Goal: Task Accomplishment & Management: Complete application form

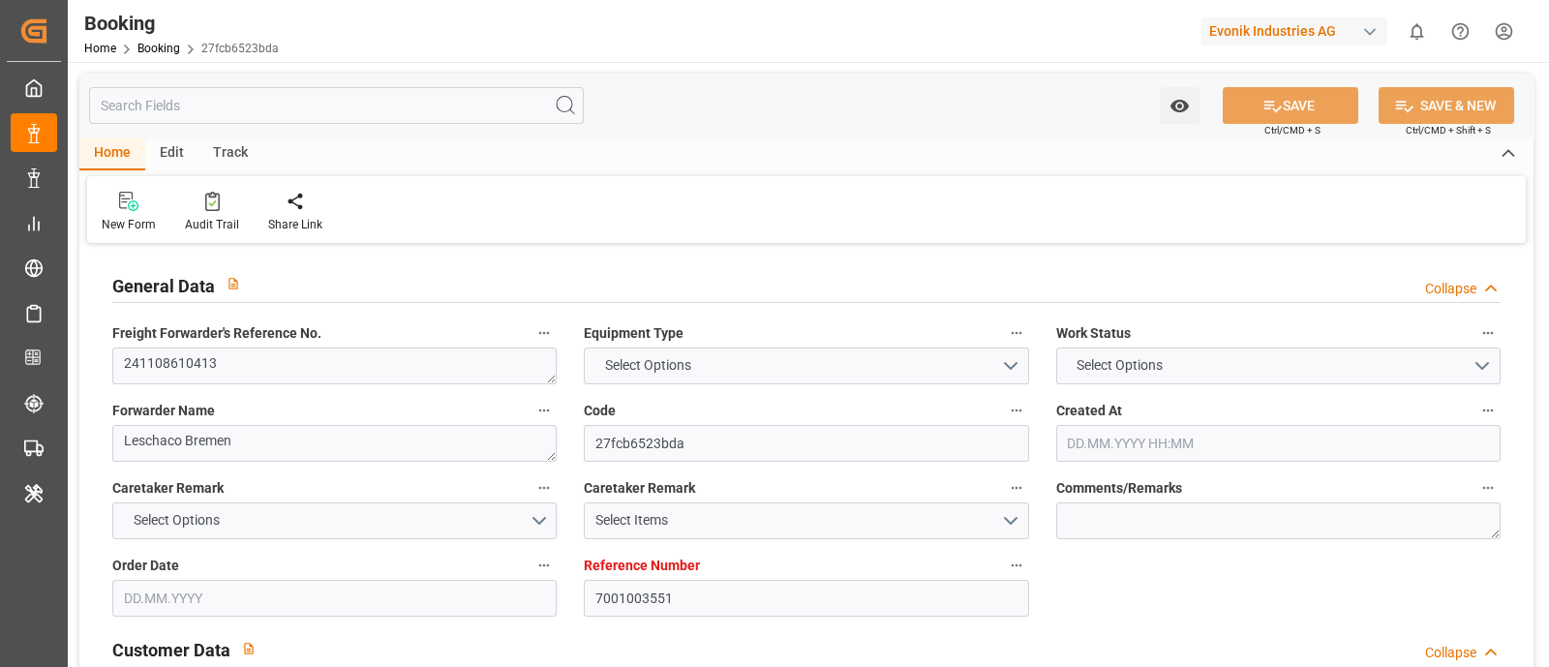
type input "7001003551"
type input "9401283"
type input "ONE"
type input "Ocean Network Express"
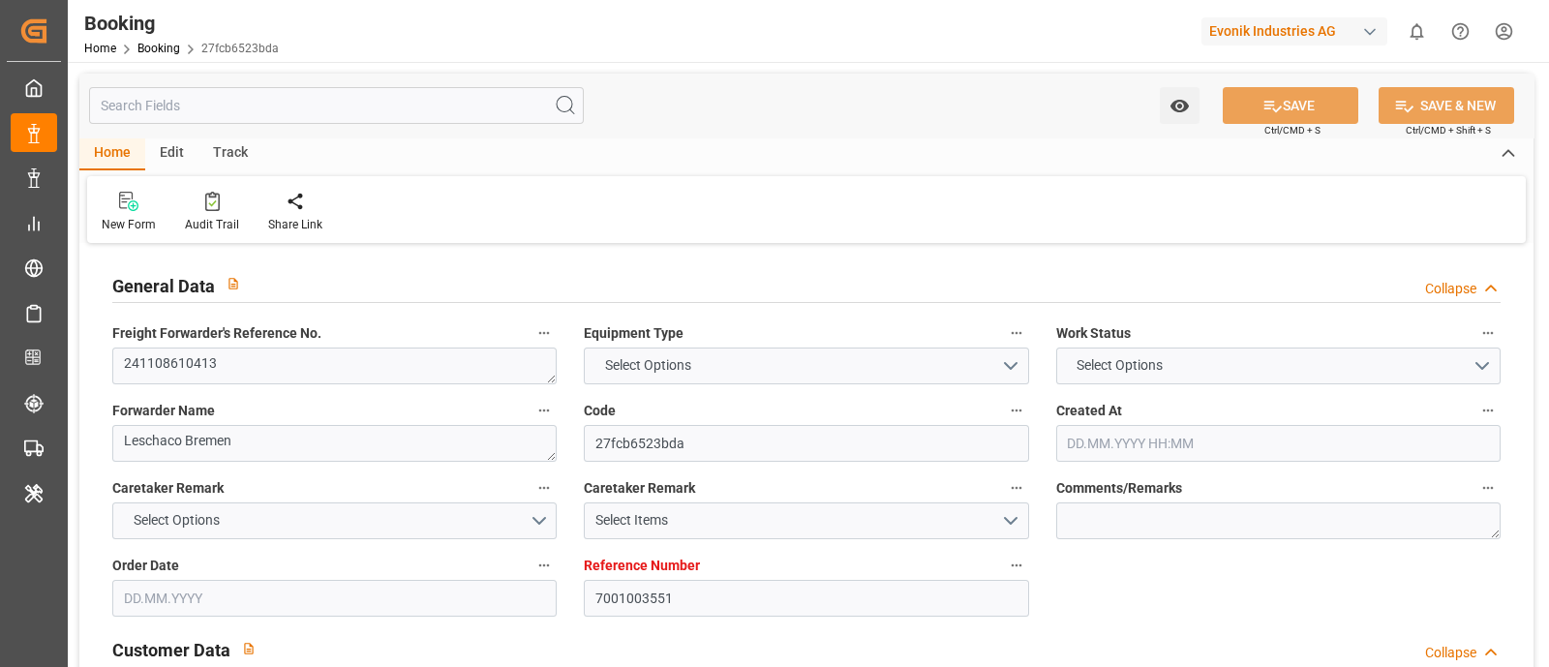
type input "NLRTM"
type input "USNYC"
type input "17"
type input "10"
type input "0"
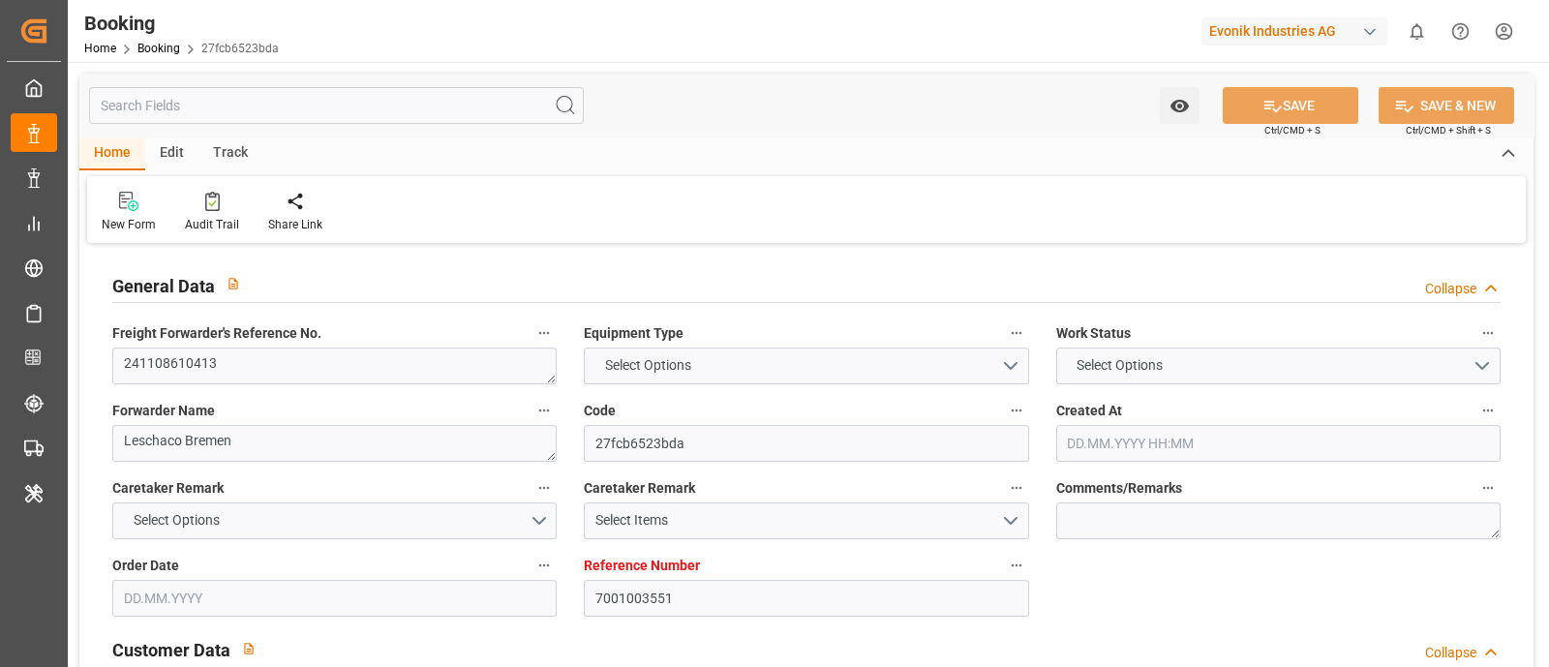
type input "-10"
type input "15.10.2024 14:05"
type input "15.10.2024"
type input "04.12.2024"
type input "16.10.2024"
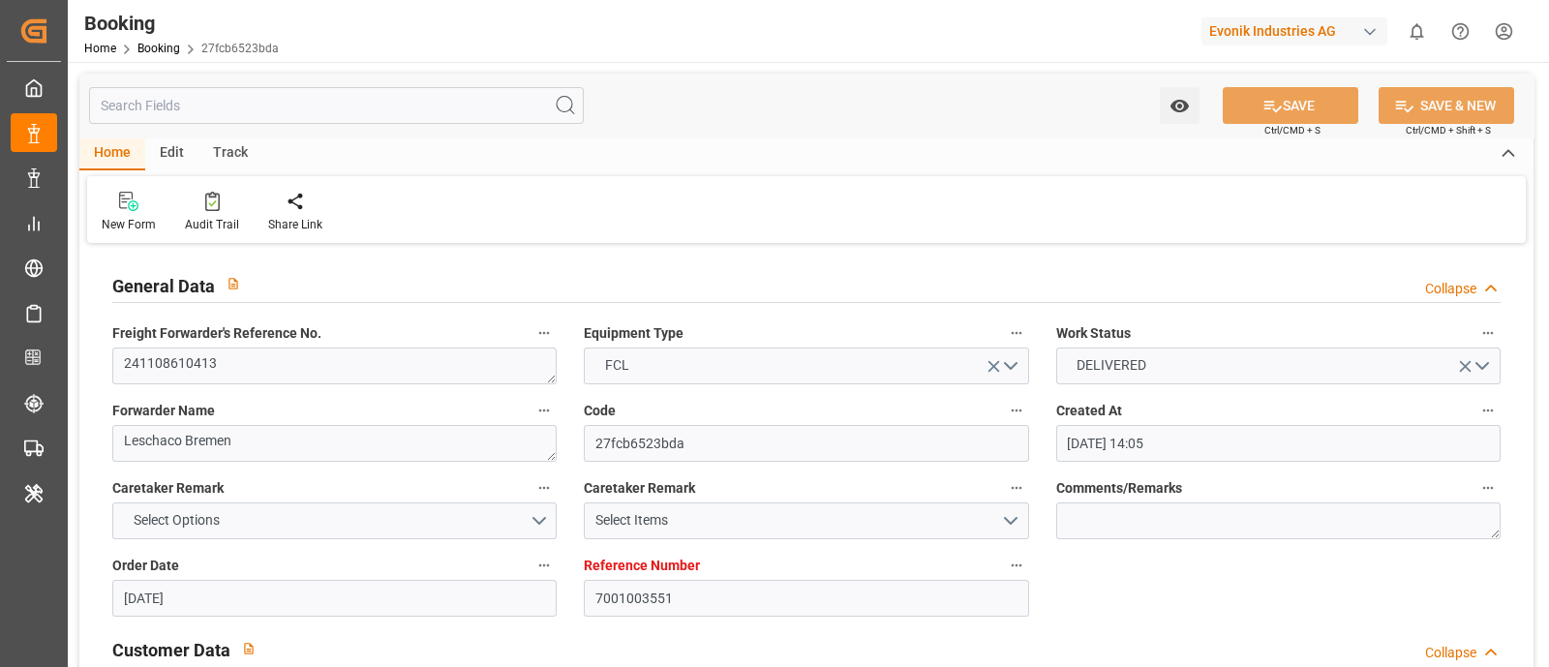
type input "16.10.2024 00:00"
type input "30.10.2024 00:00"
type input "16.10.2024"
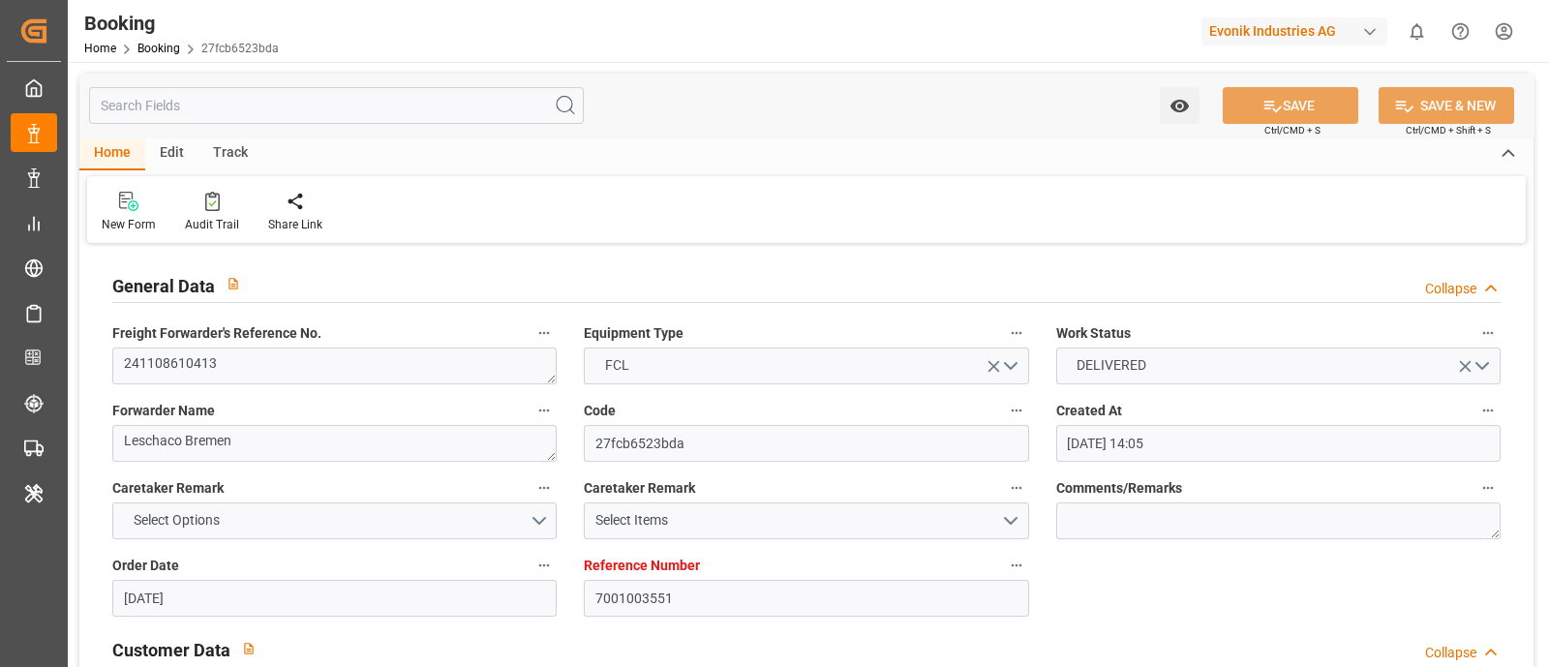
type input "08.11.2024 14:05"
type input "08.11.2024 00:00"
type input "08.11.2024"
type input "08.11.2024 14:05"
type input "04.11.2024 11:31"
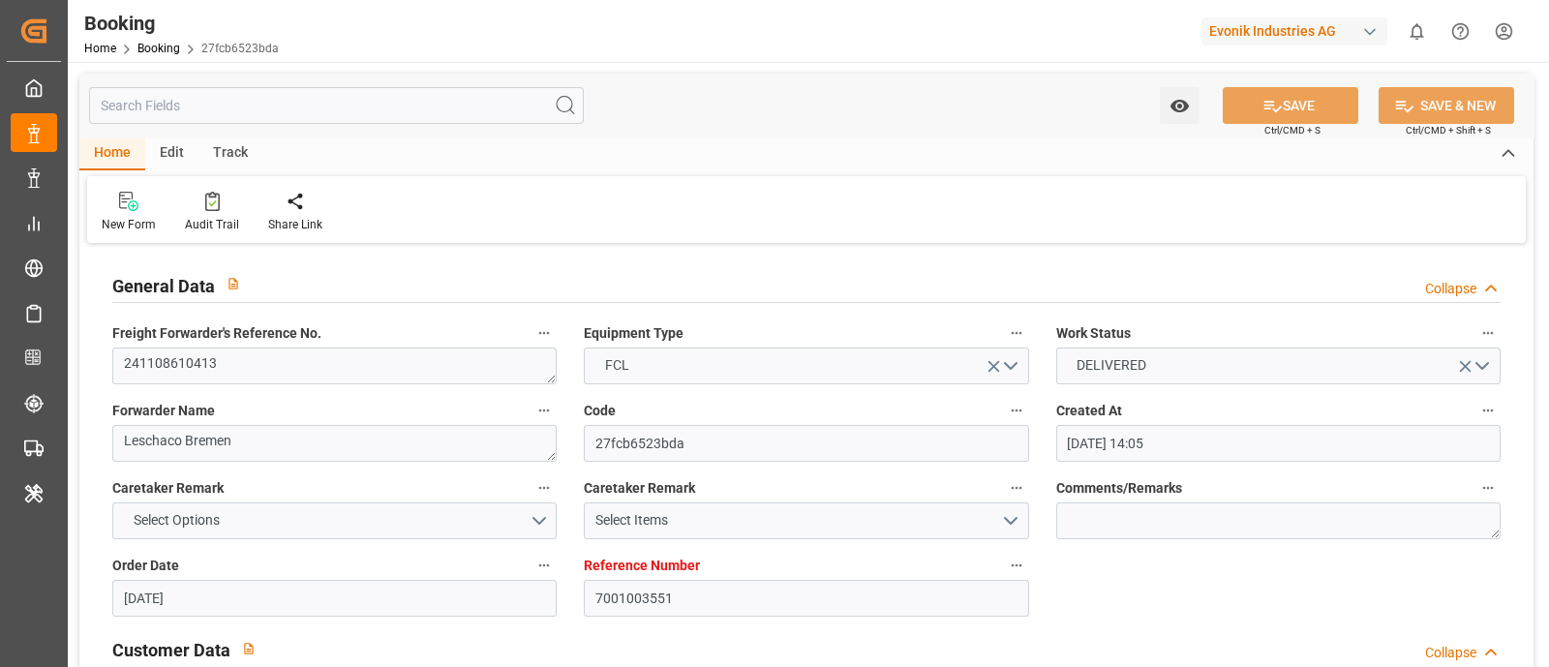
type input "25.11.2024 00:00"
type input "05.12.2024 00:00"
type input "18.11.2024"
type input "25.11.2024 00:00"
type input "26.11.2024 00:00"
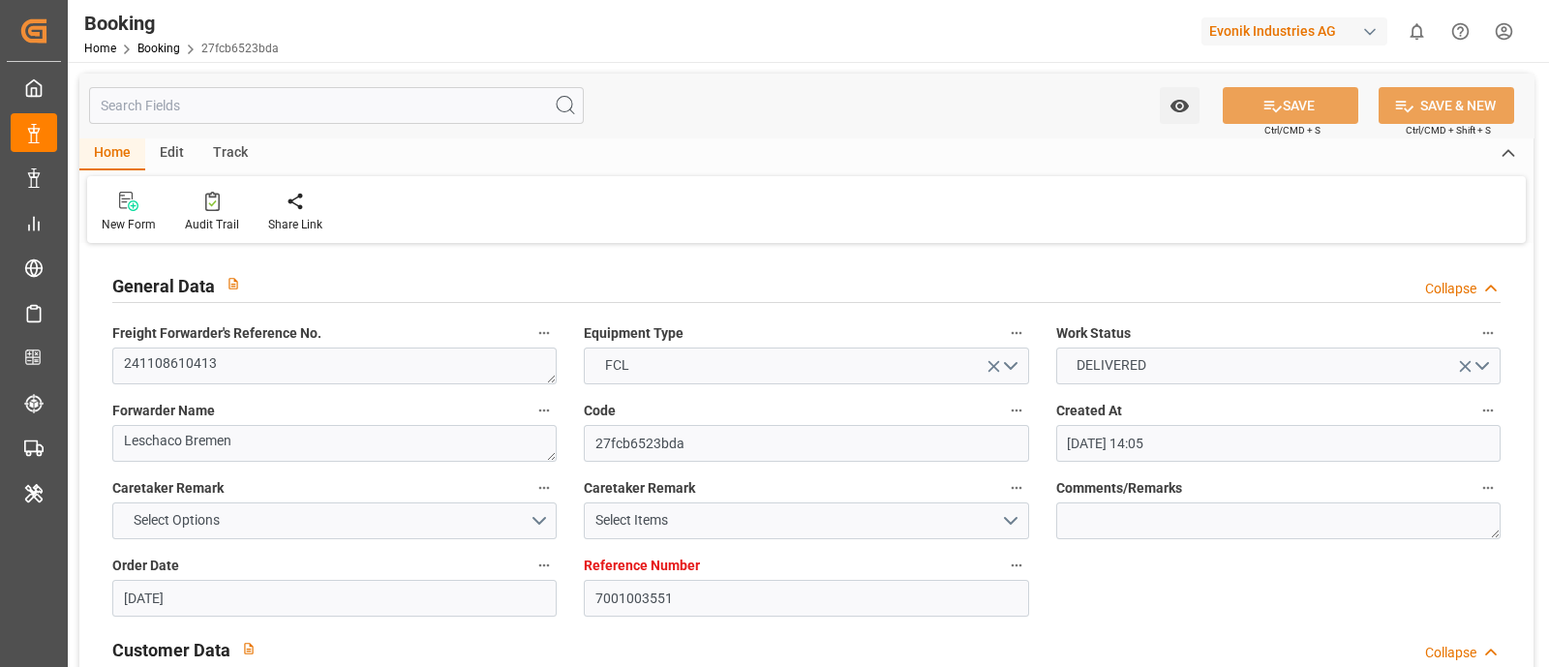
type input "26.11.2024 00:00"
type input "08.11.2024"
type input "27.11.2024 10:35"
type input "20.11.2024"
type input "08.11.2024"
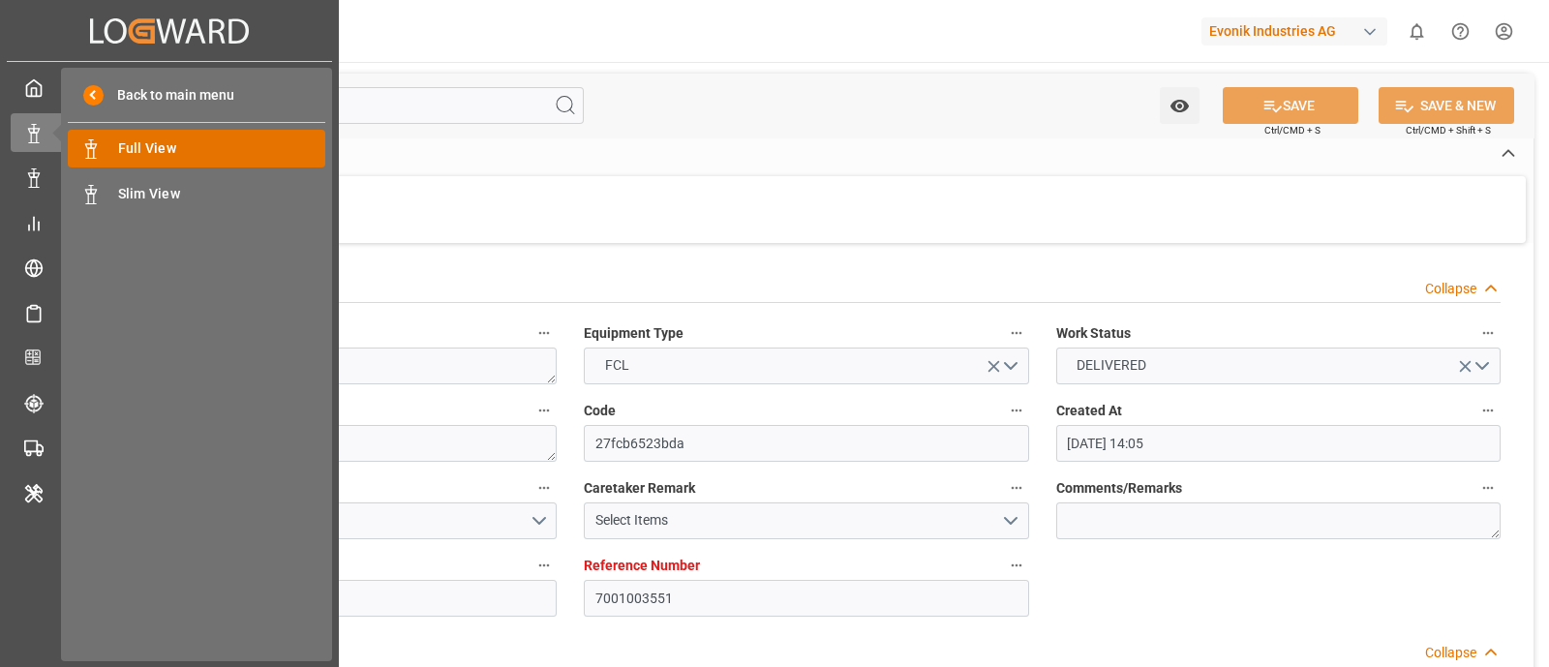
click at [211, 157] on span "Full View" at bounding box center [222, 148] width 208 height 20
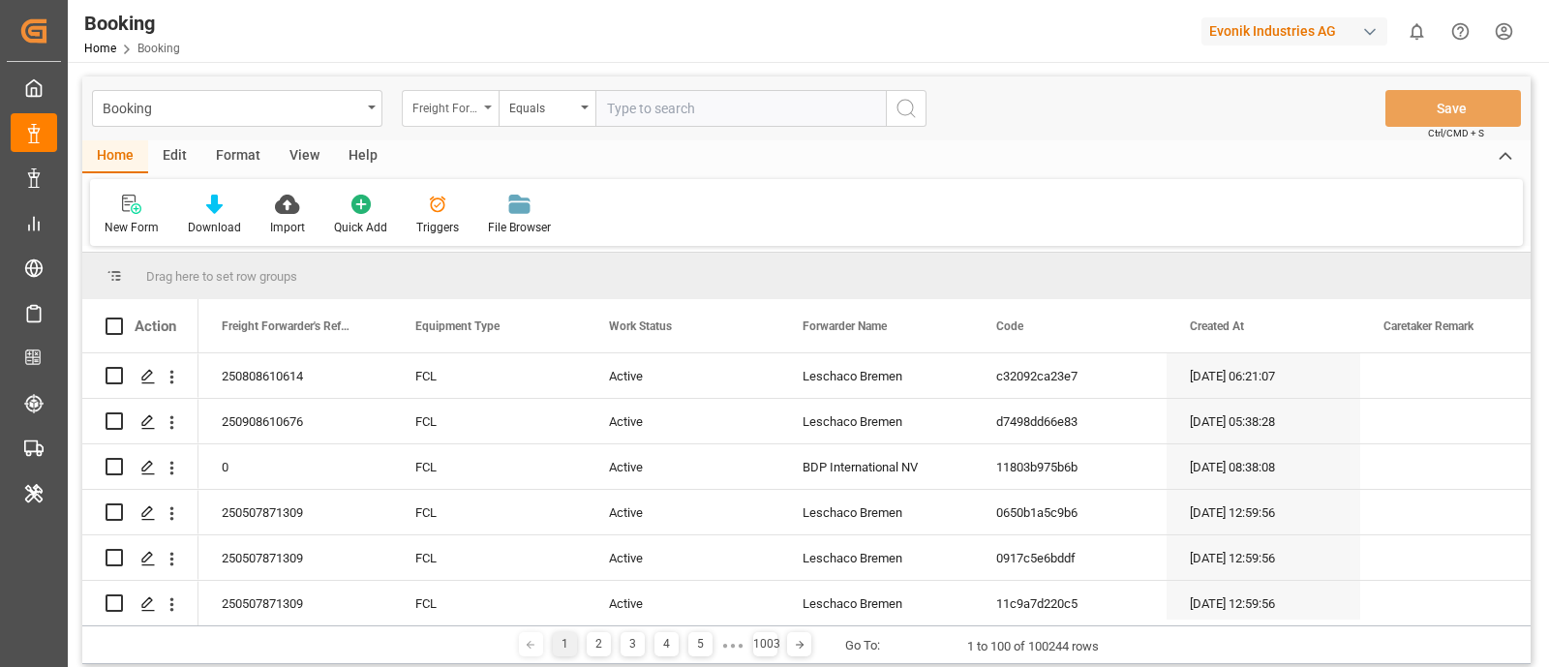
click at [440, 113] on div "Freight Forwarder's Reference No." at bounding box center [445, 106] width 66 height 22
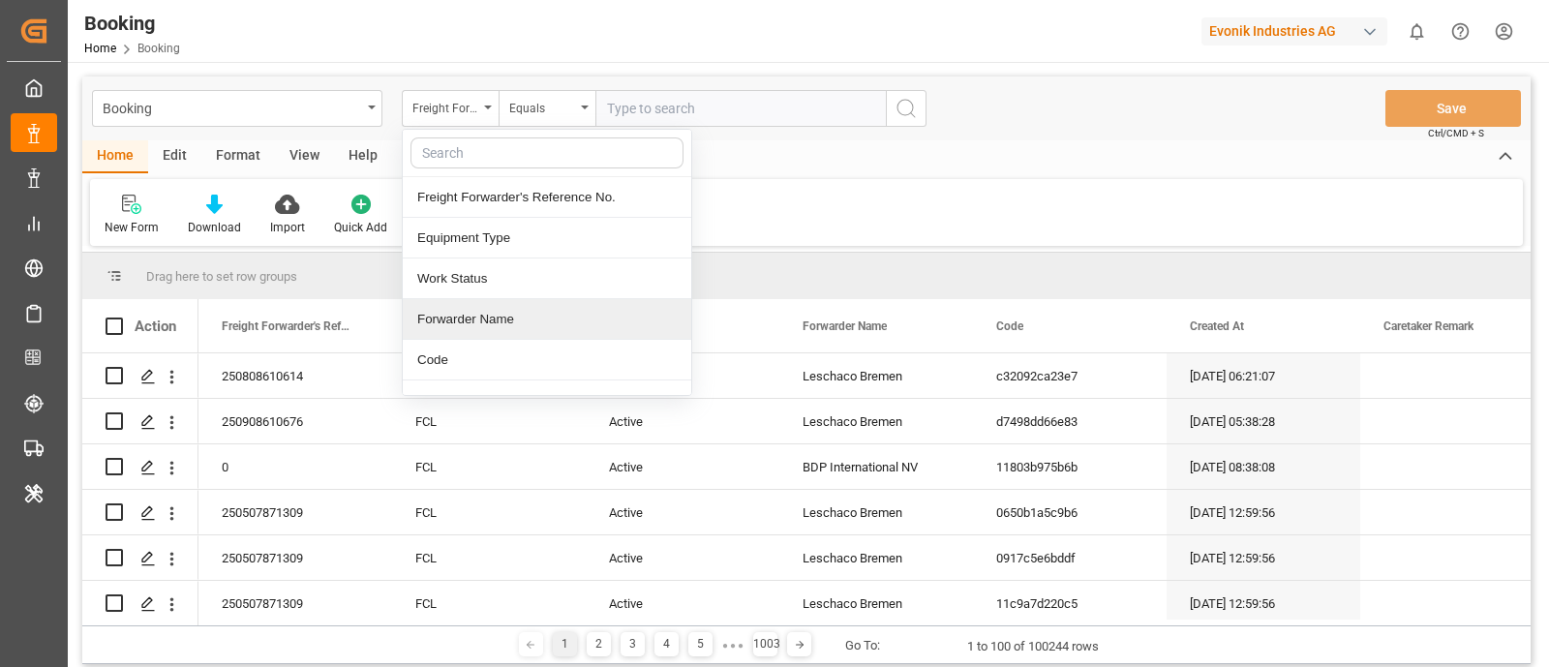
click at [555, 310] on div "Forwarder Name" at bounding box center [547, 319] width 288 height 41
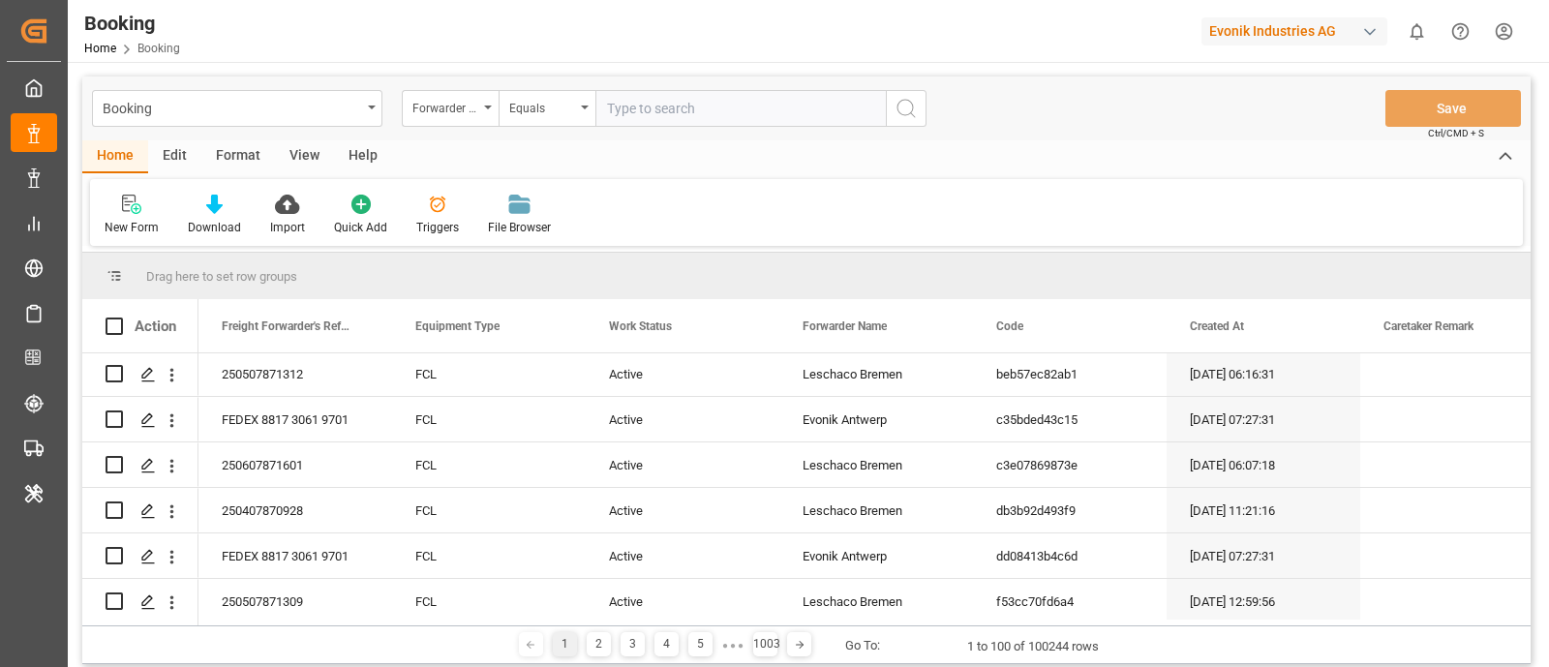
scroll to position [967, 0]
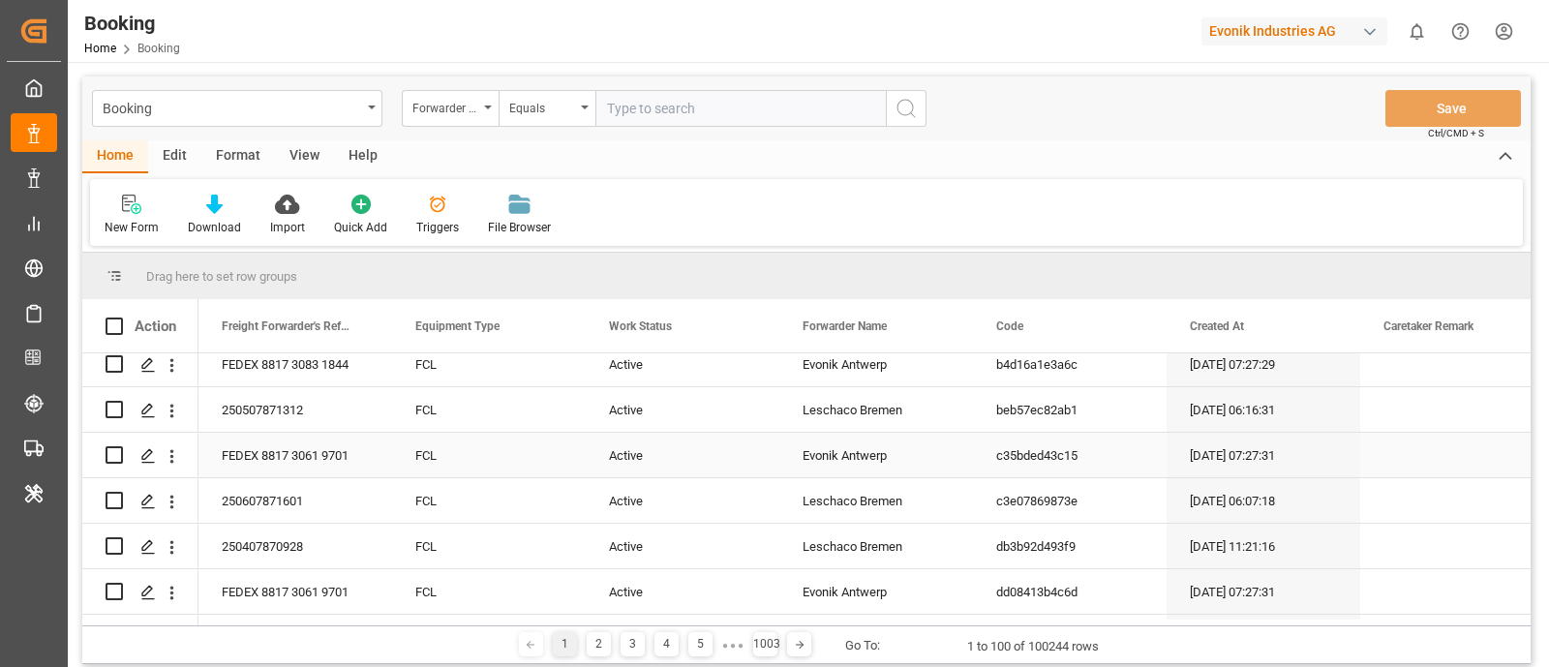
click at [849, 446] on div "Evonik Antwerp" at bounding box center [876, 455] width 194 height 45
click at [638, 113] on input "text" at bounding box center [740, 108] width 290 height 37
paste input "Evonik Antwerp"
type input "Evonik Antwerp"
click at [909, 108] on icon "search button" at bounding box center [905, 108] width 23 height 23
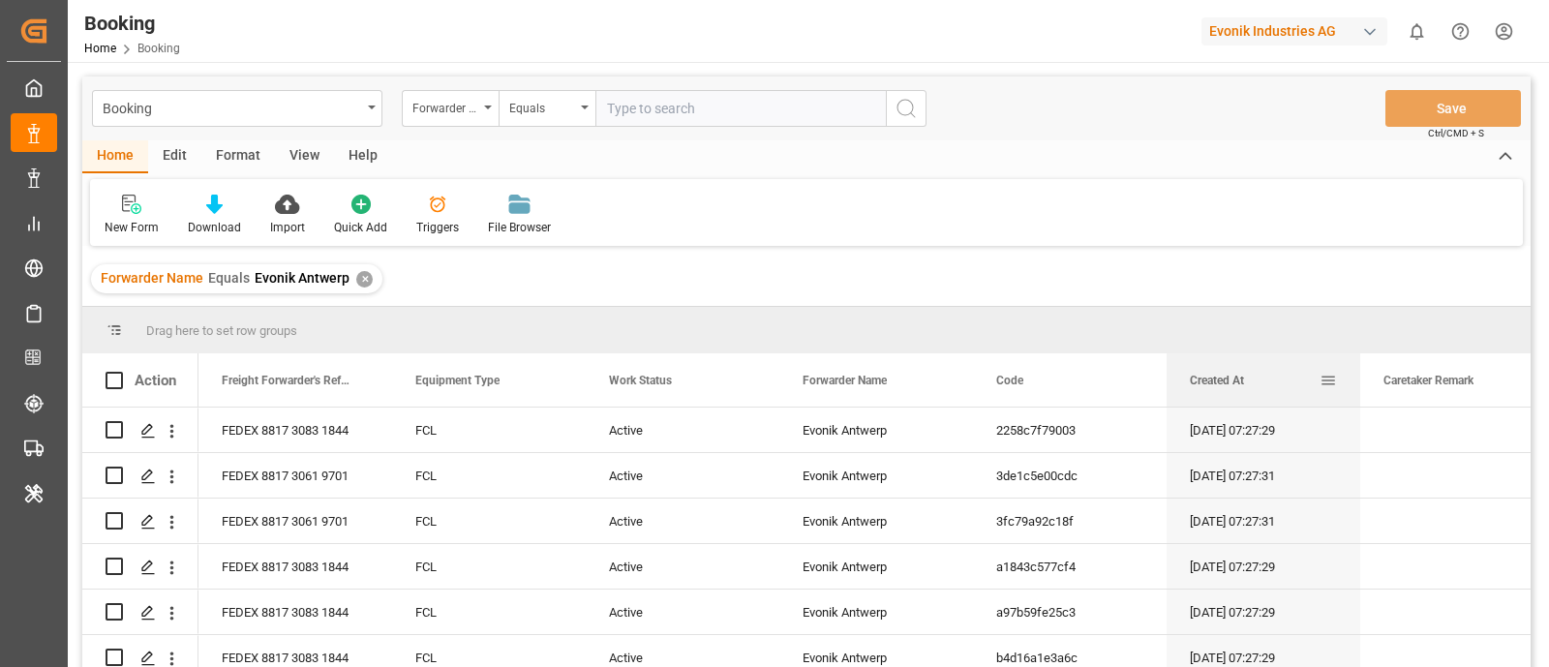
drag, startPoint x: 1226, startPoint y: 381, endPoint x: 1228, endPoint y: 394, distance: 12.7
click at [1228, 394] on div "Created At" at bounding box center [1255, 379] width 130 height 53
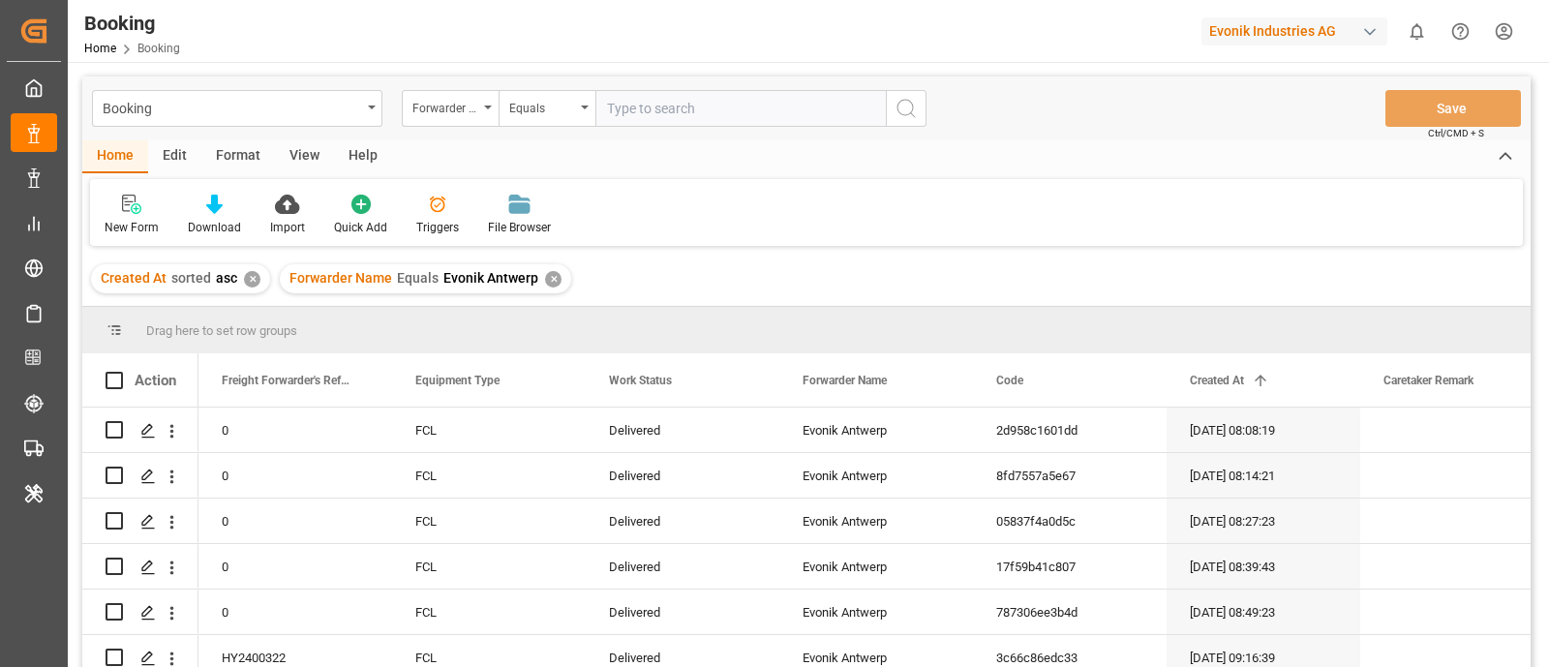
click at [231, 159] on div "Format" at bounding box center [238, 156] width 74 height 33
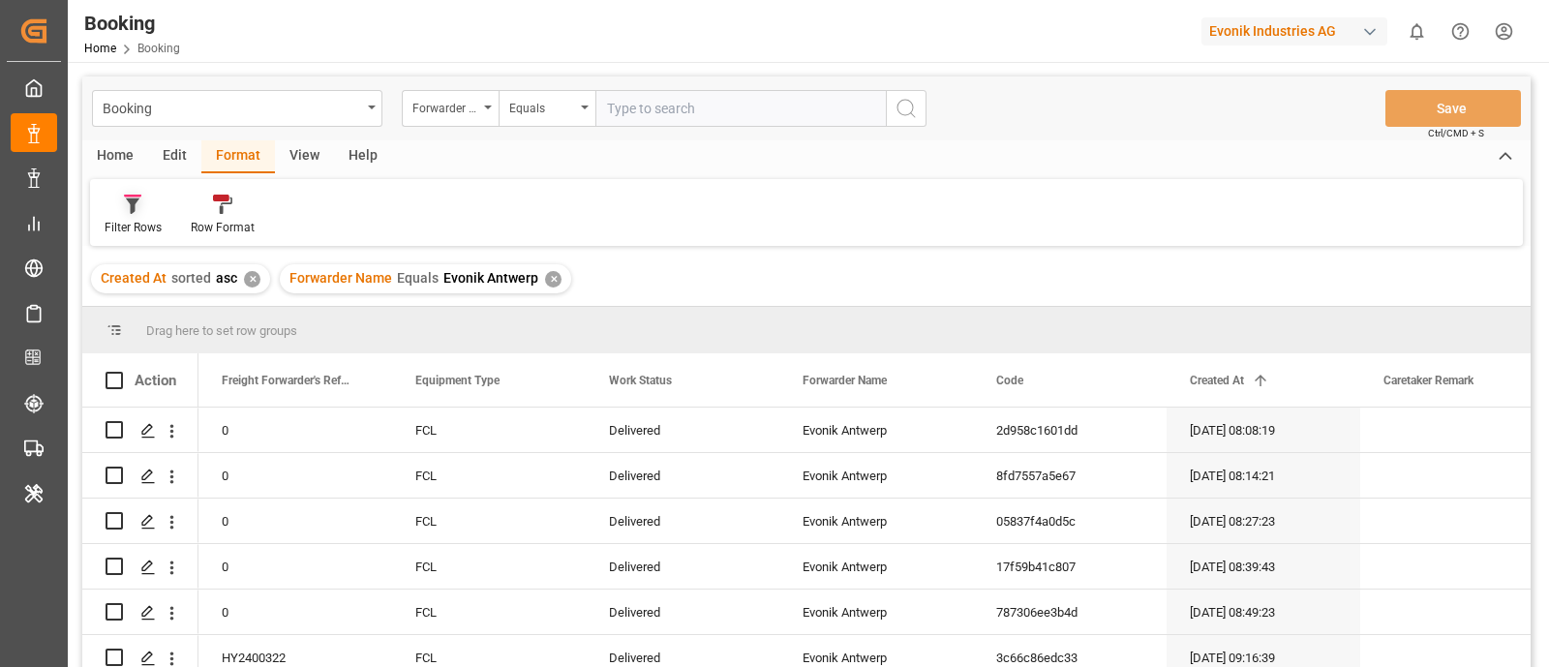
click at [145, 229] on div "Filter Rows" at bounding box center [133, 227] width 57 height 17
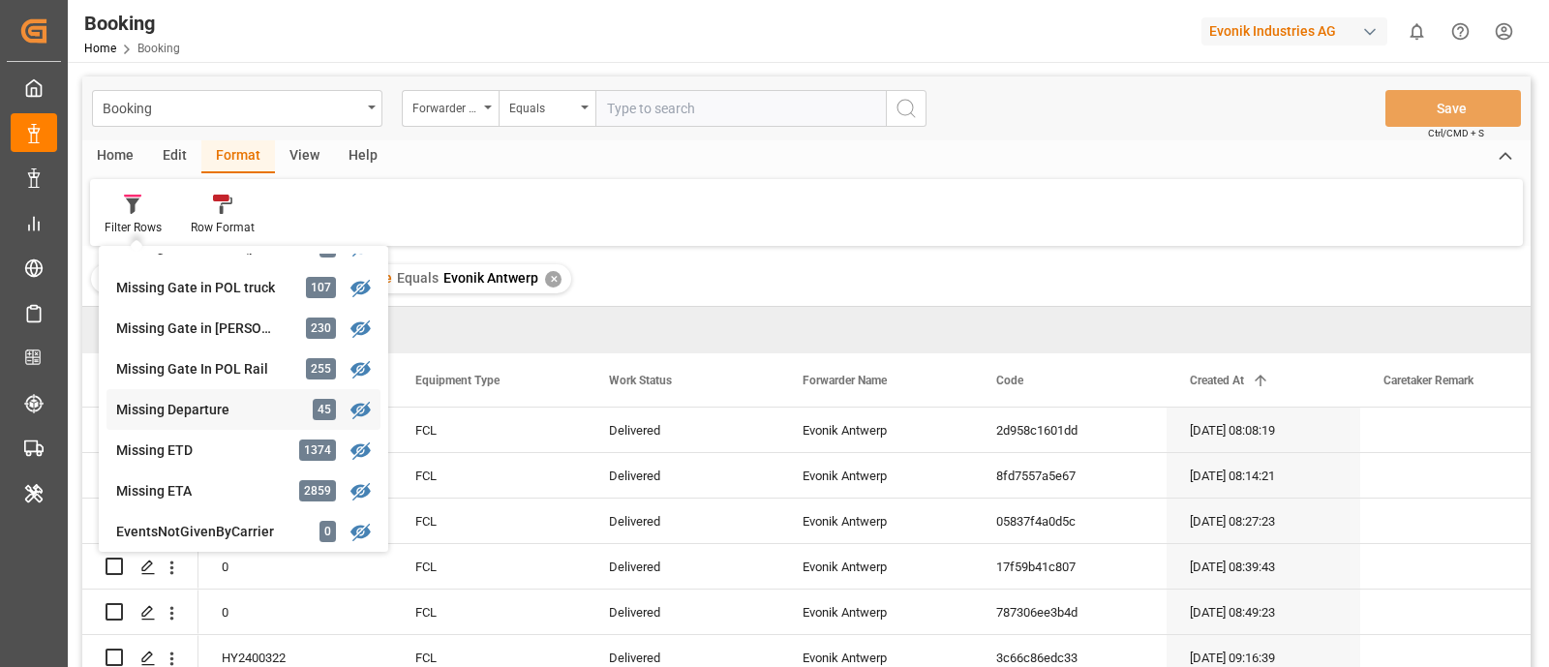
scroll to position [363, 0]
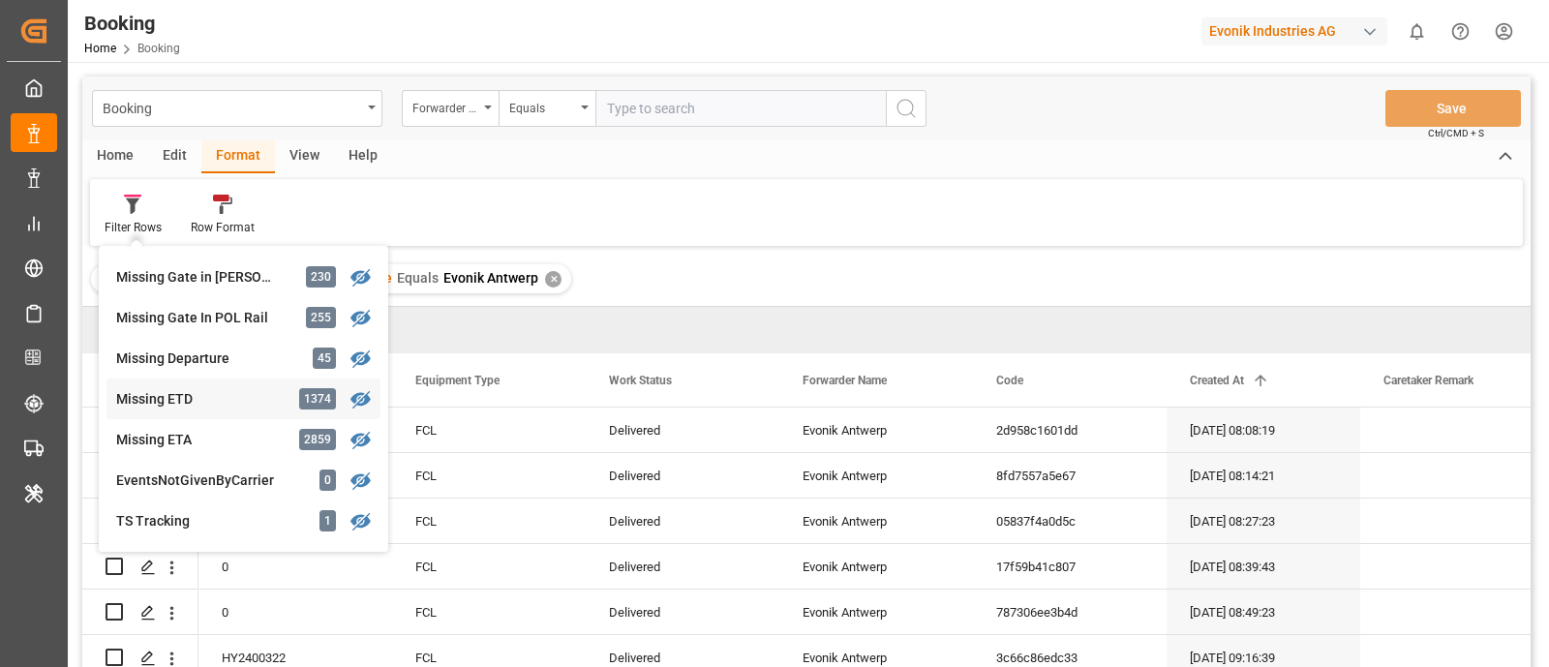
click at [194, 389] on div "Missing ETD" at bounding box center [200, 399] width 169 height 20
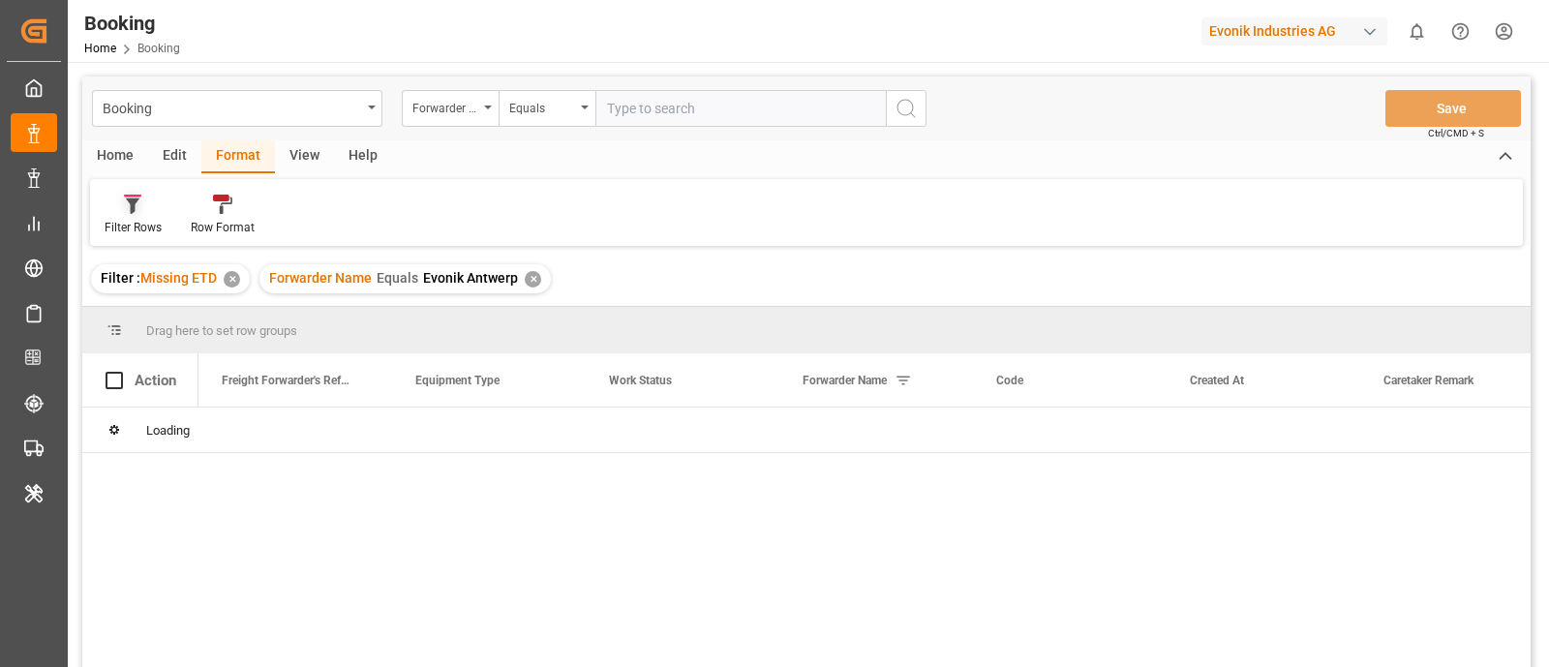
click at [148, 218] on div "Filter Rows" at bounding box center [133, 215] width 86 height 43
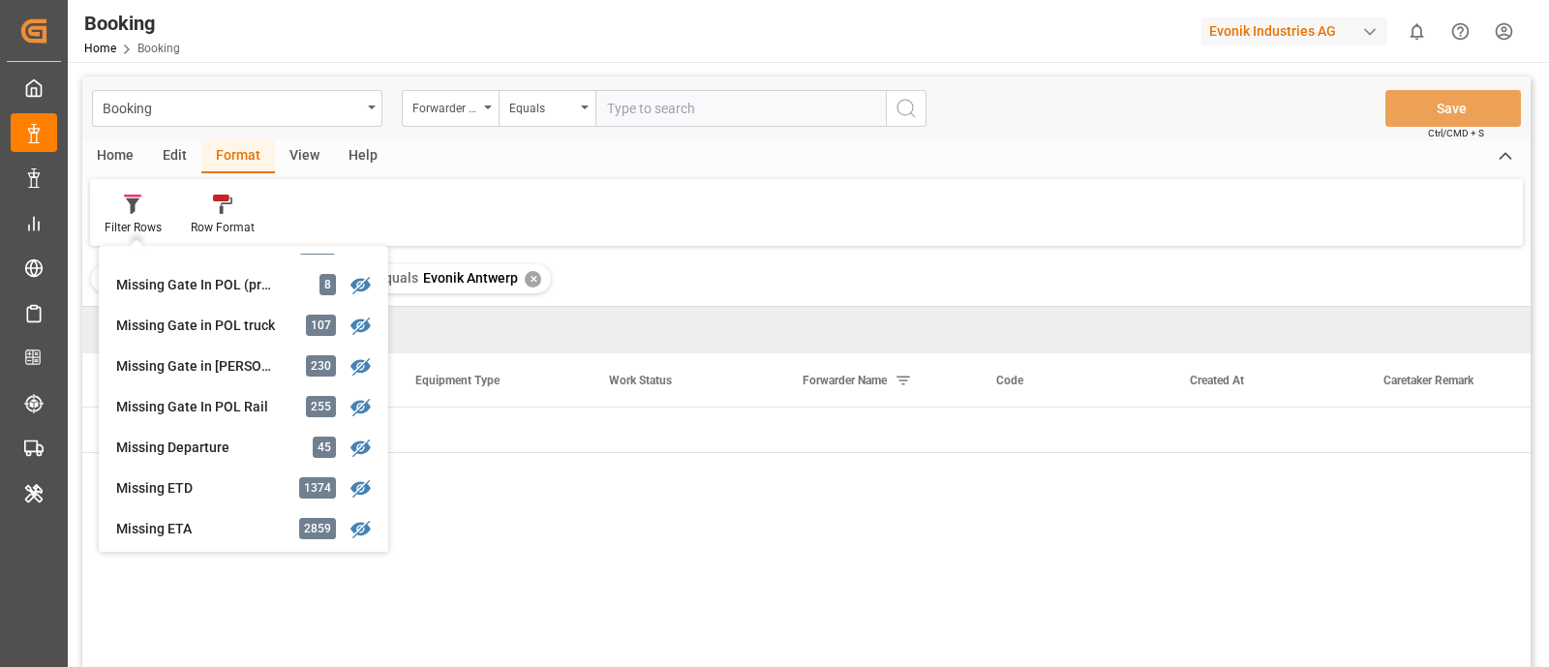
scroll to position [363, 0]
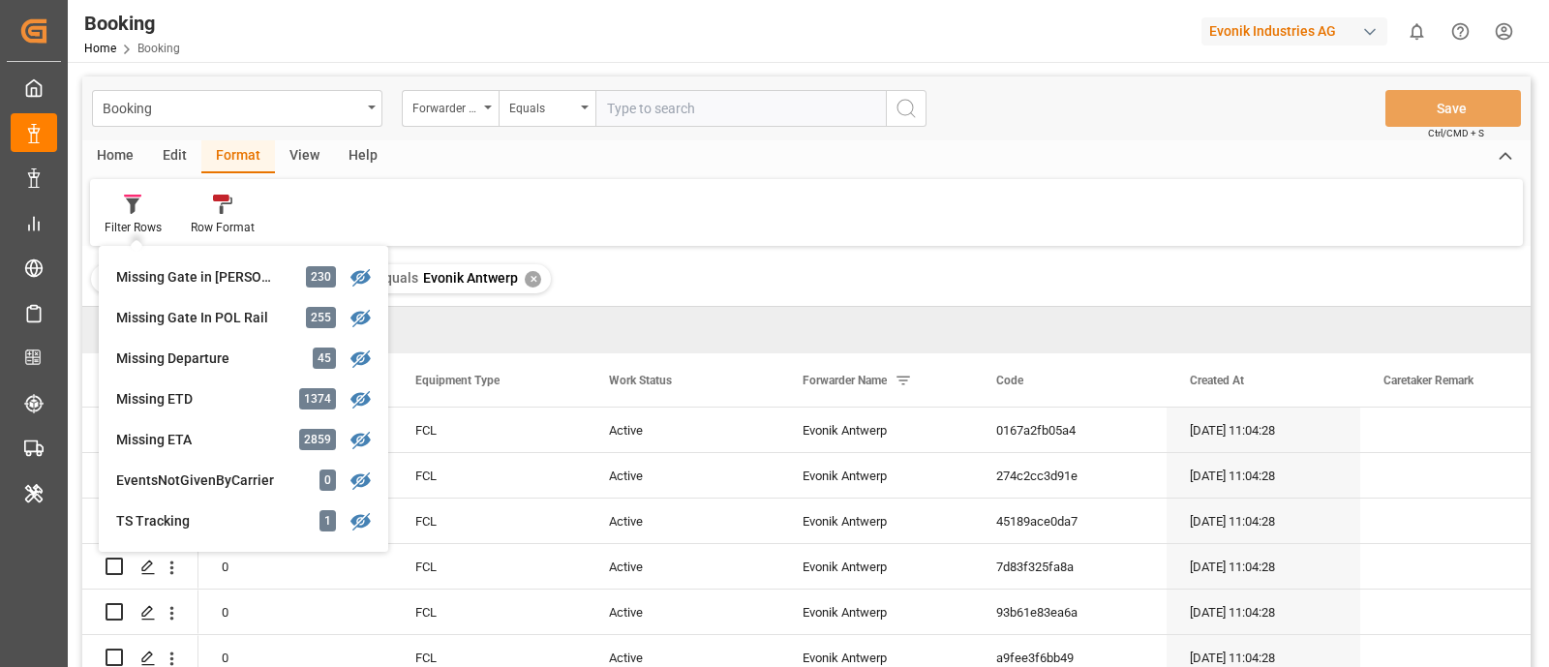
click at [683, 210] on div "Filter Rows GHM Tracking 2839 Karl gross 0 Evonik3rdParty 0 Business Line to be…" at bounding box center [806, 212] width 1433 height 67
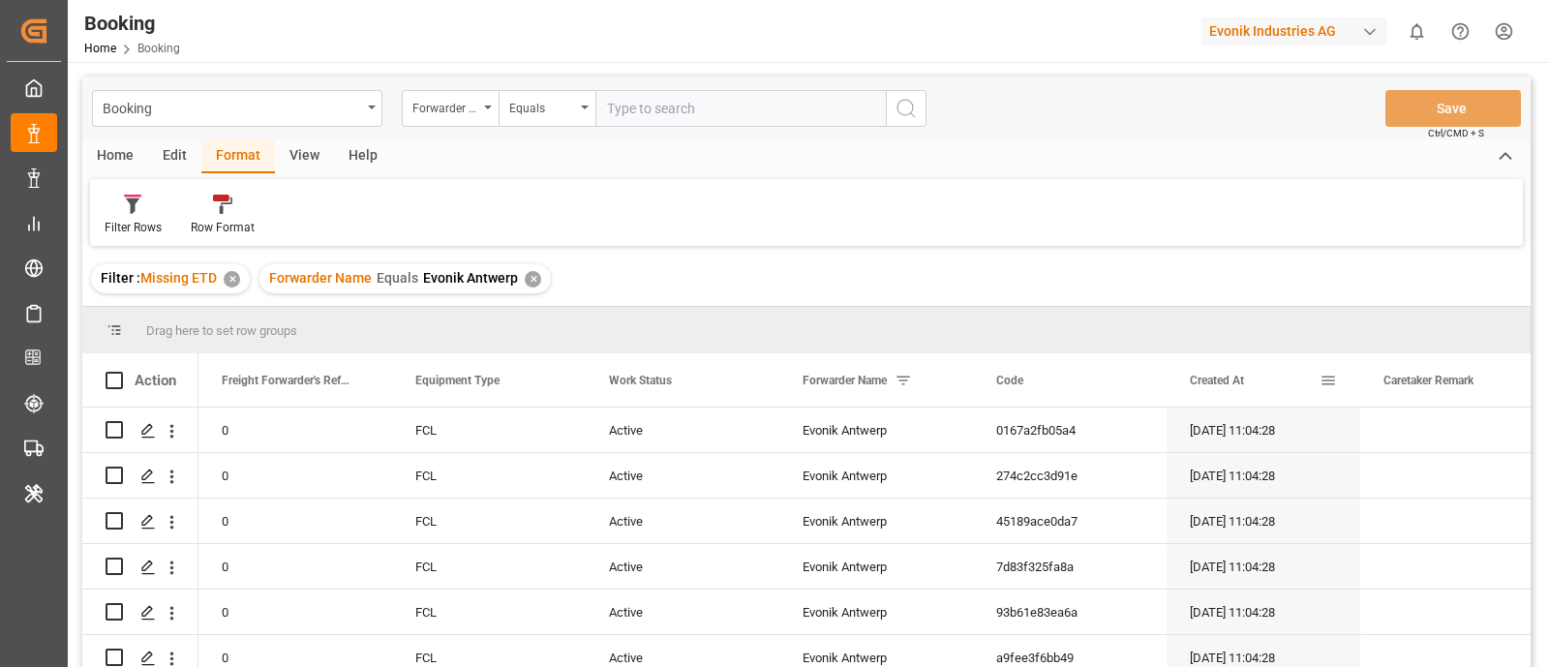
click at [1251, 372] on div "Created At" at bounding box center [1255, 379] width 130 height 53
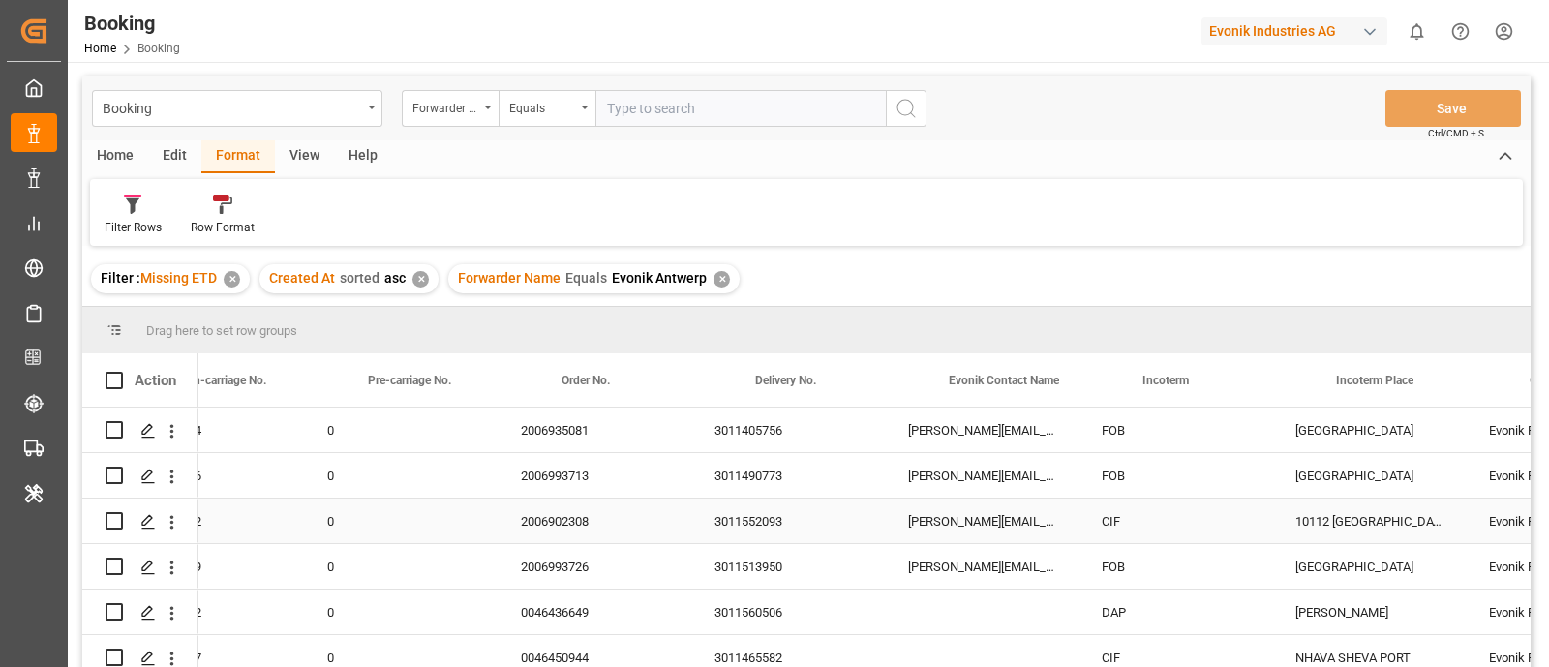
scroll to position [0, 2356]
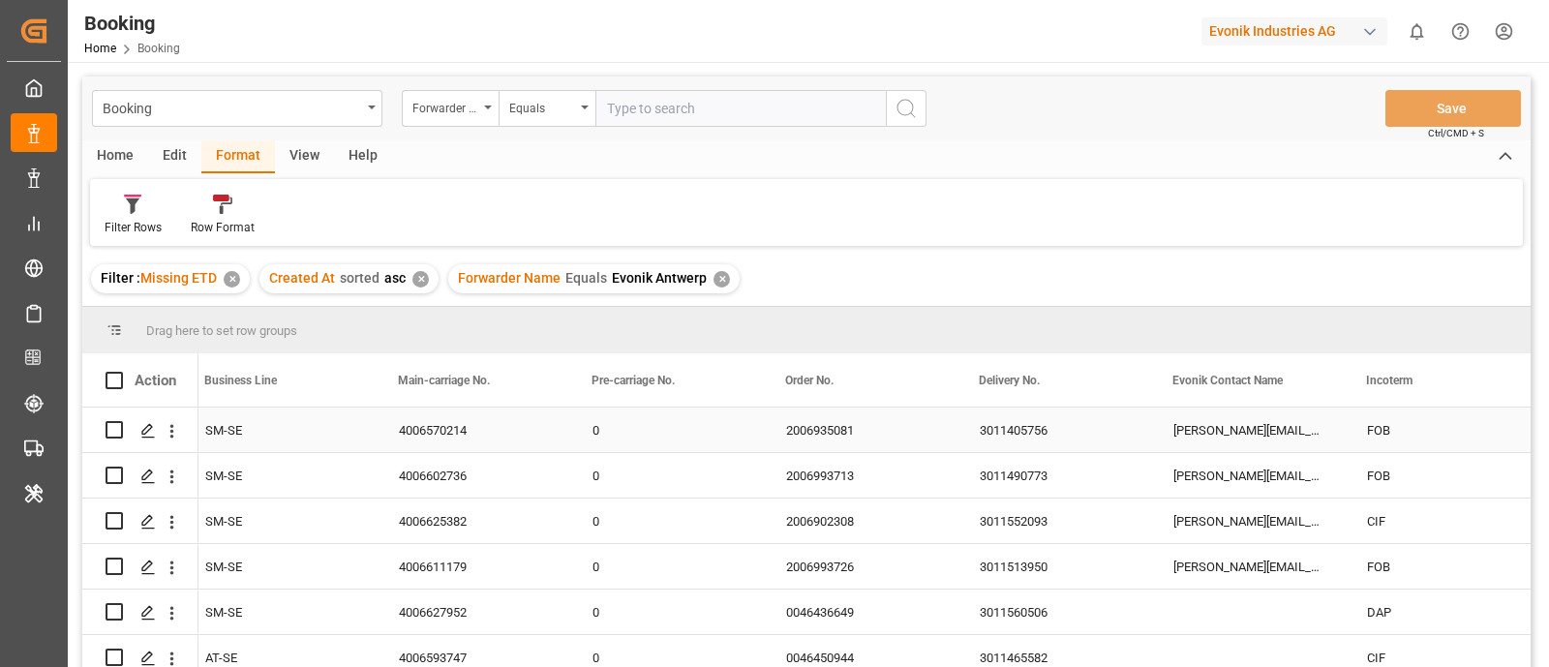
click at [416, 441] on div "4006570214" at bounding box center [473, 430] width 194 height 45
click at [480, 469] on div "4006602736" at bounding box center [473, 475] width 194 height 45
click at [407, 522] on div "4006625382" at bounding box center [473, 521] width 194 height 45
click at [421, 471] on div "4006602736" at bounding box center [473, 475] width 194 height 45
click at [436, 428] on div "4006570214" at bounding box center [473, 430] width 194 height 45
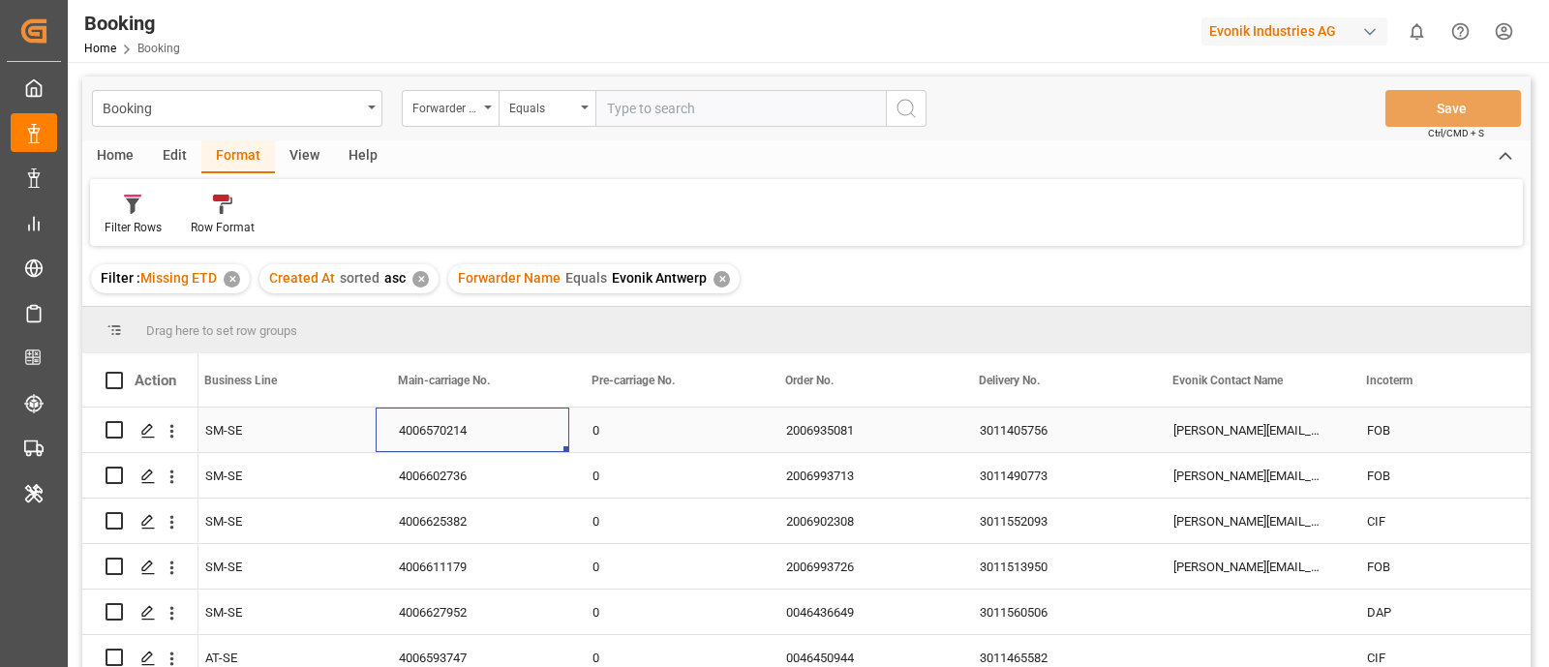
click at [1005, 444] on div "3011405756" at bounding box center [1053, 430] width 194 height 45
click at [1020, 476] on div "3011490773" at bounding box center [1053, 475] width 194 height 45
click at [426, 510] on div "4006625382" at bounding box center [473, 521] width 194 height 45
click at [849, 522] on div "2006902308" at bounding box center [860, 521] width 194 height 45
click at [1012, 520] on div "3011552093" at bounding box center [1053, 521] width 194 height 45
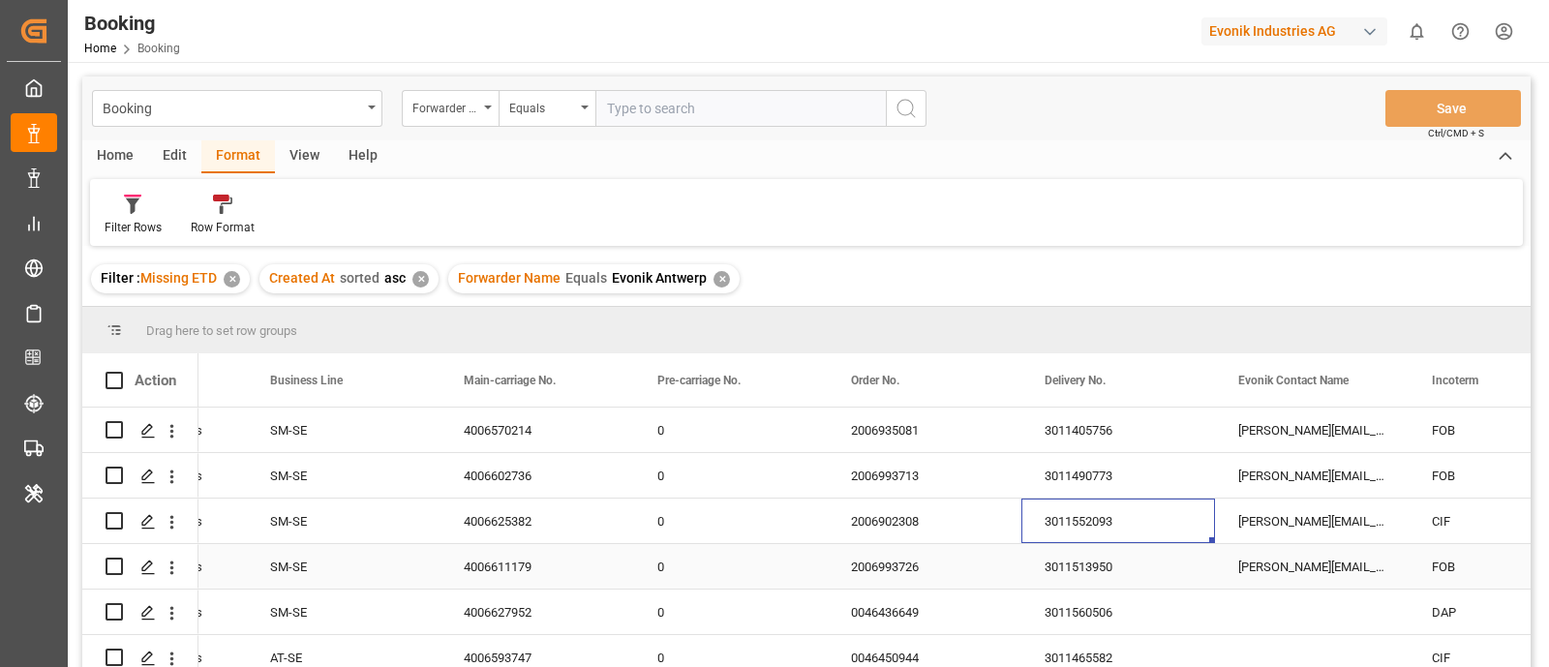
scroll to position [0, 2278]
click at [173, 525] on icon "open menu" at bounding box center [172, 522] width 20 height 20
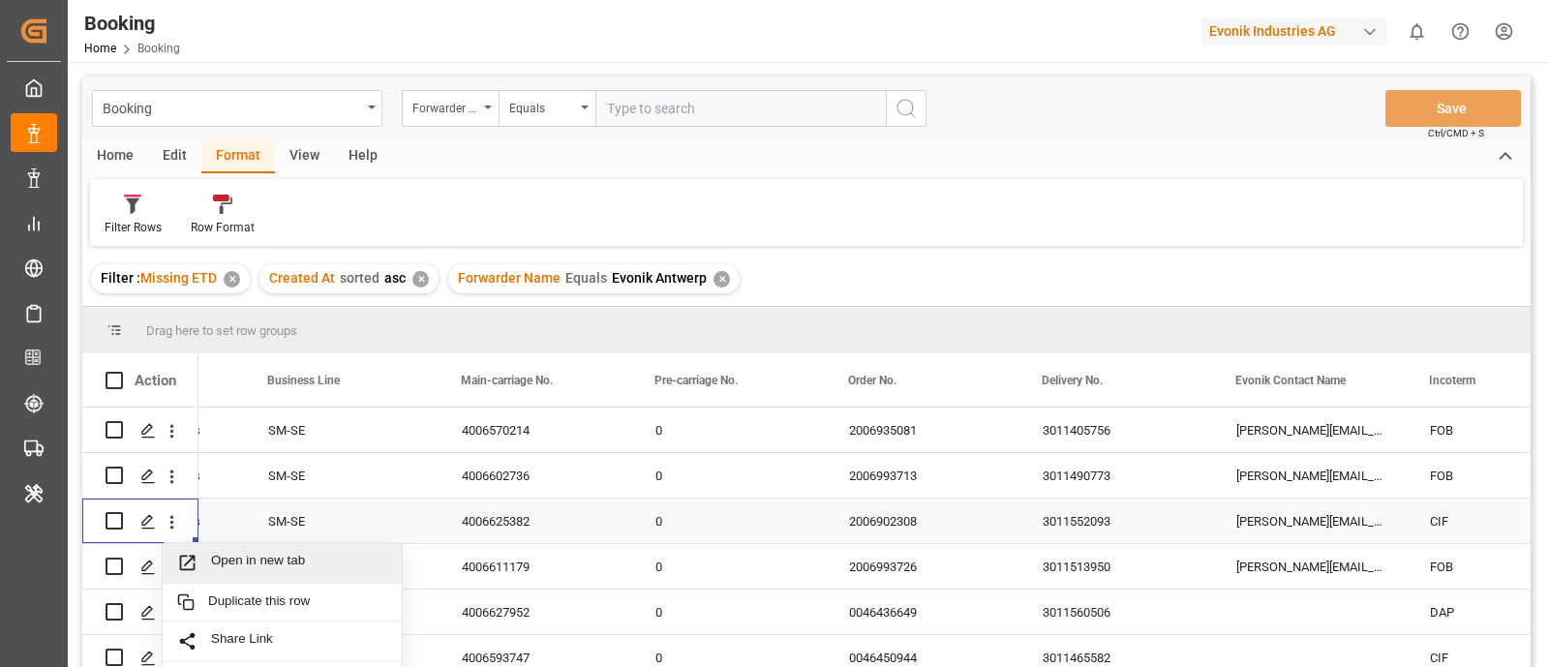
click at [290, 559] on span "Open in new tab" at bounding box center [299, 563] width 176 height 20
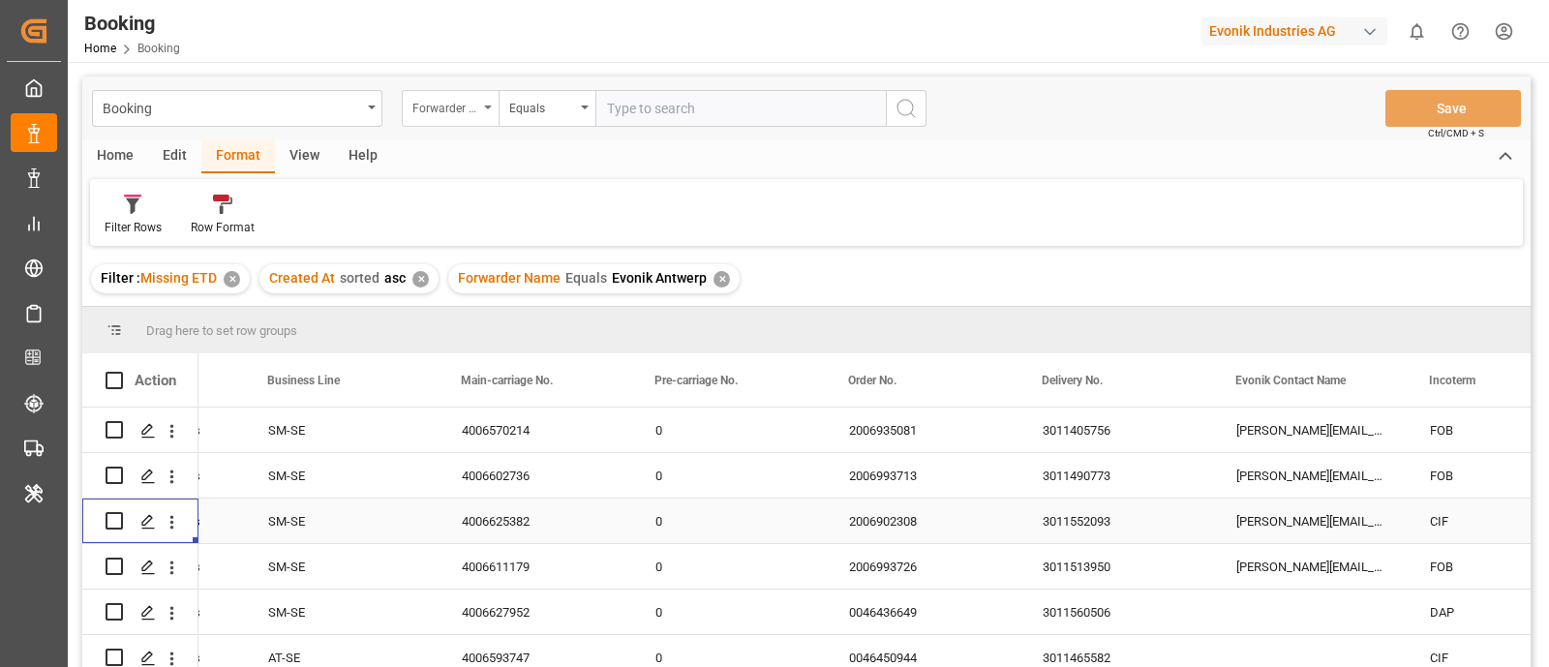
click at [427, 112] on div "Forwarder Name" at bounding box center [445, 106] width 66 height 22
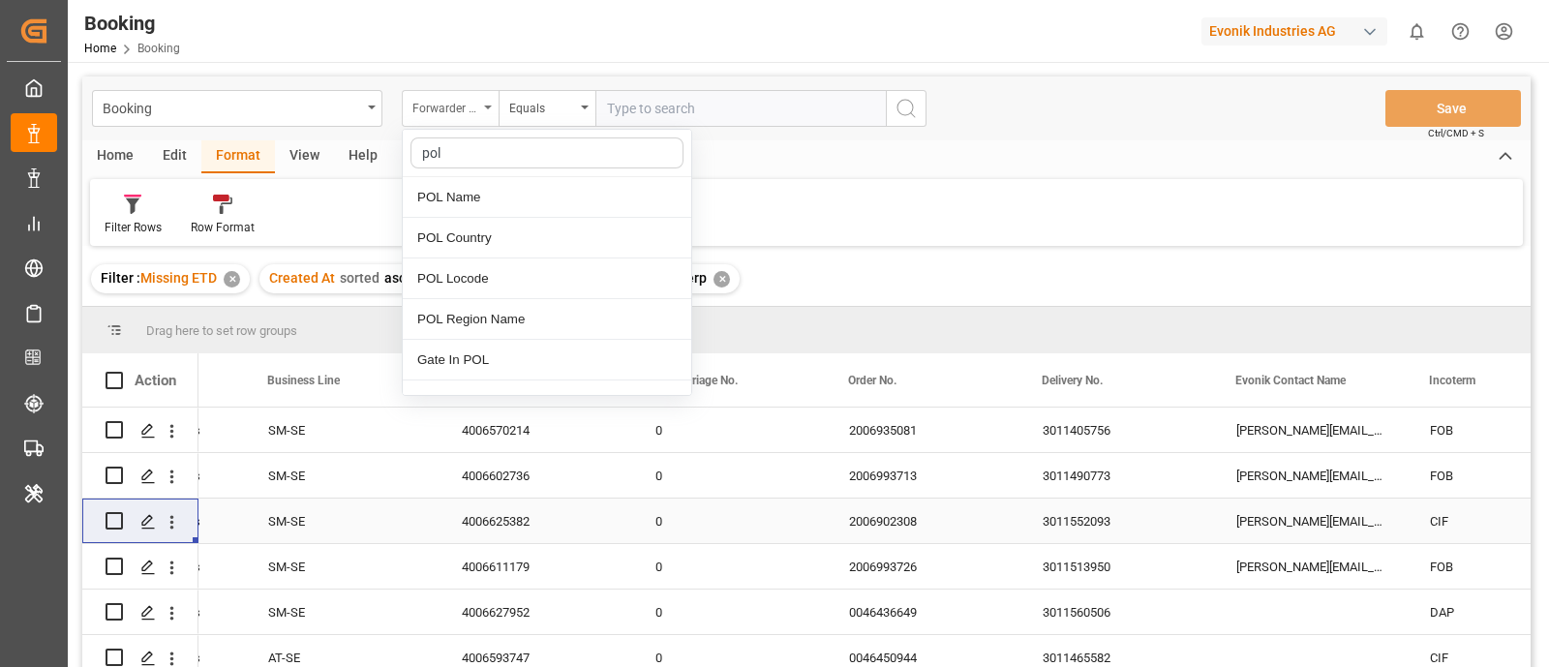
type input "pol"
click at [535, 288] on div "POL Locode" at bounding box center [547, 278] width 288 height 41
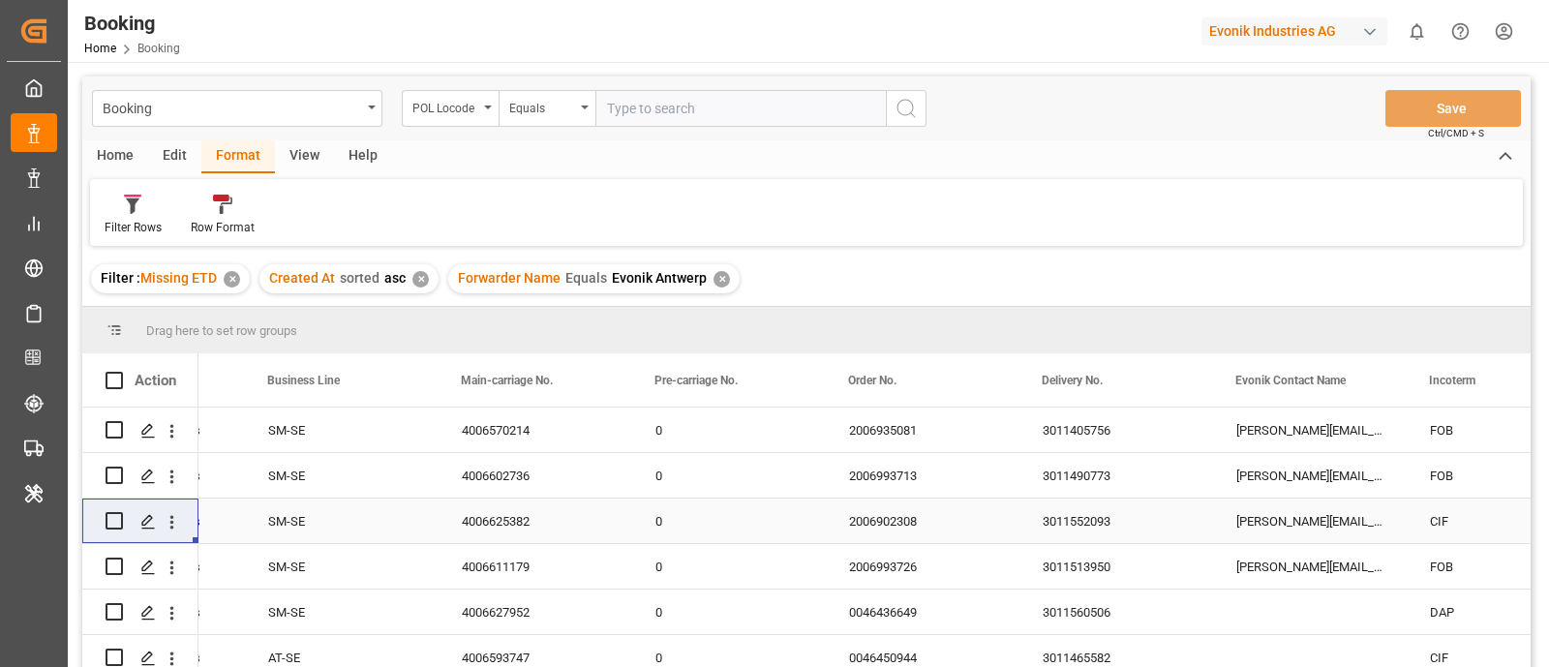
click at [639, 123] on input "text" at bounding box center [740, 108] width 290 height 37
paste input "EETLL"
type input "EETLL"
click at [900, 111] on icon "search button" at bounding box center [905, 108] width 23 height 23
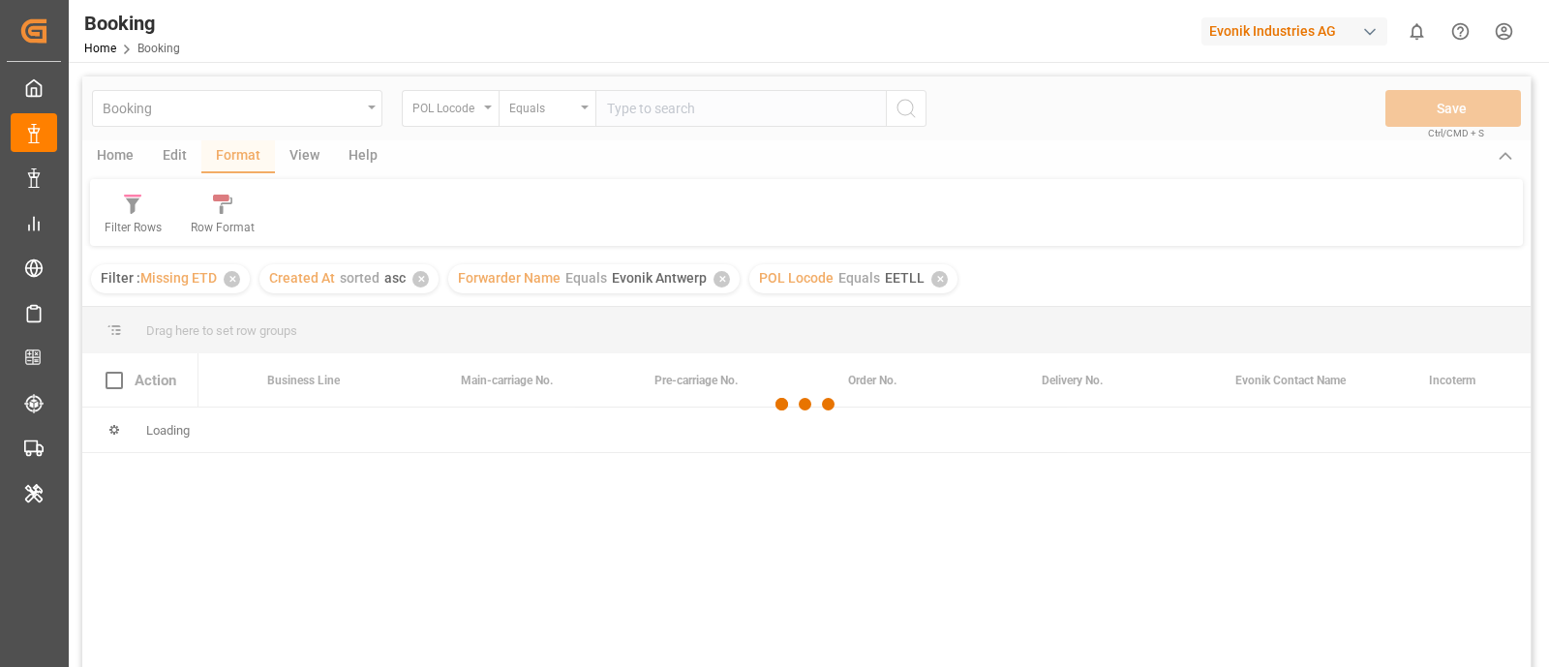
scroll to position [0, 2278]
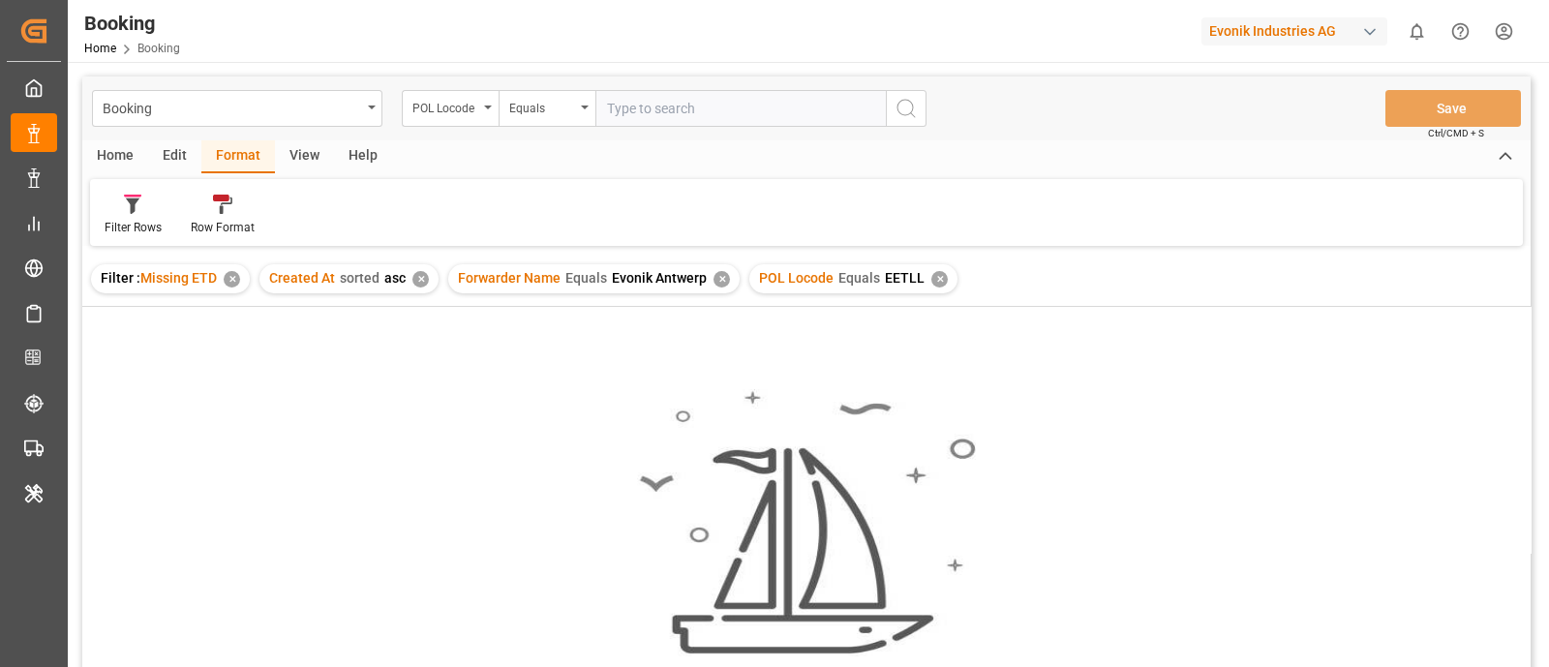
click at [423, 280] on div "✕" at bounding box center [420, 279] width 16 height 16
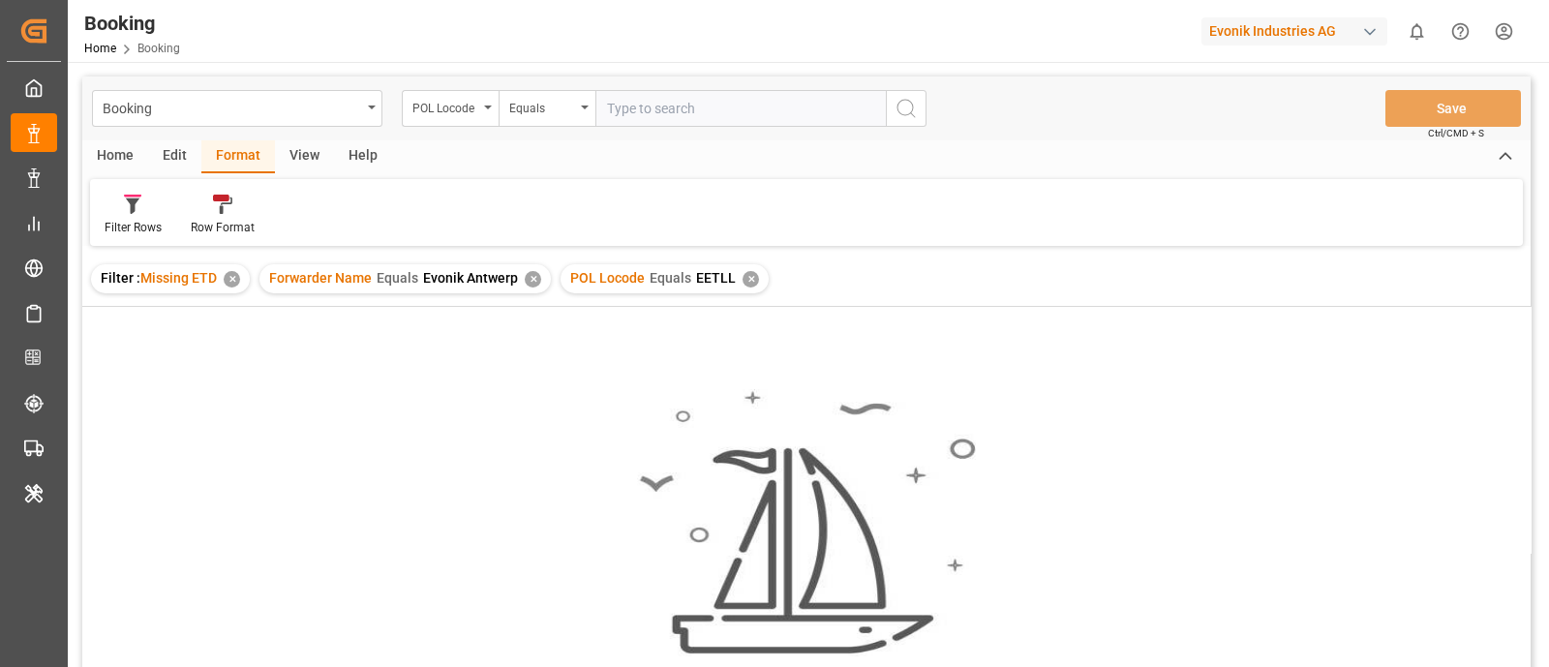
click at [532, 276] on div "✕" at bounding box center [533, 279] width 16 height 16
click at [231, 274] on div "✕" at bounding box center [232, 279] width 16 height 16
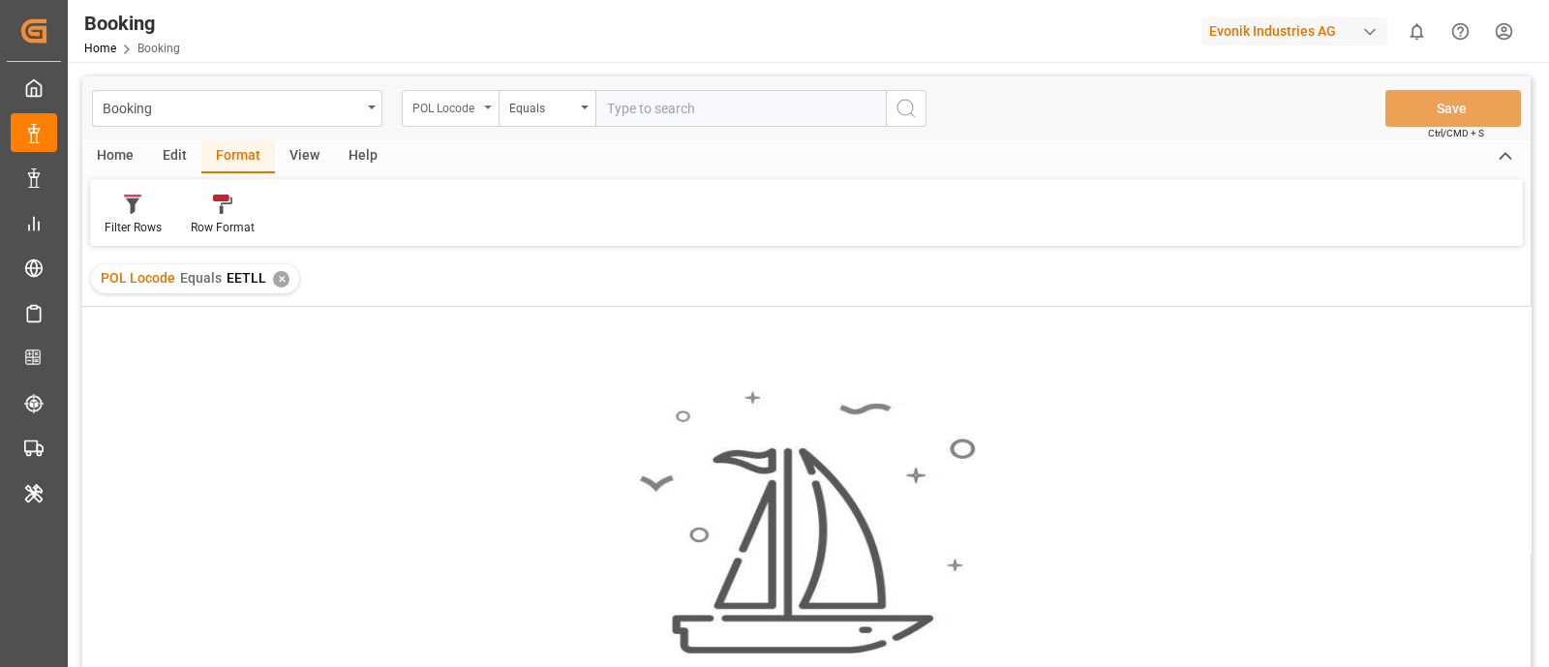
click at [429, 114] on div "POL Locode" at bounding box center [445, 106] width 66 height 22
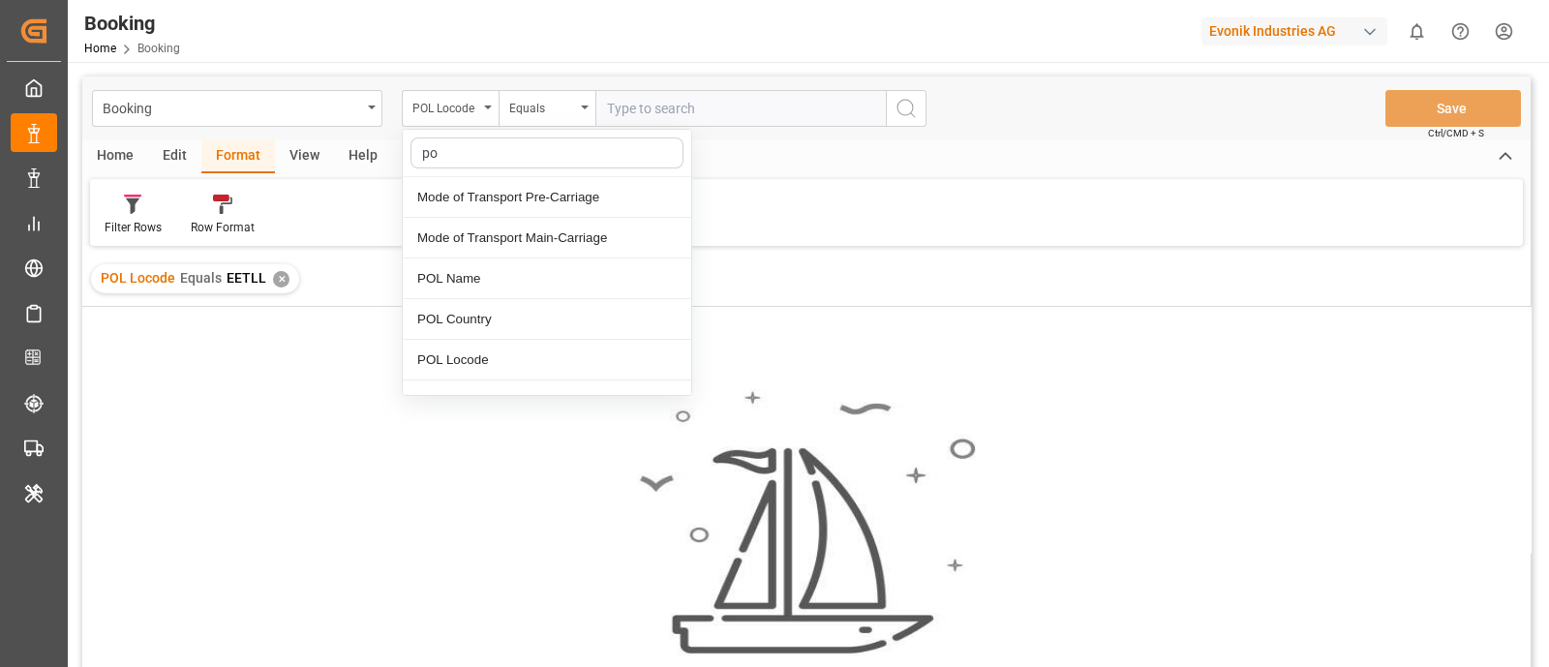
type input "pod"
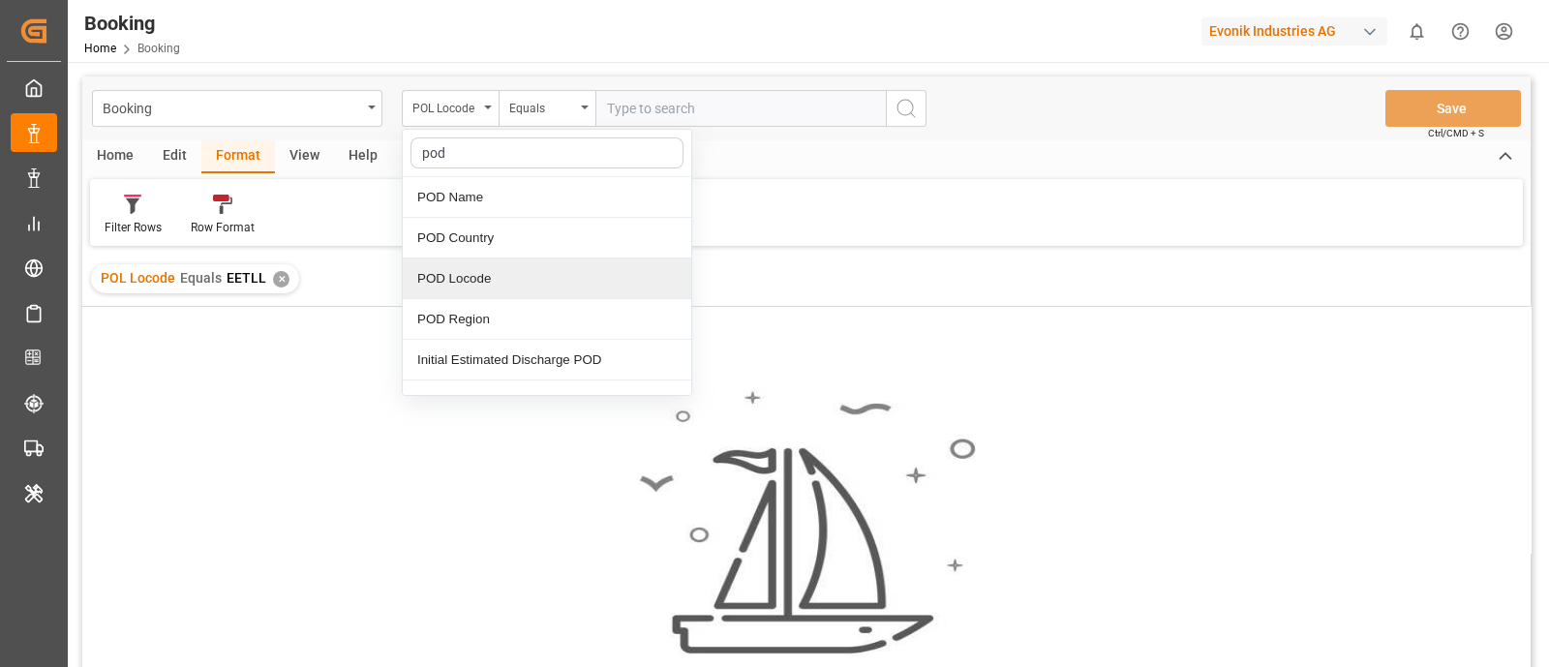
click at [520, 283] on div "POD Locode" at bounding box center [547, 278] width 288 height 41
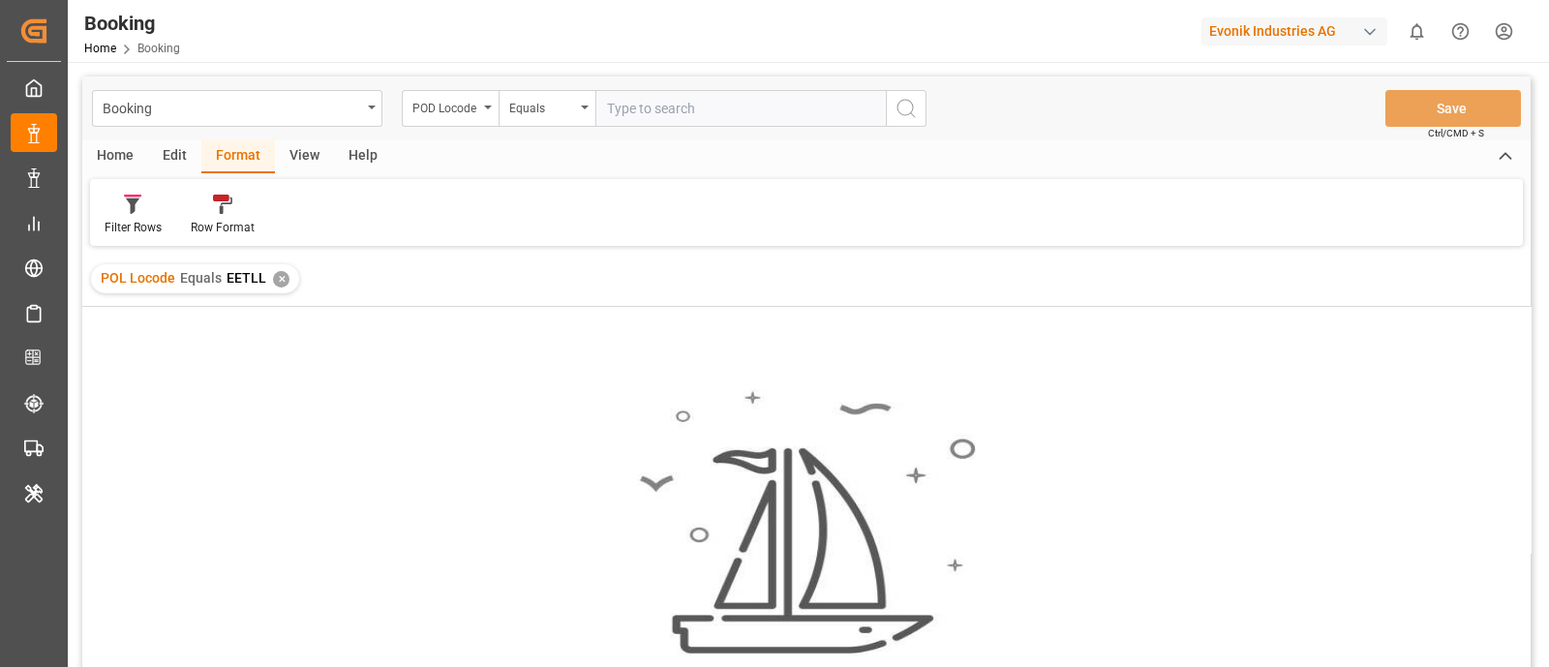
click at [231, 275] on span "EETLL" at bounding box center [247, 277] width 40 height 15
click at [227, 279] on span "EETLL" at bounding box center [247, 277] width 40 height 15
drag, startPoint x: 223, startPoint y: 287, endPoint x: 260, endPoint y: 291, distance: 38.1
click at [260, 291] on div "POL Locode Equals EETLL ✕" at bounding box center [195, 278] width 208 height 29
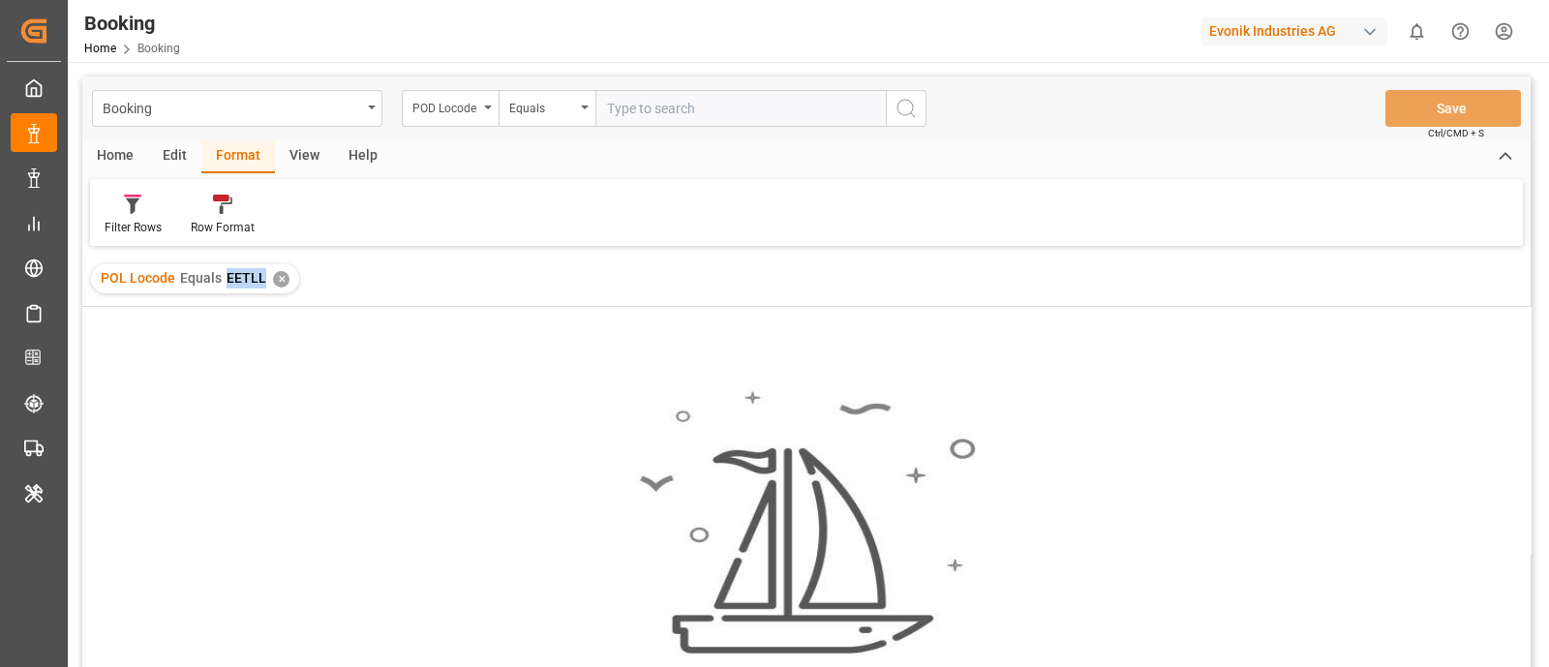
copy span "EETLL"
click at [638, 119] on input "text" at bounding box center [740, 108] width 290 height 37
paste input "EETLL"
type input "EETLL"
click at [902, 102] on icon "search button" at bounding box center [905, 108] width 23 height 23
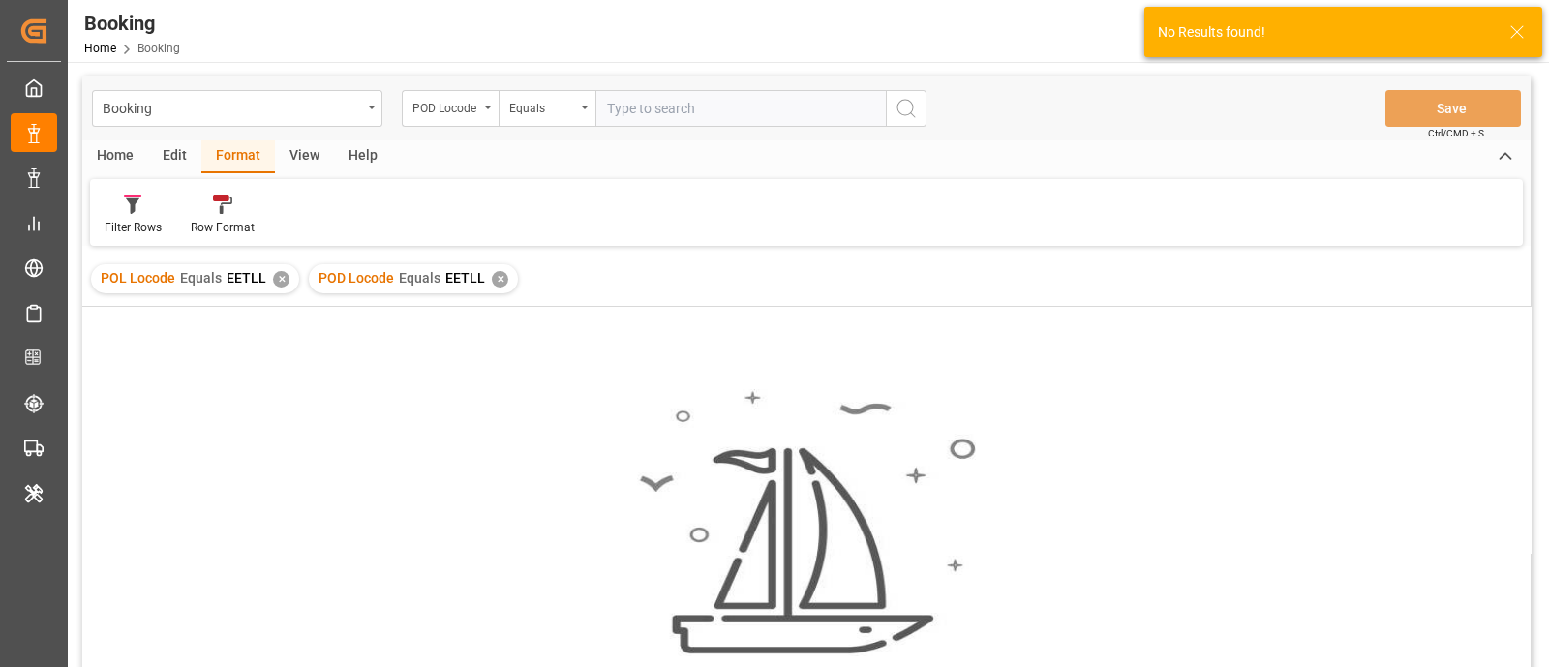
click at [276, 283] on div "✕" at bounding box center [281, 279] width 16 height 16
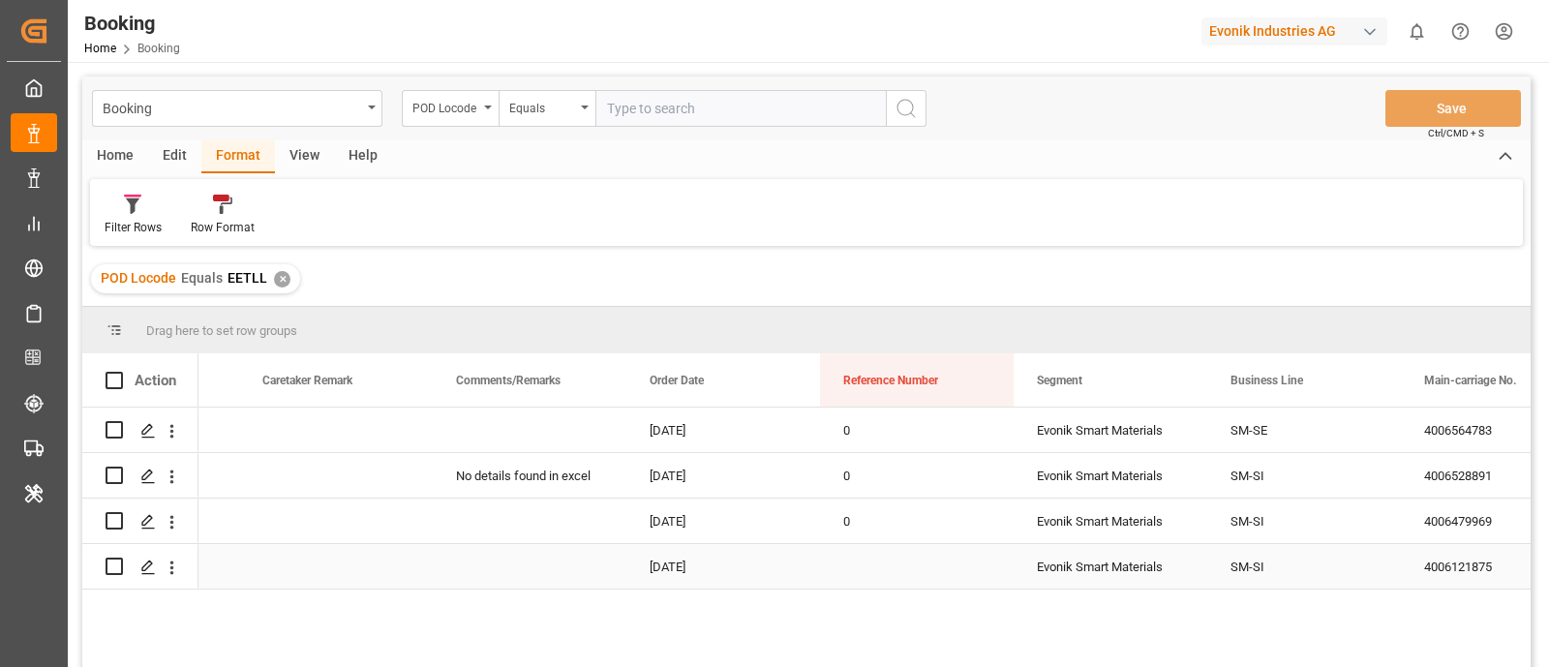
scroll to position [0, 2139]
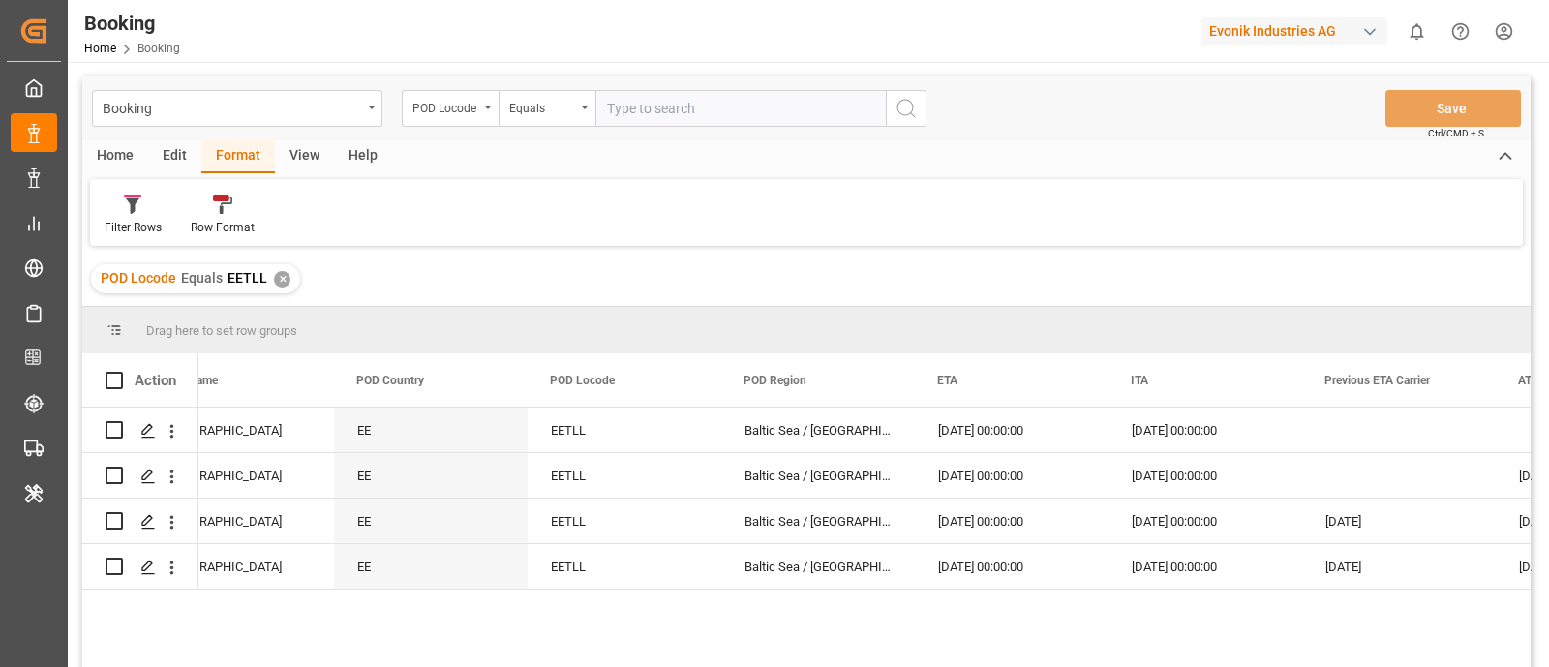
click at [624, 106] on input "text" at bounding box center [740, 108] width 290 height 37
paste input "THLCH"
type input "THLCH"
click at [902, 110] on icon "search button" at bounding box center [905, 108] width 23 height 23
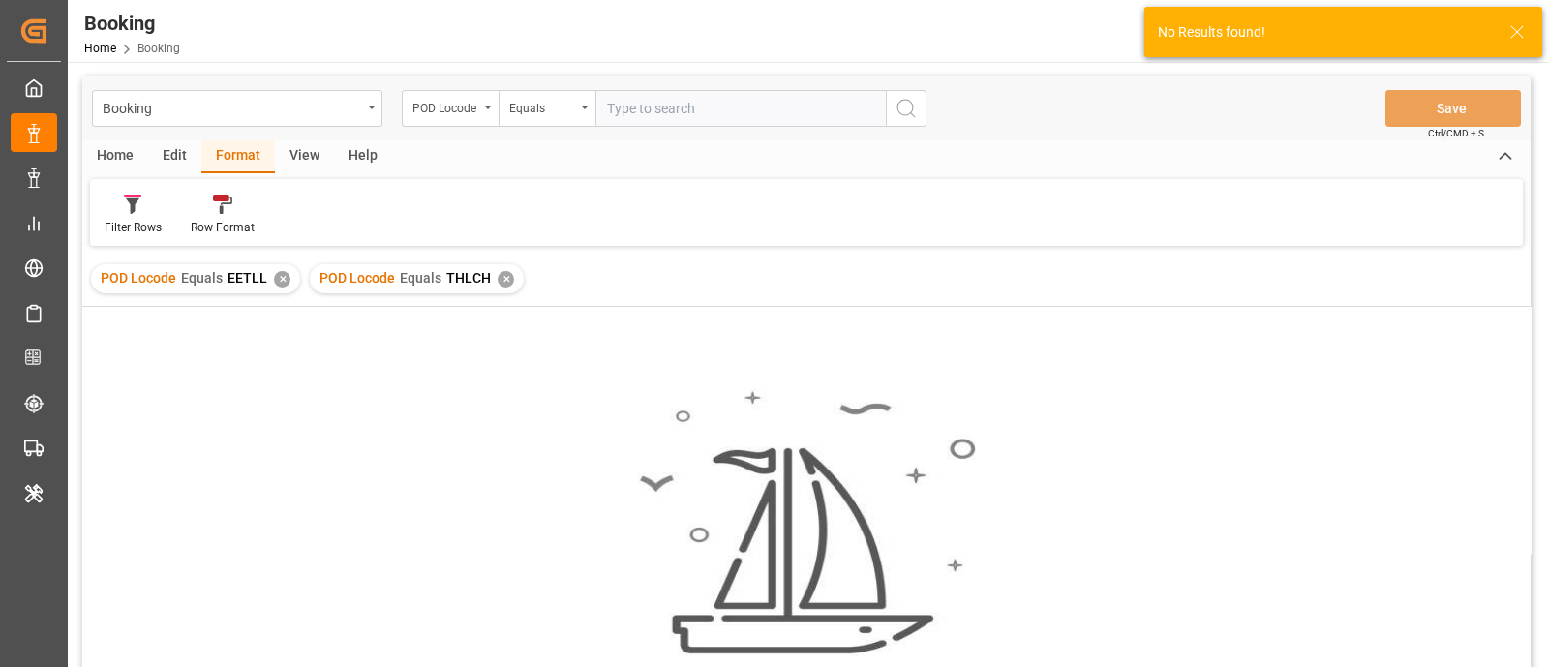
click at [278, 279] on div "✕" at bounding box center [282, 279] width 16 height 16
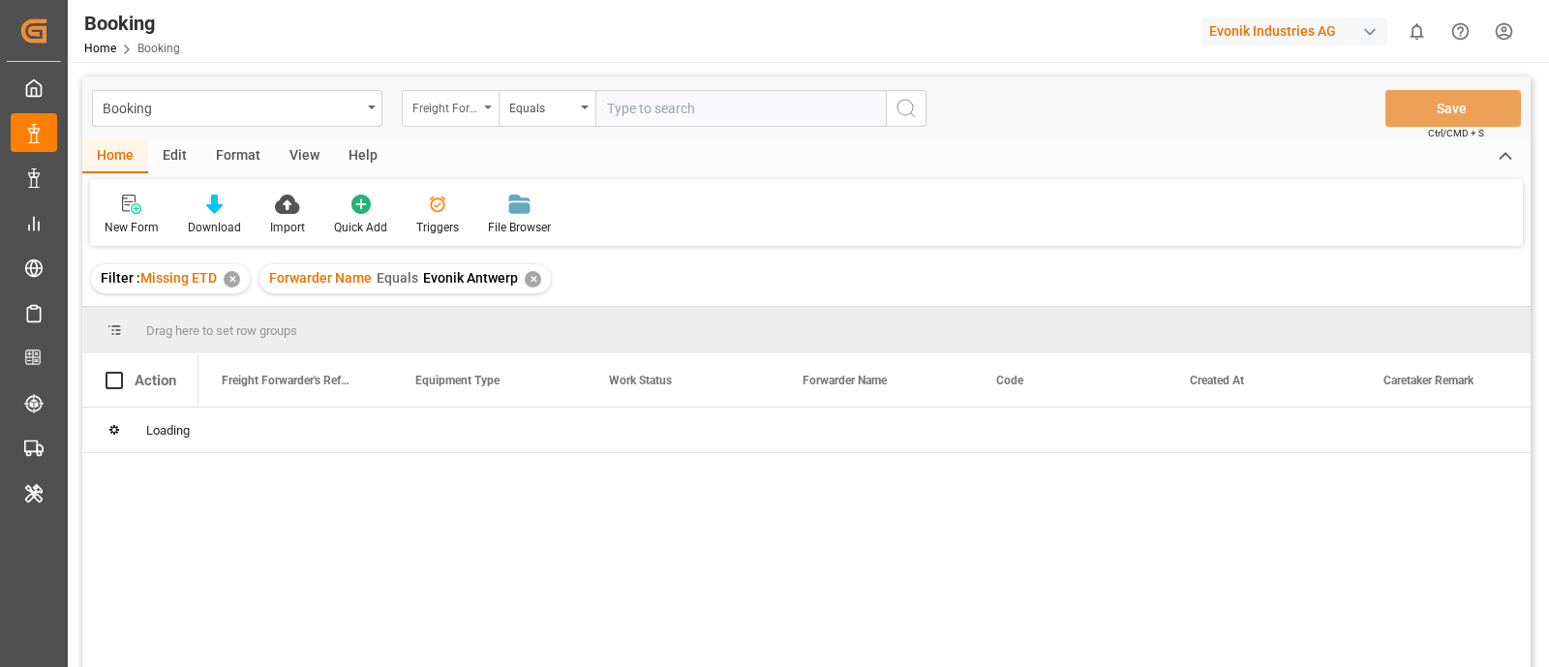
click at [444, 110] on div "Freight Forwarder's Reference No." at bounding box center [445, 106] width 66 height 22
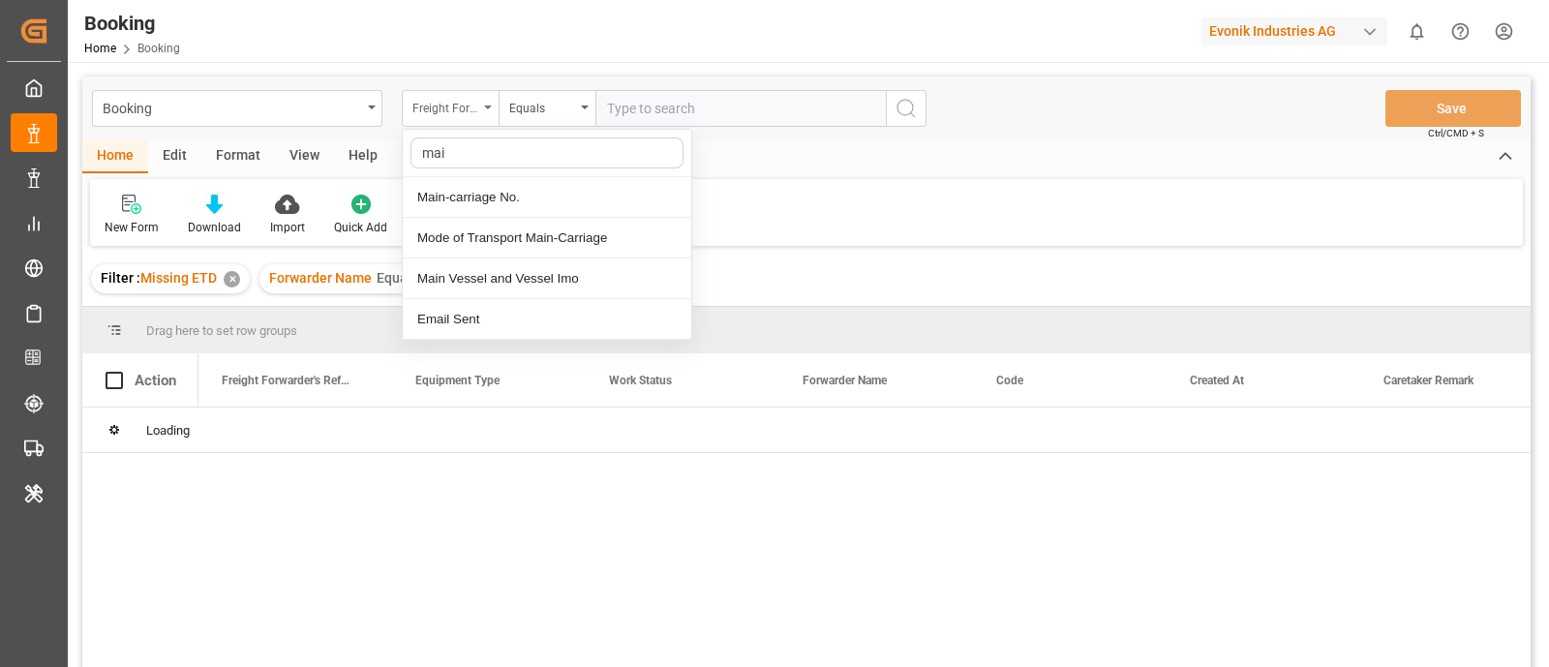
type input "main"
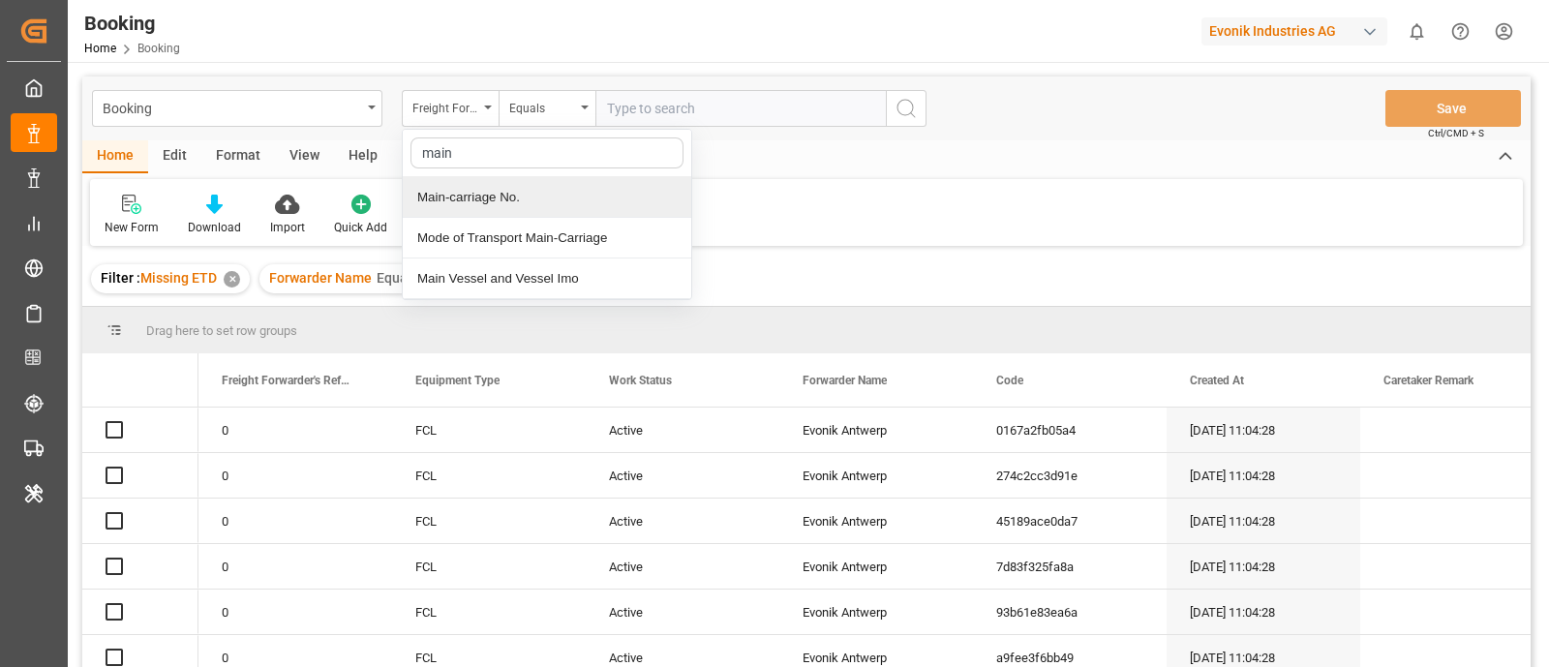
click at [550, 185] on div "Main-carriage No." at bounding box center [547, 197] width 288 height 41
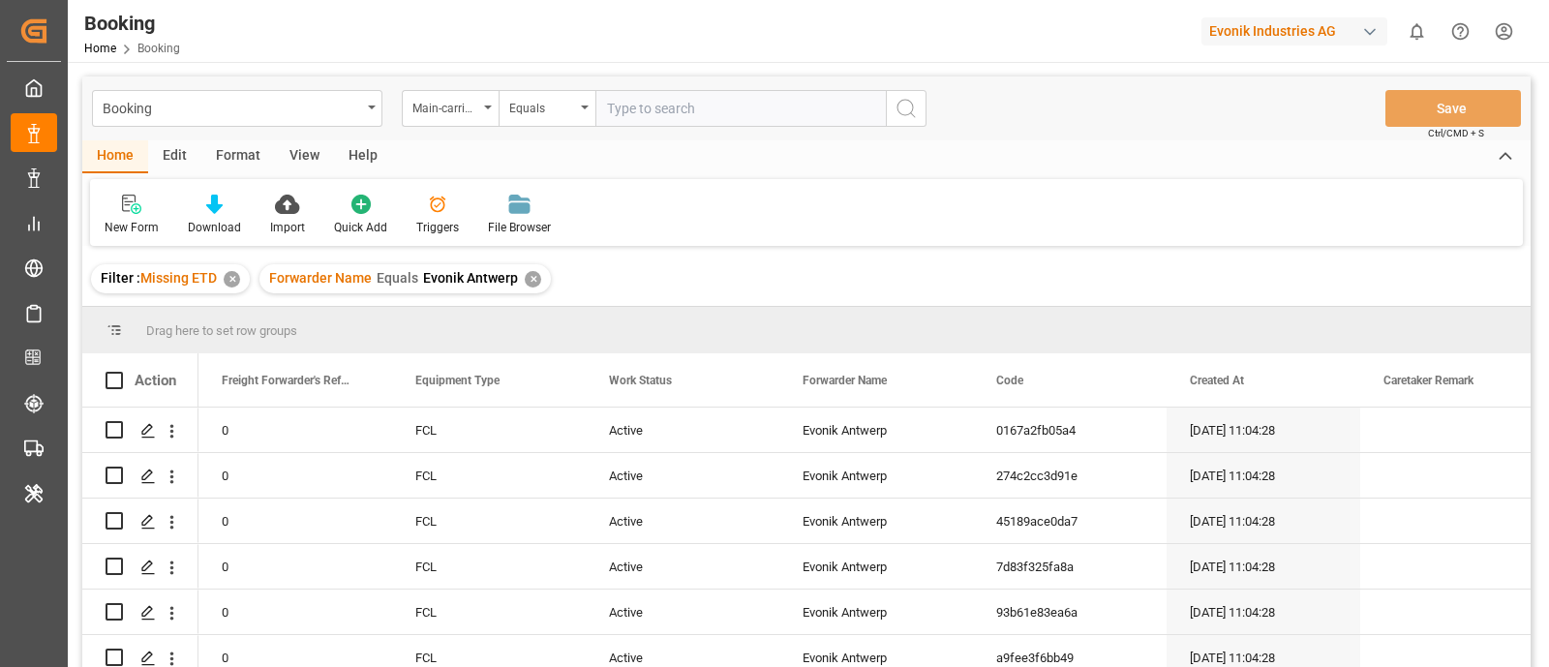
click at [531, 280] on div "✕" at bounding box center [533, 279] width 16 height 16
click at [229, 282] on div "✕" at bounding box center [232, 279] width 16 height 16
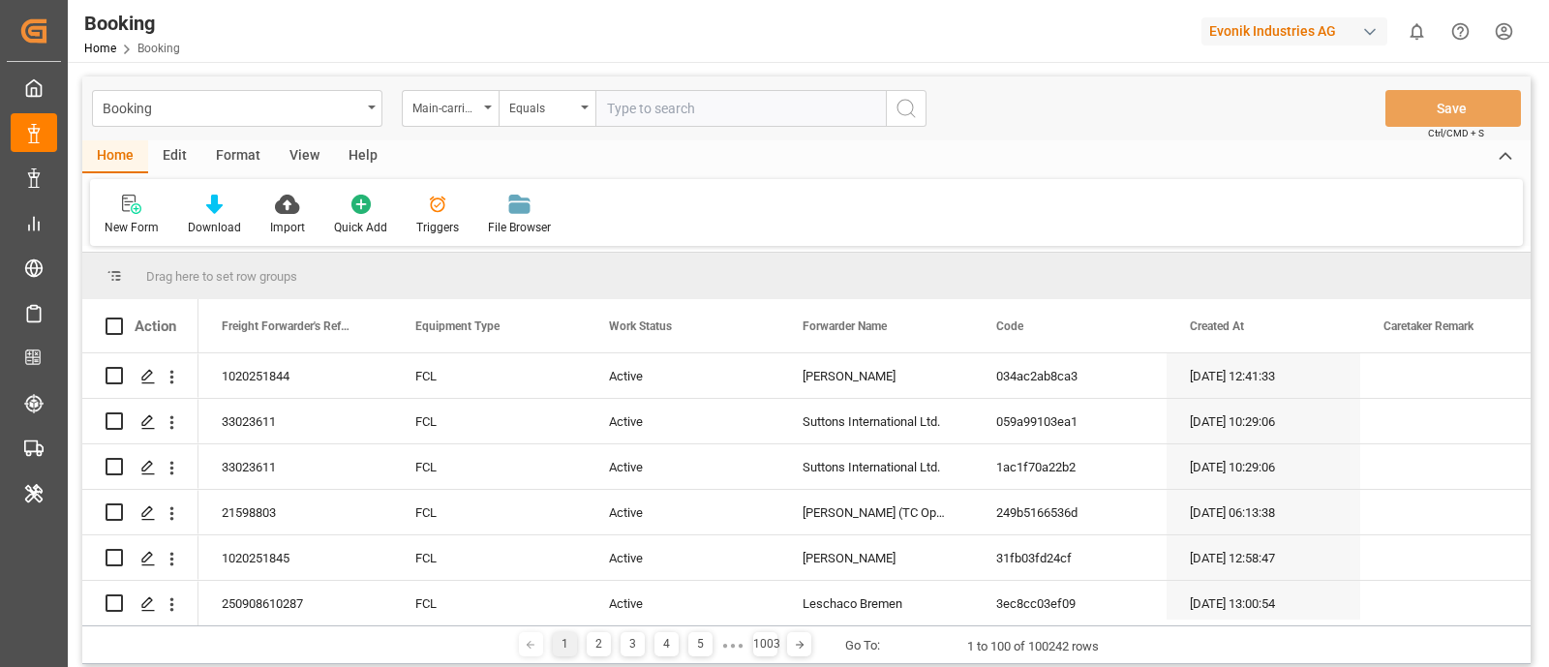
click at [648, 109] on input "text" at bounding box center [740, 108] width 290 height 37
paste input "4006625382"
type input "4006625382"
click at [905, 108] on icon "search button" at bounding box center [905, 108] width 23 height 23
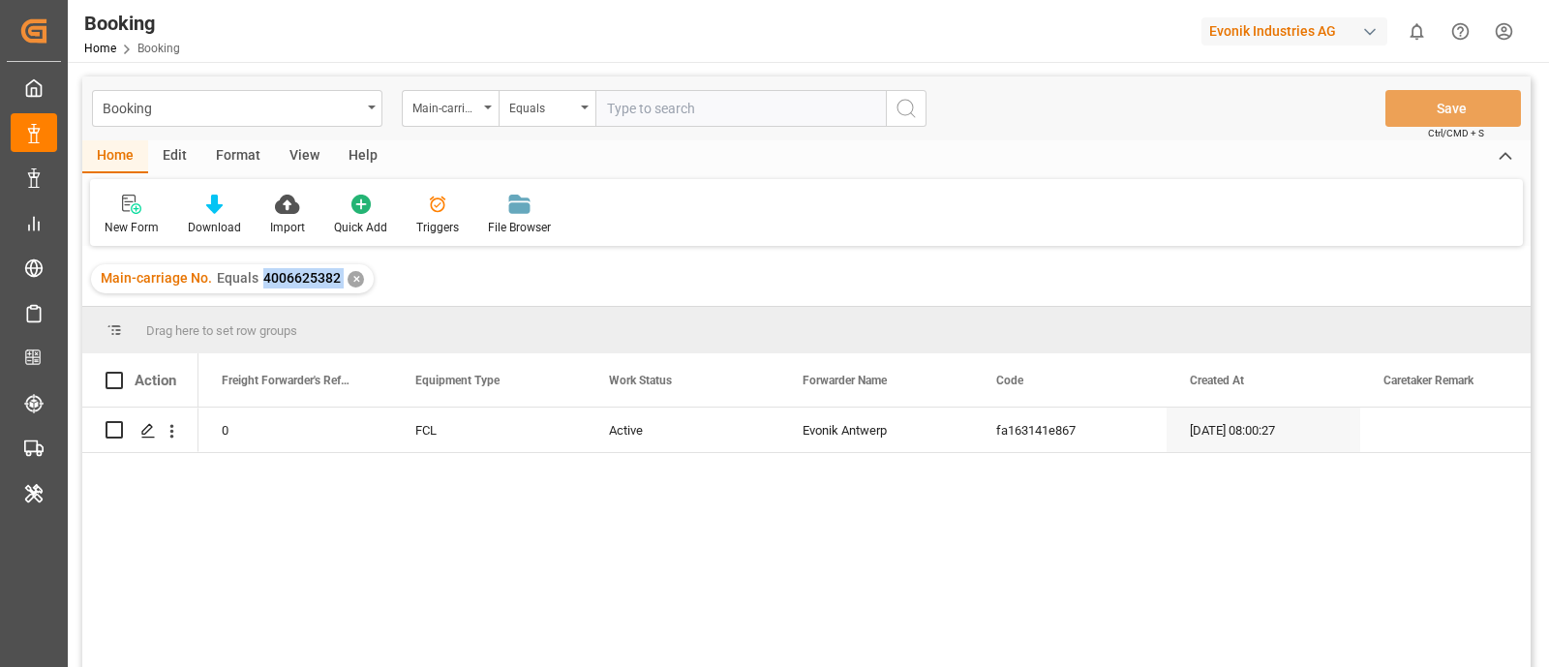
drag, startPoint x: 259, startPoint y: 285, endPoint x: 343, endPoint y: 298, distance: 84.3
click at [343, 298] on div "Main-carriage No. Equals 4006625382 ✕" at bounding box center [806, 279] width 1448 height 54
copy span "4006625382"
click at [694, 106] on input "text" at bounding box center [740, 108] width 290 height 37
paste input "4006593747"
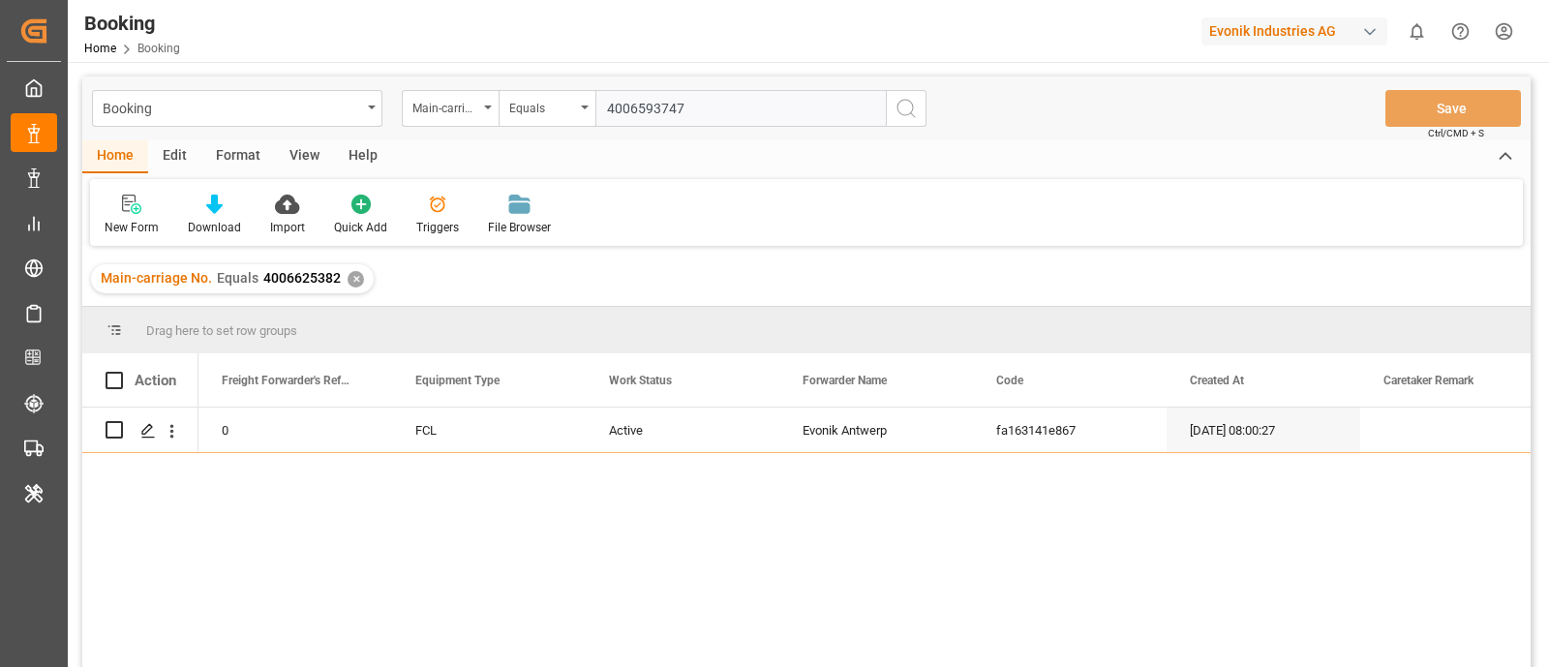
type input "4006593747"
click at [903, 106] on icon "search button" at bounding box center [905, 108] width 23 height 23
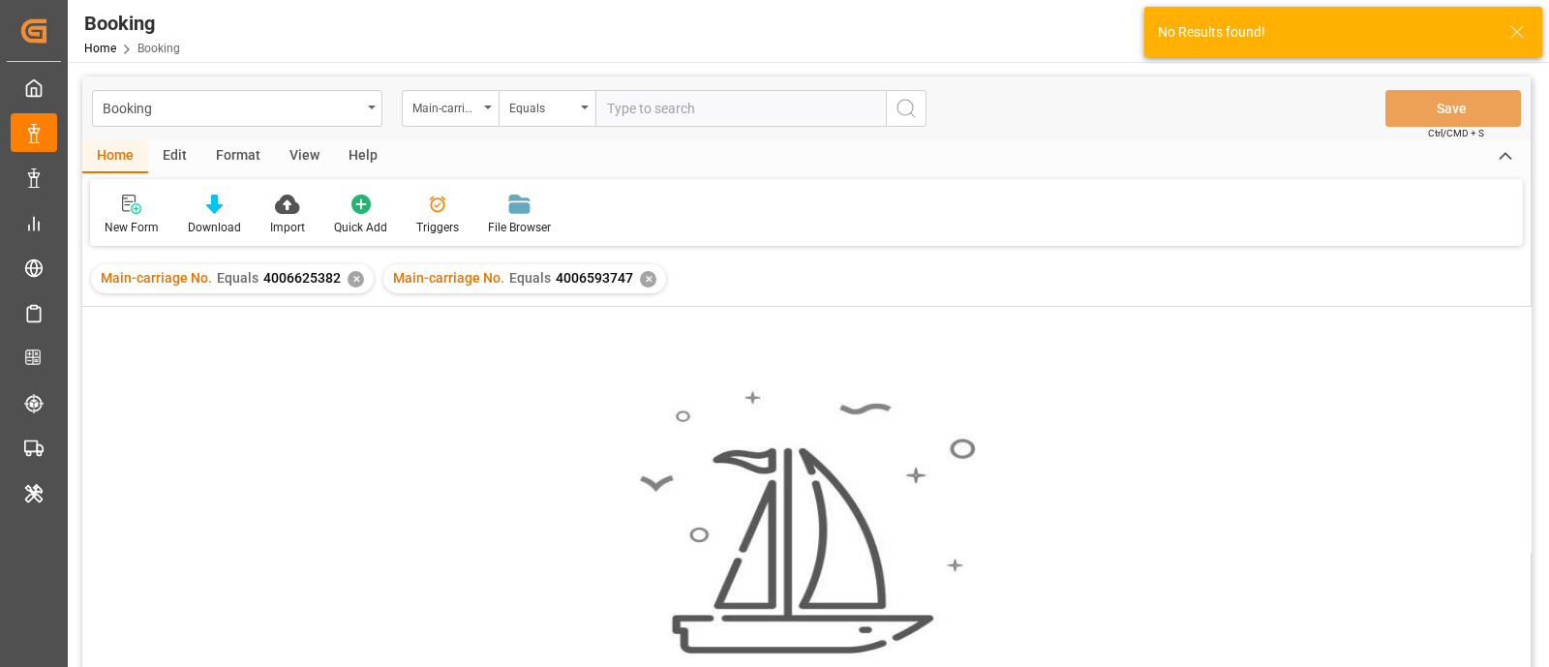
click at [348, 280] on div "✕" at bounding box center [356, 279] width 16 height 16
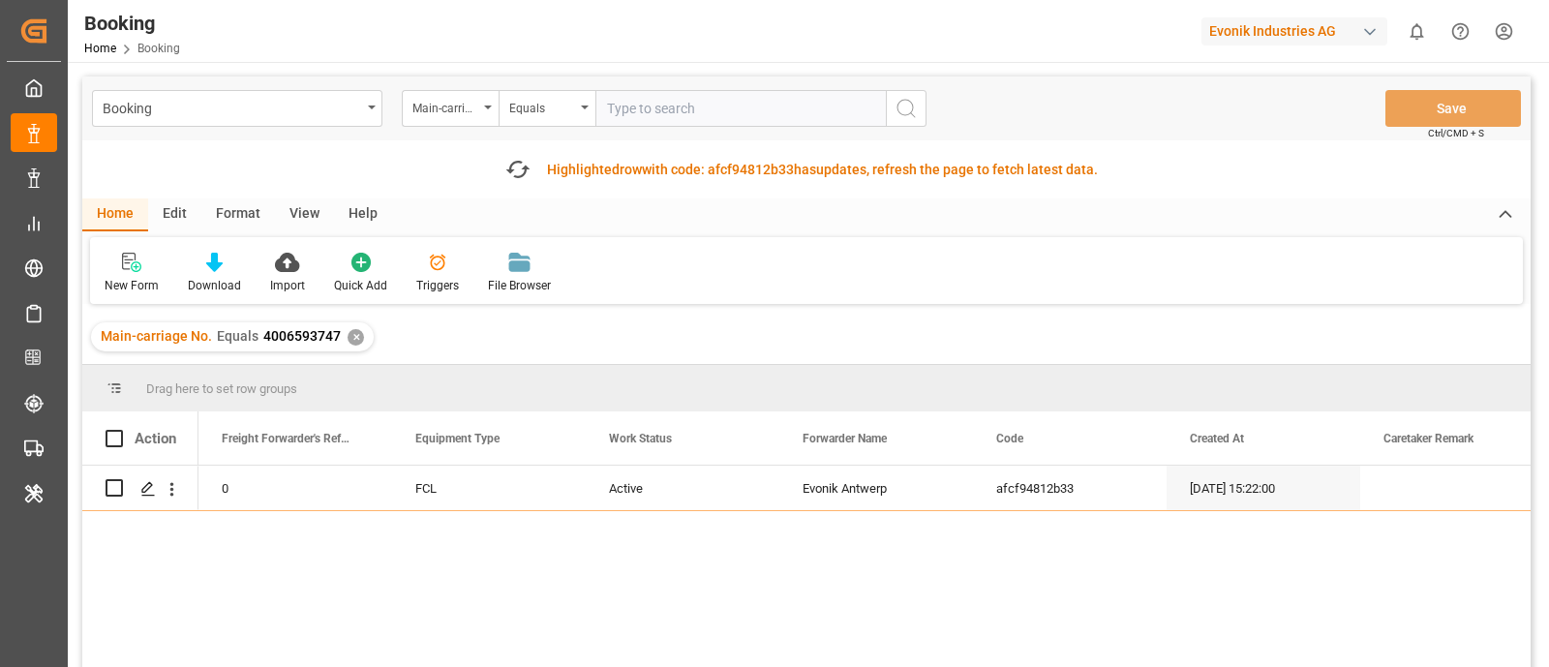
click at [680, 91] on input "text" at bounding box center [740, 108] width 290 height 37
paste input "4006593745"
type input "4006593745"
click at [901, 111] on icon "search button" at bounding box center [905, 108] width 23 height 23
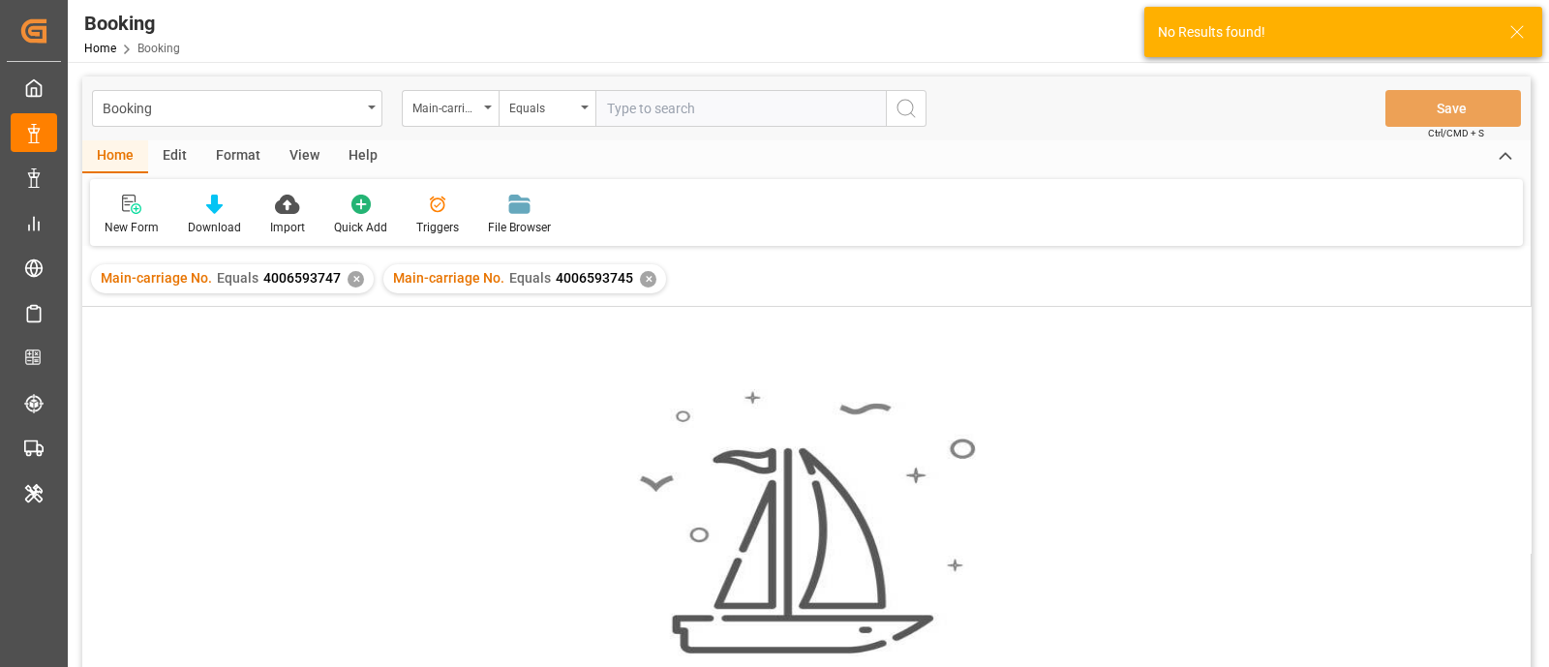
click at [351, 280] on div "✕" at bounding box center [356, 279] width 16 height 16
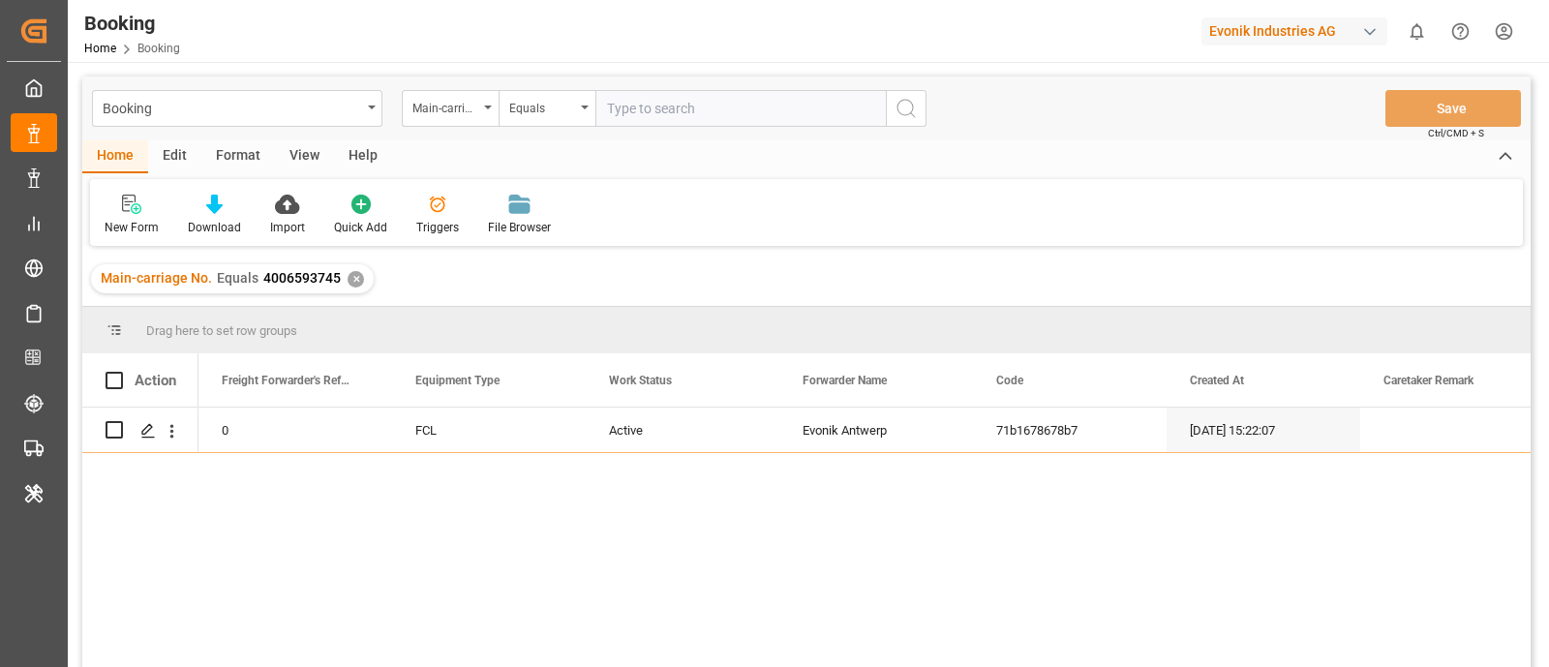
click at [694, 115] on input "text" at bounding box center [740, 108] width 290 height 37
paste input "ANRA72550000"
click at [669, 108] on input "ANRA72550000" at bounding box center [740, 108] width 290 height 37
paste input "4006618345"
click at [678, 101] on input "ANRA725540066183450000" at bounding box center [740, 108] width 290 height 37
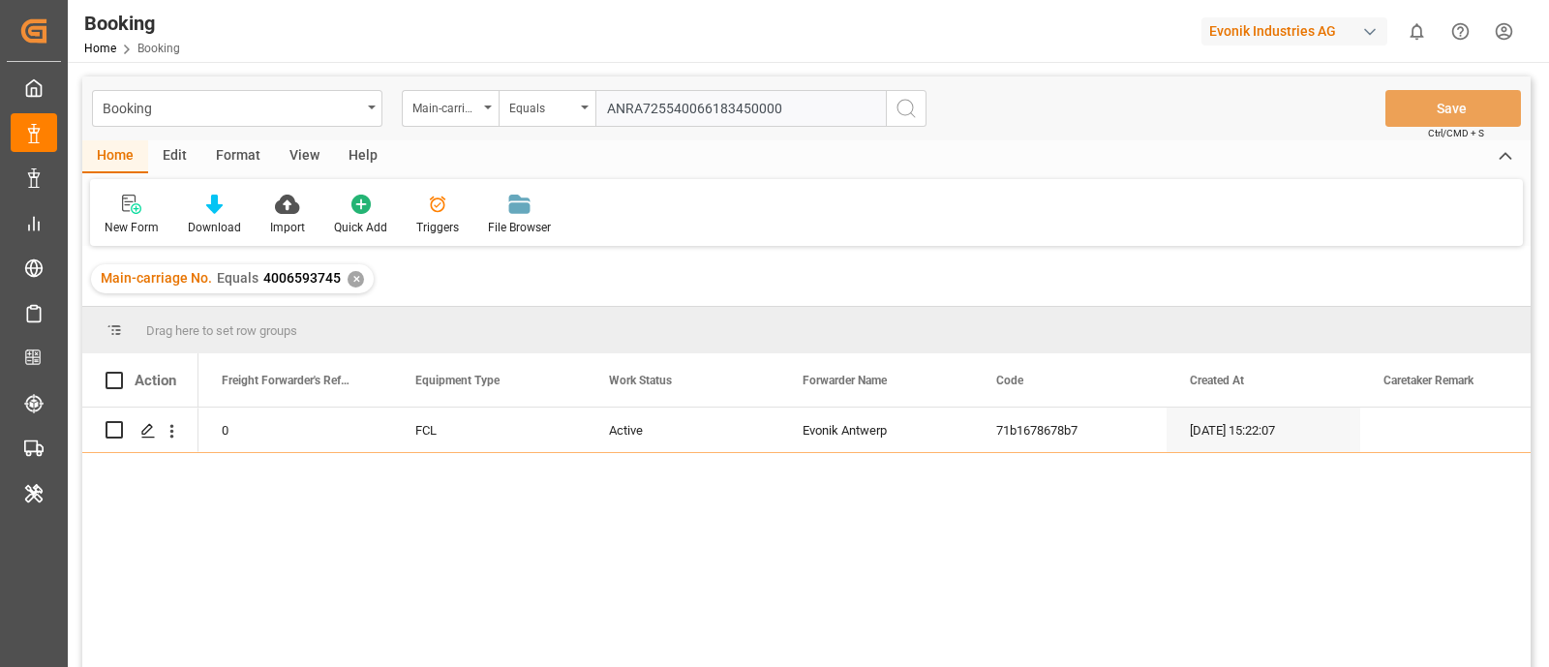
click at [678, 101] on input "ANRA725540066183450000" at bounding box center [740, 108] width 290 height 37
click at [818, 105] on input "ANRA725540066183450000" at bounding box center [740, 108] width 290 height 37
paste input "4006618345"
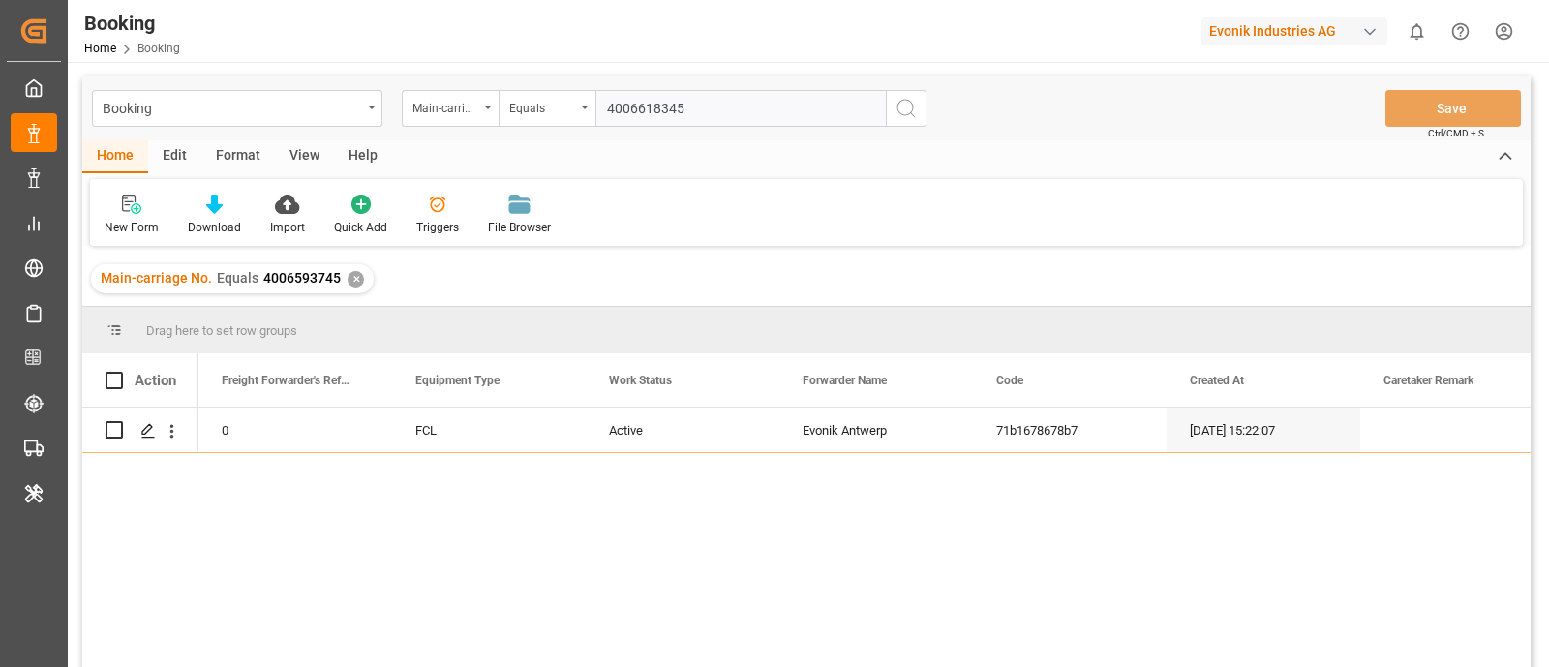
type input "4006618345"
click at [911, 107] on icon "search button" at bounding box center [905, 108] width 23 height 23
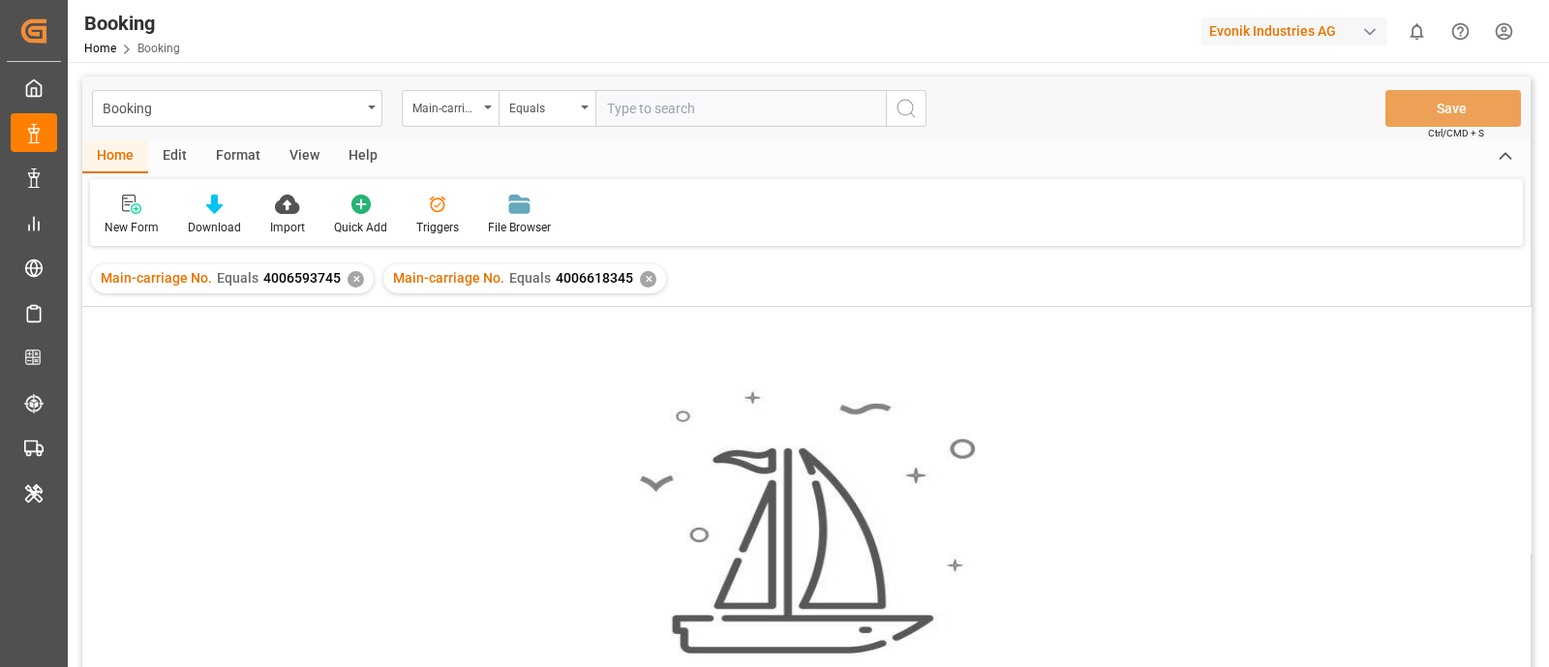
click at [351, 275] on div "✕" at bounding box center [356, 279] width 16 height 16
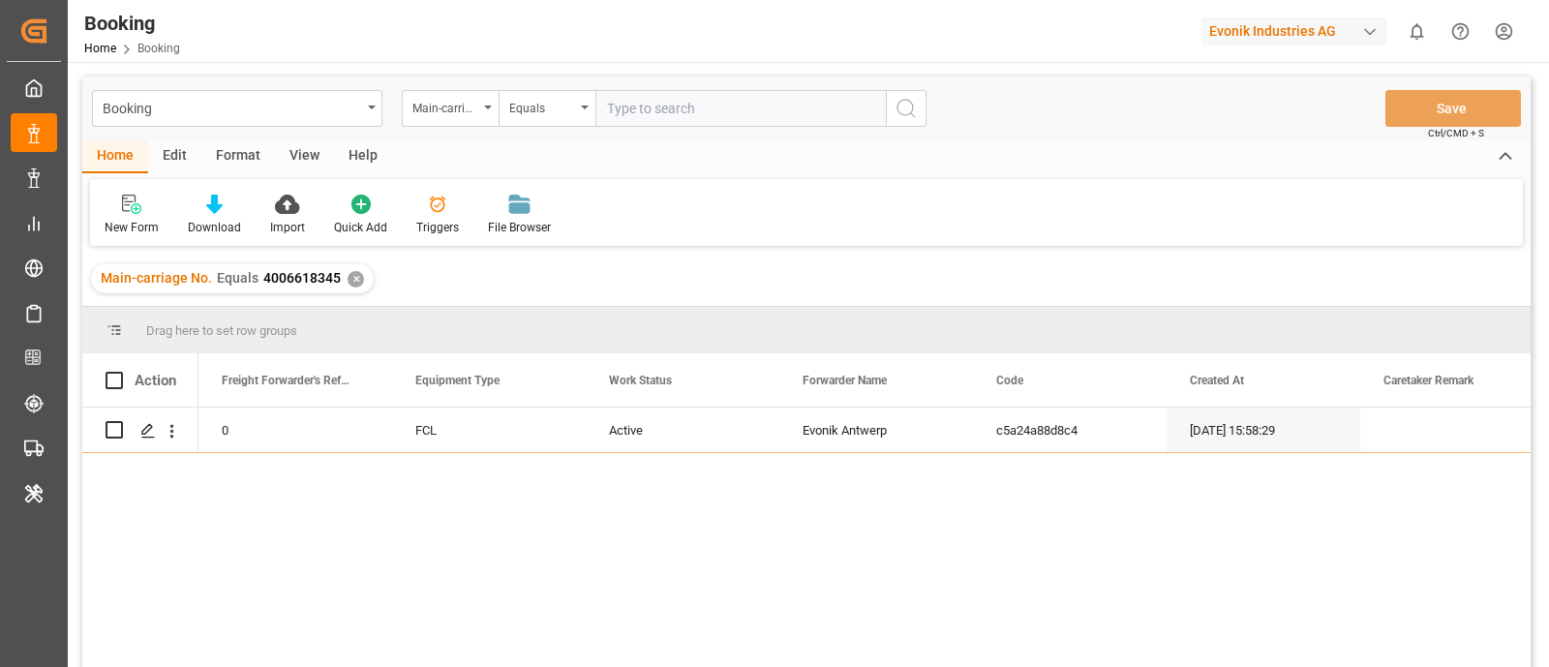
click at [645, 95] on input "text" at bounding box center [740, 108] width 290 height 37
click at [472, 98] on div "Main-carriage No." at bounding box center [445, 106] width 66 height 22
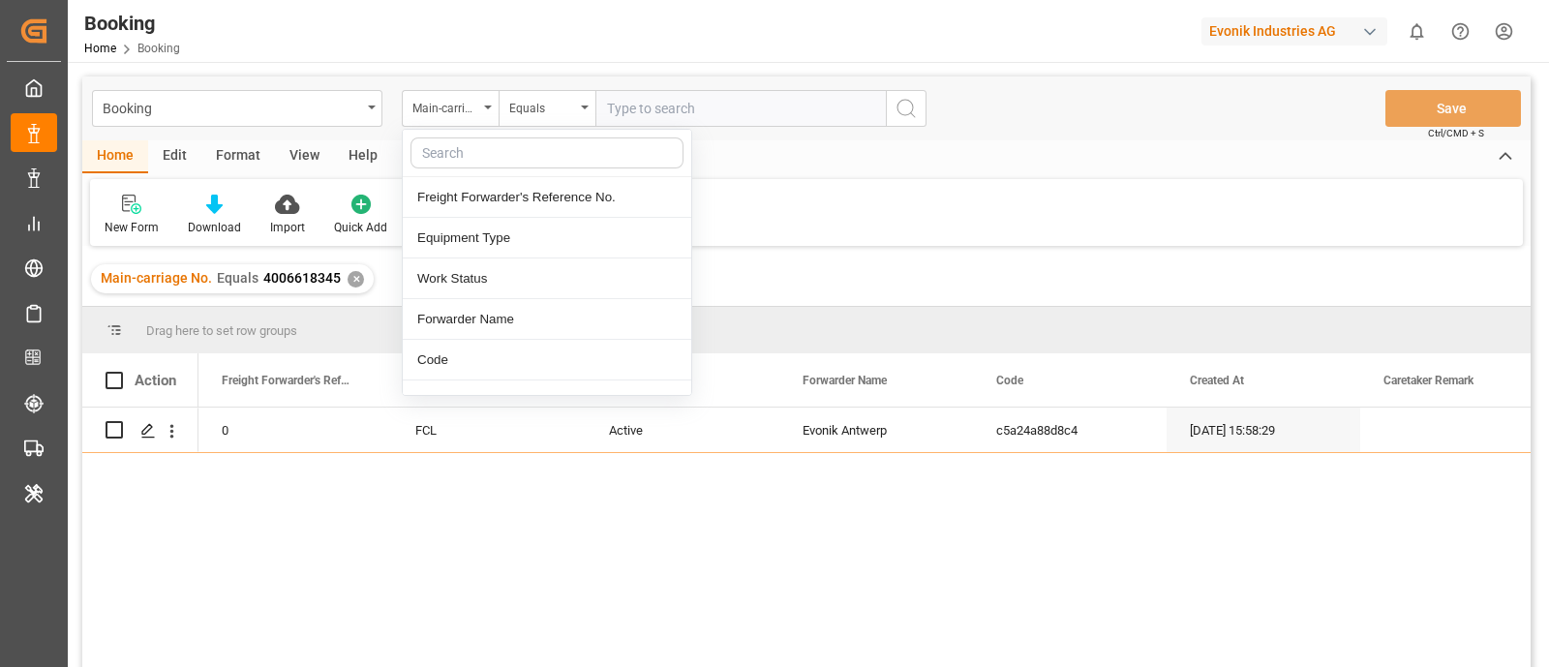
click at [712, 108] on input "text" at bounding box center [740, 108] width 290 height 37
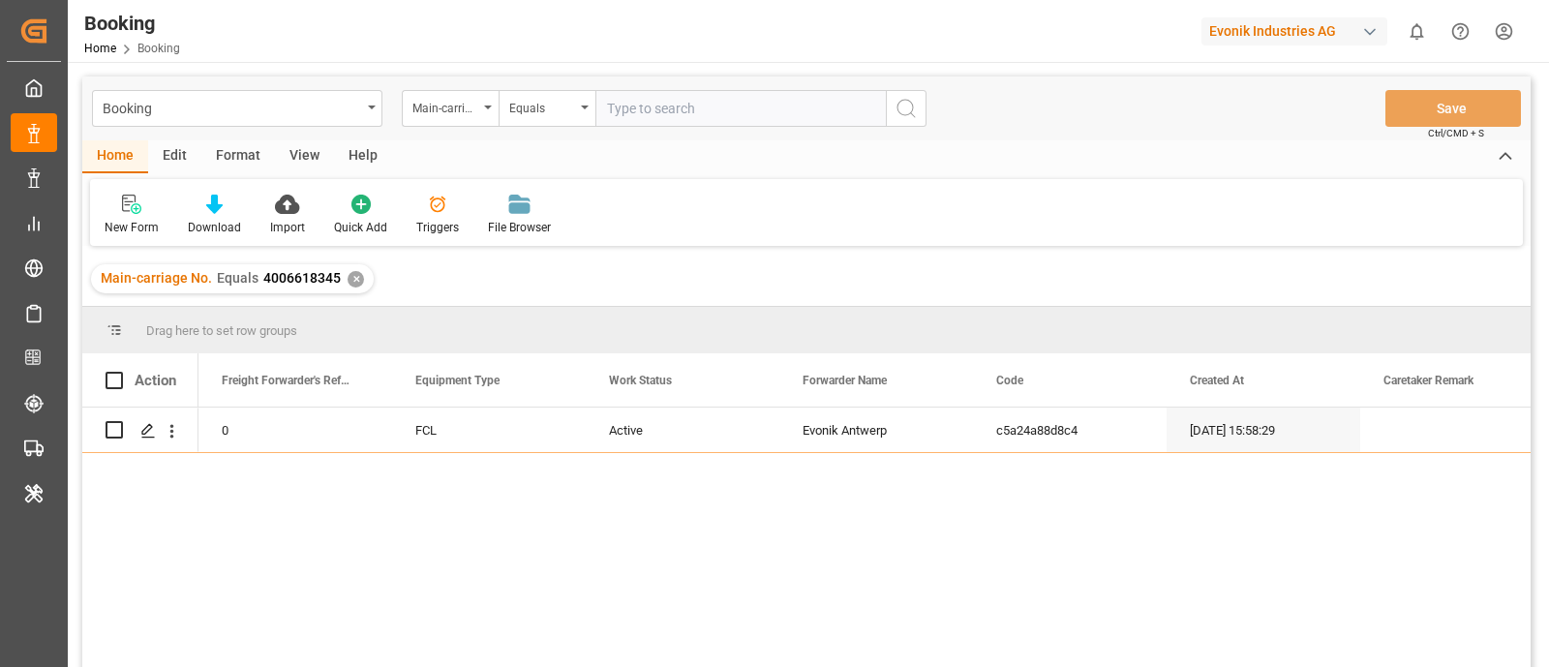
paste input "4006593743"
type input "4006593743"
click at [902, 101] on icon "search button" at bounding box center [905, 108] width 23 height 23
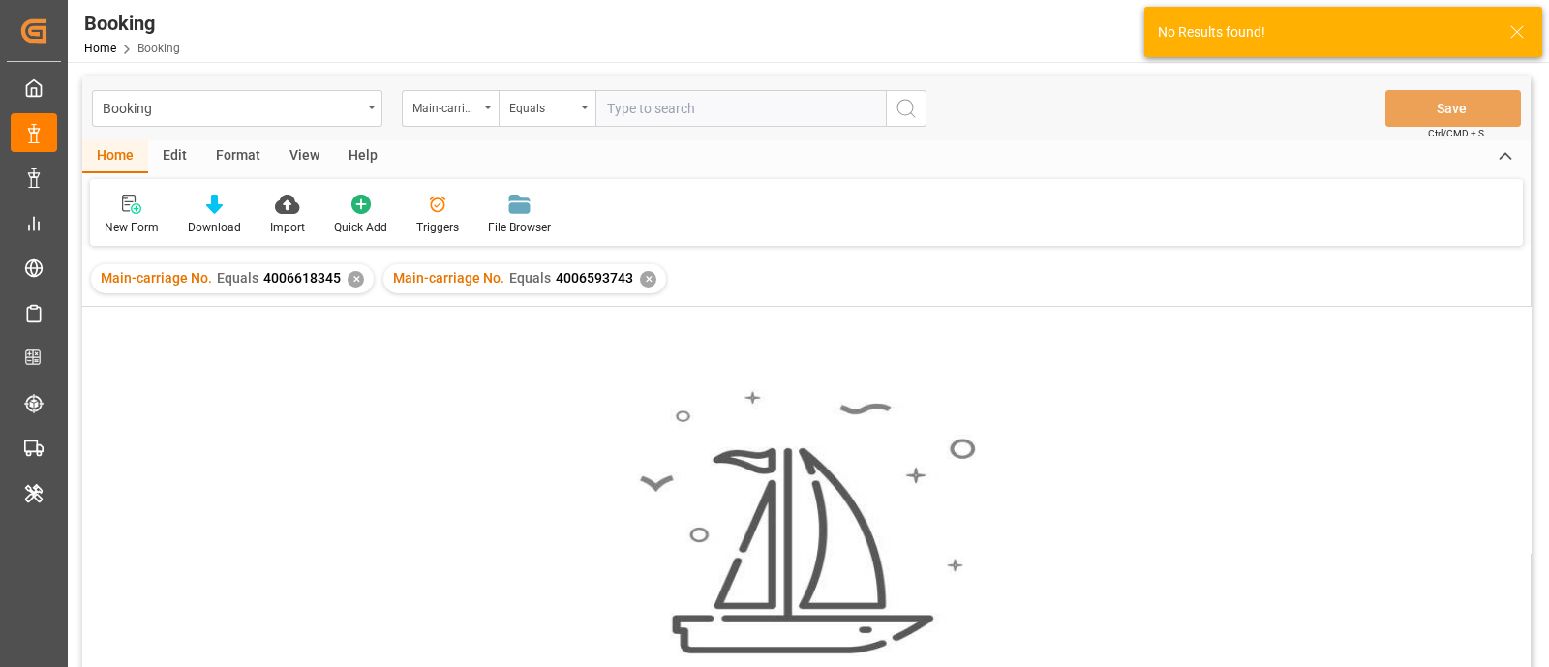
click at [352, 281] on div "✕" at bounding box center [356, 279] width 16 height 16
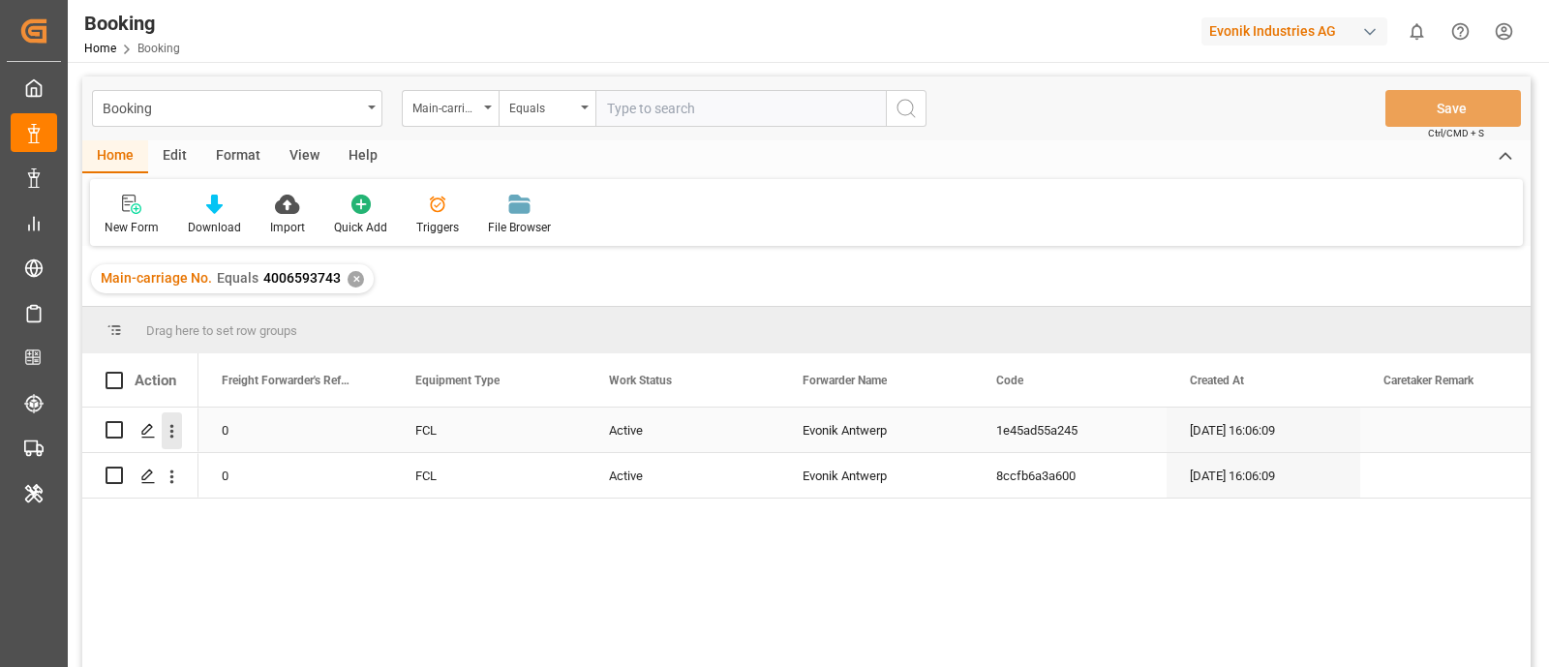
click at [174, 434] on icon "open menu" at bounding box center [172, 431] width 20 height 20
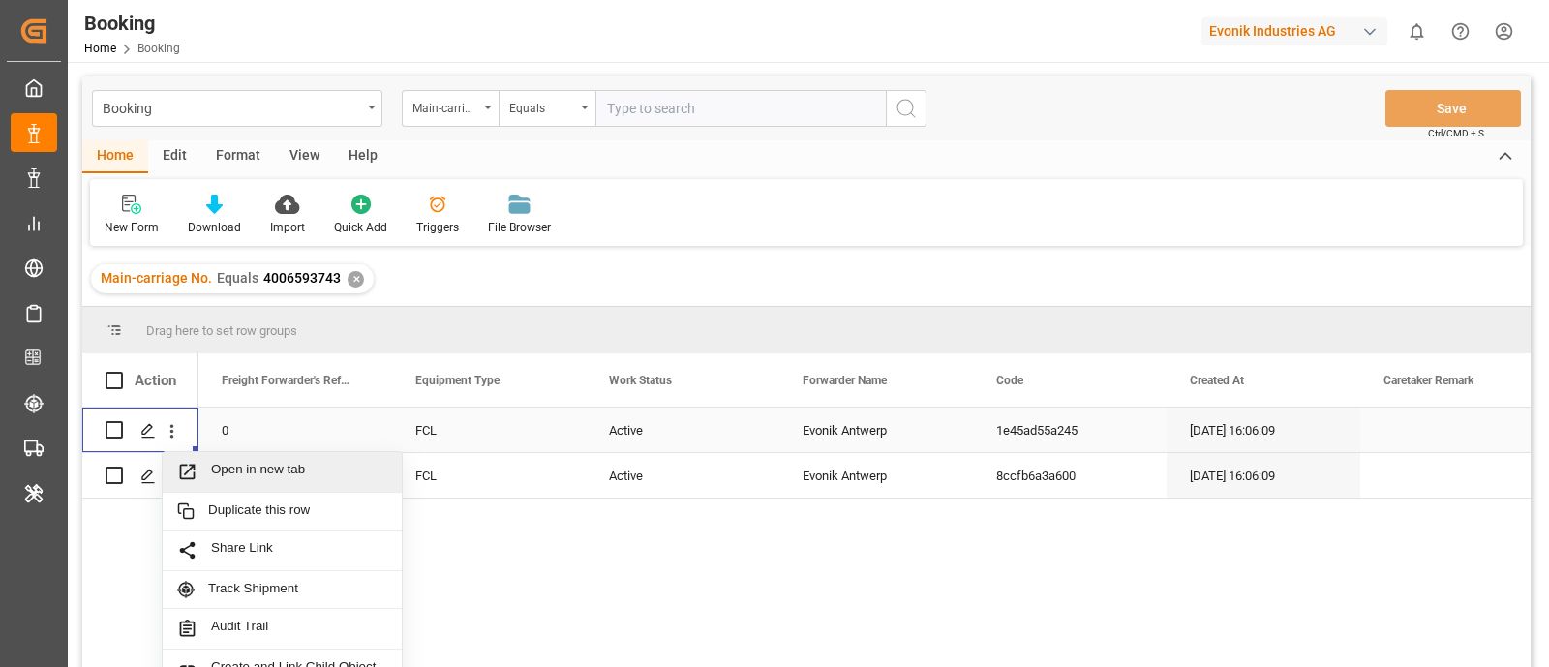
click at [269, 477] on span "Open in new tab" at bounding box center [299, 472] width 176 height 20
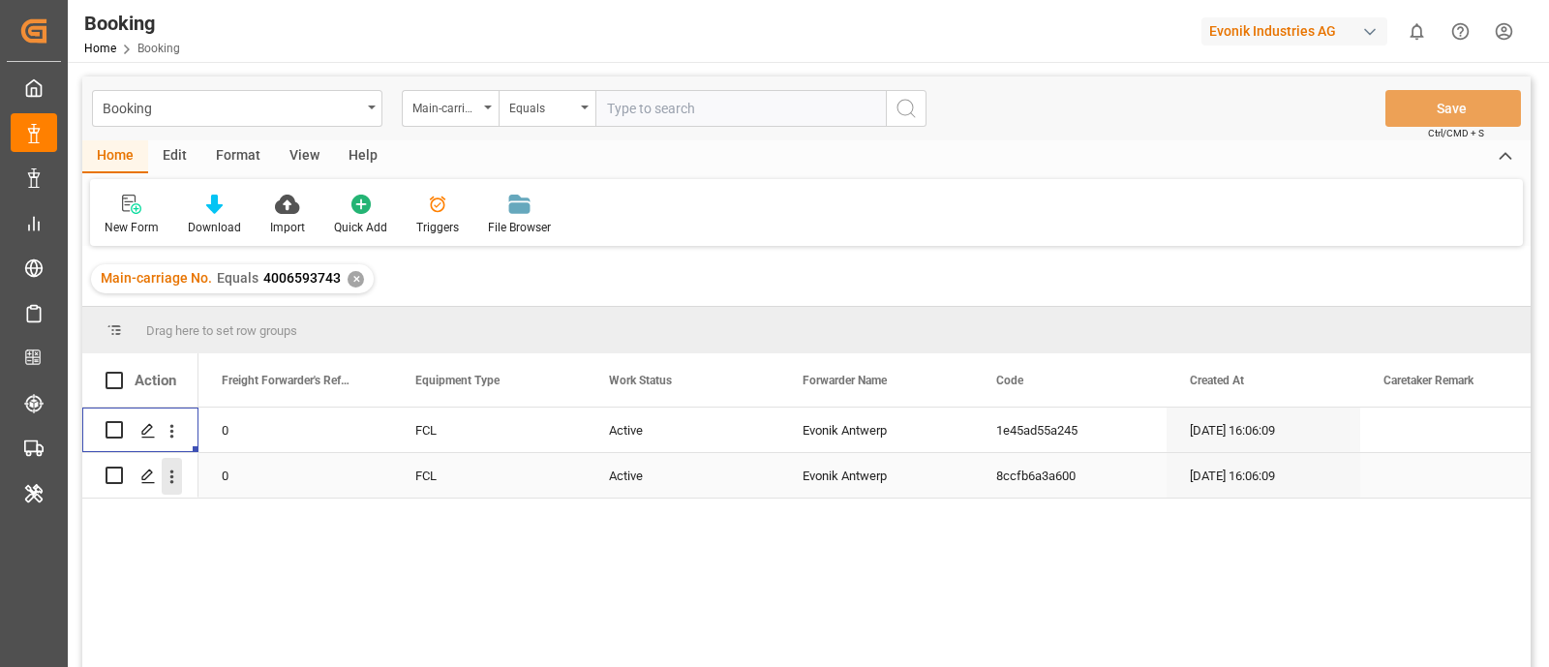
click at [175, 482] on icon "open menu" at bounding box center [172, 477] width 20 height 20
click at [259, 522] on span "Open in new tab" at bounding box center [299, 517] width 176 height 20
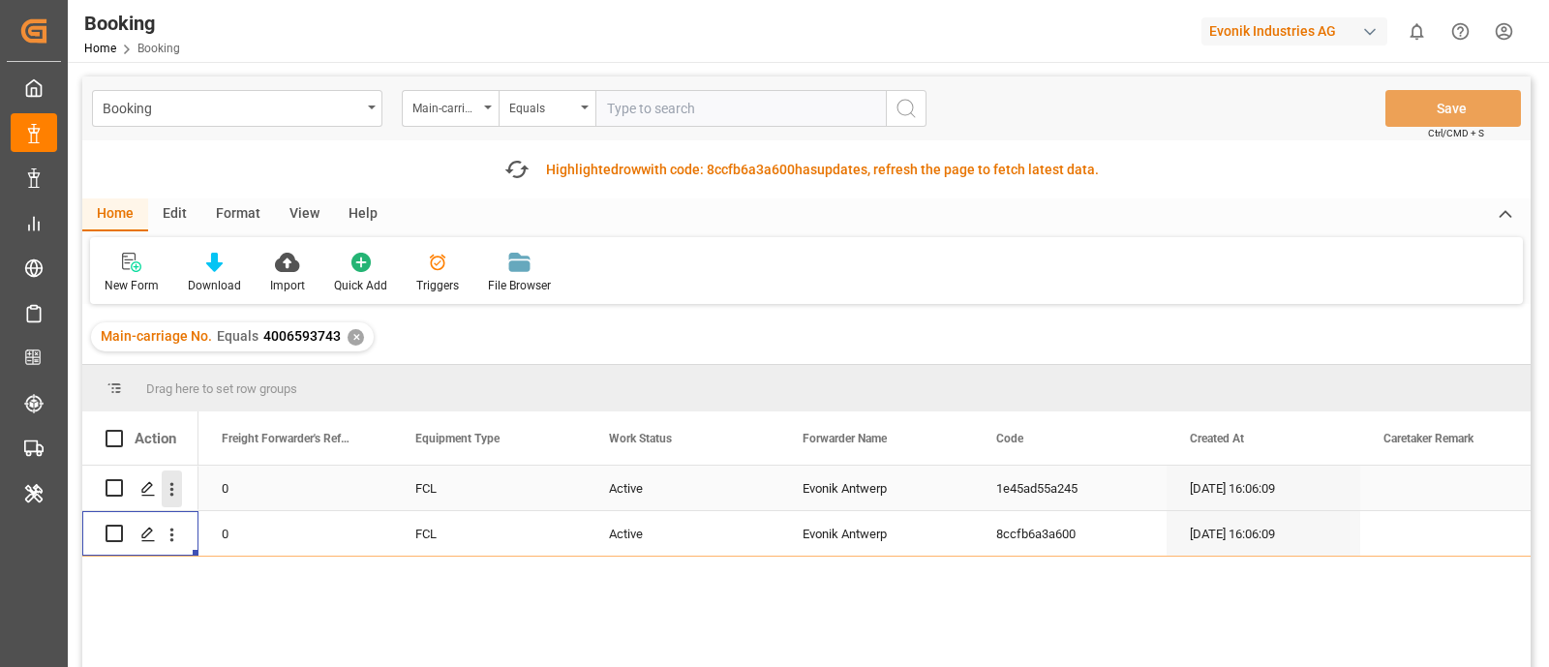
click at [174, 486] on icon "open menu" at bounding box center [172, 489] width 20 height 20
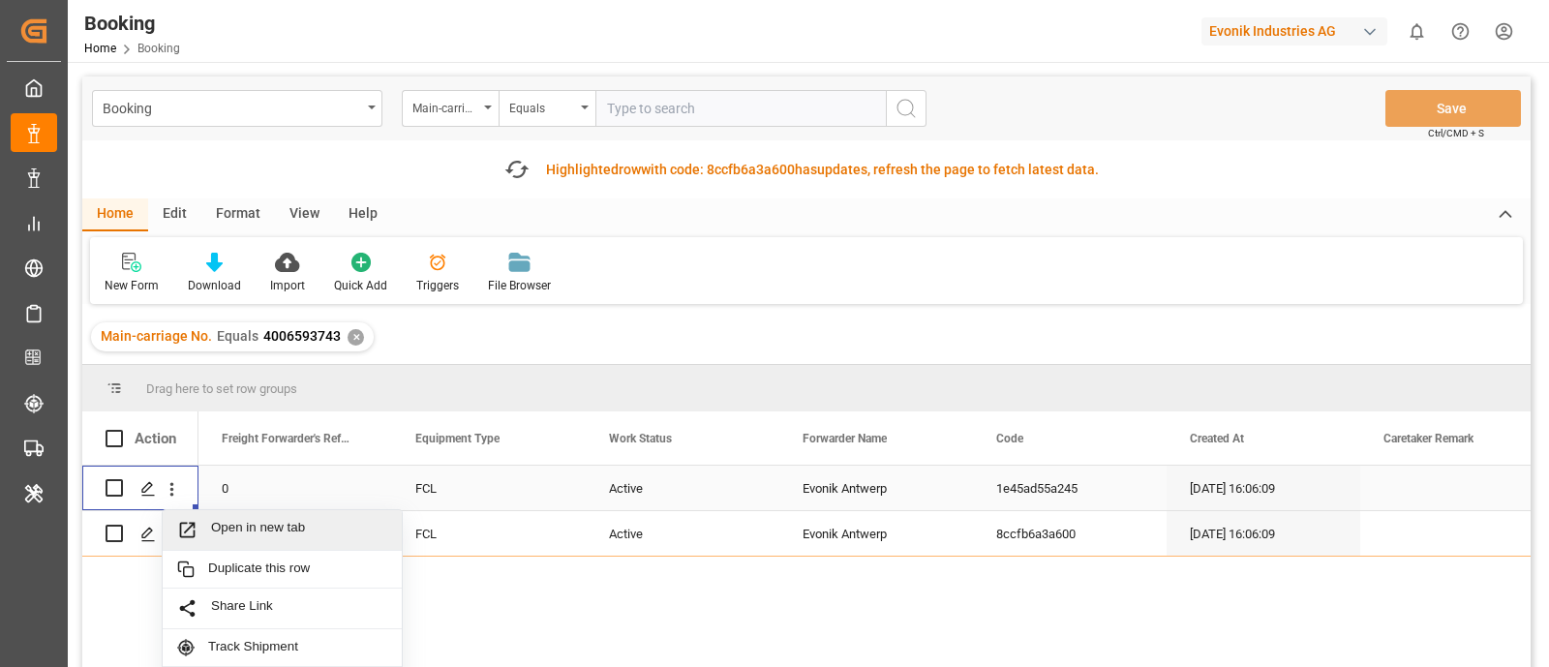
click at [213, 520] on span "Open in new tab" at bounding box center [299, 530] width 176 height 20
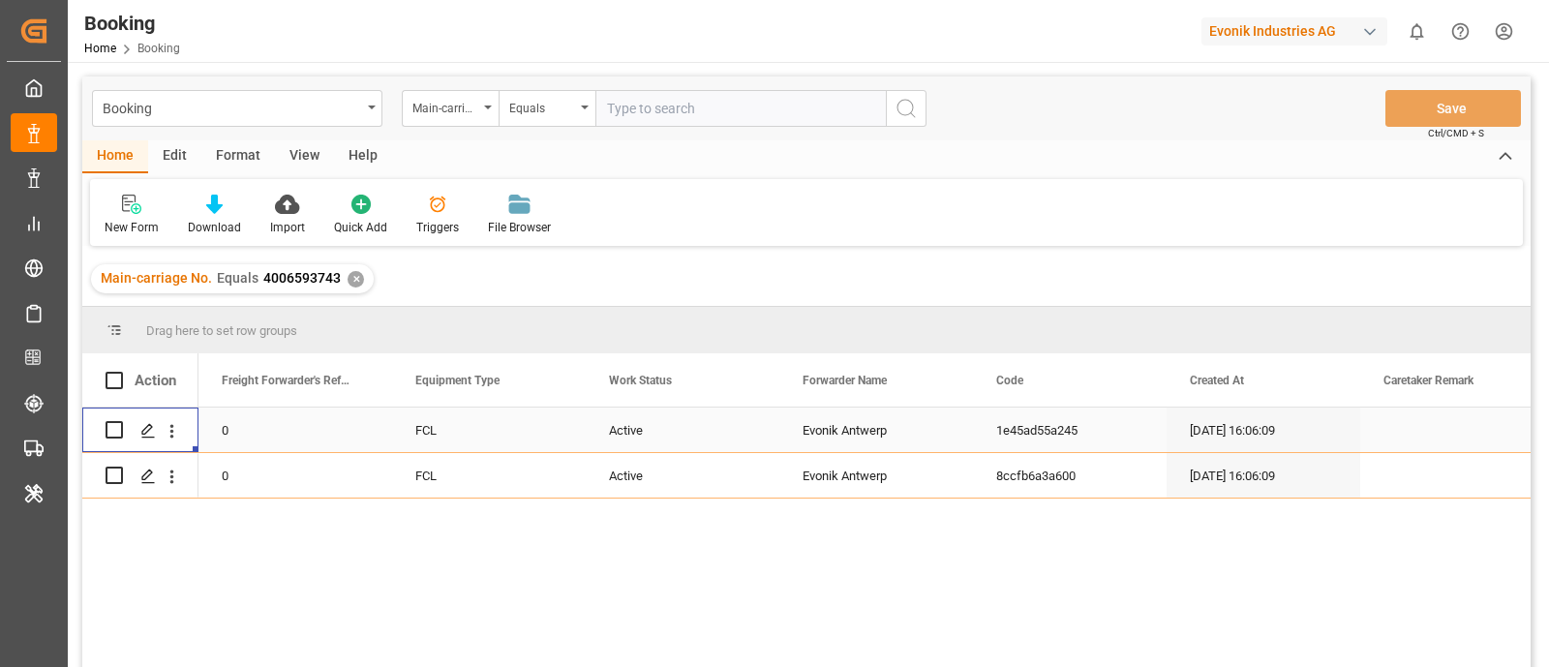
click at [660, 100] on input "text" at bounding box center [740, 108] width 290 height 37
click at [679, 106] on input "text" at bounding box center [740, 108] width 290 height 37
paste input "4006593746"
click at [753, 114] on input "4006593746" at bounding box center [740, 108] width 290 height 37
paste input "4006593746"
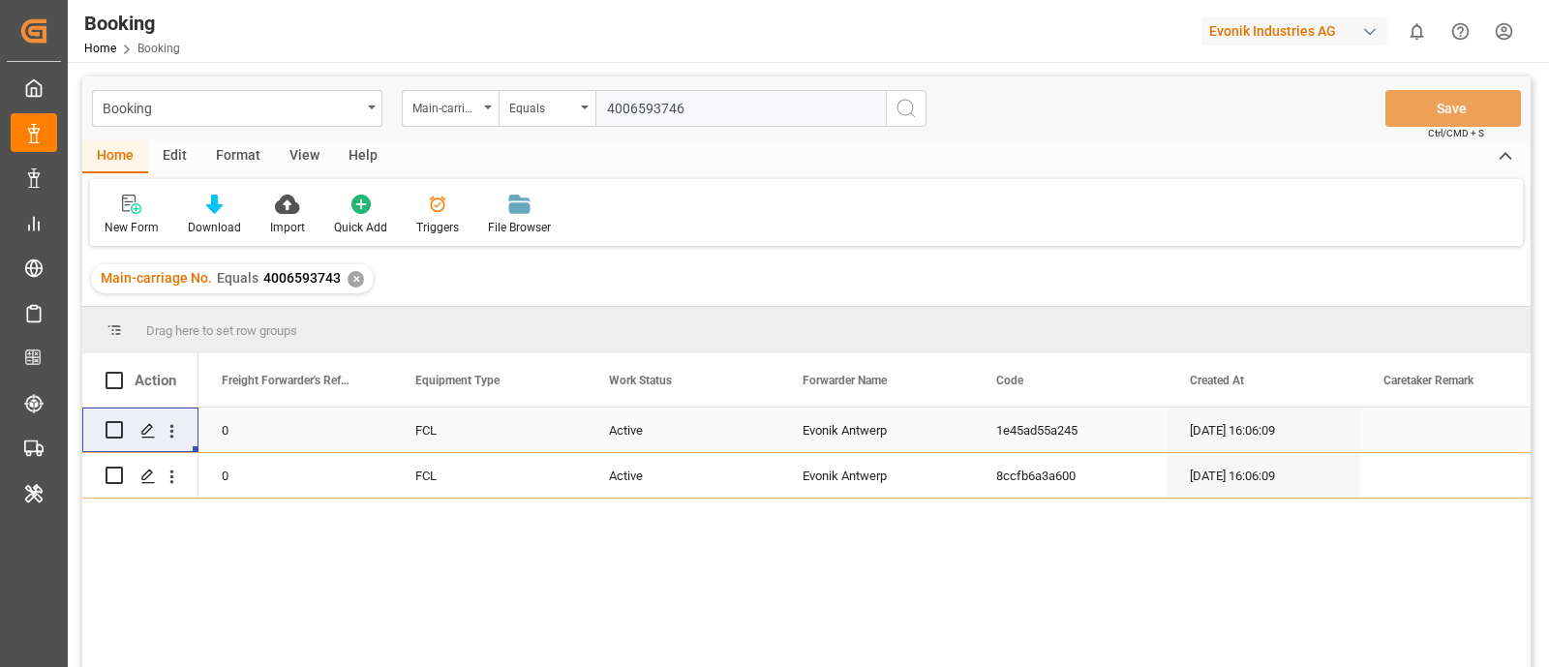
drag, startPoint x: 683, startPoint y: 110, endPoint x: 972, endPoint y: 126, distance: 288.9
click at [971, 126] on div "Booking Main-carriage No. Equals 4006593746 Save Ctrl/CMD + S" at bounding box center [806, 108] width 1448 height 64
click at [785, 122] on input "4006593746" at bounding box center [740, 108] width 290 height 37
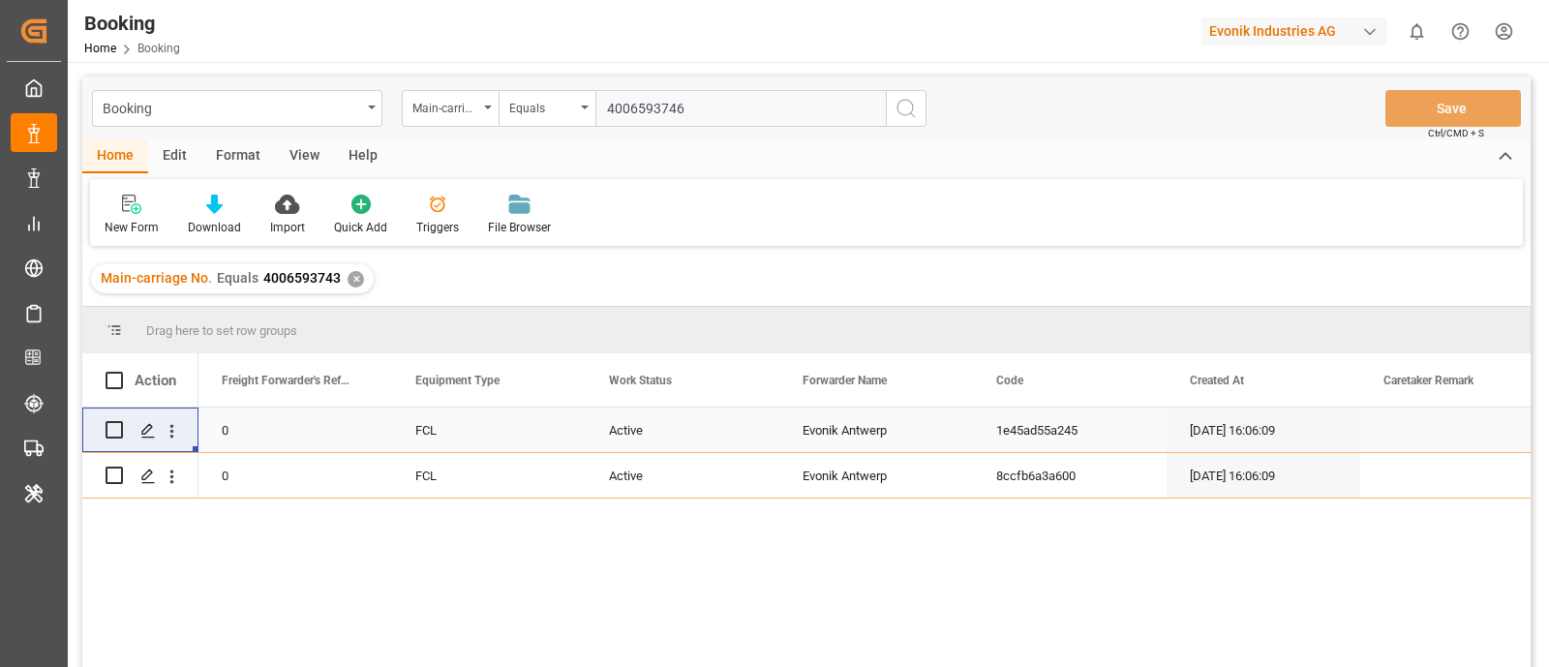
click at [785, 122] on input "4006593746" at bounding box center [740, 108] width 290 height 37
type input "4006593746"
click at [901, 106] on icon "search button" at bounding box center [905, 108] width 23 height 23
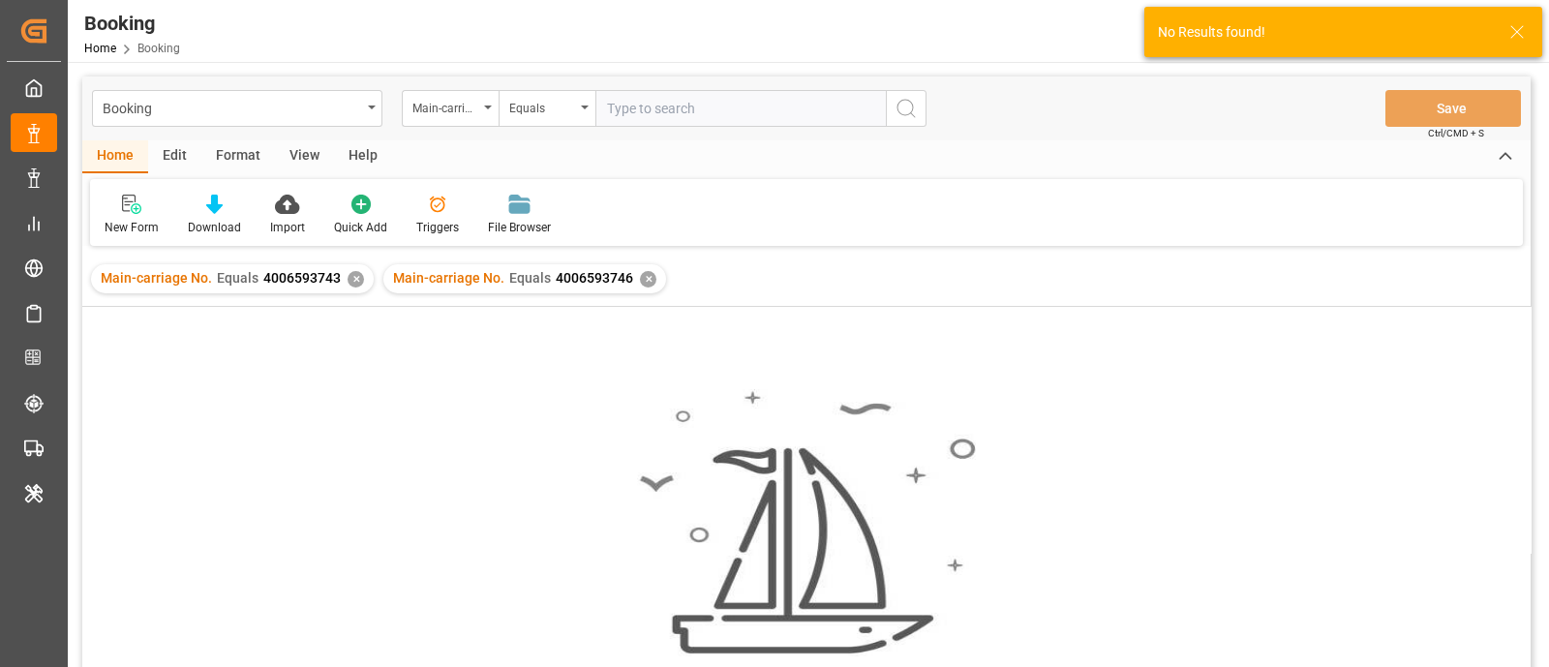
click at [348, 279] on div "✕" at bounding box center [356, 279] width 16 height 16
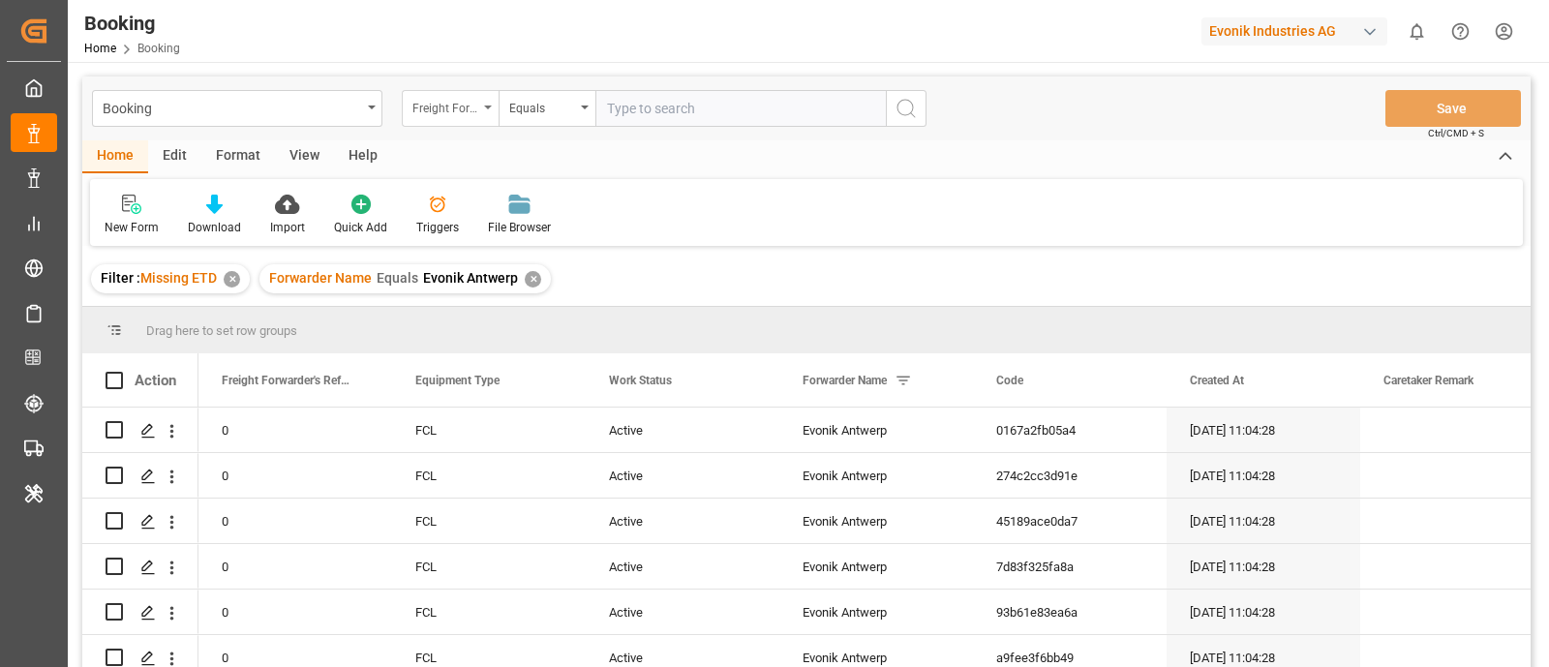
click at [418, 120] on div "Freight Forwarder's Reference No." at bounding box center [450, 108] width 97 height 37
type input "deliver"
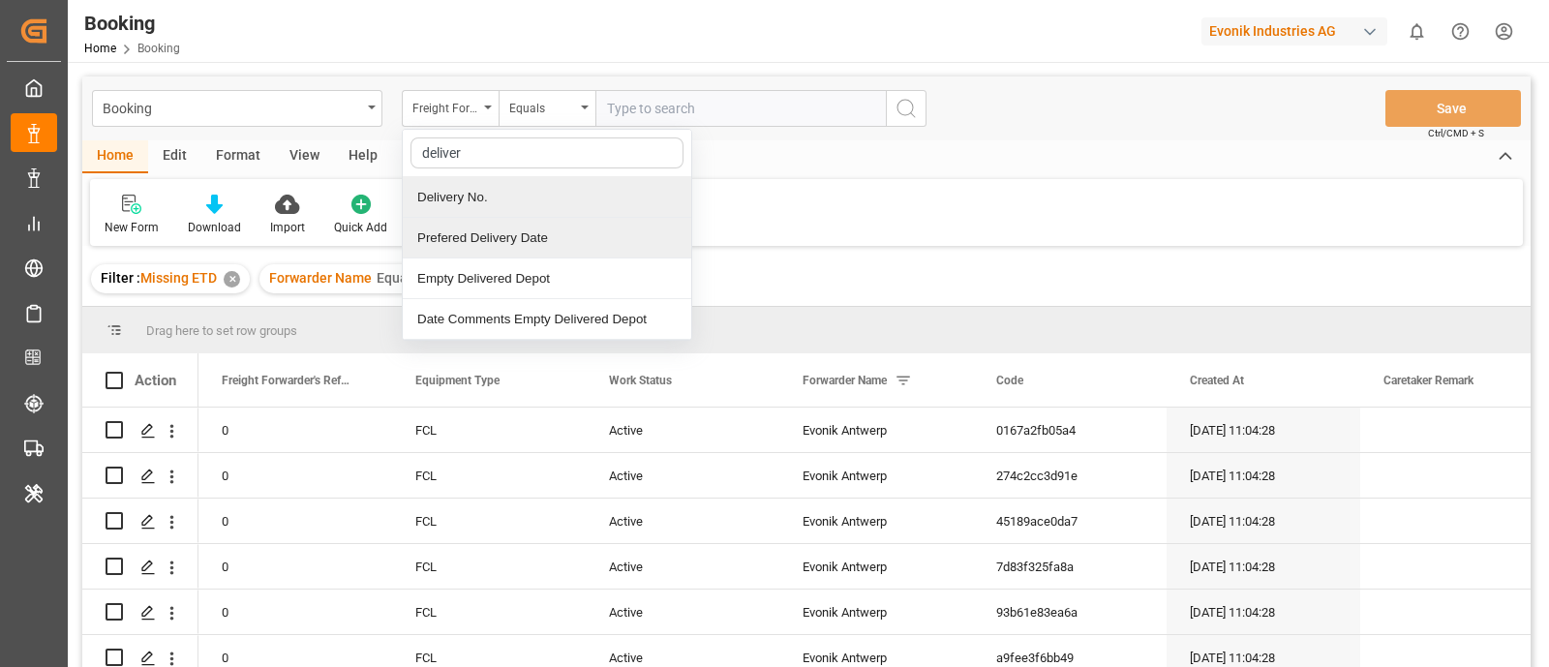
click at [541, 196] on div "Delivery No." at bounding box center [547, 197] width 288 height 41
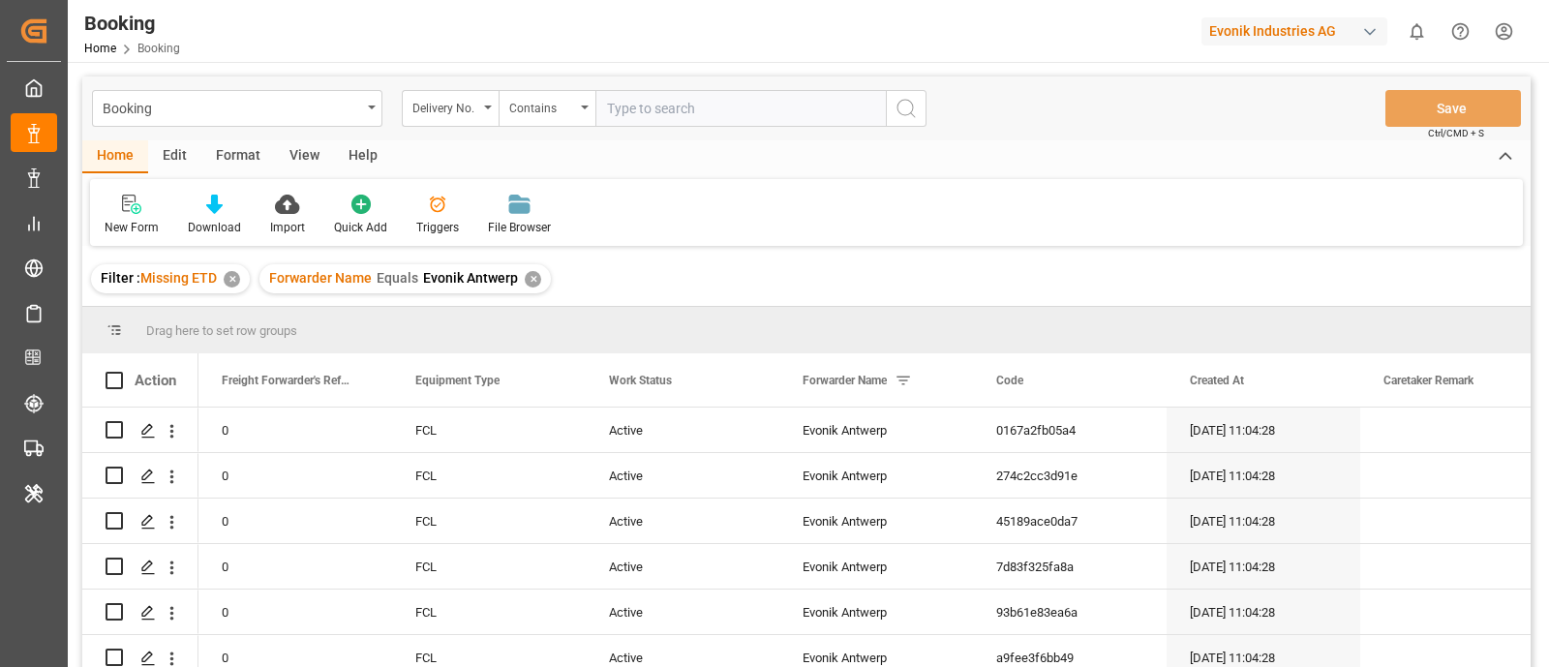
click at [530, 281] on div "✕" at bounding box center [533, 279] width 16 height 16
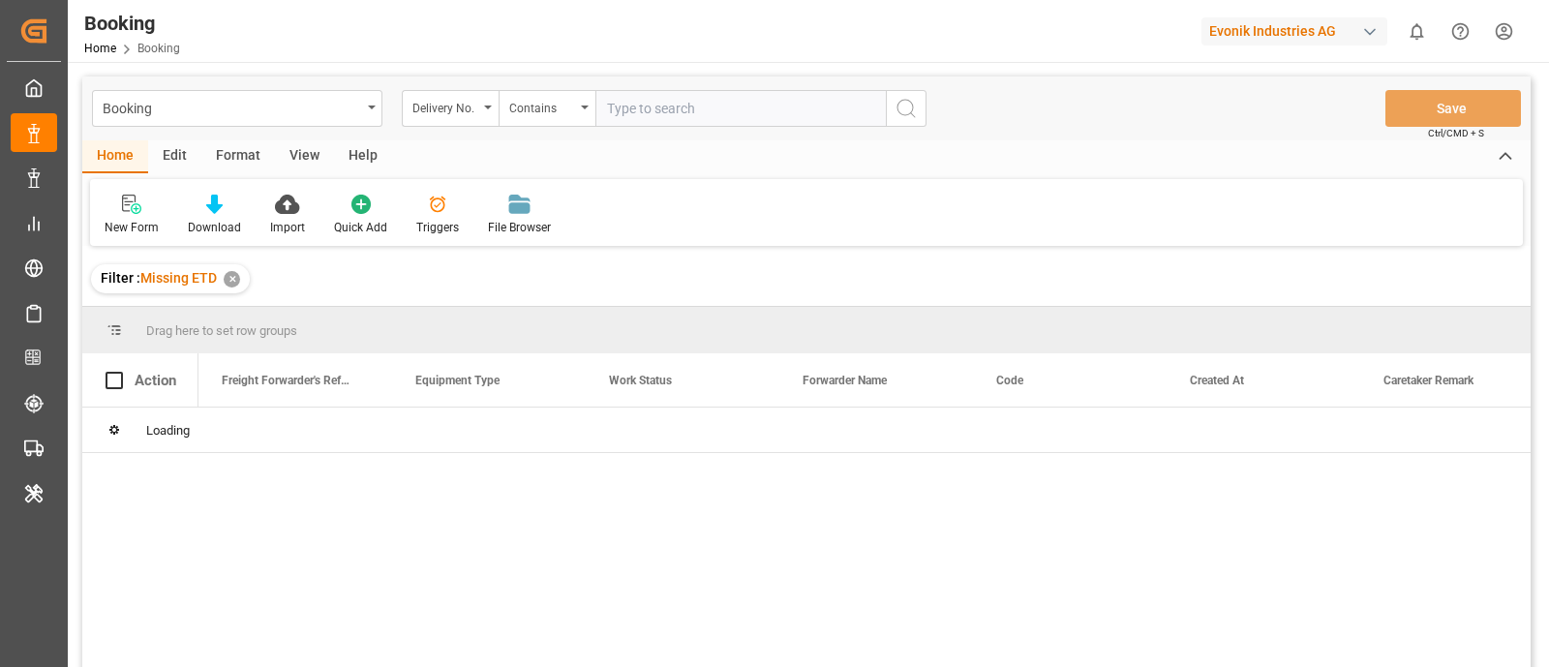
click at [227, 283] on div "✕" at bounding box center [232, 279] width 16 height 16
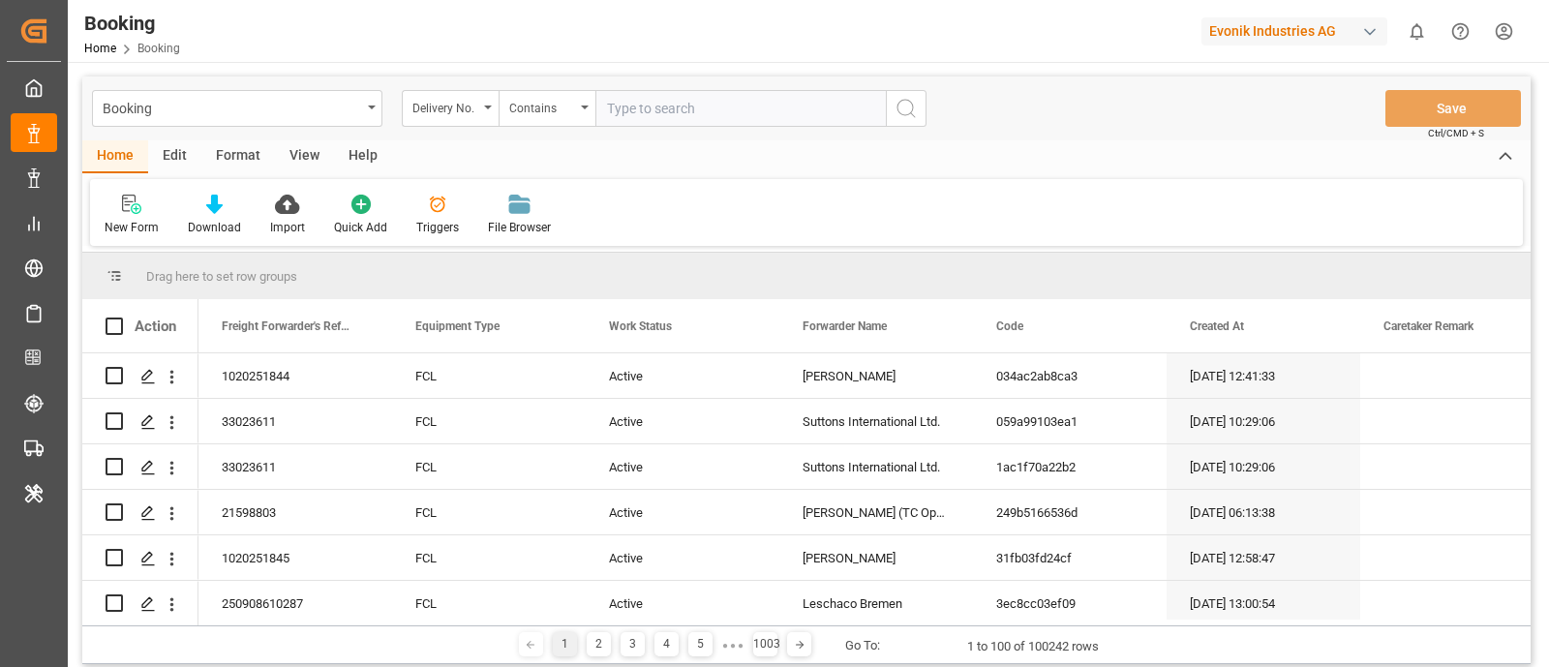
click at [625, 113] on input "text" at bounding box center [740, 108] width 290 height 37
paste input "3011552093"
type input "3011552093"
click at [910, 108] on icon "search button" at bounding box center [905, 108] width 23 height 23
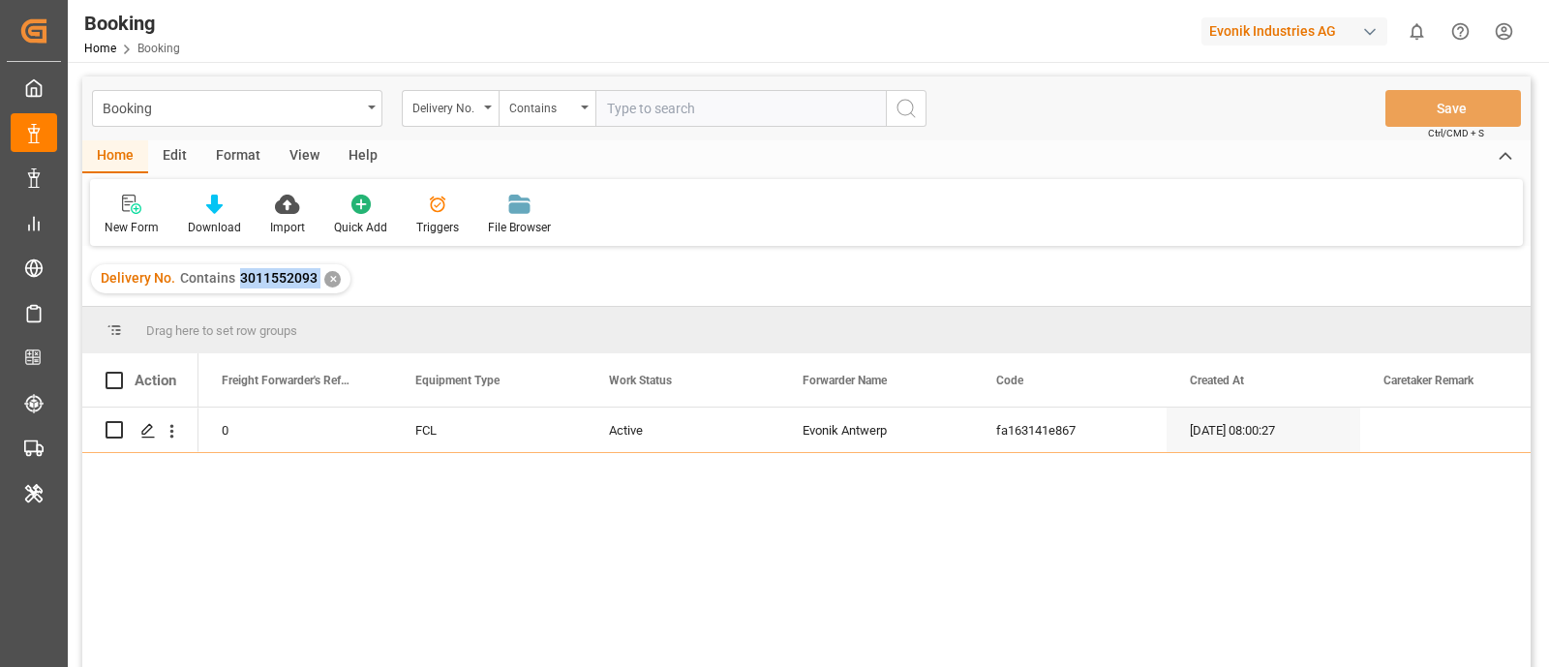
drag, startPoint x: 237, startPoint y: 277, endPoint x: 318, endPoint y: 288, distance: 82.0
click at [318, 288] on div "Delivery No. Contains 3011552093 ✕" at bounding box center [220, 278] width 259 height 29
copy span "3011552093"
click at [726, 119] on input "text" at bounding box center [740, 108] width 290 height 37
paste input "3011465582"
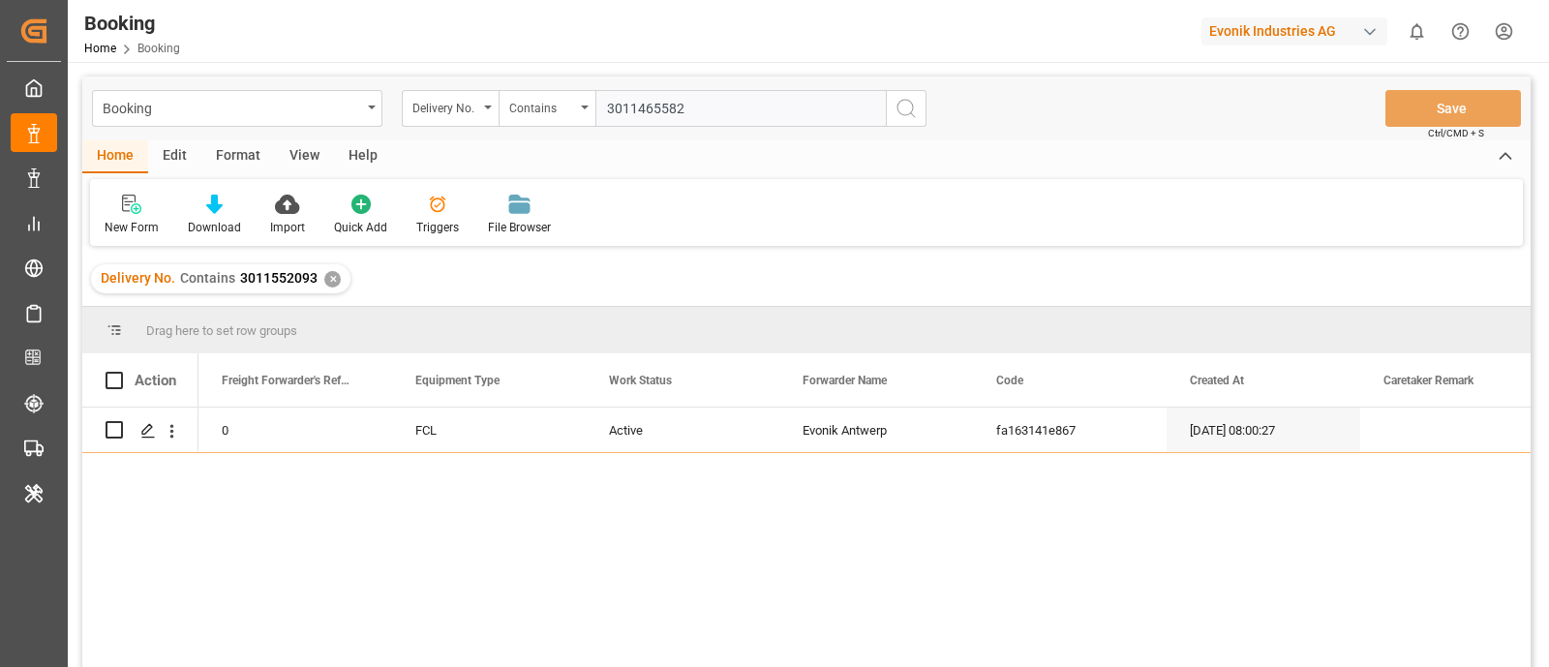
type input "3011465582"
click at [906, 106] on icon "search button" at bounding box center [905, 108] width 23 height 23
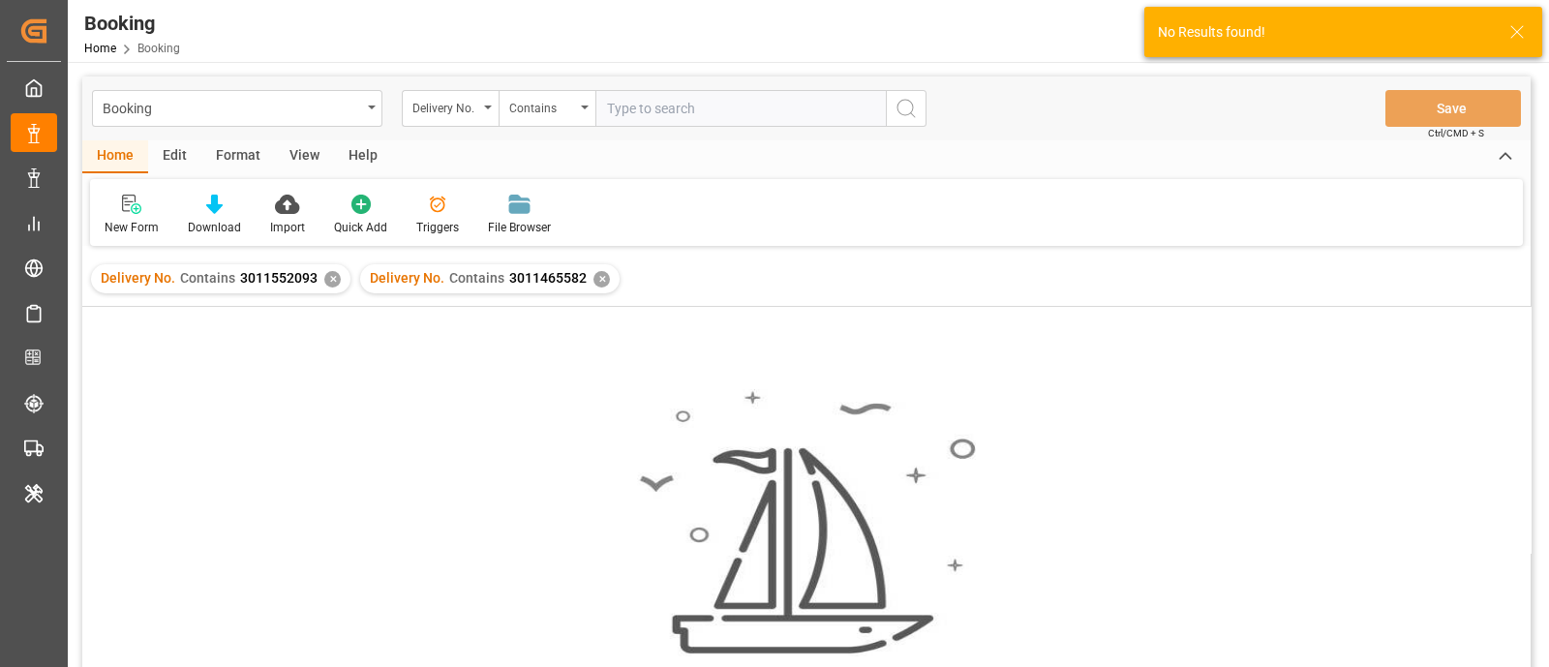
click at [329, 281] on div "✕" at bounding box center [332, 279] width 16 height 16
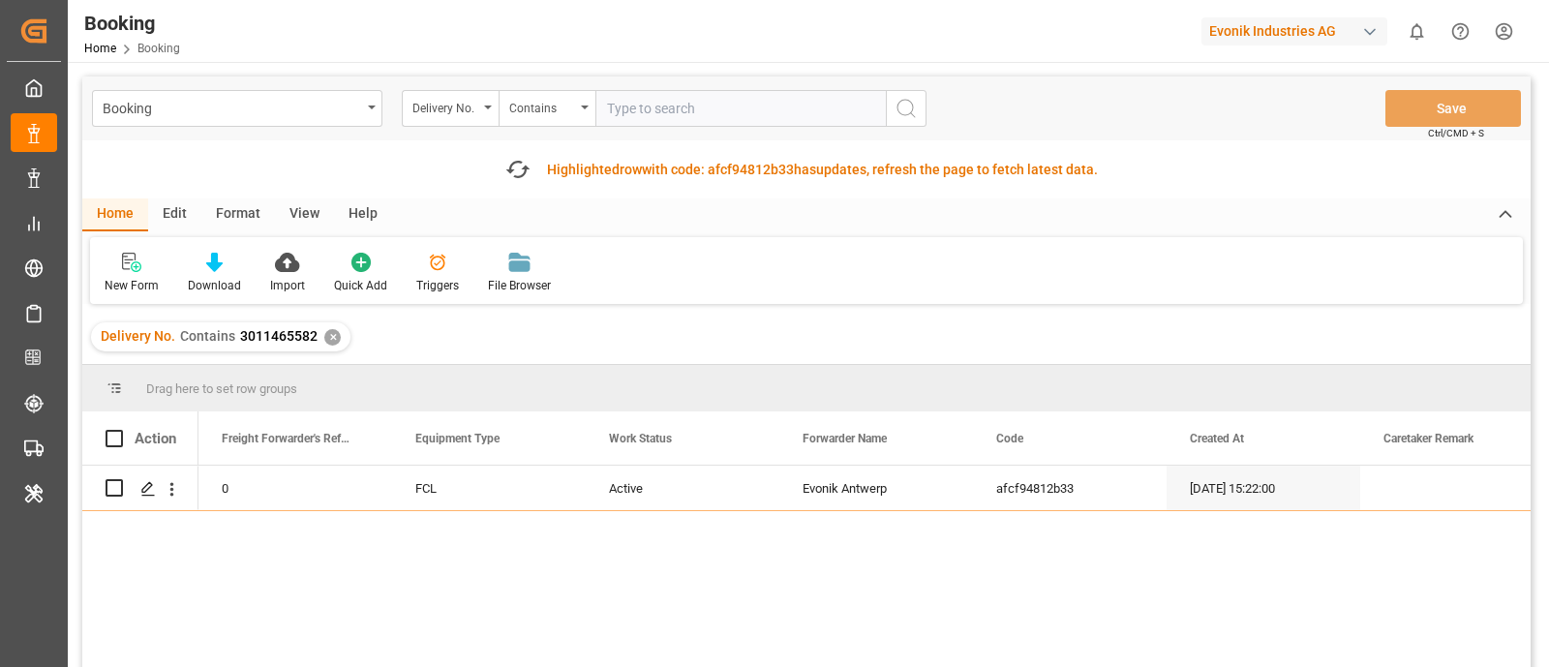
click at [681, 104] on input "text" at bounding box center [740, 108] width 290 height 37
paste input "3011465603"
type input "3011465603"
click at [906, 98] on icon "search button" at bounding box center [905, 108] width 23 height 23
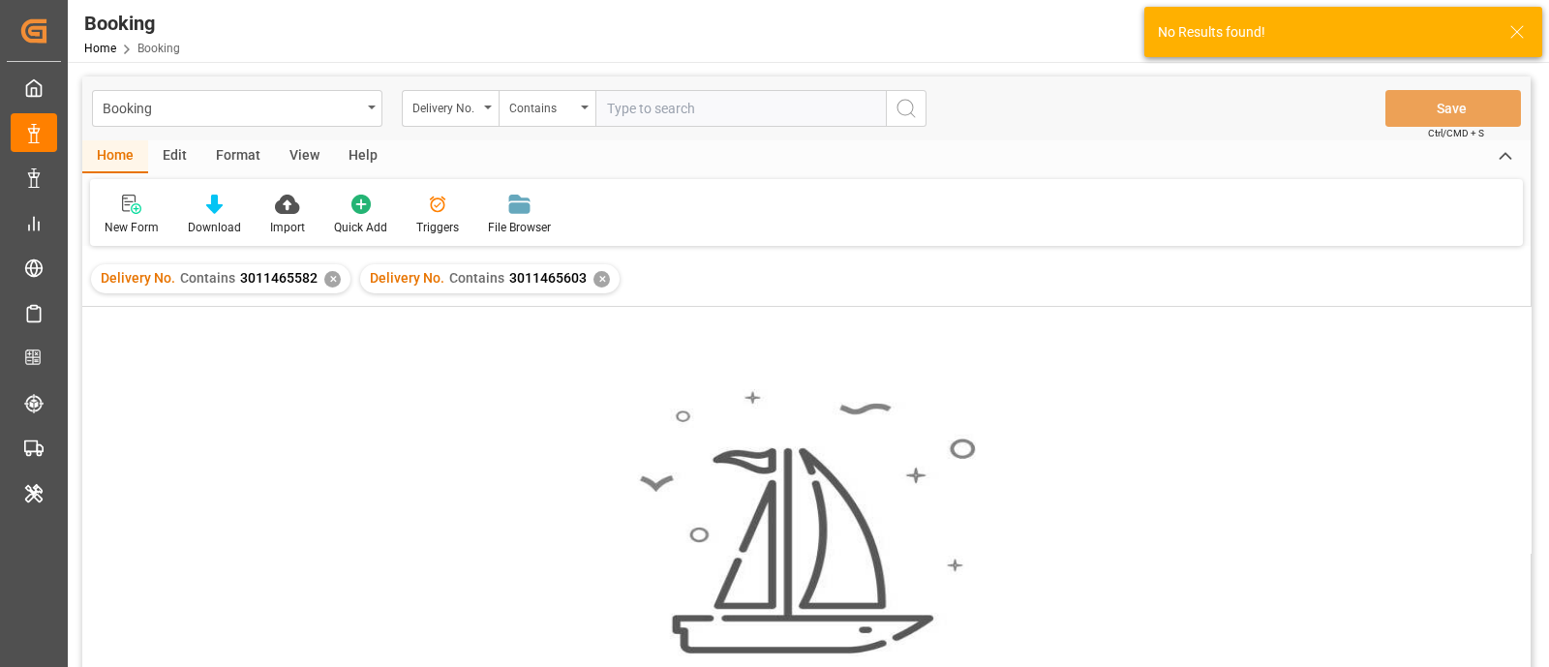
click at [324, 278] on div "✕" at bounding box center [332, 279] width 16 height 16
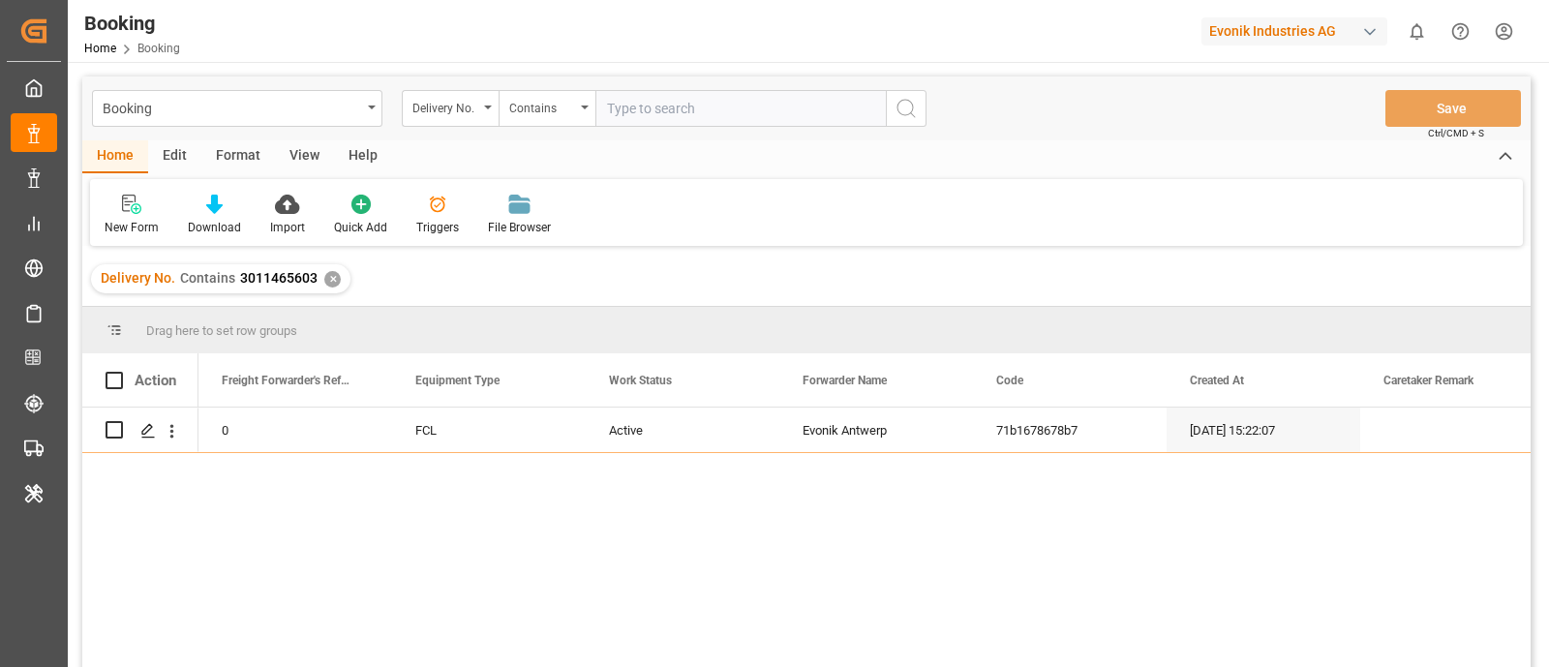
click at [657, 106] on input "text" at bounding box center [740, 108] width 290 height 37
paste input "4006618345"
click at [721, 123] on input "4006618345" at bounding box center [740, 108] width 290 height 37
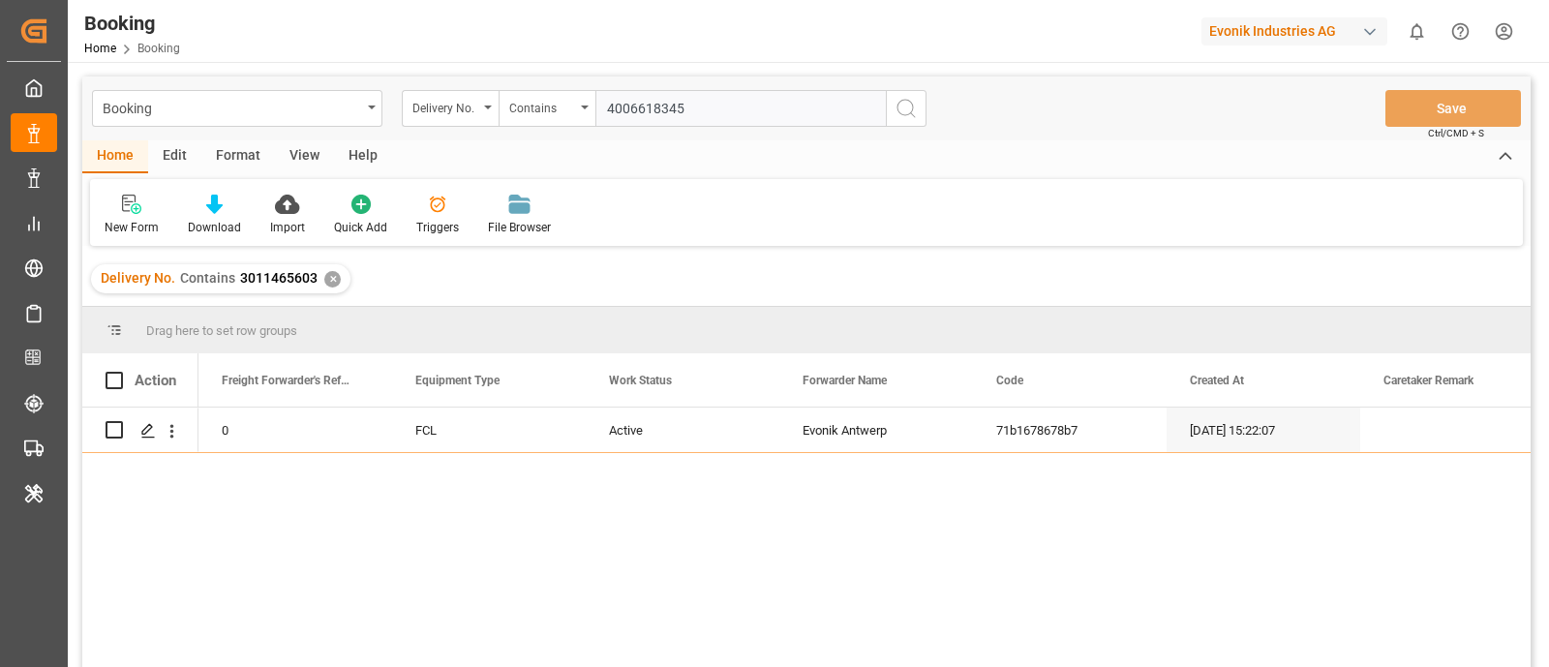
paste input "3011532632"
type input "3011532632"
click at [907, 104] on icon "search button" at bounding box center [905, 108] width 23 height 23
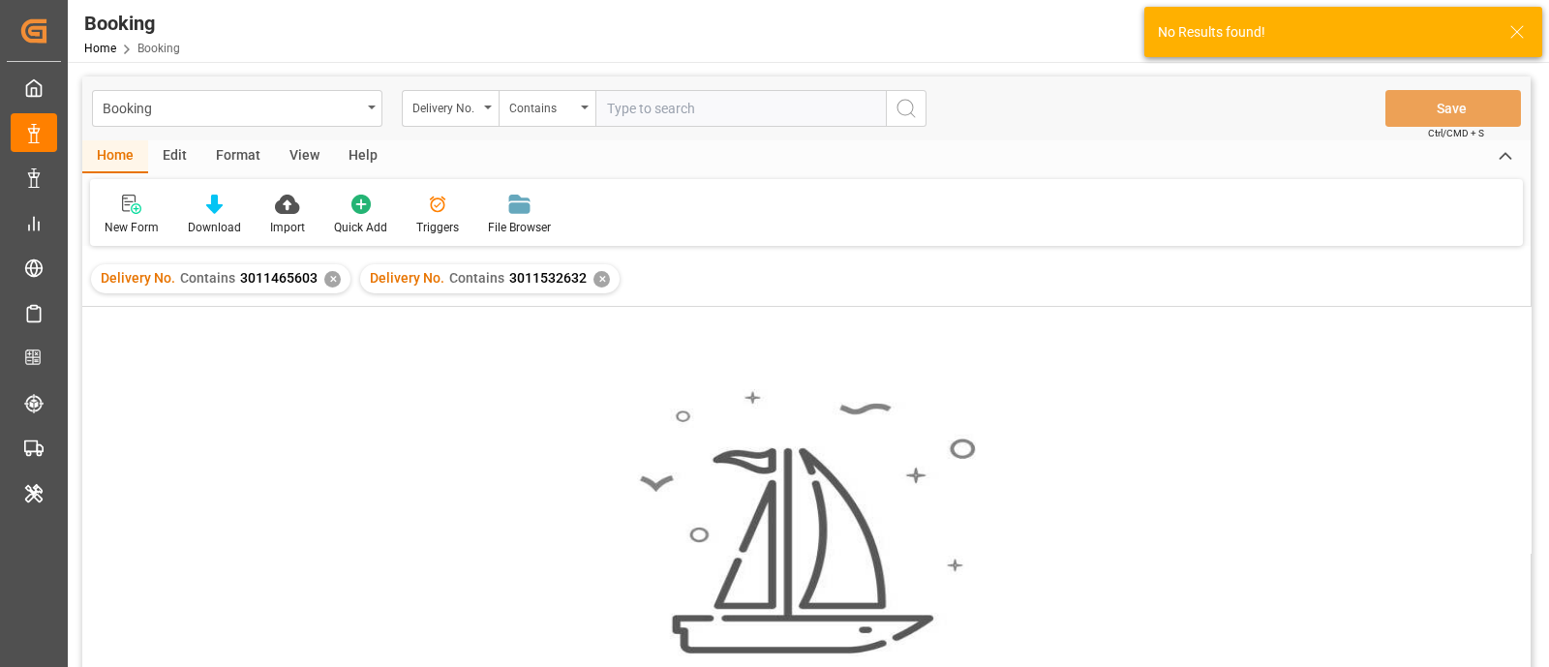
click at [328, 284] on div "✕" at bounding box center [332, 279] width 16 height 16
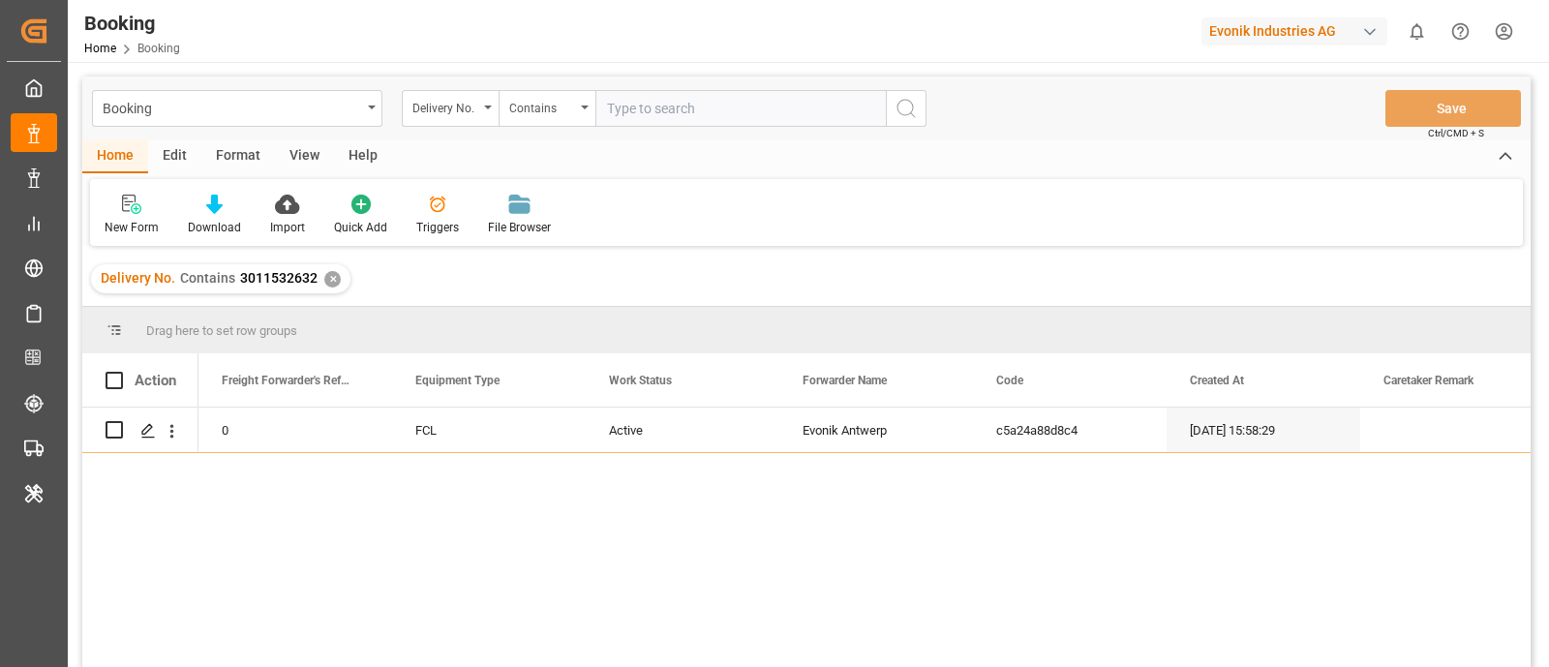
click at [736, 108] on input "text" at bounding box center [740, 108] width 290 height 37
paste input "3011465601"
type input "3011465601"
click at [895, 105] on icon "search button" at bounding box center [905, 108] width 23 height 23
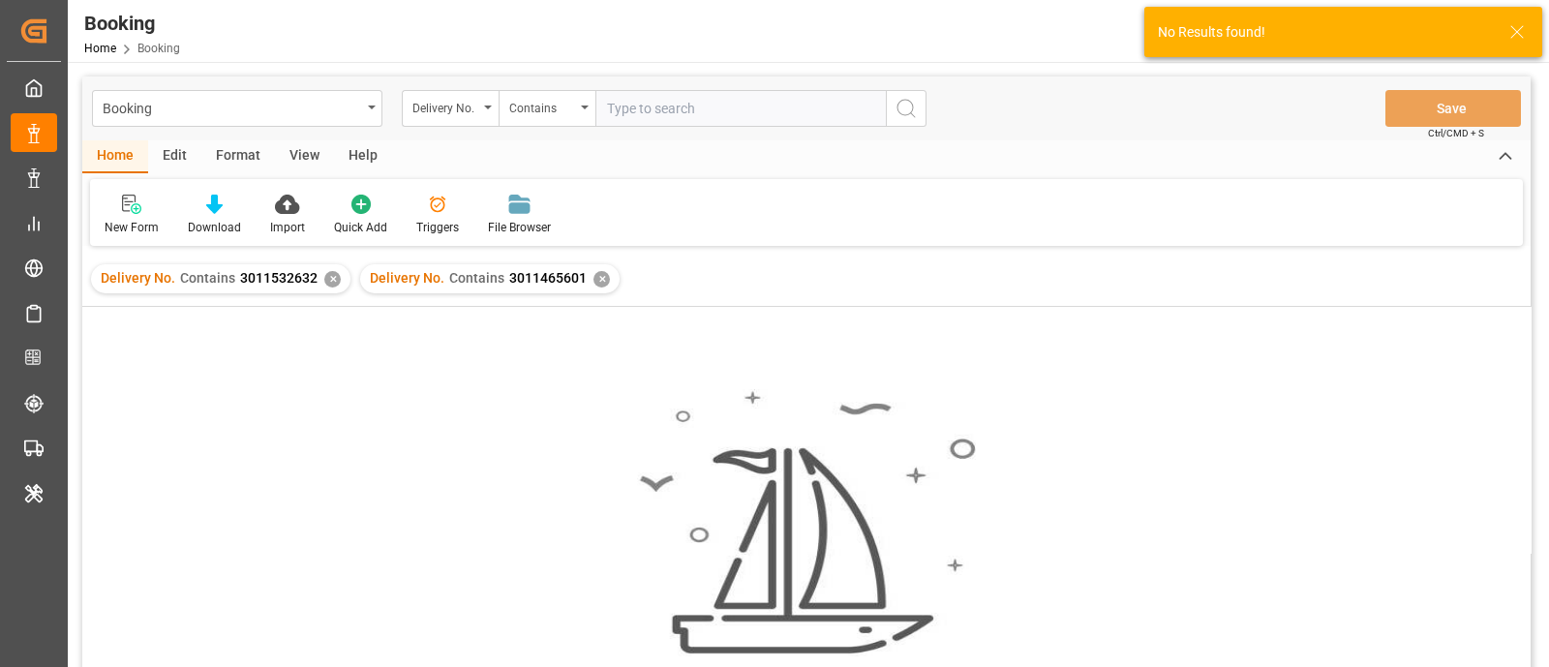
click at [329, 280] on div "✕" at bounding box center [332, 279] width 16 height 16
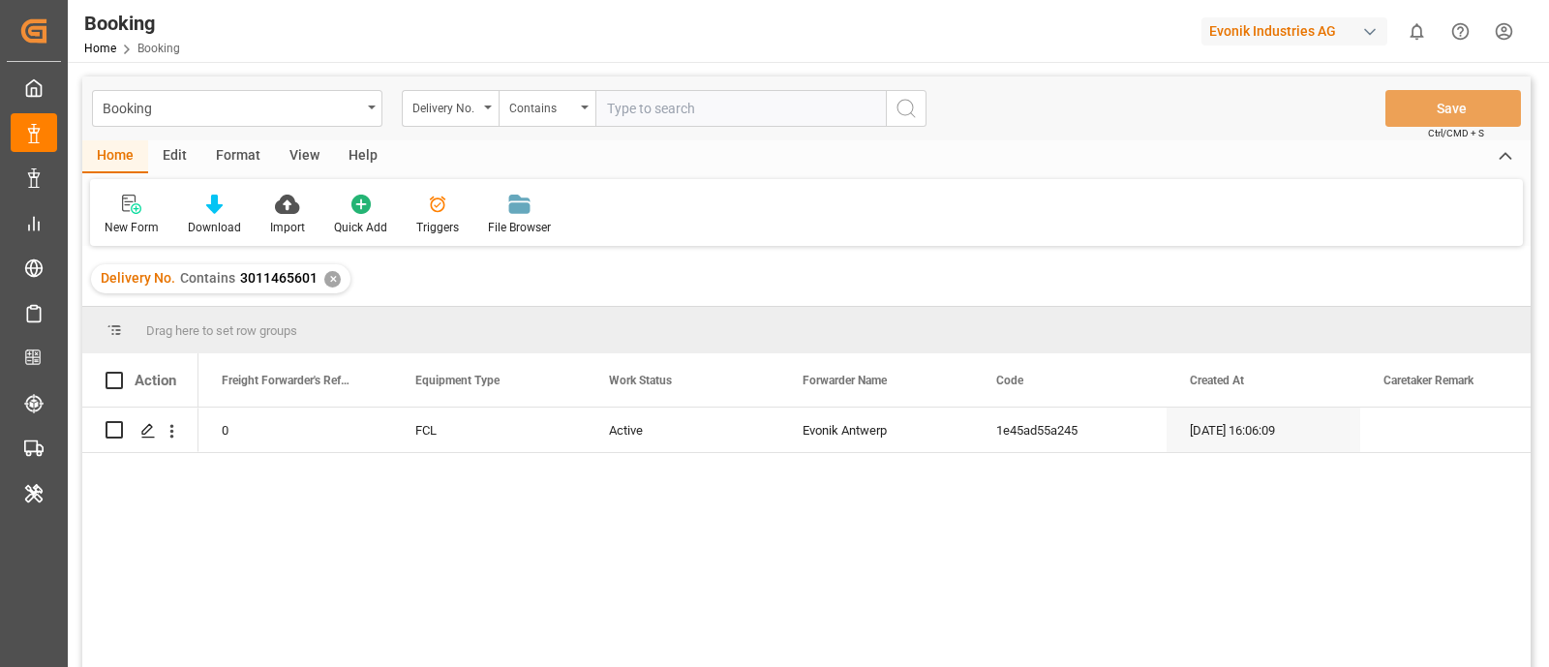
click at [713, 99] on input "text" at bounding box center [740, 108] width 290 height 37
paste input "3011465602"
type input "3011465602"
click at [903, 104] on icon "search button" at bounding box center [905, 108] width 23 height 23
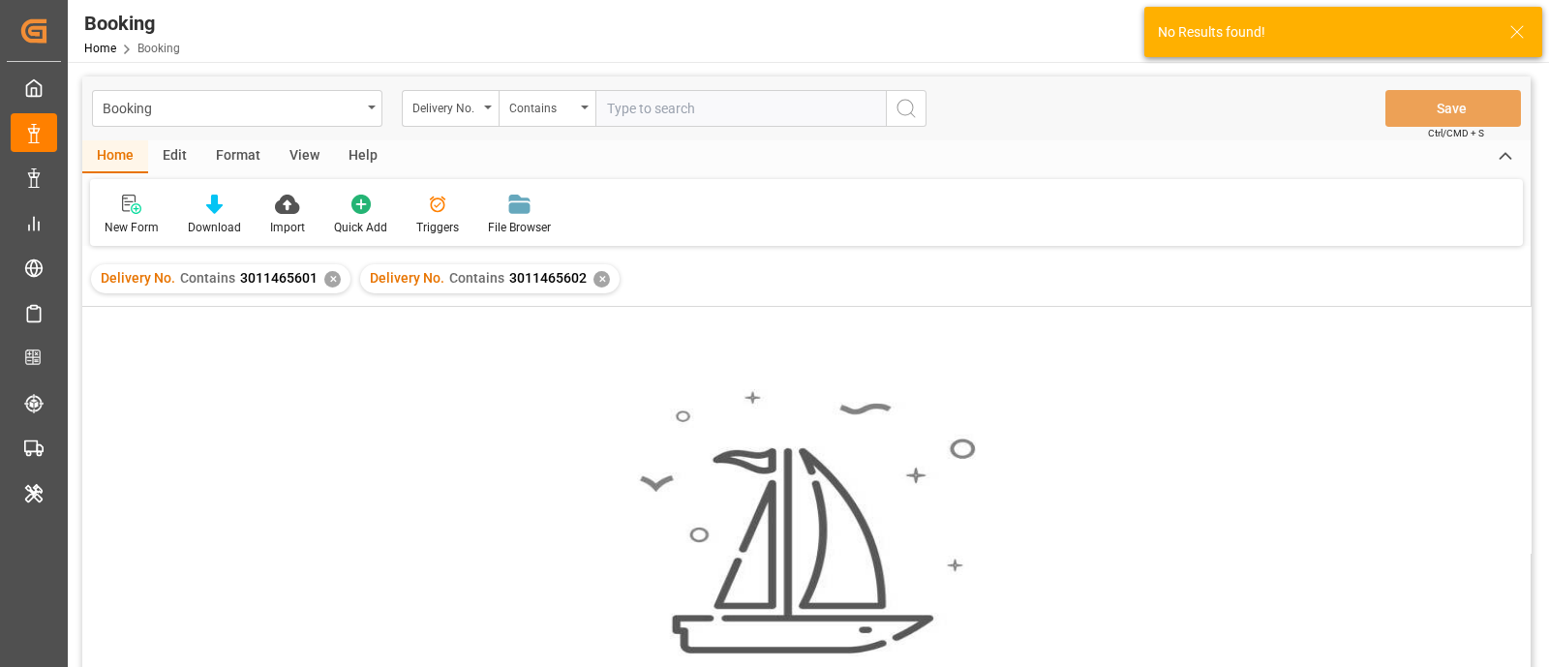
click at [329, 277] on div "✕" at bounding box center [332, 279] width 16 height 16
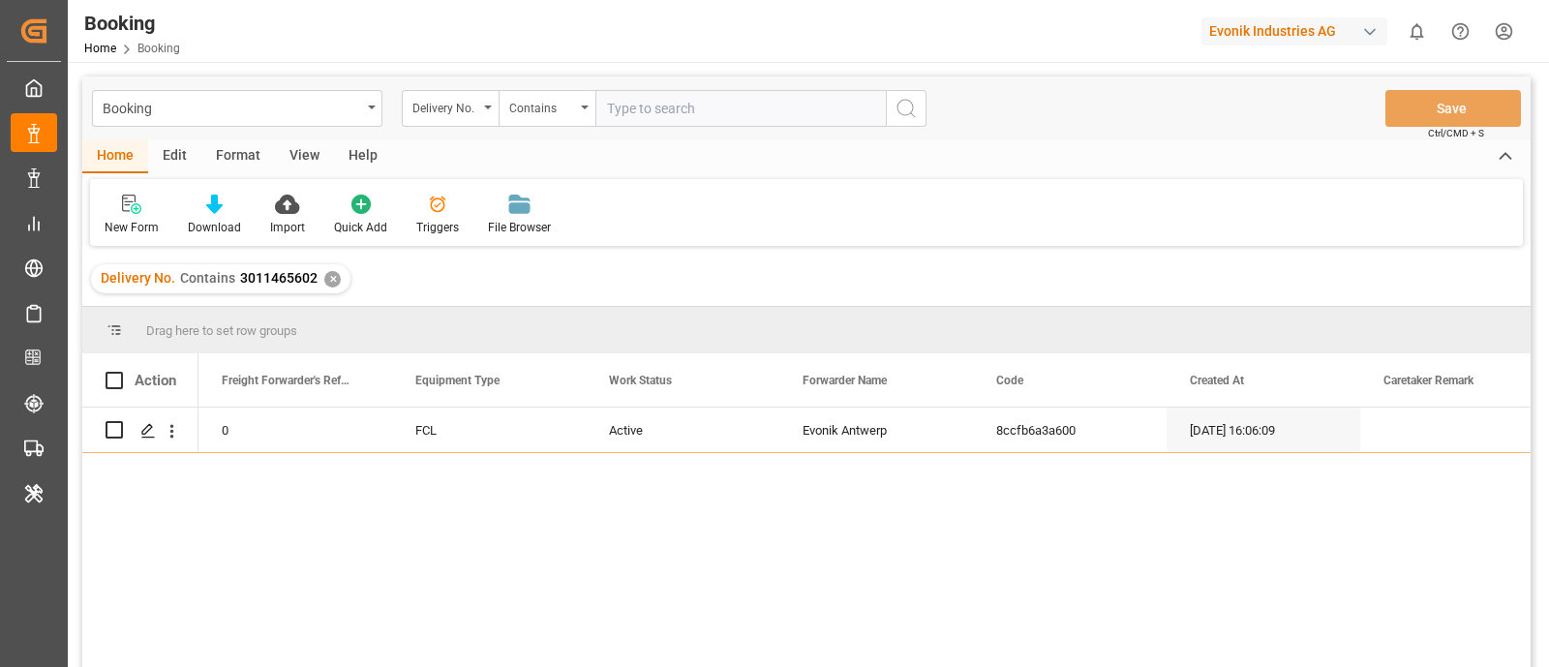
click at [654, 108] on input "text" at bounding box center [740, 108] width 290 height 37
paste input "3011465579"
type input "3011465579"
click at [923, 109] on button "search button" at bounding box center [906, 108] width 41 height 37
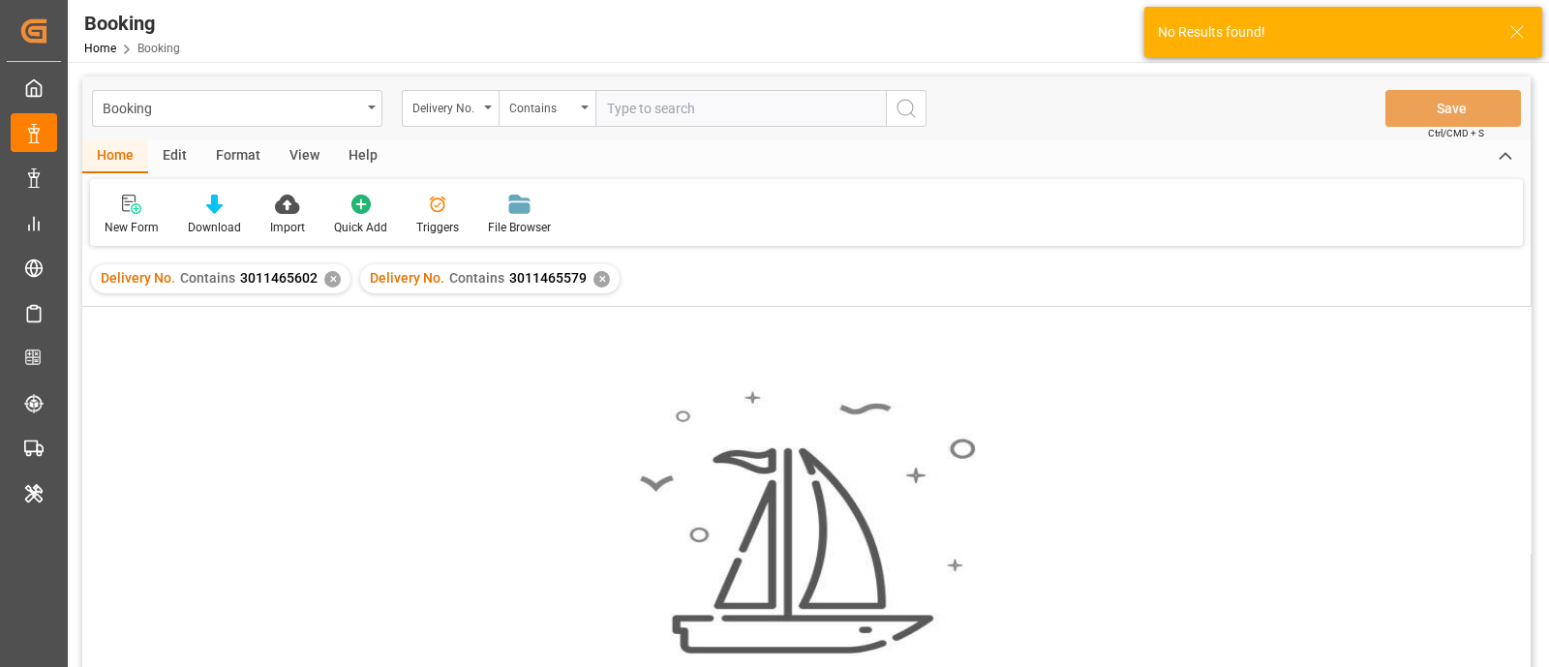
click at [332, 276] on div "✕" at bounding box center [332, 279] width 16 height 16
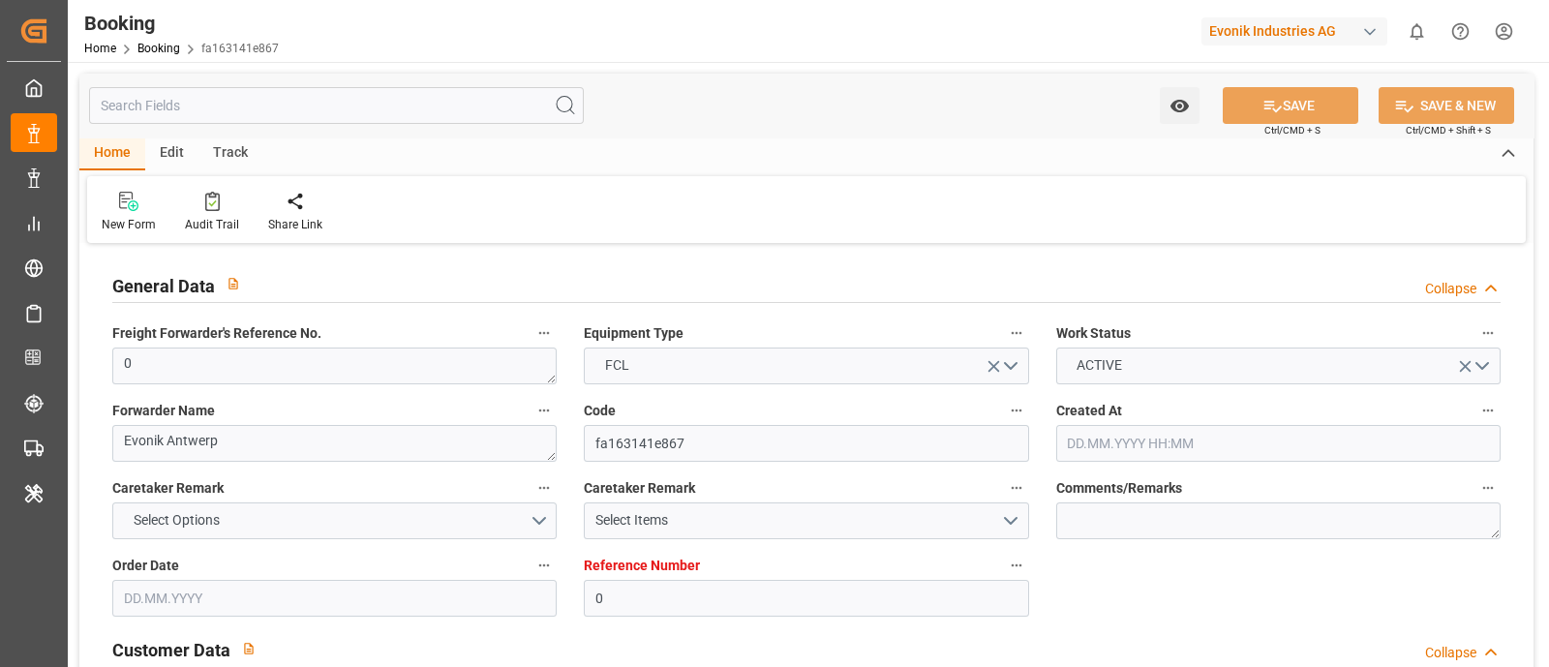
type input "0"
type input "MSC"
type input "Mediterranean Shipping Company"
type input "NLRTM"
type input "10112 Tallinn"
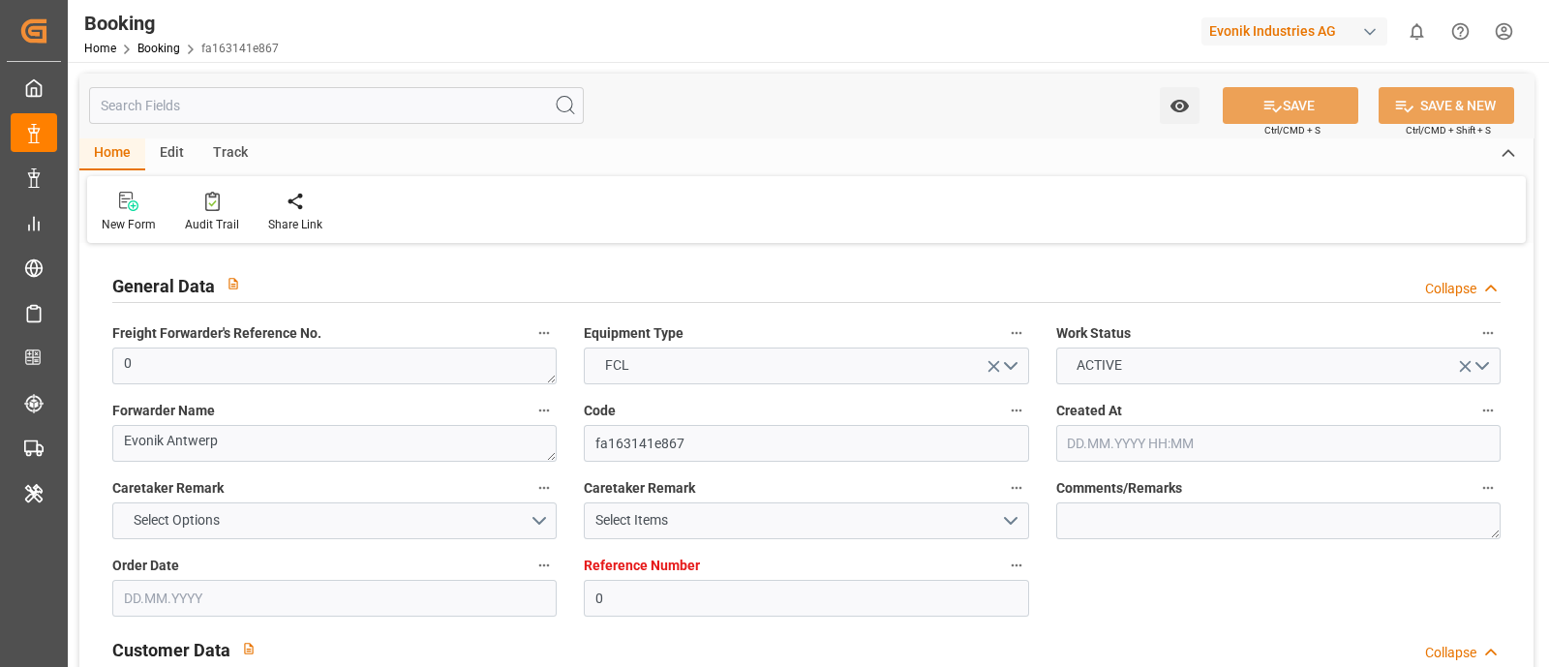
type input "03.06.2025 08:00"
type input "03.06.2025"
type input "25.06.2025"
type input "18.06.2025"
type input "26.06.2025 12:15"
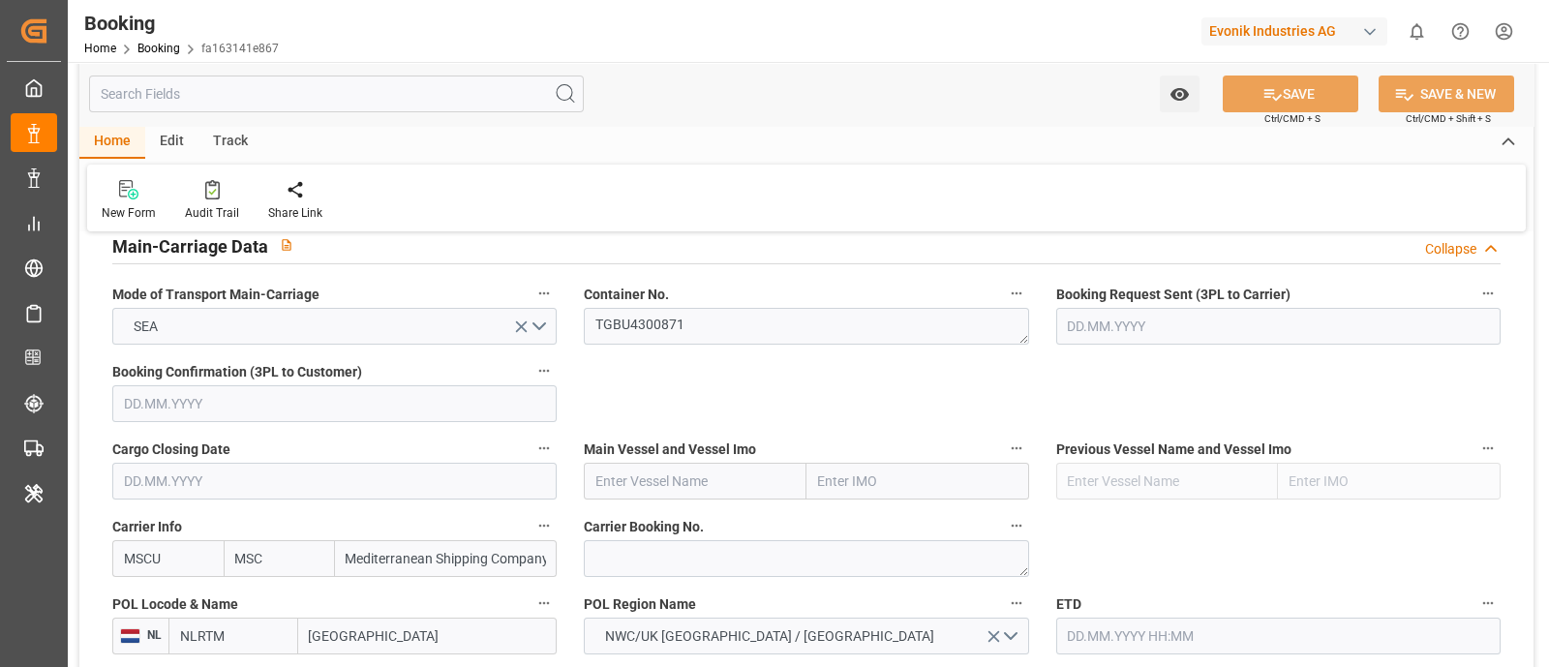
scroll to position [1331, 0]
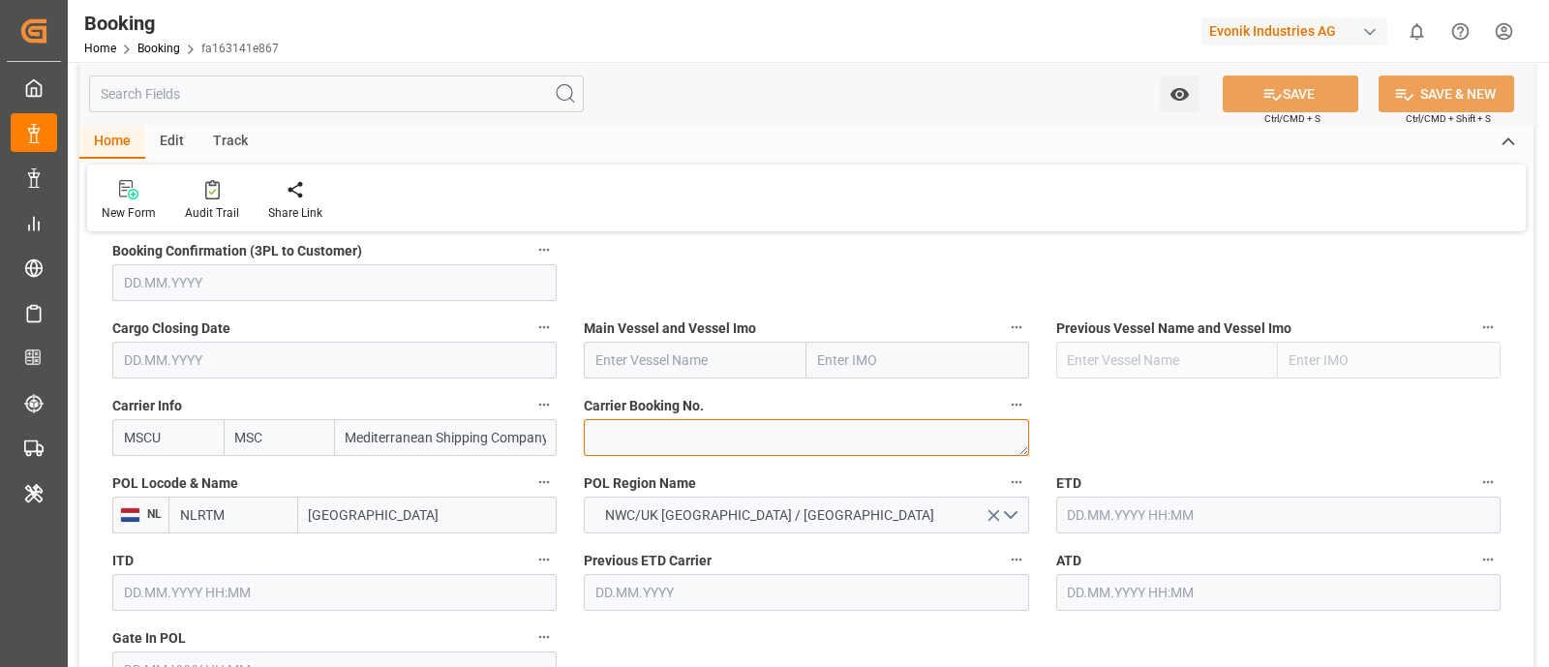
click at [653, 439] on textarea at bounding box center [806, 437] width 444 height 37
paste textarea "213B1905006"
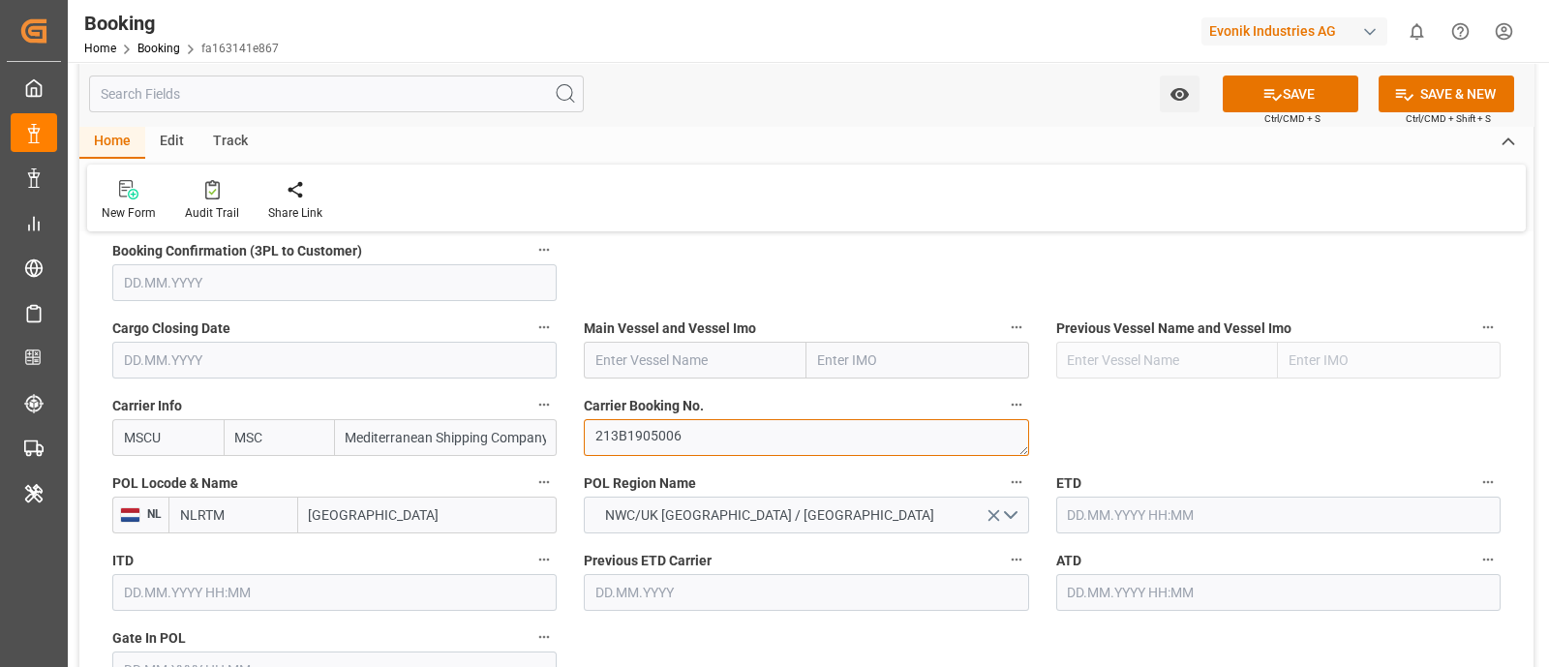
click at [588, 437] on textarea "213B1905006" at bounding box center [806, 437] width 444 height 37
type textarea "213B1905006"
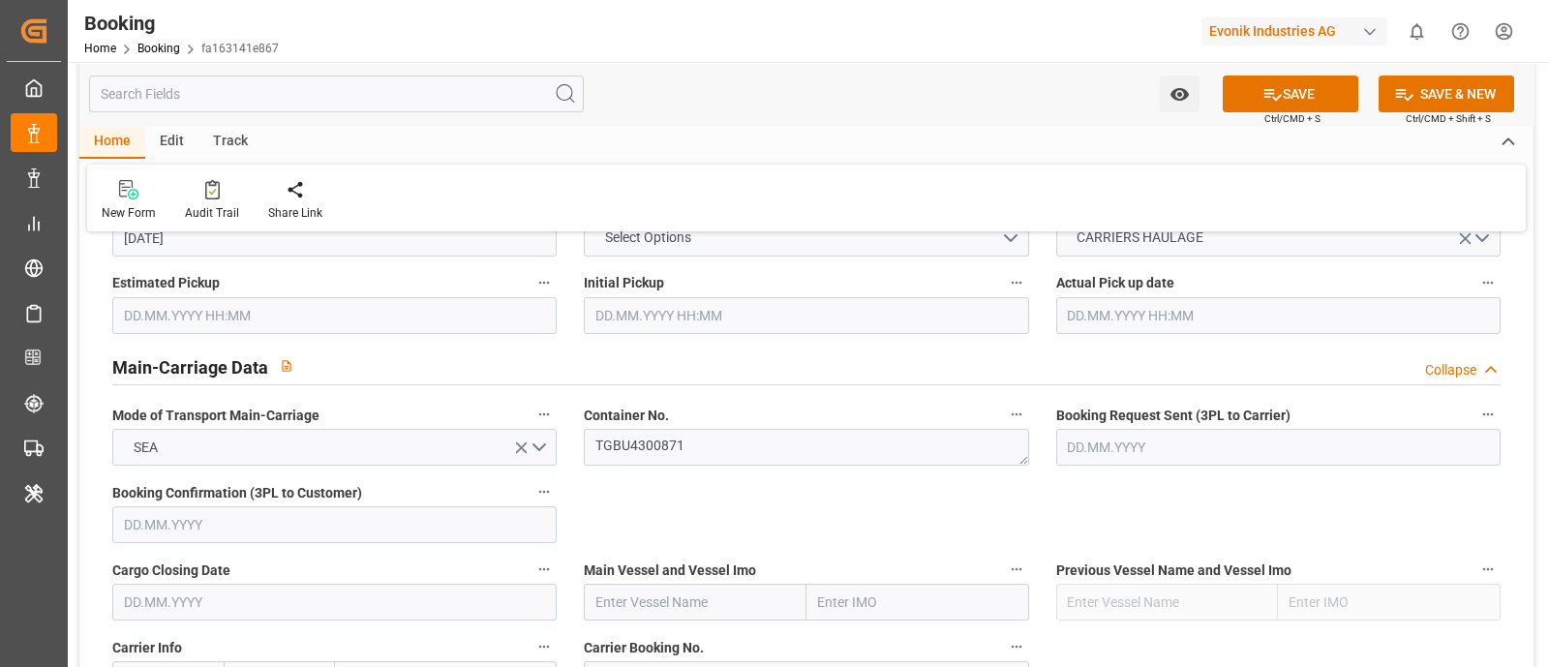
scroll to position [1210, 0]
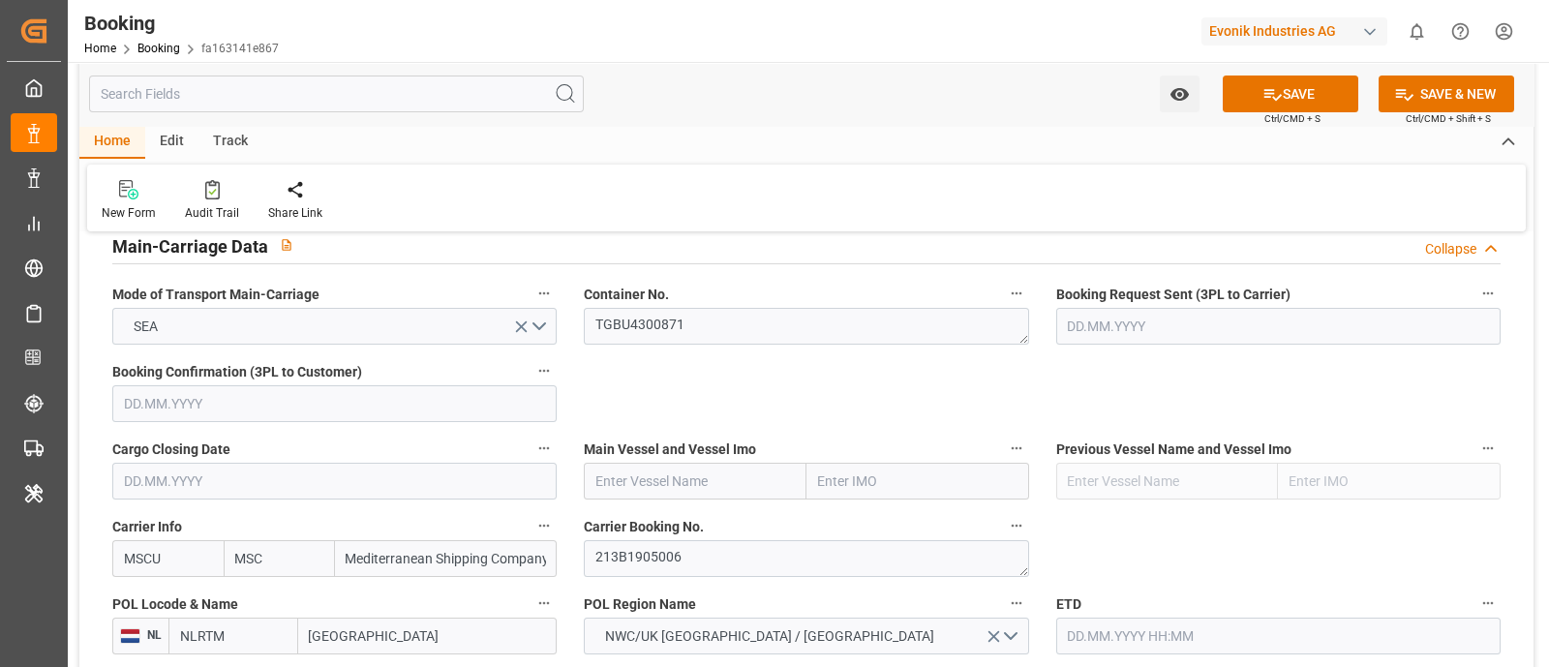
click at [182, 561] on input "MSCU" at bounding box center [167, 558] width 111 height 37
click at [136, 602] on b "MSCU" at bounding box center [144, 600] width 38 height 15
type input "MSCU"
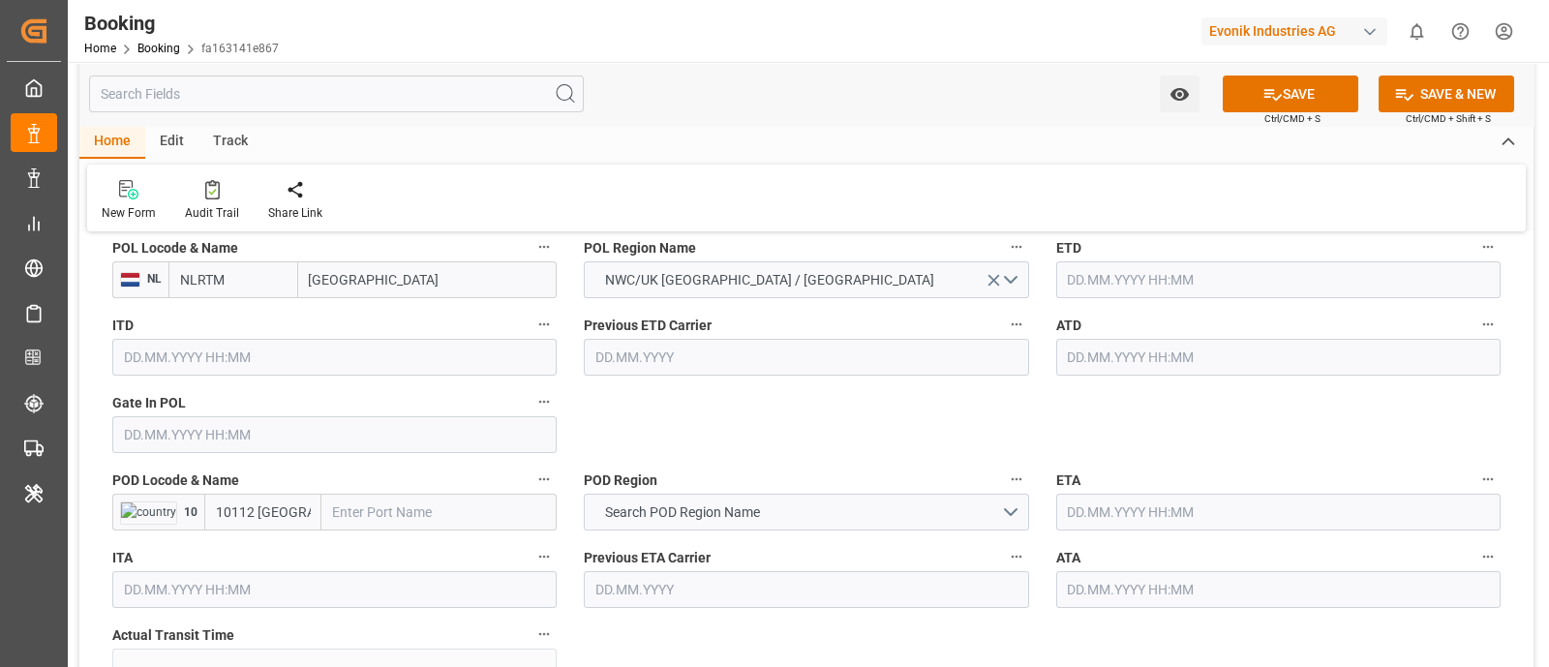
scroll to position [1572, 0]
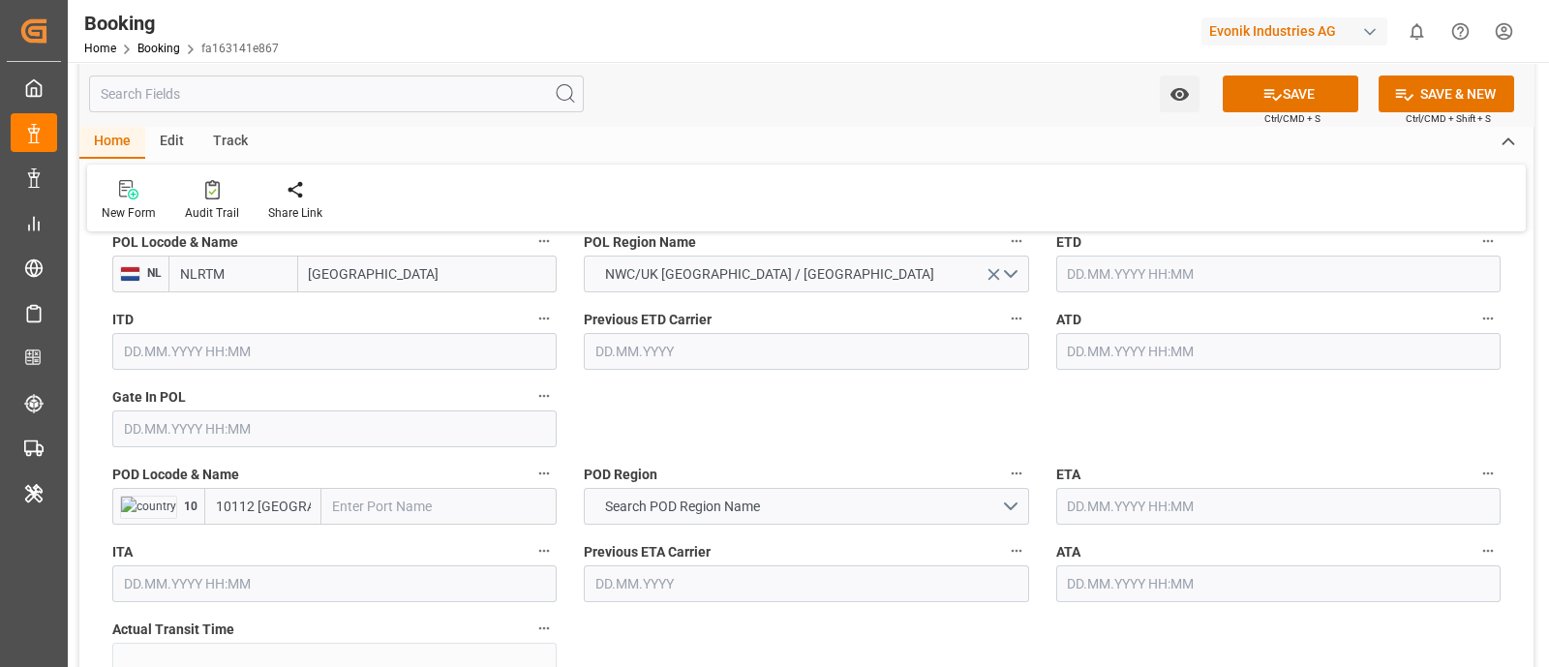
click at [278, 508] on input "10112 Tallinn" at bounding box center [262, 506] width 117 height 37
click at [352, 262] on input "[GEOGRAPHIC_DATA]" at bounding box center [427, 274] width 259 height 37
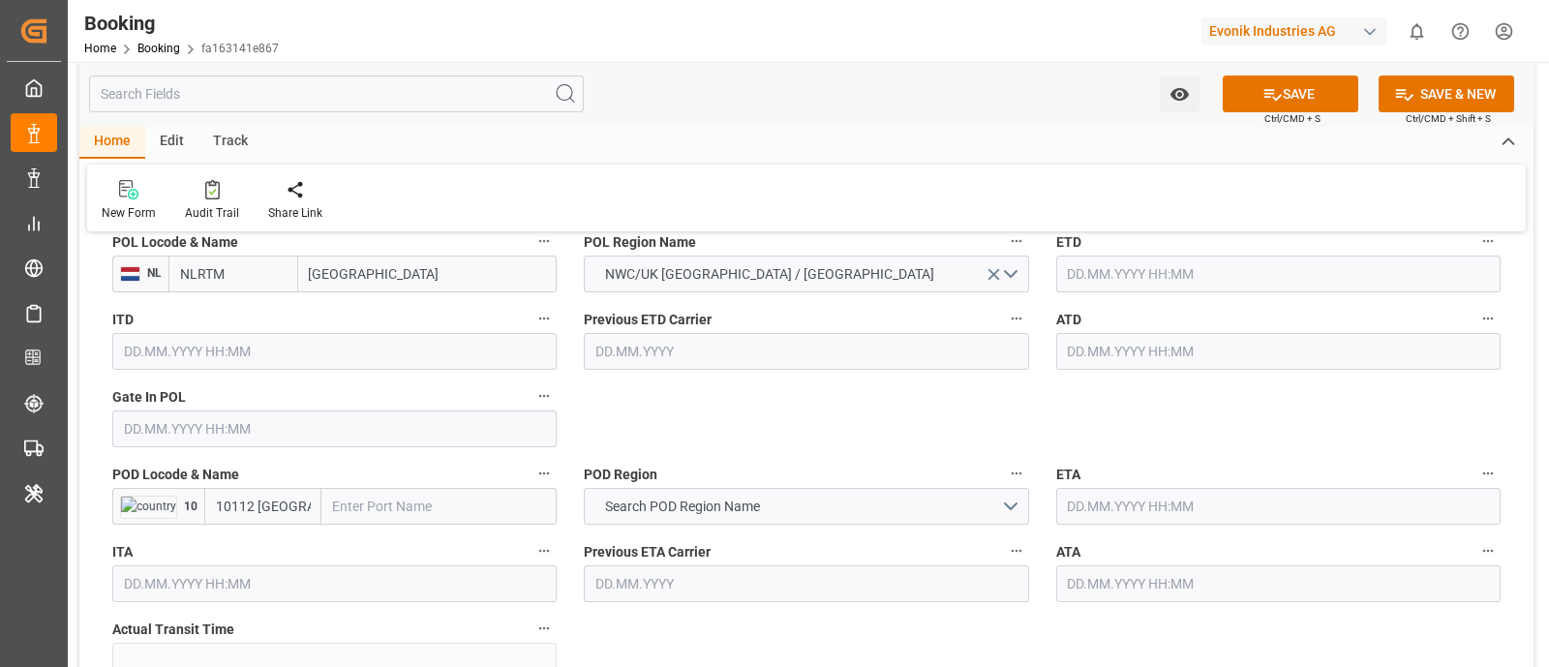
click at [352, 265] on input "[GEOGRAPHIC_DATA]" at bounding box center [427, 274] width 259 height 37
paste input "Tallinn"
type input "Tallinn"
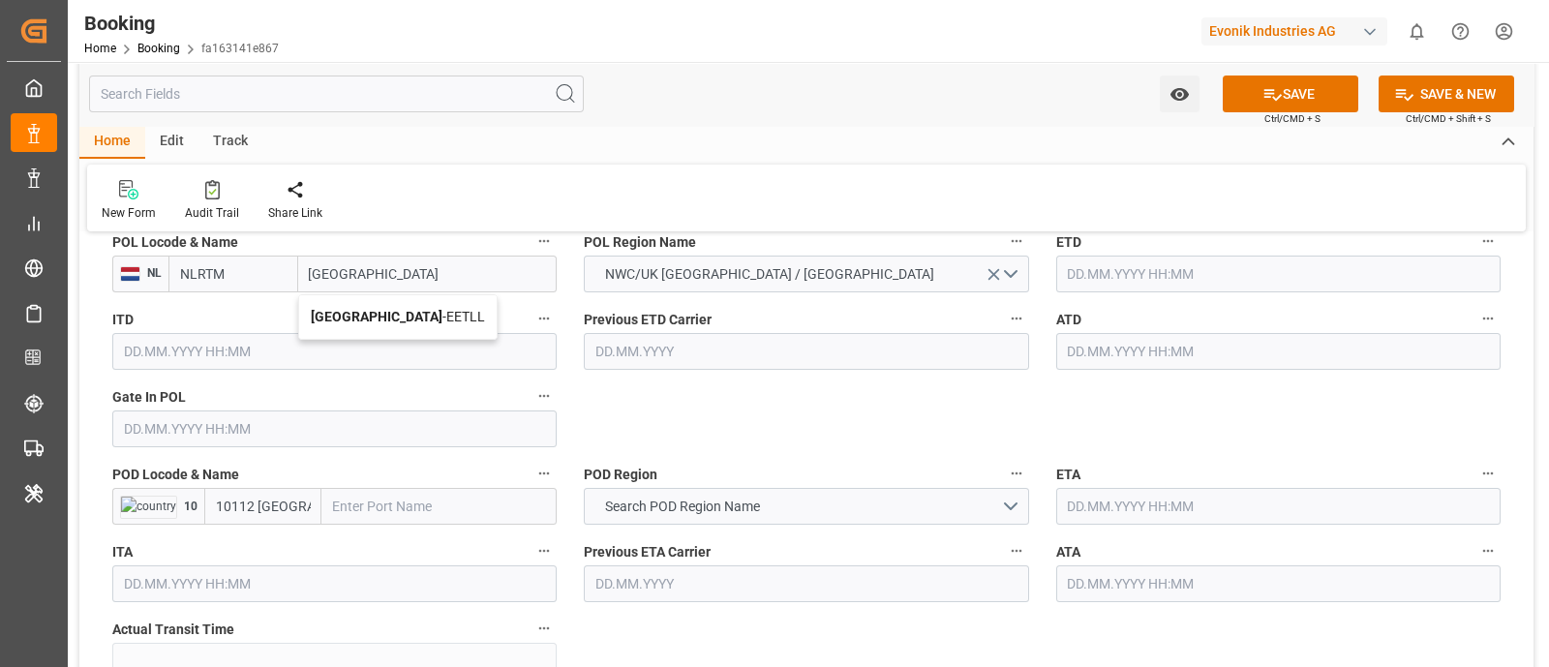
click at [358, 320] on span "Tallinn - EETLL" at bounding box center [398, 316] width 174 height 15
type input "EETLL"
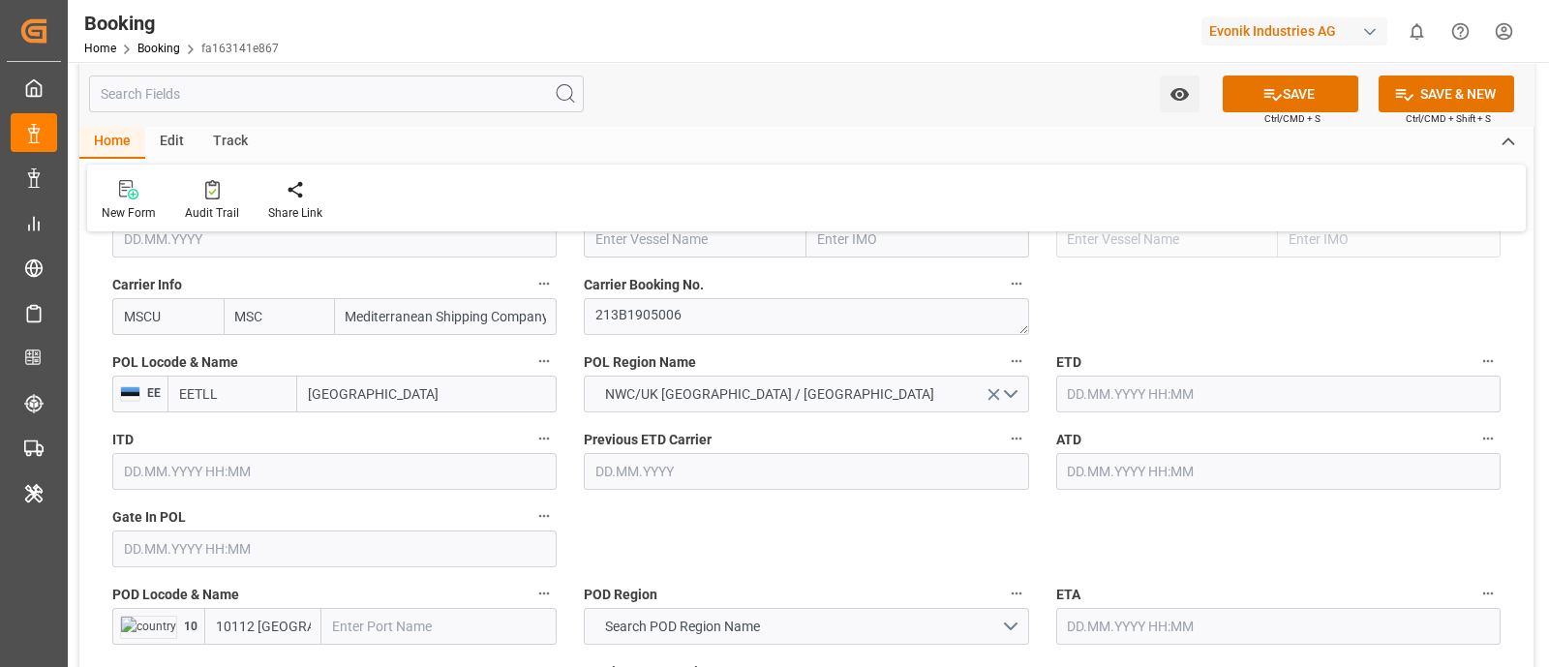
scroll to position [1331, 0]
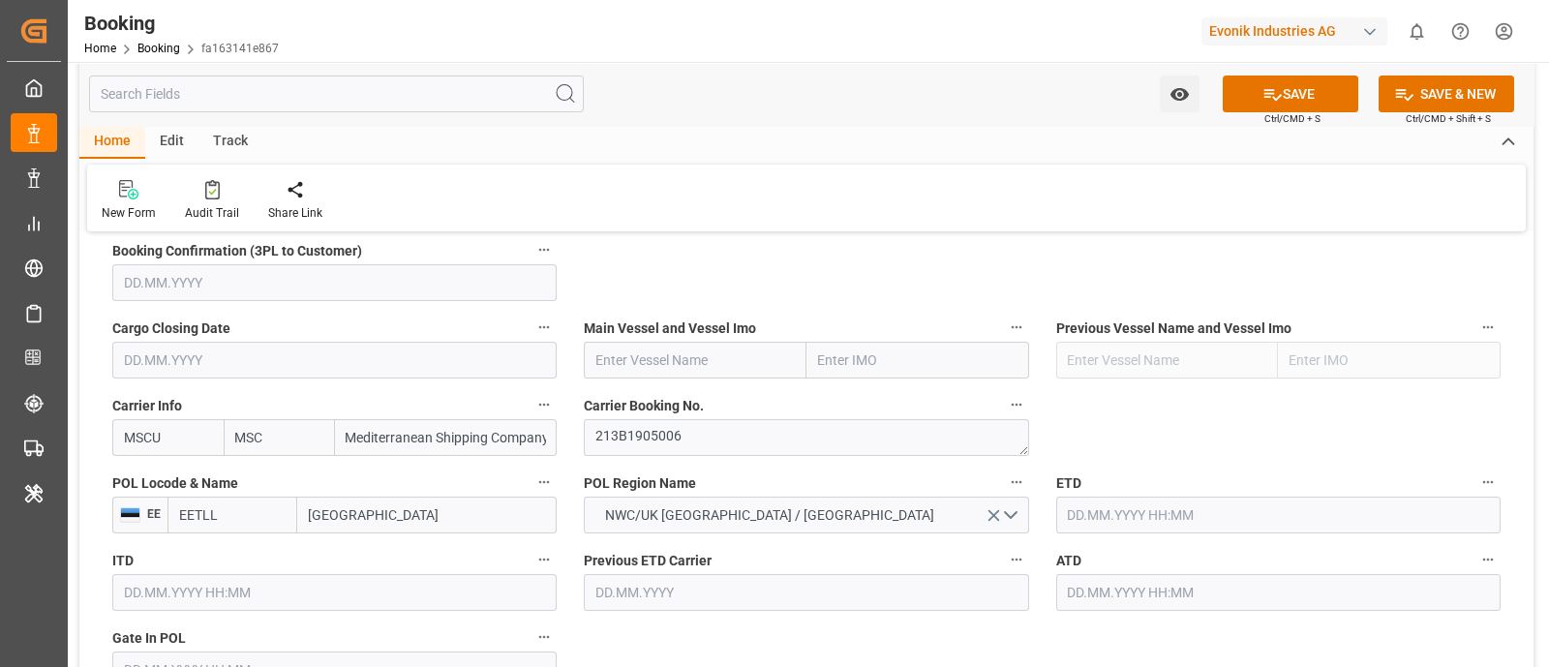
type input "Tallinn"
click at [663, 365] on input "text" at bounding box center [695, 360] width 223 height 37
paste input "MSC ELKE F"
type input "MSC ELKE F"
click at [679, 401] on span "MSC ELKE F - 9318773" at bounding box center [662, 402] width 133 height 15
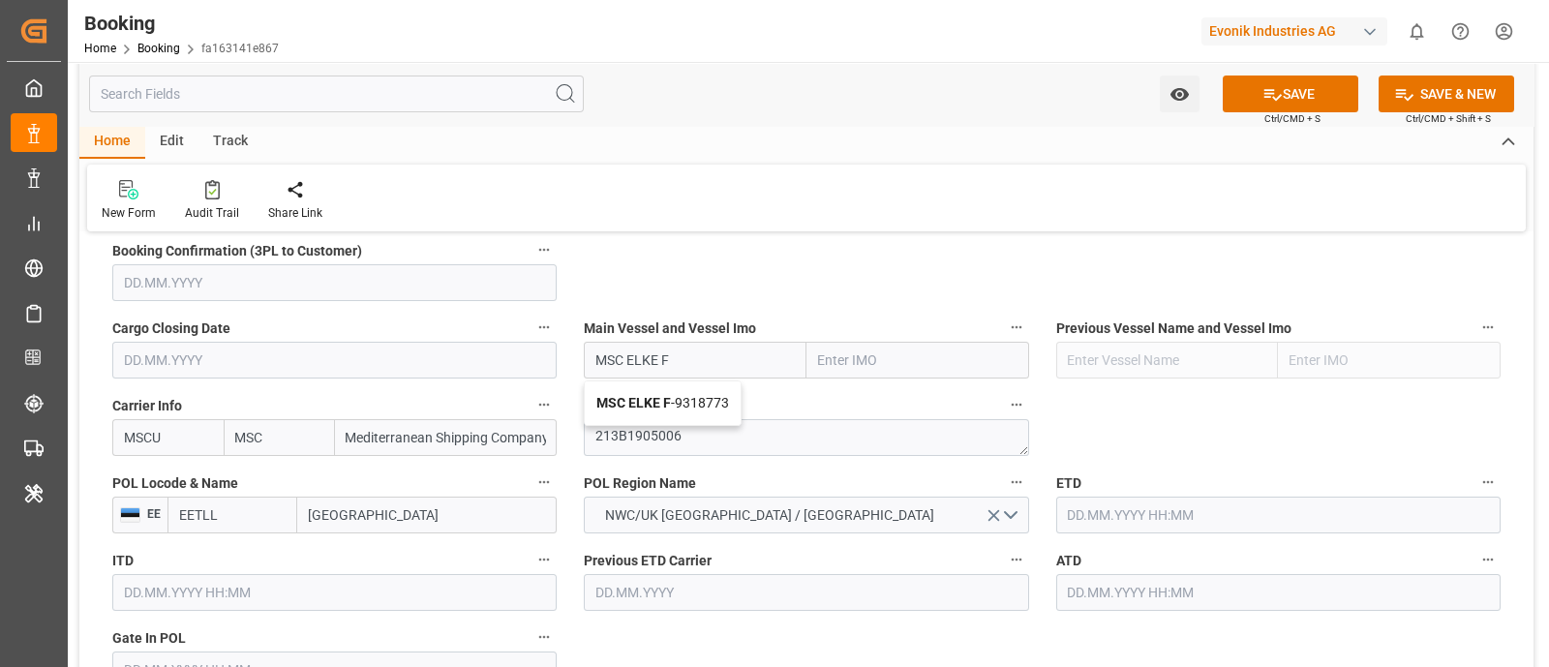
type input "9318773"
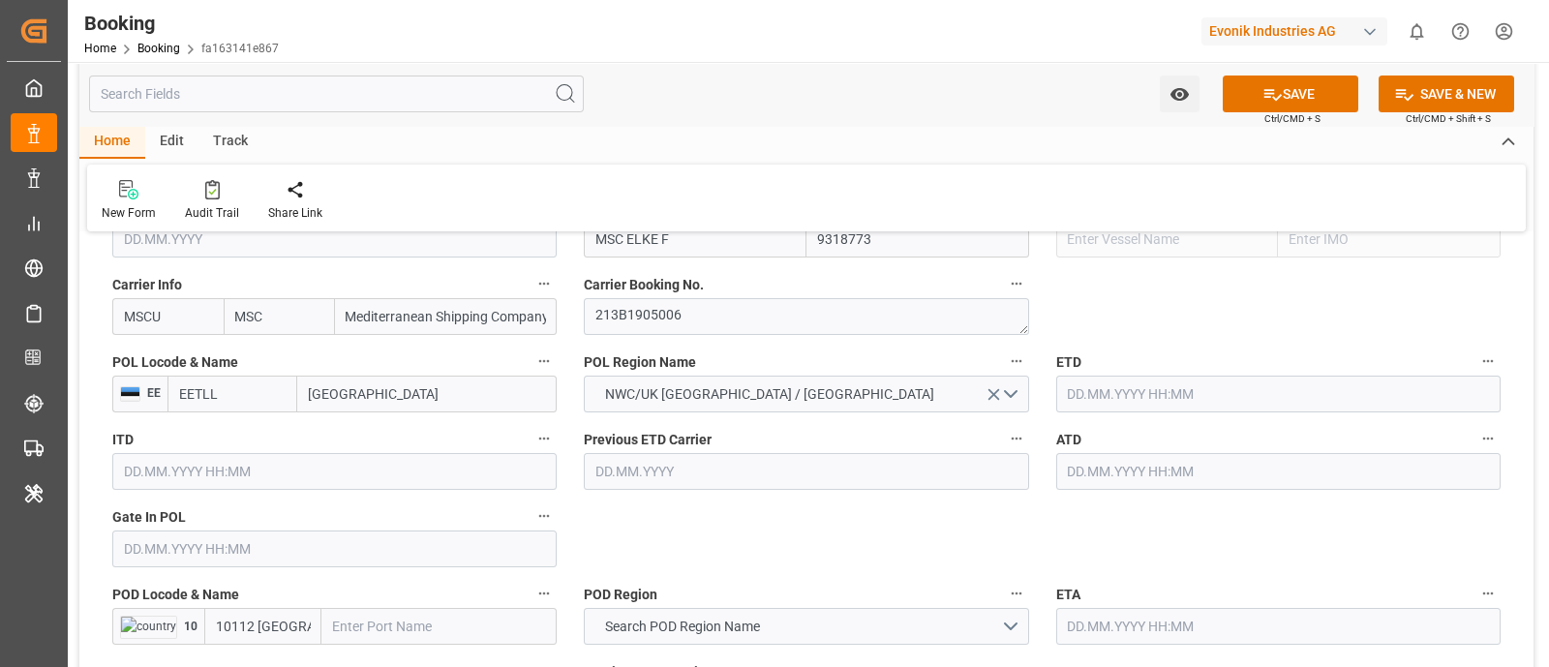
type input "MSC ELKE F"
click at [220, 399] on input "EETLL" at bounding box center [232, 394] width 130 height 37
click at [818, 388] on span "NWC/UK NORTH WEST CONTINENT / UK" at bounding box center [769, 394] width 348 height 20
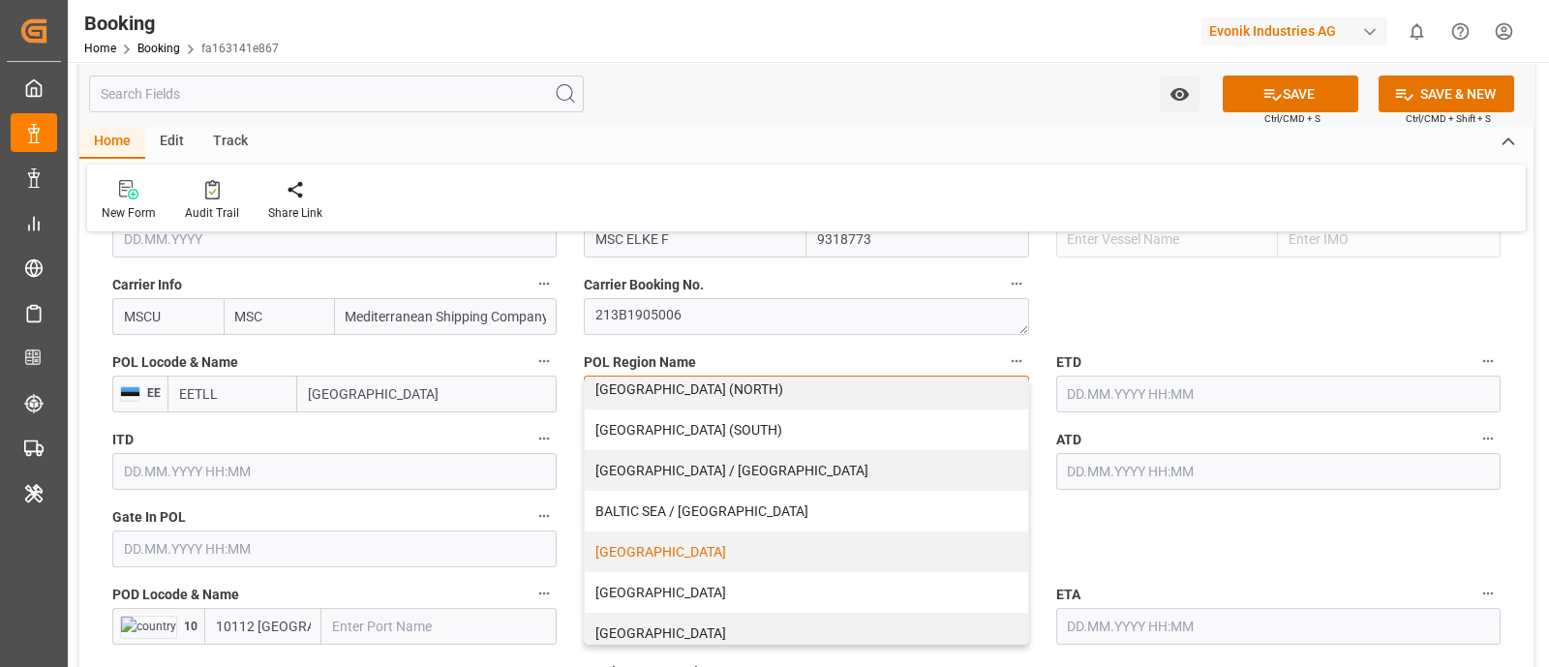
scroll to position [0, 0]
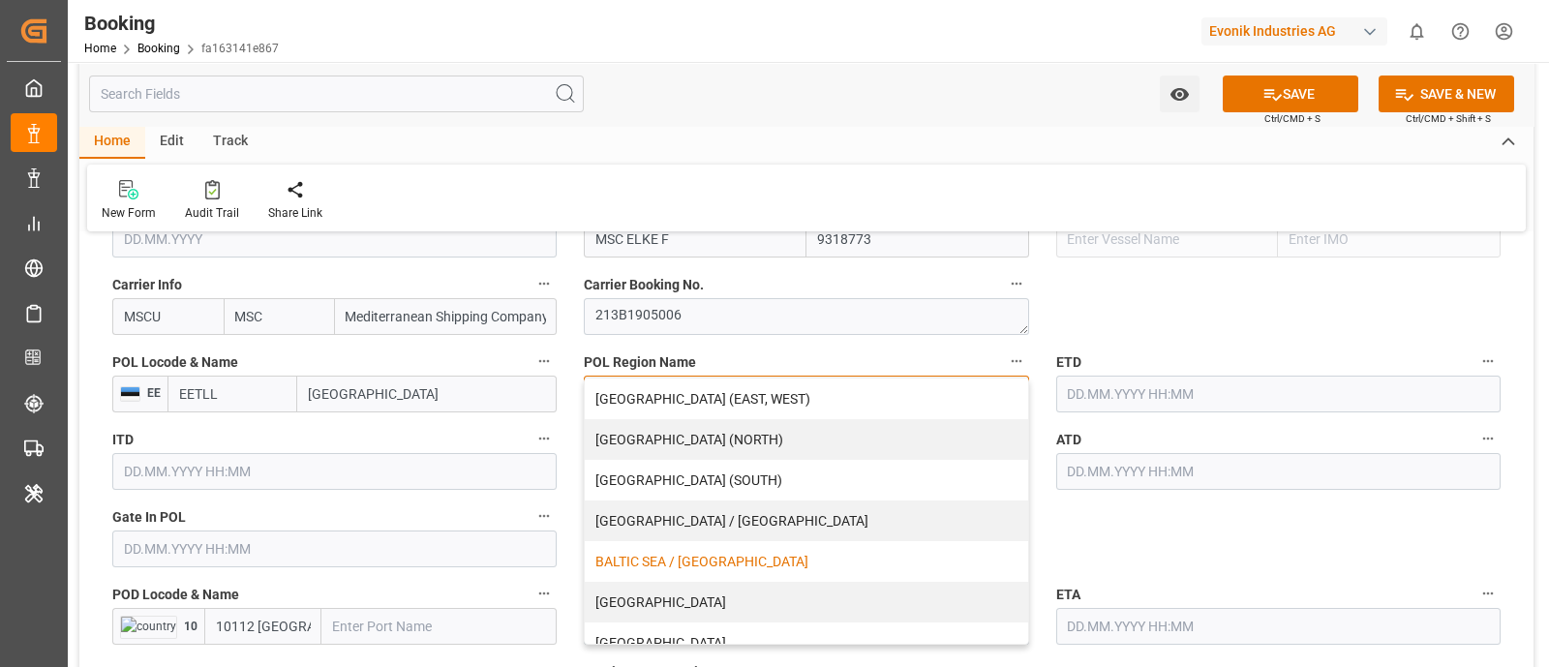
click at [818, 562] on div "BALTIC SEA / SCANDINAVIA" at bounding box center [806, 561] width 442 height 41
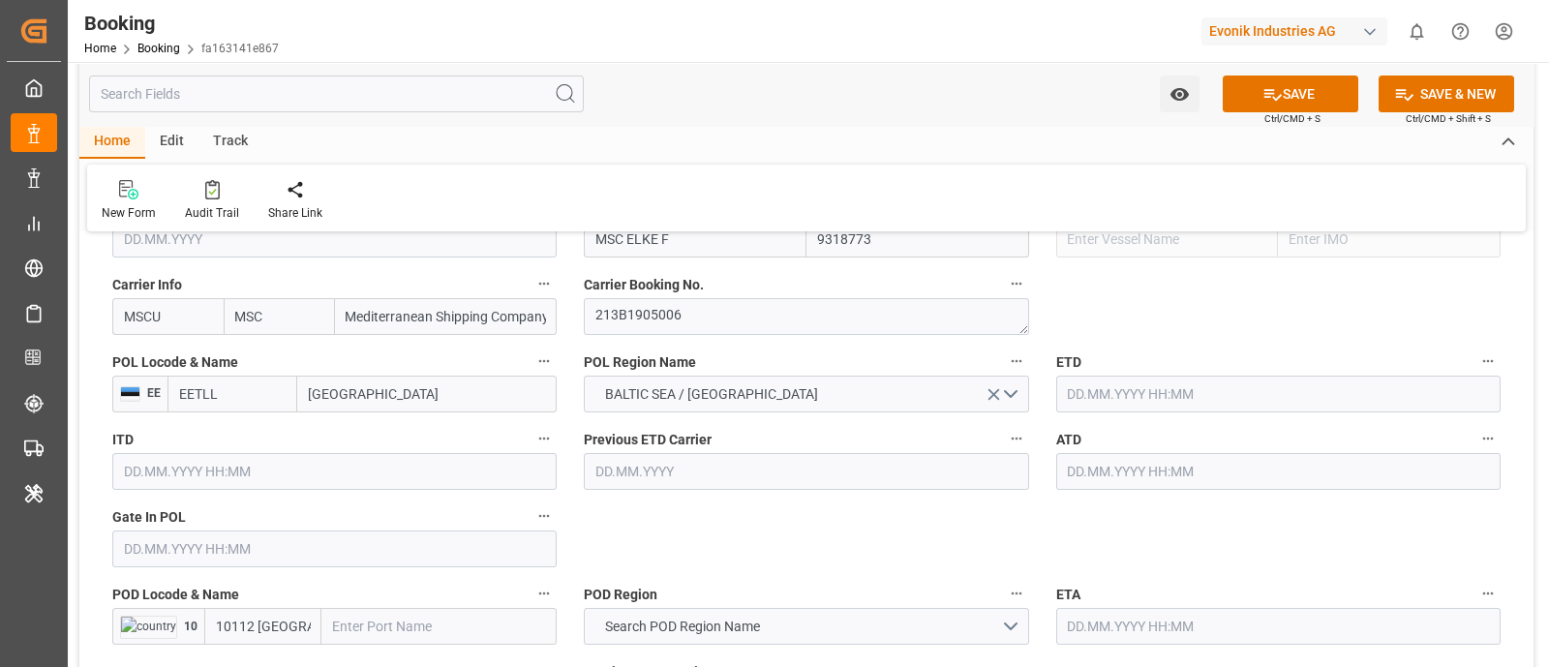
click at [184, 551] on input "text" at bounding box center [334, 548] width 444 height 37
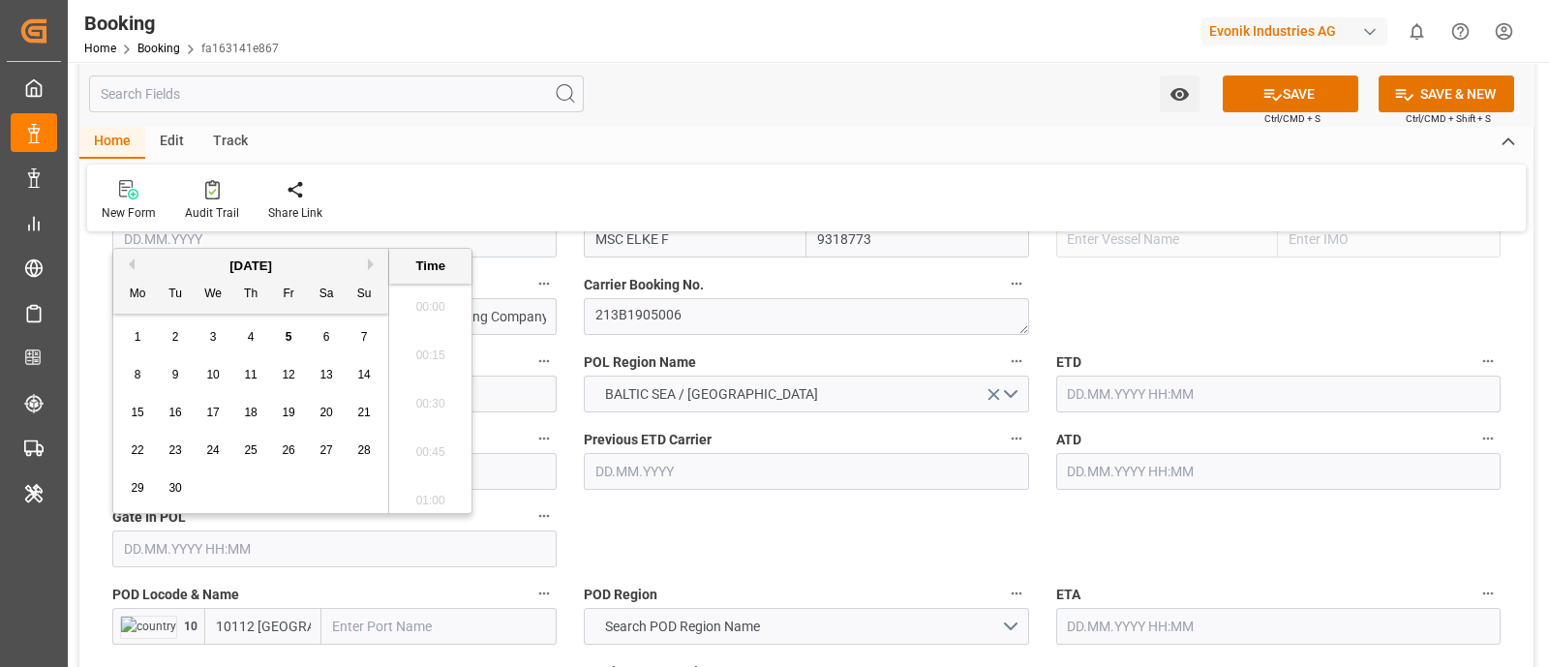
scroll to position [2281, 0]
click at [127, 262] on button "Previous Month" at bounding box center [129, 264] width 12 height 12
click at [290, 338] on span "4" at bounding box center [289, 337] width 7 height 14
type input "04.07.2025 00:00"
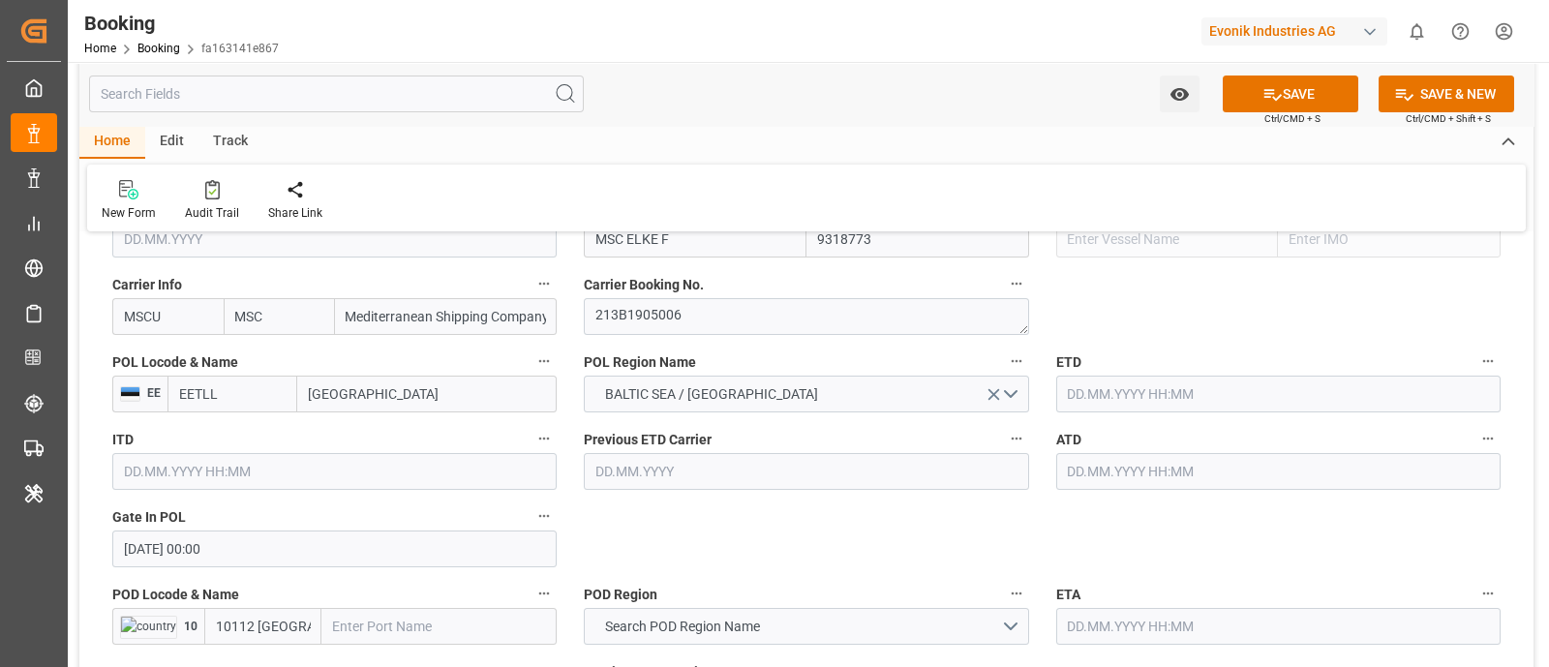
click at [202, 386] on input "EETLL" at bounding box center [232, 394] width 130 height 37
click at [243, 629] on input "10112 Tallinn" at bounding box center [262, 626] width 117 height 37
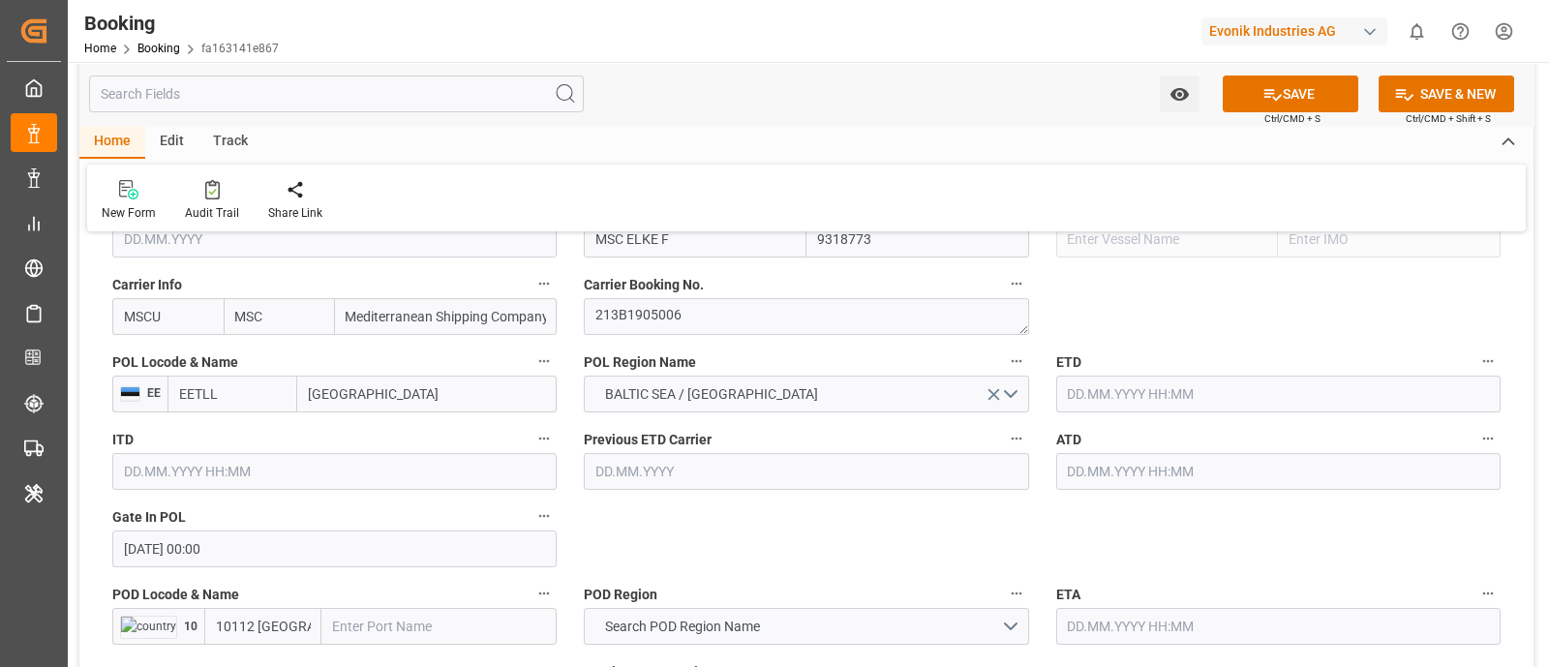
click at [243, 629] on input "10112 Tallinn" at bounding box center [262, 626] width 117 height 37
paste input "EETLL"
type input "EETLL"
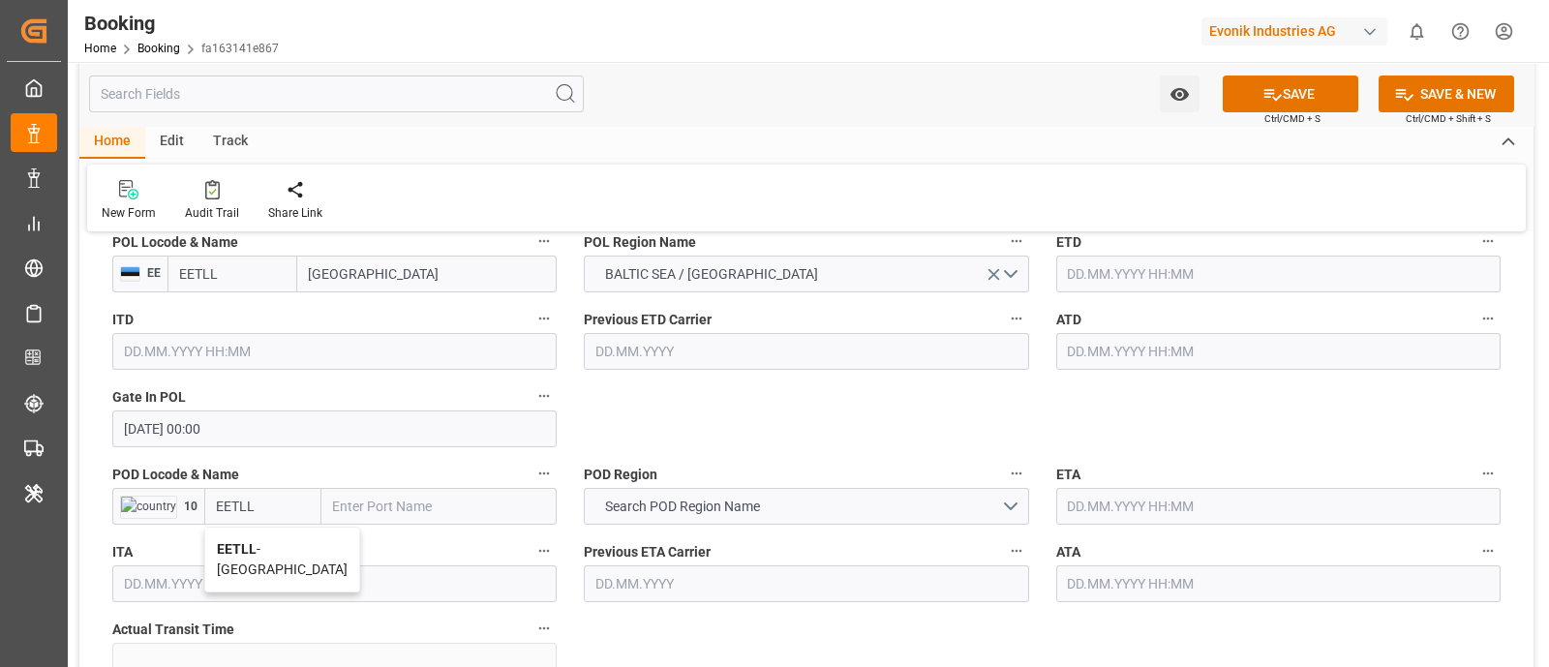
click at [245, 548] on b "EETLL" at bounding box center [237, 548] width 40 height 15
type input "Tallinn"
type input "EETLL"
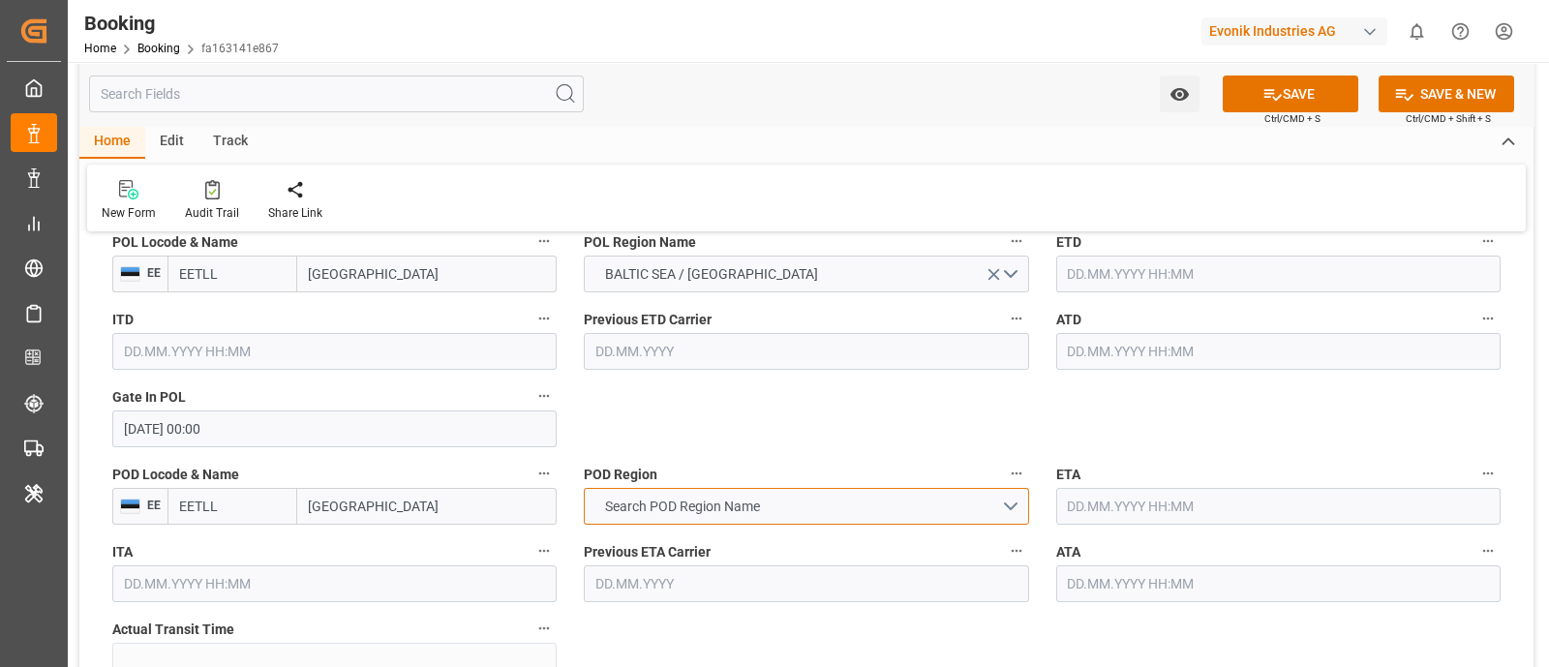
click at [668, 514] on button "Search POD Region Name" at bounding box center [806, 506] width 444 height 37
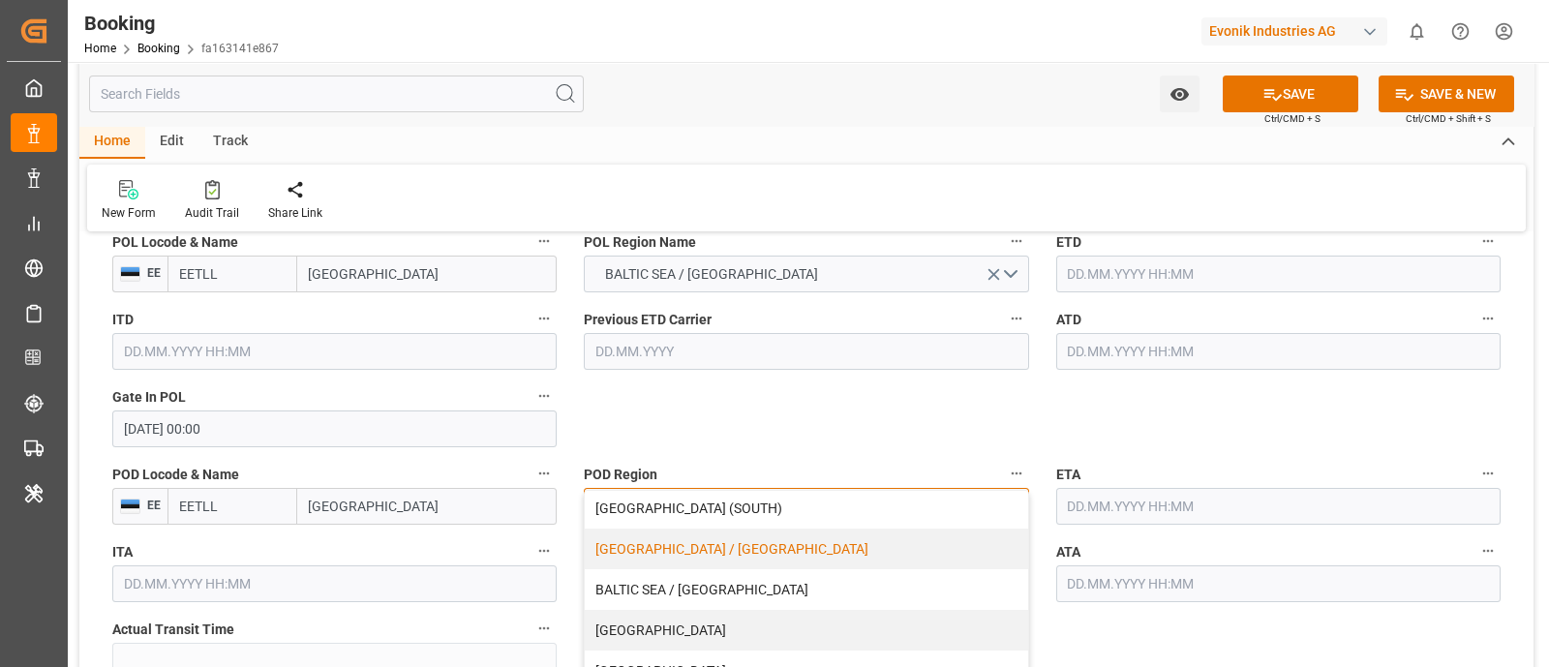
scroll to position [120, 0]
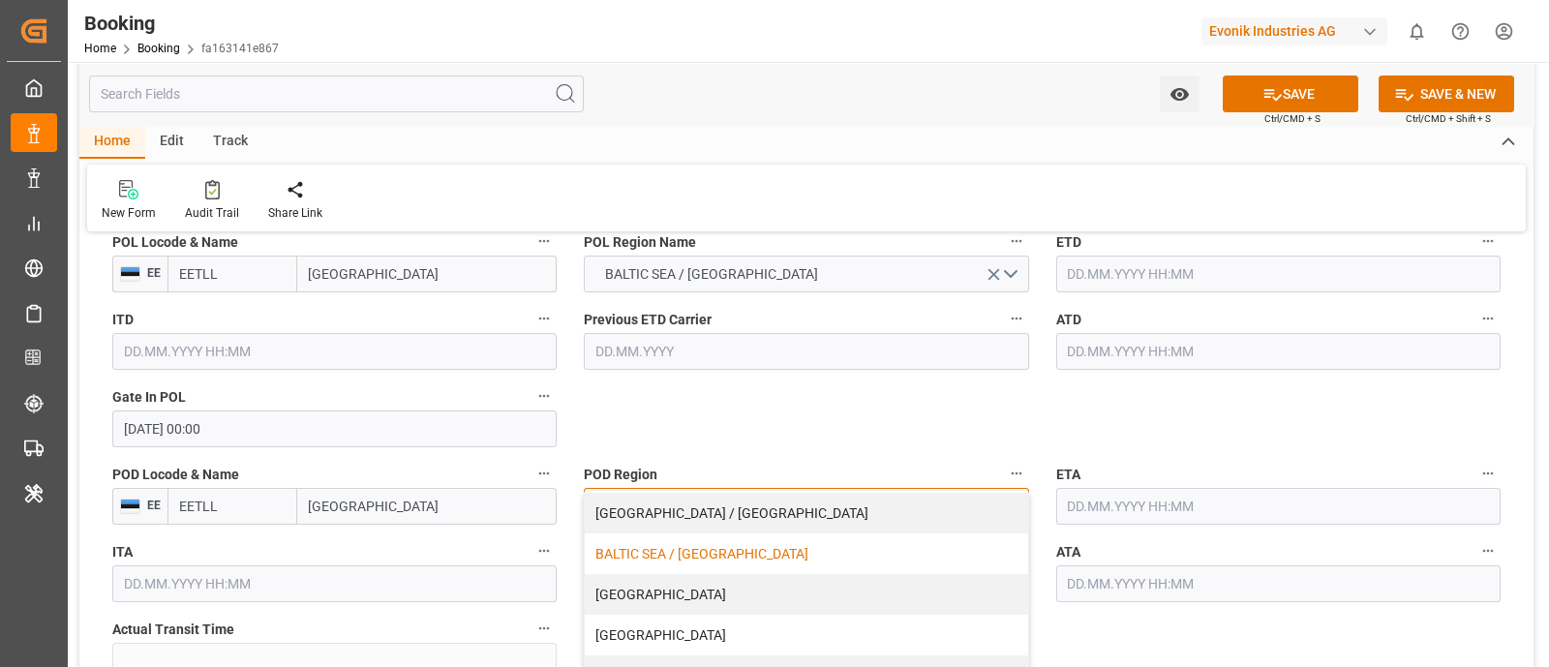
click at [737, 548] on div "BALTIC SEA / [GEOGRAPHIC_DATA]" at bounding box center [806, 553] width 442 height 41
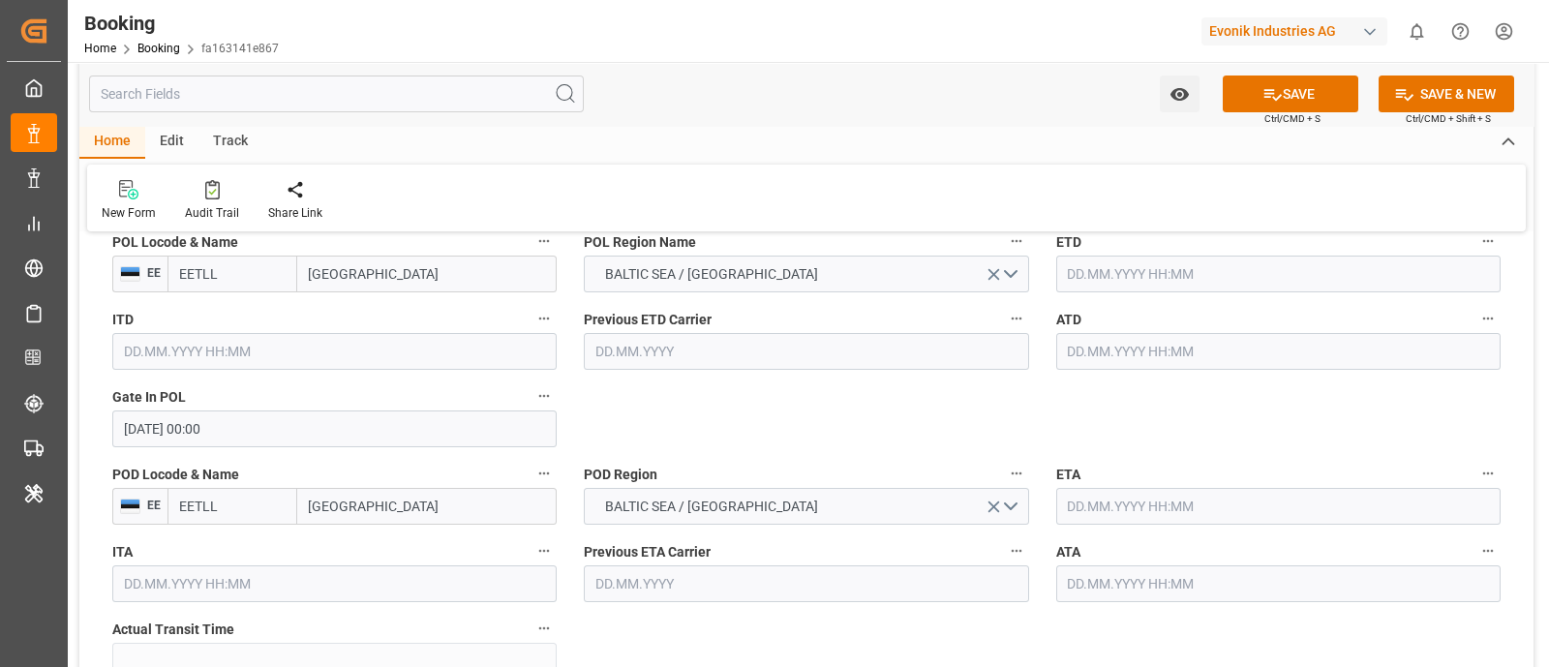
click at [317, 267] on input "Tallinn" at bounding box center [426, 274] width 259 height 37
paste input "[GEOGRAPHIC_DATA]"
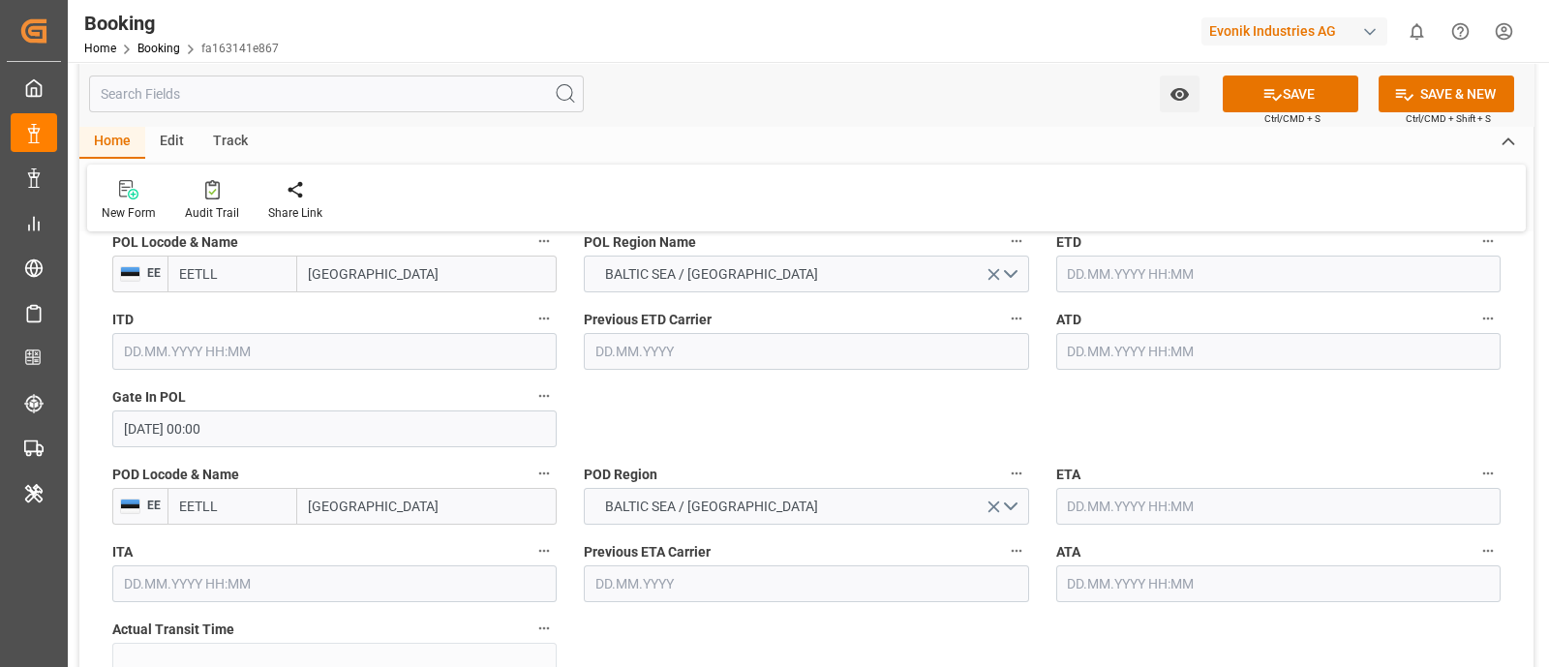
type input "[GEOGRAPHIC_DATA]"
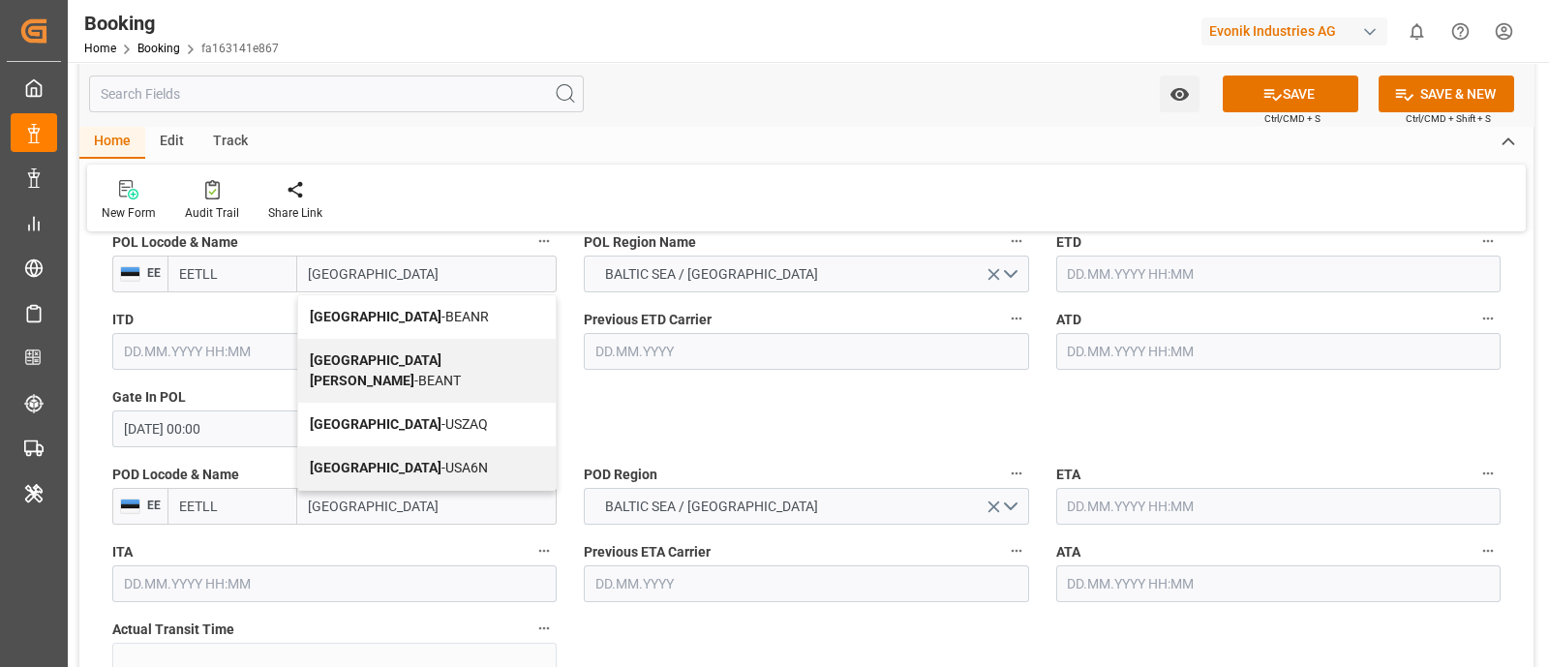
click at [383, 322] on div "Antwerp - BEANR" at bounding box center [426, 317] width 257 height 44
type input "BEANR"
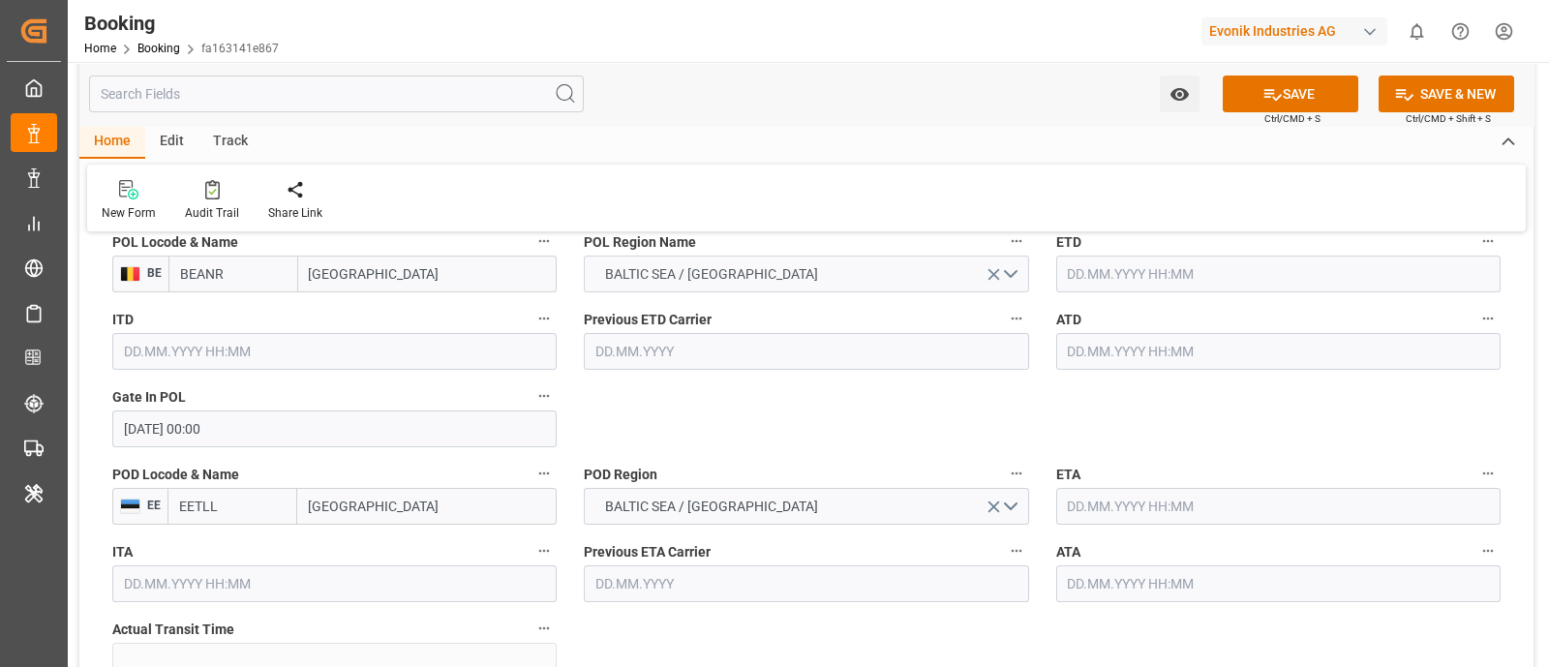
type input "[GEOGRAPHIC_DATA]"
click at [648, 272] on span "BALTIC SEA / [GEOGRAPHIC_DATA]" at bounding box center [711, 274] width 232 height 20
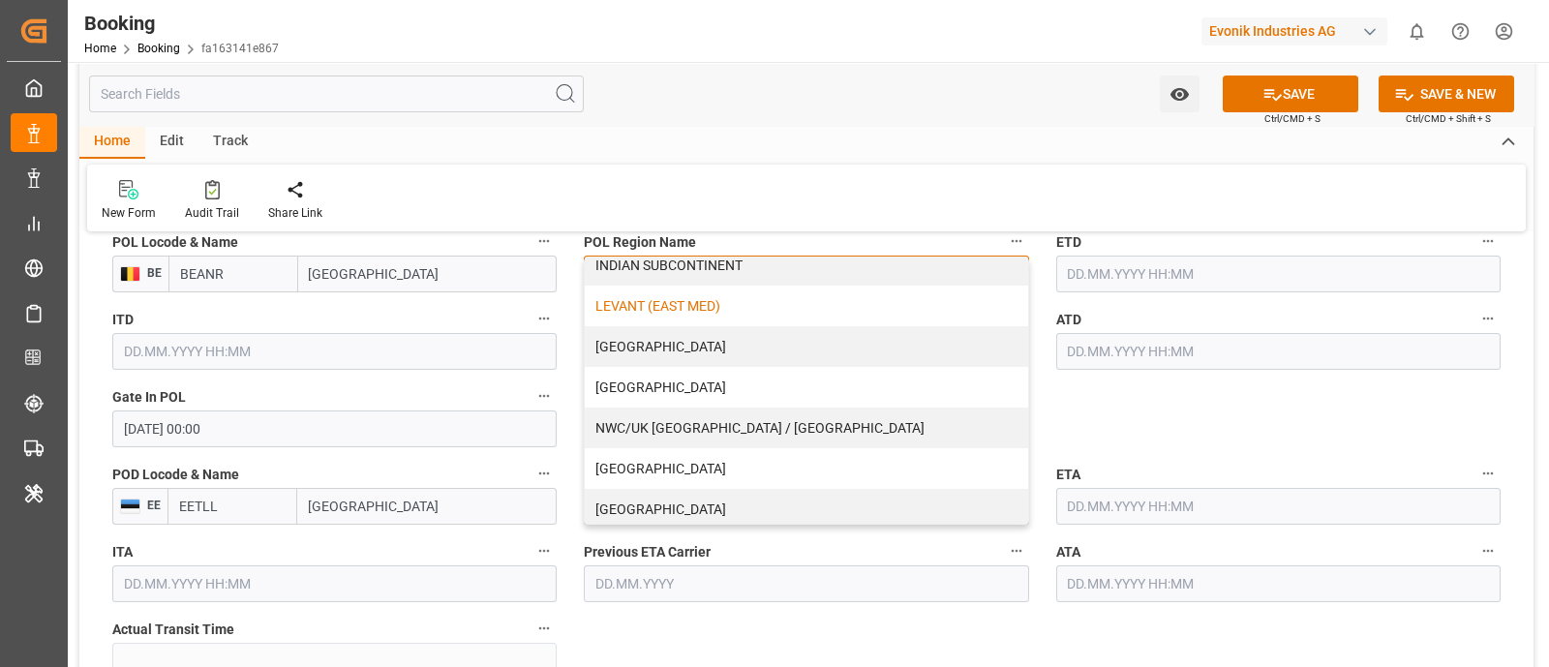
scroll to position [466, 0]
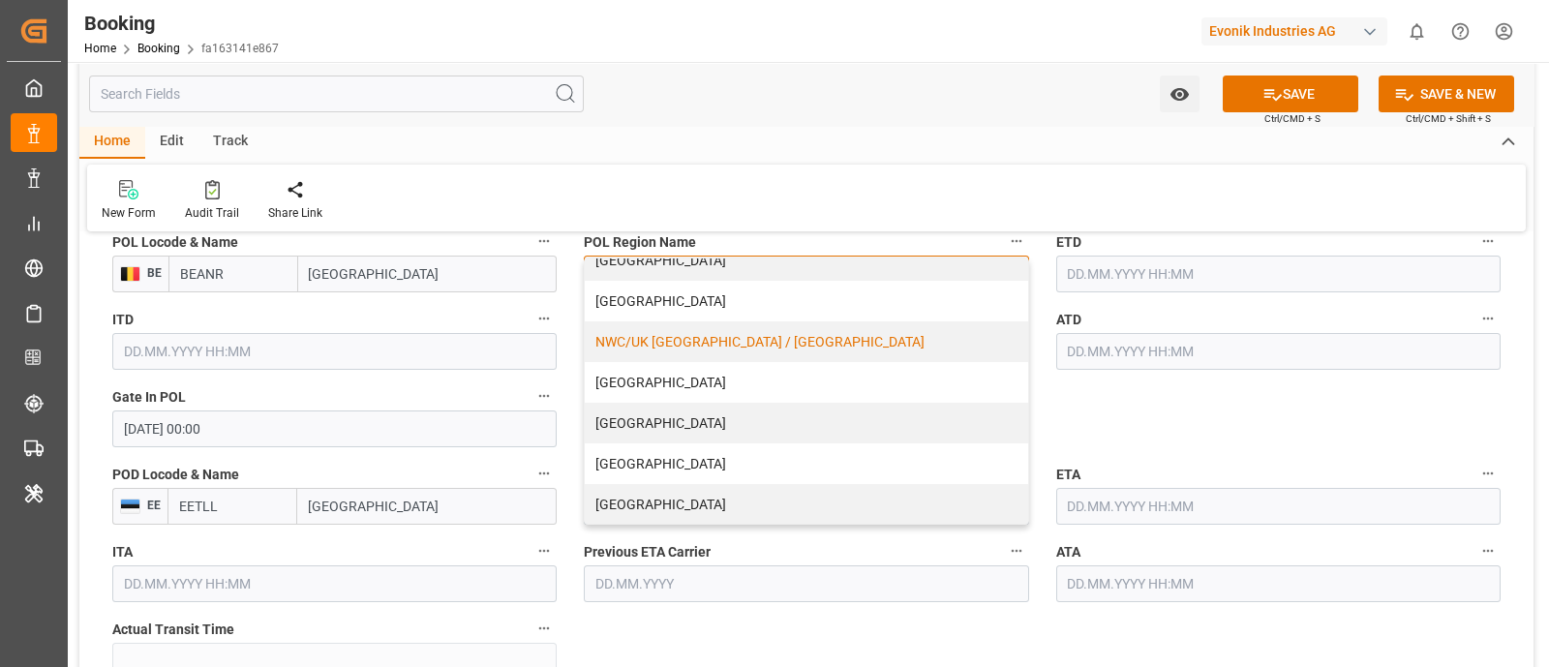
click at [801, 341] on div "NWC/UK [GEOGRAPHIC_DATA] / [GEOGRAPHIC_DATA]" at bounding box center [806, 341] width 442 height 41
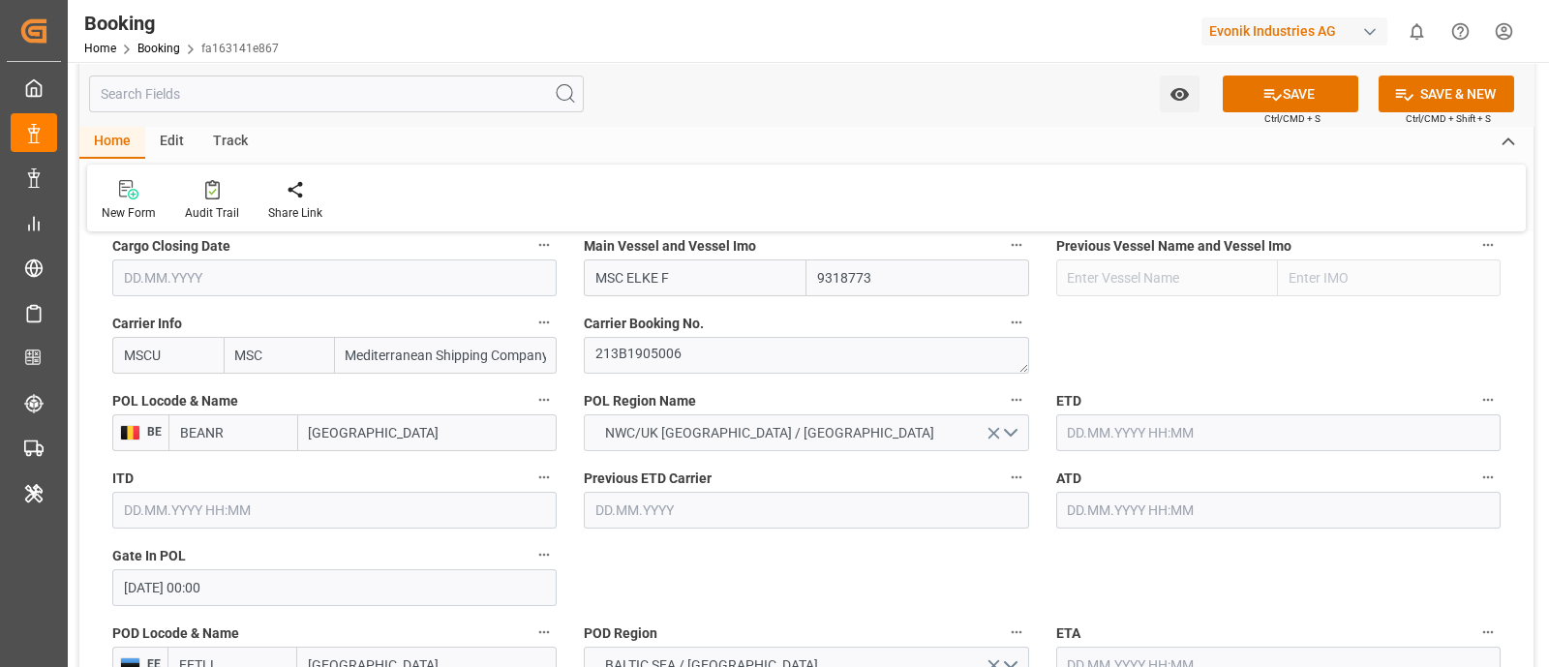
scroll to position [1452, 0]
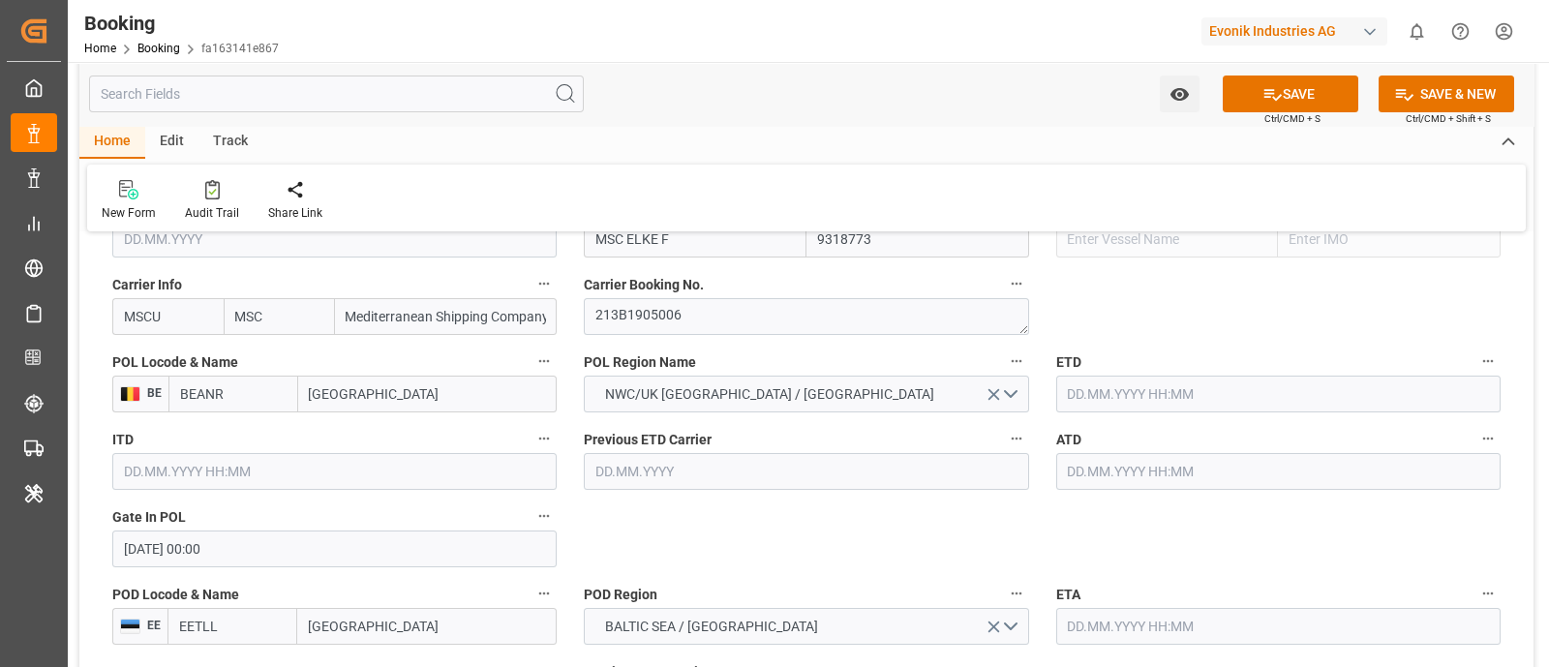
click at [270, 551] on input "04.07.2025 00:00" at bounding box center [334, 548] width 444 height 37
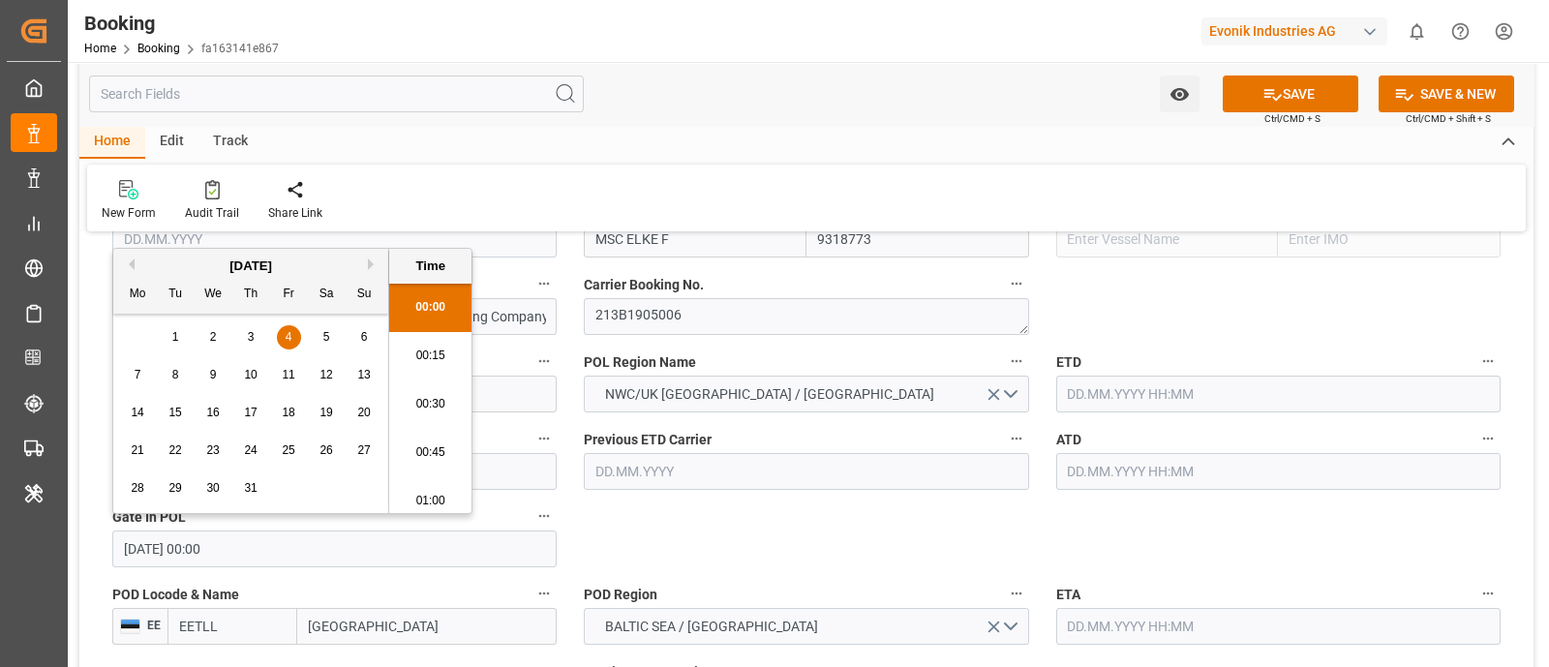
click at [126, 262] on button "Previous Month" at bounding box center [129, 264] width 12 height 12
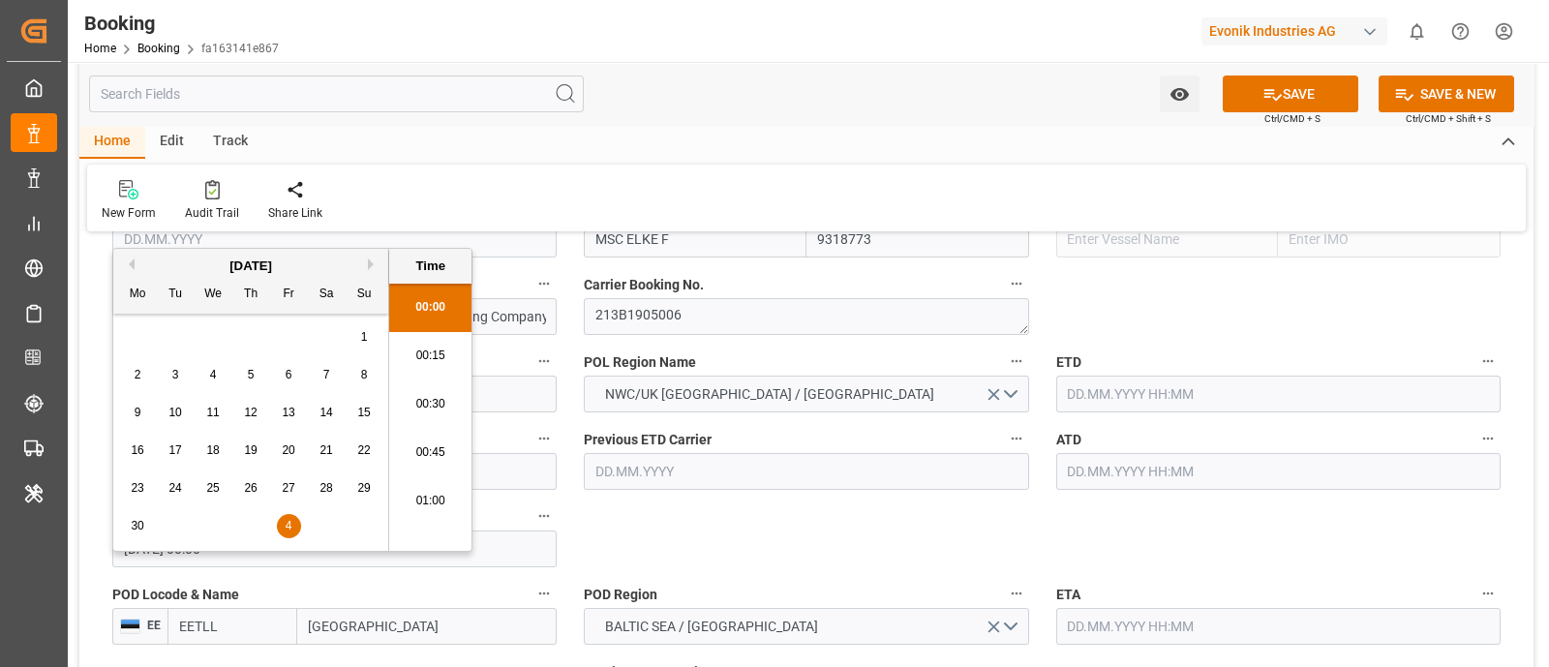
click at [263, 456] on div "16 17 18 19 20 21 22" at bounding box center [251, 451] width 264 height 38
click at [257, 455] on div "19" at bounding box center [251, 450] width 24 height 23
type input "19.06.2025 00:00"
click at [829, 589] on label "POD Region" at bounding box center [806, 594] width 444 height 27
click at [1004, 589] on button "POD Region" at bounding box center [1016, 593] width 25 height 25
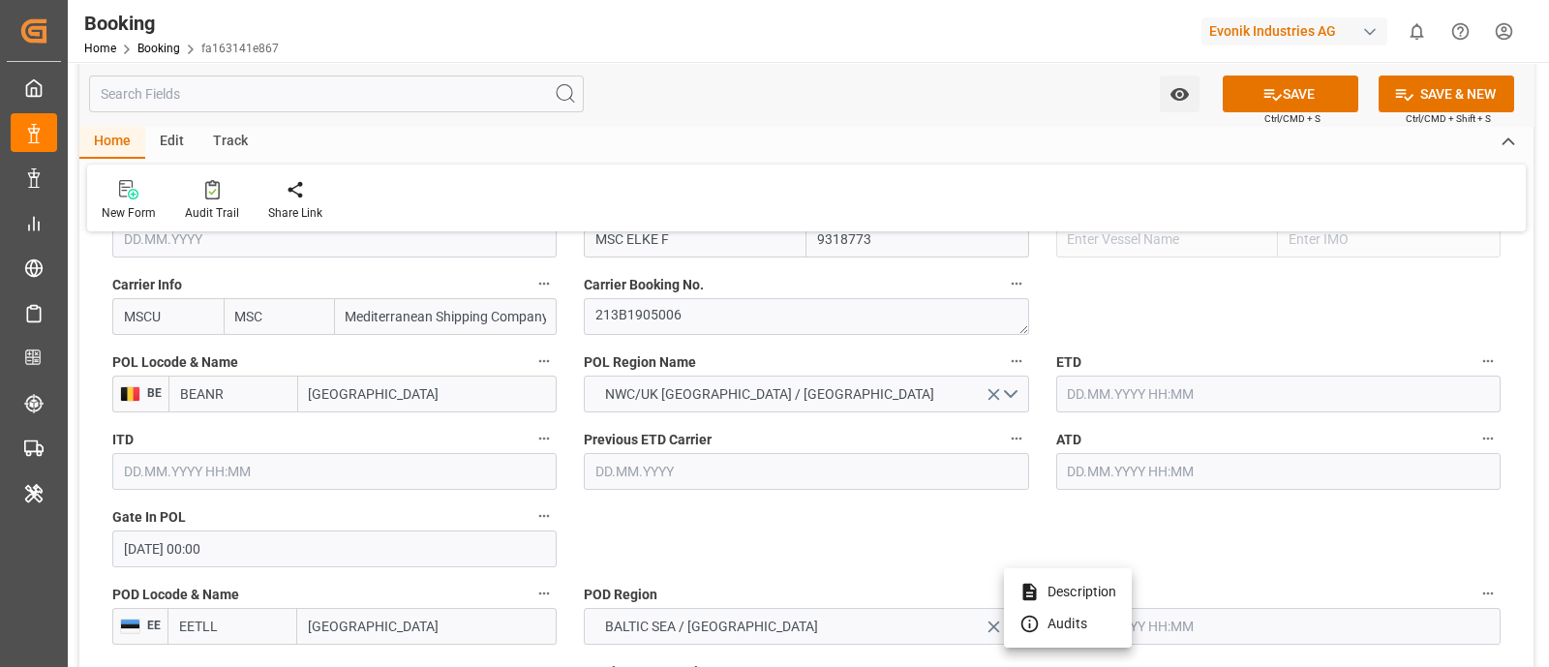
click at [244, 539] on div at bounding box center [774, 333] width 1549 height 667
click at [244, 539] on body "Created by potrace 1.15, written by Peter Selinger 2001-2017 Created by potrace…" at bounding box center [774, 333] width 1549 height 667
click at [244, 539] on input "19.06.2025 00:00" at bounding box center [334, 548] width 444 height 37
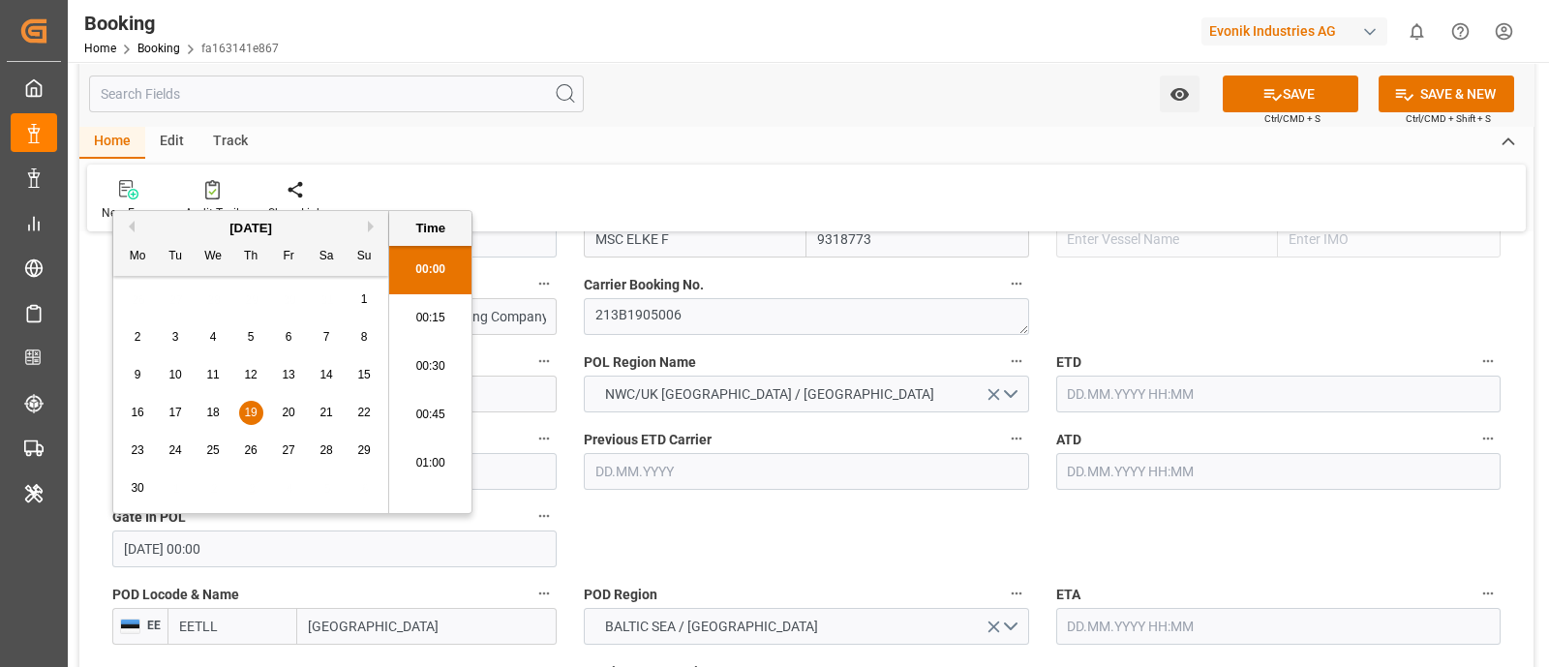
click at [244, 539] on input "19.06.2025 00:00" at bounding box center [334, 548] width 444 height 37
click at [1099, 398] on input "text" at bounding box center [1278, 394] width 444 height 37
paste input "19.06.2025 00:00"
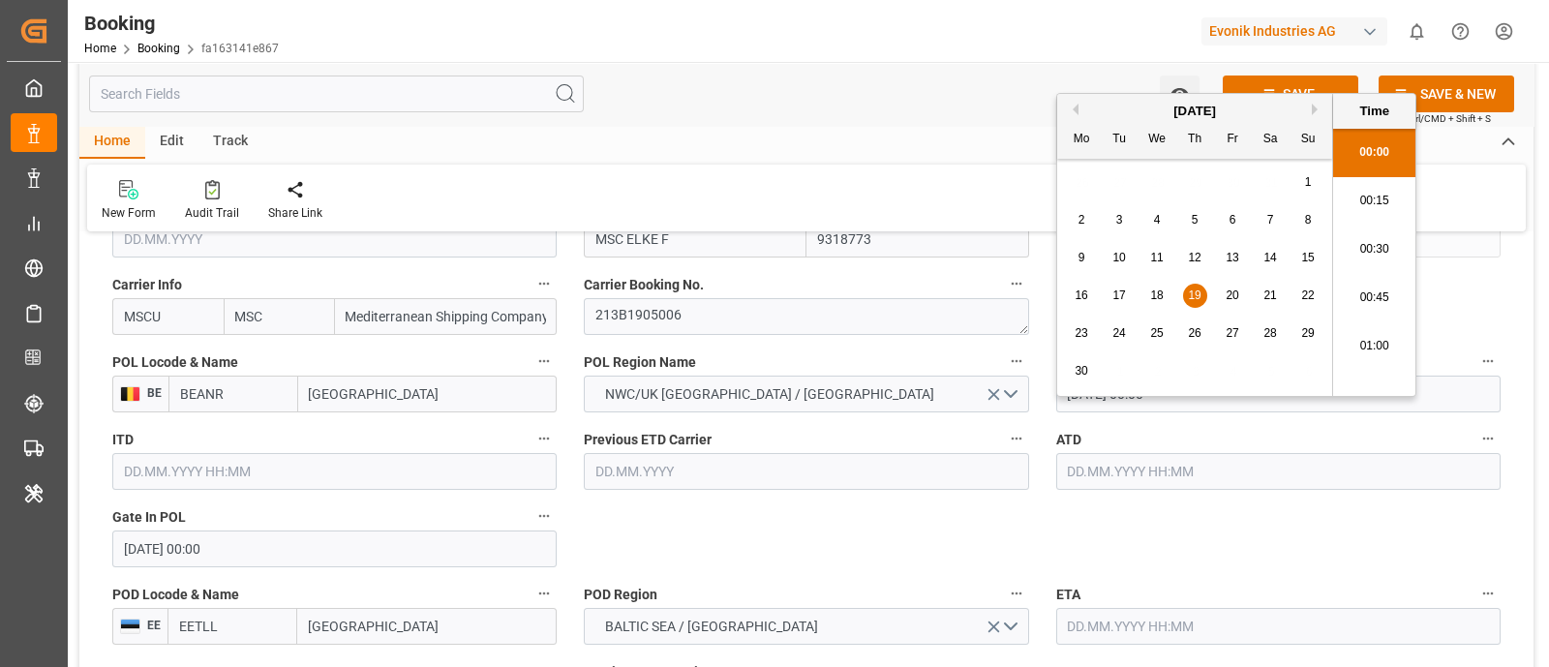
scroll to position [2281, 0]
click at [1118, 331] on span "24" at bounding box center [1118, 333] width 13 height 14
type input "24.06.2025 00:00"
click at [1113, 468] on input "text" at bounding box center [1278, 471] width 444 height 37
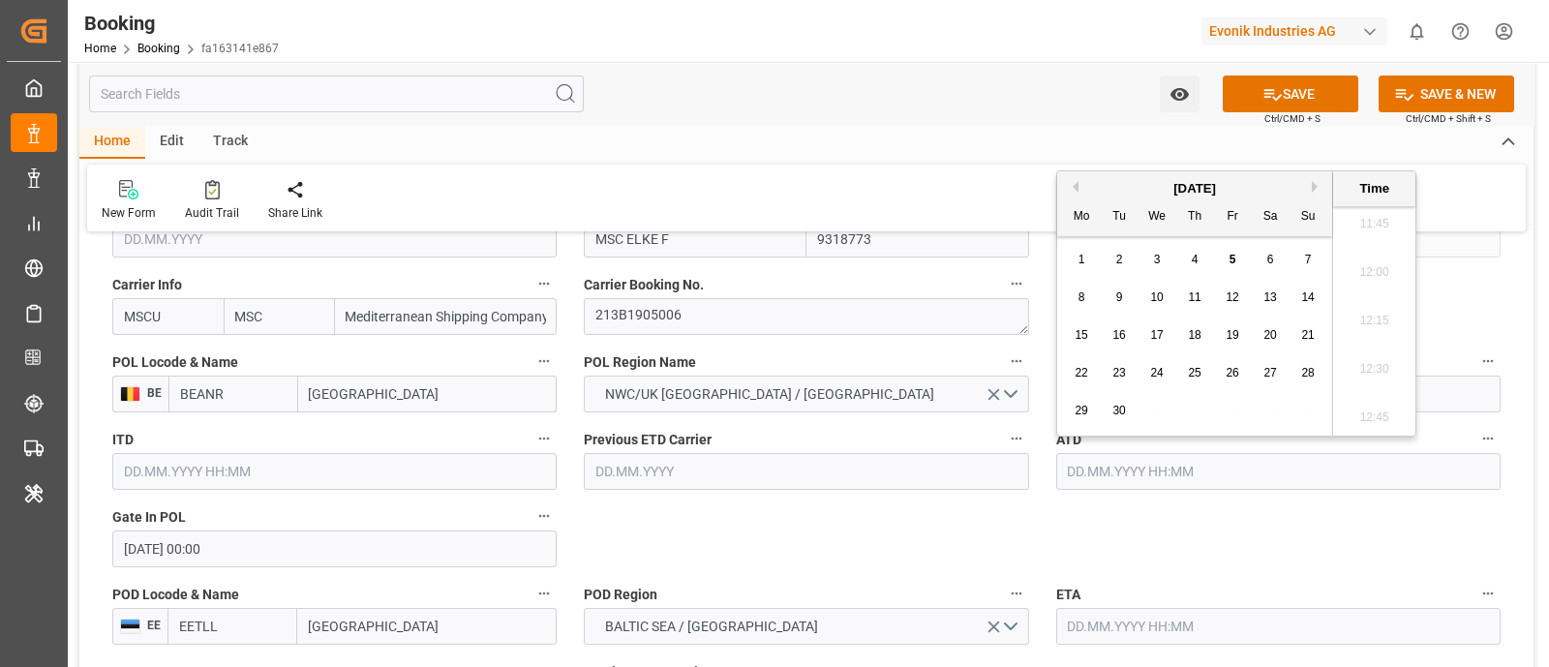
paste input "19.06.2025 00:00"
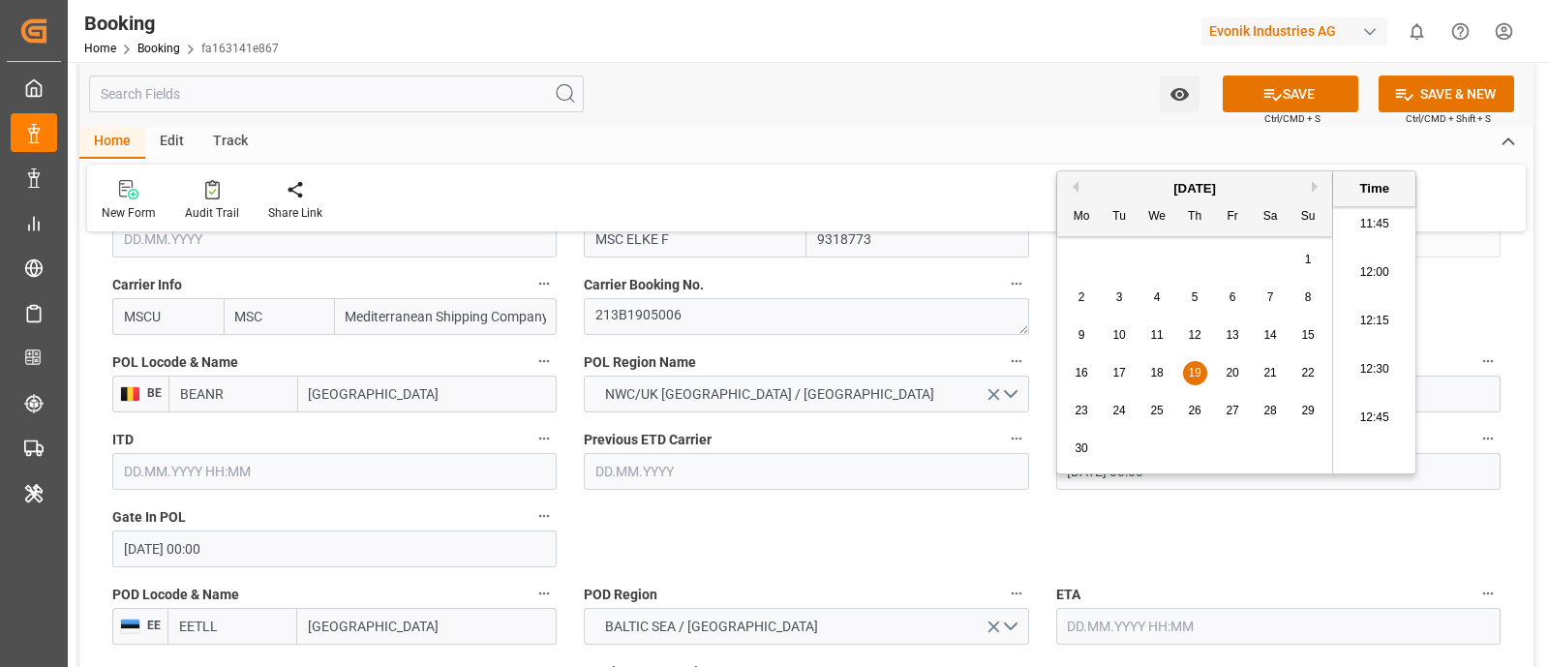
click at [1114, 407] on span "24" at bounding box center [1118, 411] width 13 height 14
type input "24.06.2025 00:00"
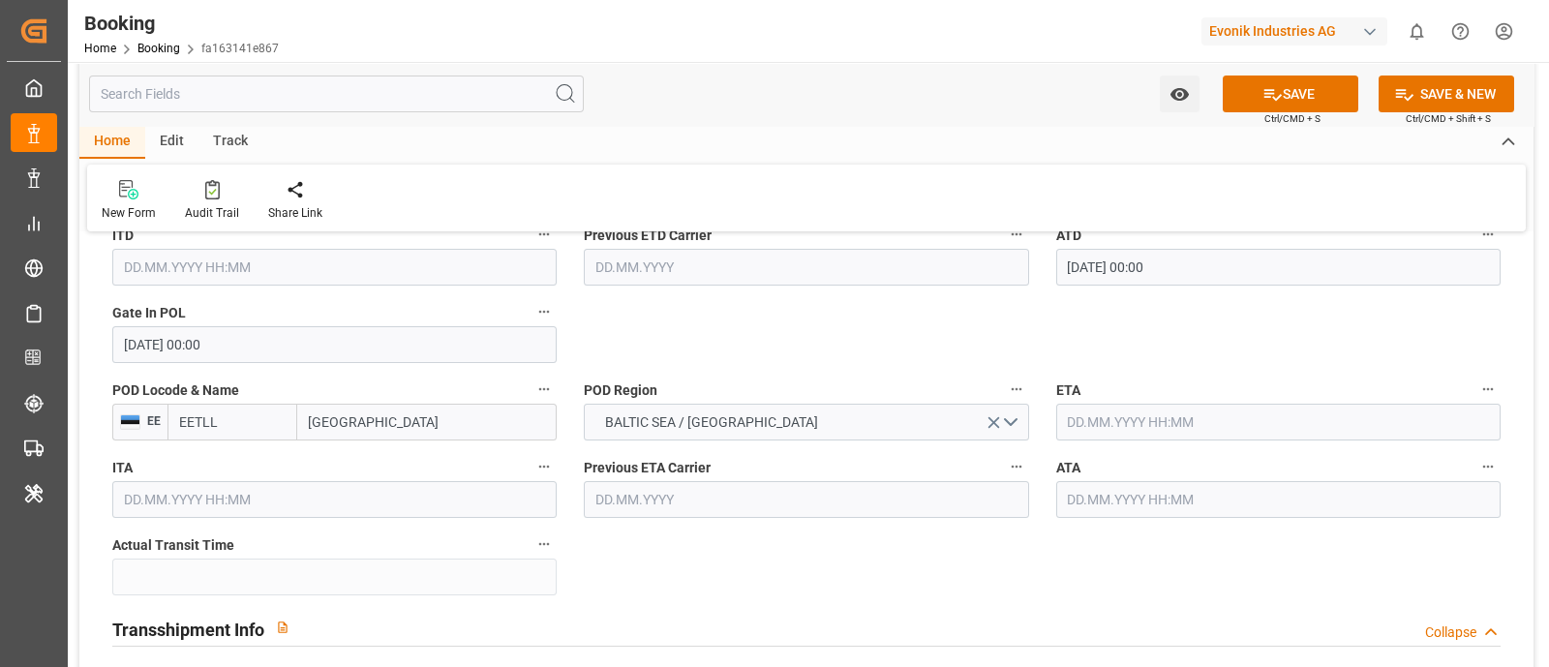
scroll to position [1693, 0]
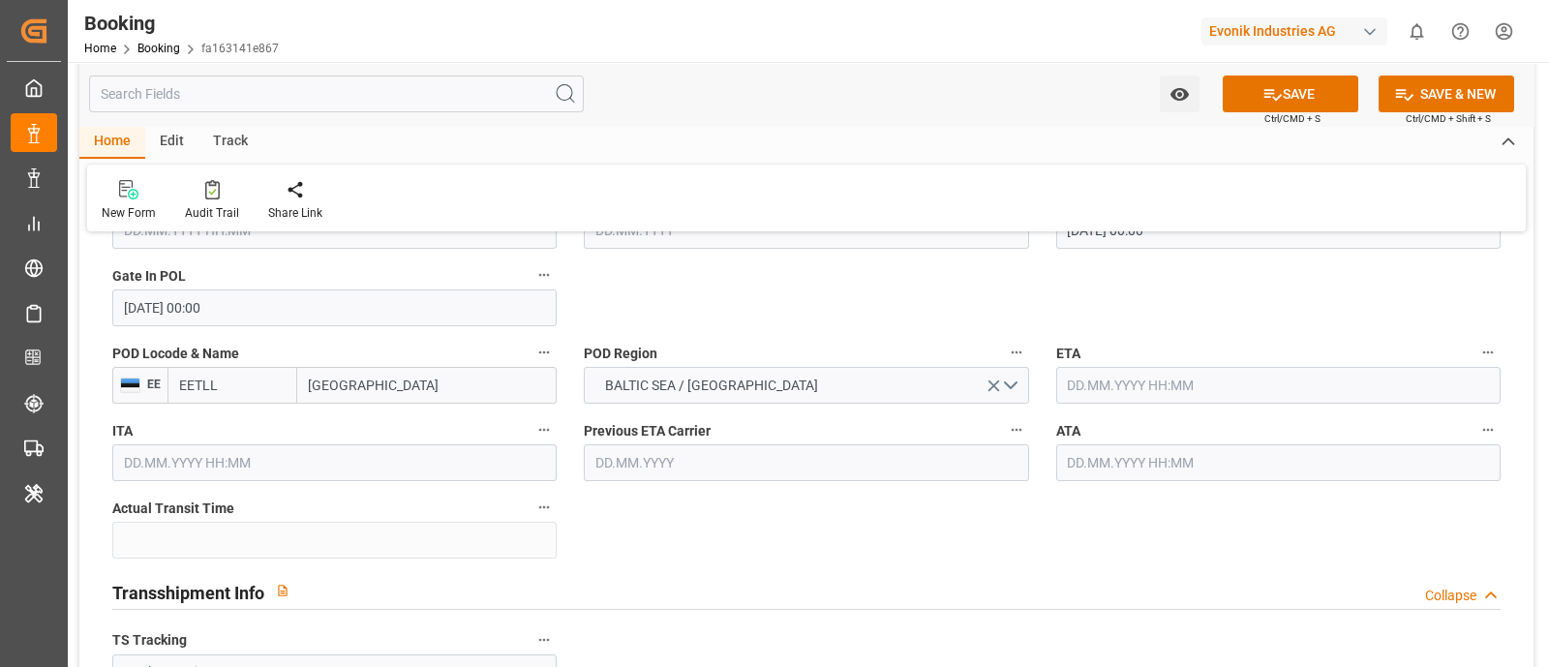
click at [1122, 392] on input "text" at bounding box center [1278, 385] width 444 height 37
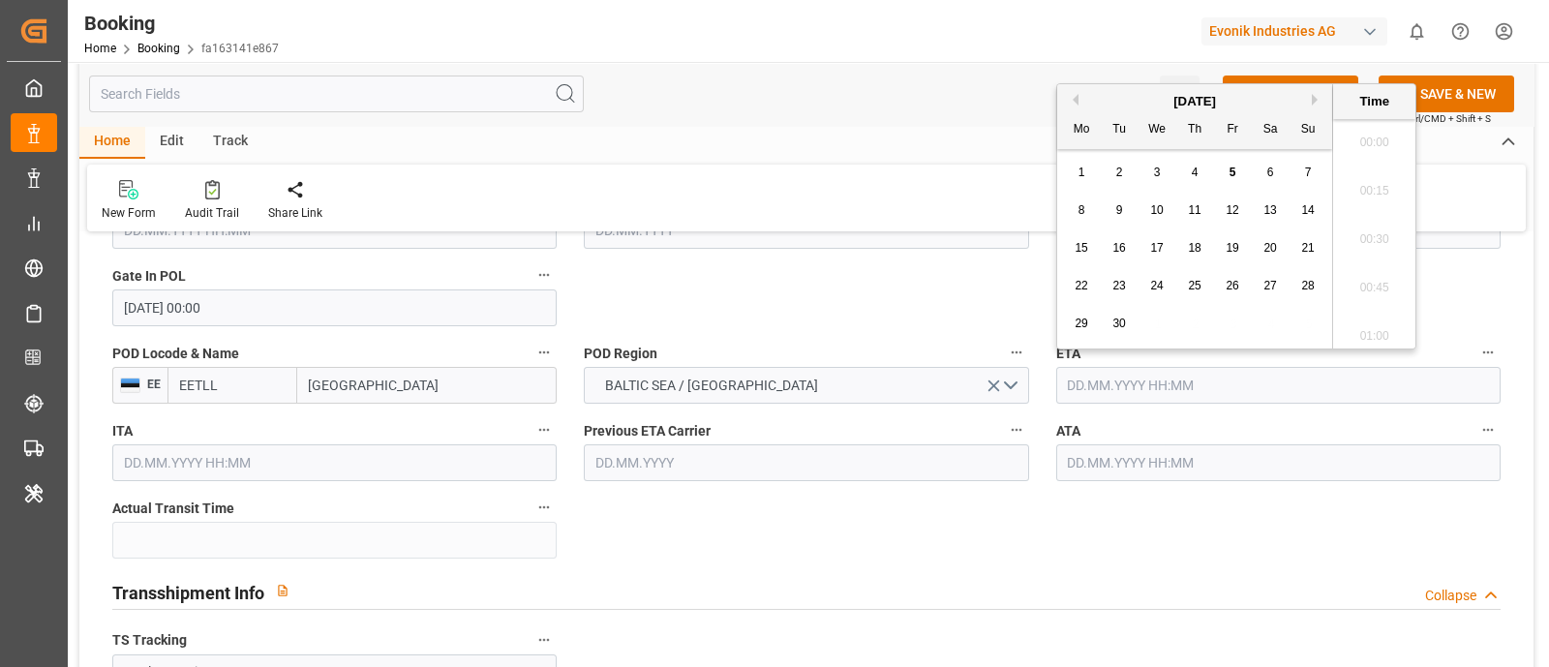
scroll to position [2281, 0]
click at [1067, 102] on button "Previous Month" at bounding box center [1073, 100] width 12 height 12
click at [1071, 99] on button "Previous Month" at bounding box center [1073, 100] width 12 height 12
click at [1162, 329] on span "30" at bounding box center [1156, 324] width 13 height 14
click at [1181, 393] on input "30.07.2025 00:00" at bounding box center [1278, 385] width 444 height 37
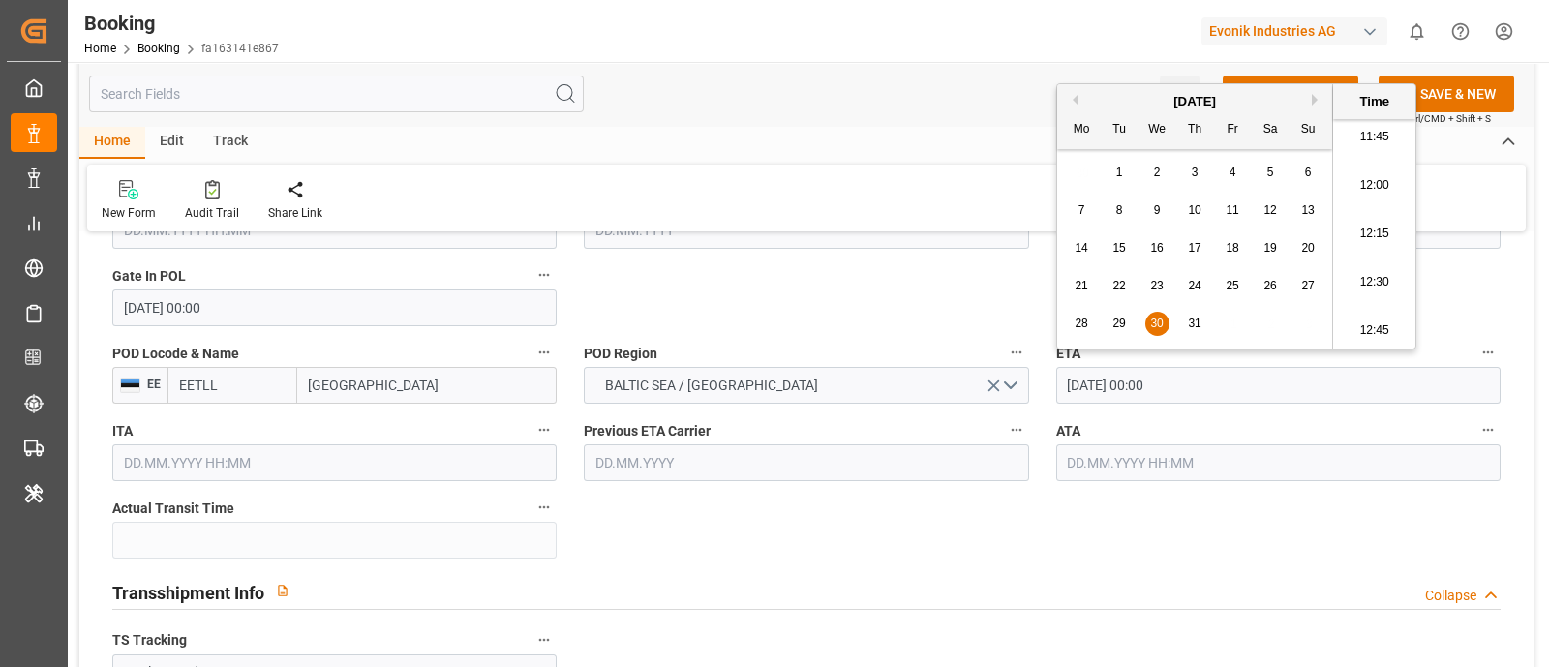
click at [1181, 393] on input "30.07.2025 00:00" at bounding box center [1278, 385] width 444 height 37
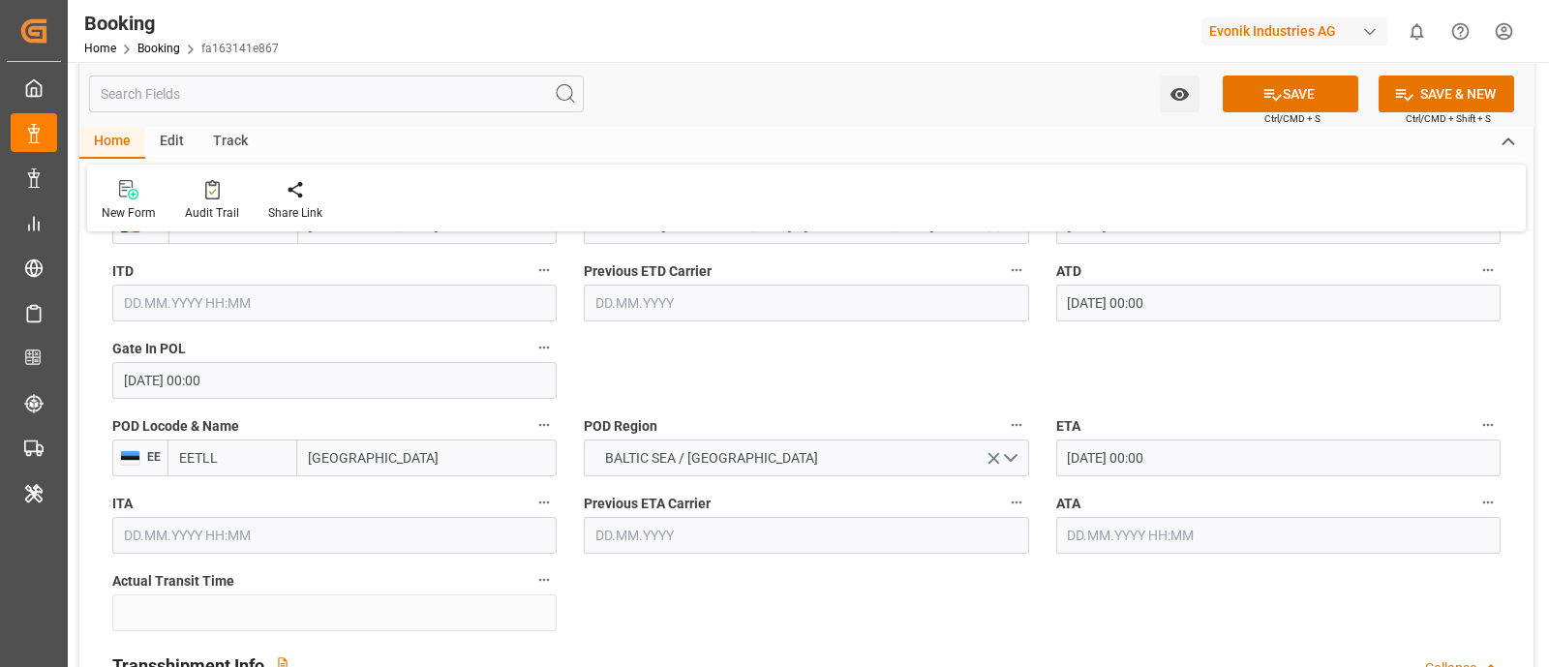
scroll to position [1693, 0]
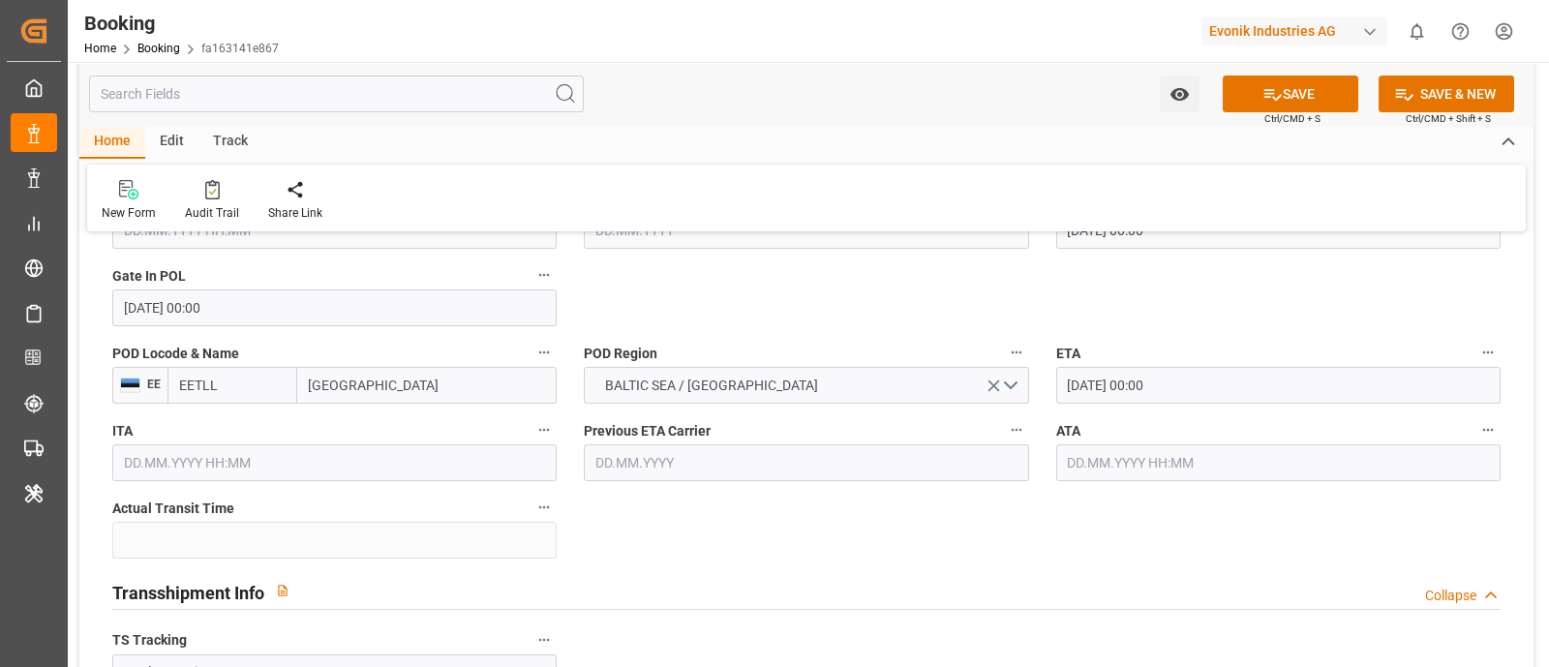
click at [1189, 372] on input "30.07.2025 00:00" at bounding box center [1278, 385] width 444 height 37
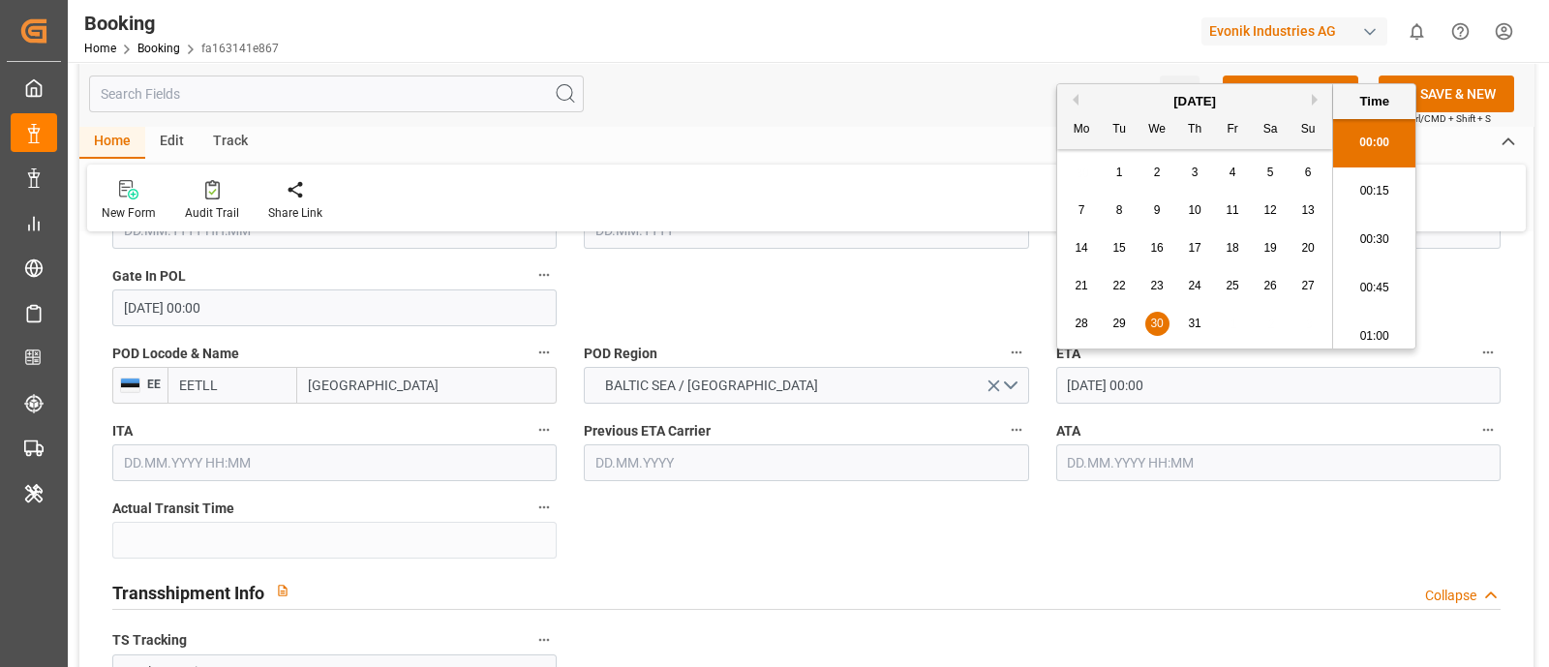
click at [1071, 103] on button "Previous Month" at bounding box center [1073, 100] width 12 height 12
click at [1083, 361] on span "30" at bounding box center [1081, 361] width 13 height 14
type input "30.06.2025 00:00"
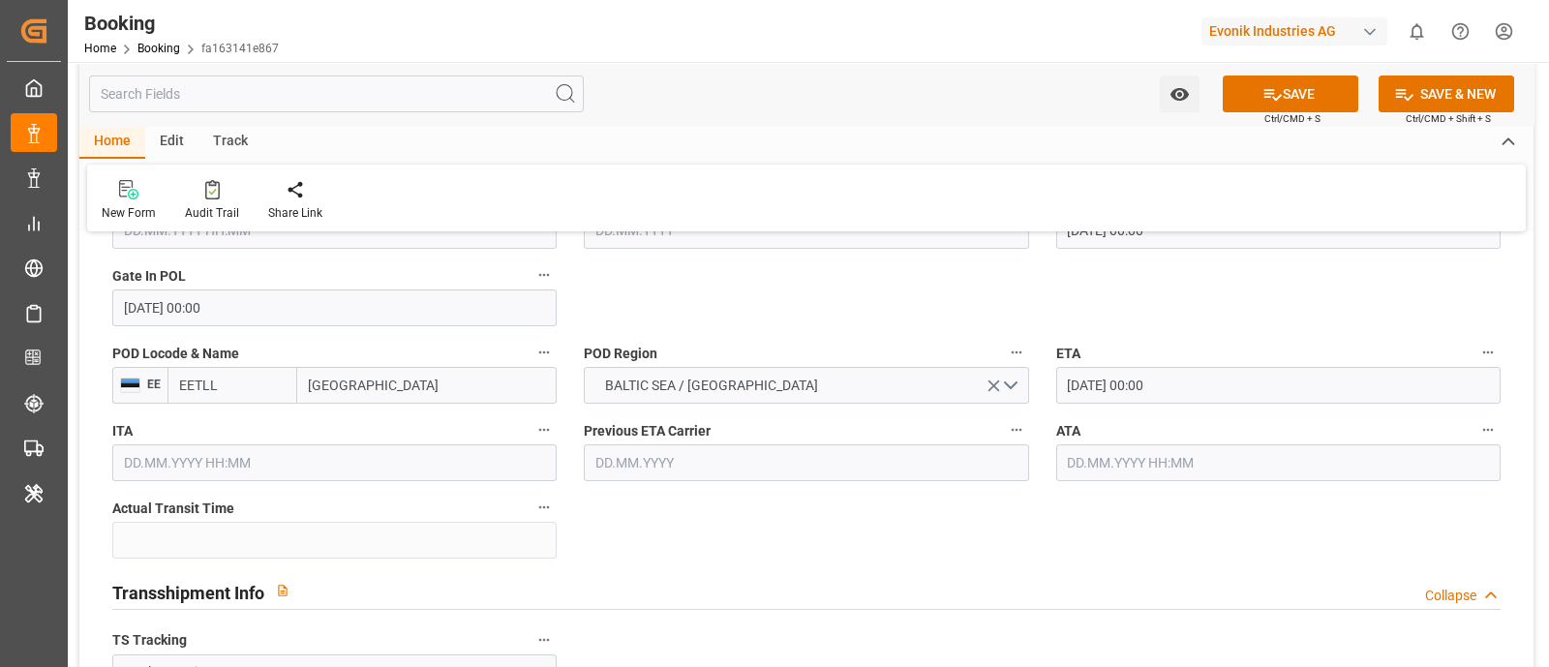
click at [1196, 367] on input "30.06.2025 00:00" at bounding box center [1278, 385] width 444 height 37
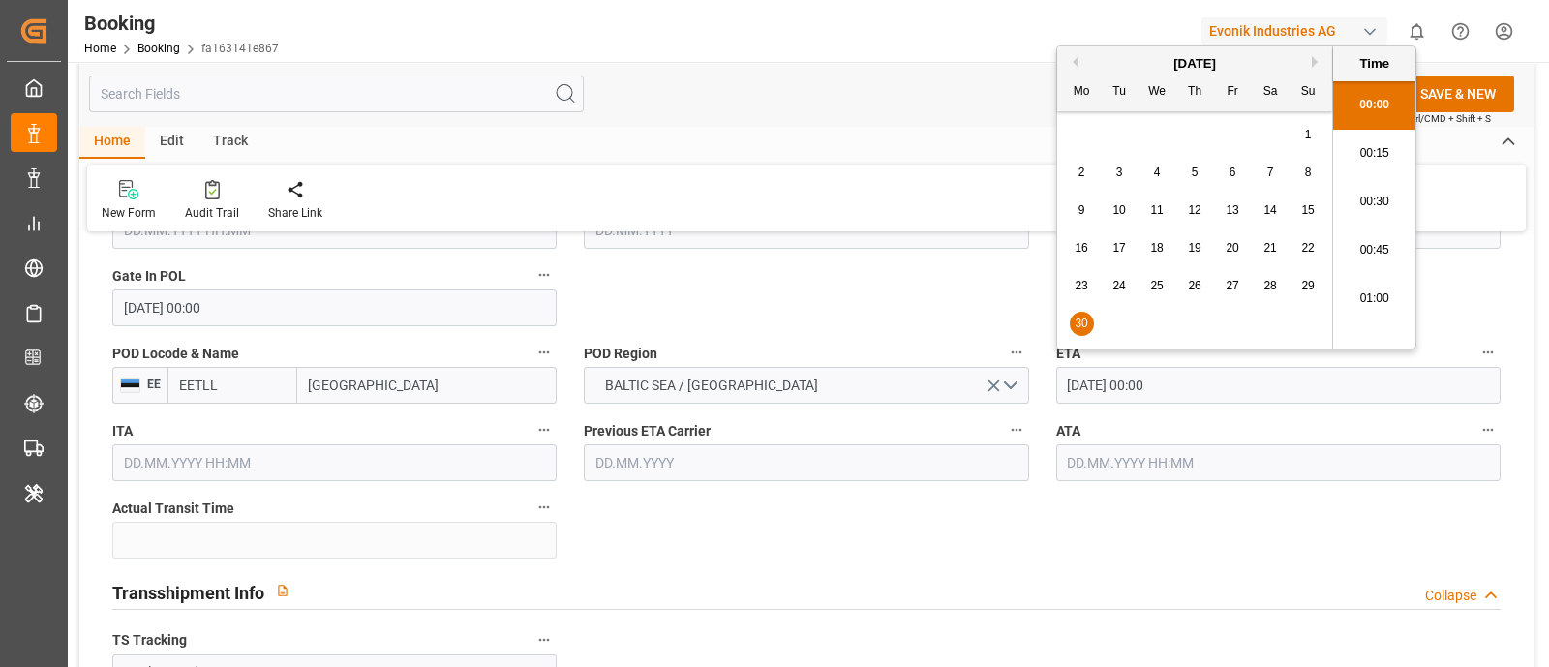
click at [1196, 367] on input "30.06.2025 00:00" at bounding box center [1278, 385] width 444 height 37
click at [1142, 462] on input "text" at bounding box center [1278, 462] width 444 height 37
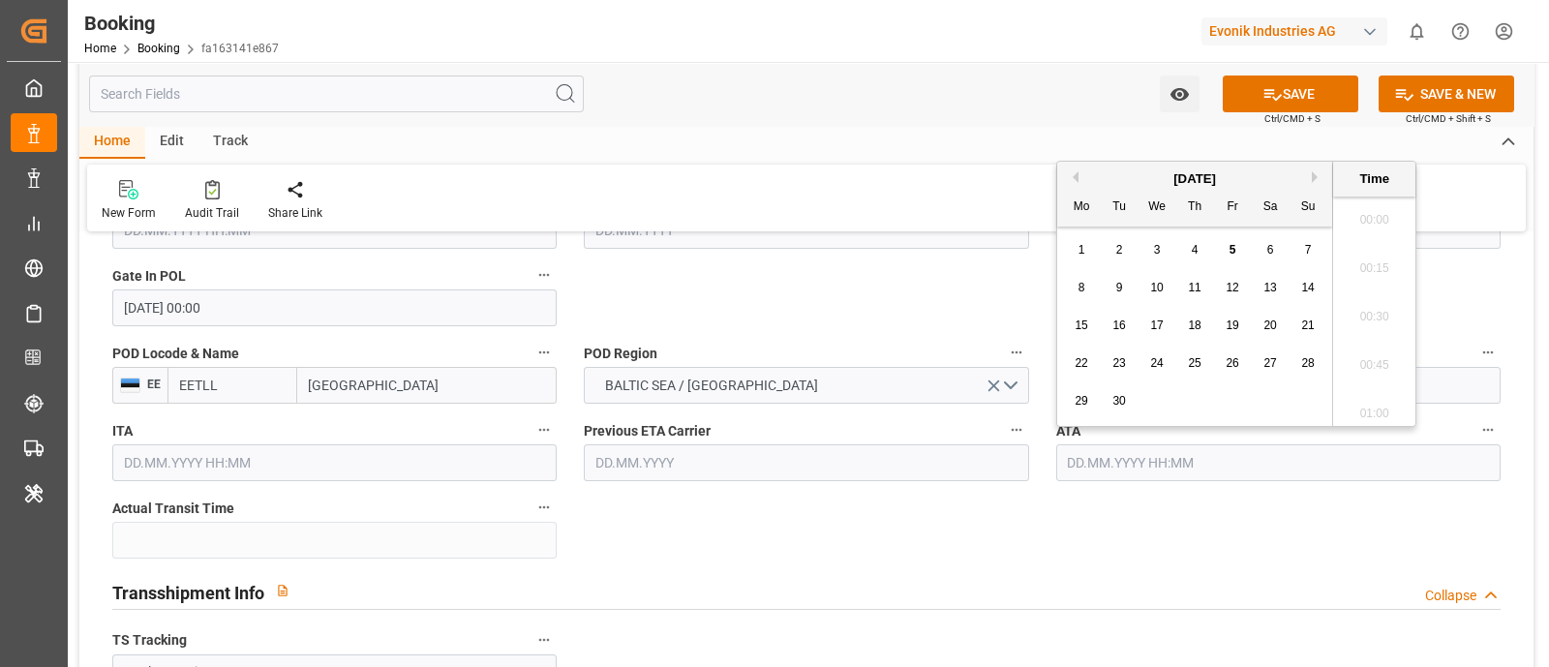
paste input "30.06.2025 00:00"
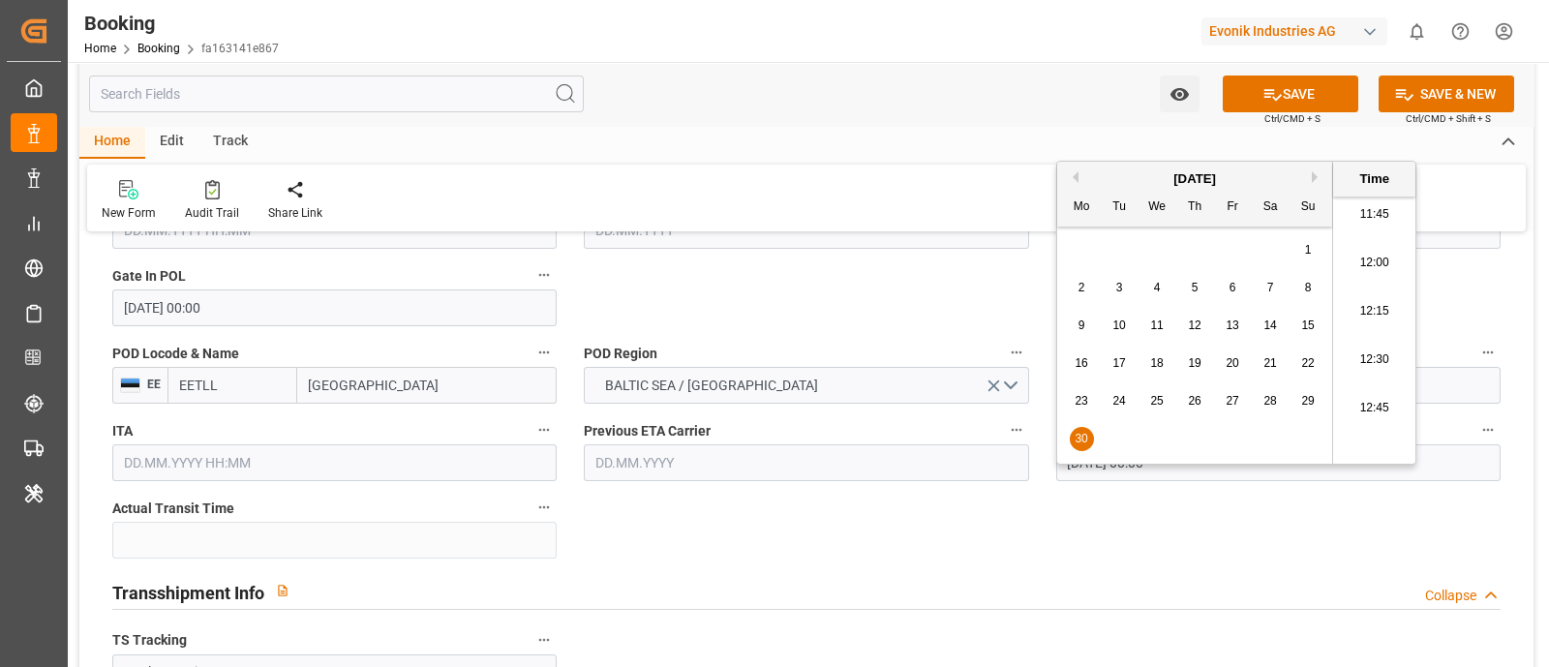
type input "30.06.2025 00:00"
click at [1076, 437] on span "30" at bounding box center [1081, 439] width 13 height 14
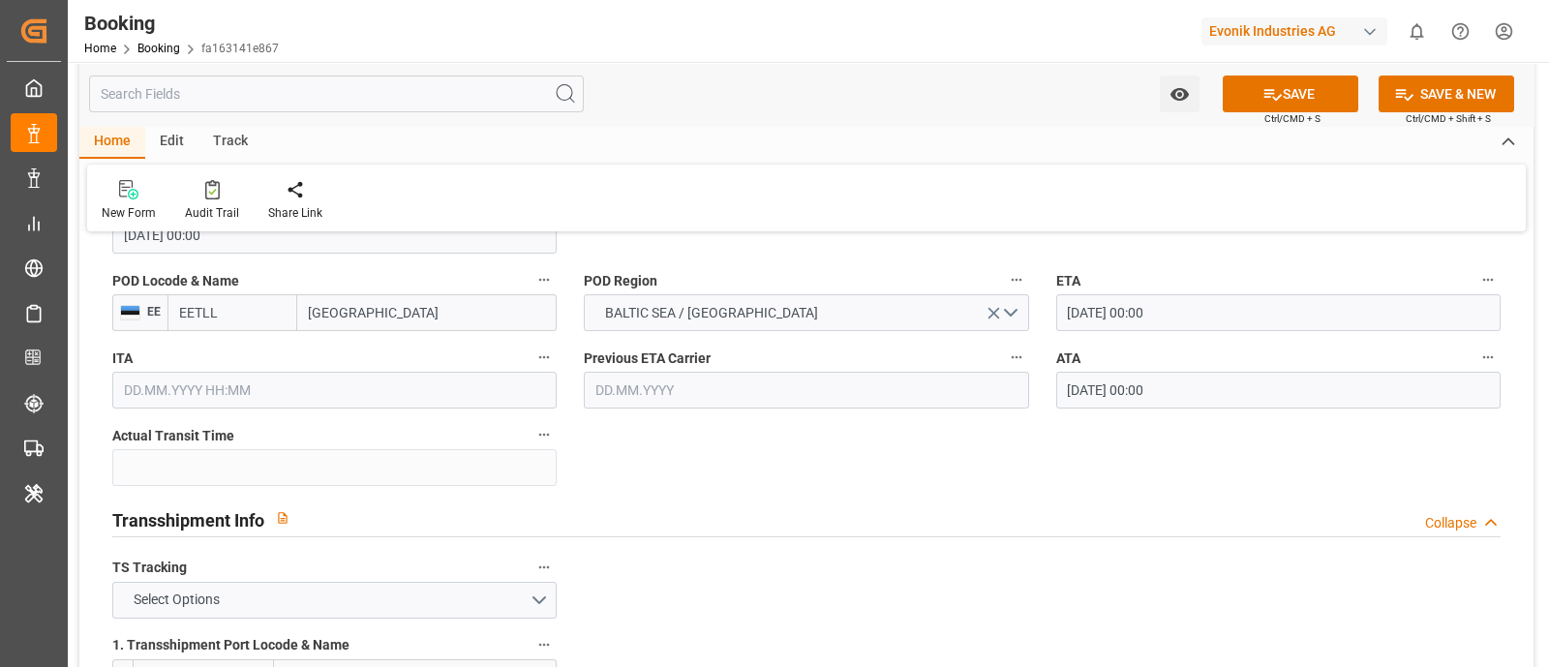
scroll to position [1814, 0]
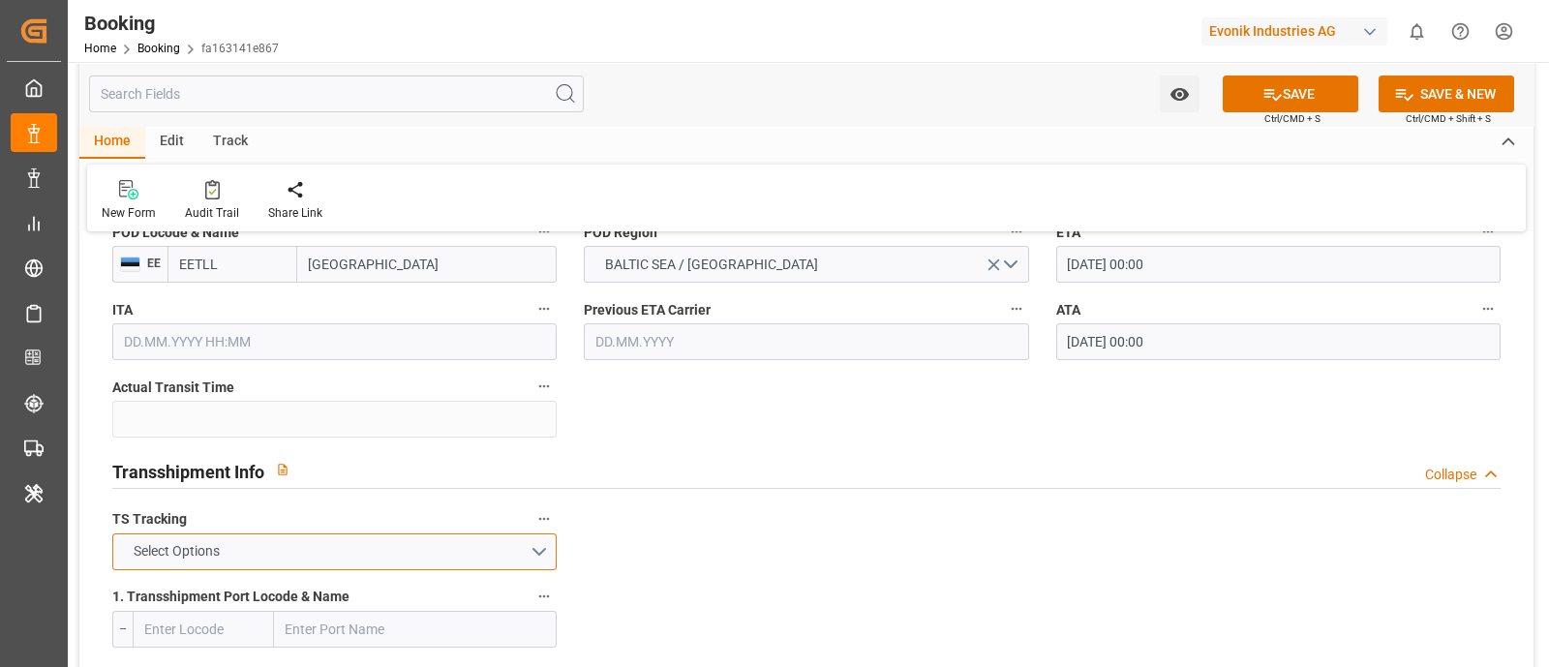
click at [270, 547] on button "Select Options" at bounding box center [334, 551] width 444 height 37
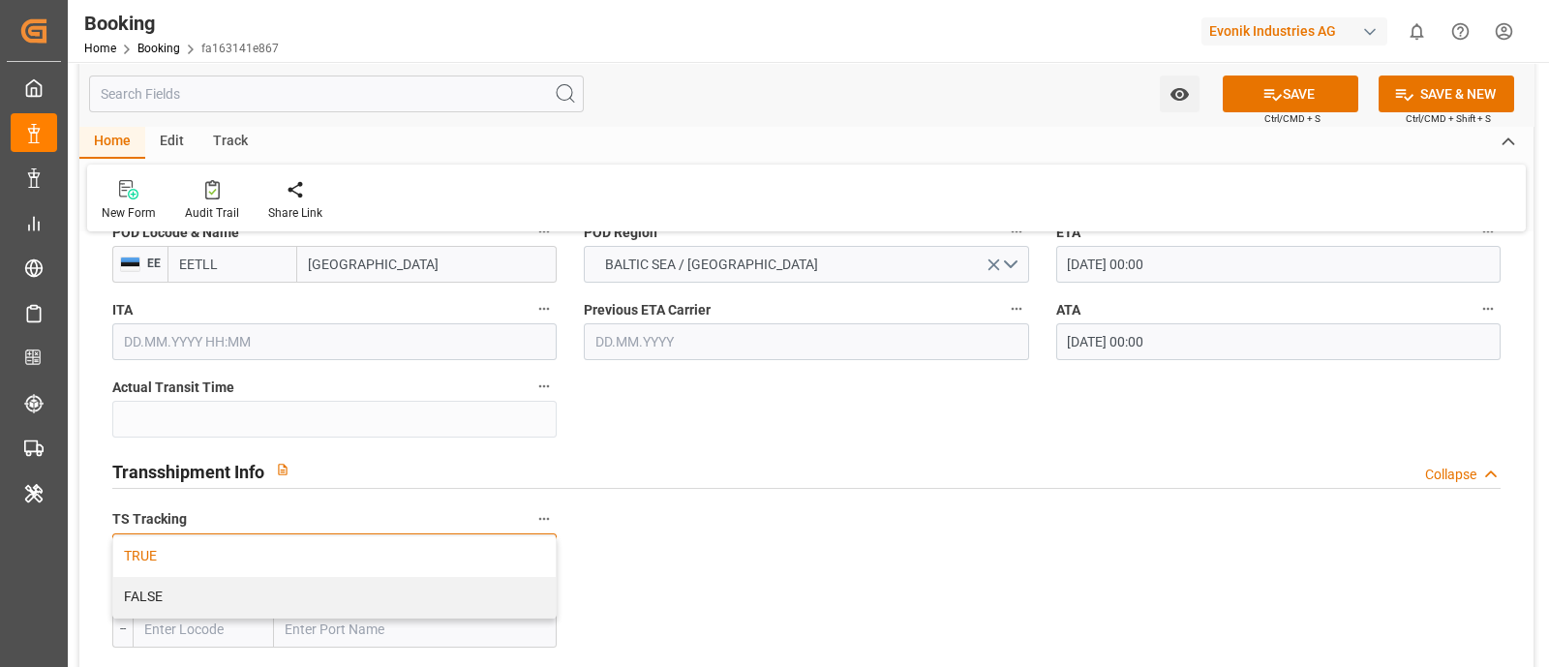
click at [233, 550] on div "TRUE" at bounding box center [334, 556] width 442 height 41
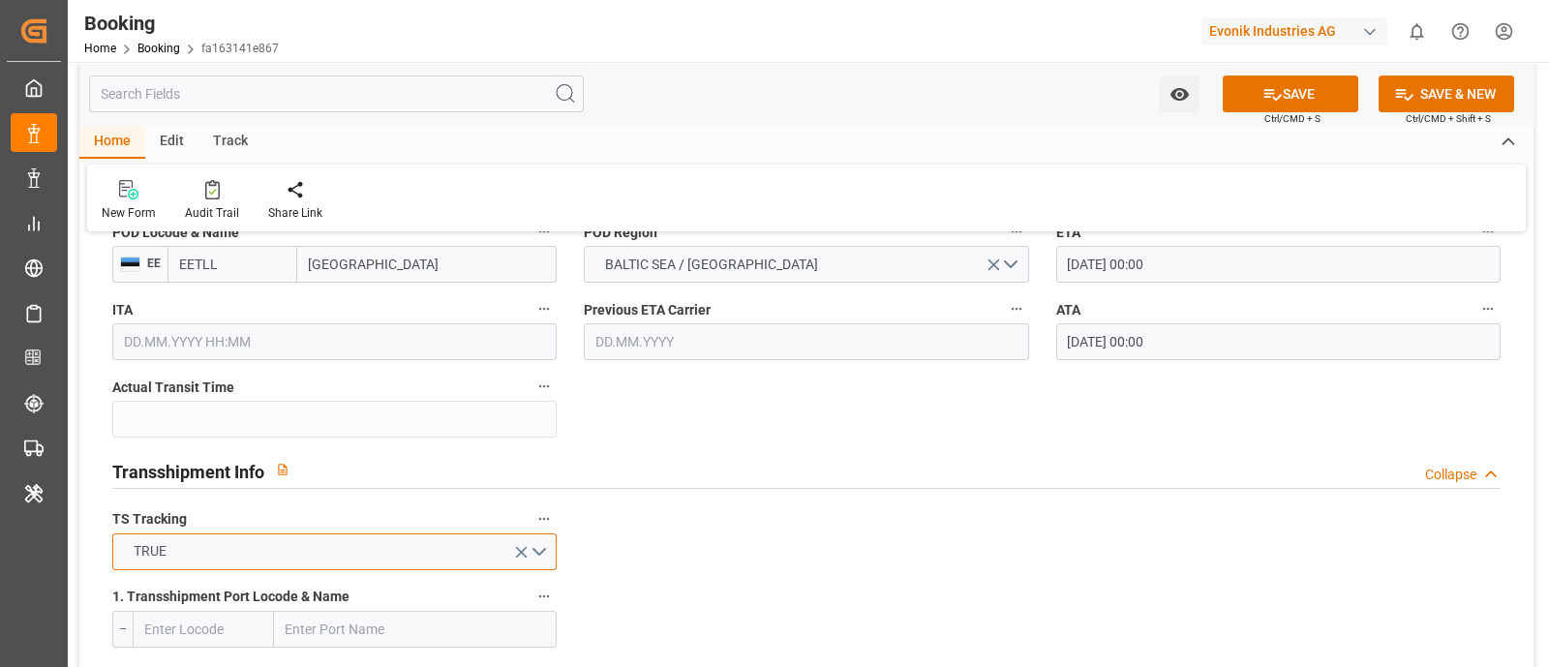
click at [219, 549] on button "TRUE" at bounding box center [334, 551] width 444 height 37
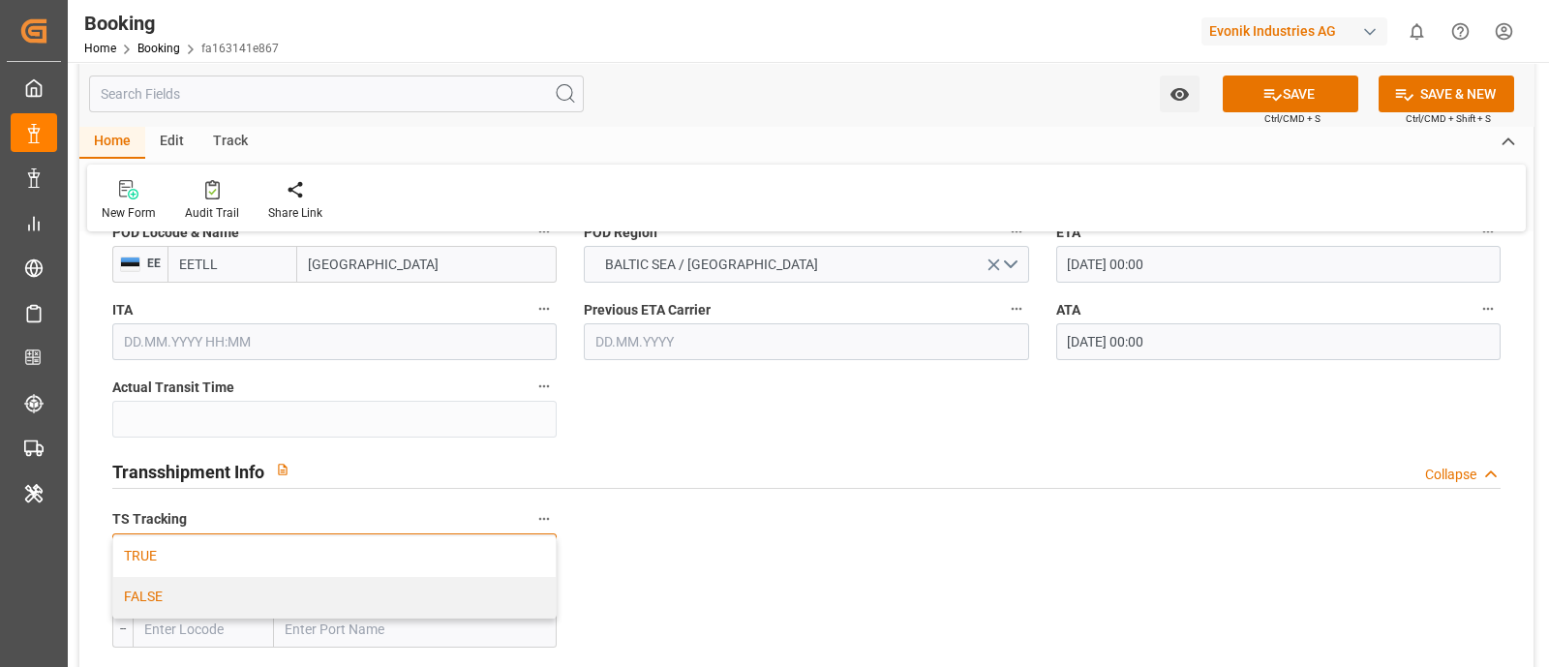
click at [210, 583] on div "FALSE" at bounding box center [334, 597] width 442 height 41
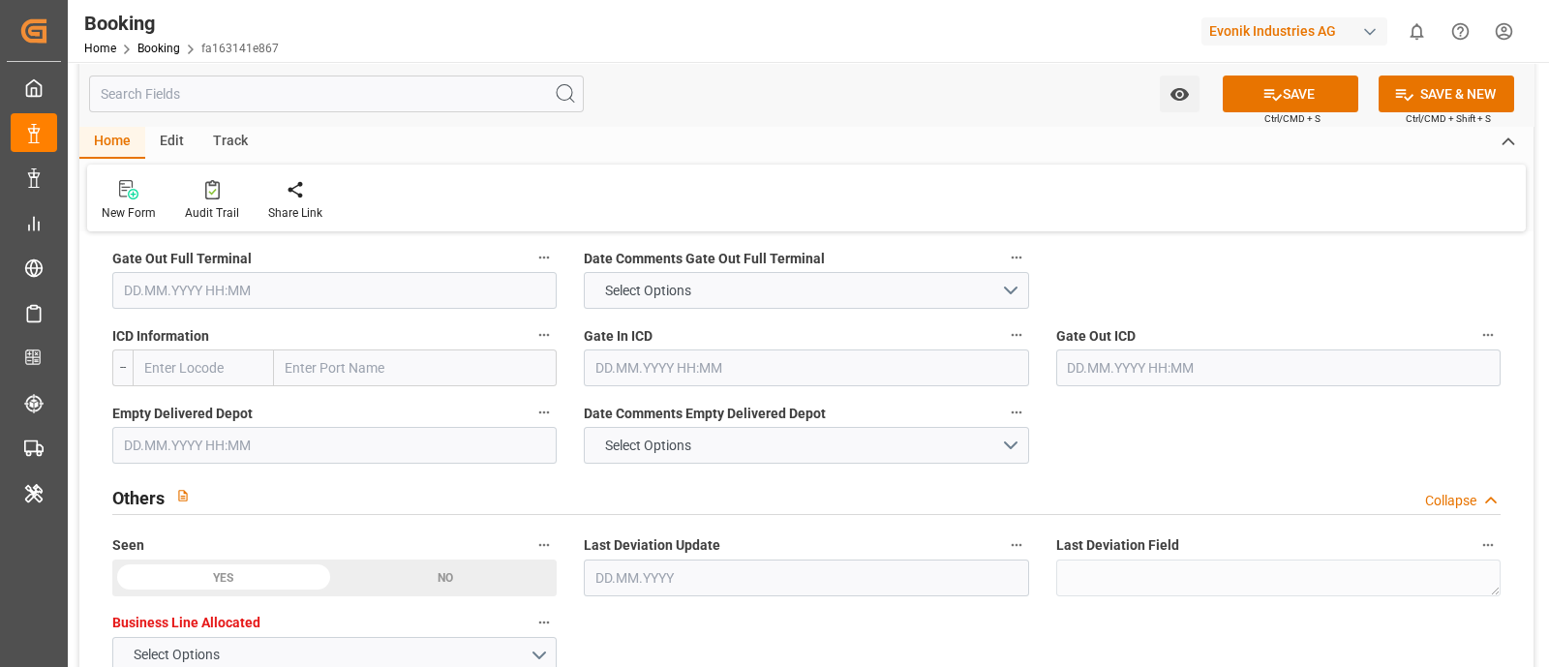
scroll to position [2783, 0]
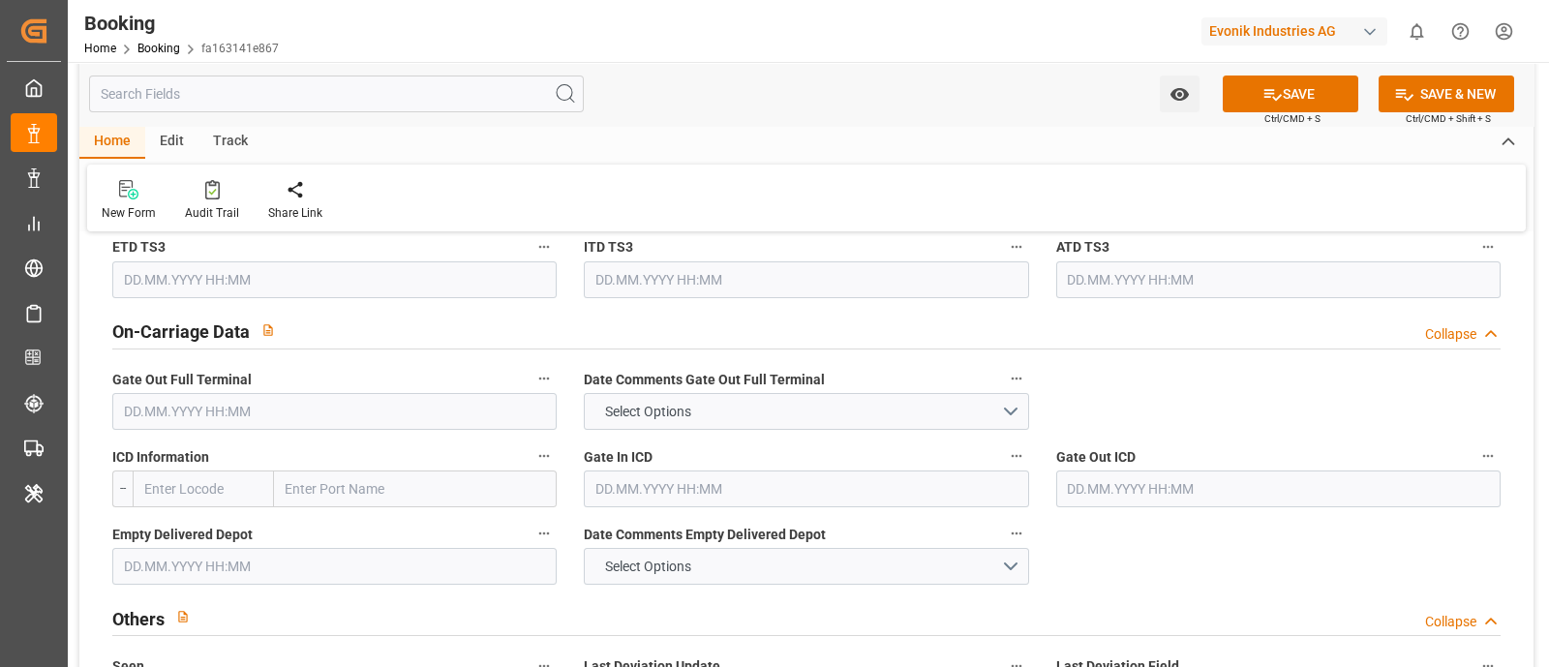
click at [237, 398] on input "text" at bounding box center [334, 411] width 444 height 37
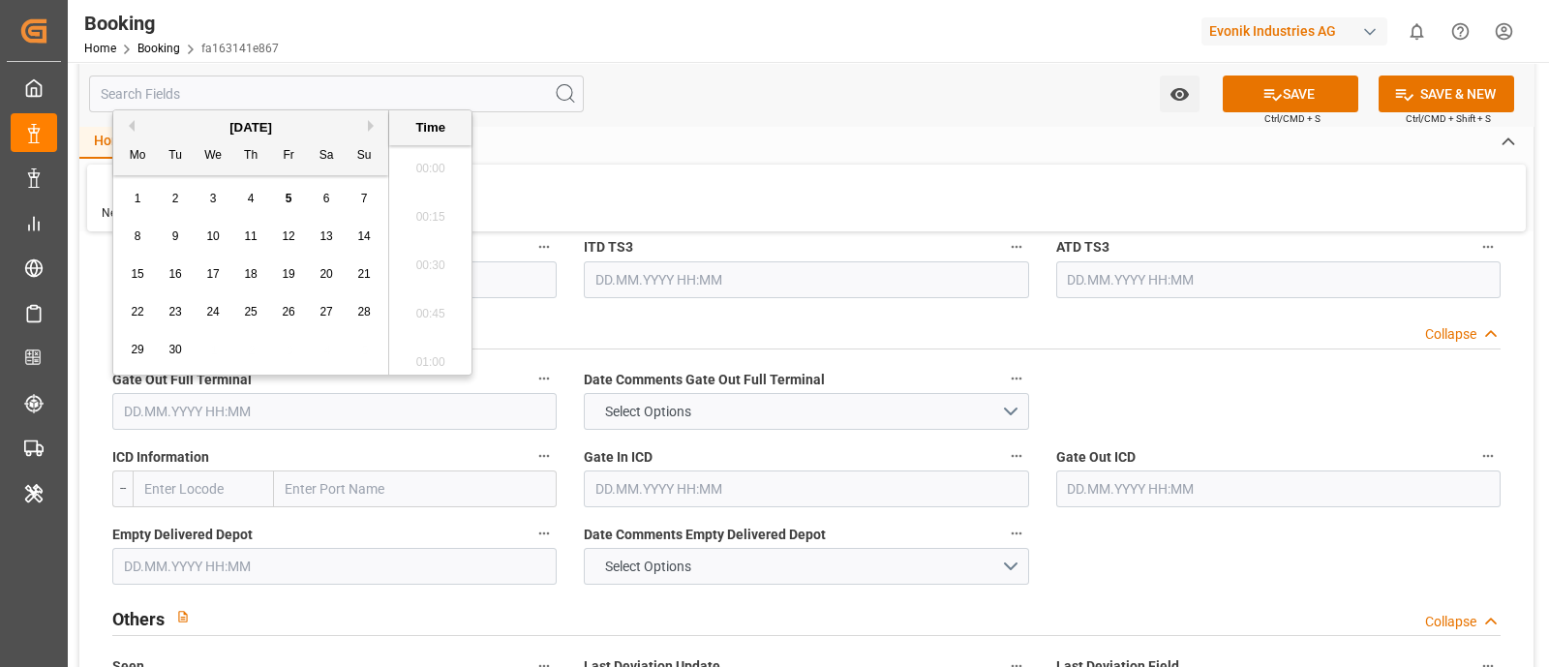
scroll to position [2281, 0]
click at [124, 122] on button "Previous Month" at bounding box center [129, 126] width 12 height 12
click at [126, 123] on button "Previous Month" at bounding box center [129, 126] width 12 height 12
click at [277, 206] on div "4" at bounding box center [289, 199] width 24 height 23
type input "04.07.2025 00:00"
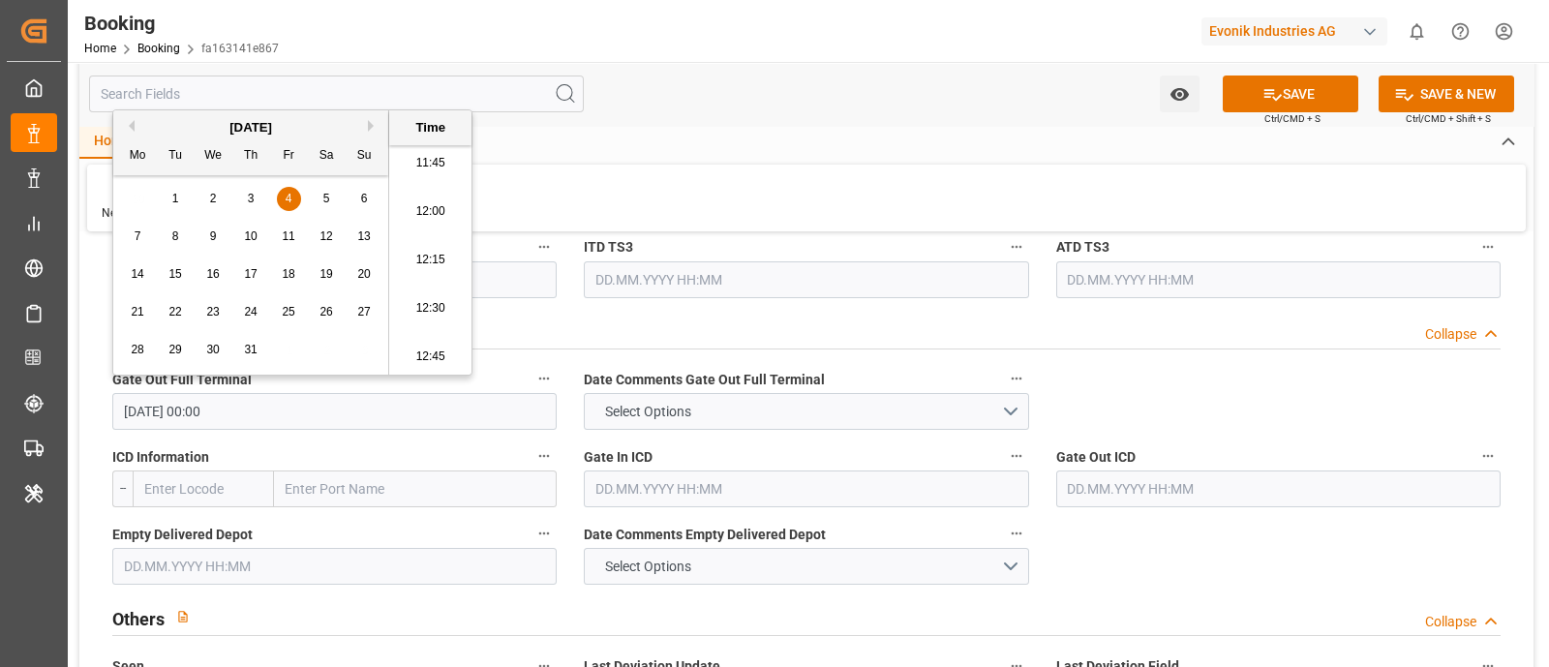
click at [278, 406] on input "04.07.2025 00:00" at bounding box center [334, 411] width 444 height 37
click at [206, 558] on input "text" at bounding box center [334, 566] width 444 height 37
paste input "04.07.2025 00:00"
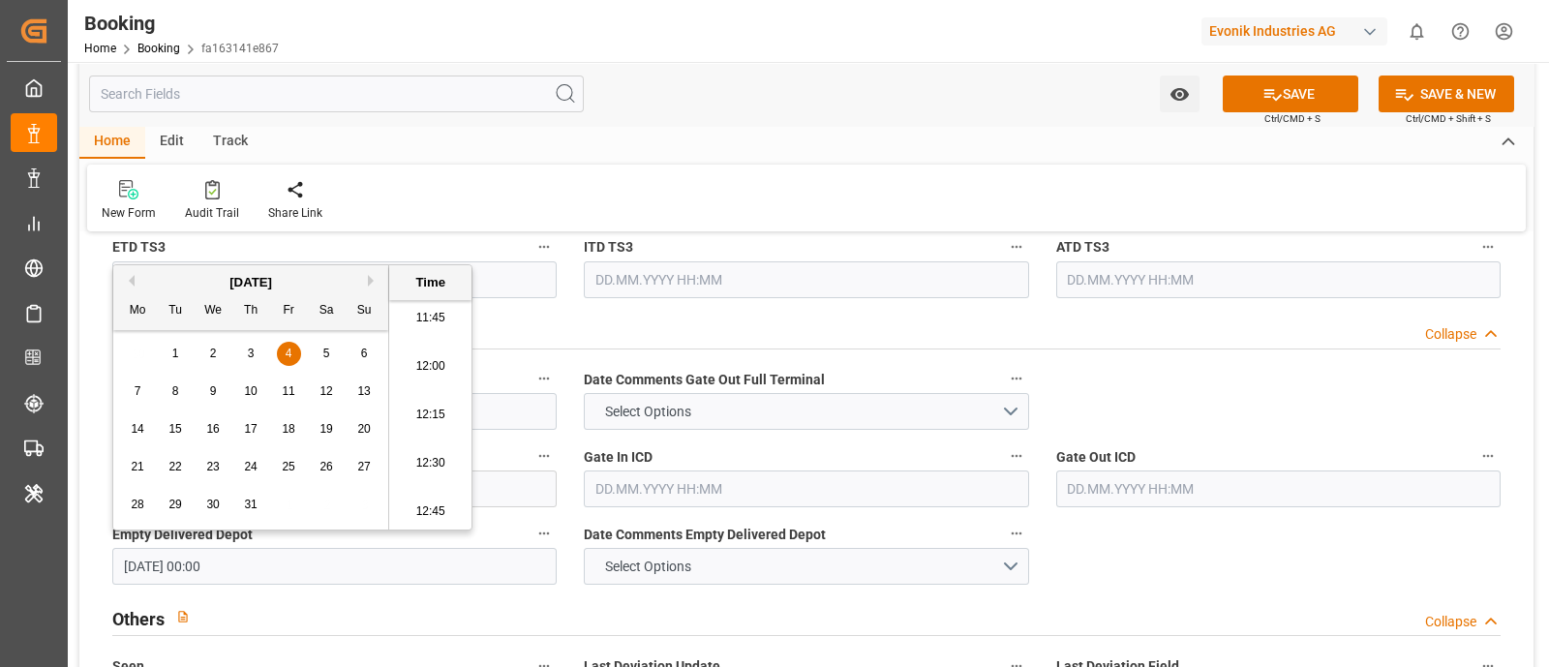
type input "04.07.2025 00:00"
click at [286, 347] on span "4" at bounding box center [289, 354] width 7 height 14
click at [1215, 350] on div "On-Carriage Data Collapse" at bounding box center [806, 332] width 1415 height 55
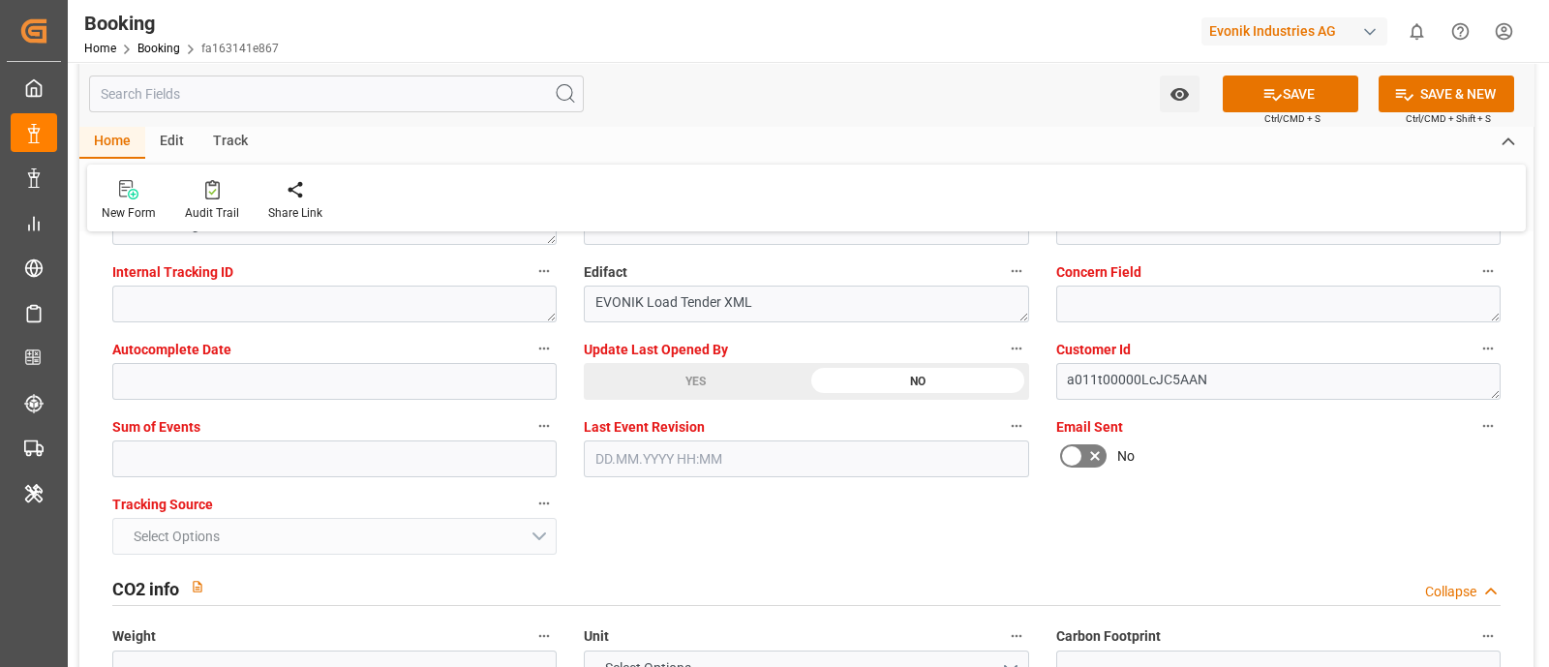
scroll to position [3871, 0]
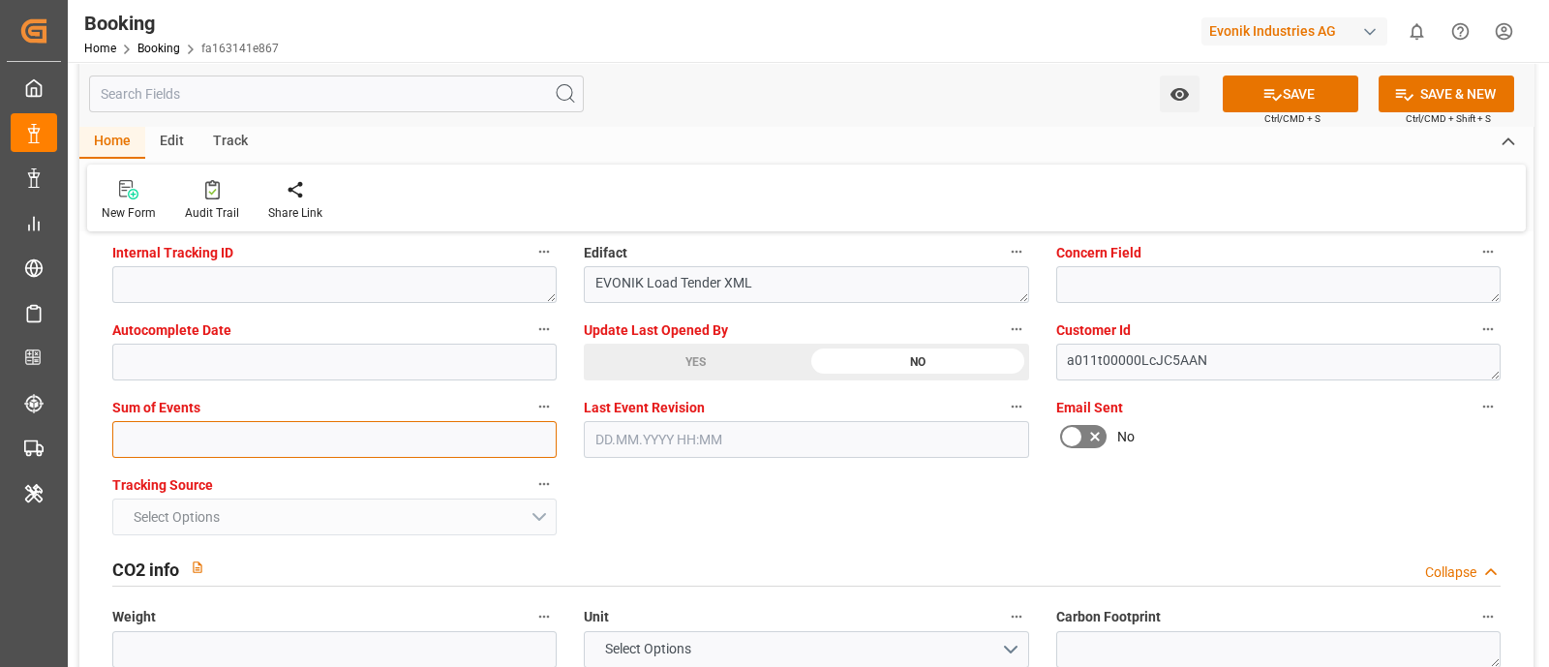
click at [227, 438] on input "text" at bounding box center [334, 439] width 444 height 37
type input "0"
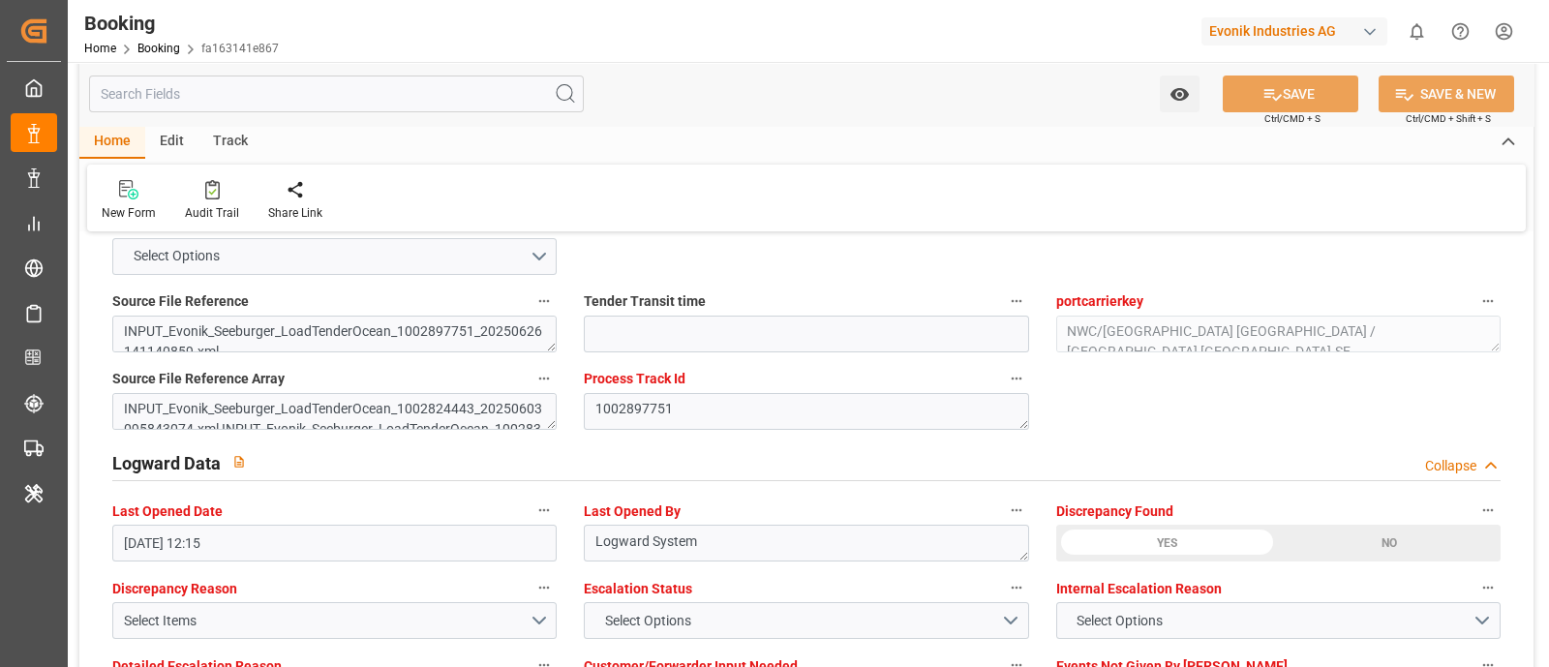
scroll to position [3266, 0]
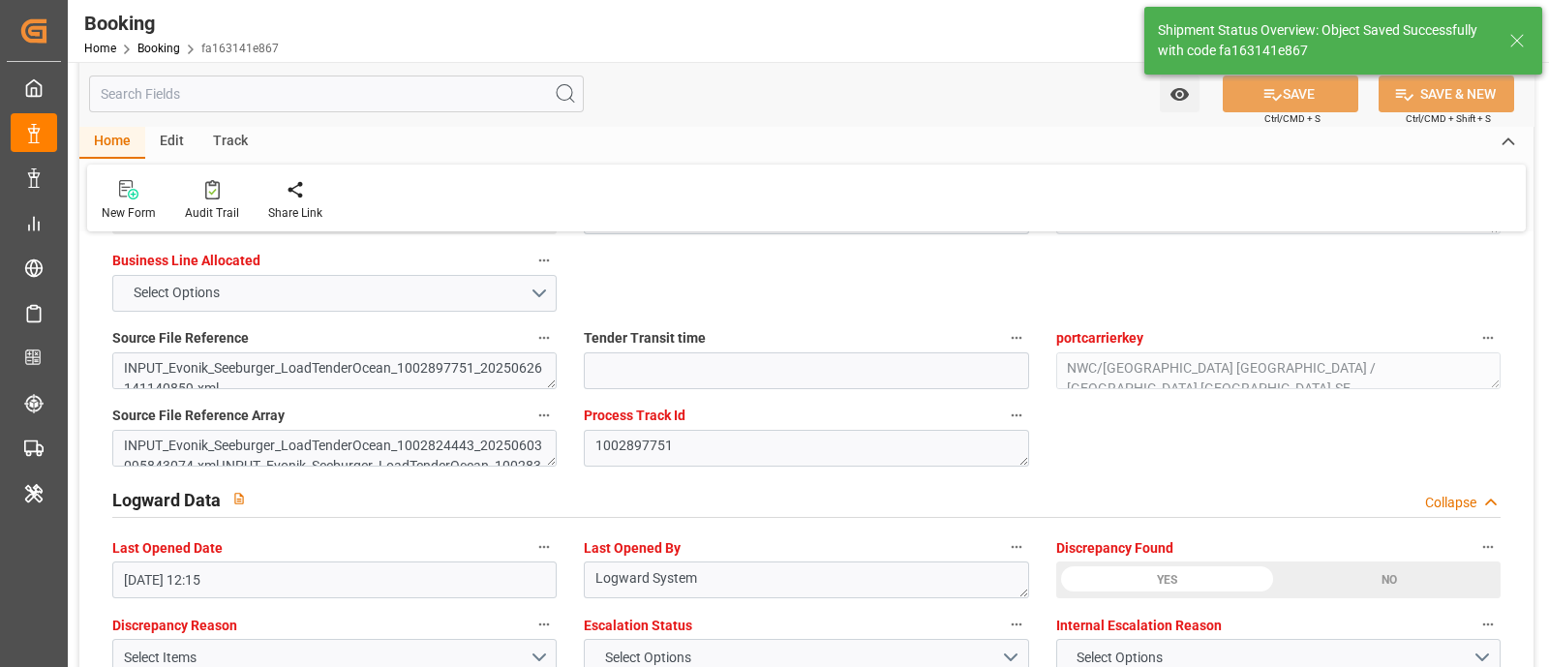
type textarea "NWC/UK North West Continent / UK_EETLL_MSCU_SM-SE"
type textarea "[PERSON_NAME]"
type textarea "Pod-businessLine-"
type input "6"
type input "24.06.2025 00:00"
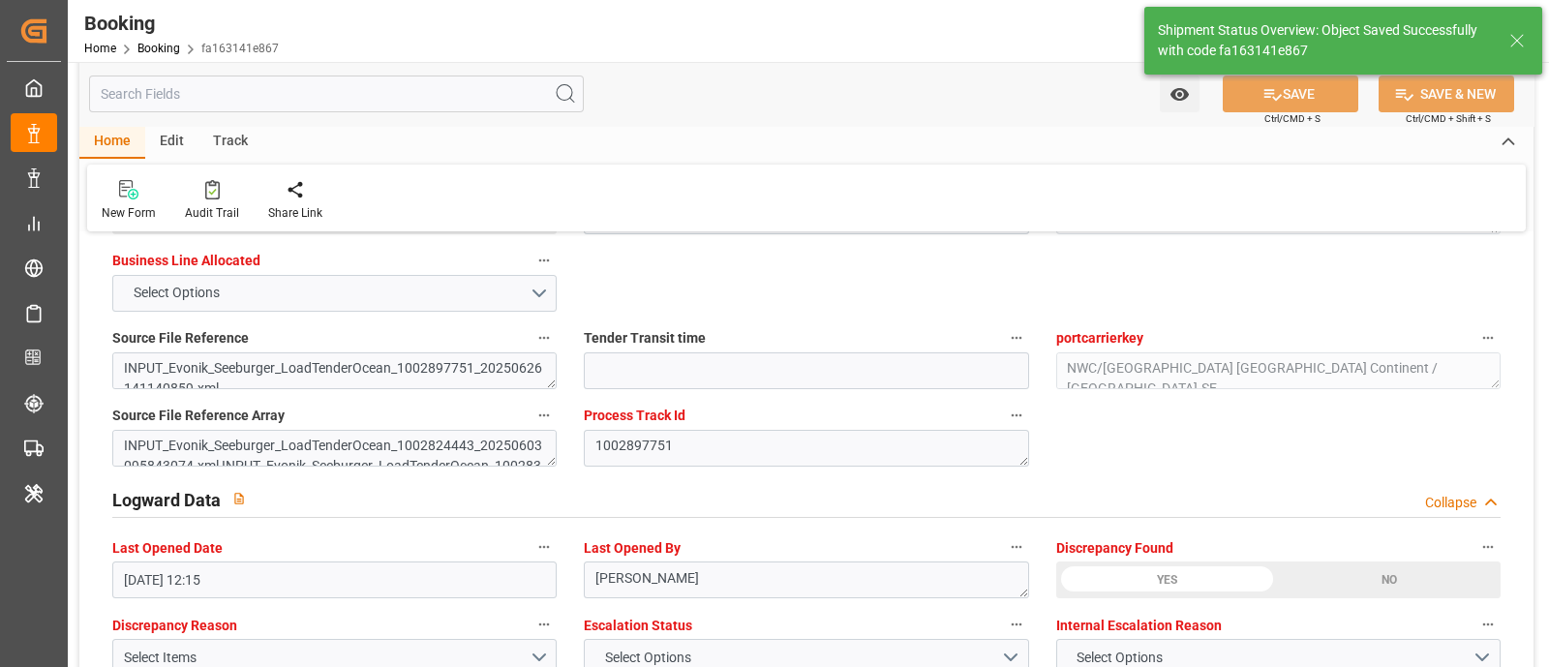
type input "30.06.2025 00:00"
type input "05.09.2025 07:00"
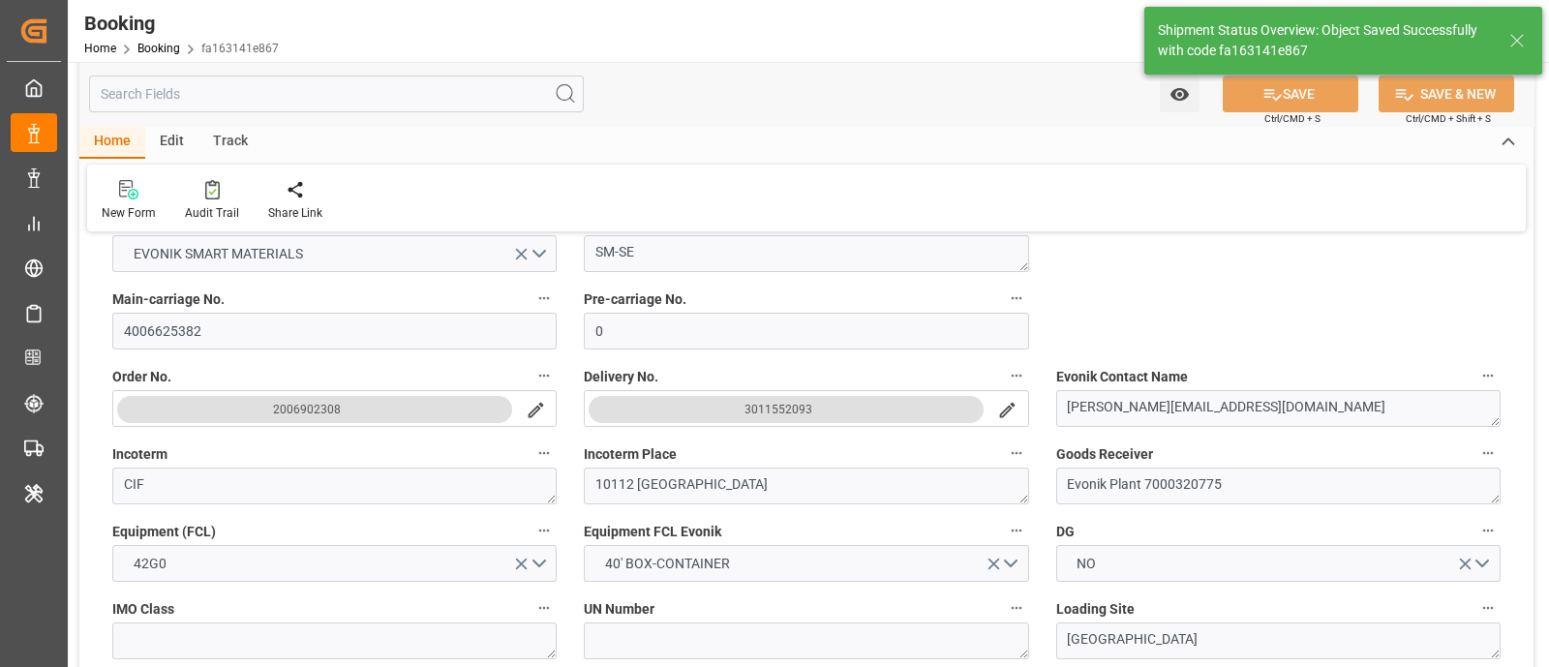
scroll to position [0, 0]
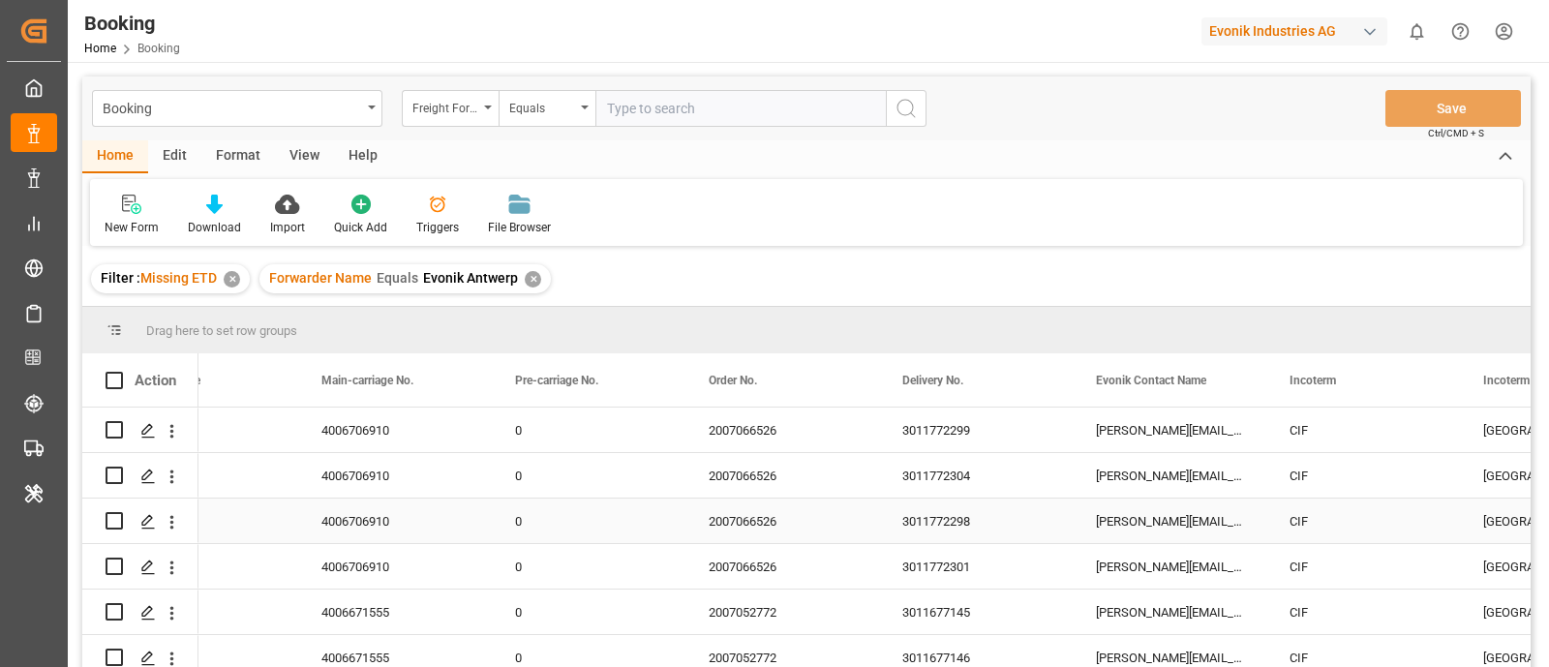
scroll to position [0, 2338]
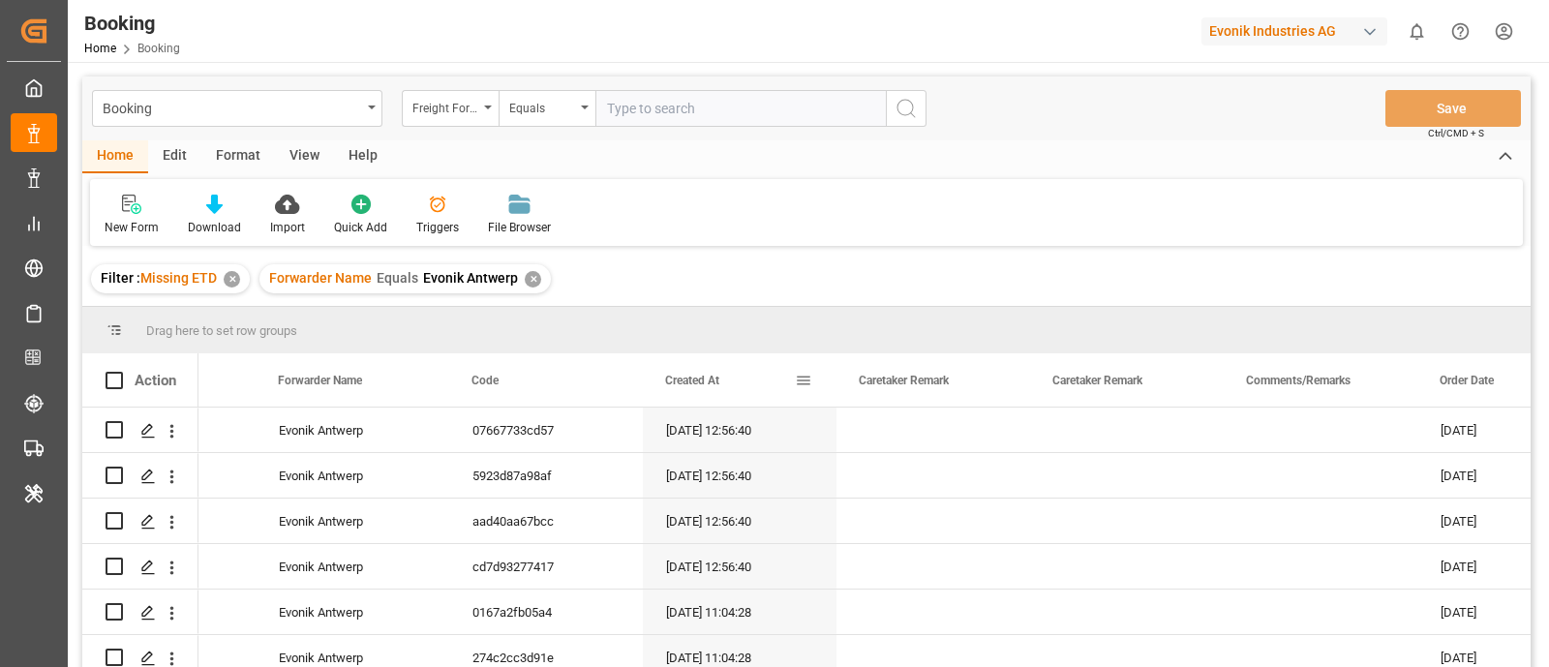
click at [721, 376] on div "Created At" at bounding box center [730, 379] width 130 height 53
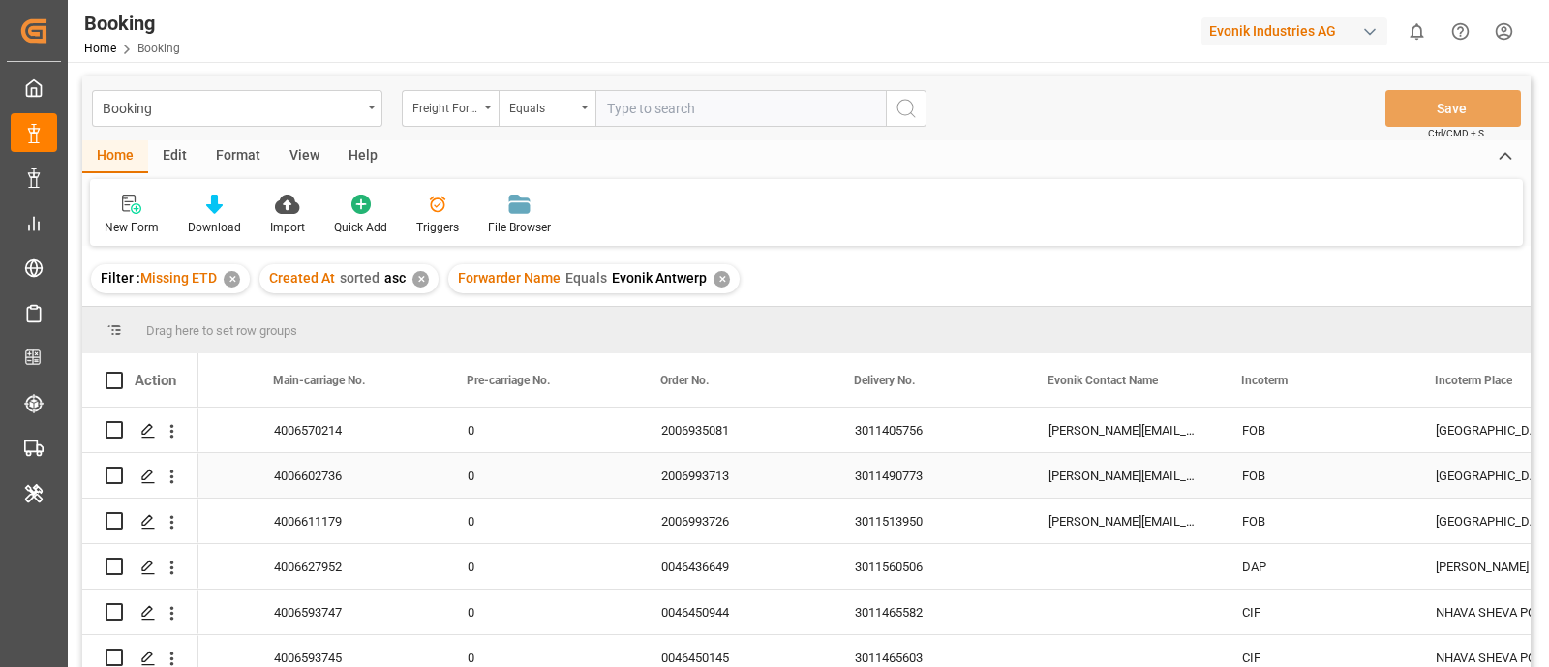
click at [902, 474] on div "3011490773" at bounding box center [929, 475] width 194 height 45
click at [889, 535] on div "3011513950" at bounding box center [929, 521] width 194 height 45
click at [310, 515] on div "4006611179" at bounding box center [348, 521] width 194 height 45
click at [895, 523] on div "3011513950" at bounding box center [929, 521] width 194 height 45
click at [306, 573] on div "4006627952" at bounding box center [348, 566] width 194 height 45
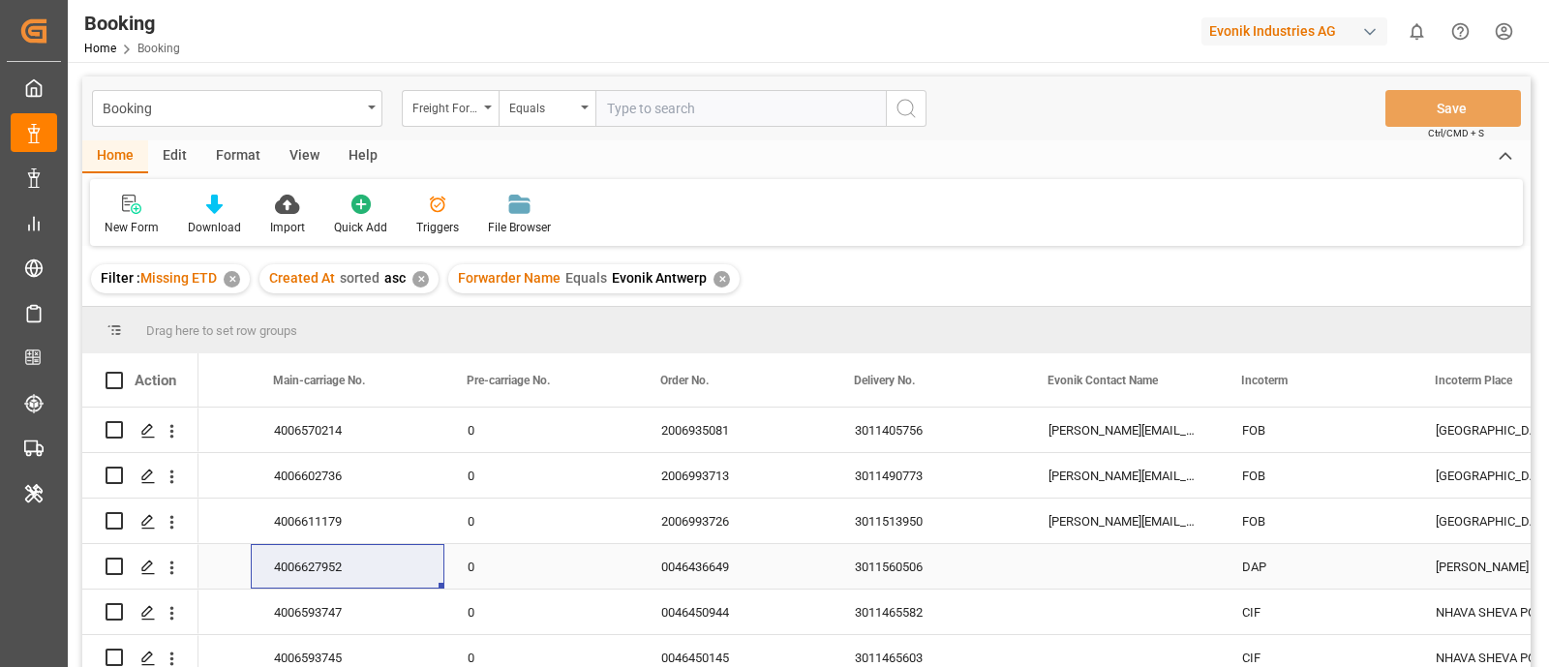
click at [889, 566] on div "3011560506" at bounding box center [929, 566] width 194 height 45
click at [309, 597] on div "4006593747" at bounding box center [348, 612] width 194 height 45
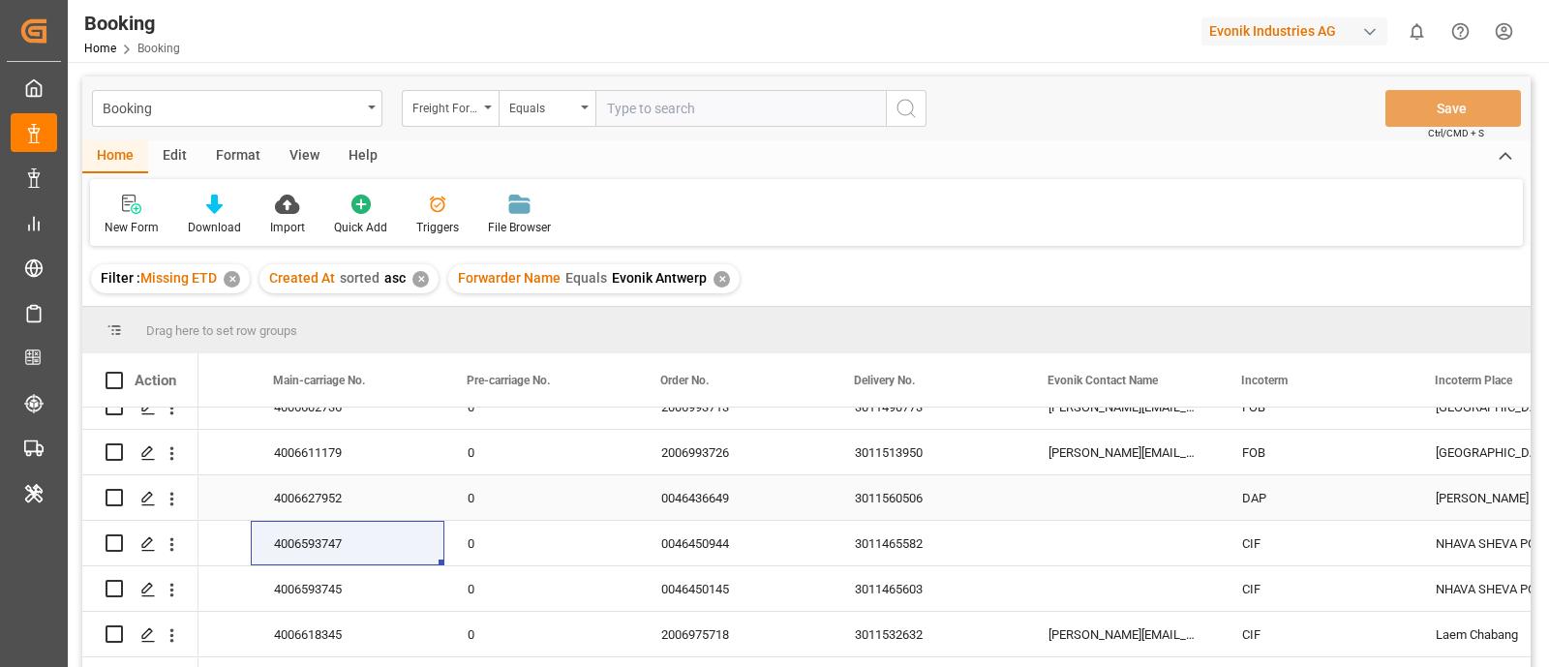
scroll to position [120, 0]
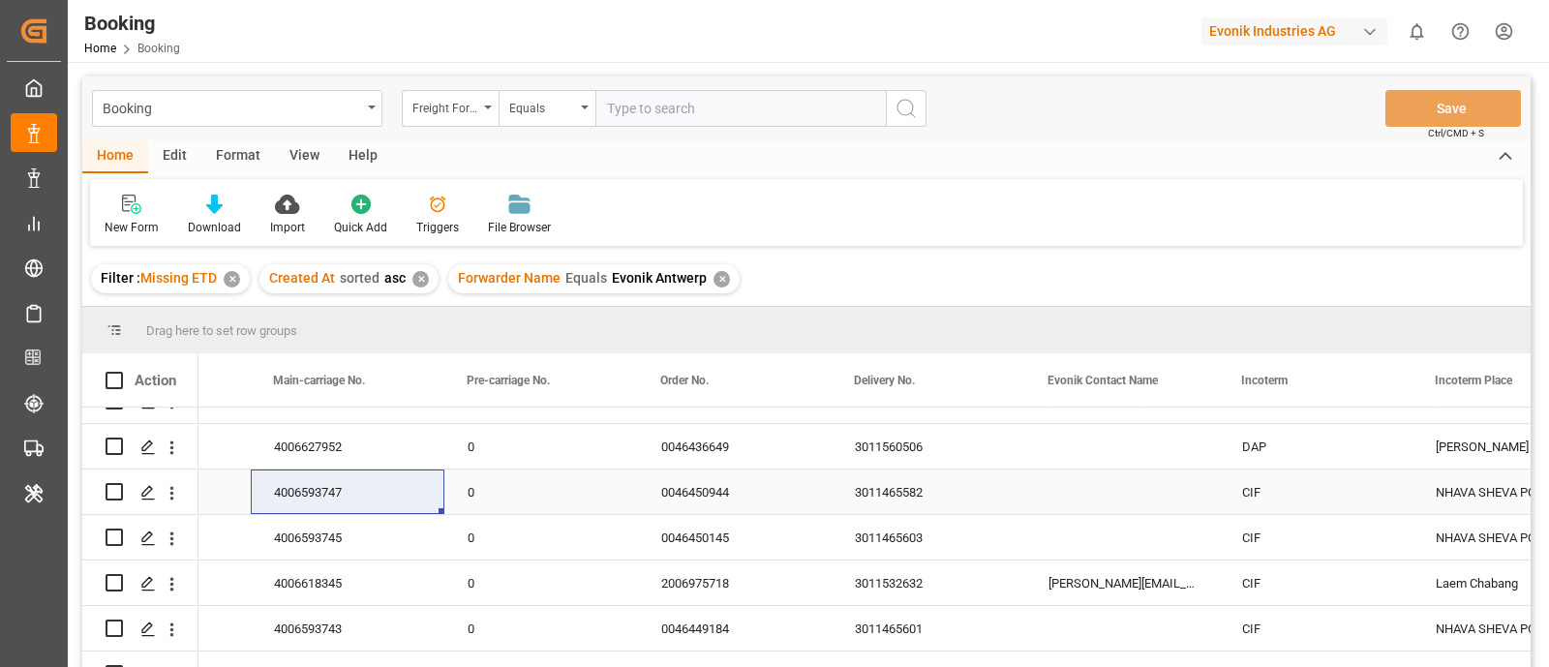
click at [885, 500] on div "3011465582" at bounding box center [929, 491] width 194 height 45
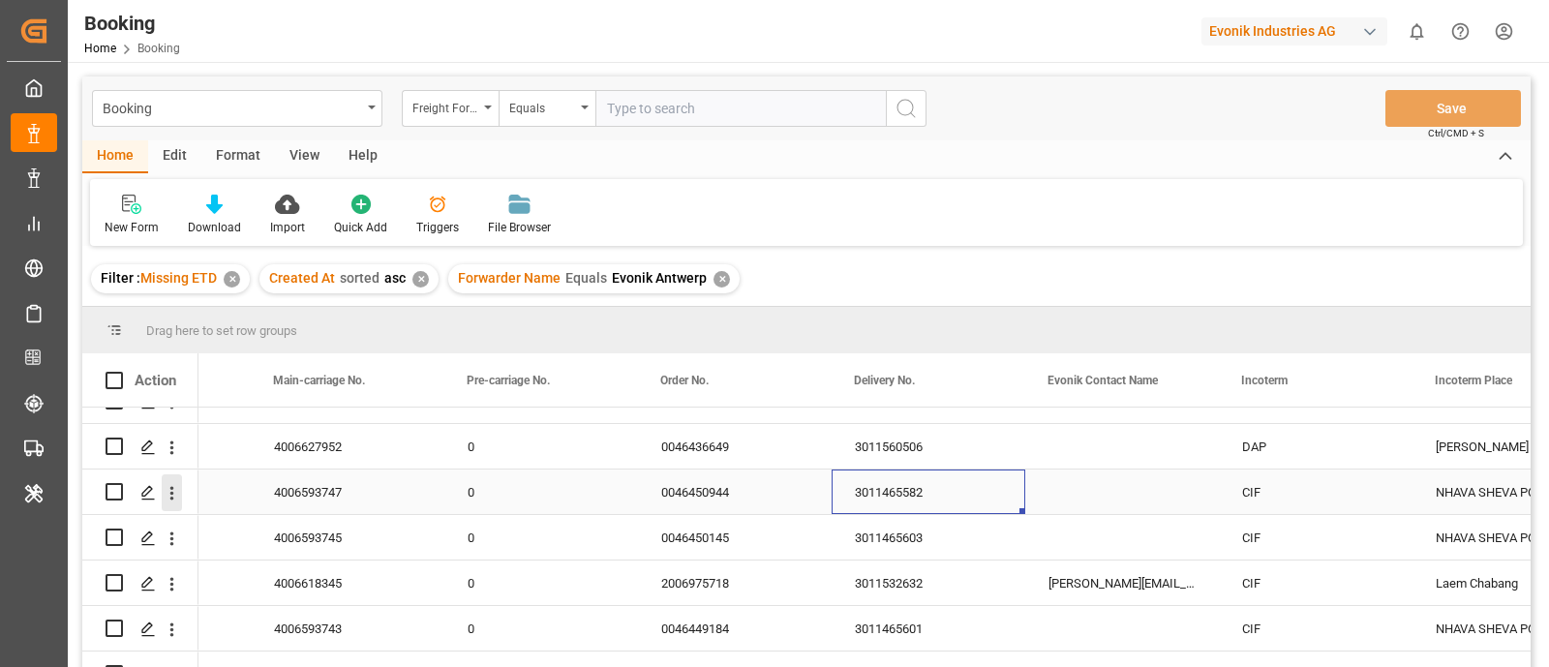
click at [171, 502] on button "open menu" at bounding box center [172, 492] width 20 height 37
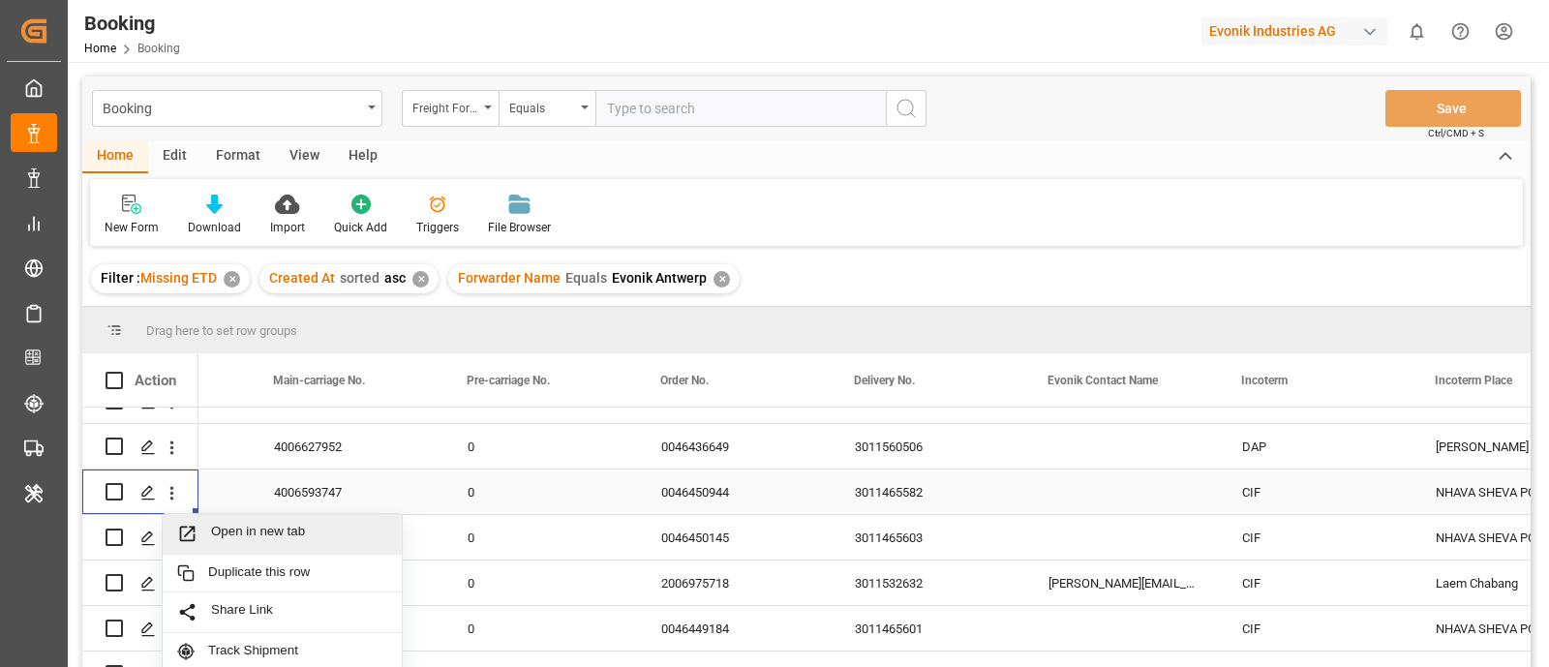
click at [256, 524] on span "Open in new tab" at bounding box center [299, 534] width 176 height 20
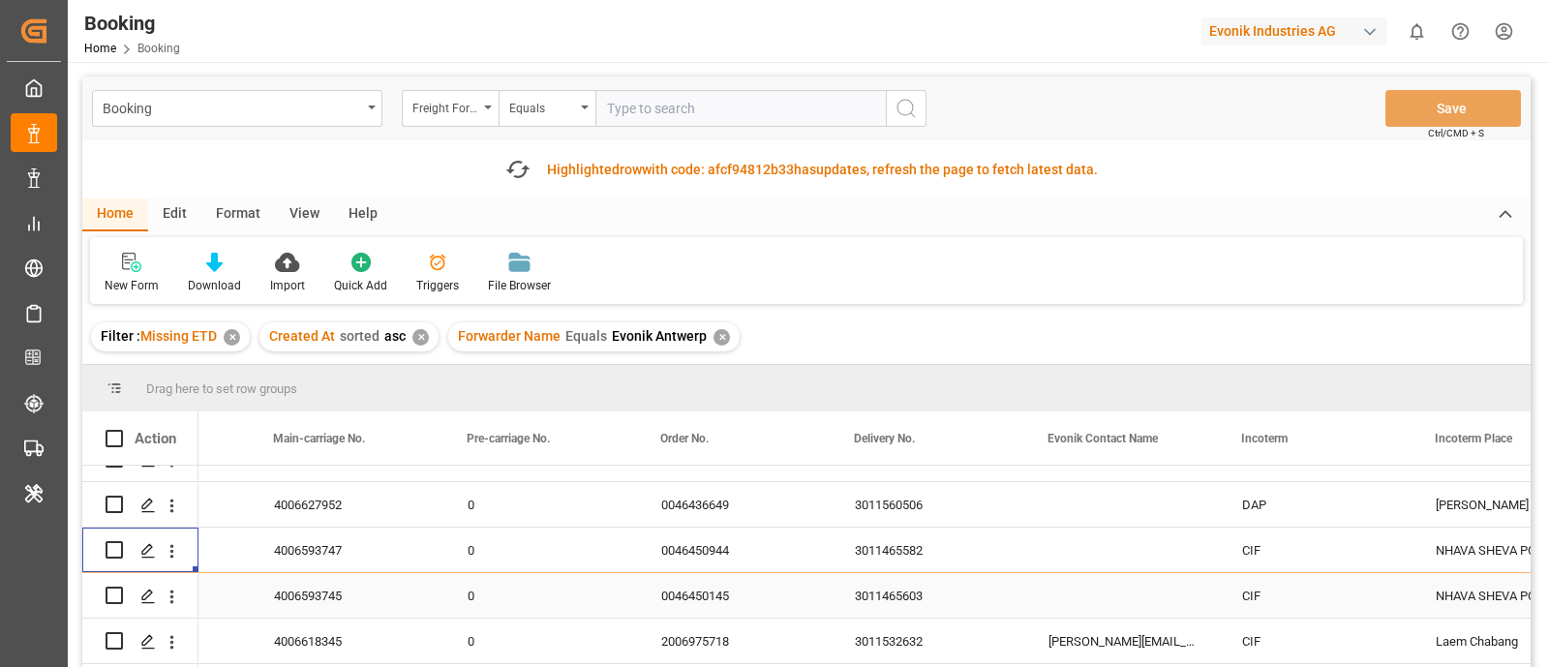
click at [295, 593] on div "4006593745" at bounding box center [348, 595] width 194 height 45
click at [867, 589] on div "3011465603" at bounding box center [929, 595] width 194 height 45
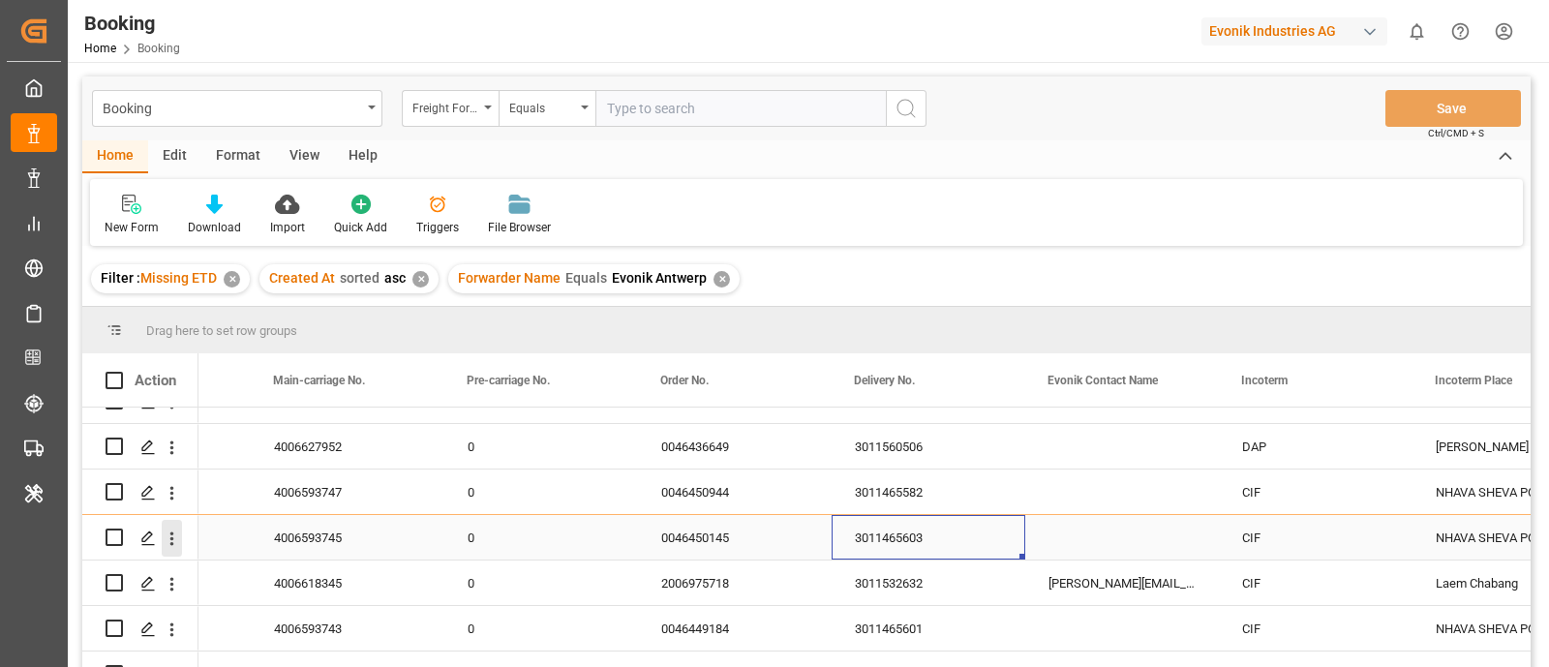
click at [169, 549] on button "open menu" at bounding box center [172, 538] width 20 height 37
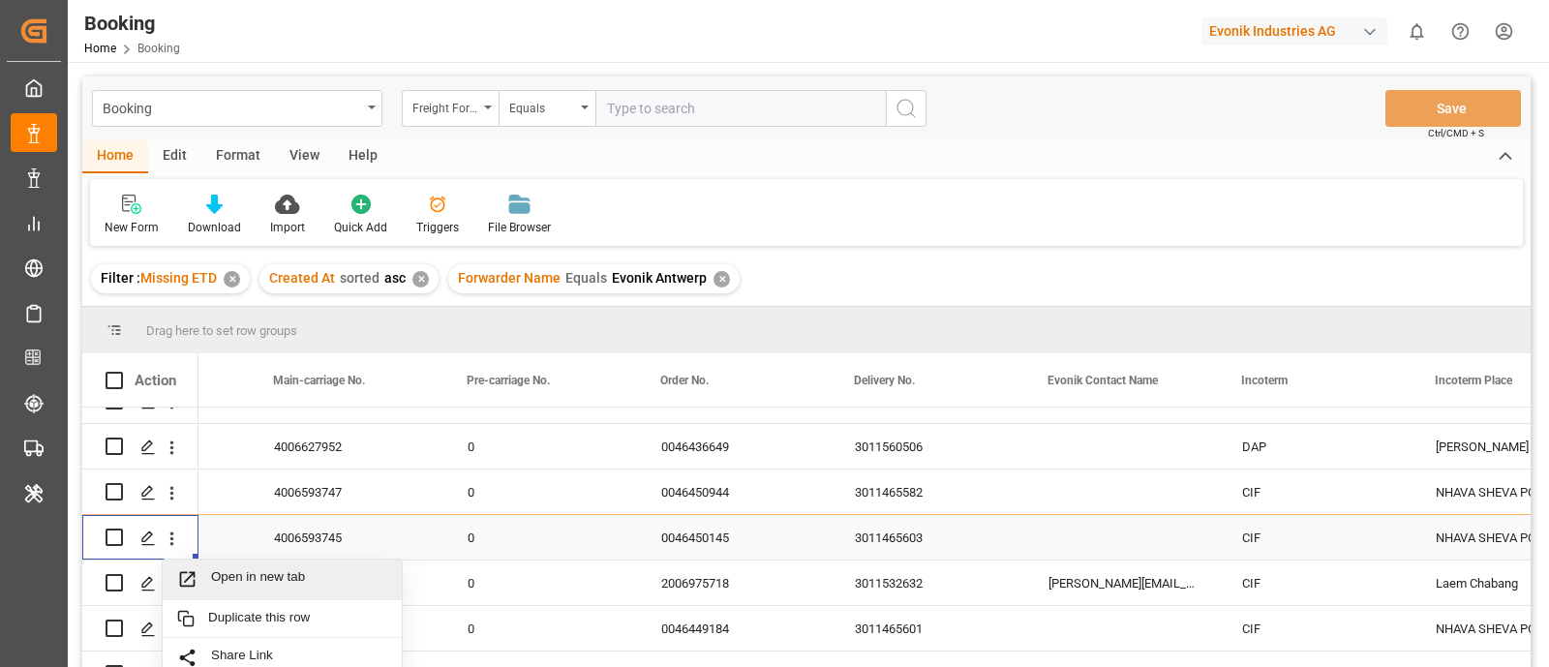
click at [238, 573] on span "Open in new tab" at bounding box center [299, 579] width 176 height 20
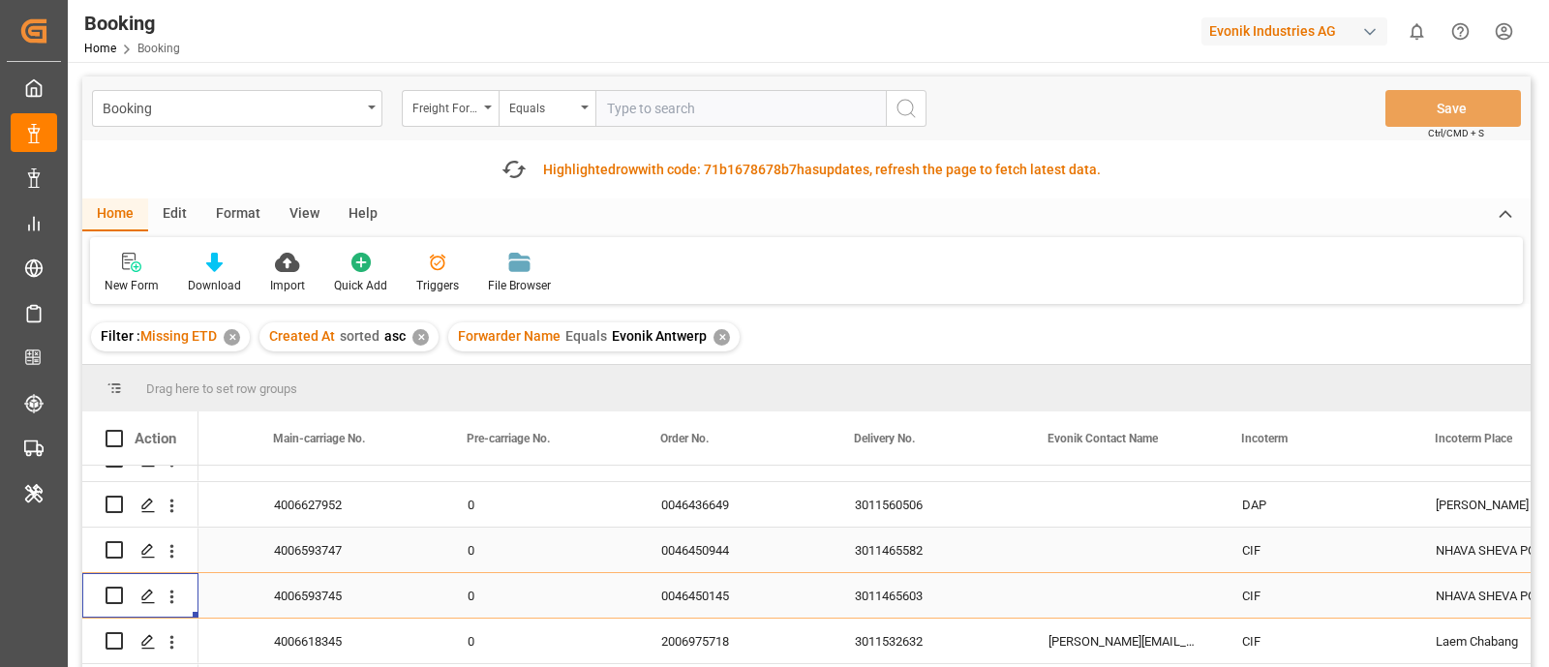
scroll to position [241, 0]
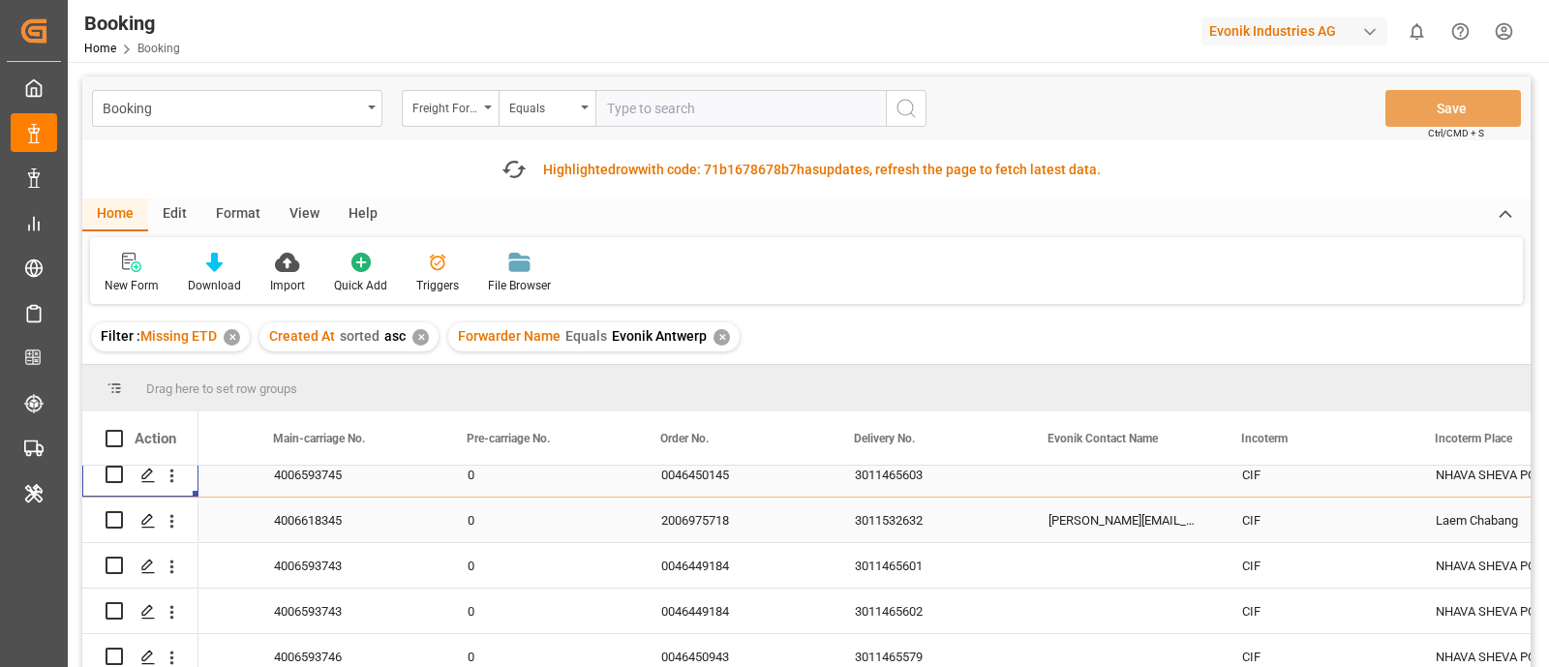
click at [313, 516] on div "4006618345" at bounding box center [348, 520] width 194 height 45
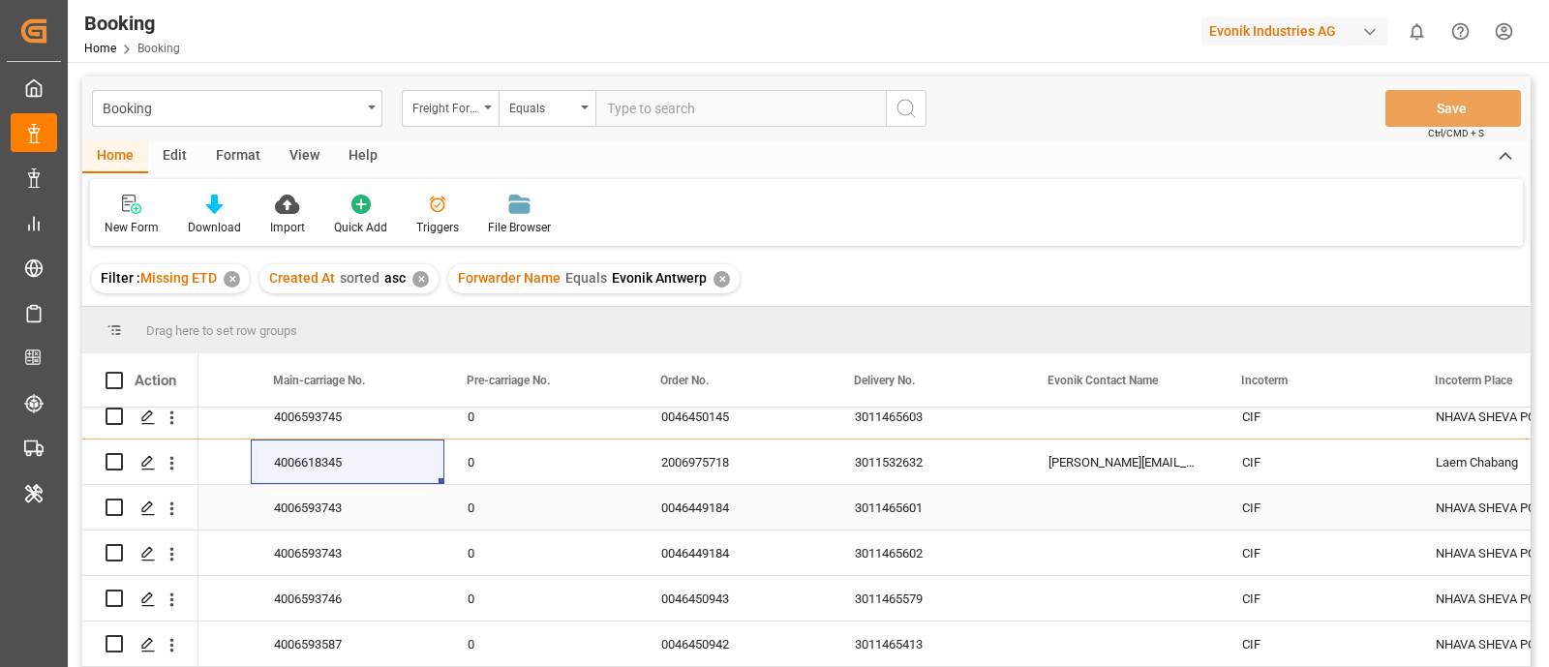
click at [359, 508] on div "4006593743" at bounding box center [348, 507] width 194 height 45
click at [374, 462] on div "4006618345" at bounding box center [348, 461] width 194 height 45
click at [902, 444] on div "3011532632" at bounding box center [929, 461] width 194 height 45
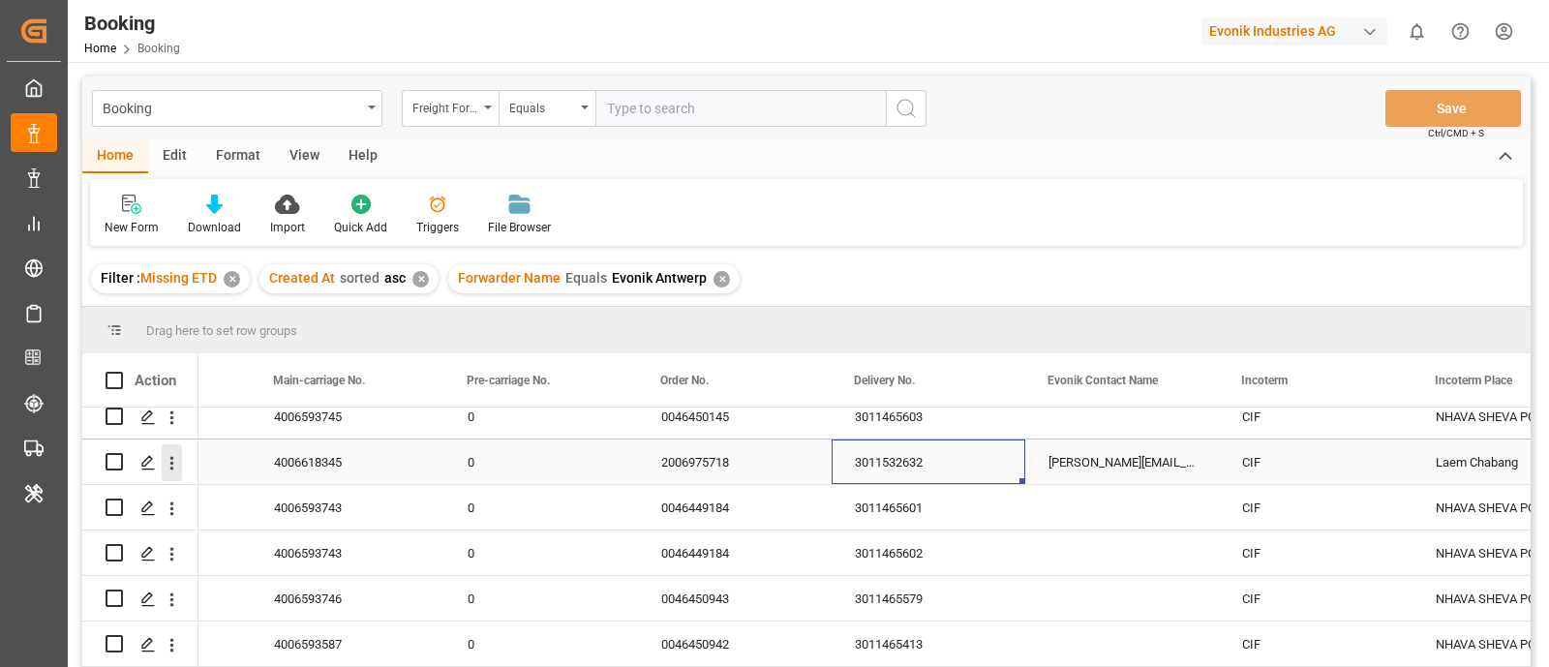
click at [176, 468] on icon "open menu" at bounding box center [172, 463] width 20 height 20
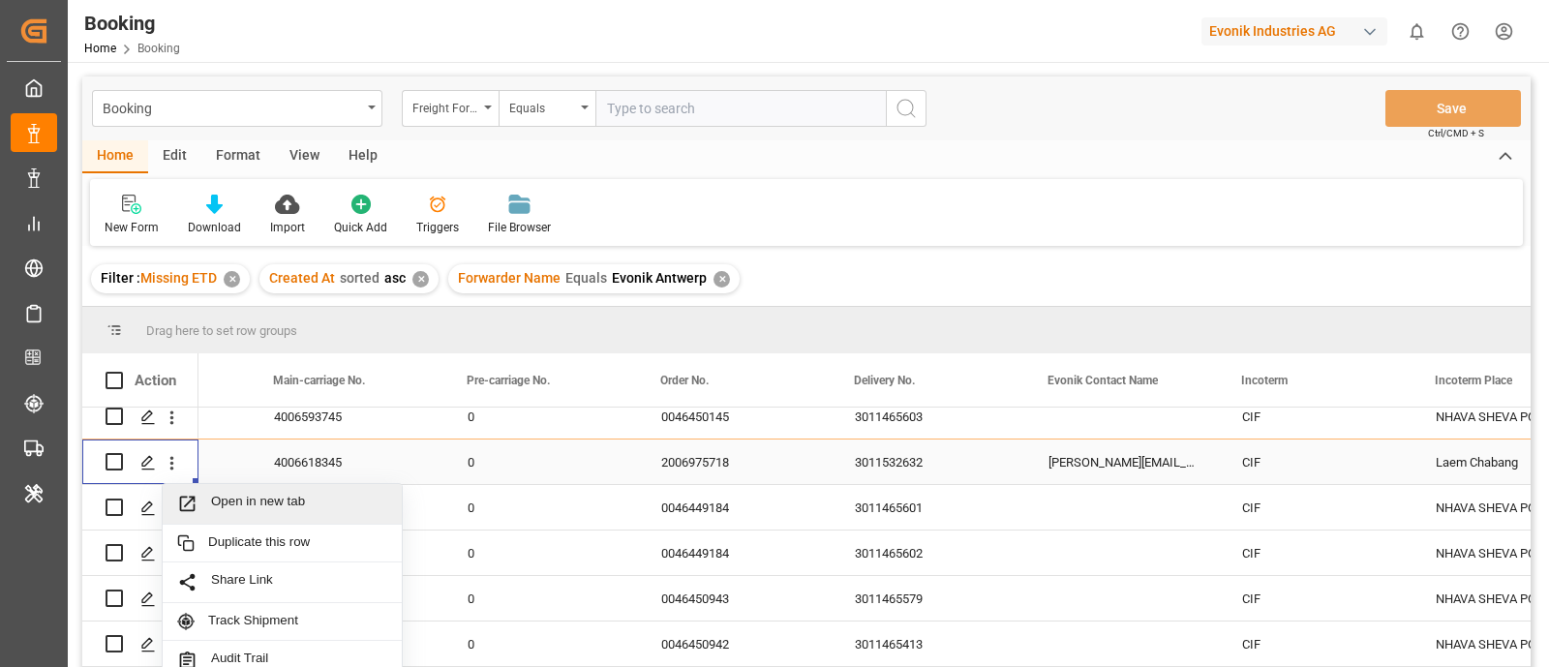
click at [249, 499] on span "Open in new tab" at bounding box center [299, 504] width 176 height 20
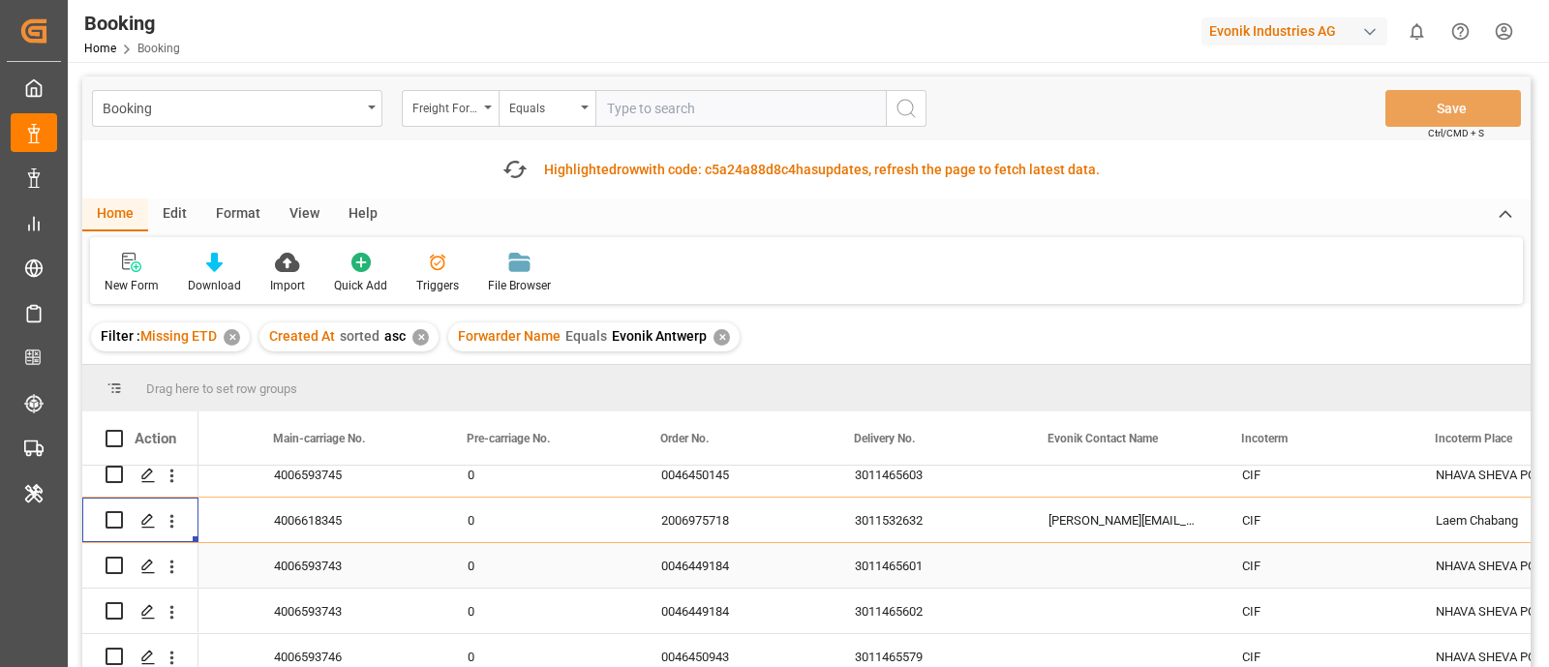
click at [296, 573] on div "4006593743" at bounding box center [348, 565] width 194 height 45
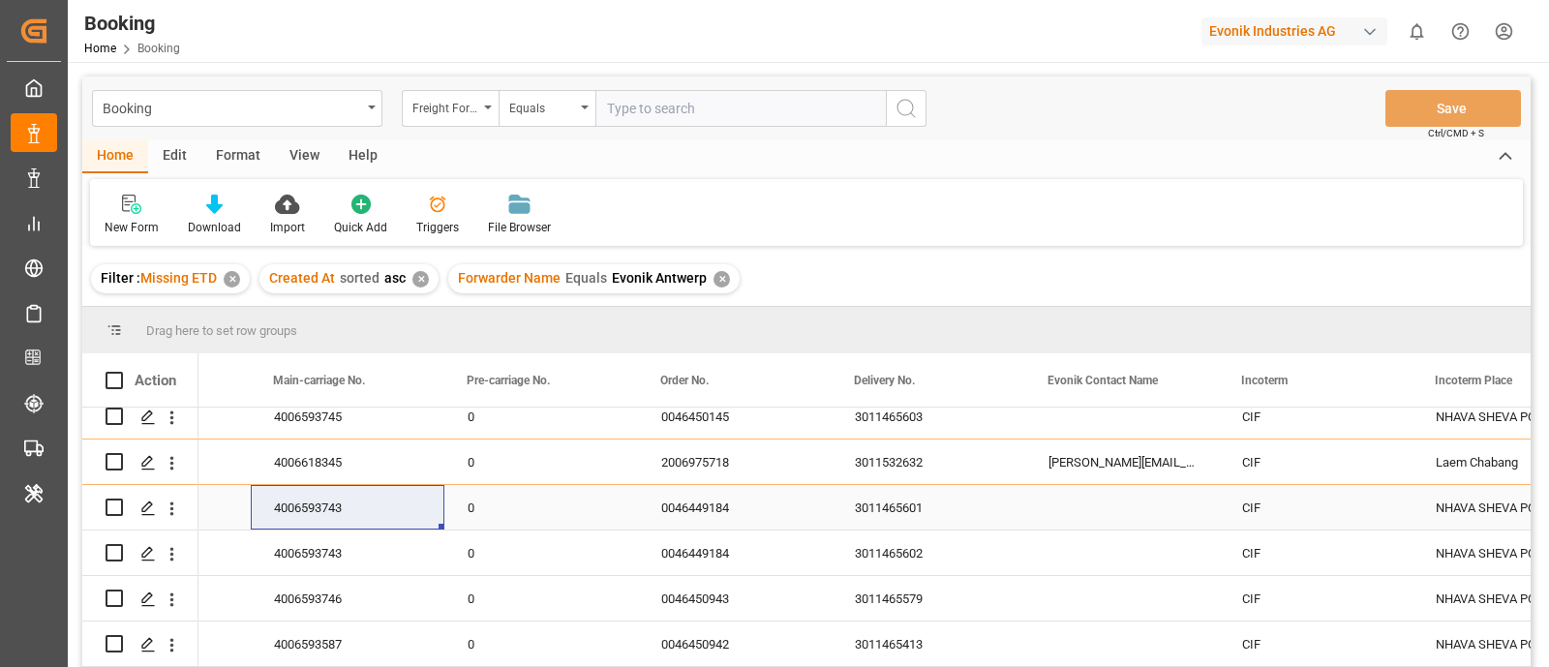
click at [880, 505] on div "3011465601" at bounding box center [929, 507] width 194 height 45
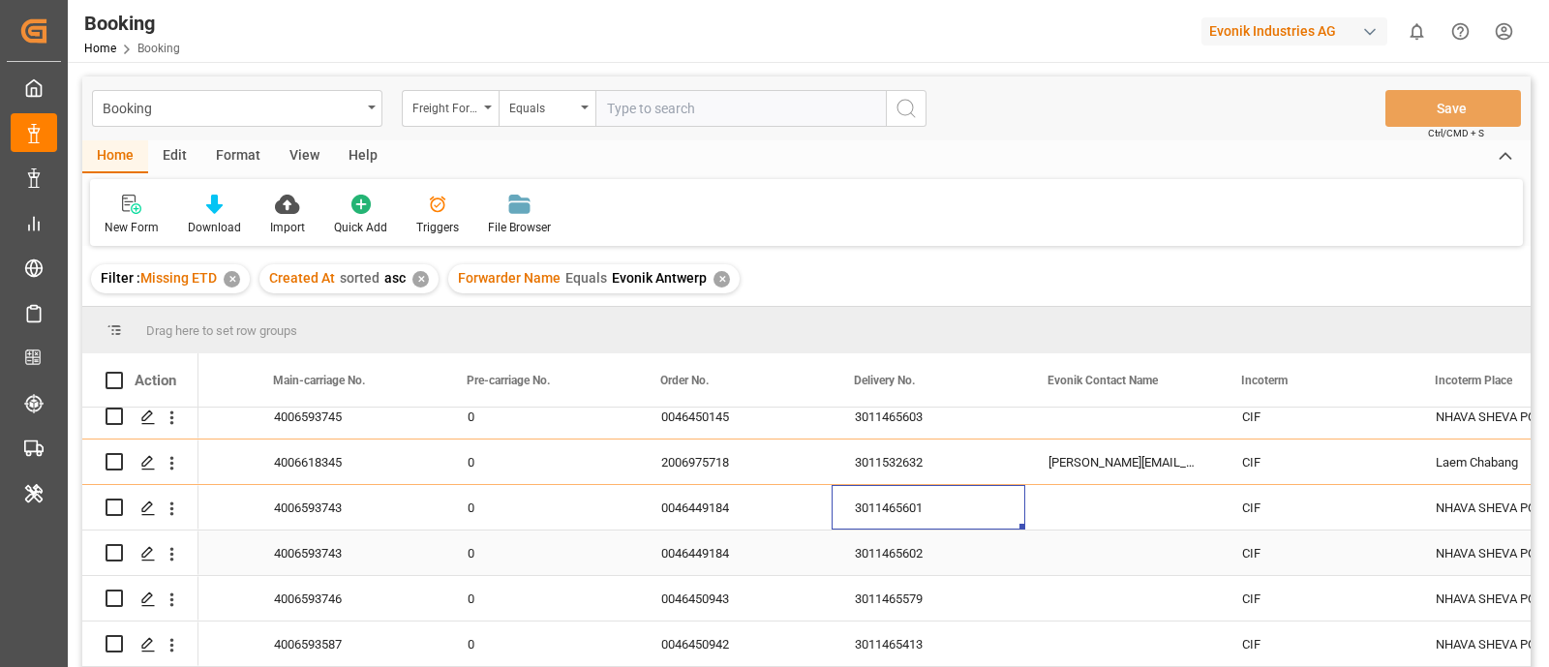
click at [878, 558] on div "3011465602" at bounding box center [929, 552] width 194 height 45
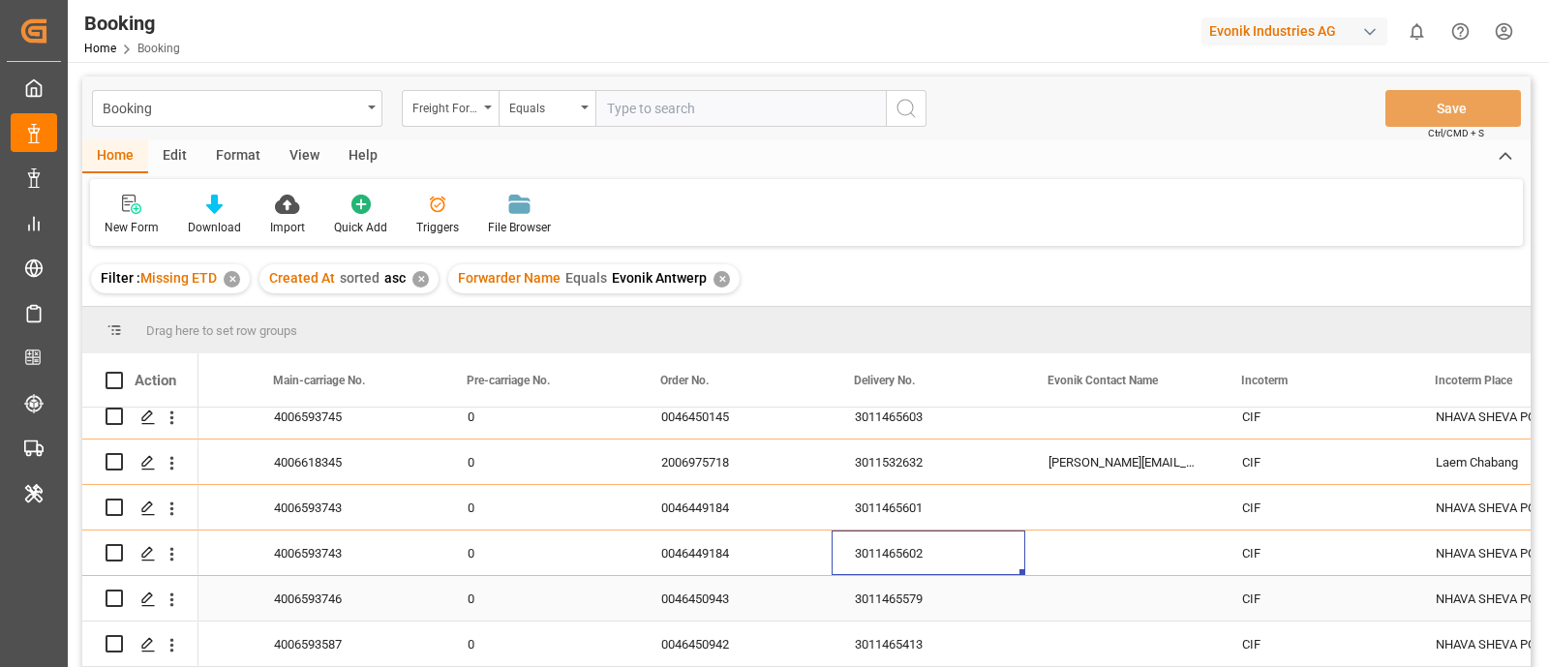
scroll to position [363, 0]
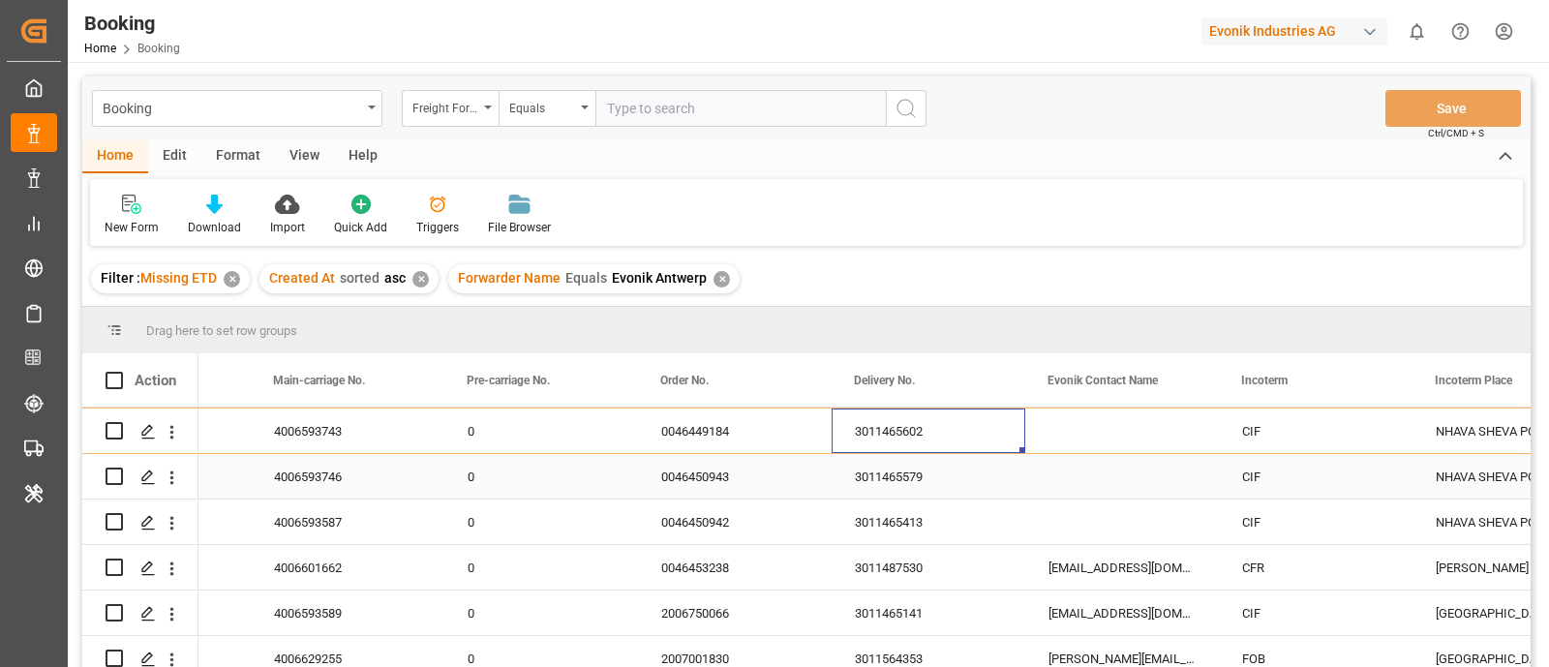
click at [290, 469] on div "4006593746" at bounding box center [348, 476] width 194 height 45
click at [875, 484] on div "3011465579" at bounding box center [929, 476] width 194 height 45
click at [177, 480] on icon "open menu" at bounding box center [172, 478] width 20 height 20
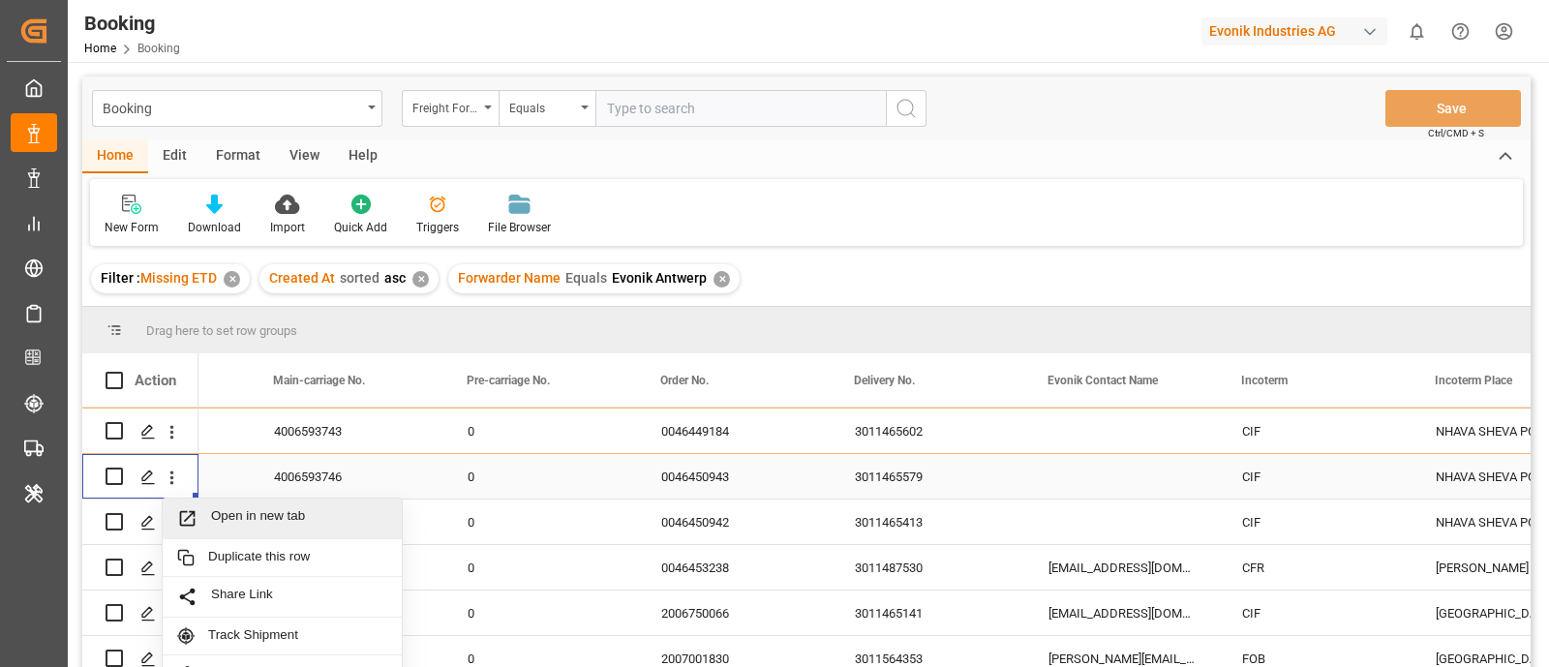
click at [227, 499] on div "Open in new tab" at bounding box center [282, 519] width 239 height 41
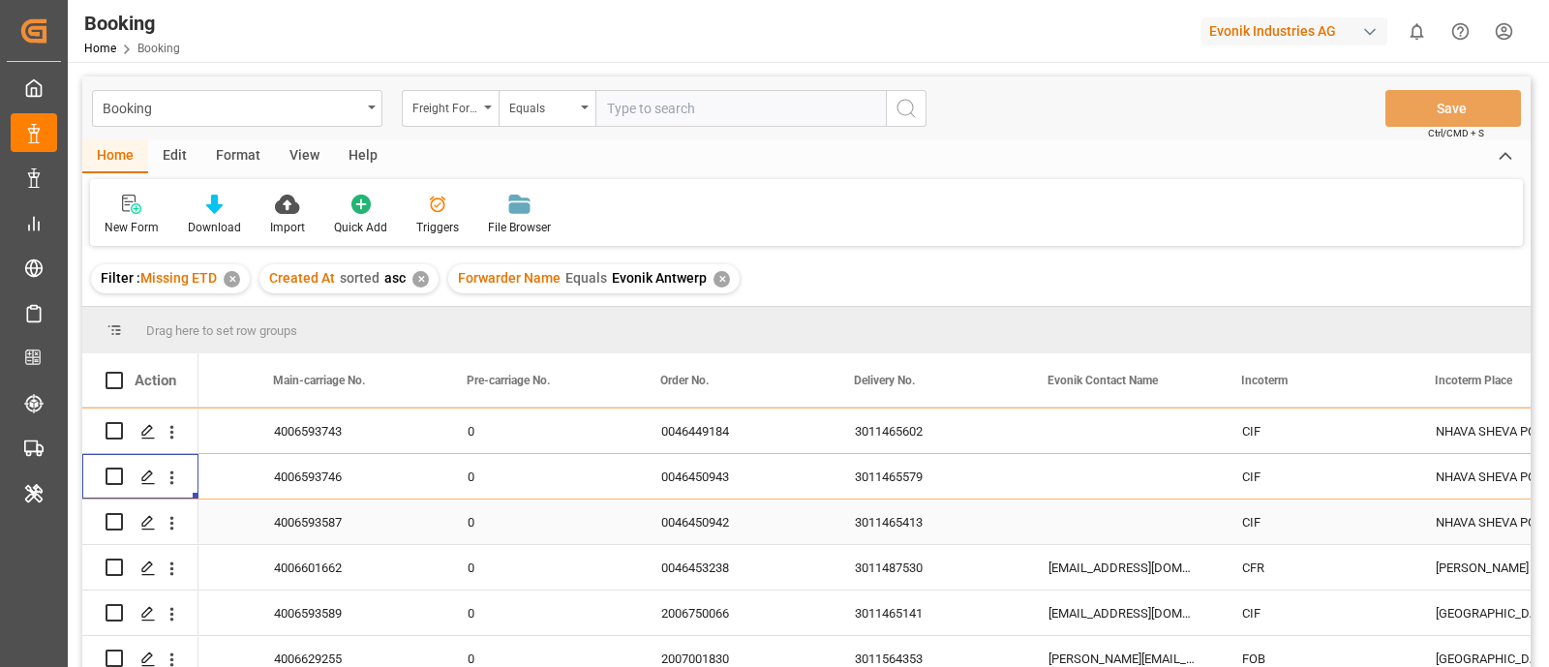
click at [312, 526] on div "4006593587" at bounding box center [348, 522] width 194 height 45
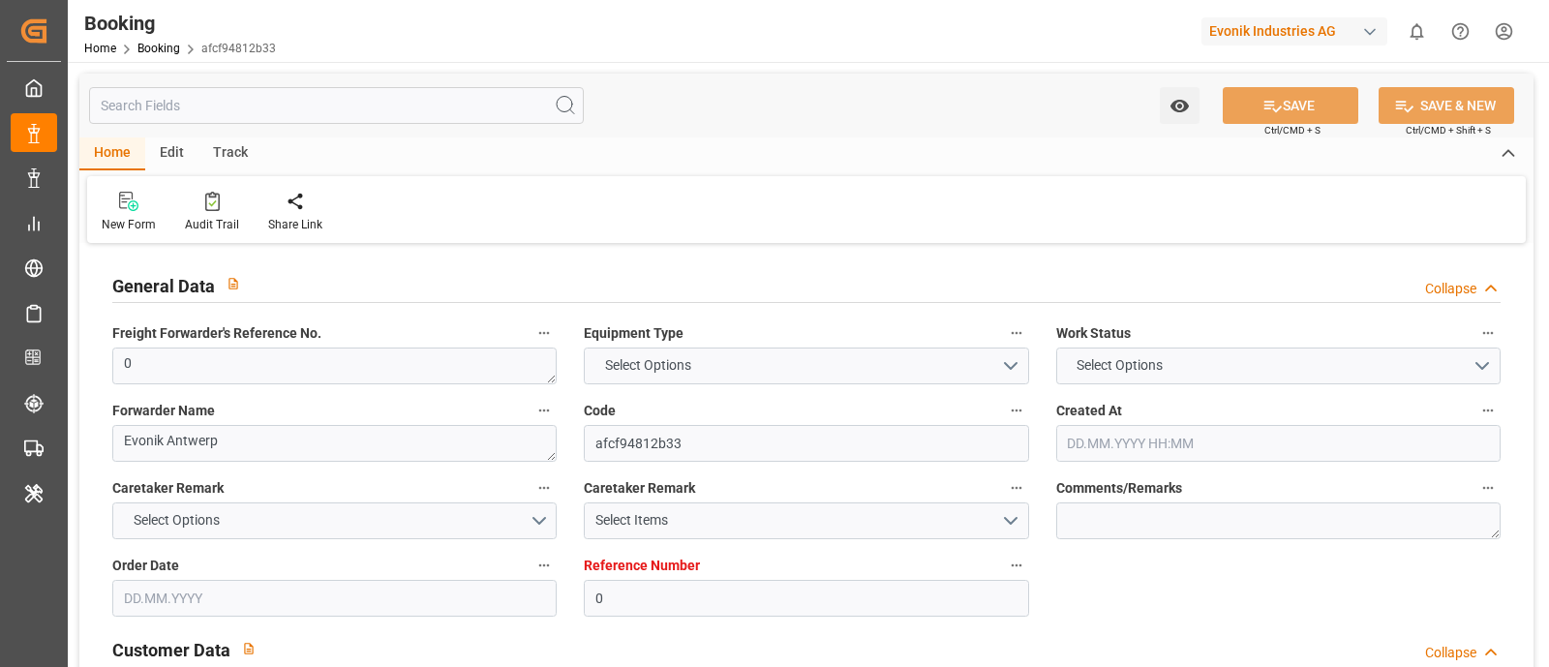
type input "0"
type input "Hapag [PERSON_NAME]"
type input "Hapag Lloyd Aktiengesellschaft"
type input "NLRTM"
type input "INNSA"
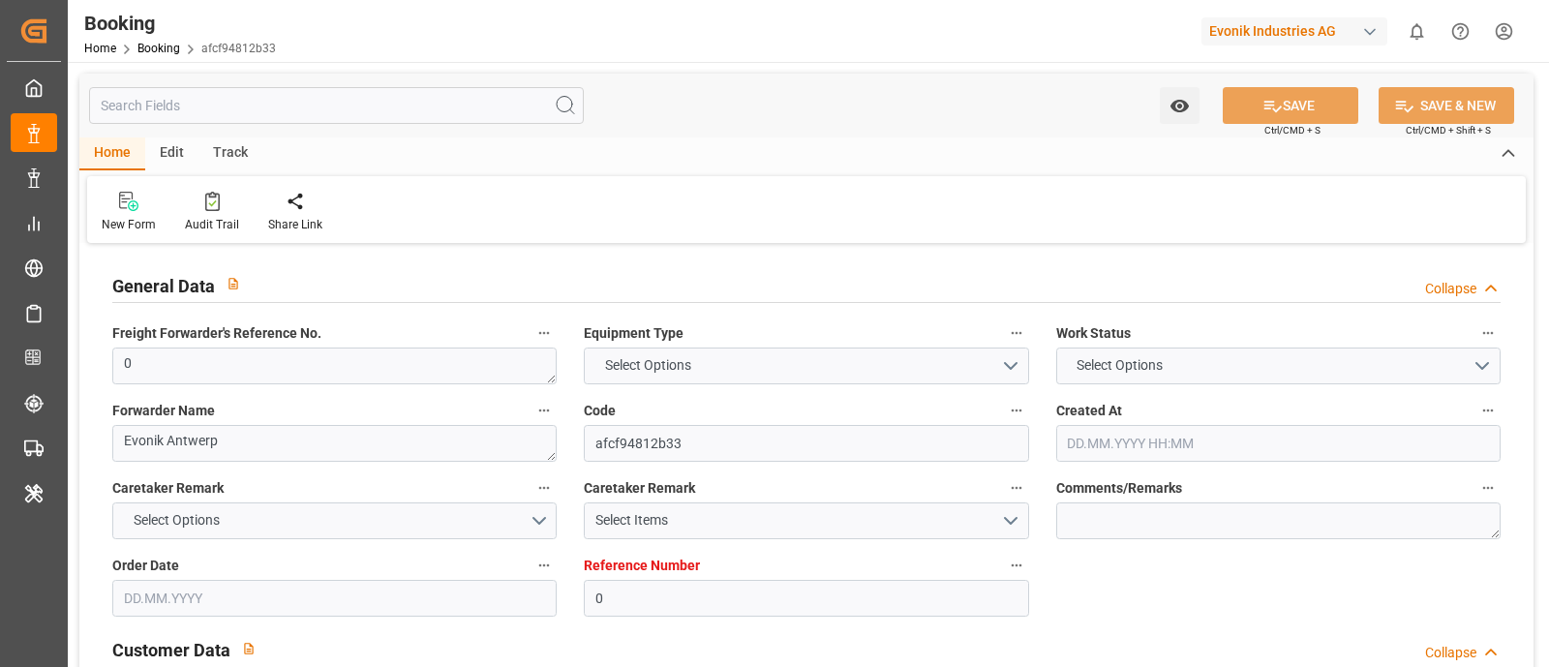
type input "[DATE] 15:22"
type input "[DATE]"
type input "[DATE] 15:35"
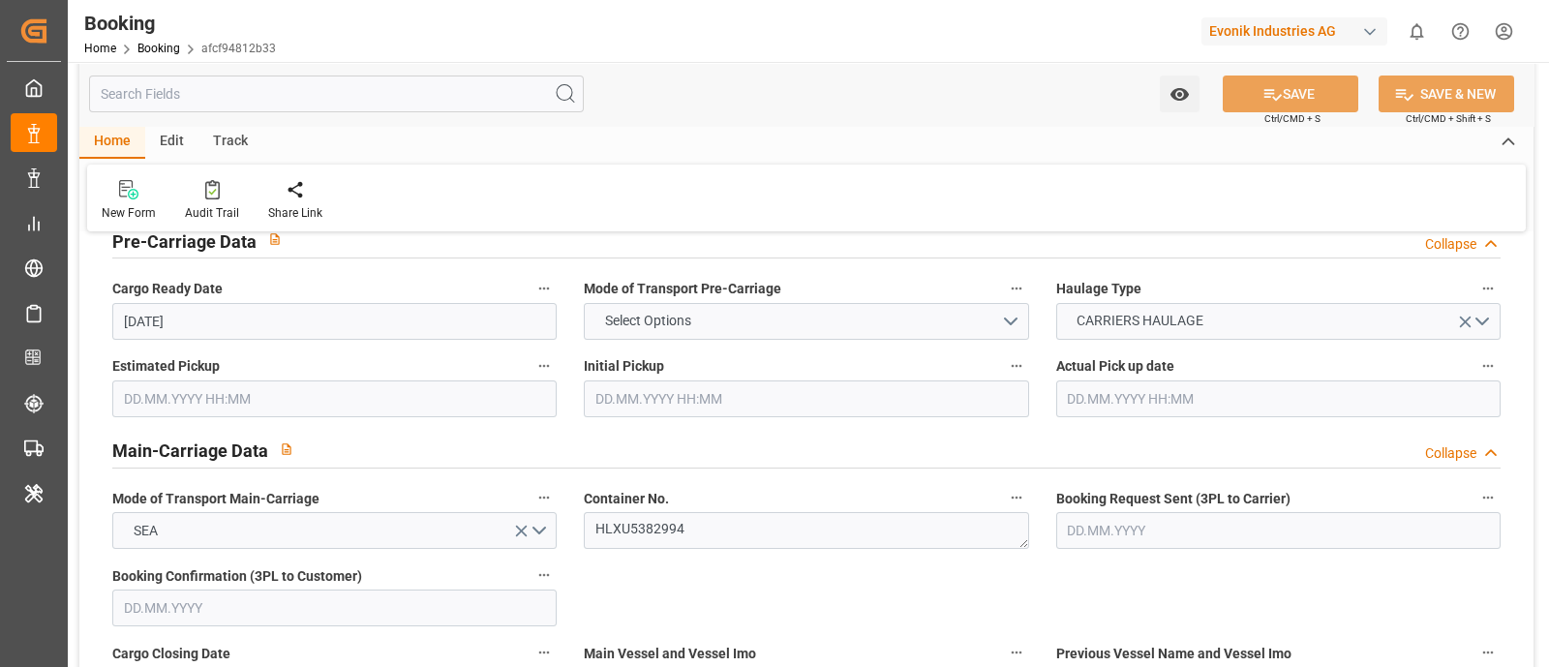
scroll to position [1210, 0]
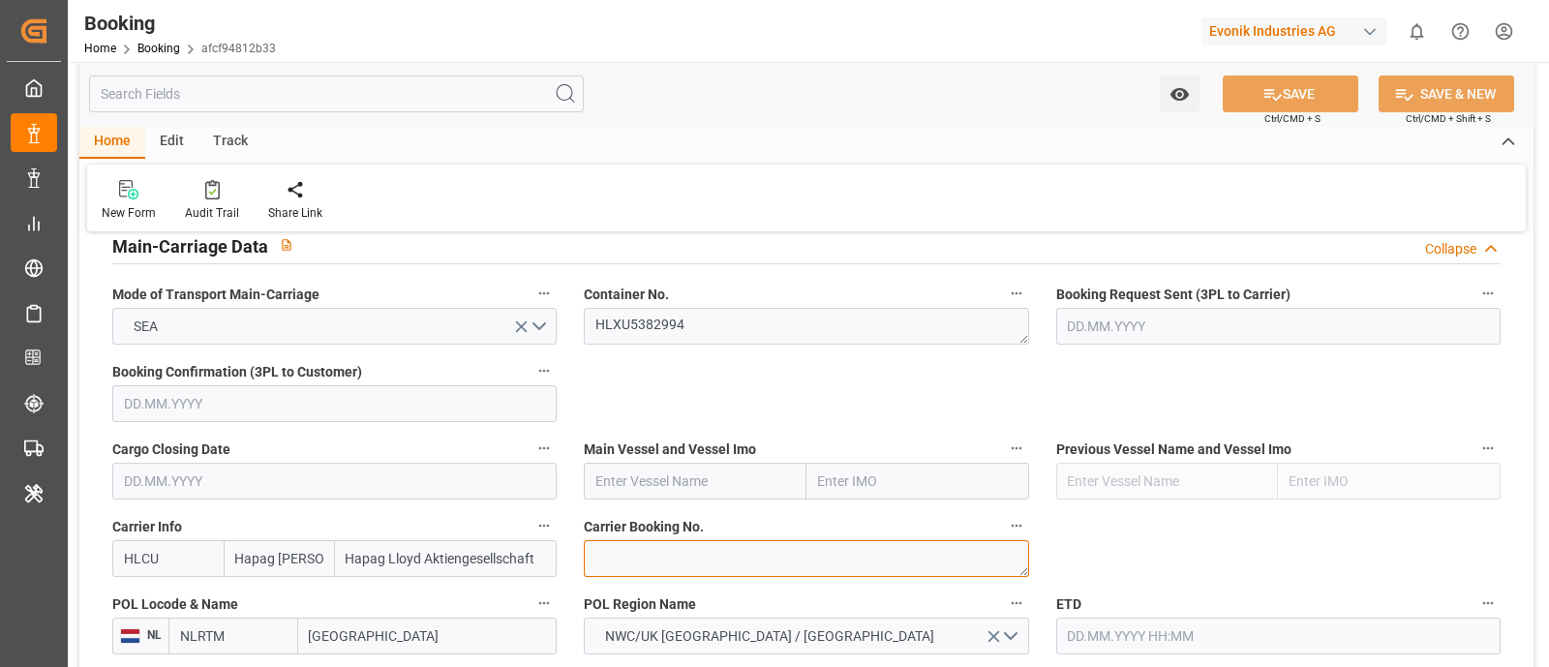
click at [635, 554] on textarea at bounding box center [806, 558] width 444 height 37
paste textarea "14408445"
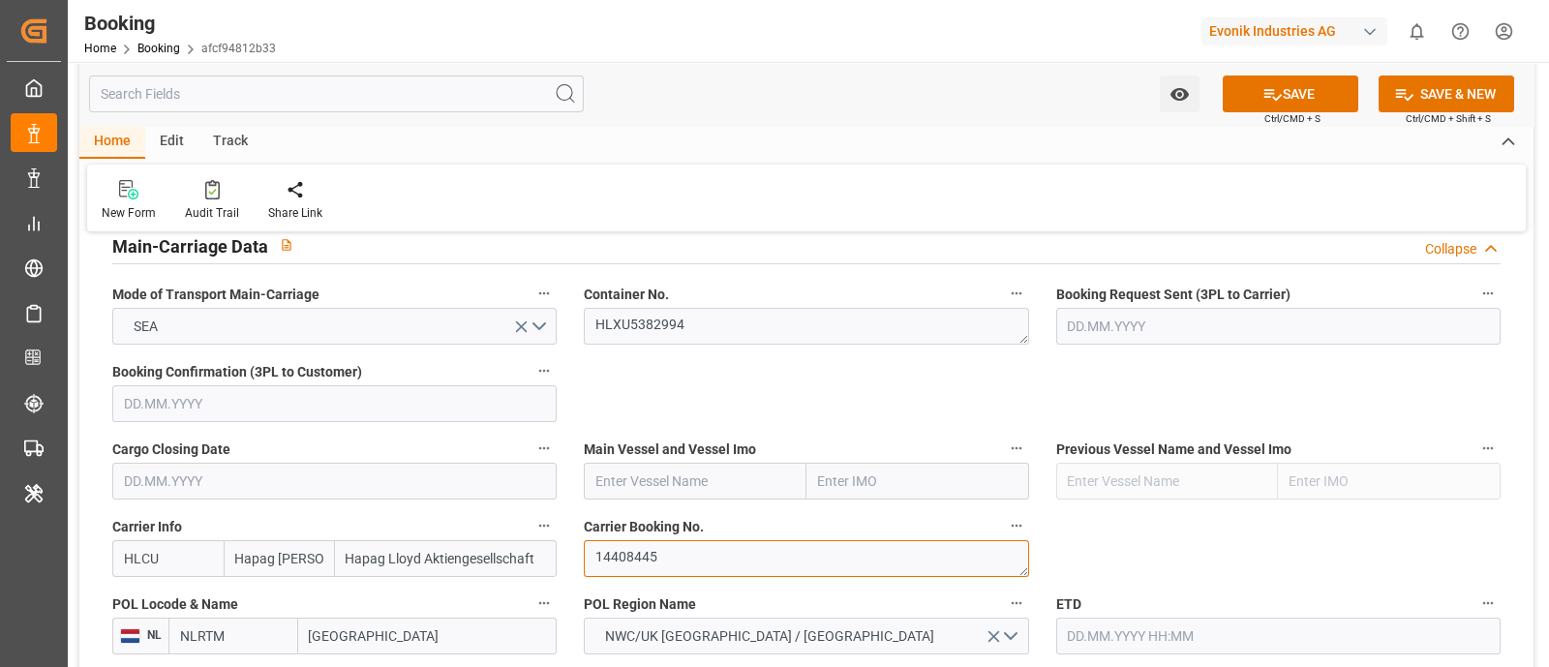
click at [593, 560] on textarea "14408445" at bounding box center [806, 558] width 444 height 37
type textarea "14408445"
click at [620, 473] on input "text" at bounding box center [695, 481] width 223 height 37
paste input "PAGE"
type input "PAGE"
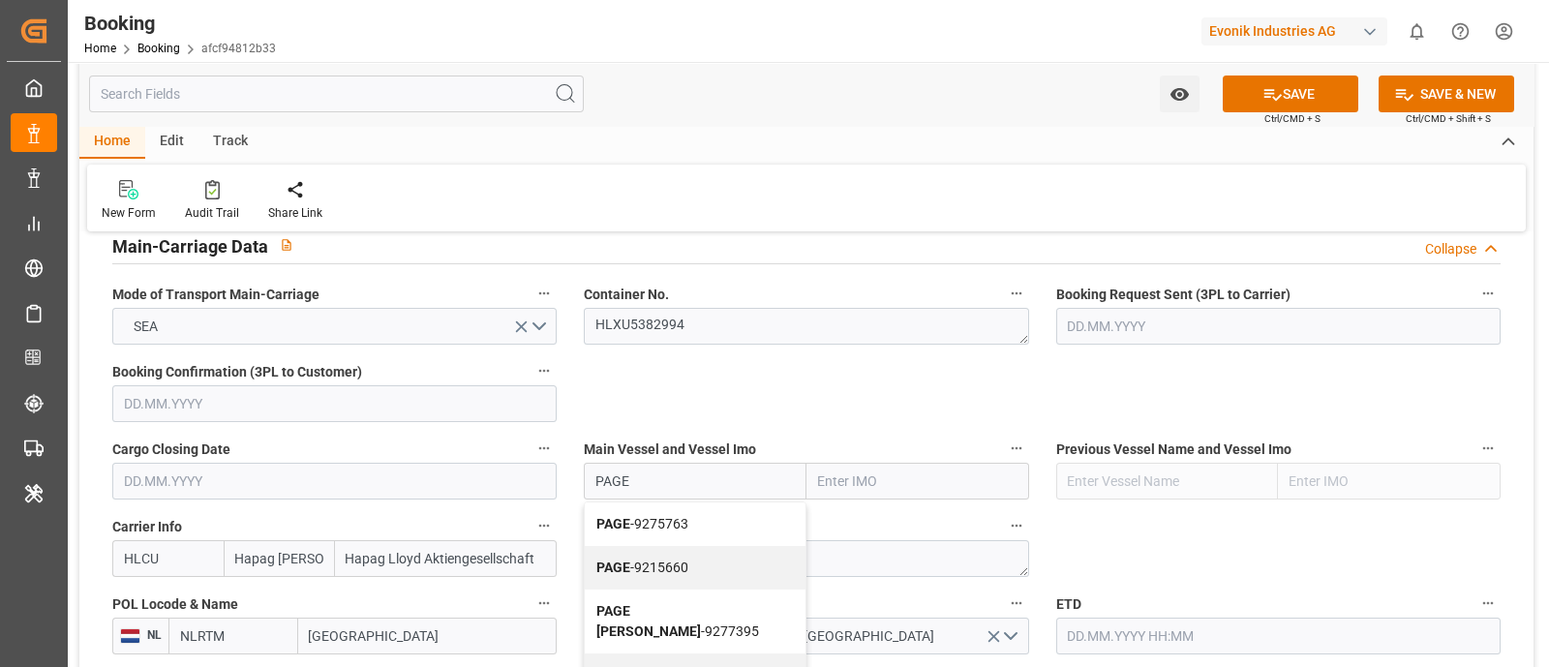
click at [685, 516] on span "PAGE - 9275763" at bounding box center [642, 523] width 92 height 15
type input "9275763"
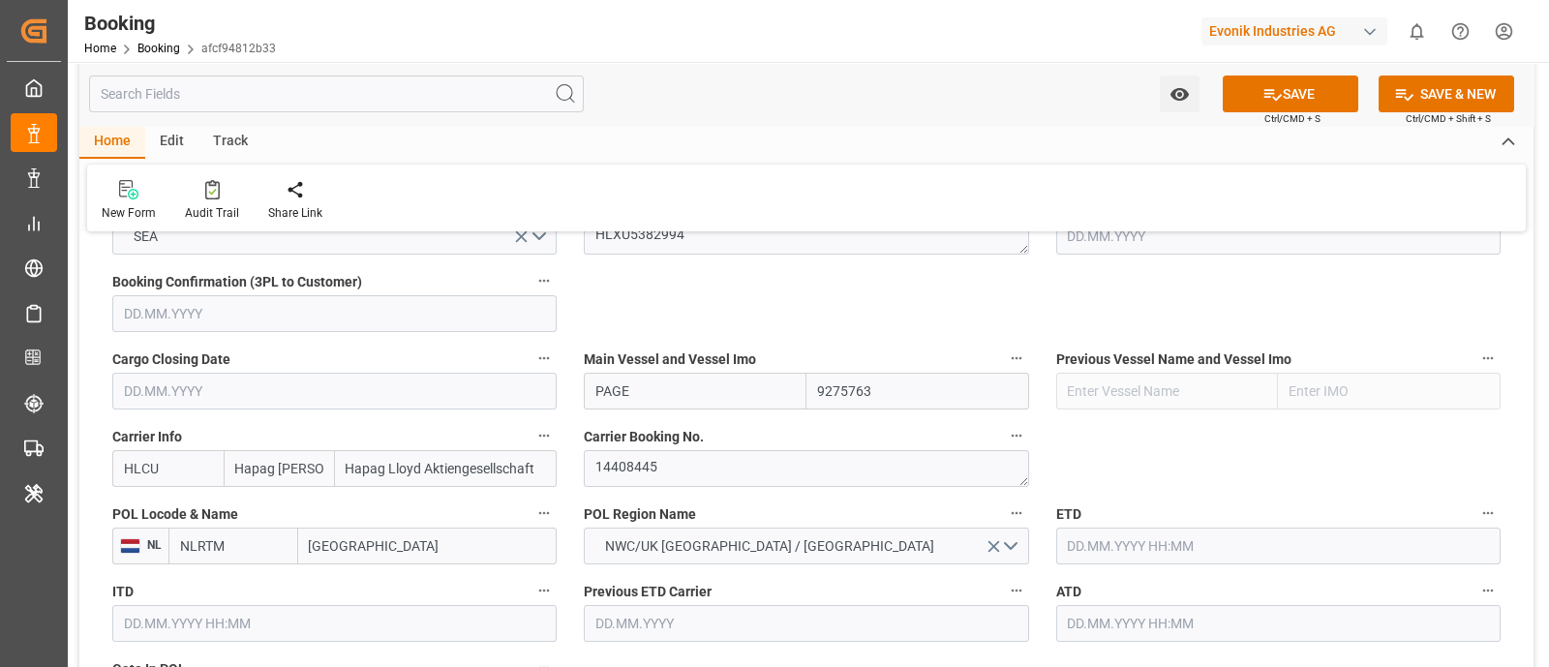
scroll to position [1331, 0]
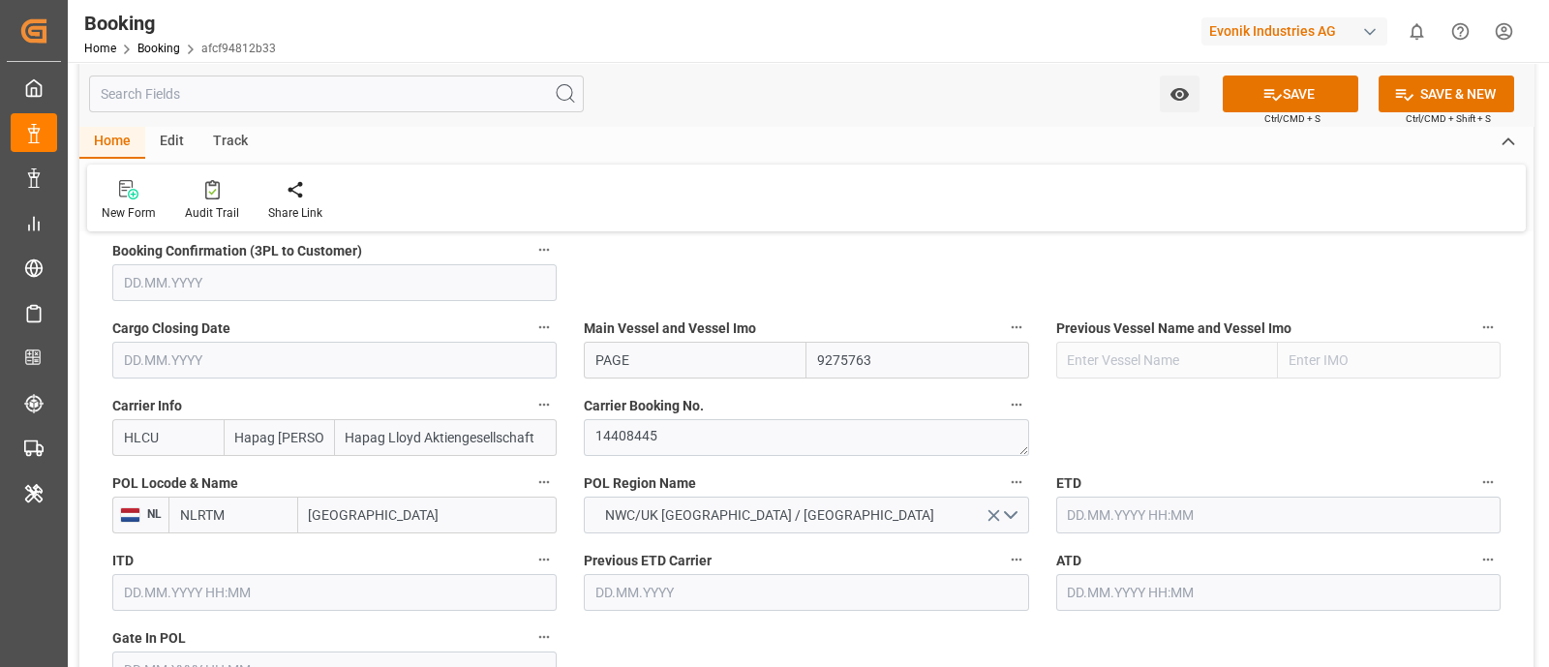
type input "PAGE"
click at [371, 524] on input "[GEOGRAPHIC_DATA]" at bounding box center [427, 515] width 259 height 37
paste input "[GEOGRAPHIC_DATA]"
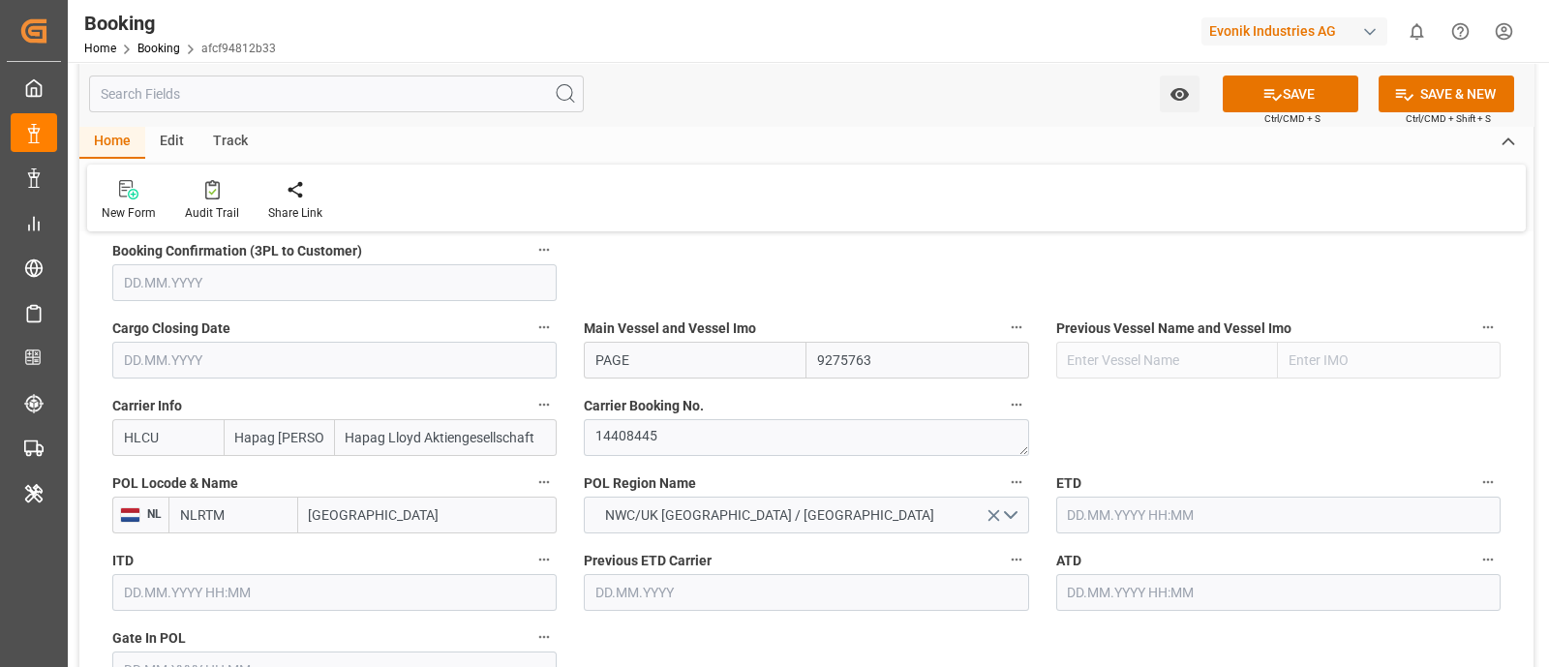
type input "[GEOGRAPHIC_DATA]"
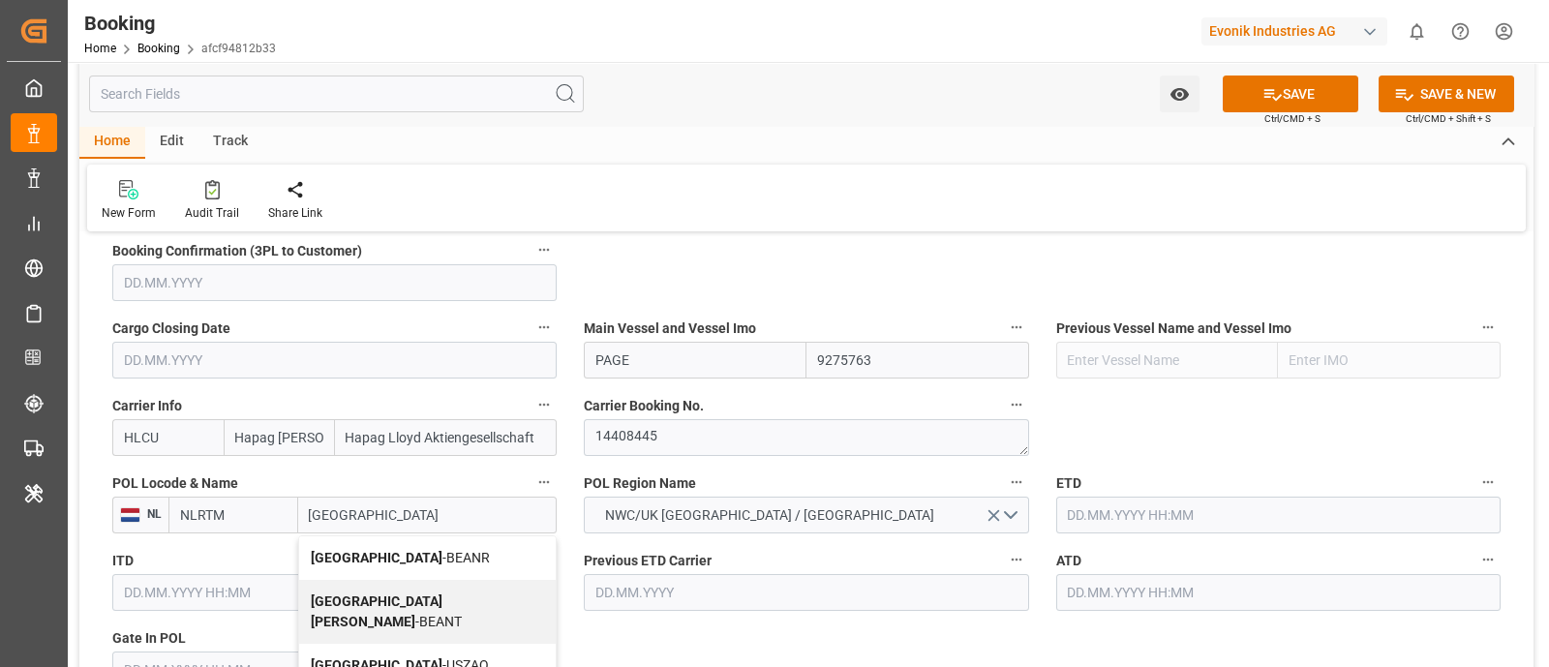
click at [404, 544] on div "Antwerp - BEANR" at bounding box center [427, 558] width 257 height 44
type input "BEANR"
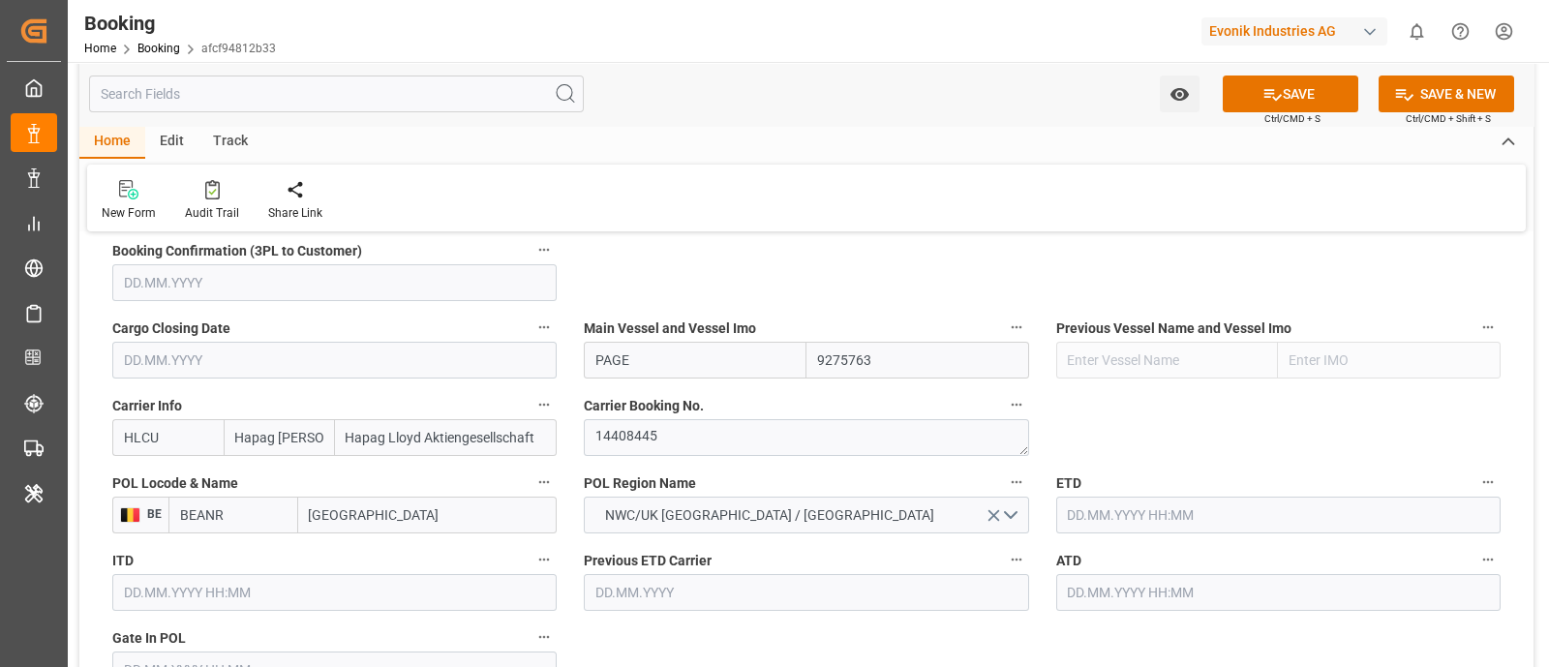
type input "[GEOGRAPHIC_DATA]"
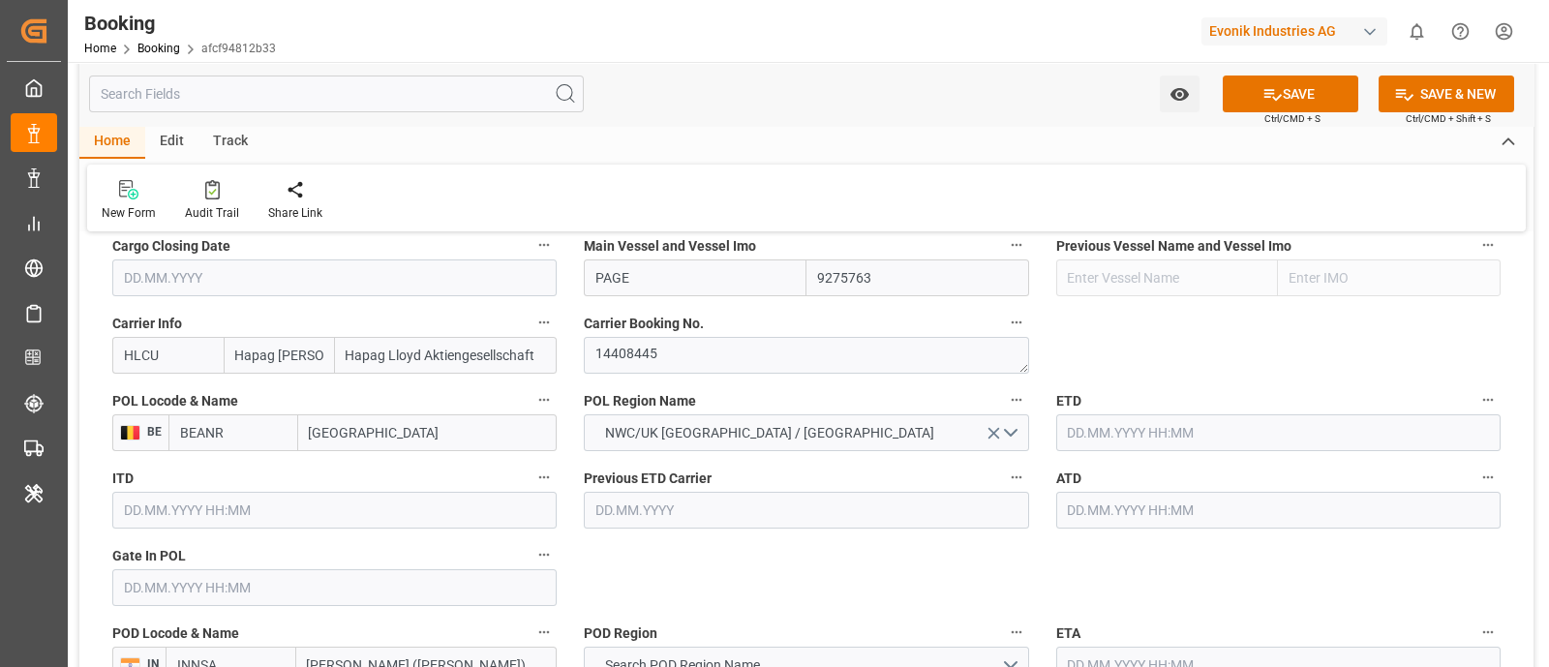
scroll to position [1452, 0]
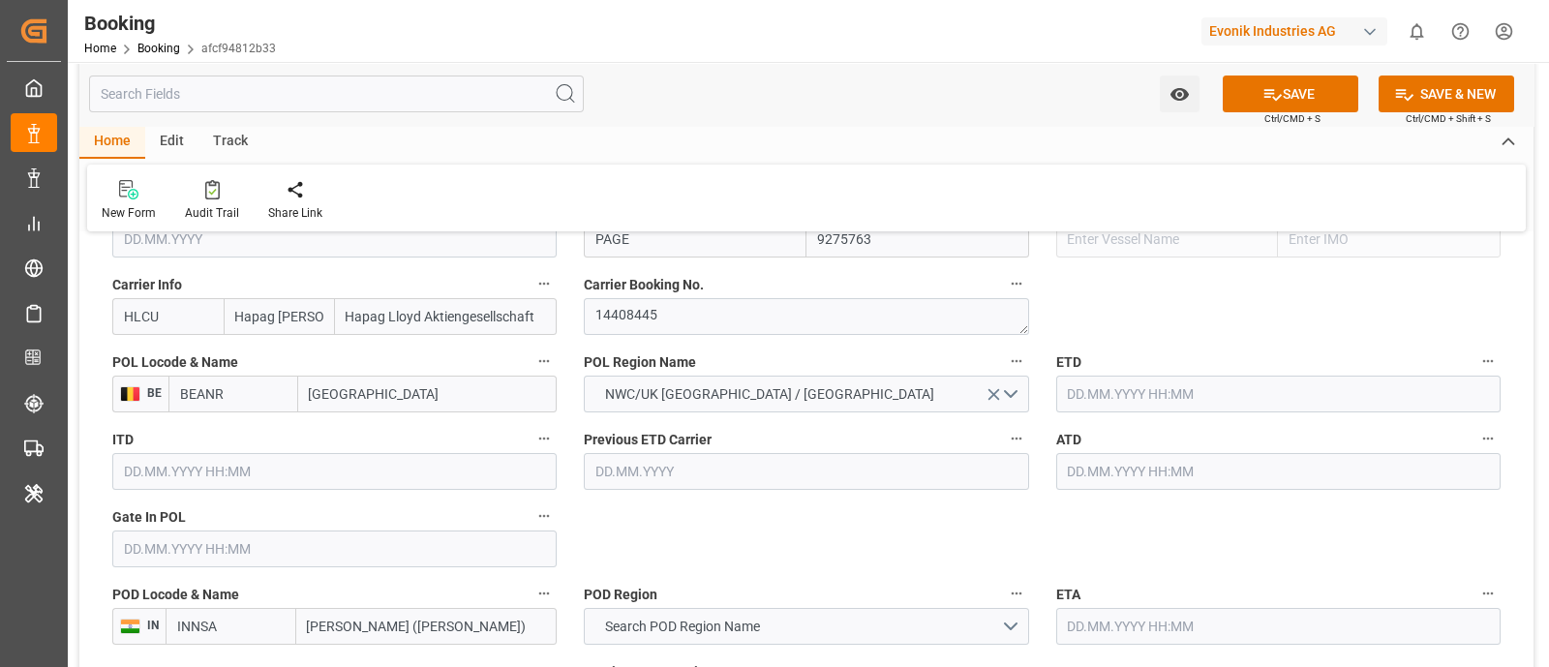
click at [178, 552] on input "text" at bounding box center [334, 548] width 444 height 37
paste input "[GEOGRAPHIC_DATA]"
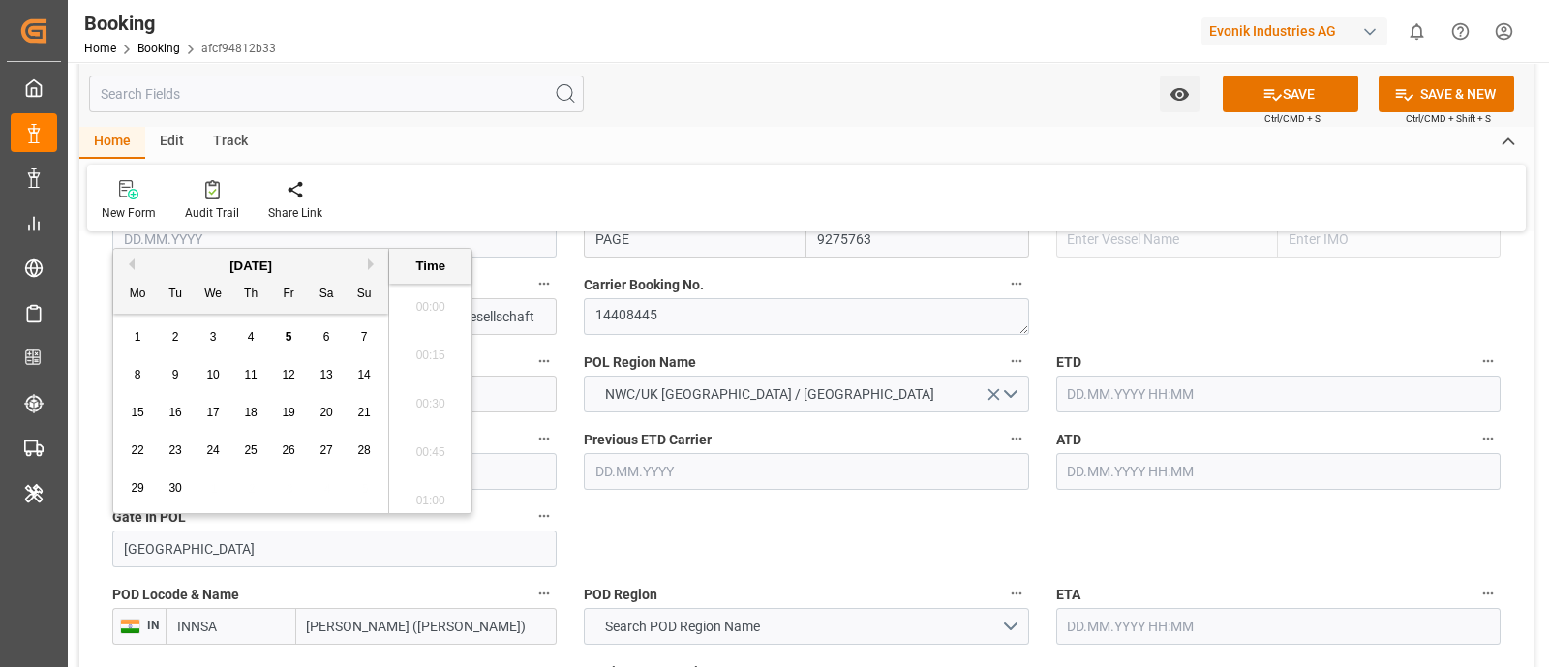
scroll to position [2329, 0]
click at [207, 541] on input "[GEOGRAPHIC_DATA]" at bounding box center [334, 548] width 444 height 37
paste input "[DATE]"
click at [179, 333] on div "1" at bounding box center [176, 337] width 24 height 23
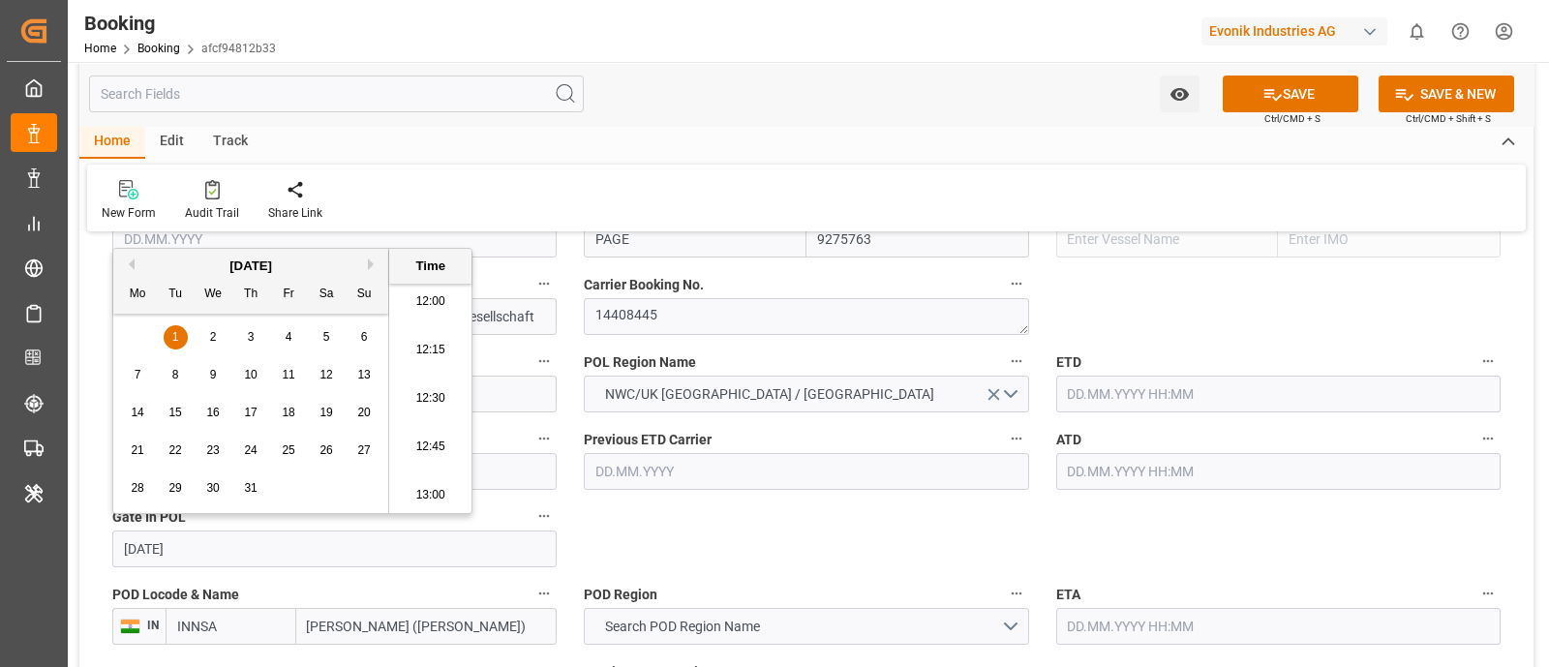
type input "[DATE] 00:00"
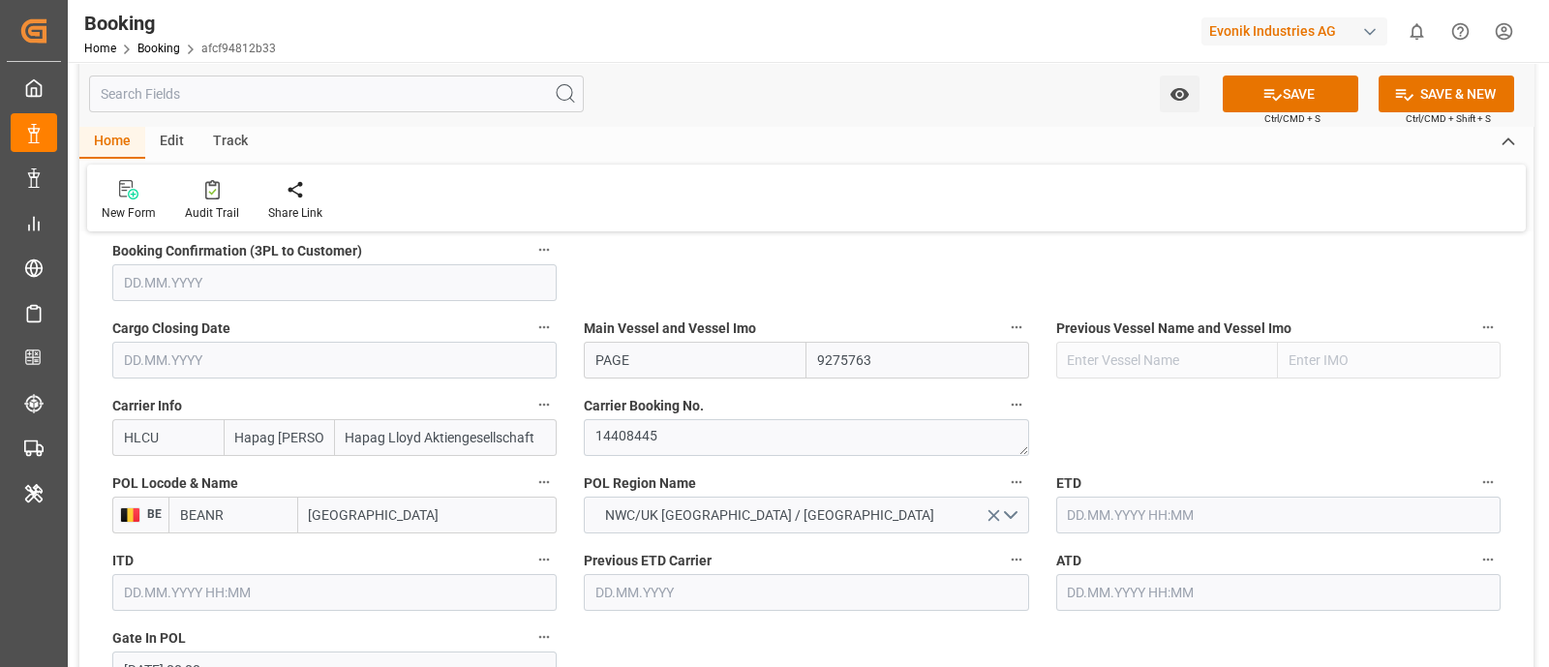
click at [1096, 515] on input "text" at bounding box center [1278, 515] width 444 height 37
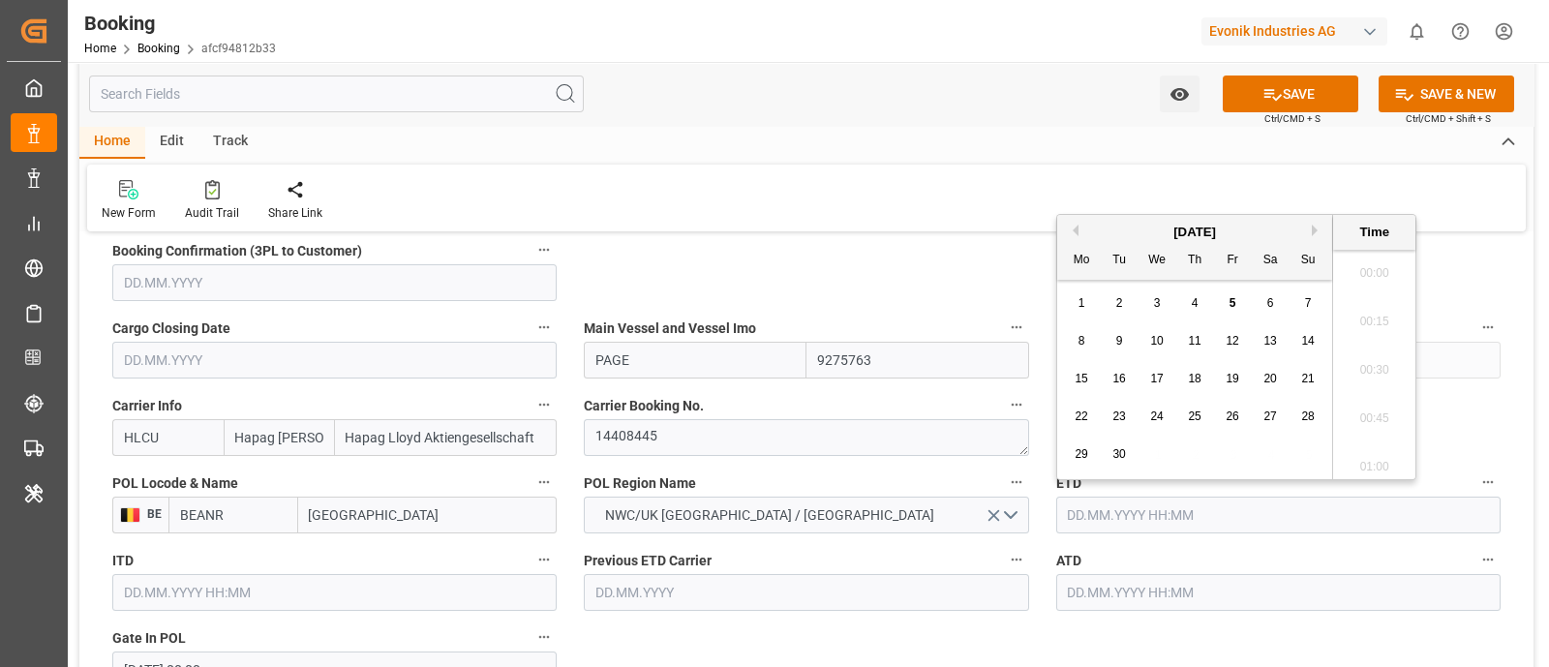
scroll to position [2329, 0]
paste input "2025-07-07"
click at [1079, 343] on span "7" at bounding box center [1081, 341] width 7 height 14
type input "07.07.2025 00:00"
click at [1101, 588] on input "text" at bounding box center [1278, 592] width 444 height 37
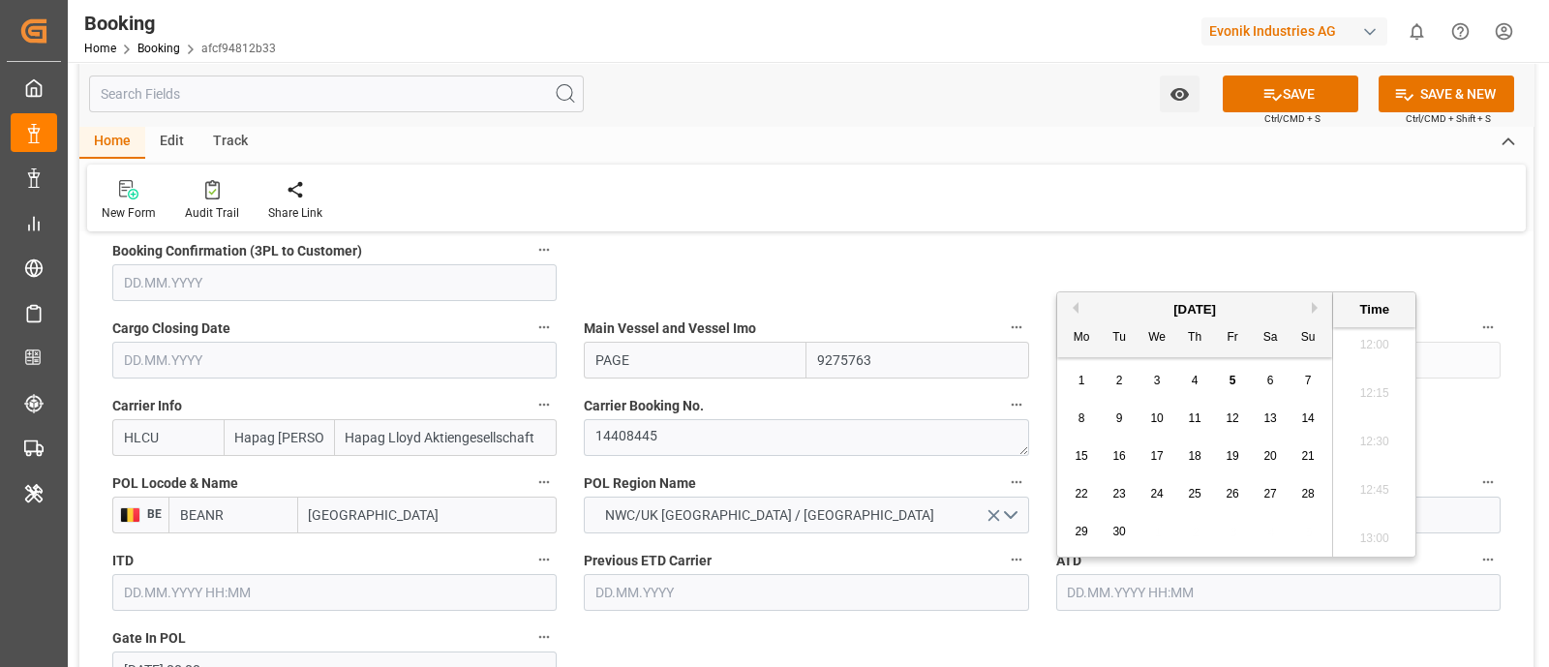
paste input "2025-07-07"
click at [1082, 417] on span "7" at bounding box center [1081, 418] width 7 height 14
type input "07.07.2025 00:00"
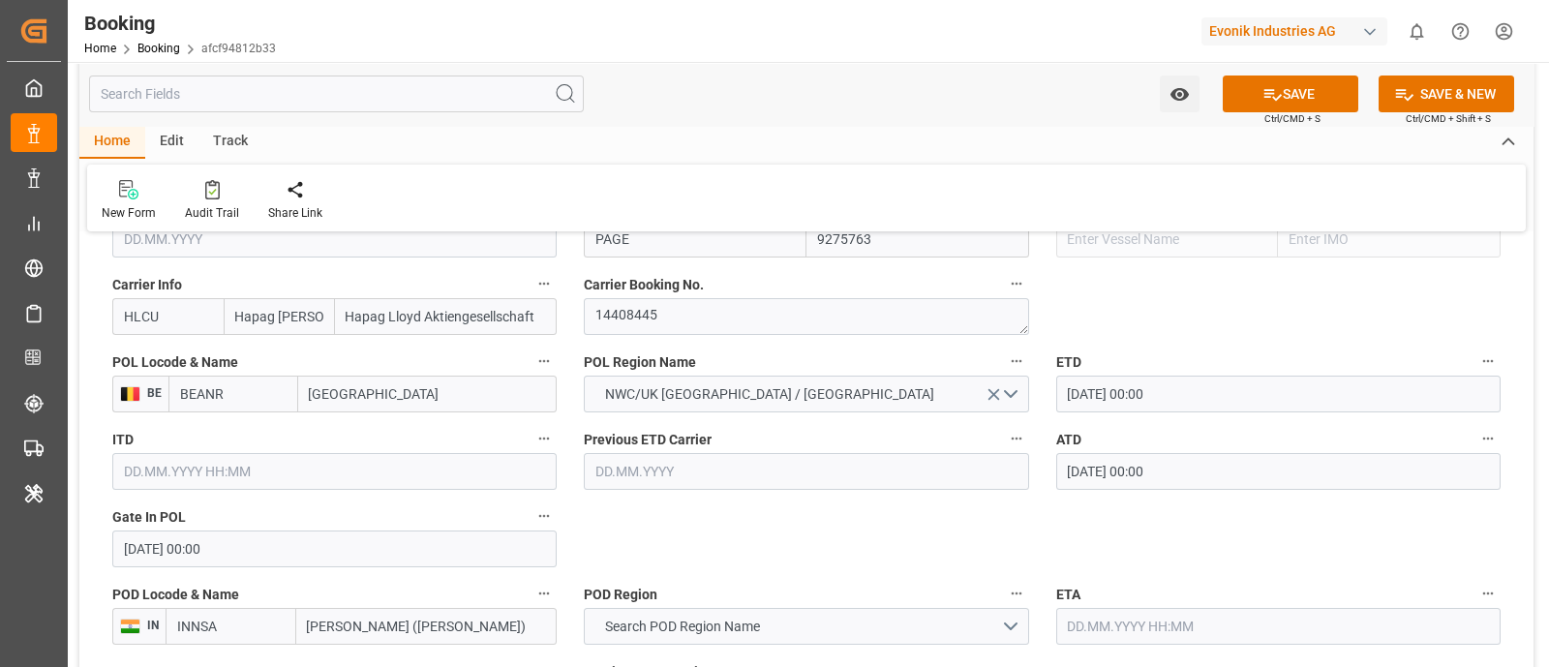
scroll to position [1572, 0]
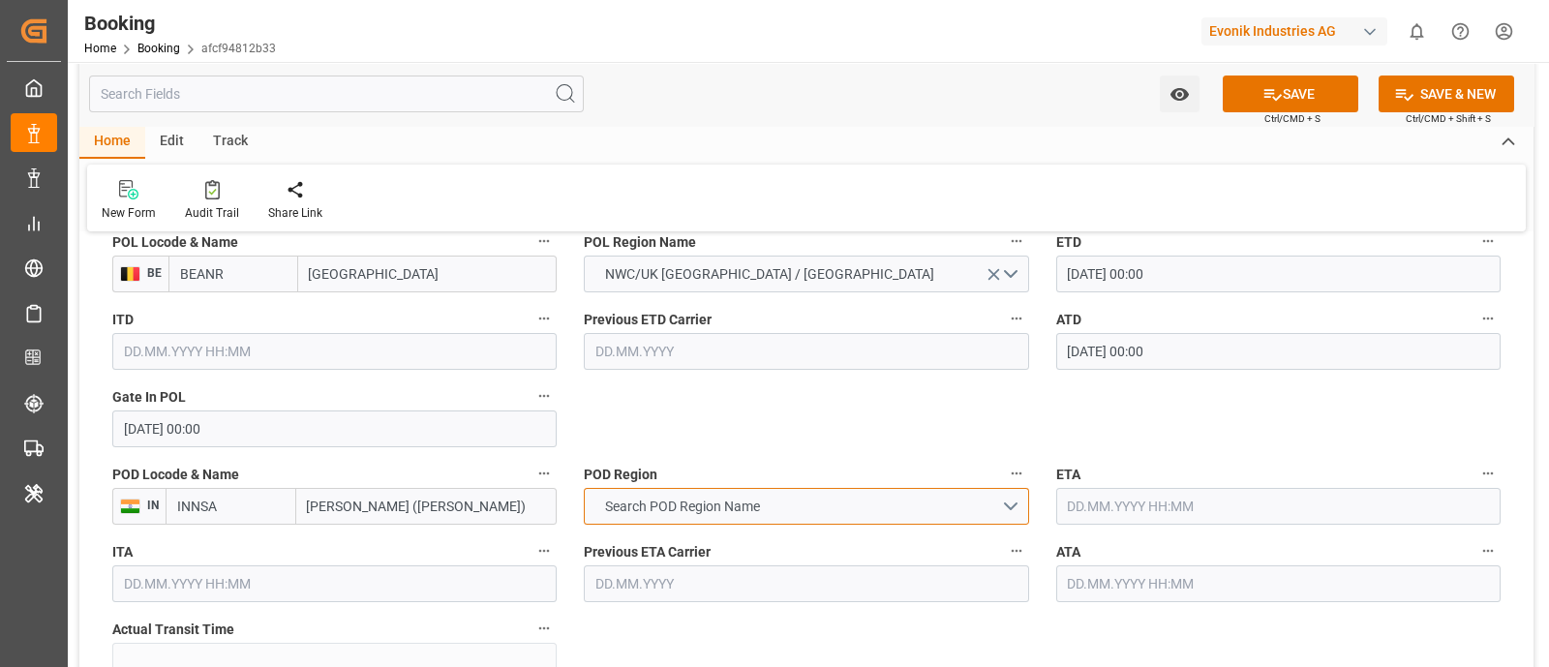
click at [716, 514] on button "Search POD Region Name" at bounding box center [806, 506] width 444 height 37
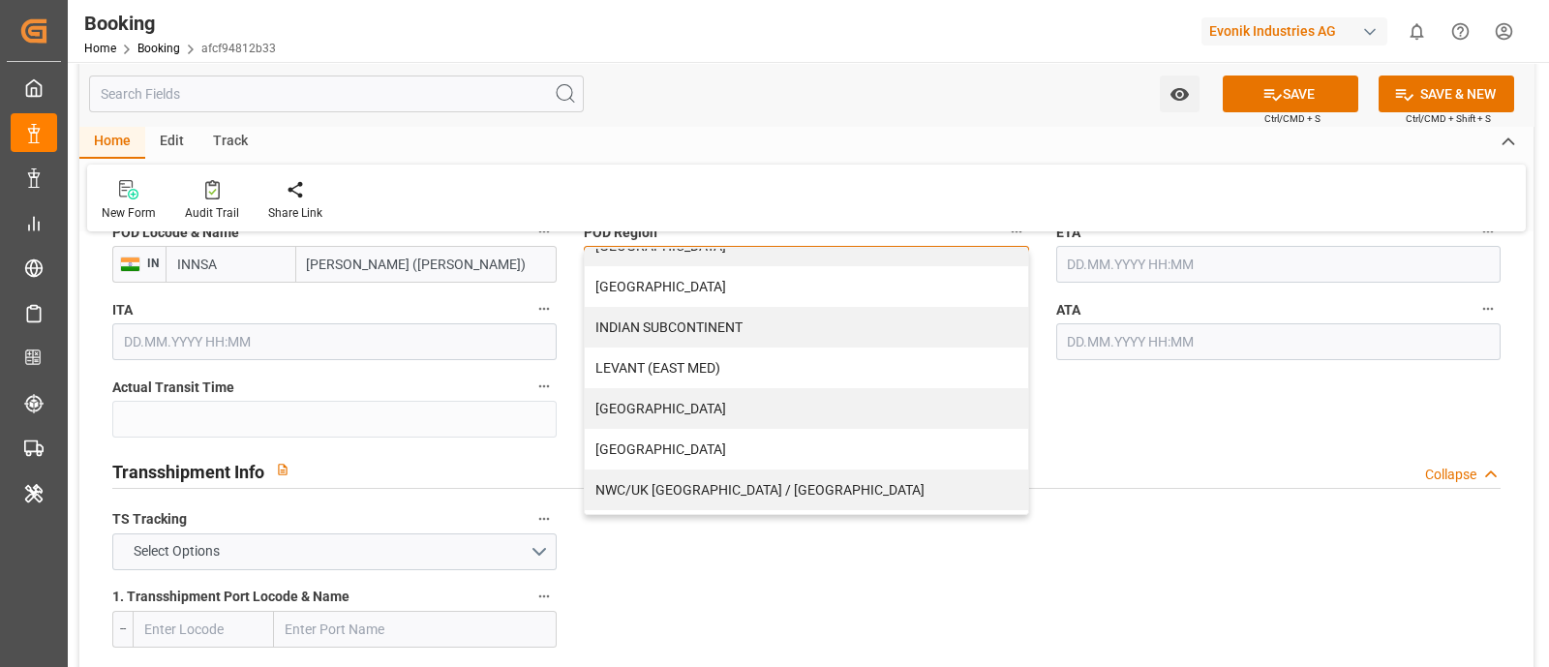
scroll to position [363, 0]
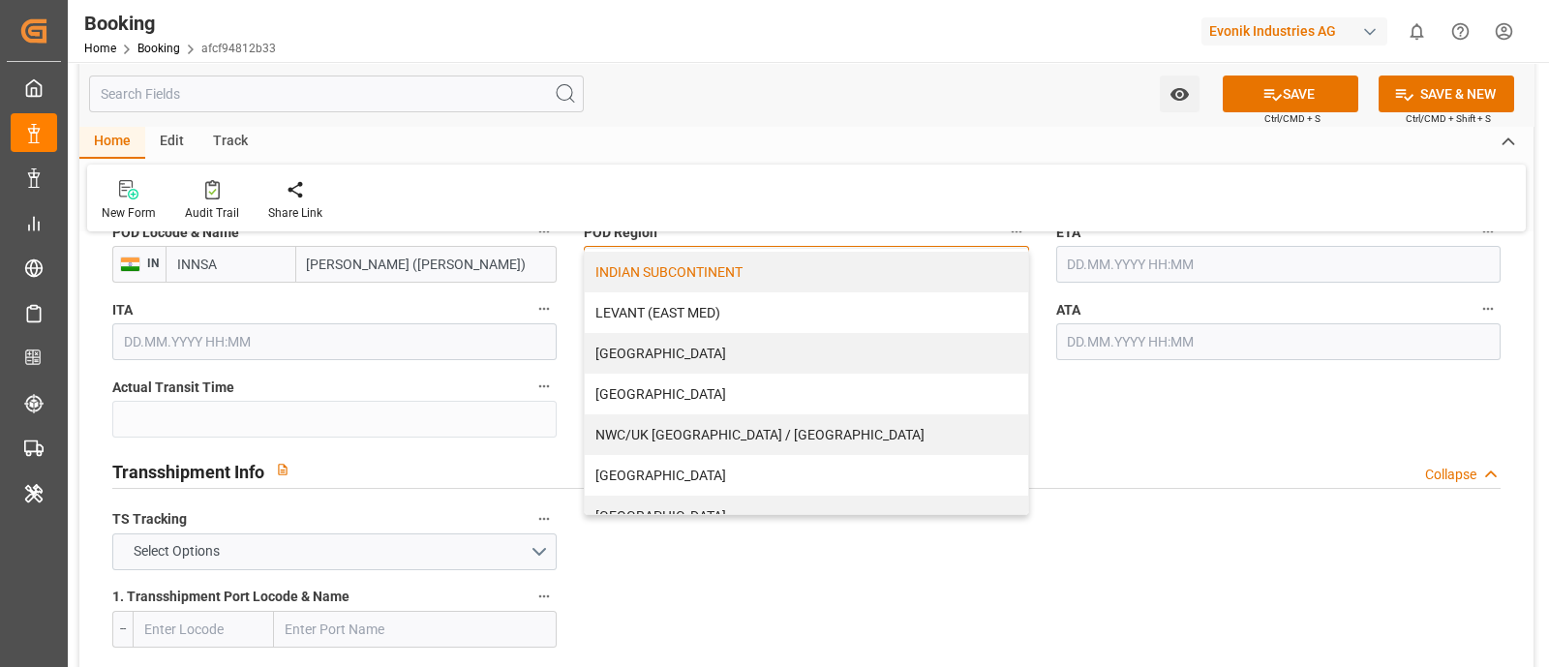
click at [810, 270] on div "INDIAN SUBCONTINENT" at bounding box center [806, 272] width 442 height 41
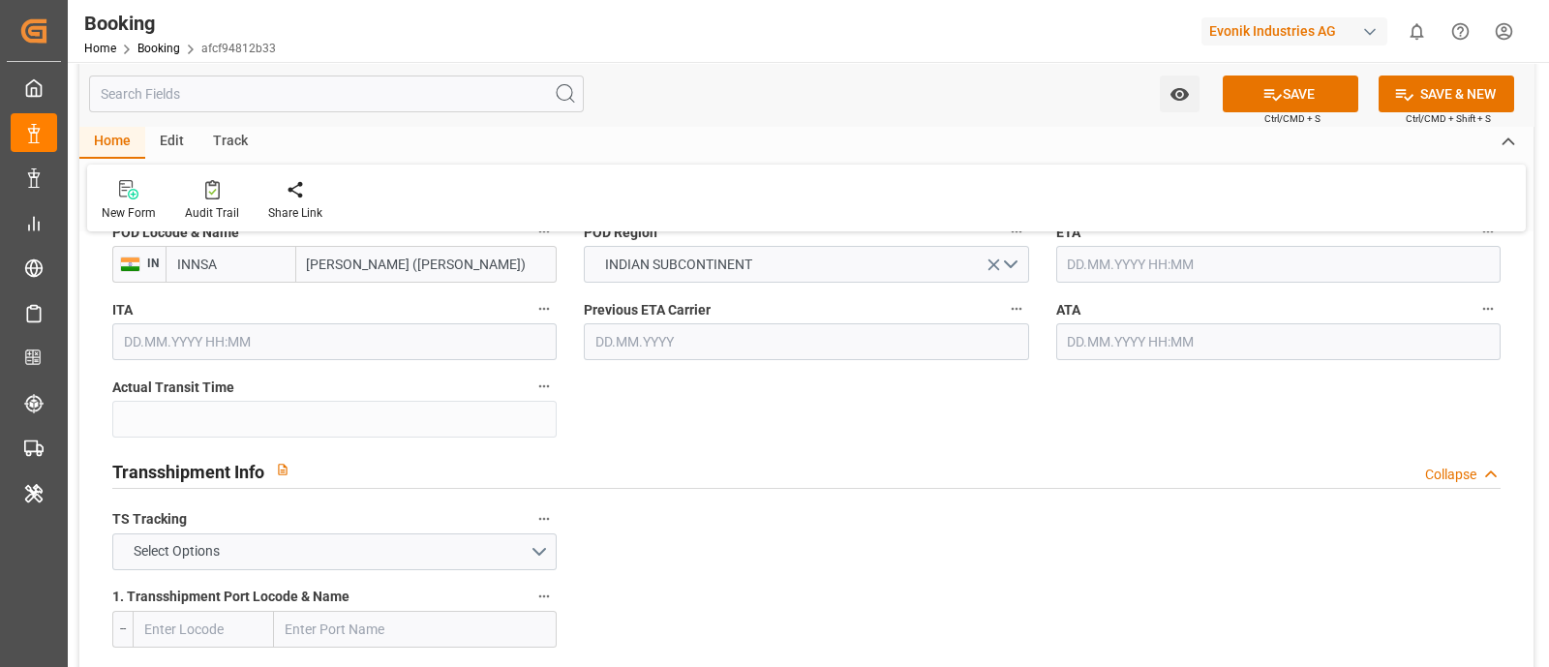
click at [791, 444] on div "Transshipment Info Collapse" at bounding box center [806, 471] width 1415 height 55
click at [1102, 262] on input "text" at bounding box center [1278, 264] width 444 height 37
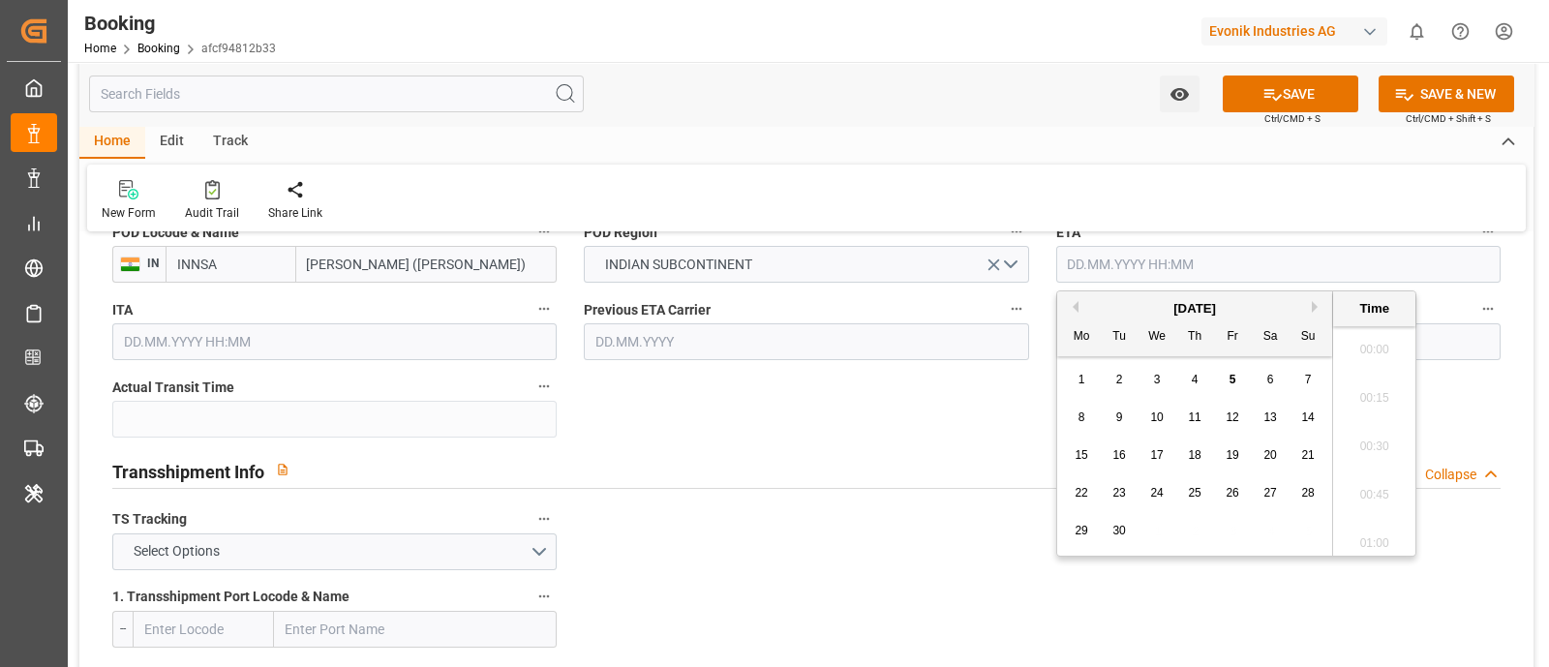
scroll to position [2329, 0]
paste input "2025-08-24"
click at [1302, 491] on span "24" at bounding box center [1307, 493] width 13 height 14
type input "24.08.2025 00:00"
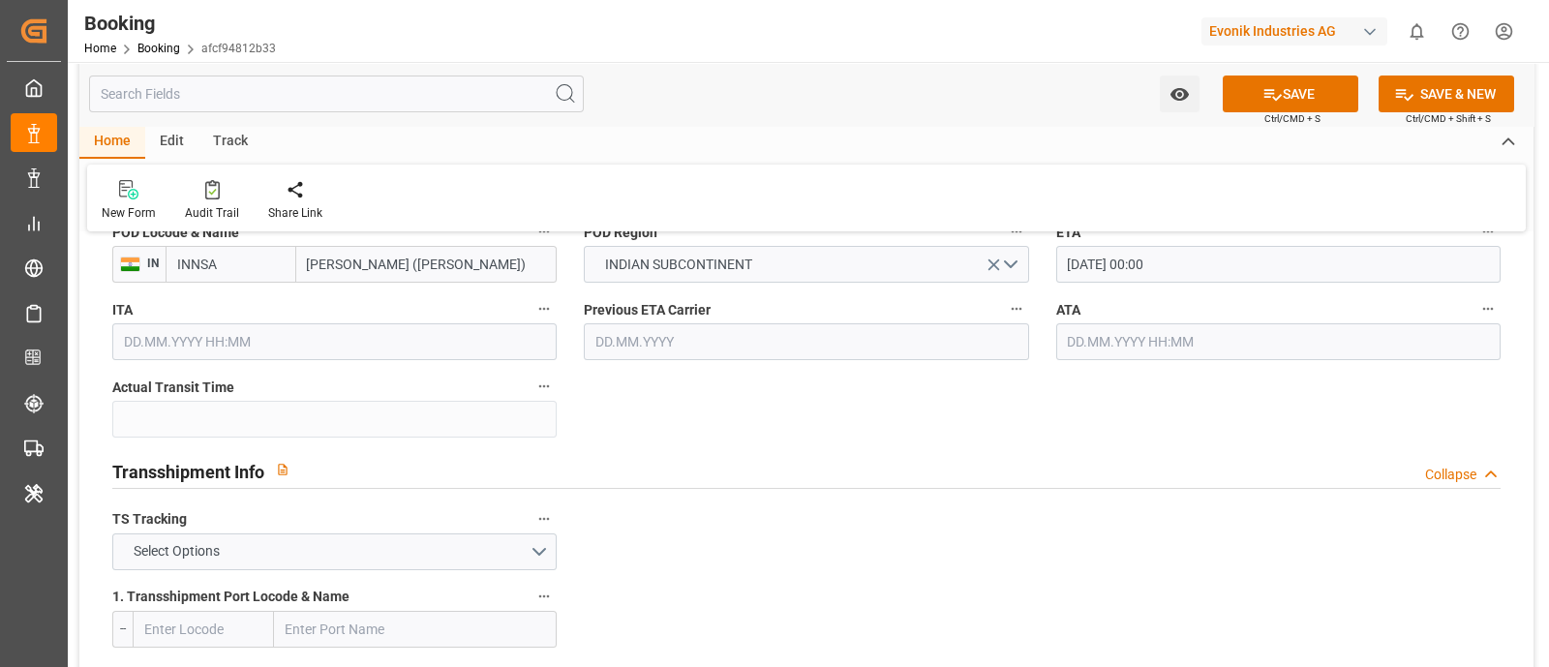
click at [1083, 350] on input "text" at bounding box center [1278, 341] width 444 height 37
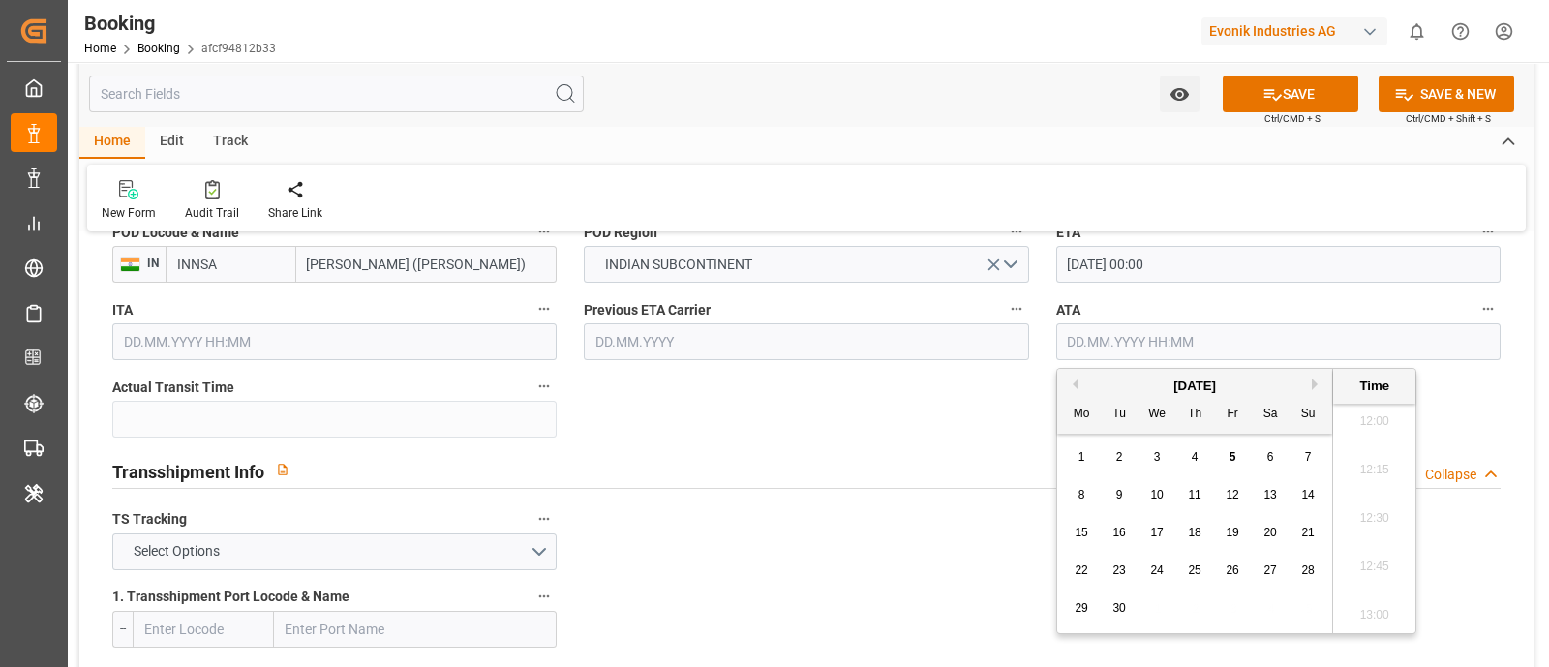
paste input "2025-08-24"
click at [1302, 564] on span "24" at bounding box center [1307, 570] width 13 height 14
type input "24.08.2025 00:00"
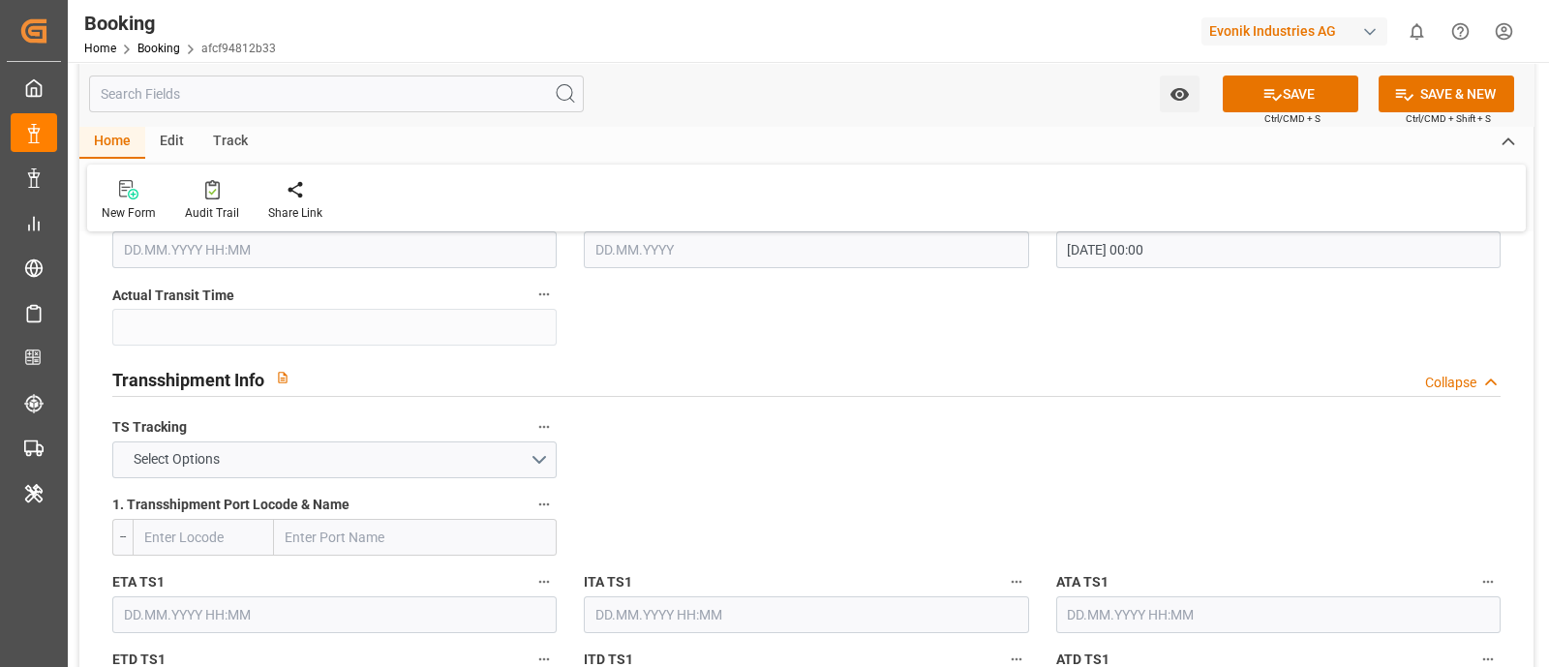
scroll to position [1935, 0]
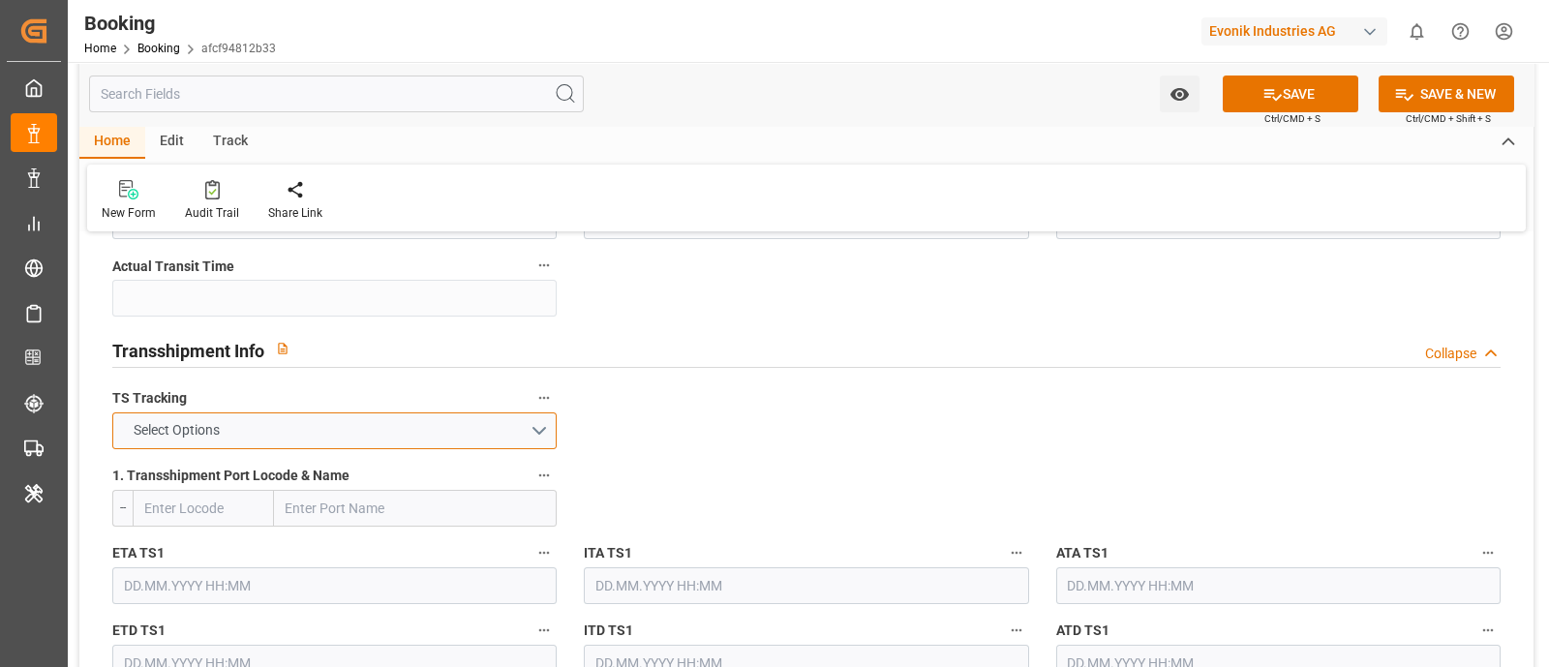
click at [261, 416] on button "Select Options" at bounding box center [334, 430] width 444 height 37
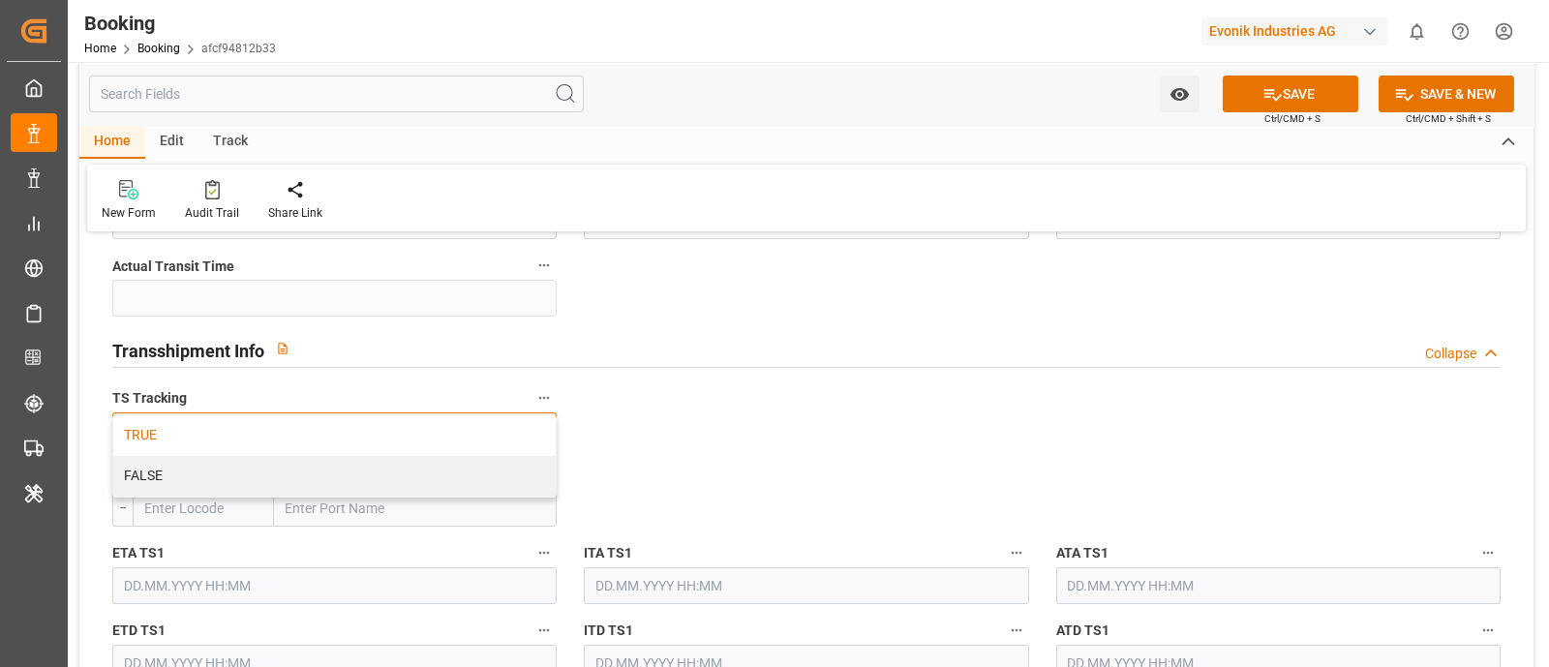
click at [193, 415] on div "TRUE" at bounding box center [334, 435] width 442 height 41
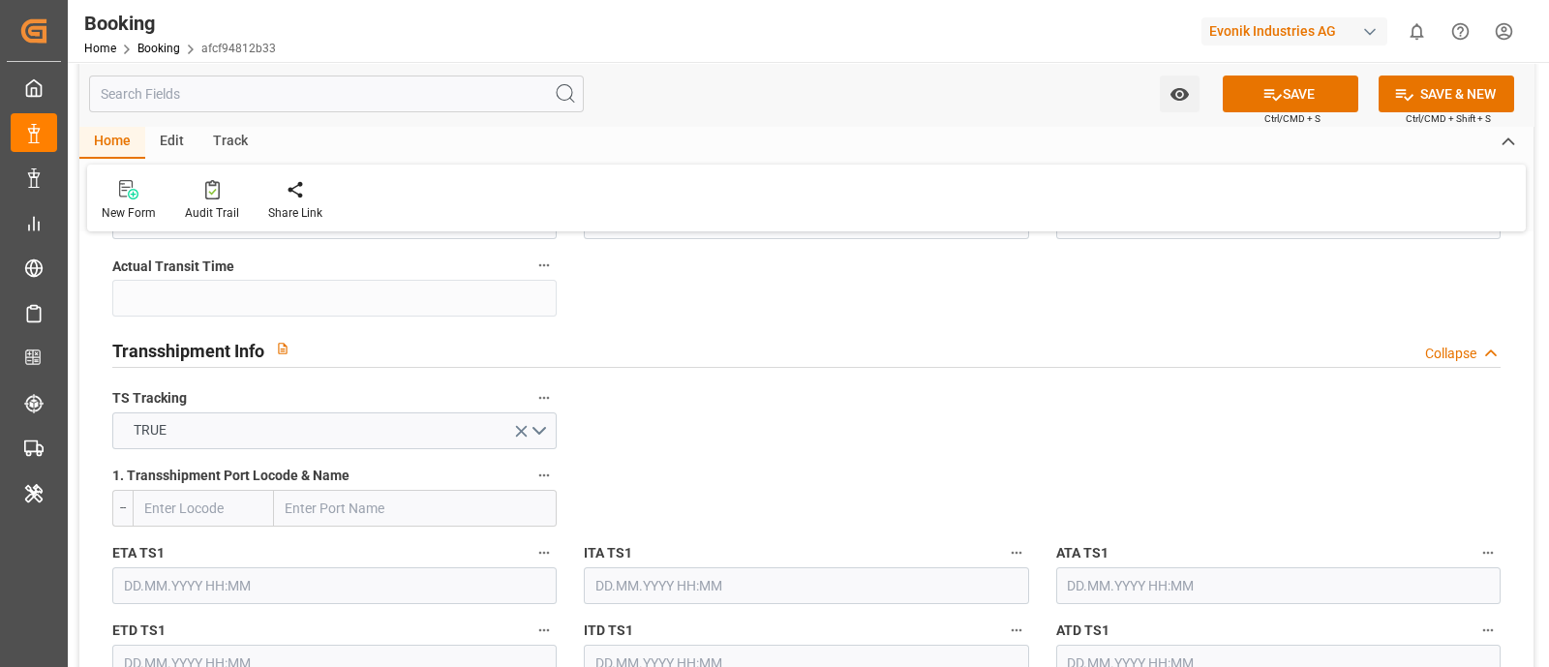
click at [299, 505] on input "text" at bounding box center [415, 508] width 283 height 37
paste input "TANGER MED"
click at [383, 573] on input "text" at bounding box center [334, 585] width 444 height 37
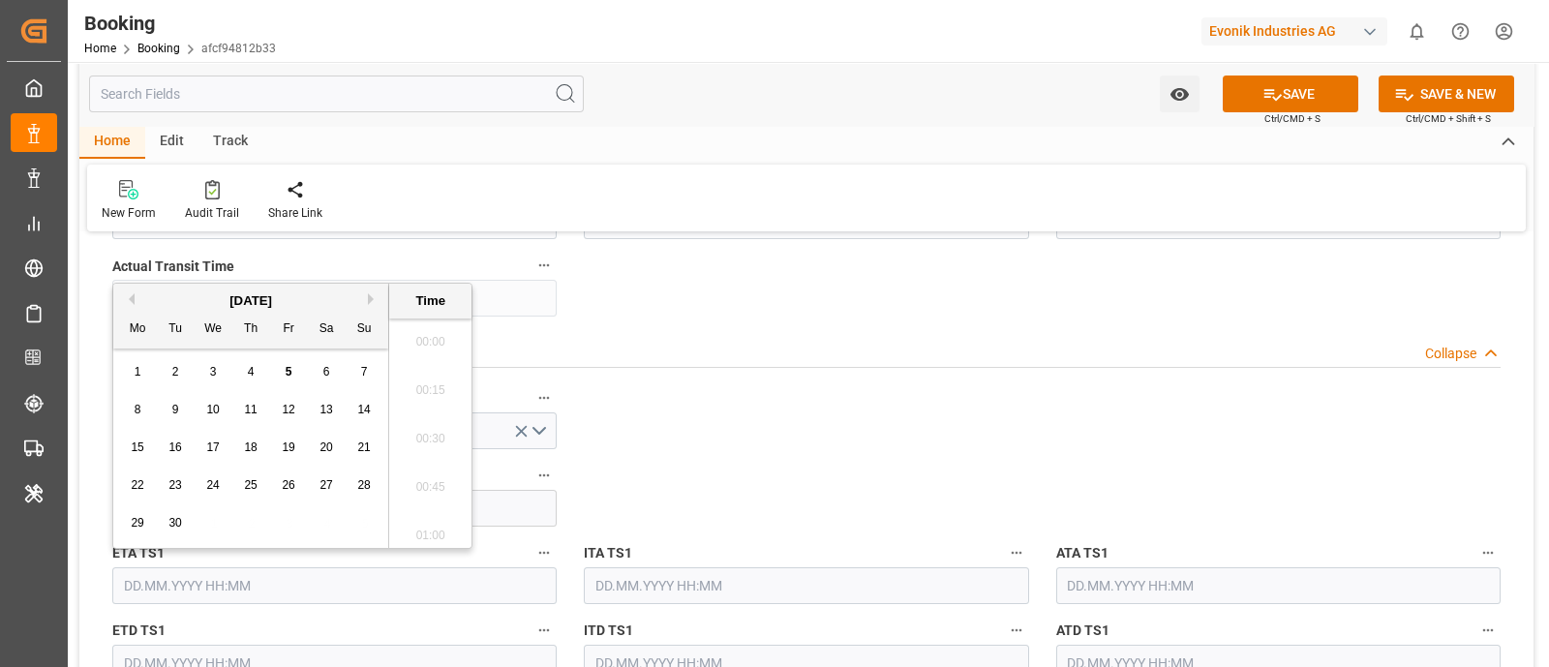
scroll to position [2329, 0]
click at [389, 546] on ul "00:00 00:15 00:30 00:45 01:00 01:15 01:30 01:45 02:00 02:15 02:30 02:45 03:00 0…" at bounding box center [430, 432] width 82 height 229
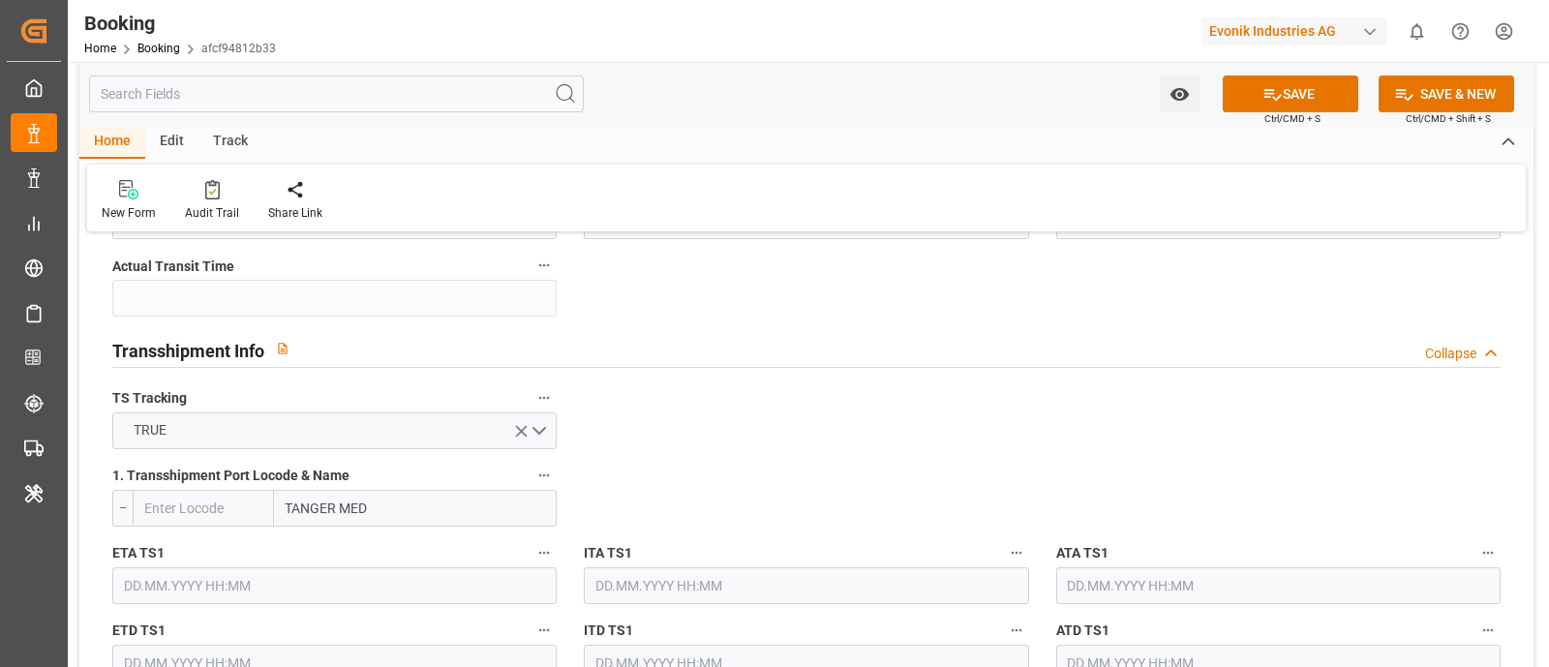
click at [361, 517] on input "TANGER MED" at bounding box center [415, 508] width 283 height 37
type input "TANGER MED"
click at [391, 559] on div "Tanger Med - MAPTM" at bounding box center [349, 552] width 149 height 44
type input "MAPTM"
type input "Tanger Med"
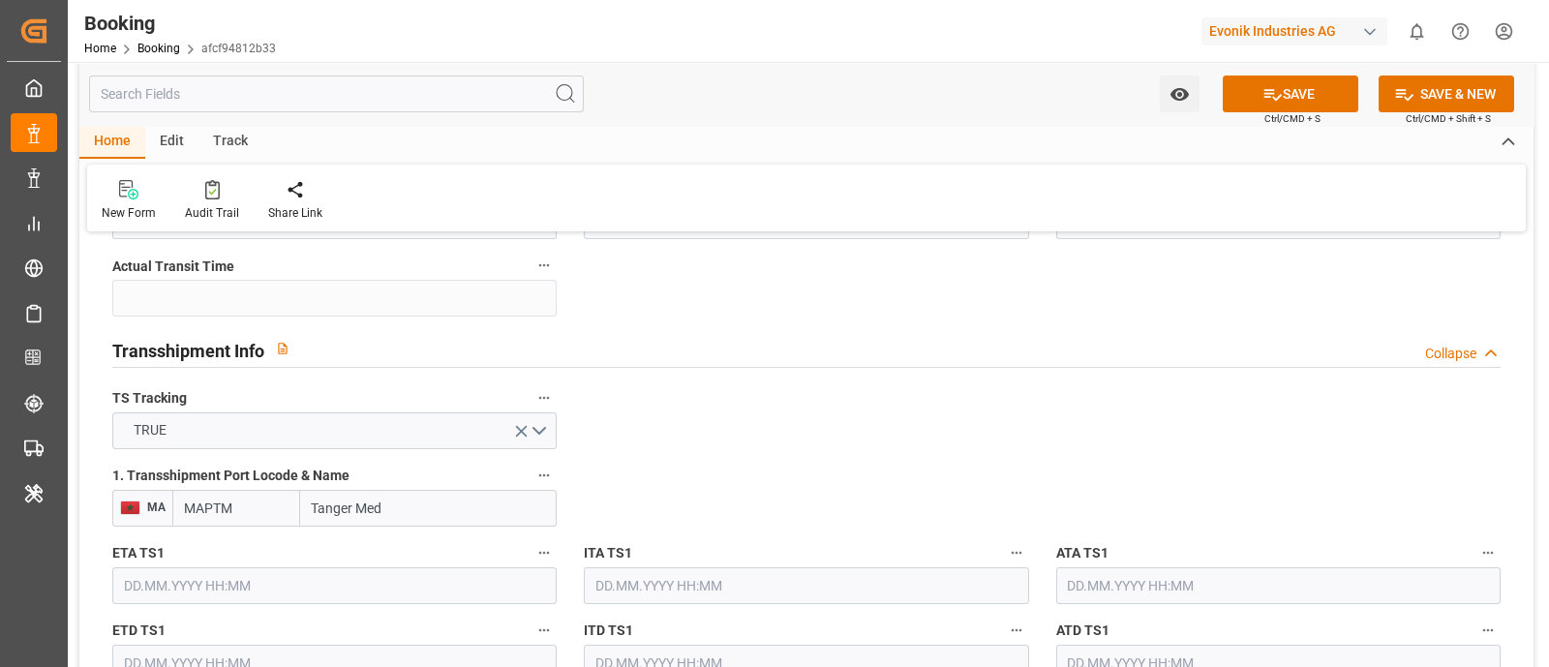
click at [158, 574] on input "text" at bounding box center [334, 585] width 444 height 37
paste input "2025-07-12"
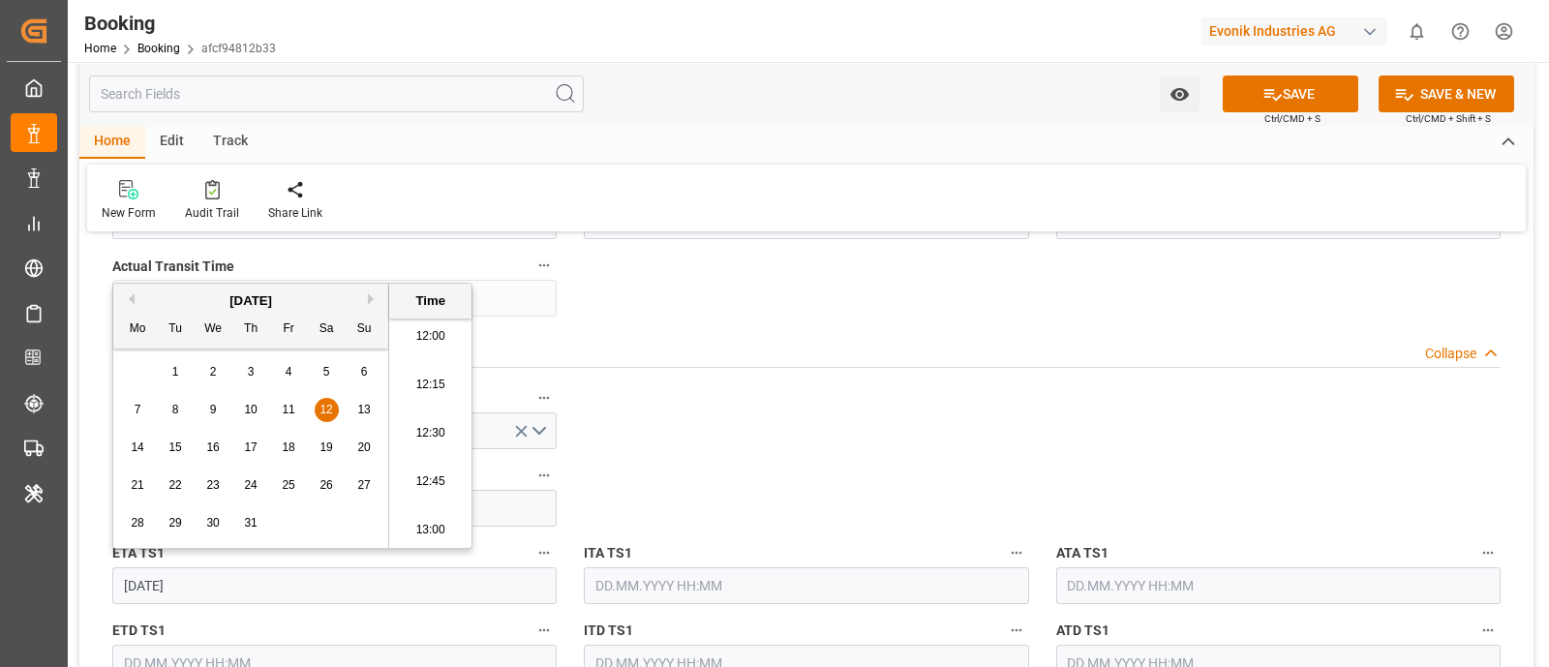
click at [324, 400] on div "12" at bounding box center [327, 410] width 24 height 23
type input "12.07.2025 00:00"
click at [1106, 585] on input "text" at bounding box center [1278, 585] width 444 height 37
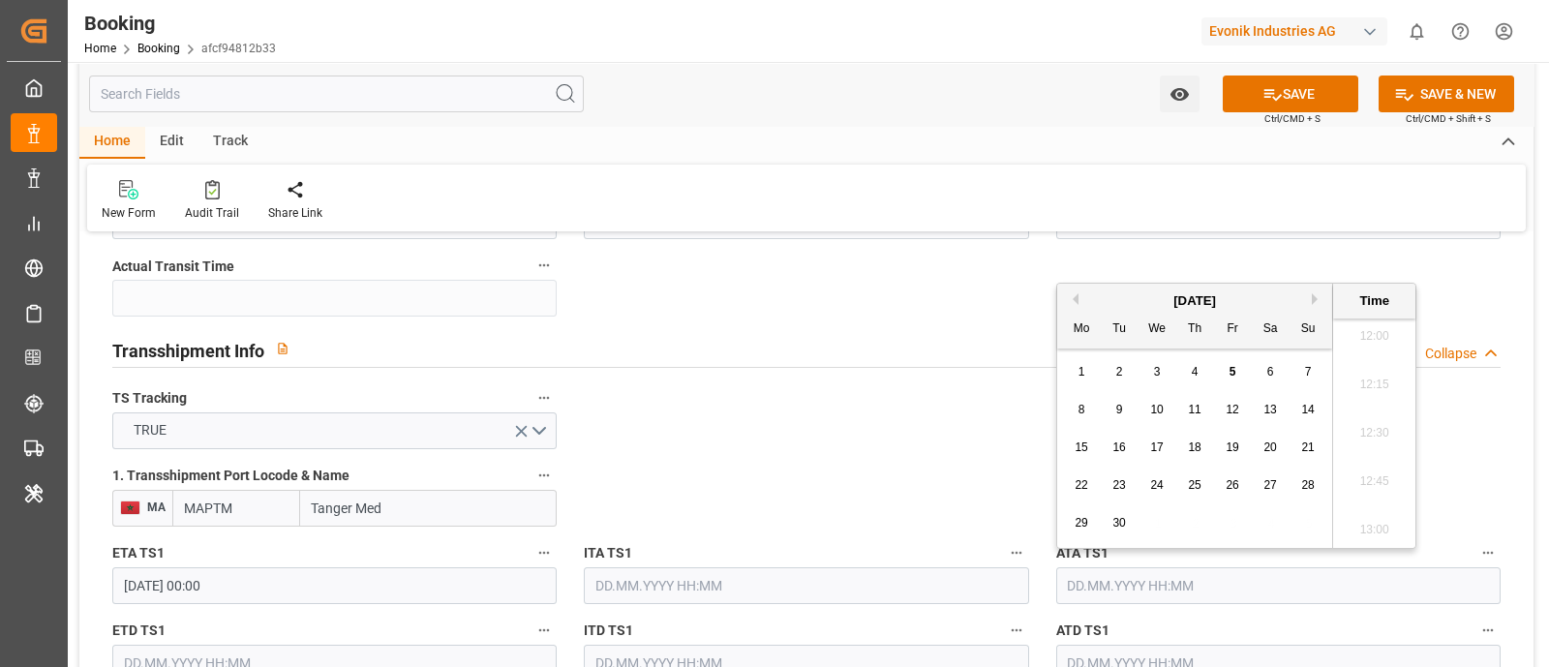
paste input "2025-07-12"
click at [1269, 408] on span "12" at bounding box center [1269, 410] width 13 height 14
type input "12.07.2025 00:00"
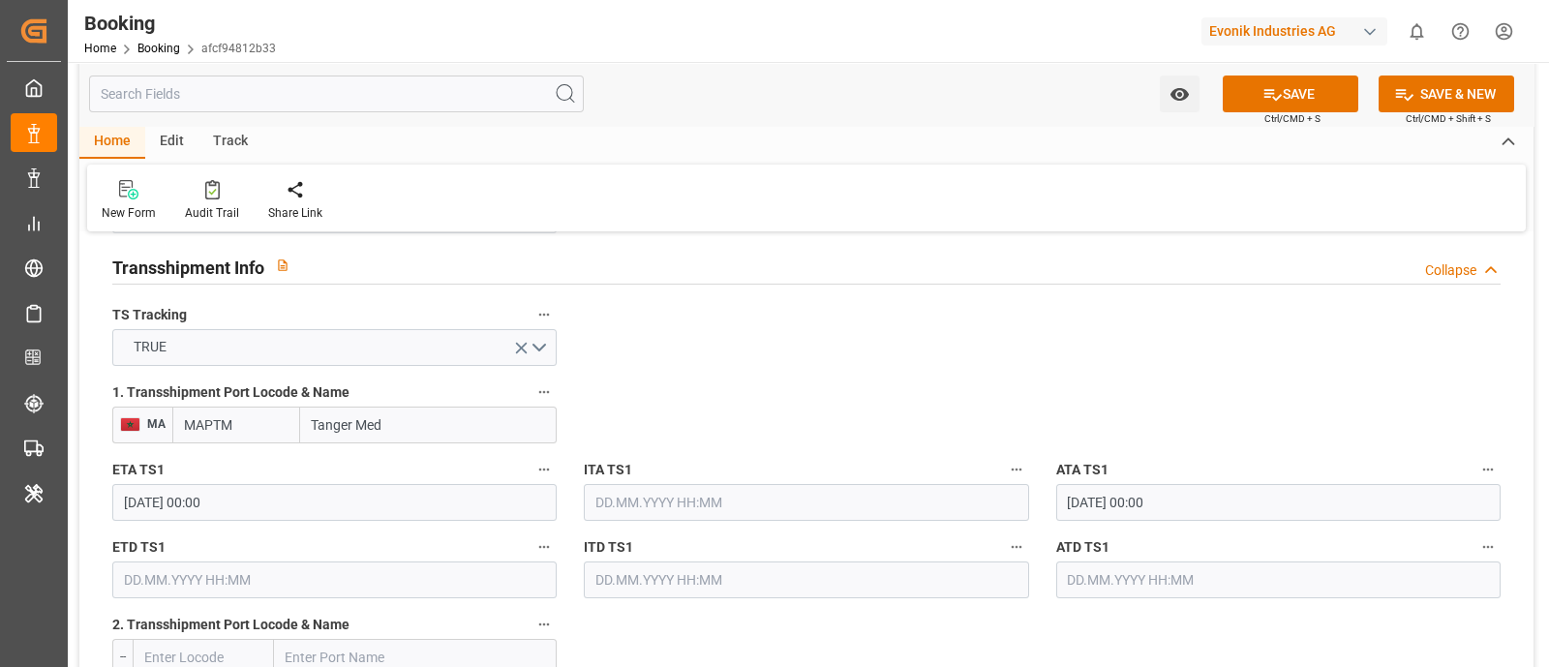
scroll to position [2057, 0]
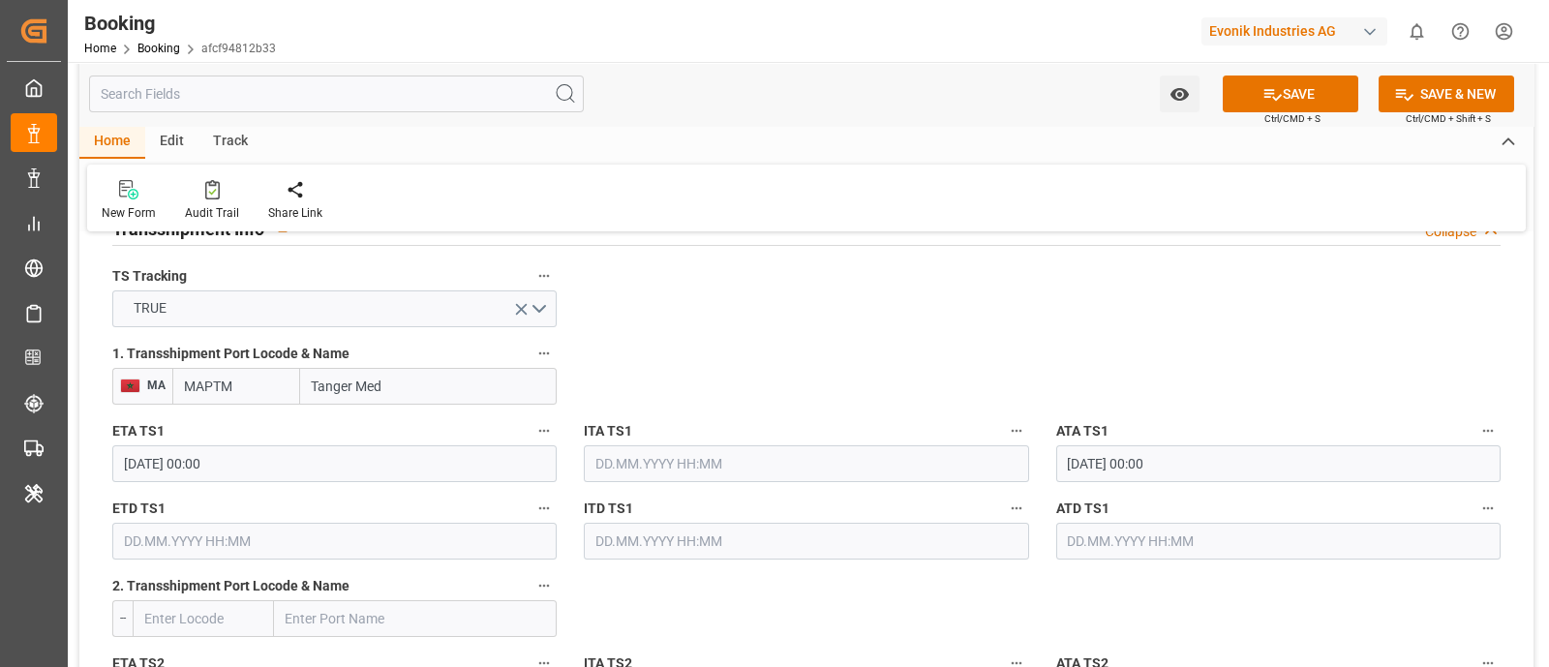
click at [265, 533] on input "text" at bounding box center [334, 541] width 444 height 37
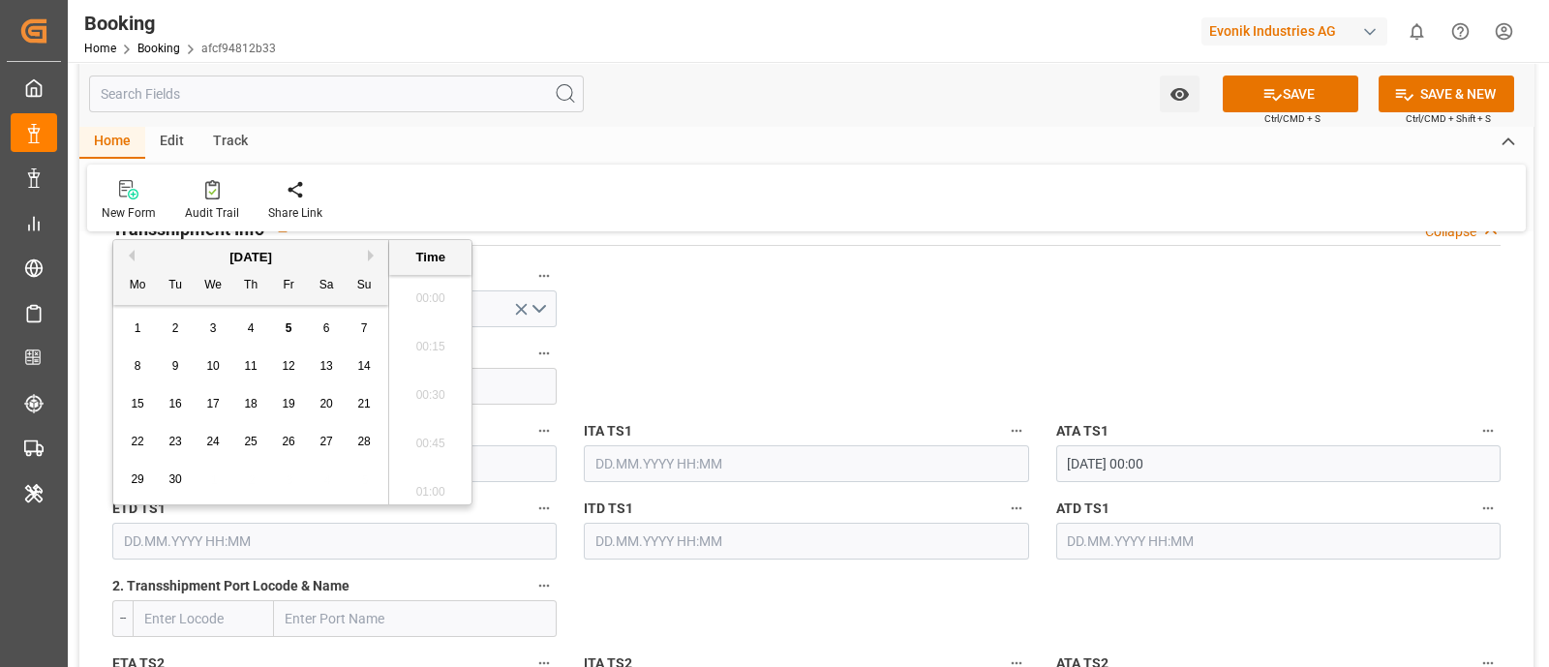
scroll to position [2329, 0]
paste input "2025-07-18"
click at [286, 400] on span "18" at bounding box center [288, 404] width 13 height 14
type input "18.07.2025 00:00"
click at [1079, 545] on input "text" at bounding box center [1278, 541] width 444 height 37
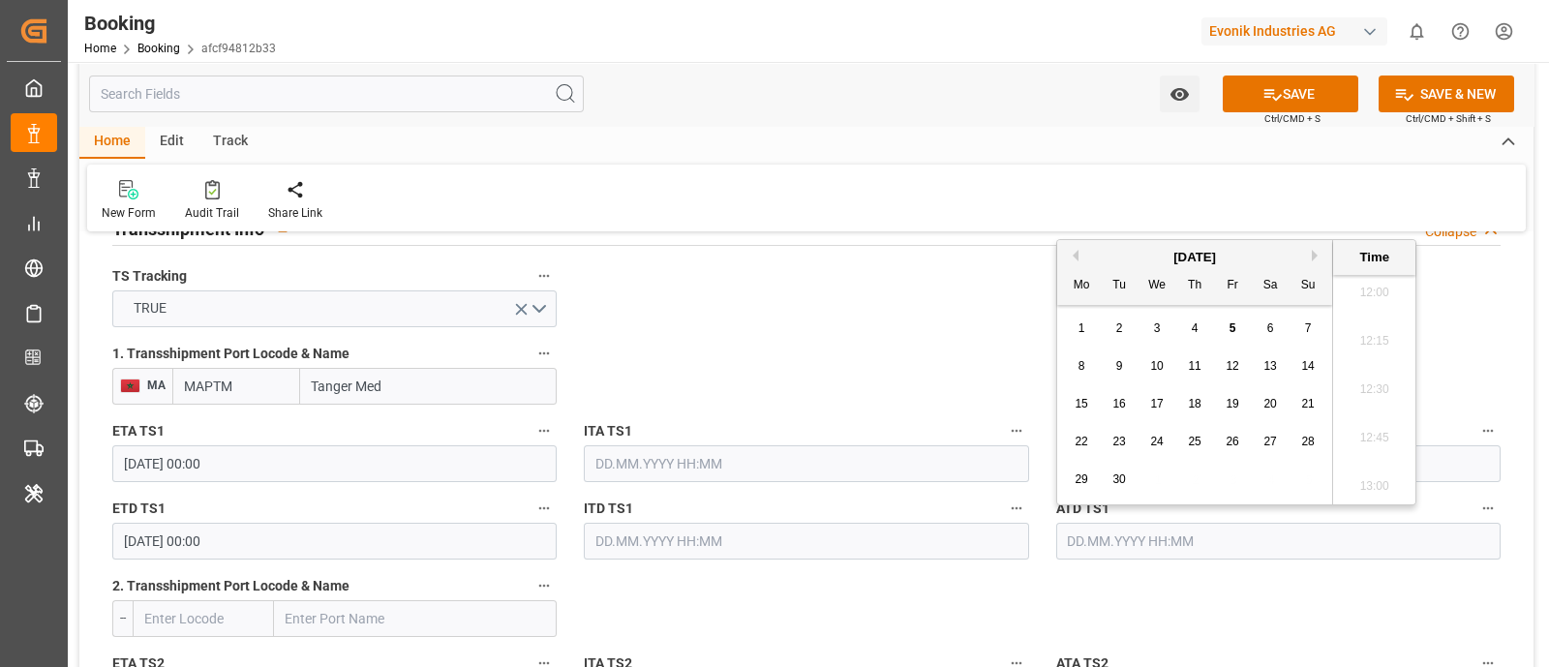
paste input "2025-07-18"
click at [1234, 410] on div "18" at bounding box center [1233, 404] width 24 height 23
type input "18.07.2025 00:00"
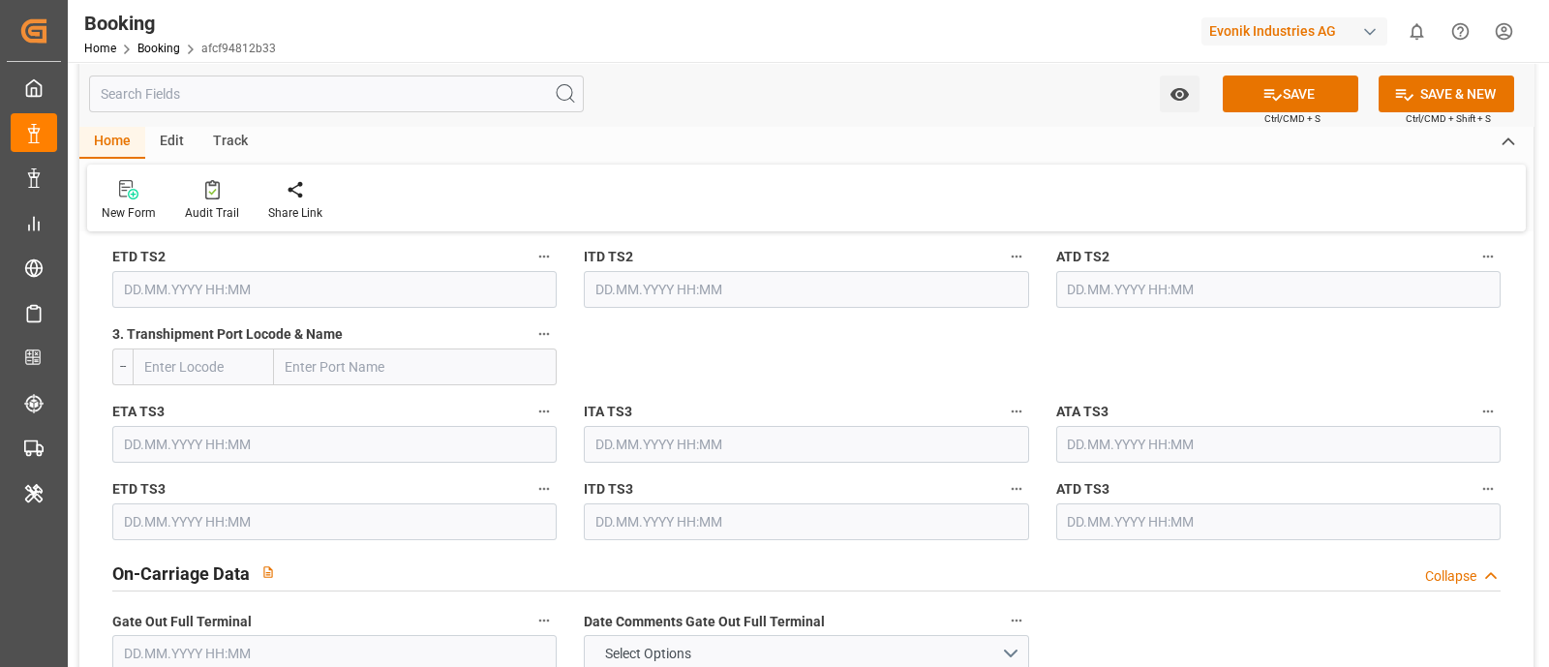
scroll to position [2783, 0]
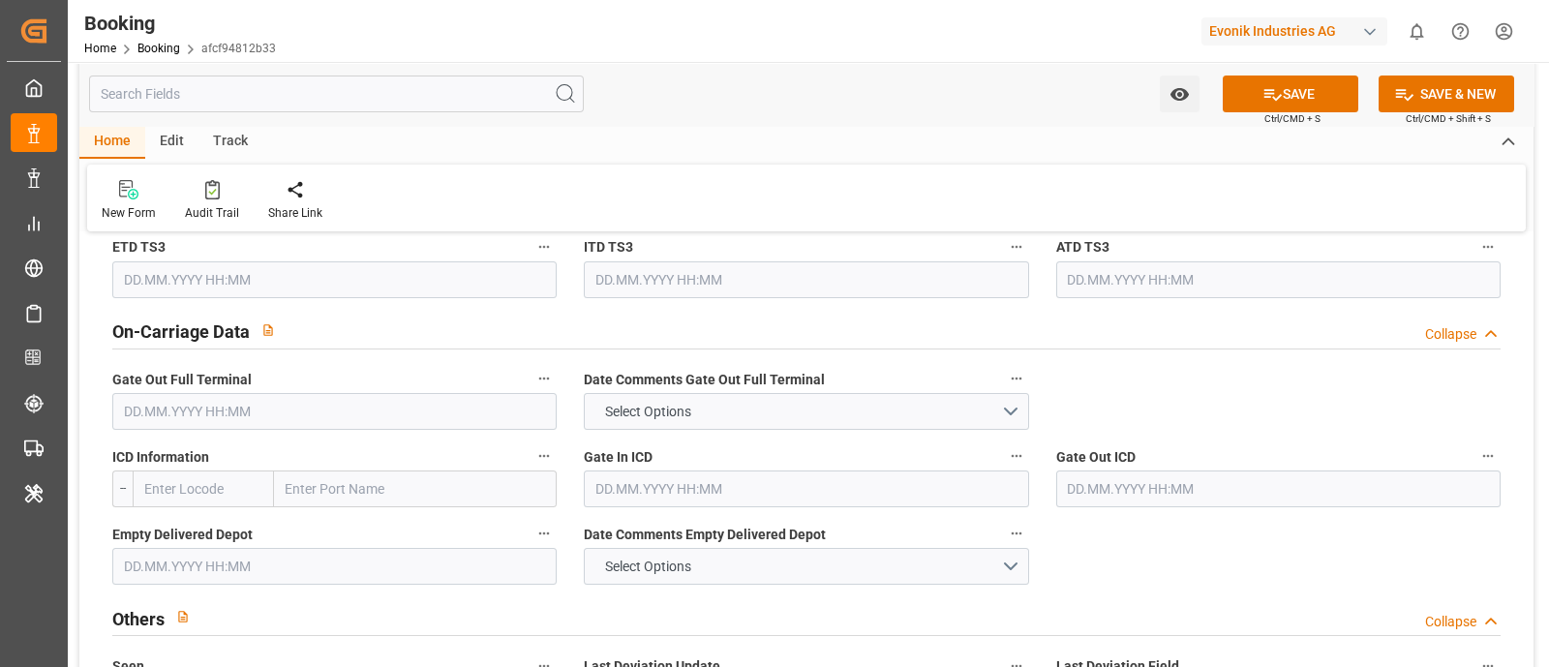
click at [169, 409] on input "text" at bounding box center [334, 411] width 444 height 37
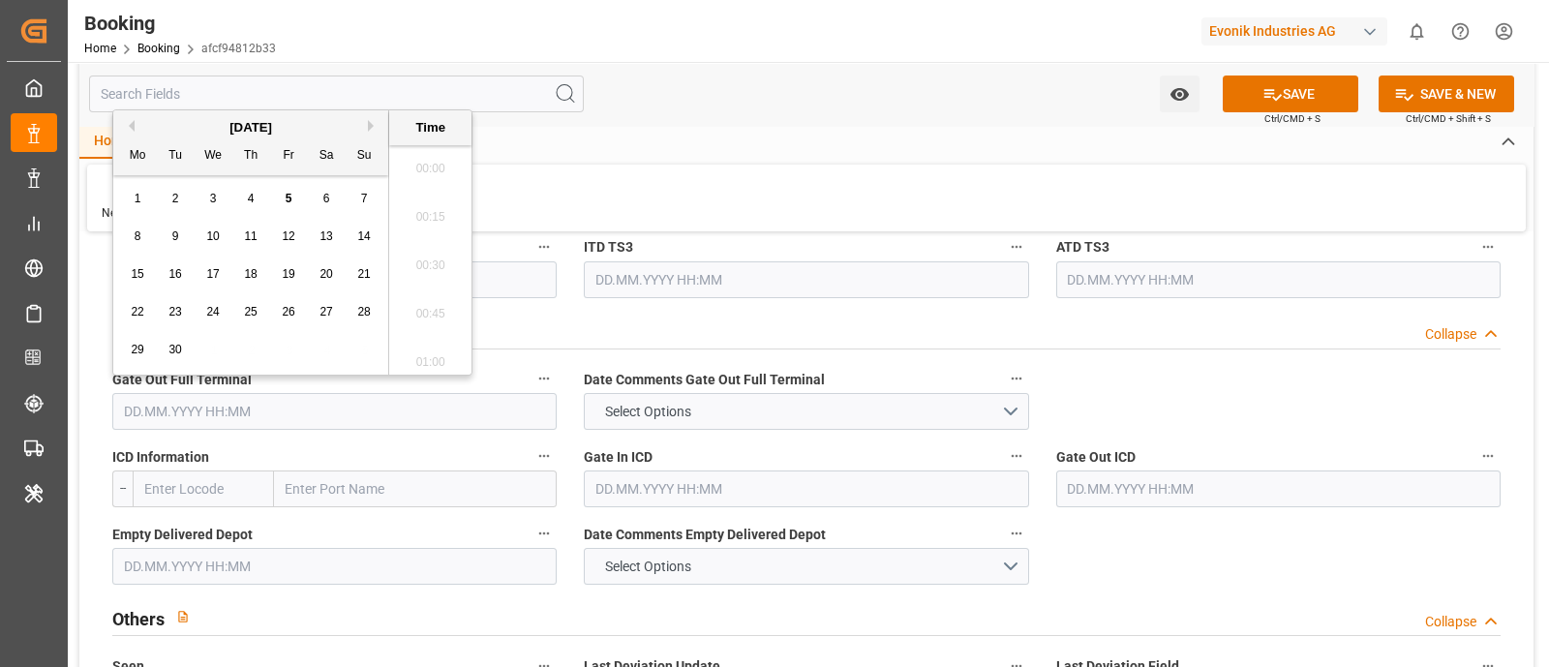
scroll to position [2329, 0]
paste input "2025-08-25"
click at [139, 351] on span "25" at bounding box center [137, 350] width 13 height 14
type input "25.08.2025 00:00"
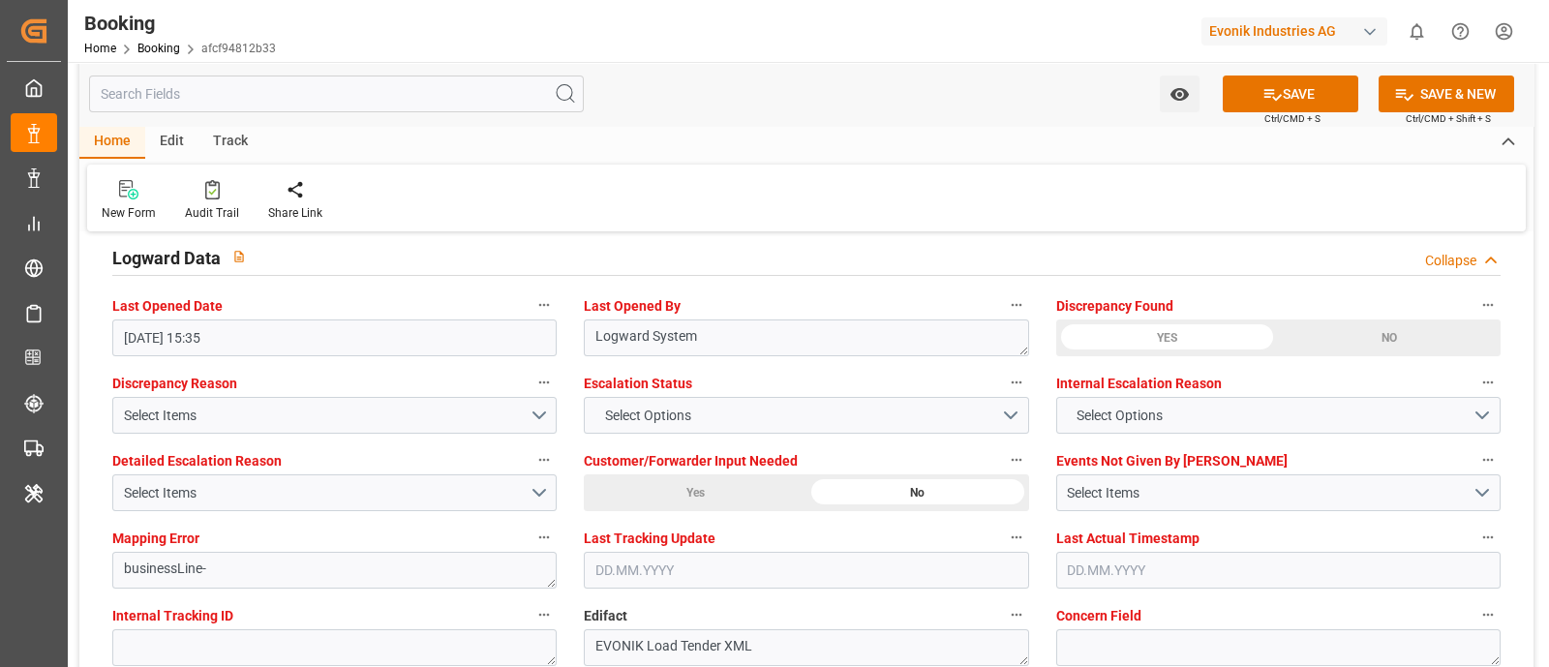
scroll to position [3750, 0]
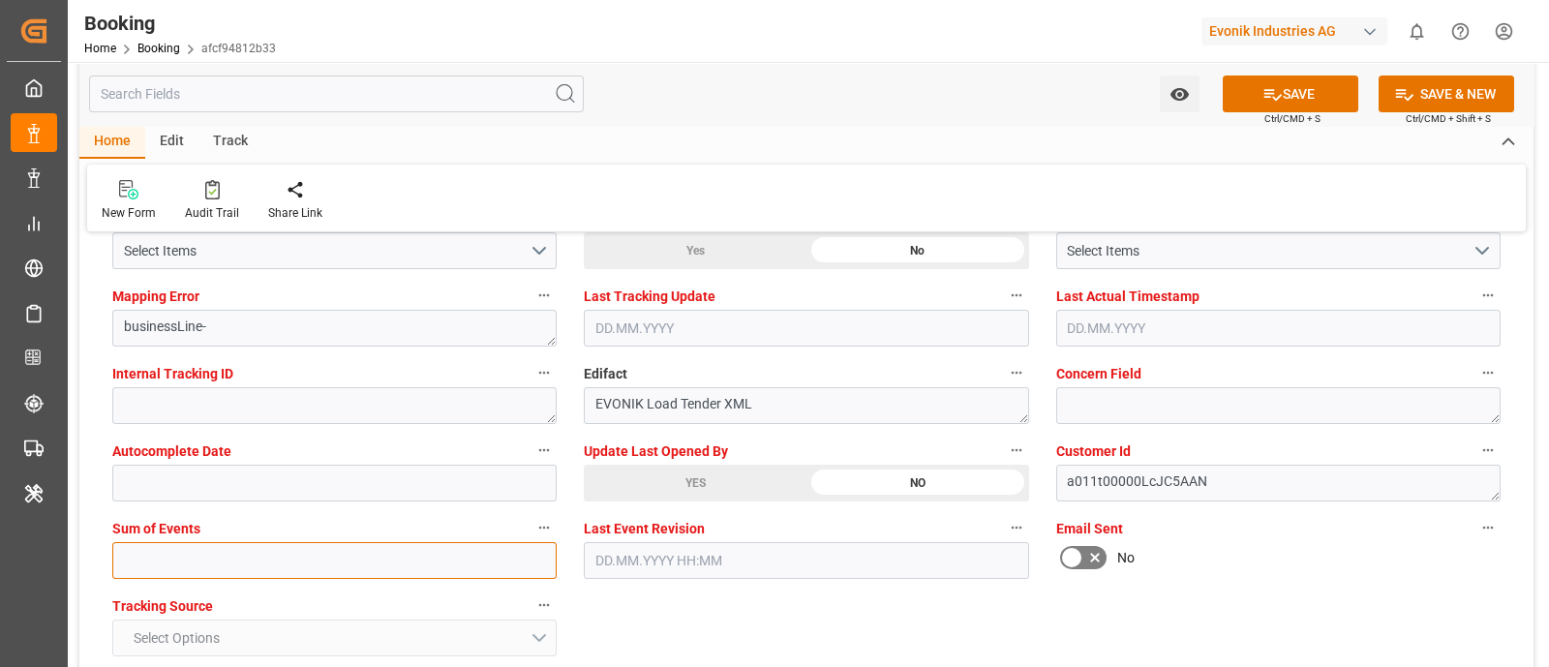
click at [243, 558] on input "text" at bounding box center [334, 560] width 444 height 37
type input "0"
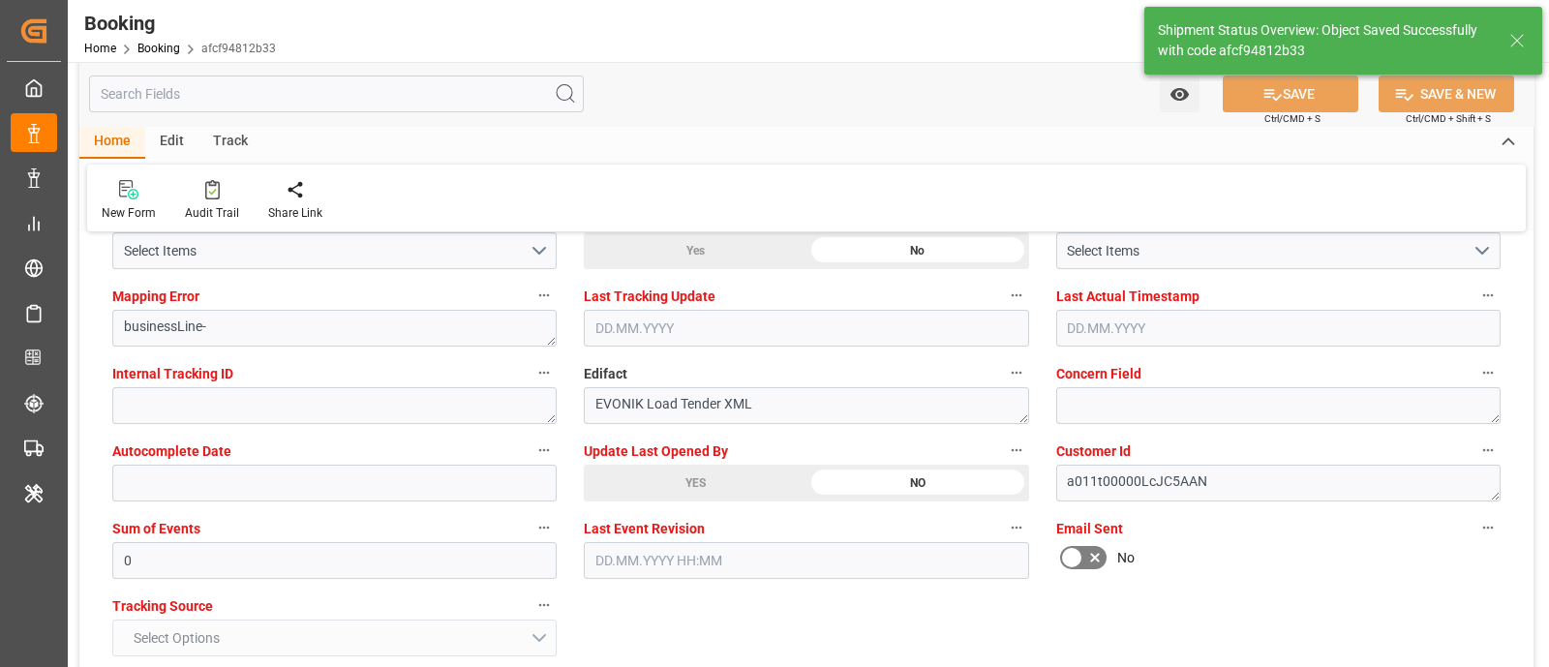
type textarea "[PERSON_NAME]"
type textarea "Yes"
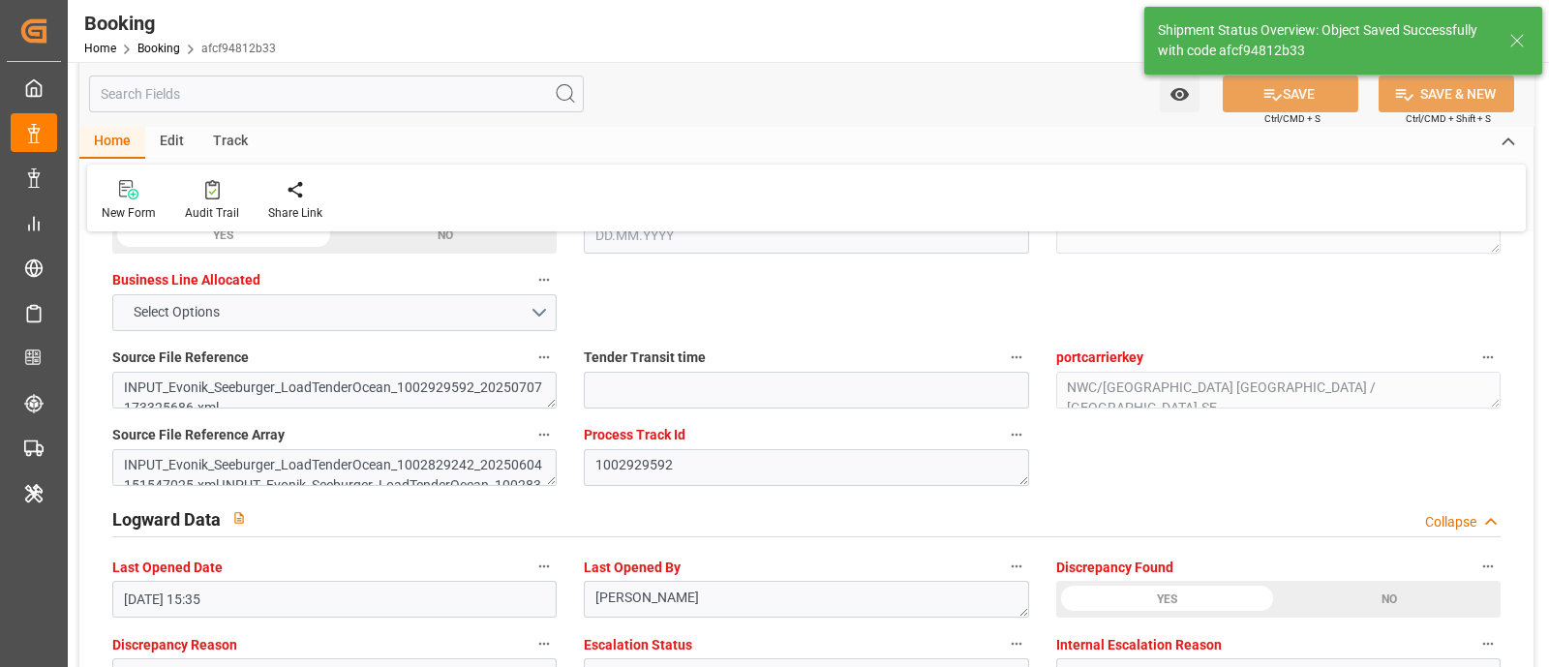
type input "48"
type input "07.07.2025 00:00"
type input "24.08.2025 00:00"
type input "12.07.2025 00:00"
type input "18.07.2025 00:00"
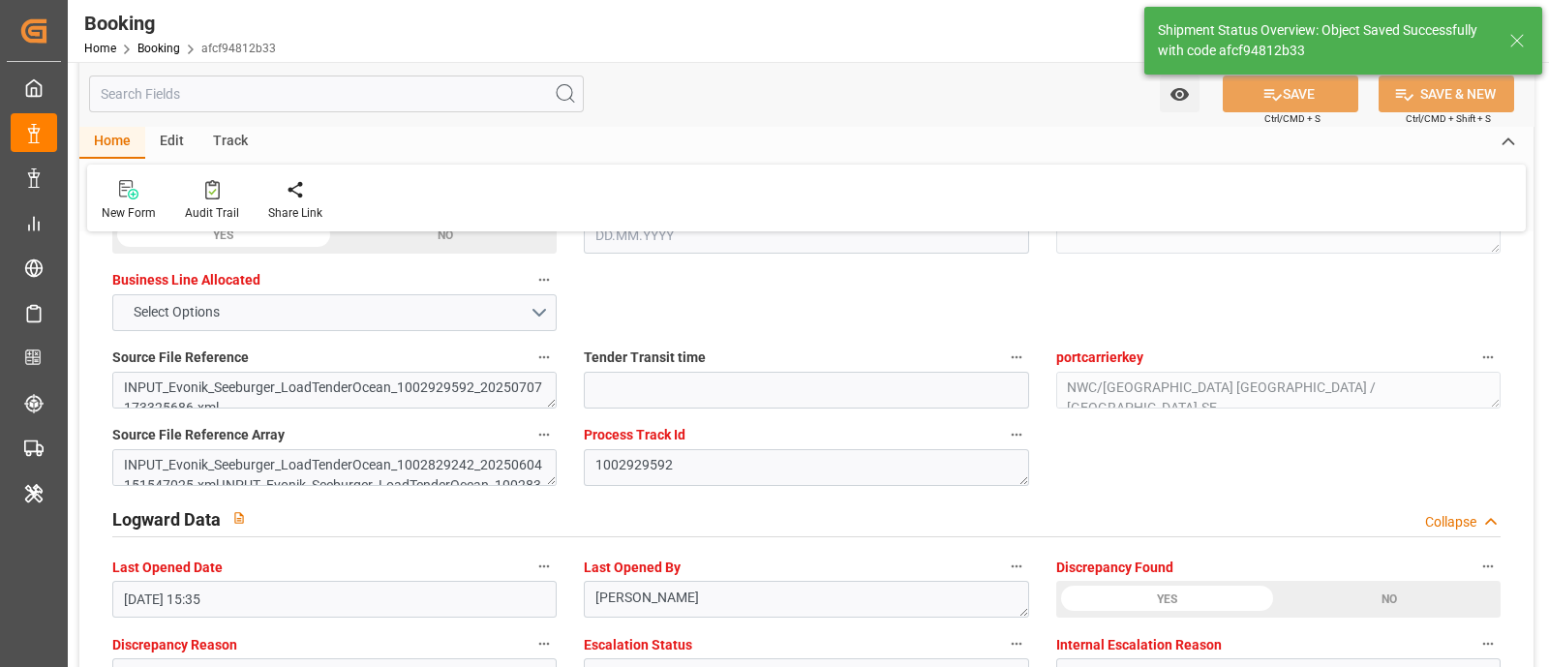
type input "05.09.2025 07:05"
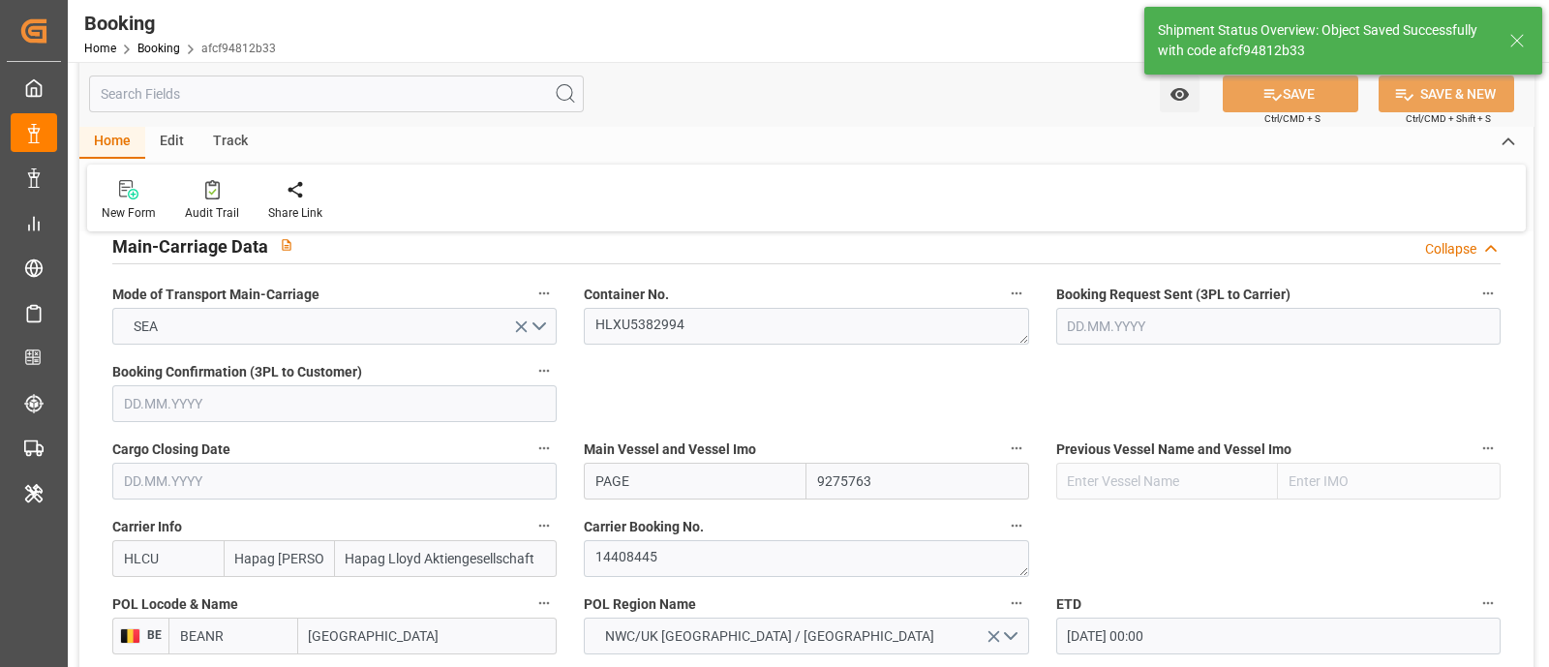
scroll to position [1089, 0]
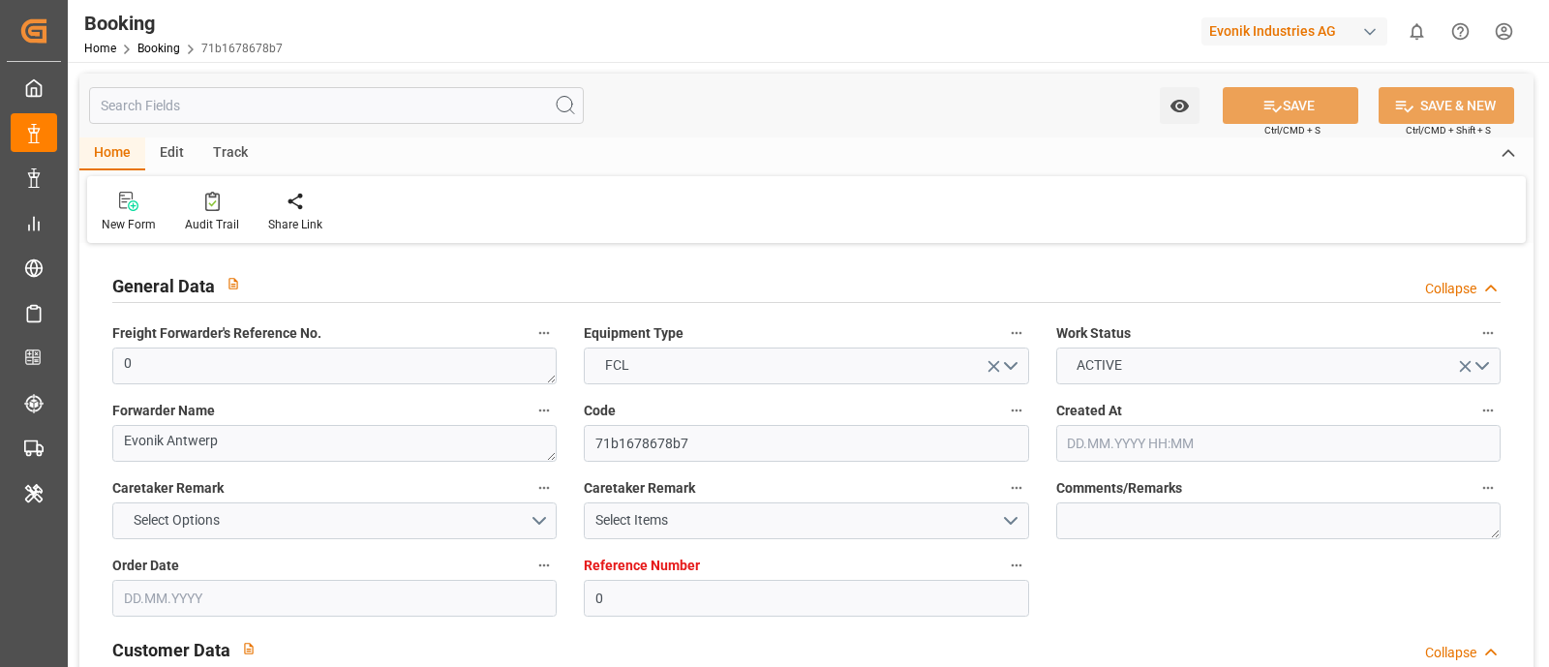
type input "0"
type input "Hapag [PERSON_NAME]"
type input "Hapag Lloyd Aktiengesellschaft"
type input "NLRTM"
type input "INNSA"
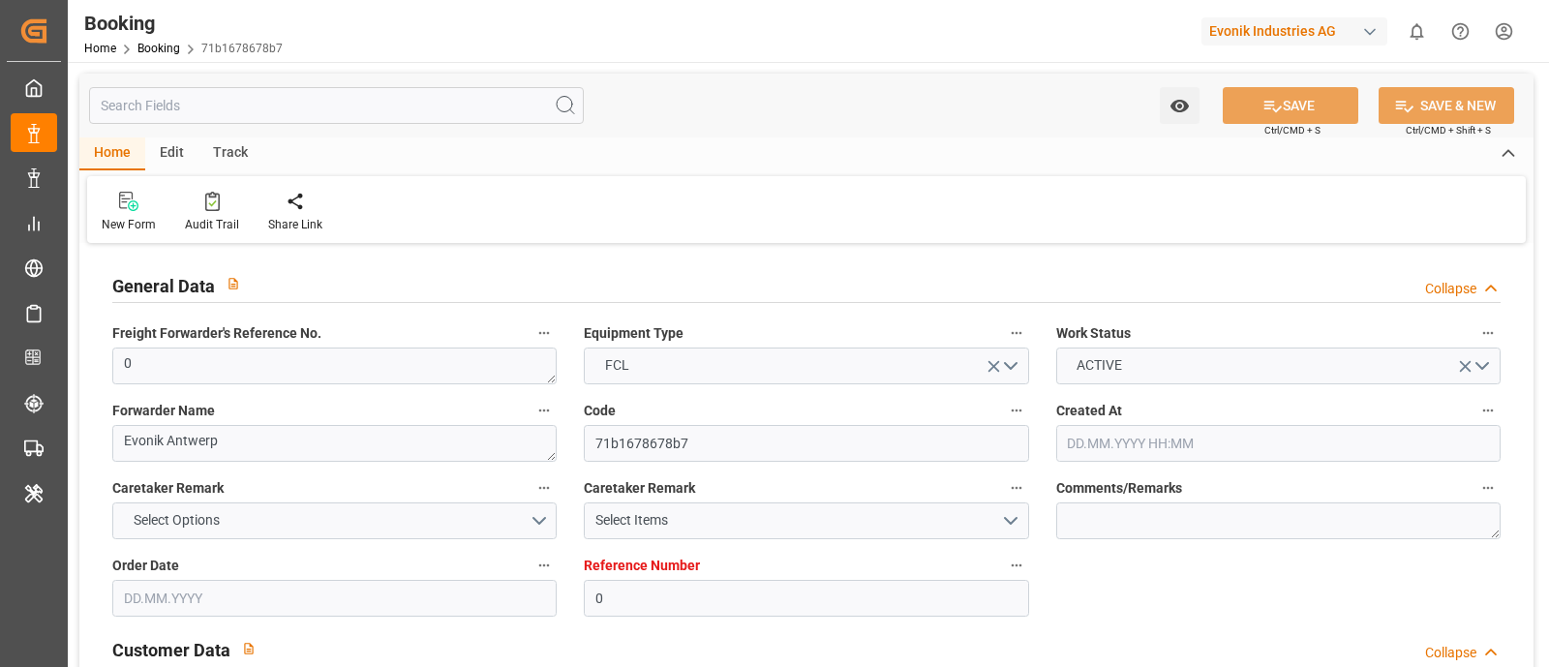
type input "[DATE] 15:22"
type input "[DATE]"
type input "24.06.2025"
type input "07.07.2025 15:35"
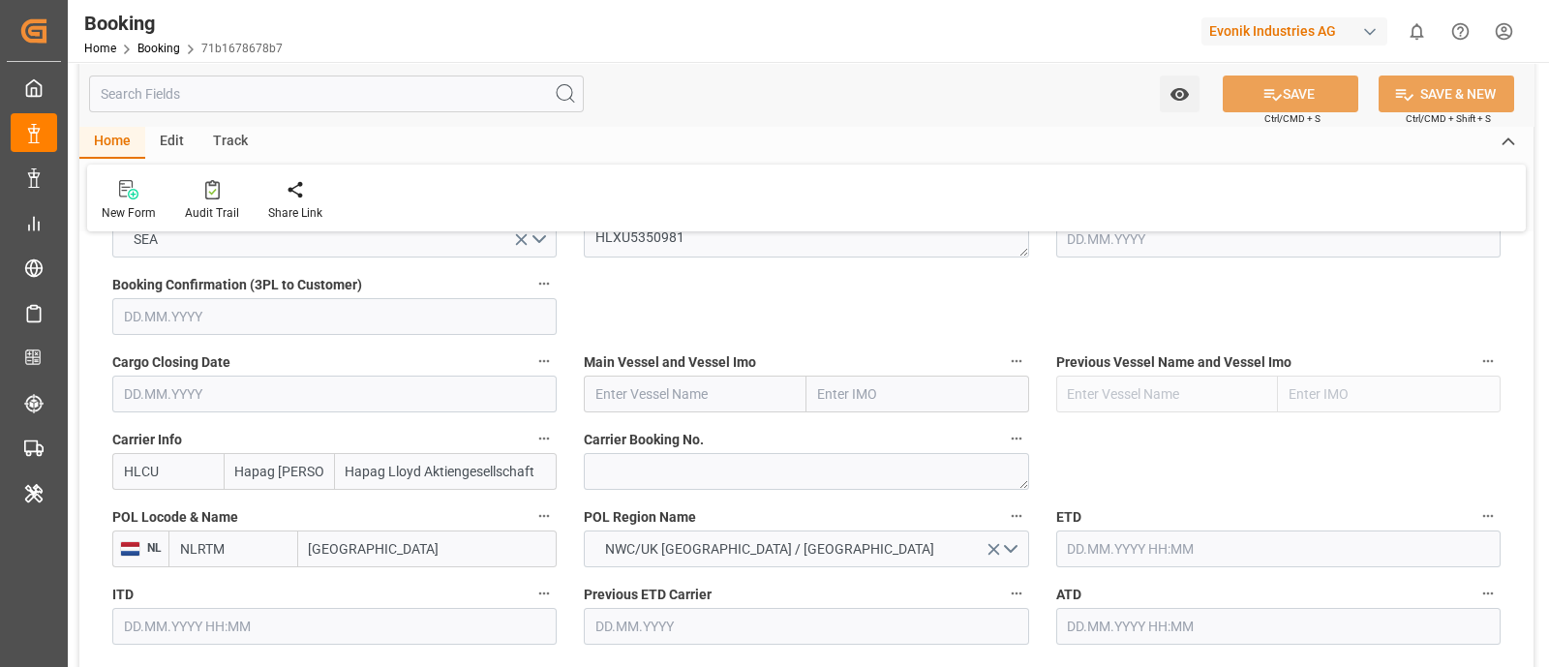
scroll to position [1331, 0]
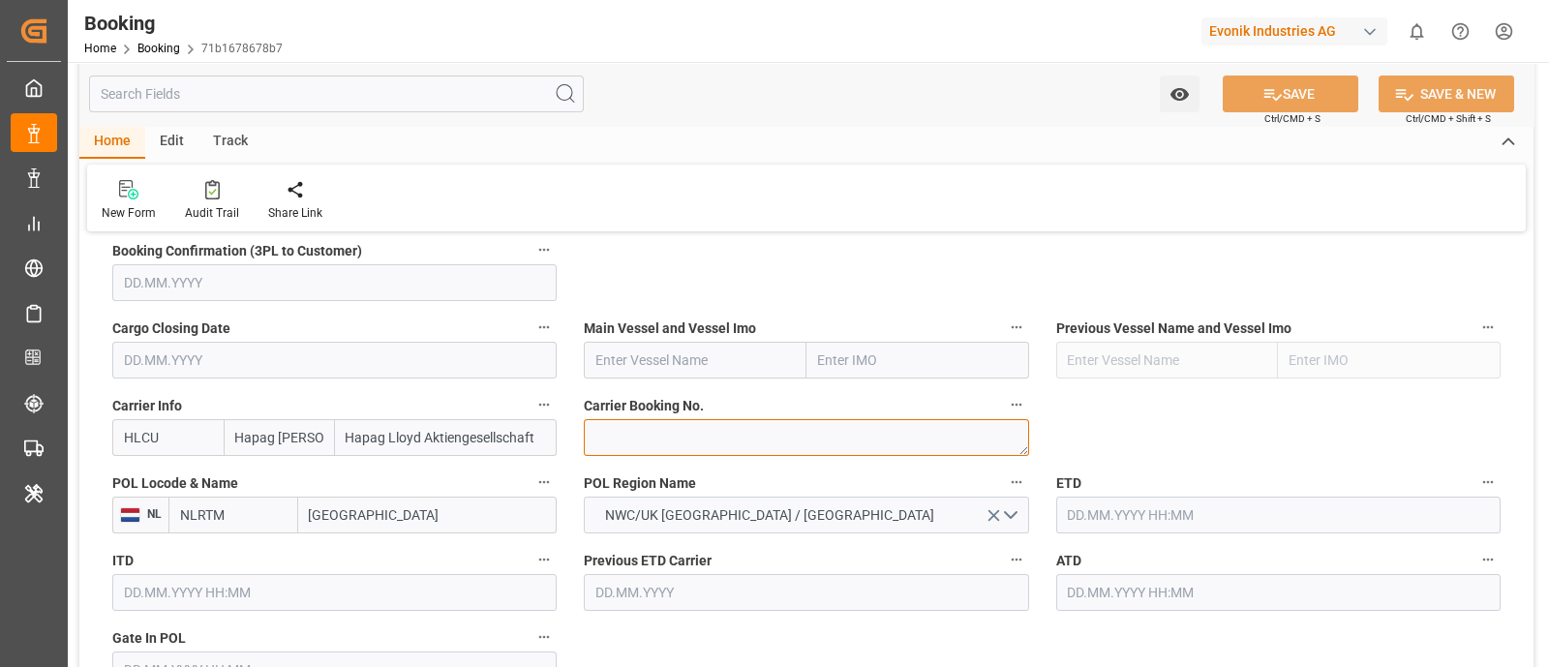
click at [627, 446] on textarea at bounding box center [806, 437] width 444 height 37
paste textarea "68783693"
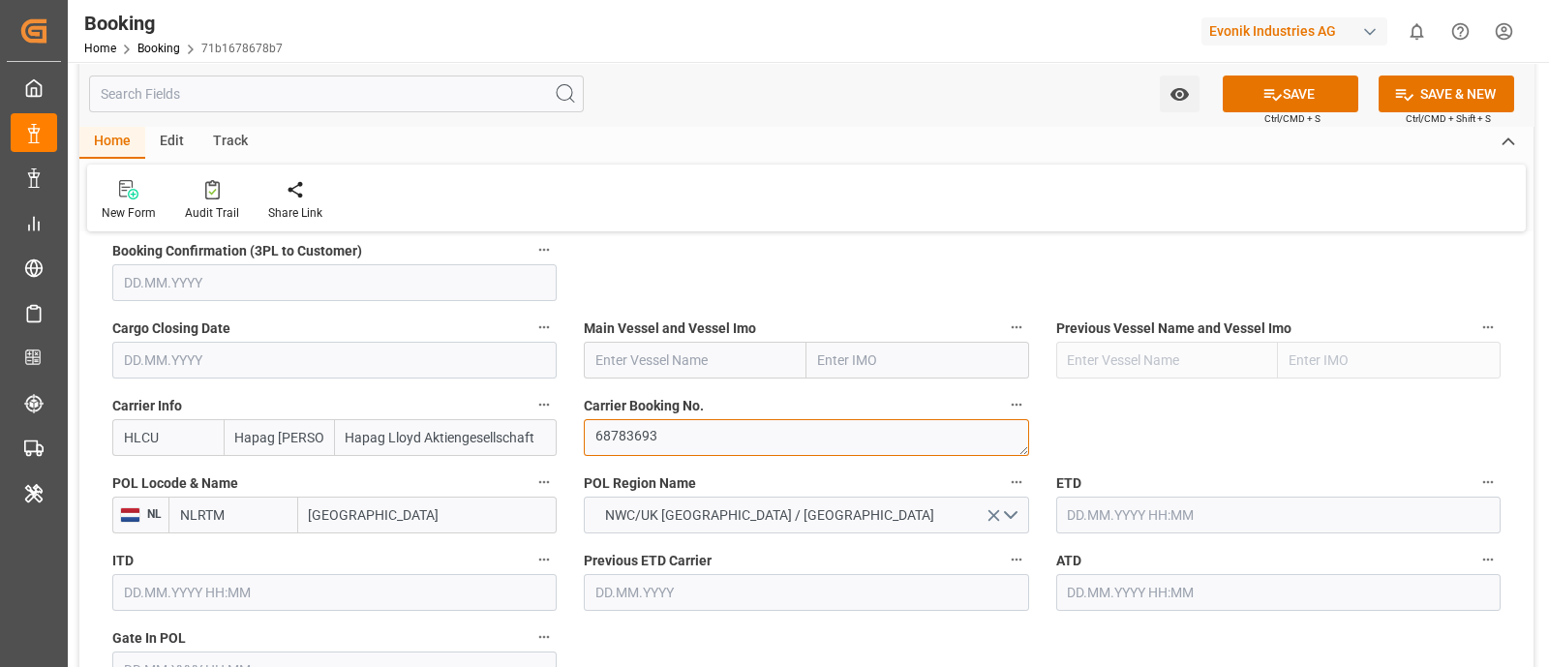
click at [597, 442] on textarea "68783693" at bounding box center [806, 437] width 444 height 37
type textarea "68783693"
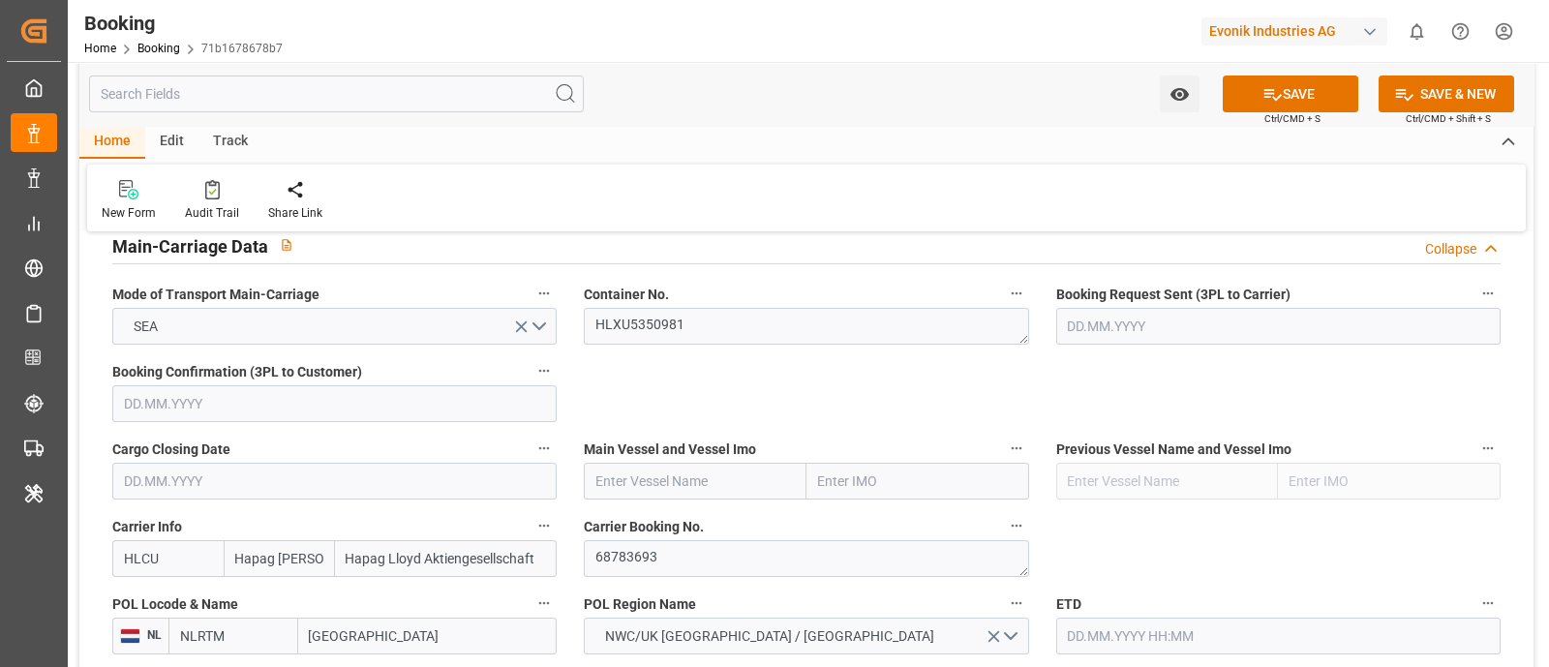
click at [641, 474] on input "text" at bounding box center [695, 481] width 223 height 37
paste input "PAGE"
type input "PAGE"
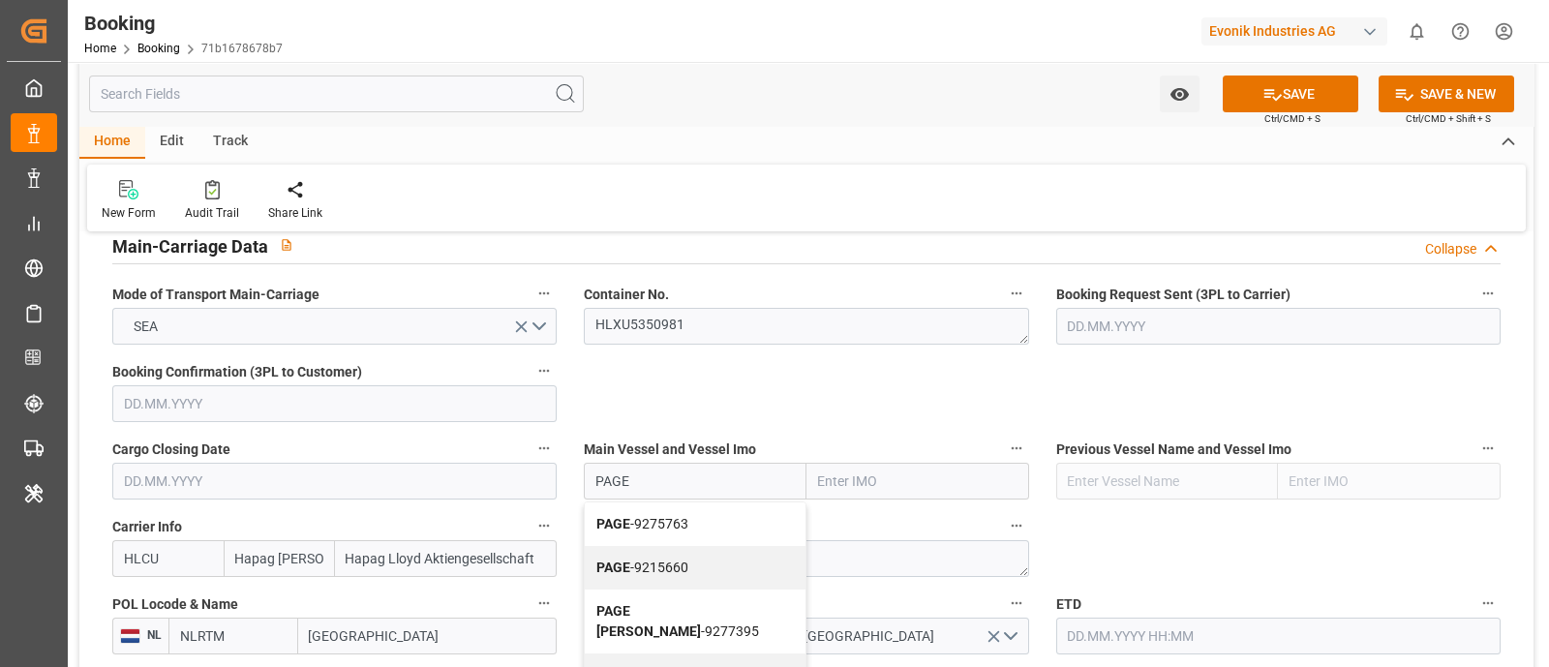
click at [732, 520] on div "PAGE - 9275763" at bounding box center [695, 524] width 221 height 44
type input "9275763"
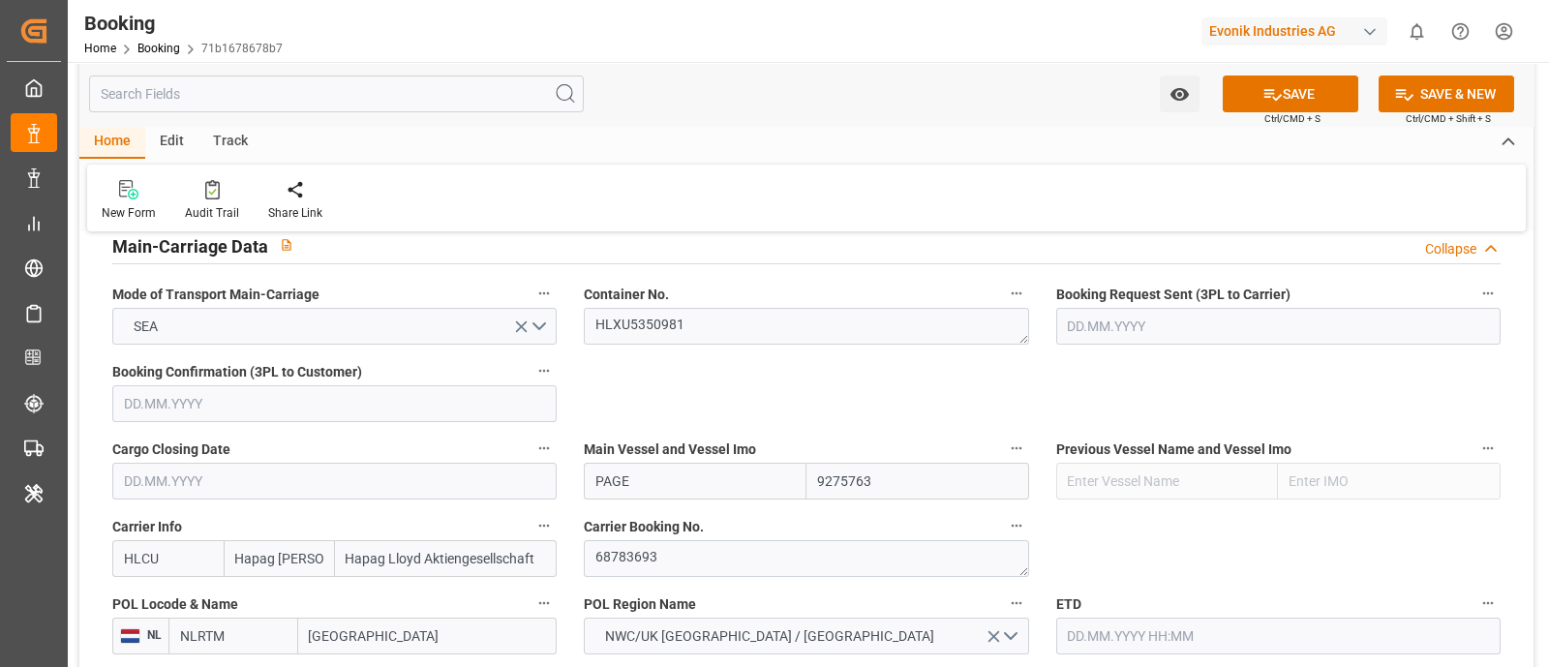
scroll to position [1331, 0]
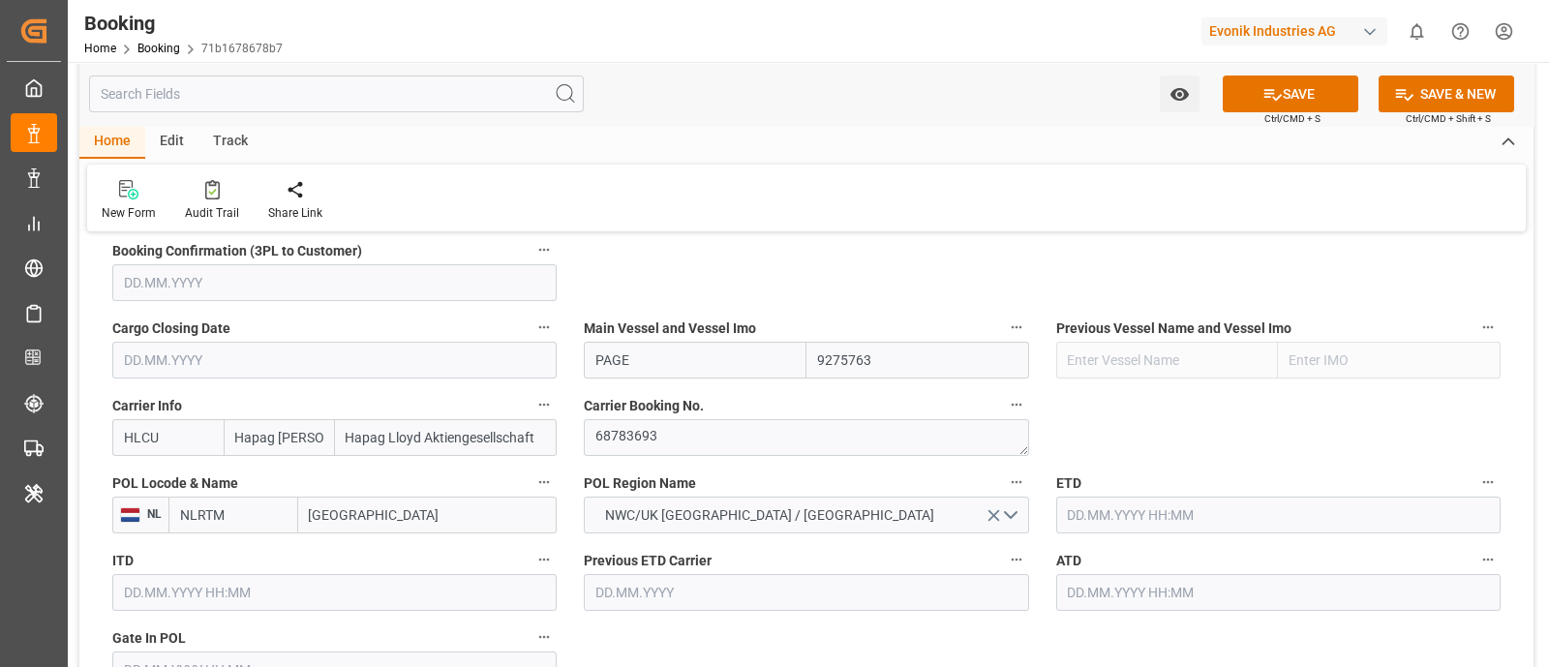
type input "PAGE"
click at [180, 447] on input "HLCU" at bounding box center [167, 437] width 111 height 37
click at [150, 476] on b "HLCU" at bounding box center [142, 479] width 35 height 15
type input "HLCU"
click at [354, 519] on input "[GEOGRAPHIC_DATA]" at bounding box center [427, 515] width 259 height 37
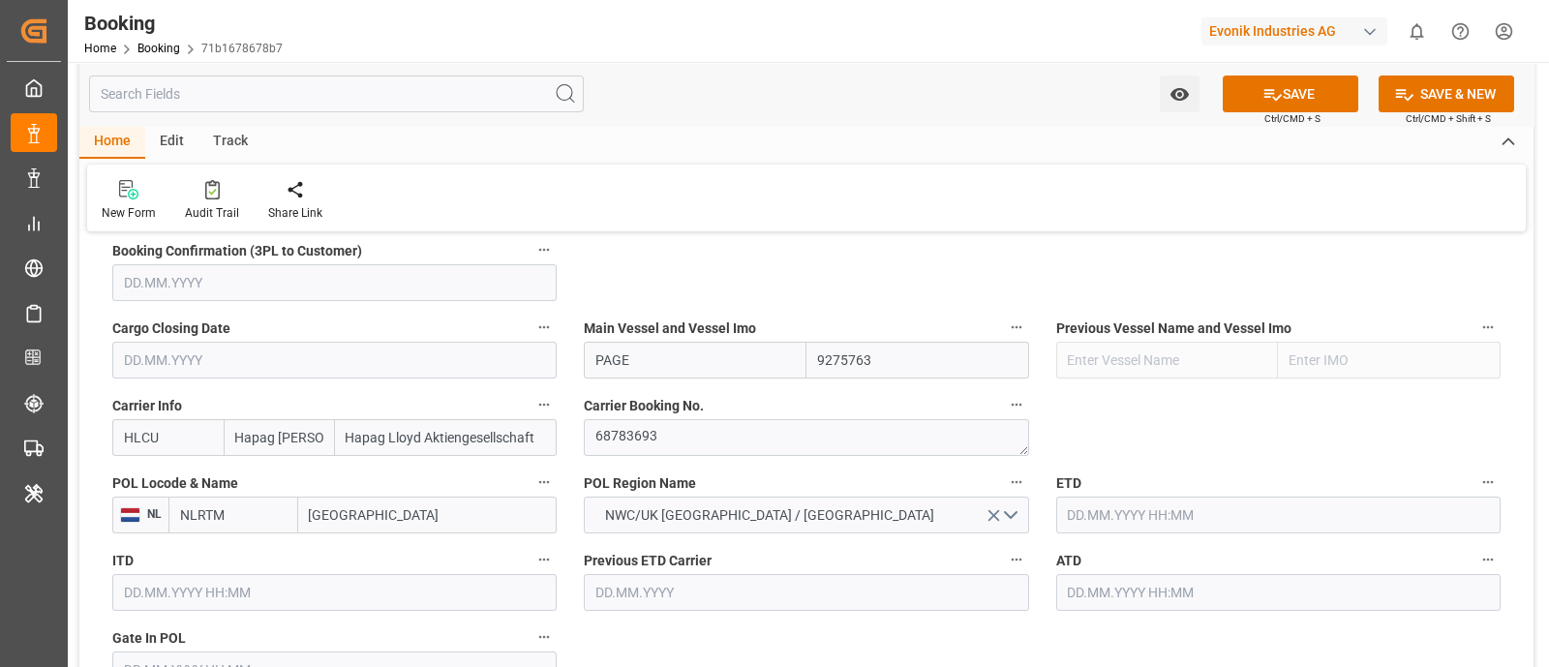
click at [354, 519] on input "[GEOGRAPHIC_DATA]" at bounding box center [427, 515] width 259 height 37
paste input "[GEOGRAPHIC_DATA]"
type input "[GEOGRAPHIC_DATA]"
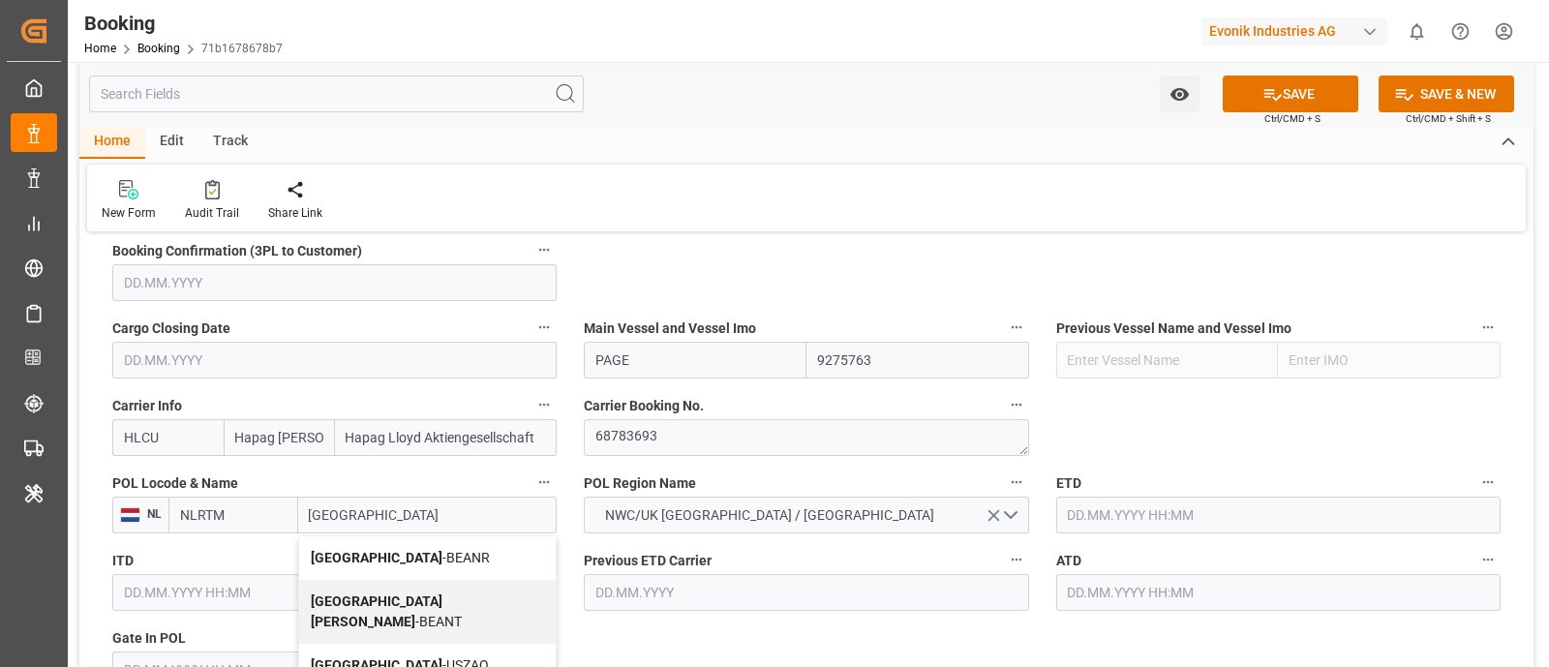
click at [369, 557] on span "Antwerp - BEANR" at bounding box center [400, 557] width 179 height 15
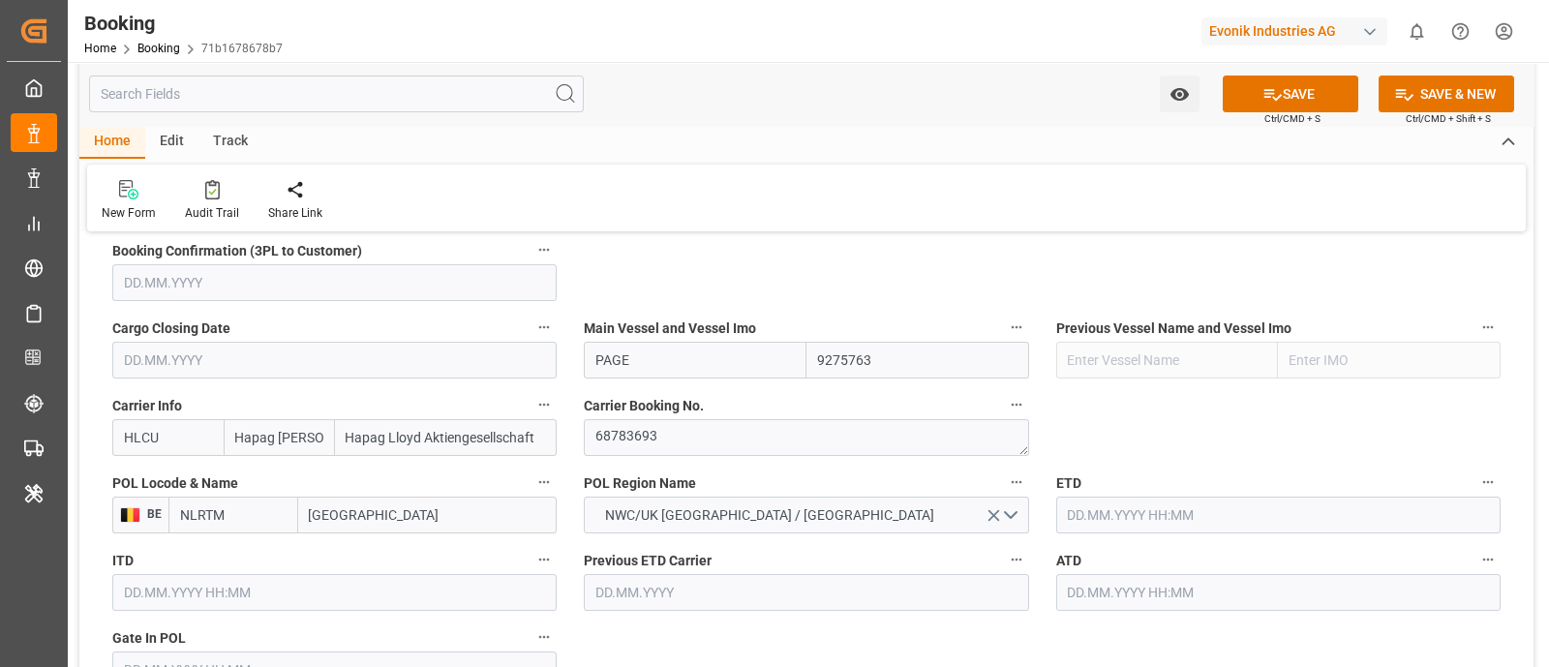
type input "BEANR"
type input "[GEOGRAPHIC_DATA]"
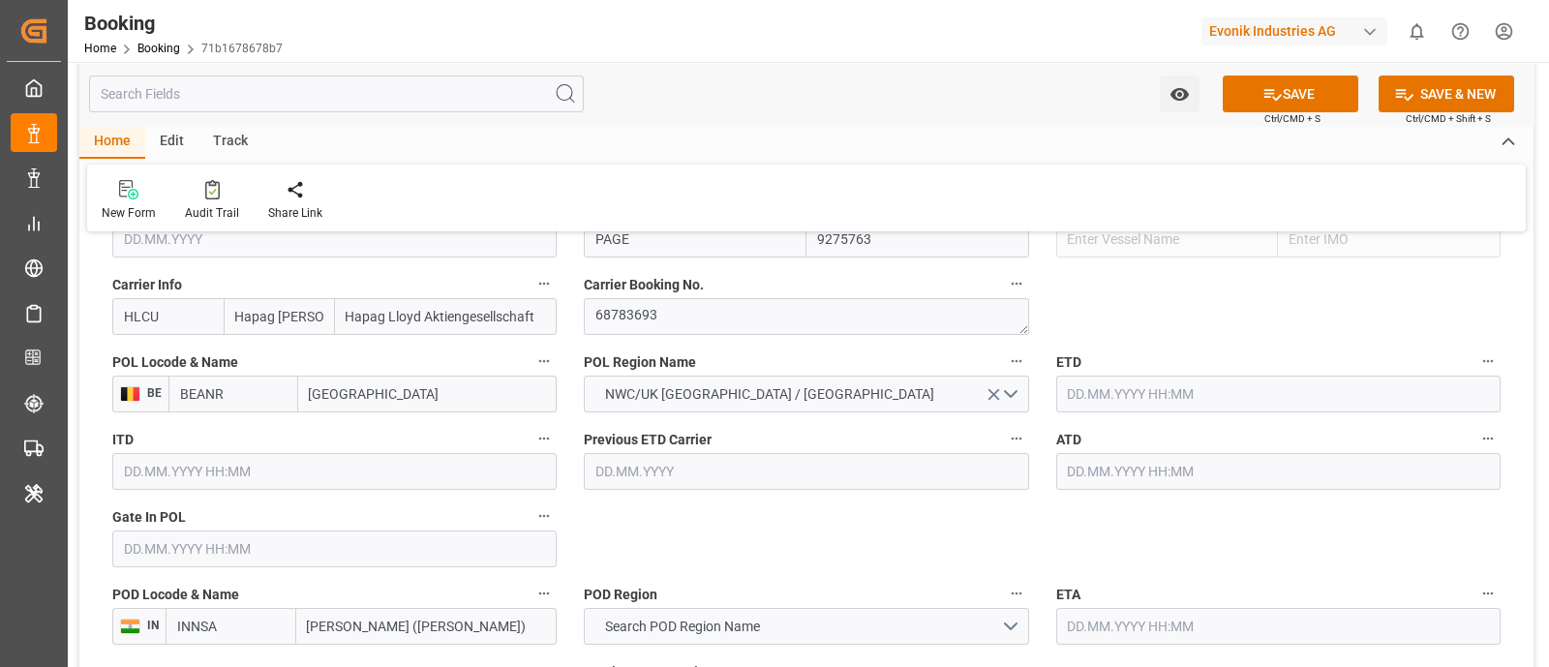
click at [204, 561] on input "text" at bounding box center [334, 548] width 444 height 37
paste input "2025-07-03"
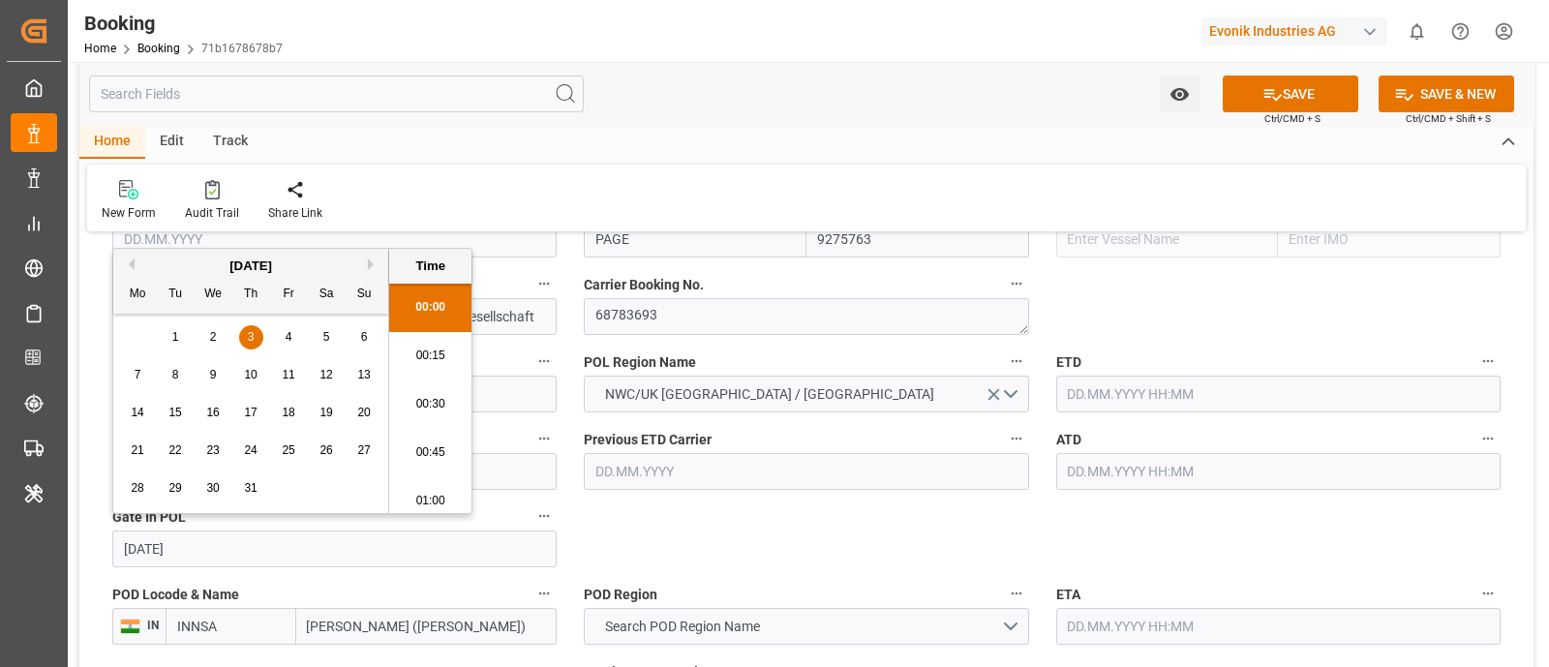
scroll to position [2329, 0]
click at [256, 334] on div "3" at bounding box center [251, 337] width 24 height 23
type input "03.07.2025 00:00"
click at [1099, 399] on input "text" at bounding box center [1278, 394] width 444 height 37
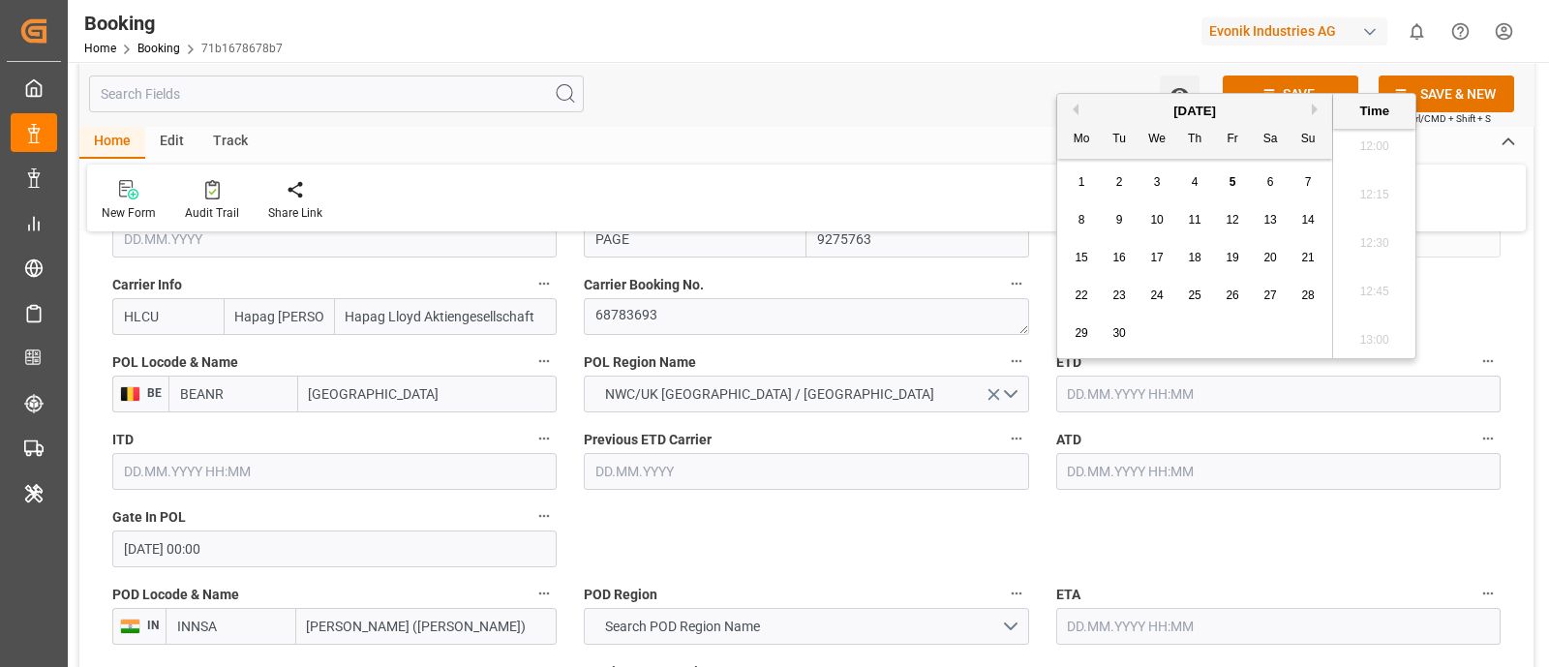
paste input "2025-07-07"
click at [1075, 213] on div "7" at bounding box center [1082, 220] width 24 height 23
type input "07.07.2025 00:00"
click at [1065, 471] on input "text" at bounding box center [1278, 471] width 444 height 37
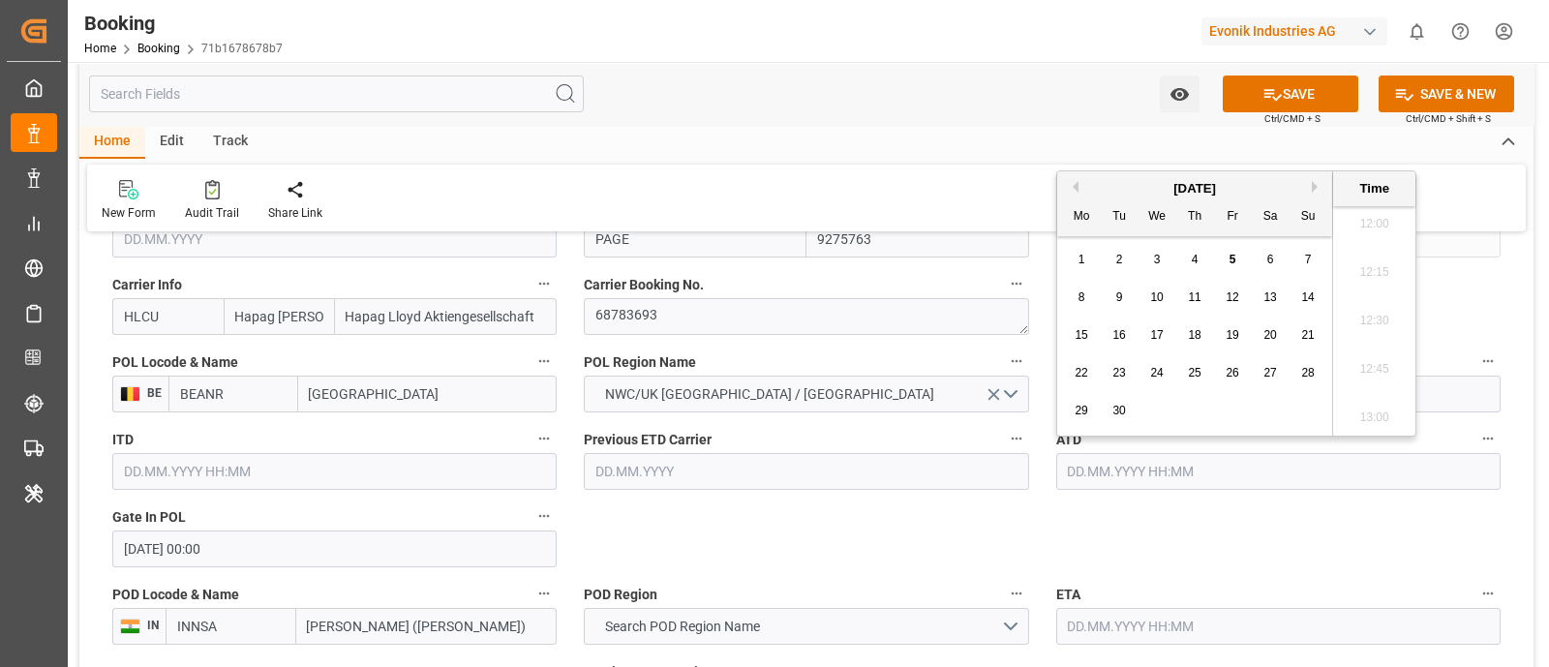
paste input "2025-07-07"
click at [1072, 297] on div "7" at bounding box center [1082, 298] width 24 height 23
type input "07.07.2025 00:00"
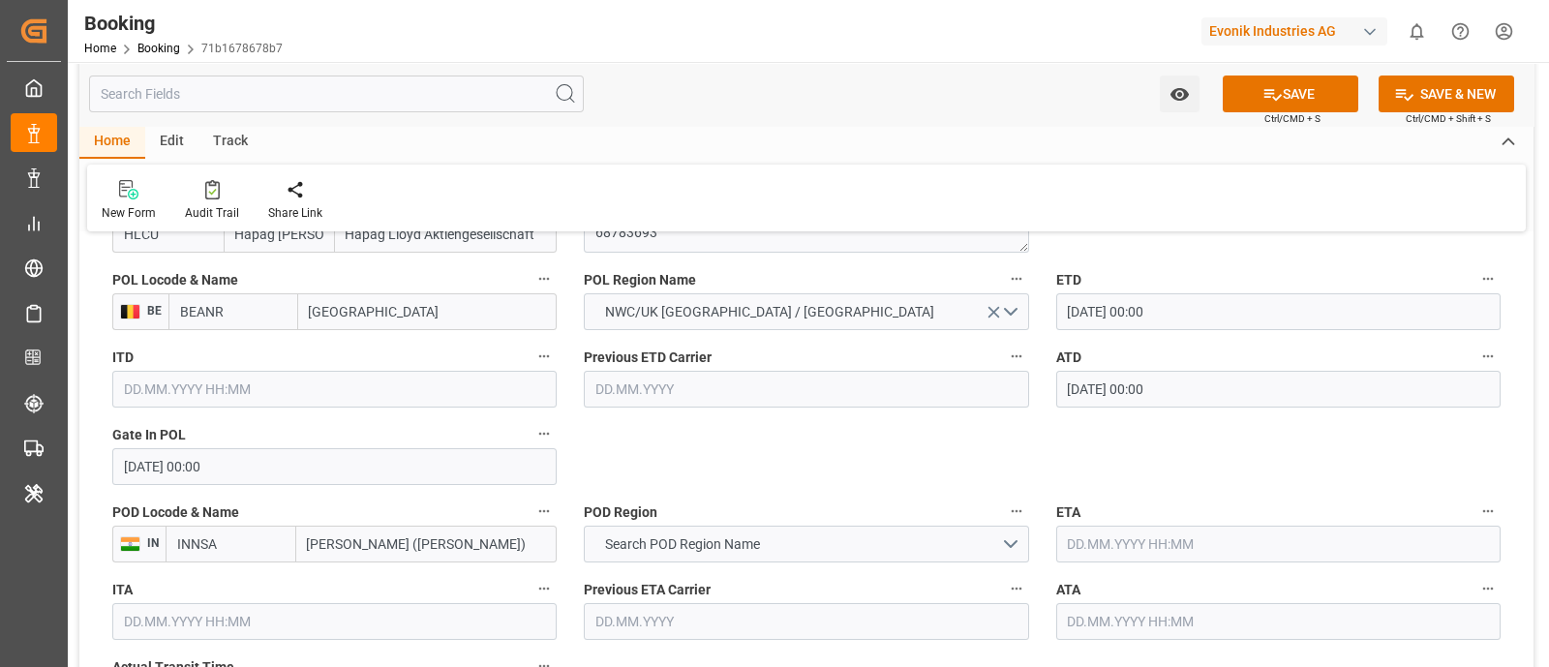
scroll to position [1572, 0]
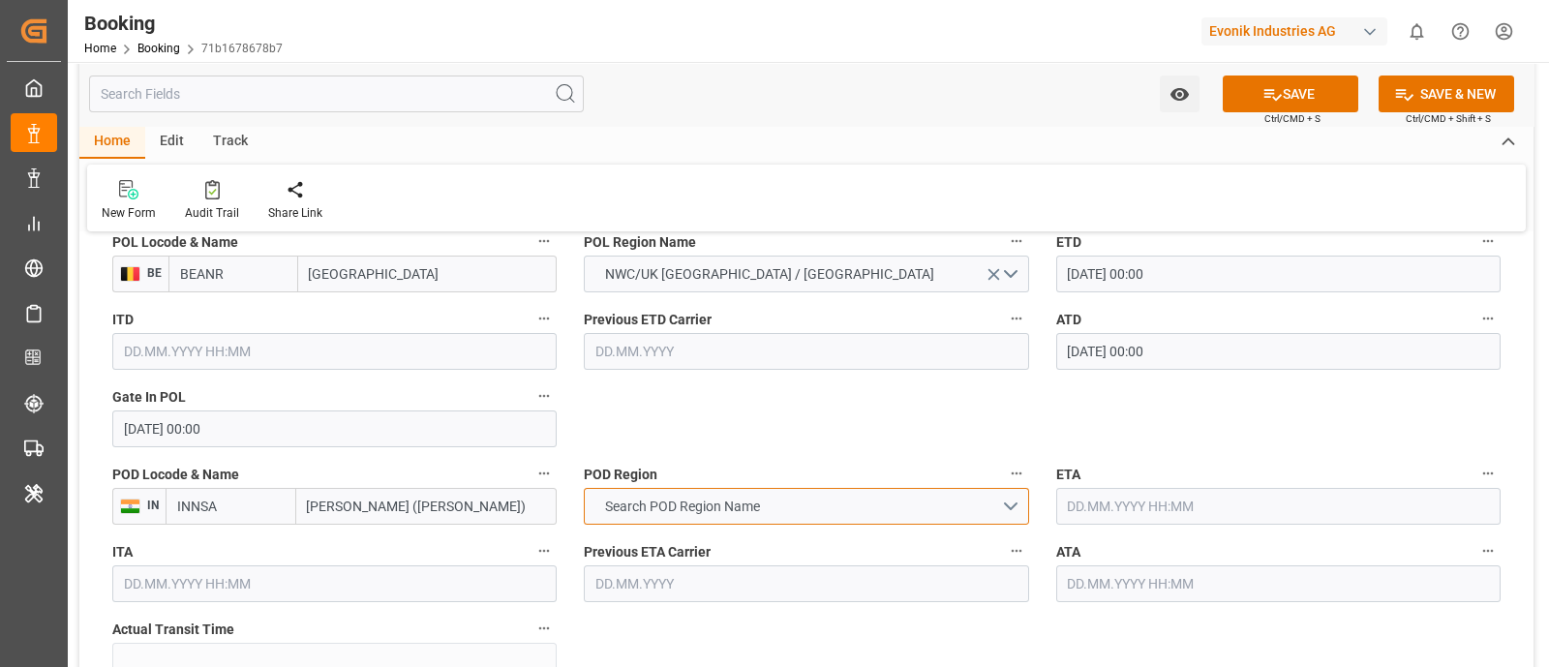
click at [733, 515] on button "Search POD Region Name" at bounding box center [806, 506] width 444 height 37
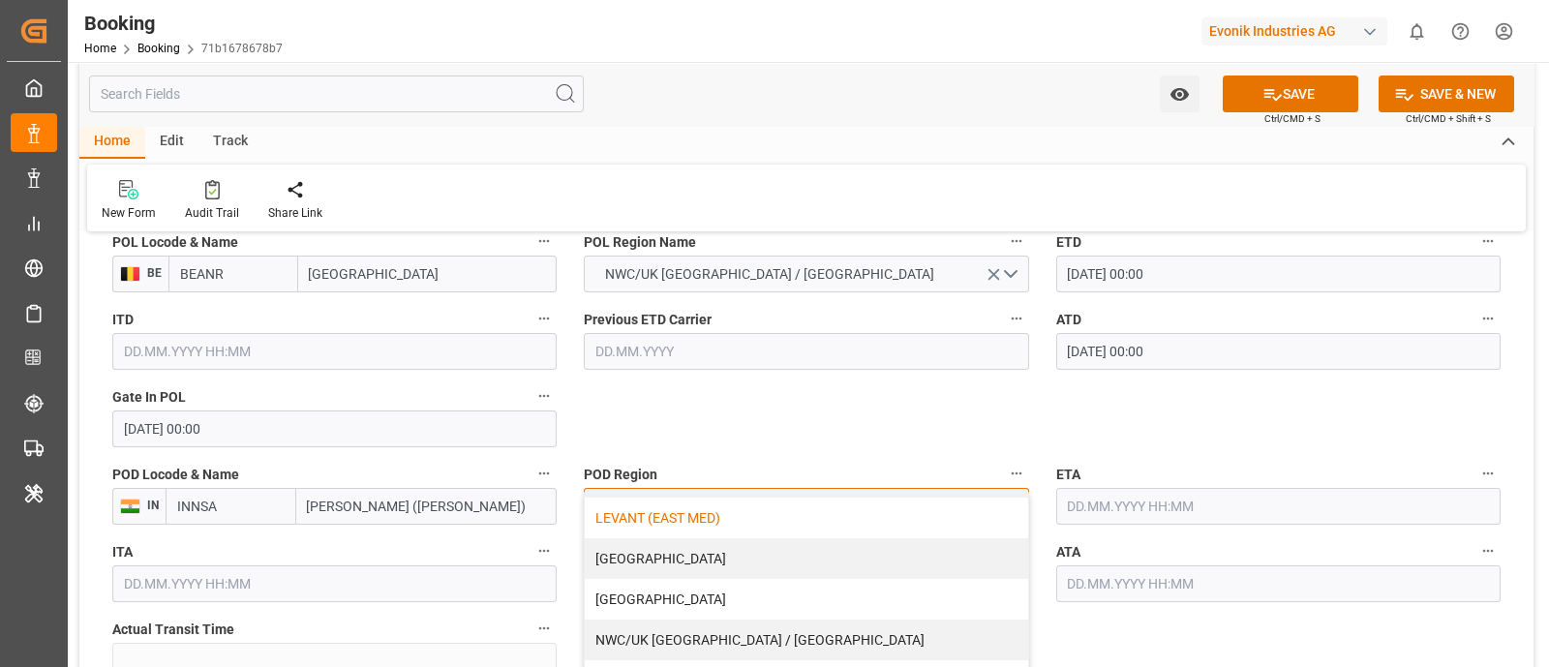
scroll to position [345, 0]
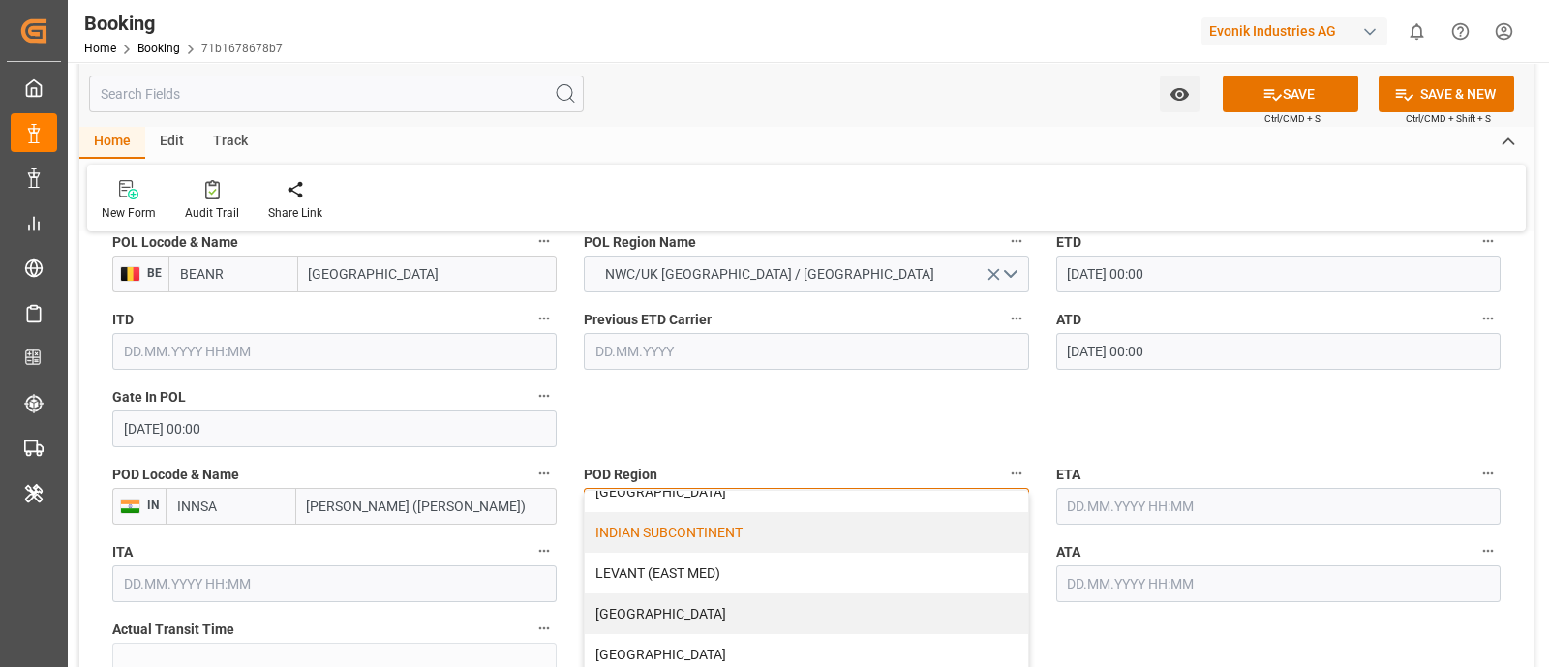
click at [723, 527] on div "INDIAN SUBCONTINENT" at bounding box center [806, 532] width 442 height 41
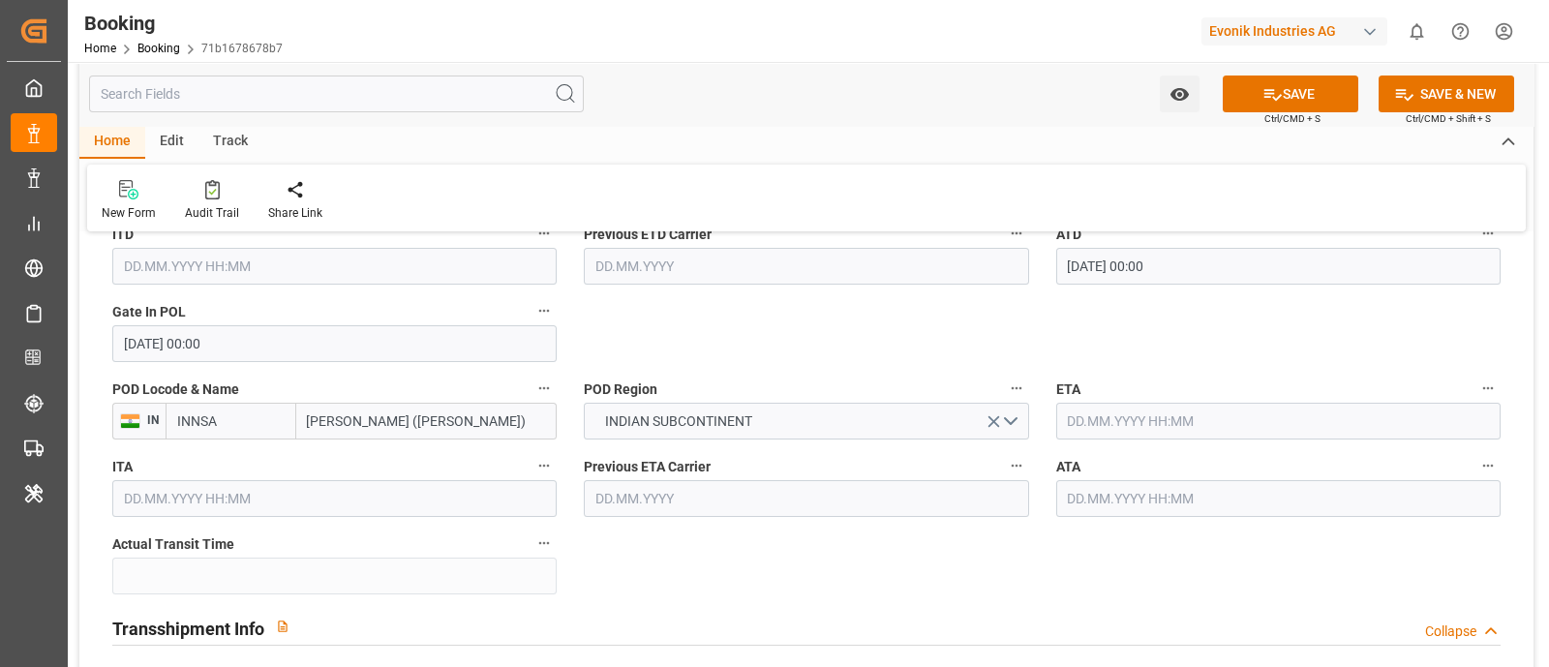
scroll to position [1693, 0]
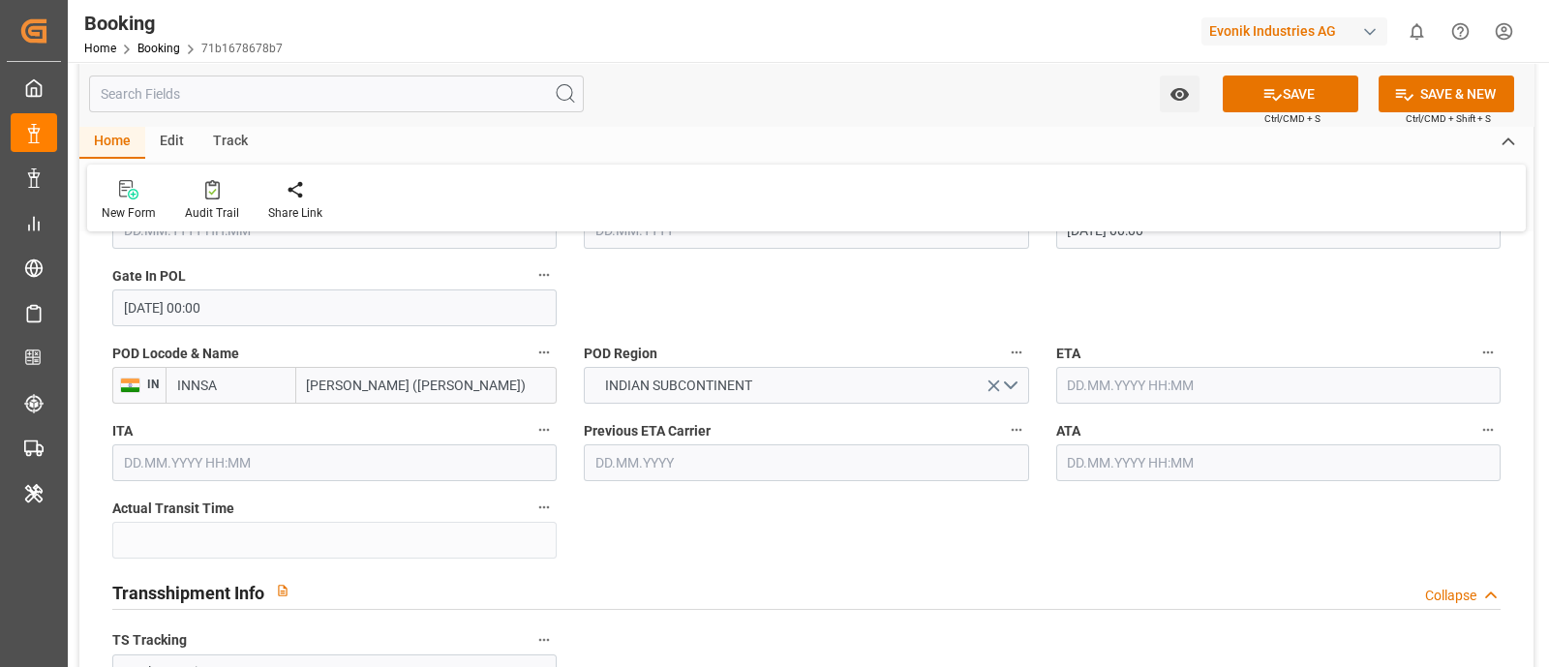
click at [1104, 392] on input "text" at bounding box center [1278, 385] width 444 height 37
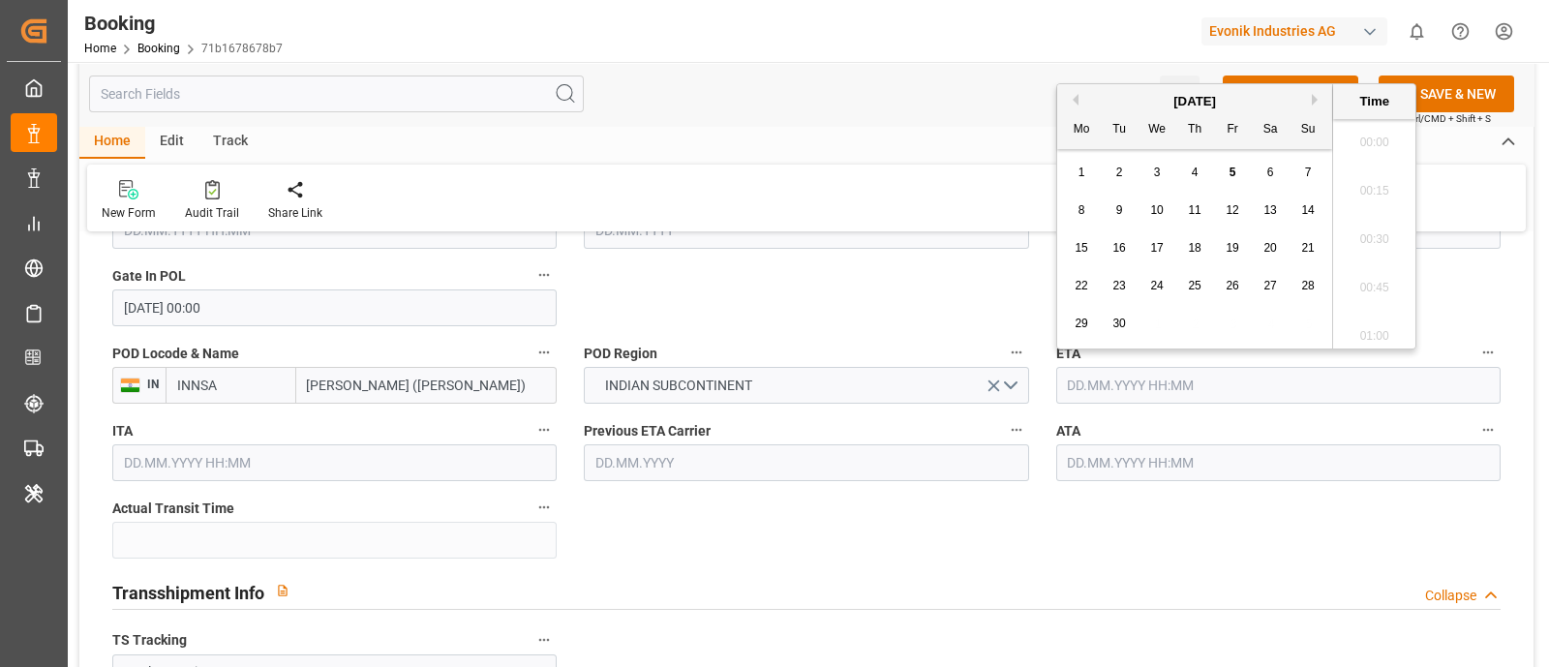
scroll to position [2329, 0]
paste input "2025-08-24"
click at [1316, 285] on div "24" at bounding box center [1308, 286] width 24 height 23
type input "24.08.2025 00:00"
click at [1105, 460] on input "text" at bounding box center [1278, 462] width 444 height 37
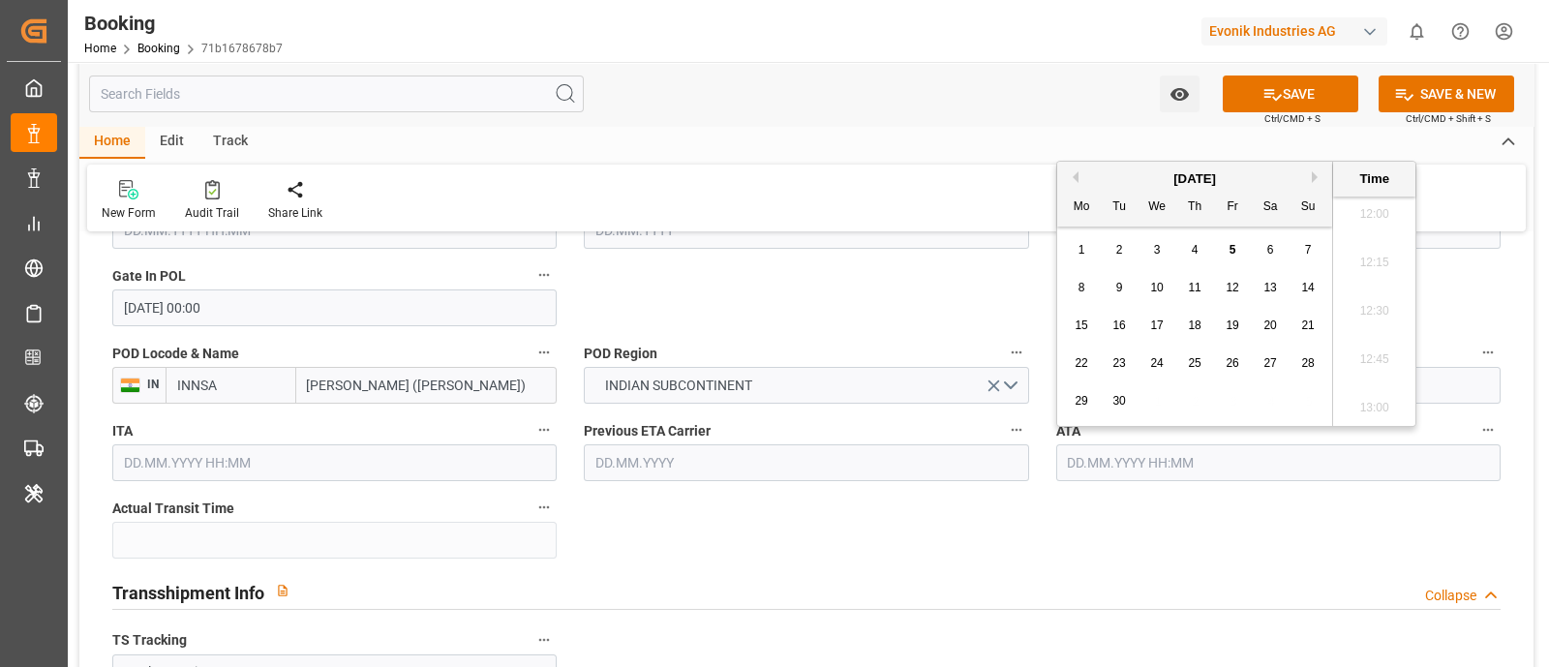
paste input "2025-08-24"
click at [1308, 361] on span "24" at bounding box center [1307, 363] width 13 height 14
type input "24.08.2025 00:00"
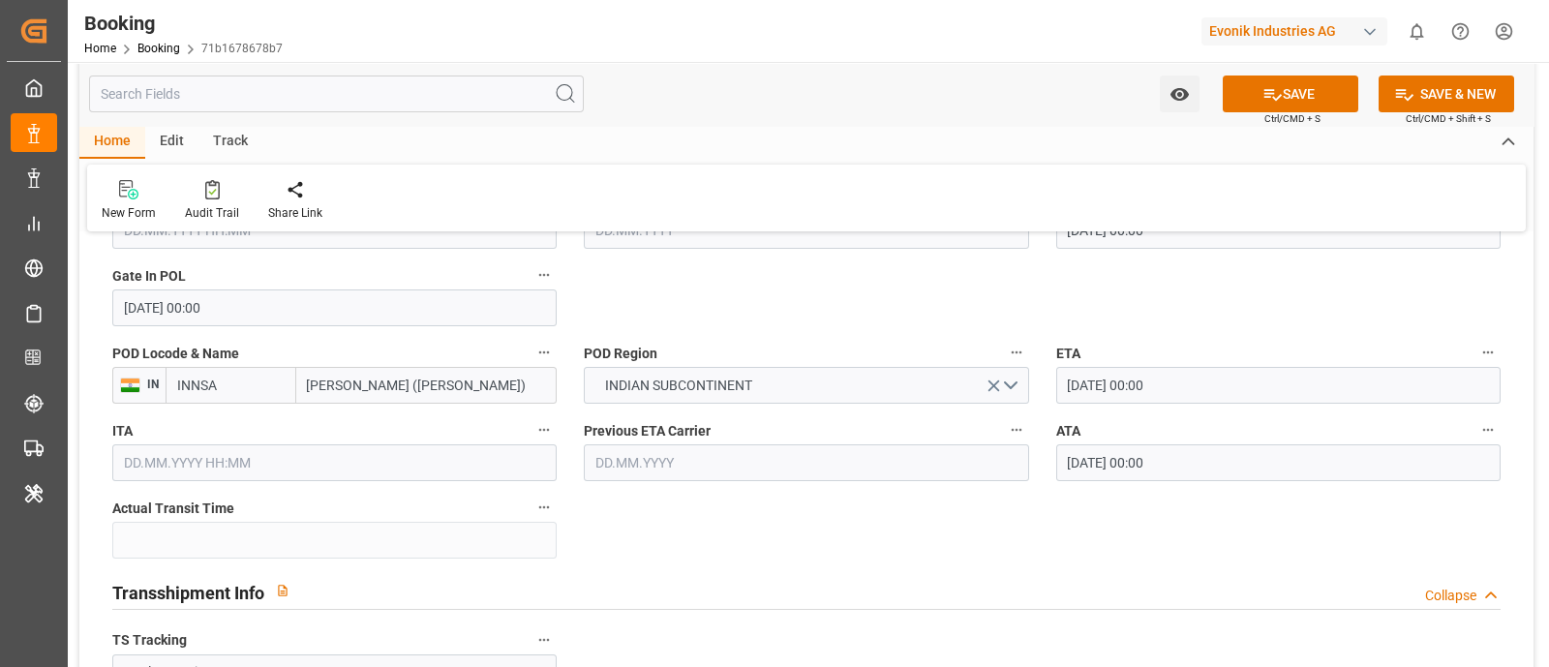
scroll to position [1814, 0]
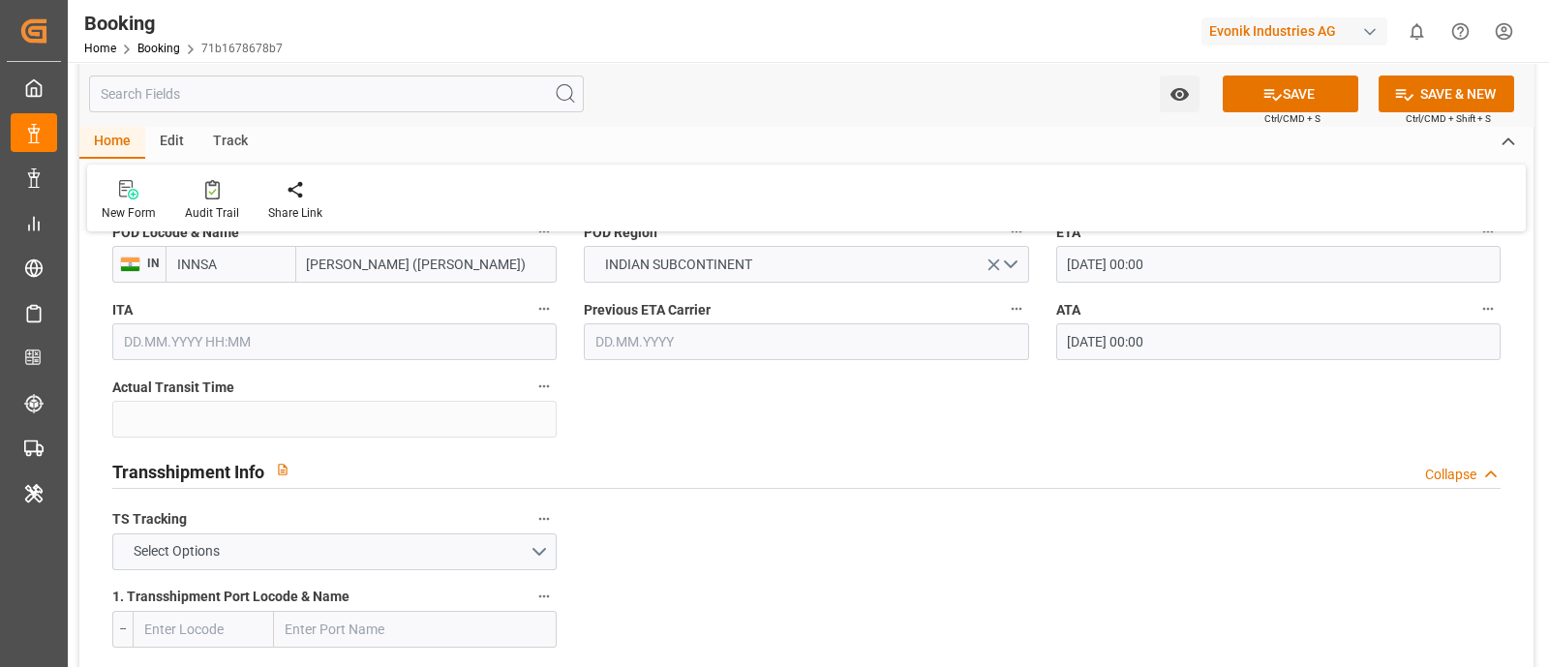
click at [258, 520] on label "TS Tracking" at bounding box center [334, 519] width 444 height 27
click at [531, 520] on button "TS Tracking" at bounding box center [543, 518] width 25 height 25
click at [251, 551] on div at bounding box center [774, 333] width 1549 height 667
click at [224, 560] on button "Select Options" at bounding box center [334, 551] width 444 height 37
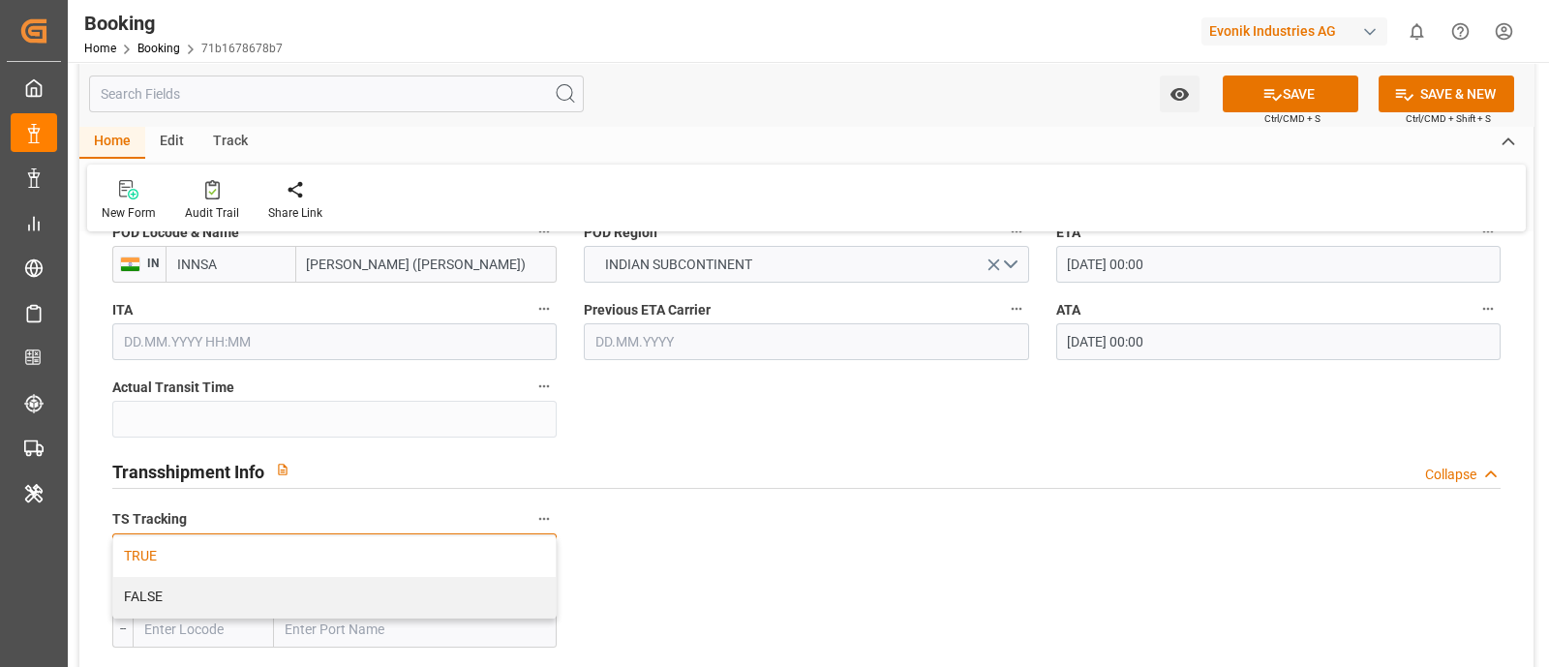
click at [194, 559] on div "TRUE" at bounding box center [334, 556] width 442 height 41
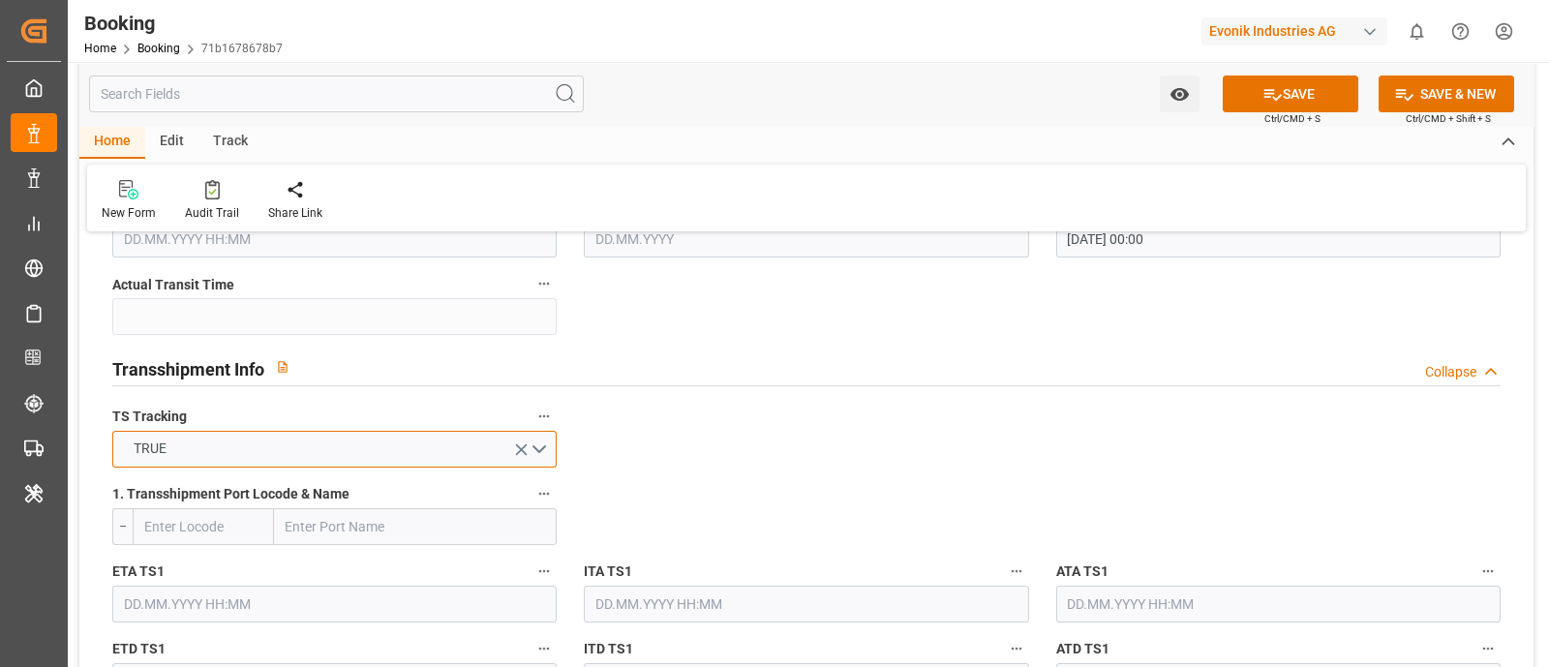
scroll to position [2057, 0]
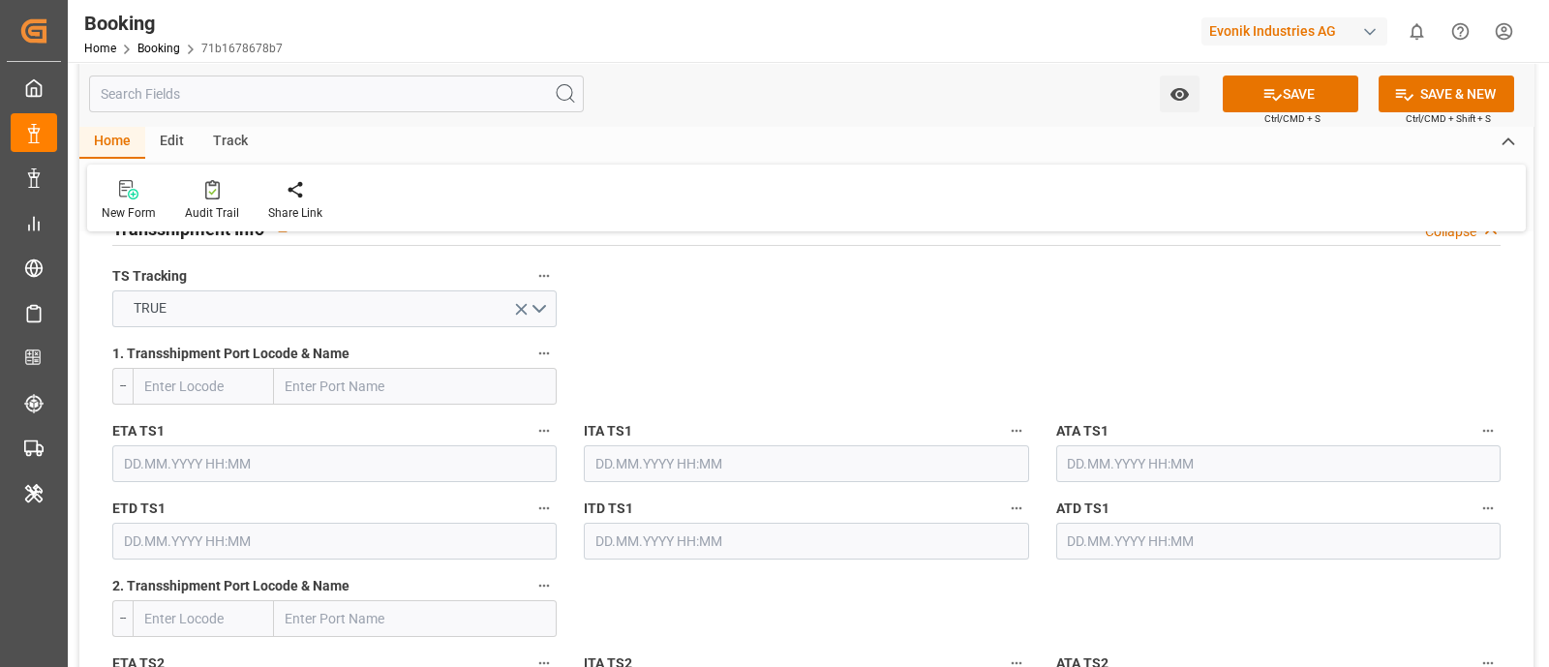
click at [300, 384] on input "text" at bounding box center [415, 386] width 283 height 37
paste input "TANGER MED"
type input "TANGER MED"
click at [330, 427] on b "Tanger Med" at bounding box center [324, 428] width 74 height 15
type input "MAPTM"
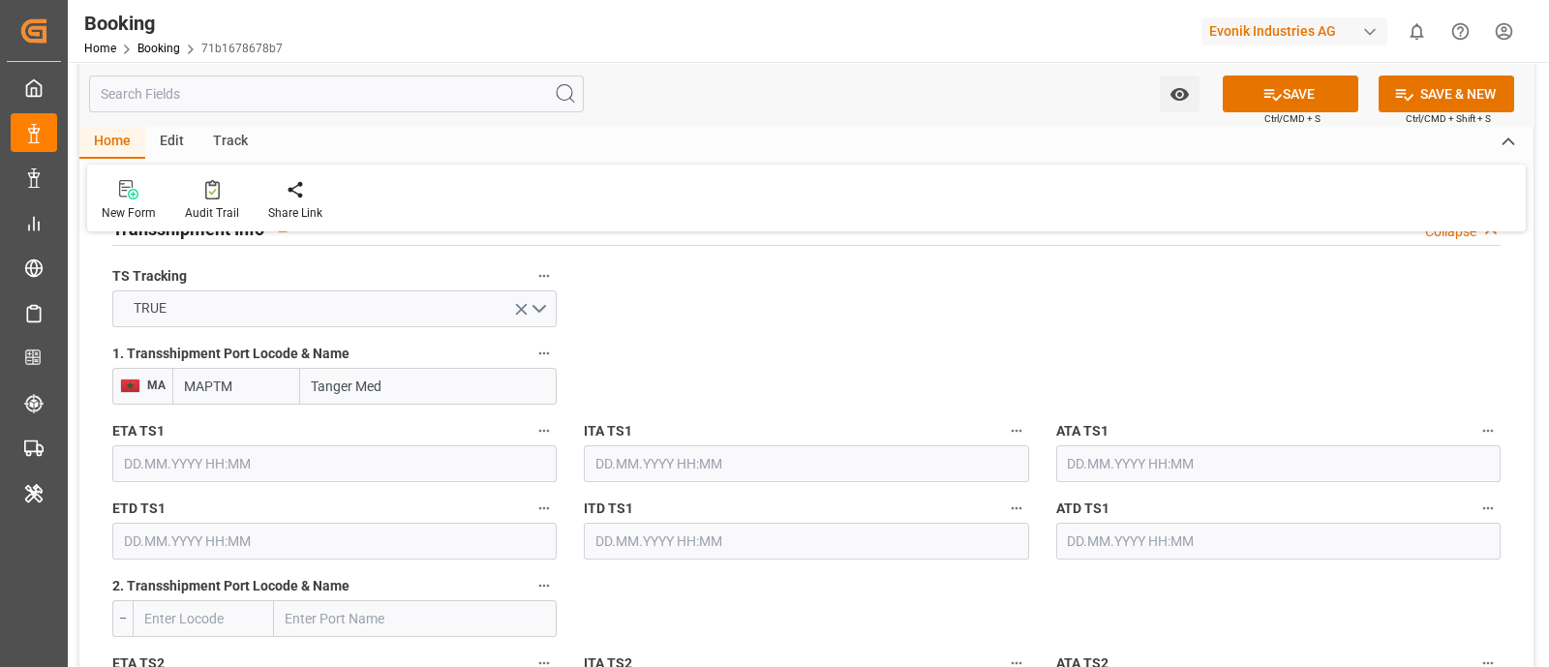
type input "Tanger Med"
click at [288, 463] on input "text" at bounding box center [334, 463] width 444 height 37
paste input "[DATE]"
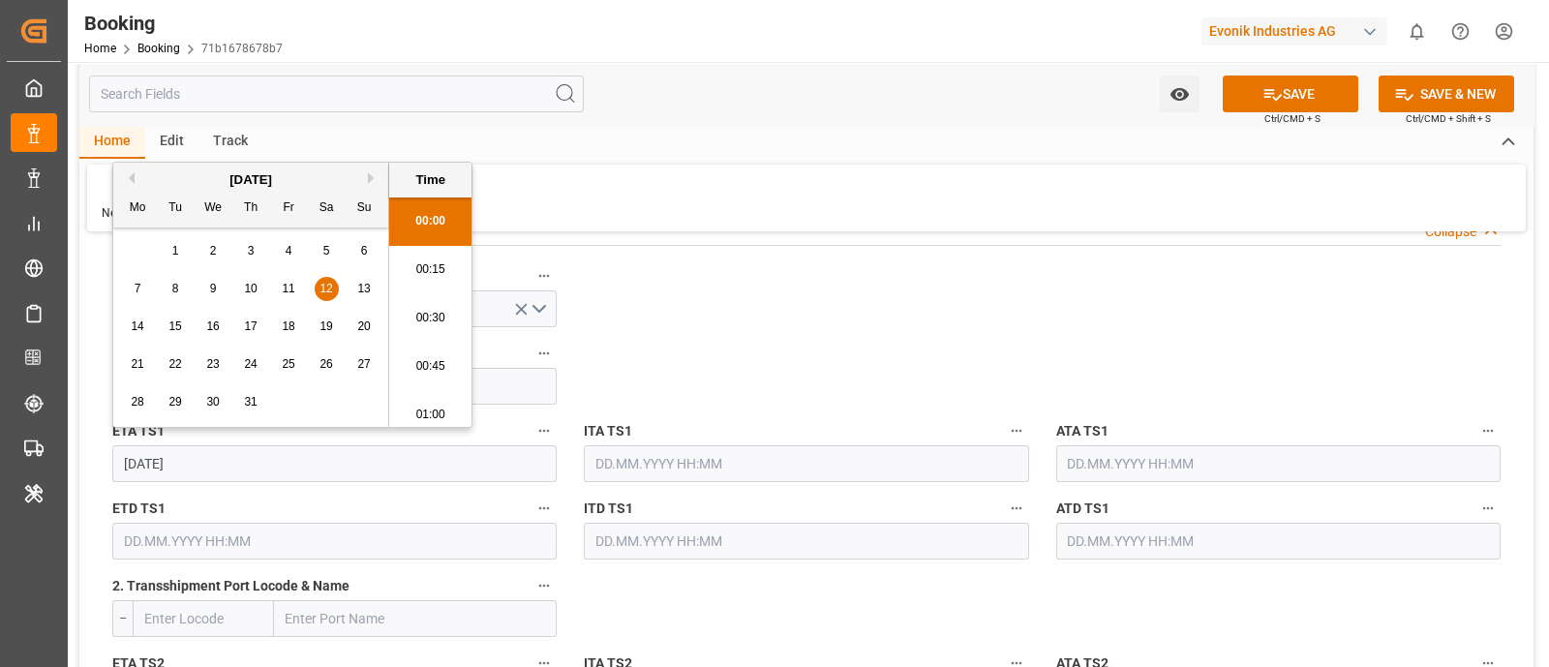
scroll to position [2329, 0]
click at [331, 288] on span "12" at bounding box center [325, 289] width 13 height 14
type input "[DATE] 00:00"
click at [1086, 461] on input "text" at bounding box center [1278, 463] width 444 height 37
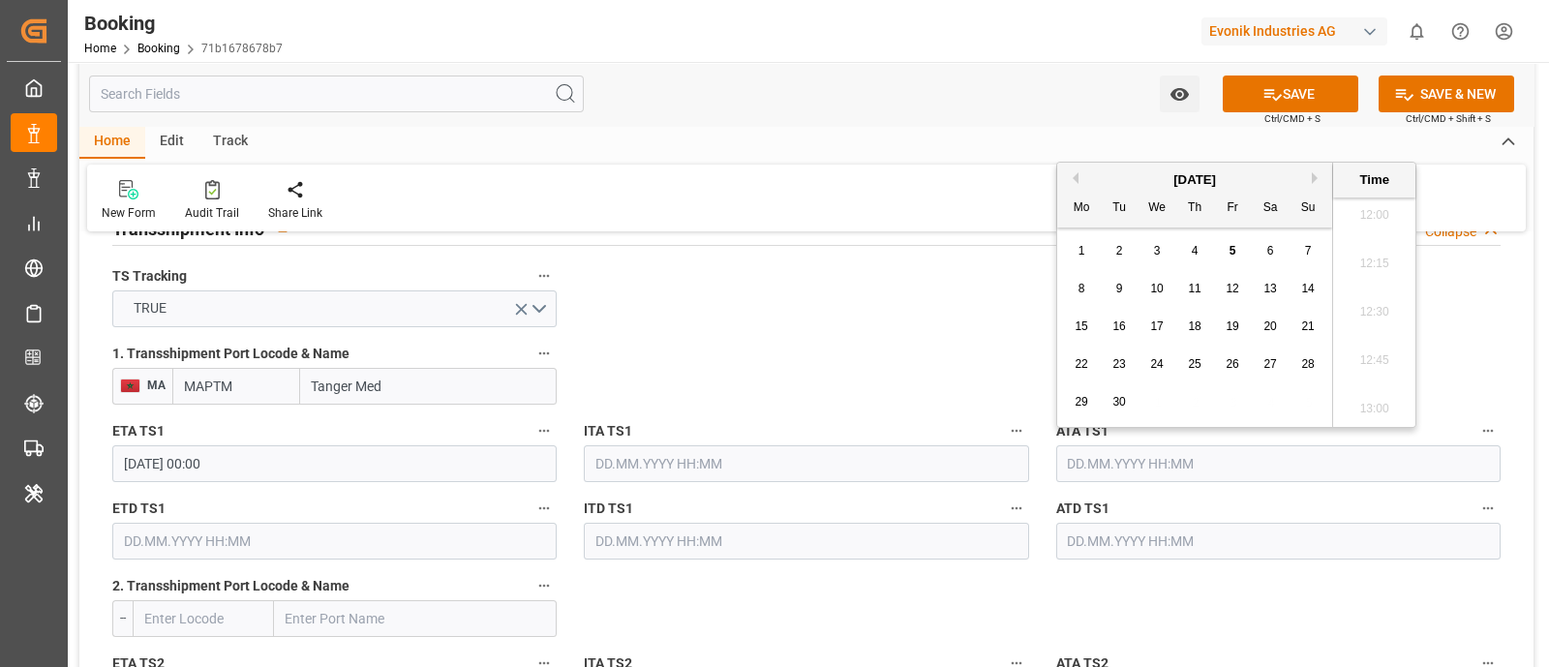
paste input "[DATE]"
click at [1271, 289] on span "12" at bounding box center [1269, 289] width 13 height 14
type input "[DATE] 00:00"
click at [214, 549] on input "text" at bounding box center [334, 541] width 444 height 37
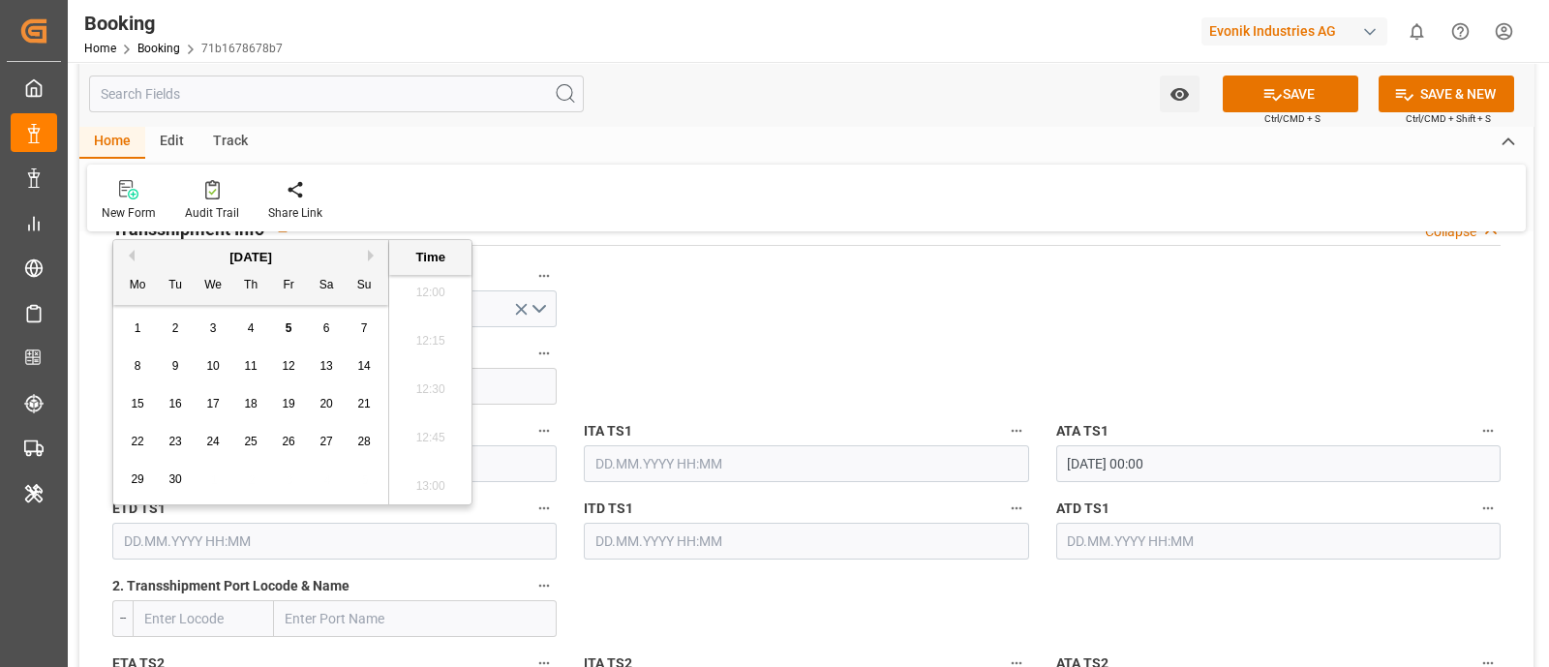
paste input "[DATE]"
click at [283, 404] on span "18" at bounding box center [288, 404] width 13 height 14
type input "[DATE] 00:00"
click at [1110, 549] on input "text" at bounding box center [1278, 541] width 444 height 37
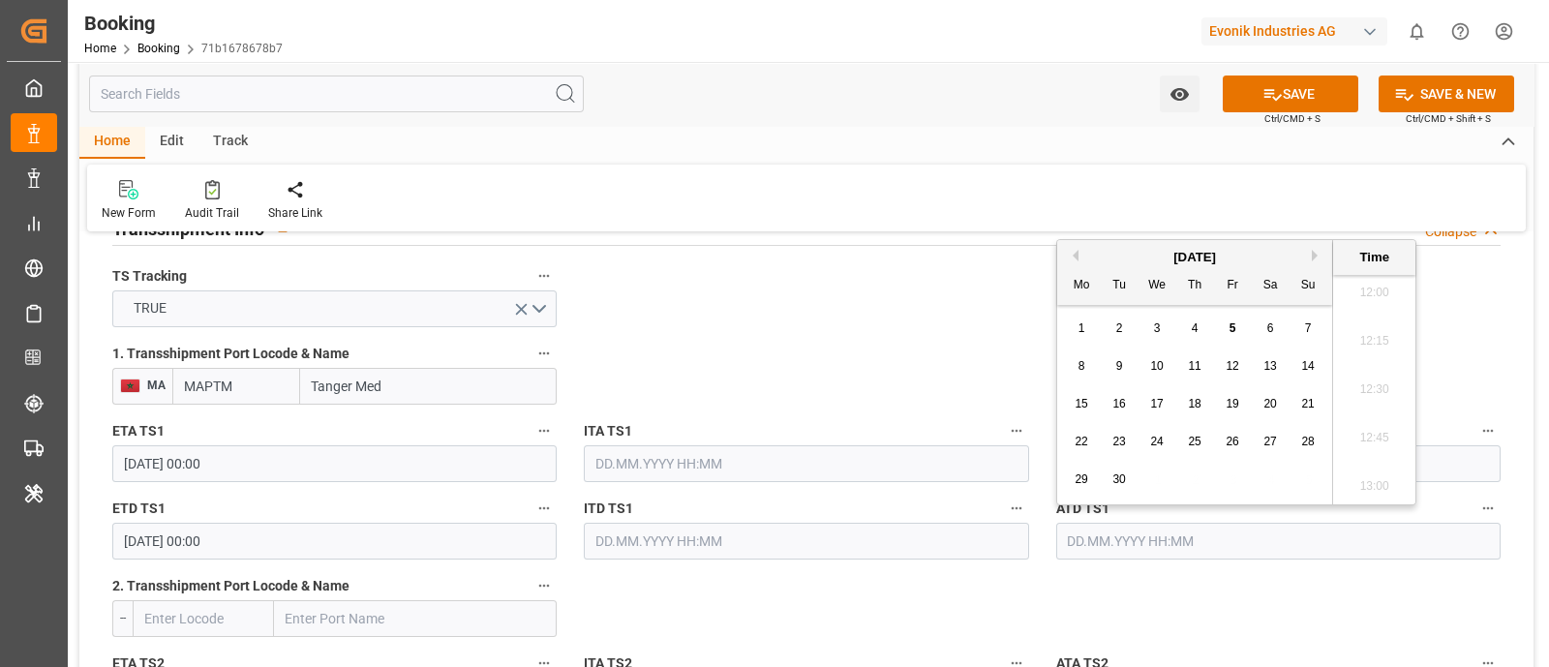
paste input "[DATE]"
click at [1229, 403] on span "18" at bounding box center [1232, 404] width 13 height 14
type input "[DATE] 00:00"
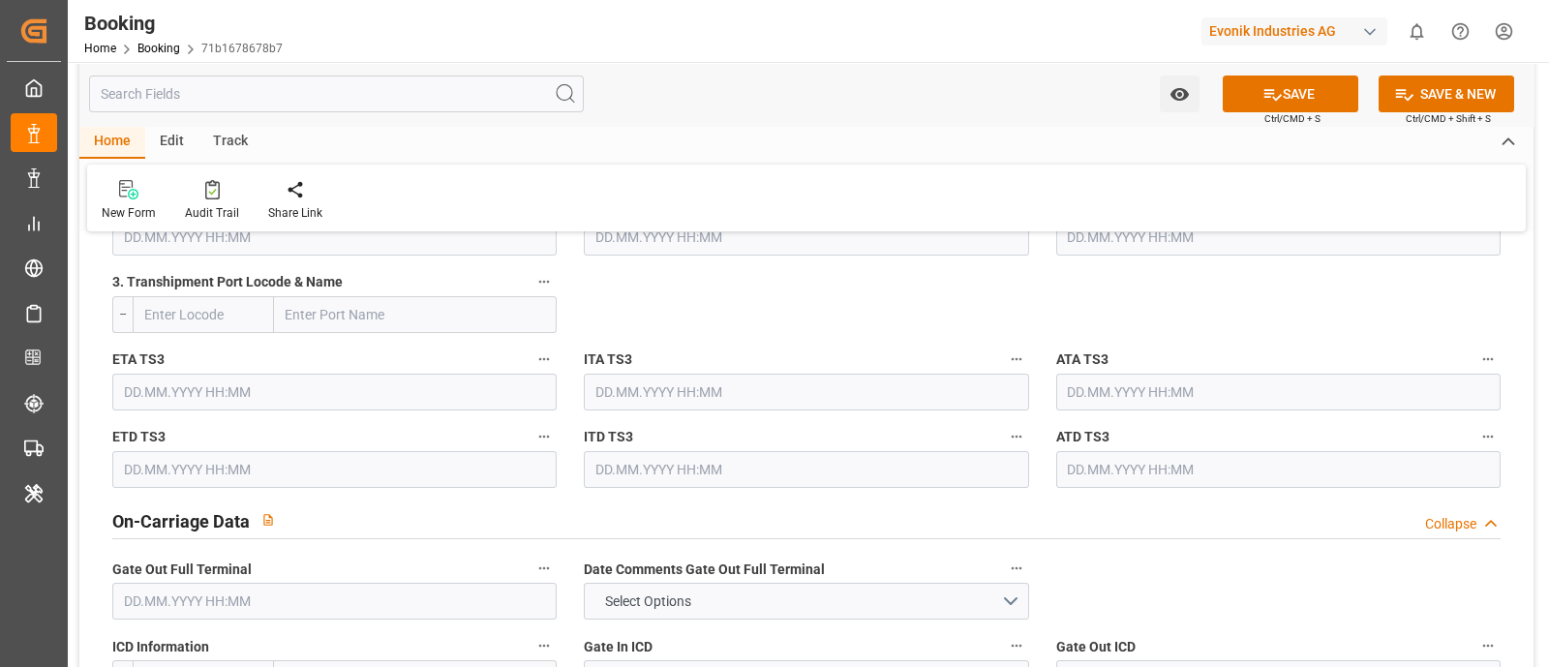
scroll to position [2662, 0]
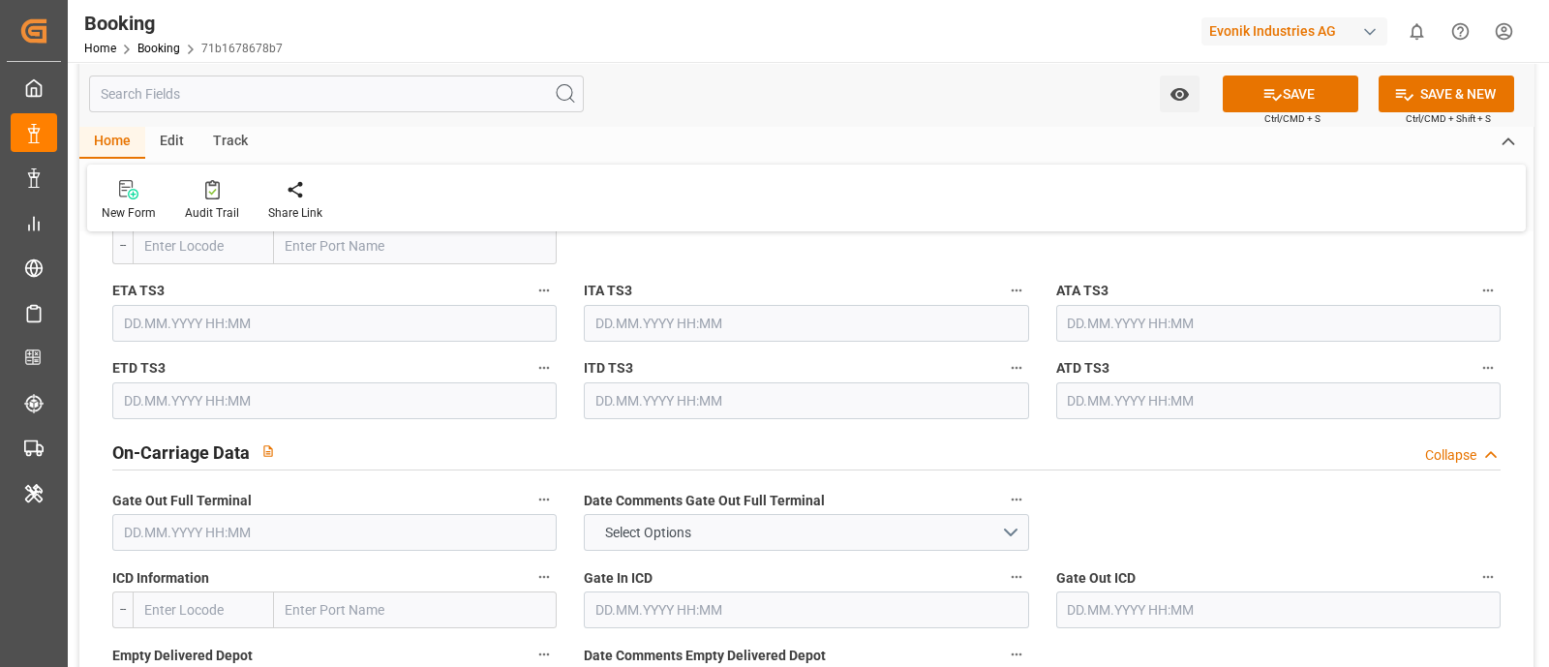
click at [207, 516] on input "text" at bounding box center [334, 532] width 444 height 37
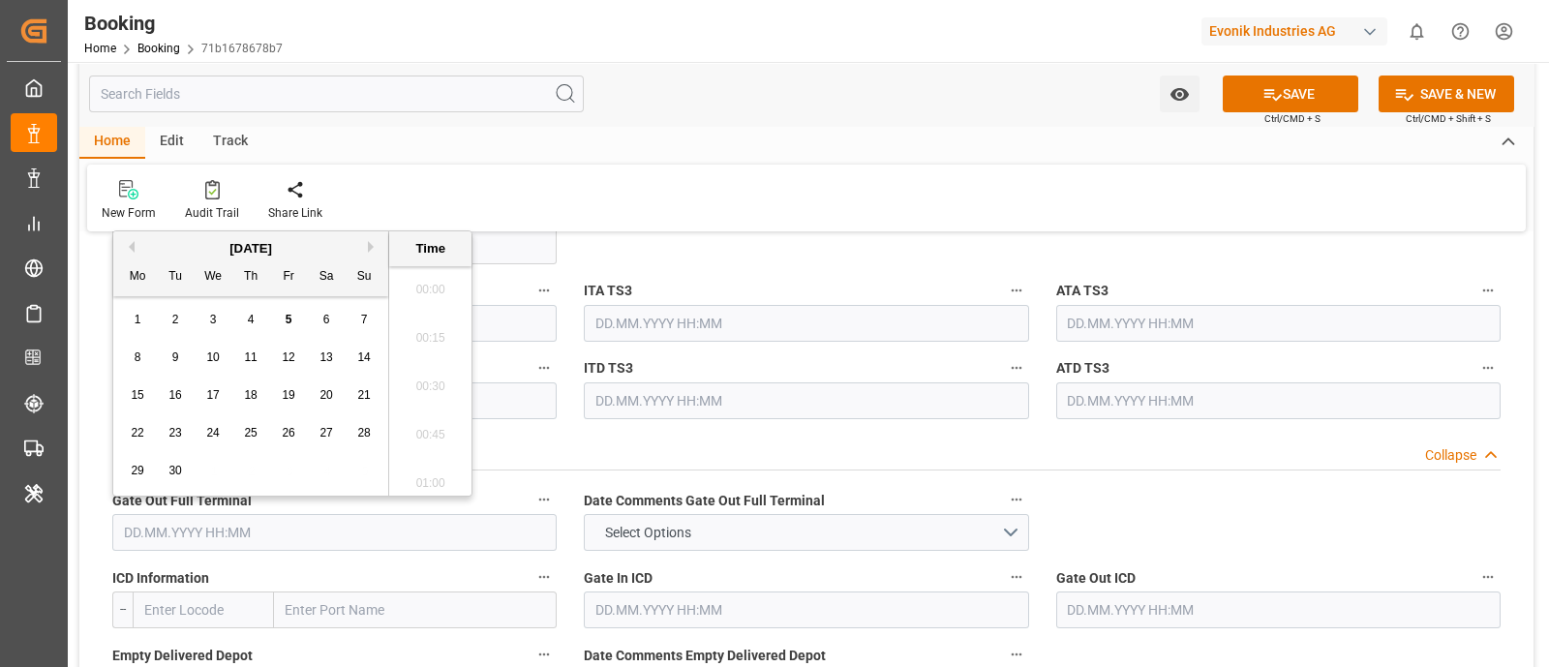
scroll to position [2329, 0]
paste input "[DATE]"
click at [129, 468] on div "25" at bounding box center [138, 471] width 24 height 23
type input "[DATE] 00:00"
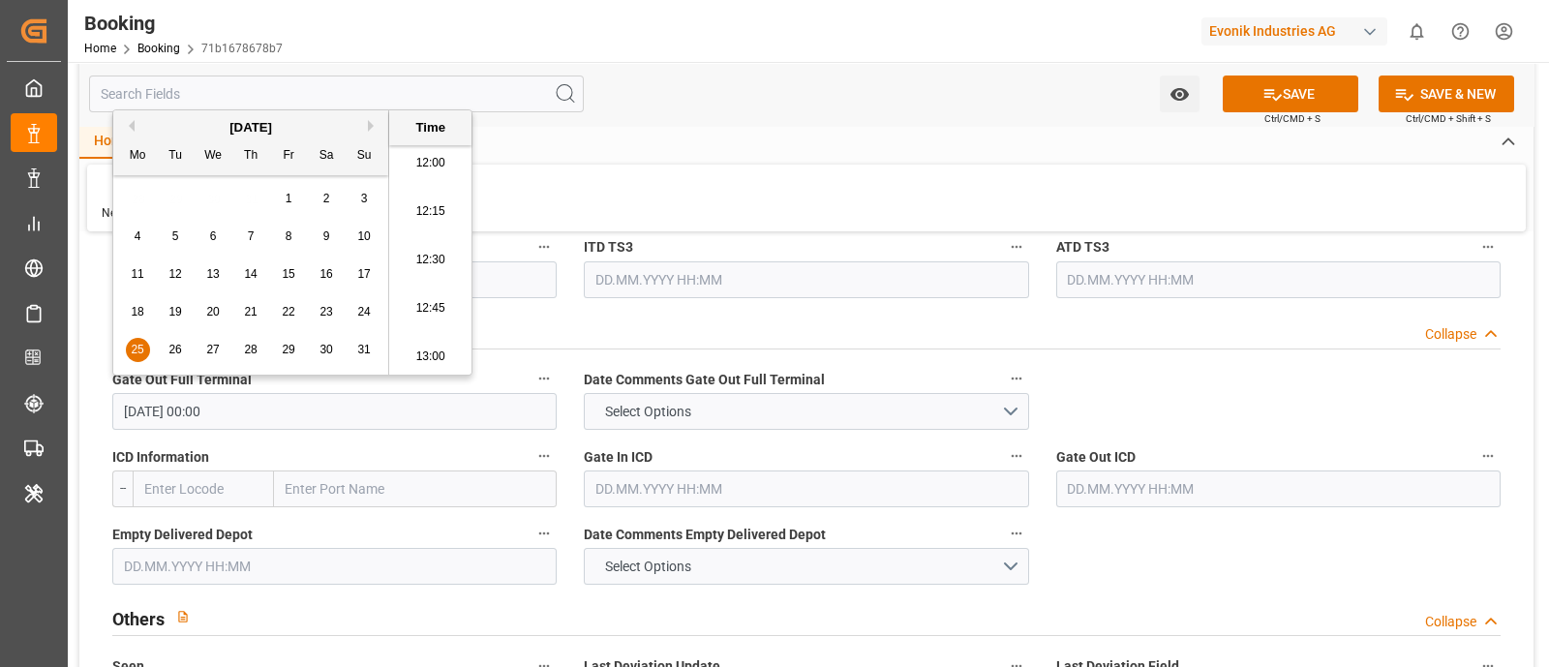
click at [167, 565] on input "text" at bounding box center [334, 566] width 444 height 37
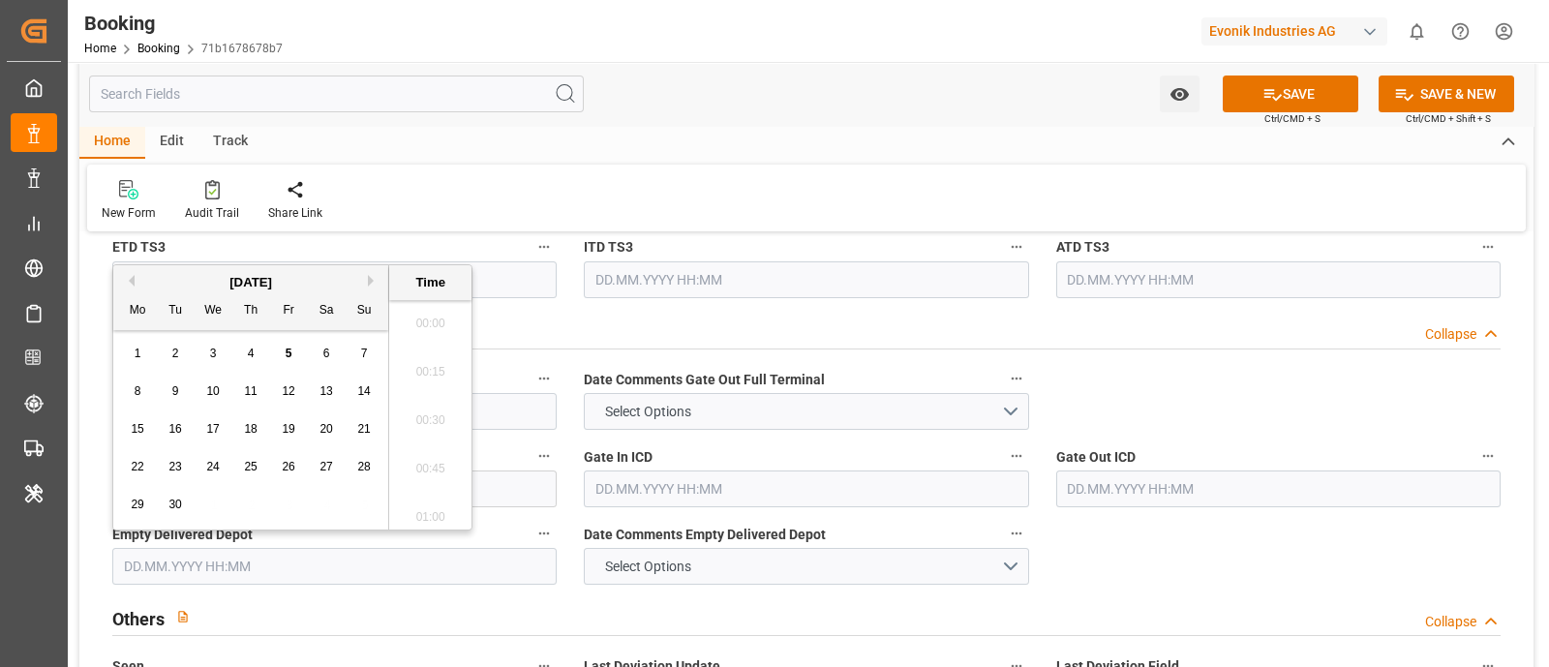
paste input "2025-09-02"
click at [175, 356] on span "2" at bounding box center [175, 354] width 7 height 14
type input "02.09.2025 00:00"
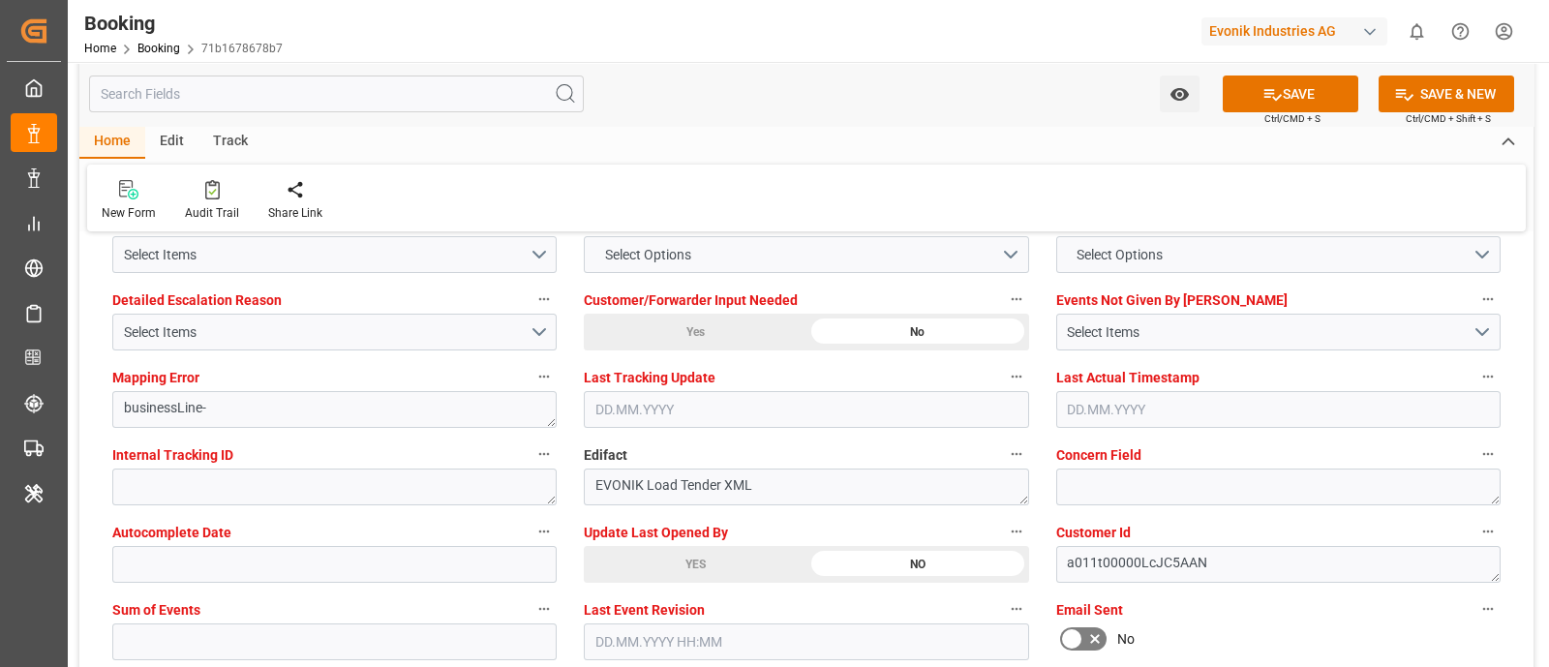
scroll to position [3750, 0]
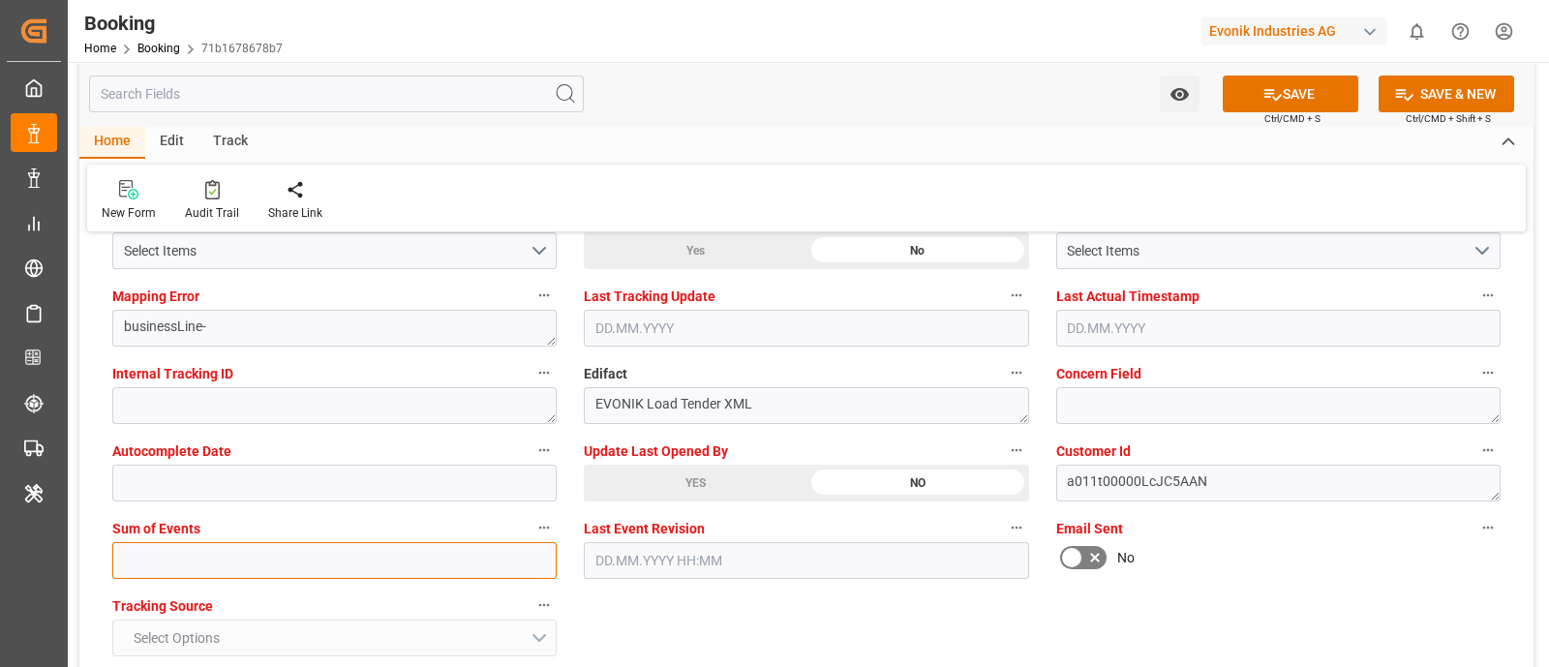
click at [271, 556] on input "text" at bounding box center [334, 560] width 444 height 37
type input "0"
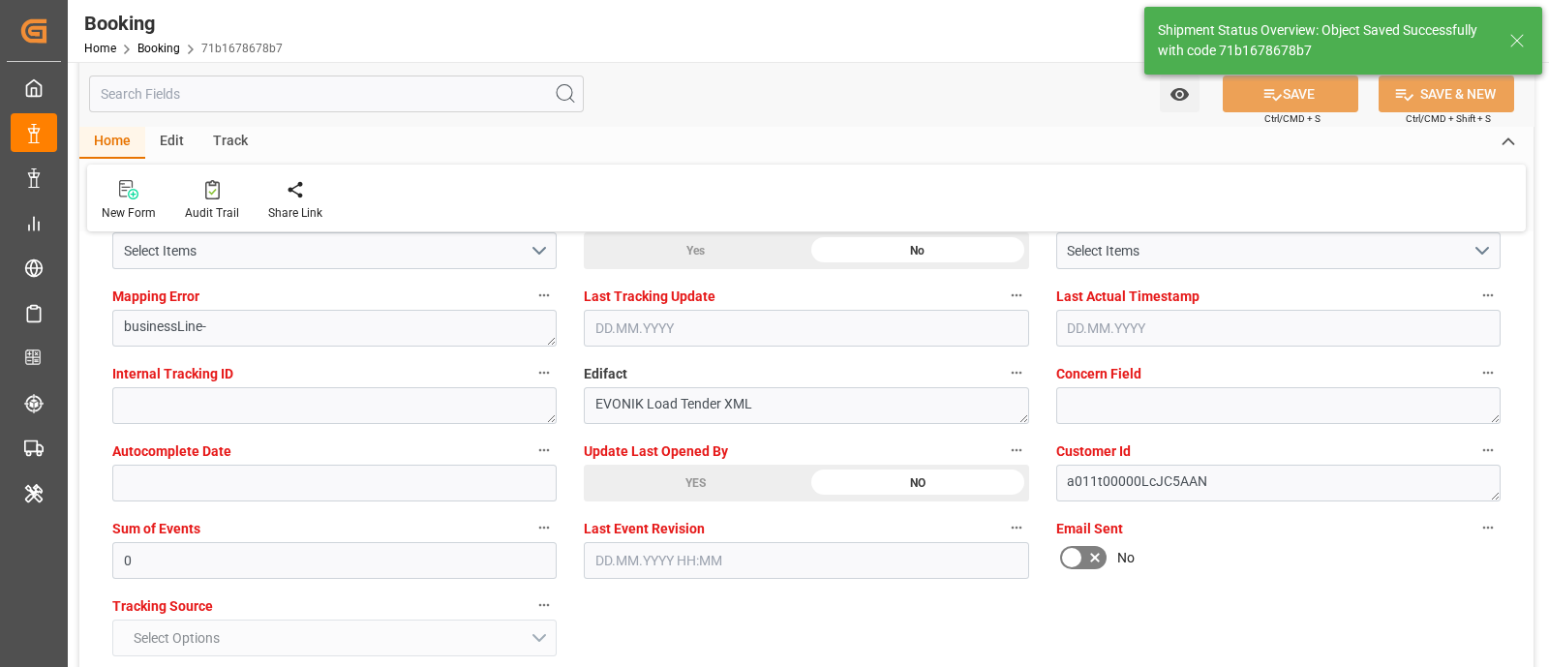
type textarea "[PERSON_NAME]"
type textarea "Yes"
type input "48"
type input "[DATE] 00:00"
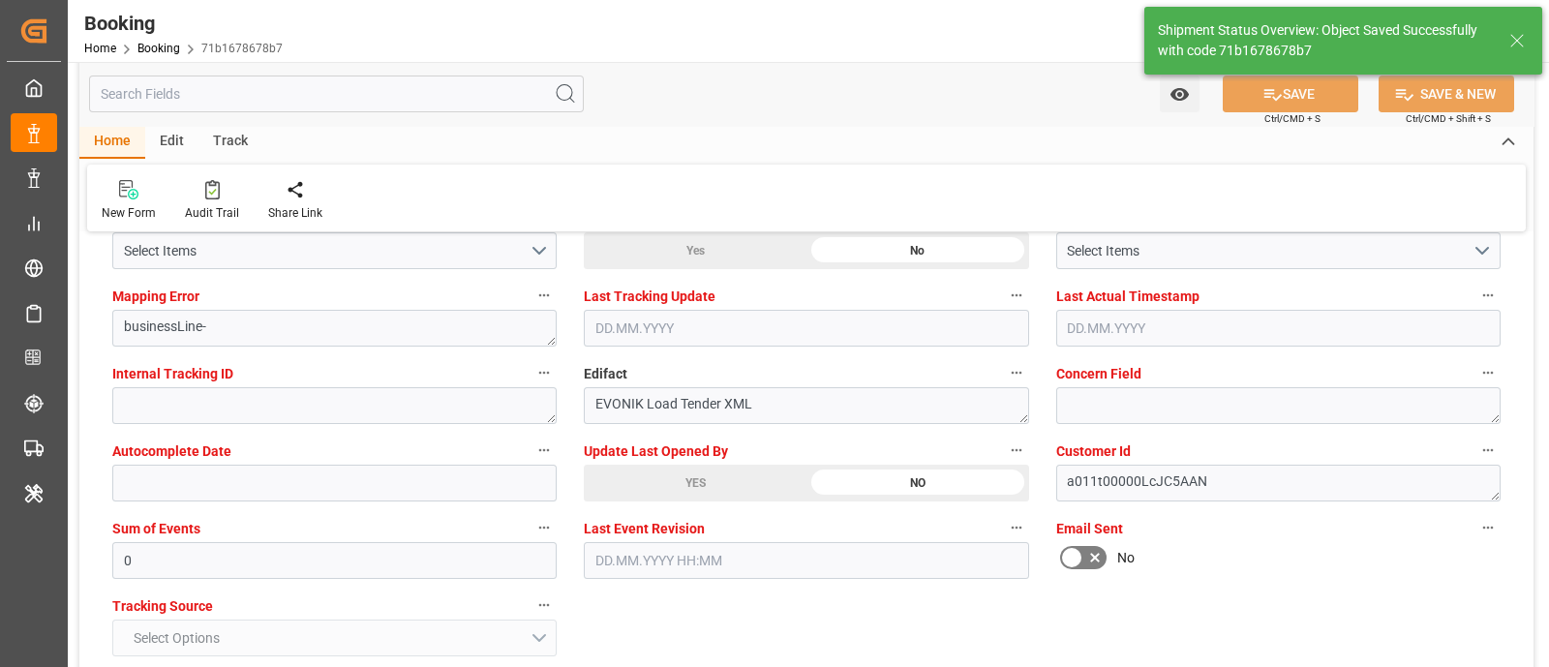
type input "[DATE] 00:00"
type input "05.09.2025 07:08"
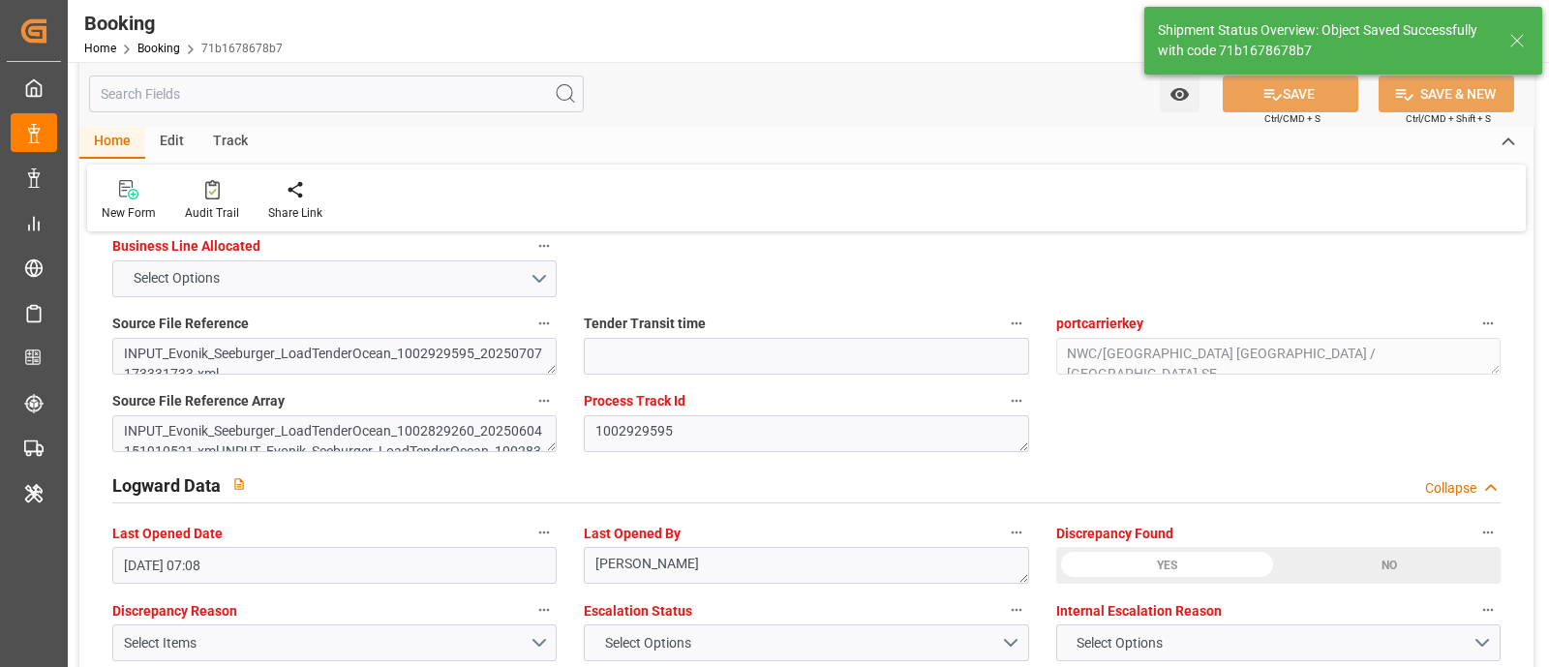
scroll to position [3266, 0]
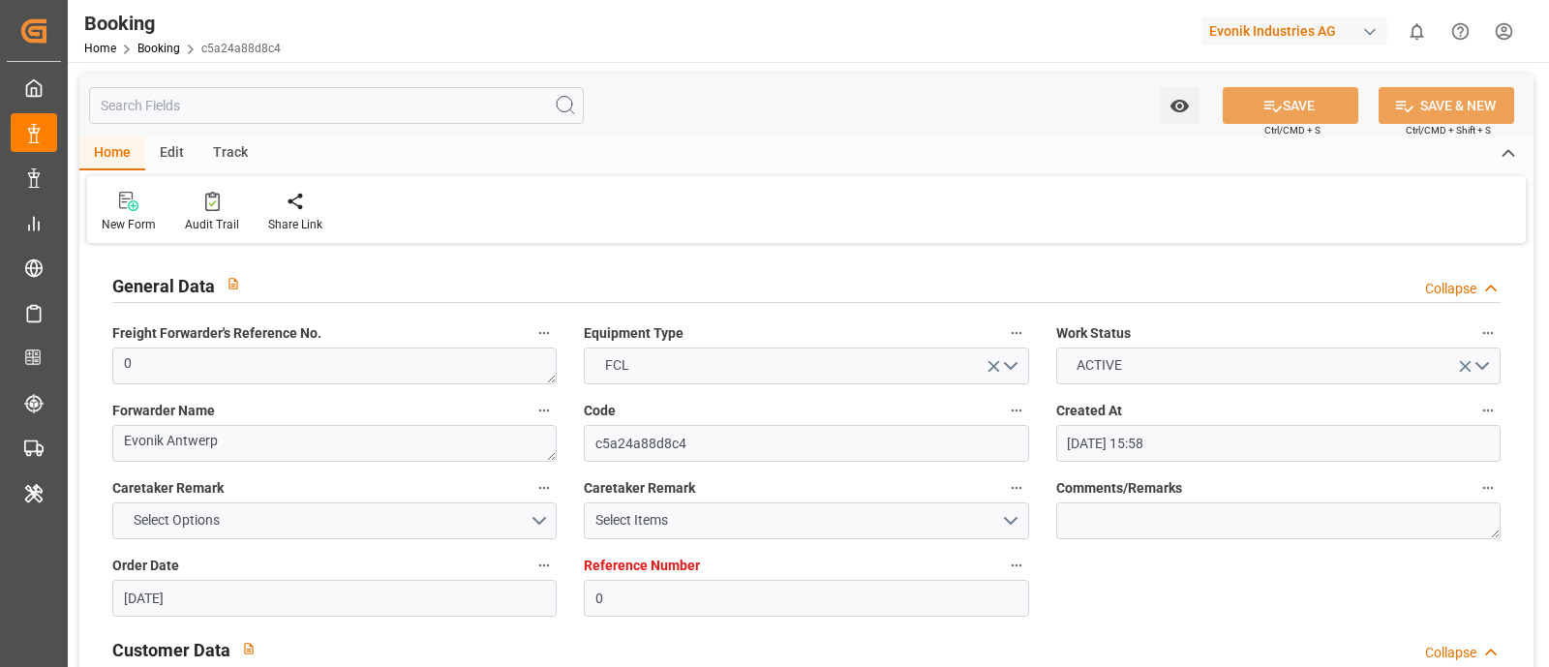
type input "[DATE] 15:58"
type input "[DATE]"
type input "[DATE] 14:43"
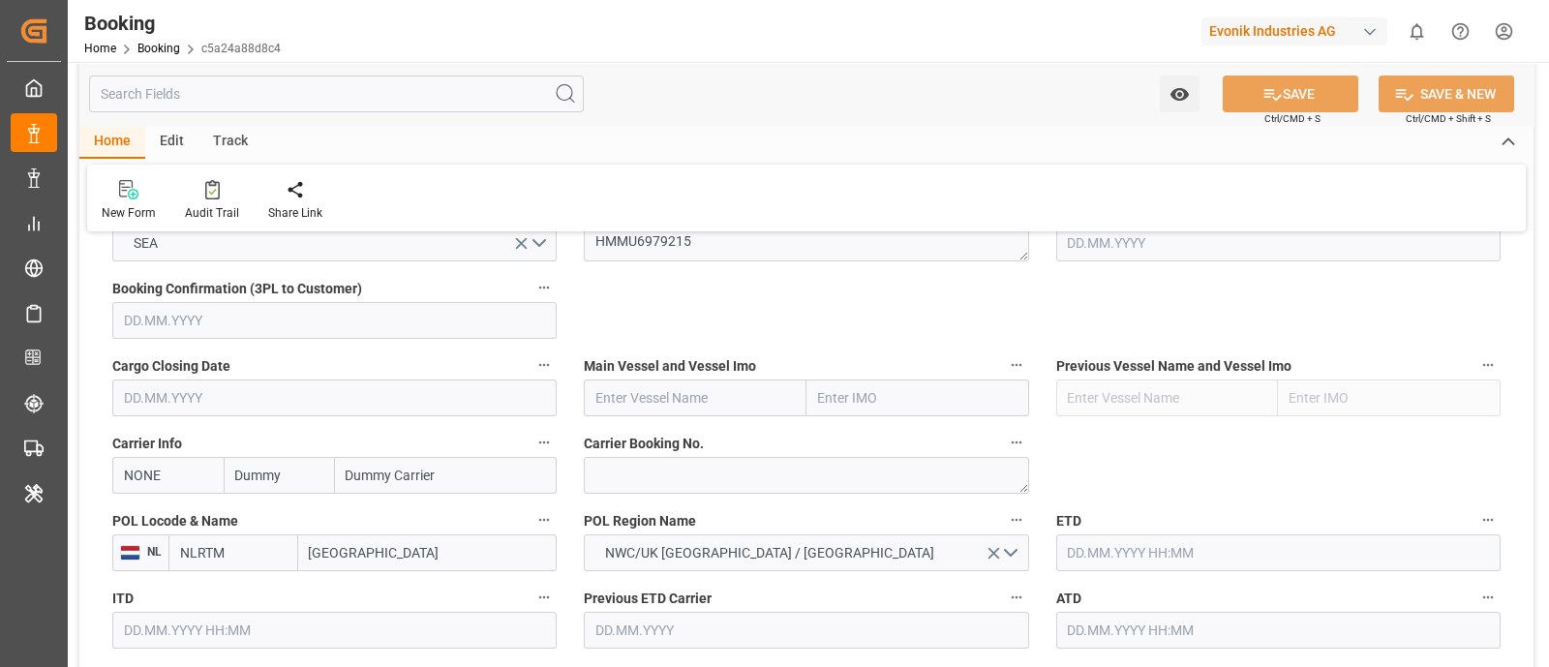
scroll to position [1331, 0]
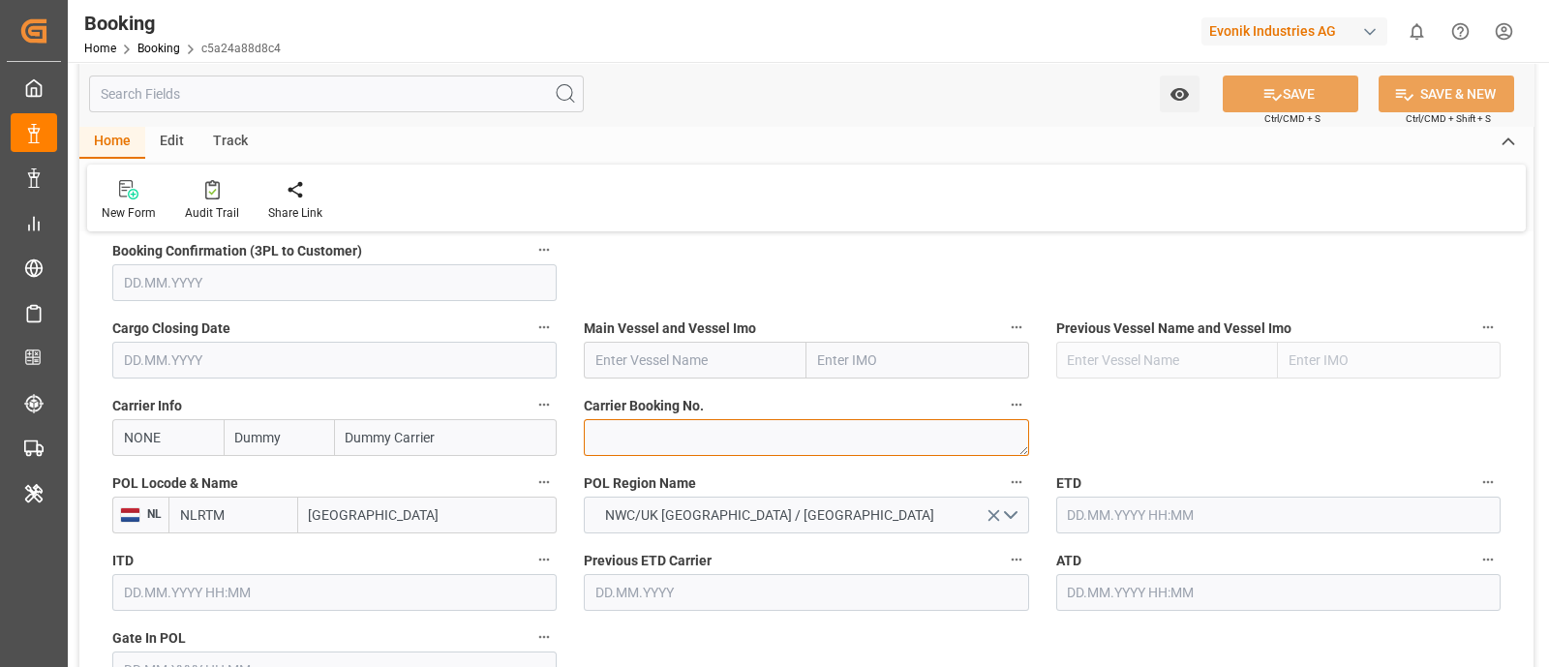
click at [615, 439] on textarea at bounding box center [806, 437] width 444 height 37
paste textarea "ANRA72550000"
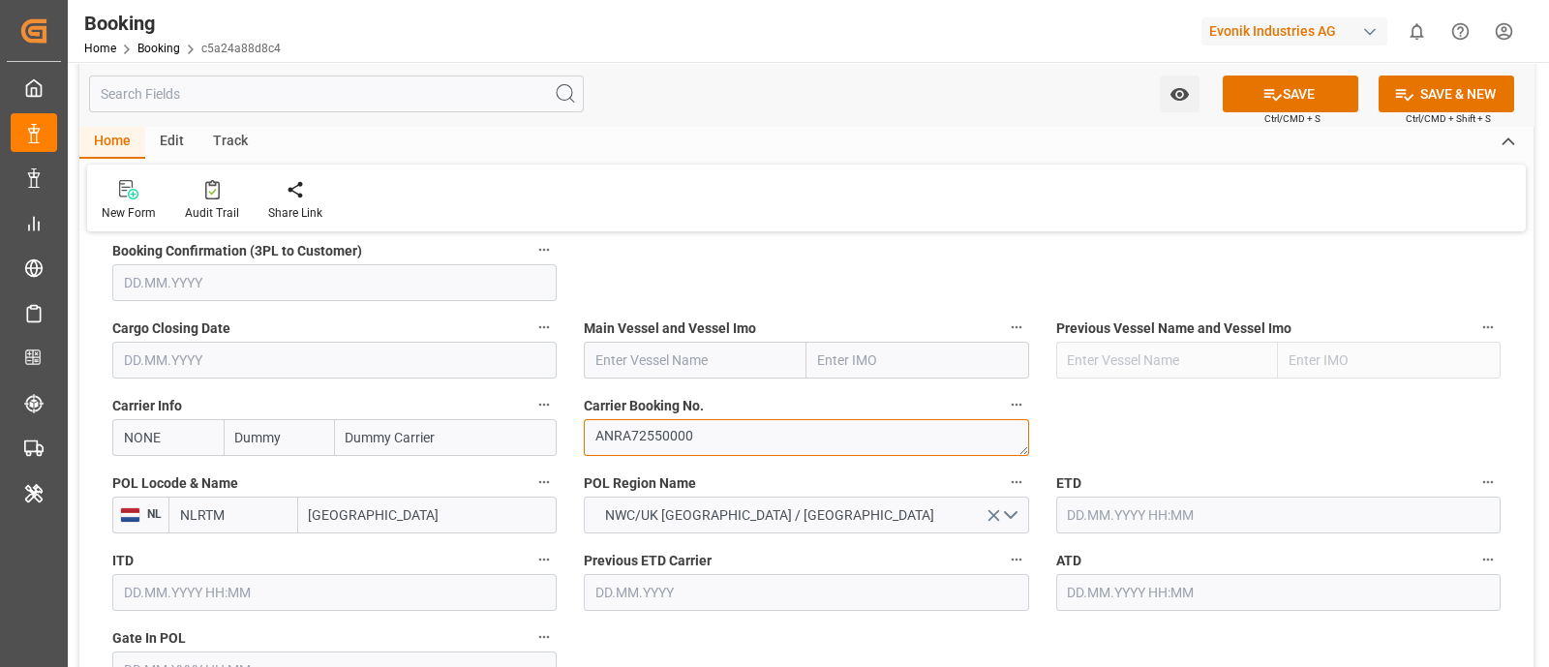
click at [754, 425] on textarea "ANRA72550000" at bounding box center [806, 437] width 444 height 37
paste textarea "ANRA72550000"
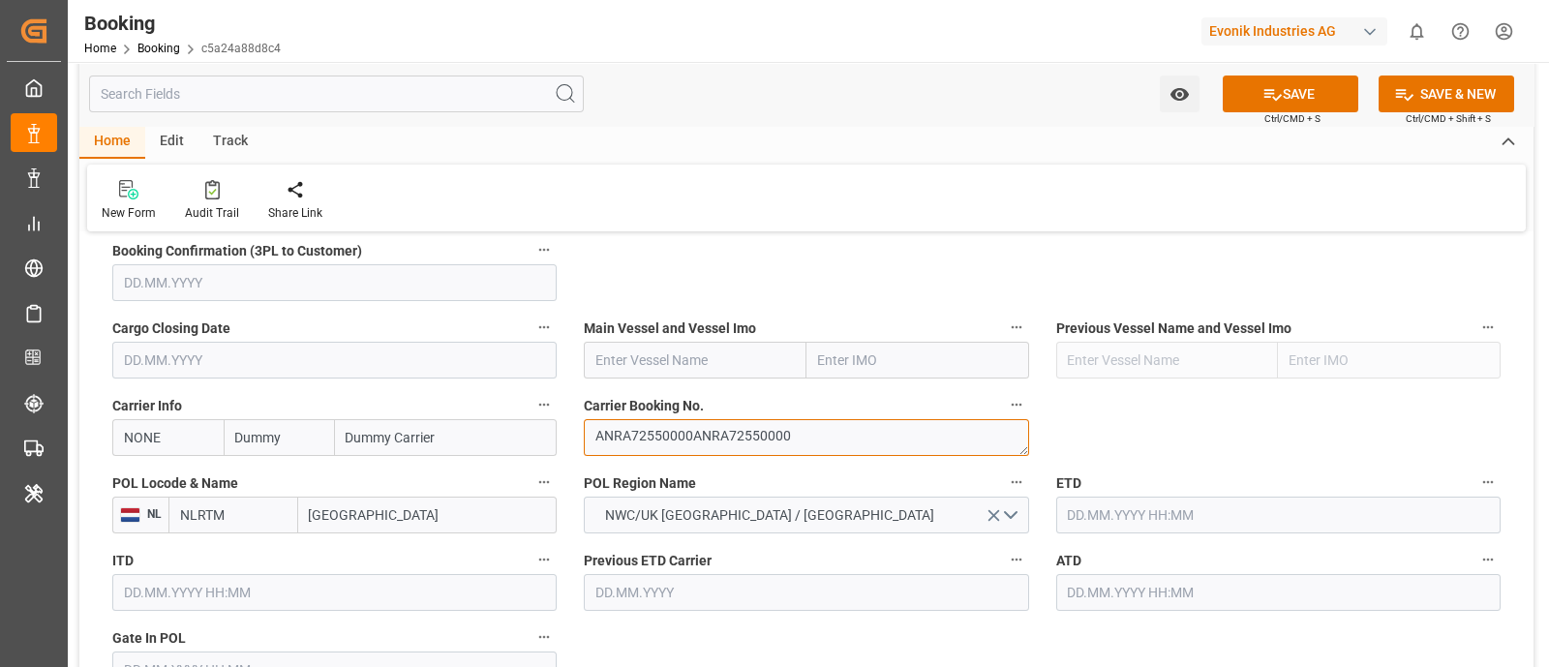
type textarea "ANRA72550000"
click at [680, 435] on textarea "ANRA72550000" at bounding box center [806, 437] width 444 height 37
click at [160, 429] on input "NONE" at bounding box center [167, 437] width 111 height 37
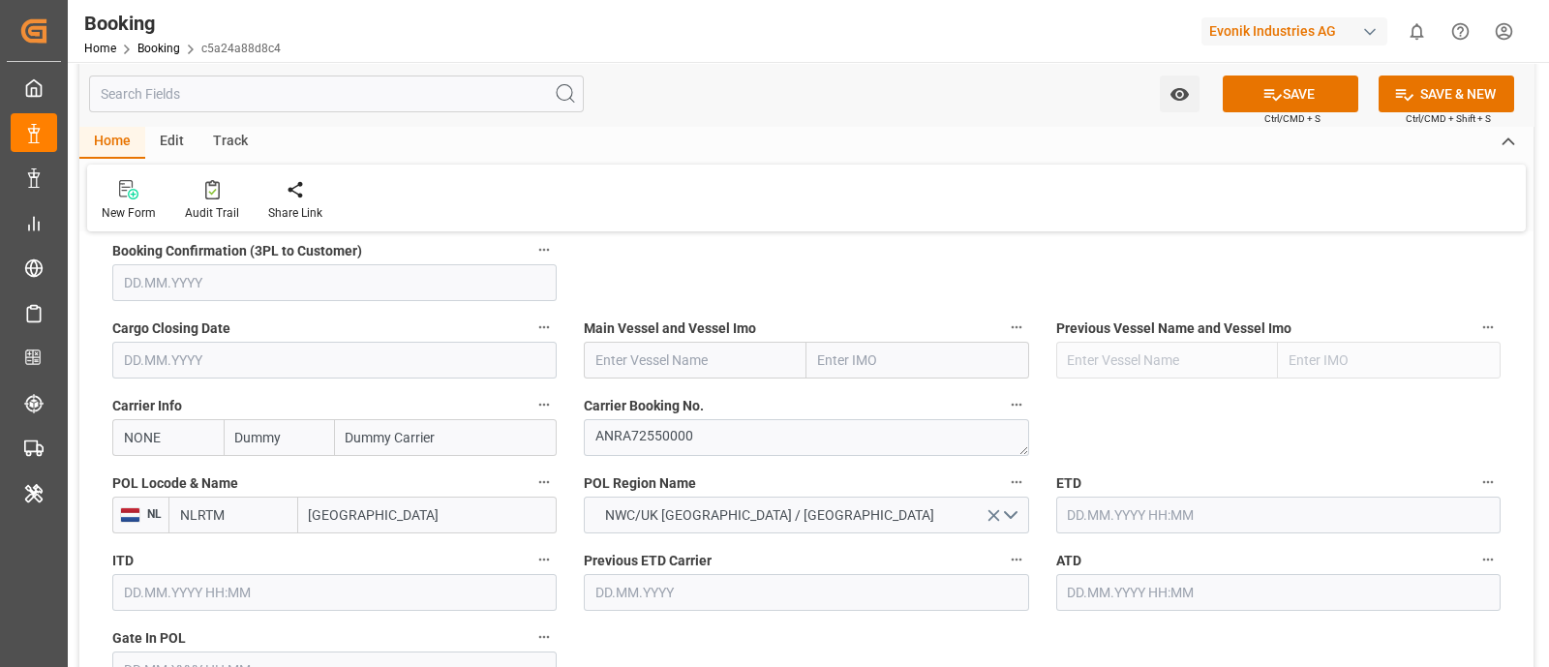
click at [160, 429] on input "NONE" at bounding box center [167, 437] width 111 height 37
click at [133, 483] on b "HDMU" at bounding box center [144, 479] width 39 height 15
type input "HDMU"
type input "Hyundai"
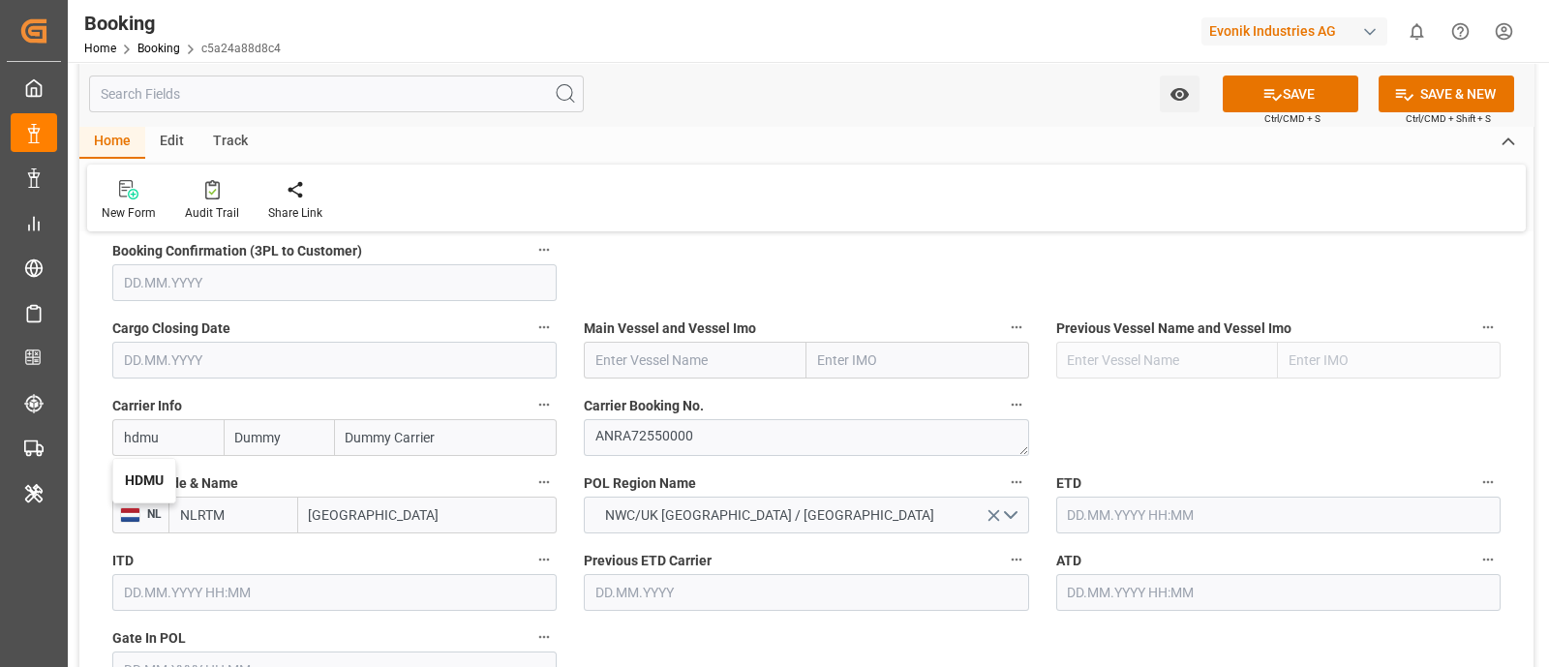
type input "Hyundai Merchant Marine [DOMAIN_NAME]."
type input "HDMU"
click at [632, 362] on input "text" at bounding box center [695, 360] width 223 height 37
paste input "HMM HOPE"
click at [668, 402] on b "HMM HOPE" at bounding box center [632, 402] width 72 height 15
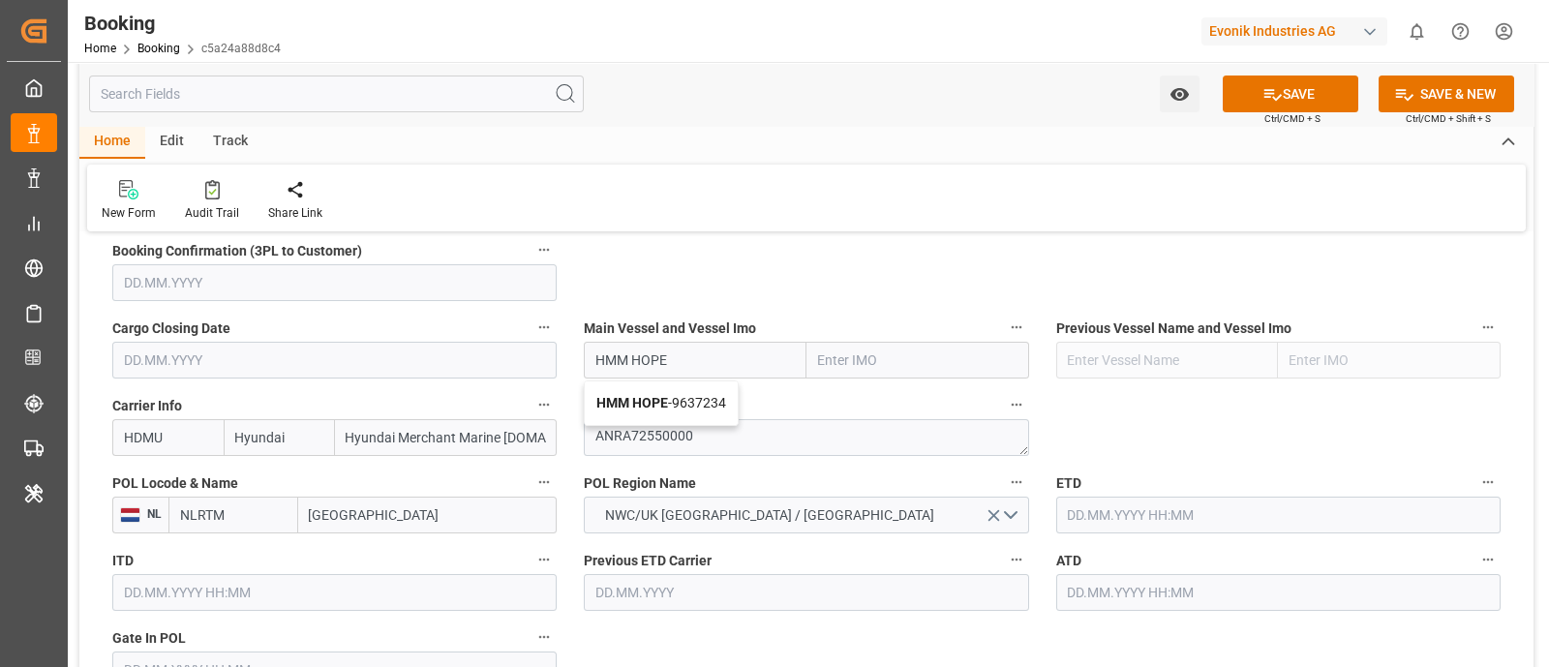
type input "HMM HOPE"
type input "9637234"
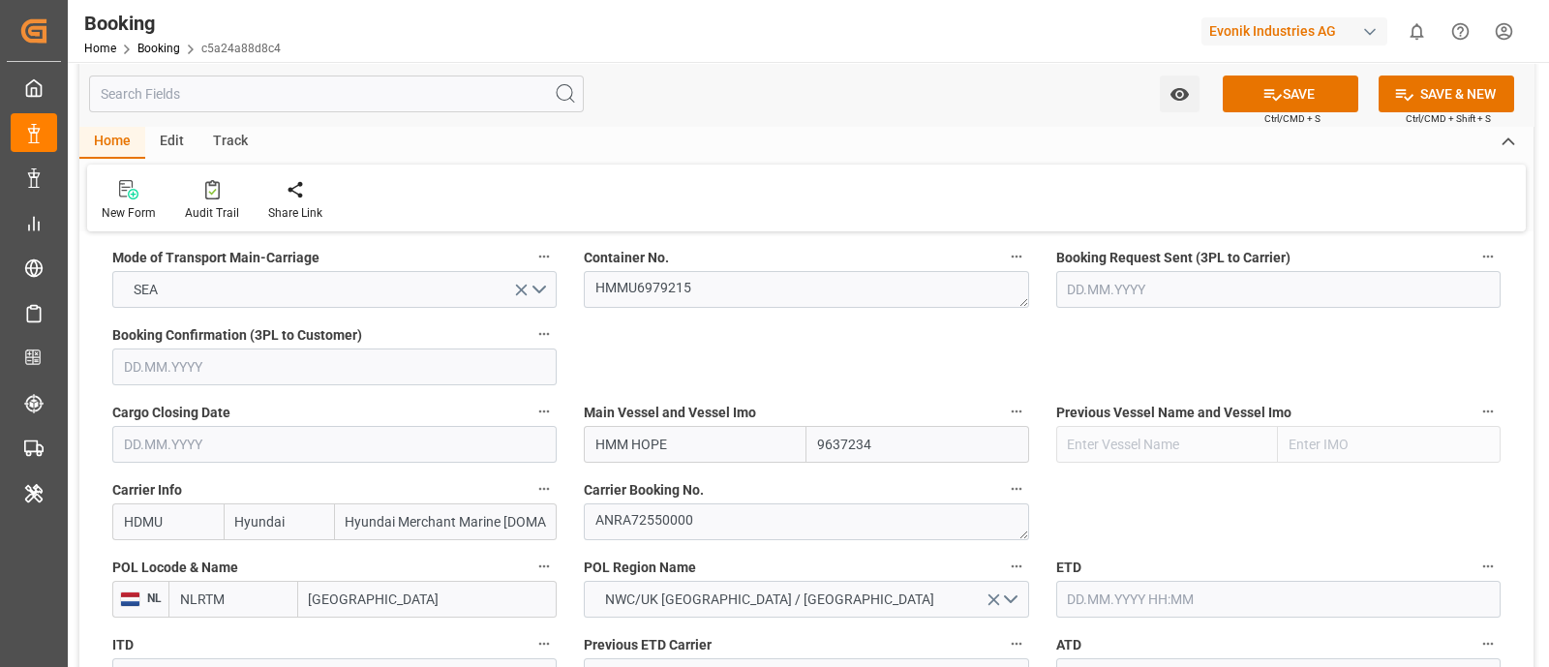
scroll to position [1210, 0]
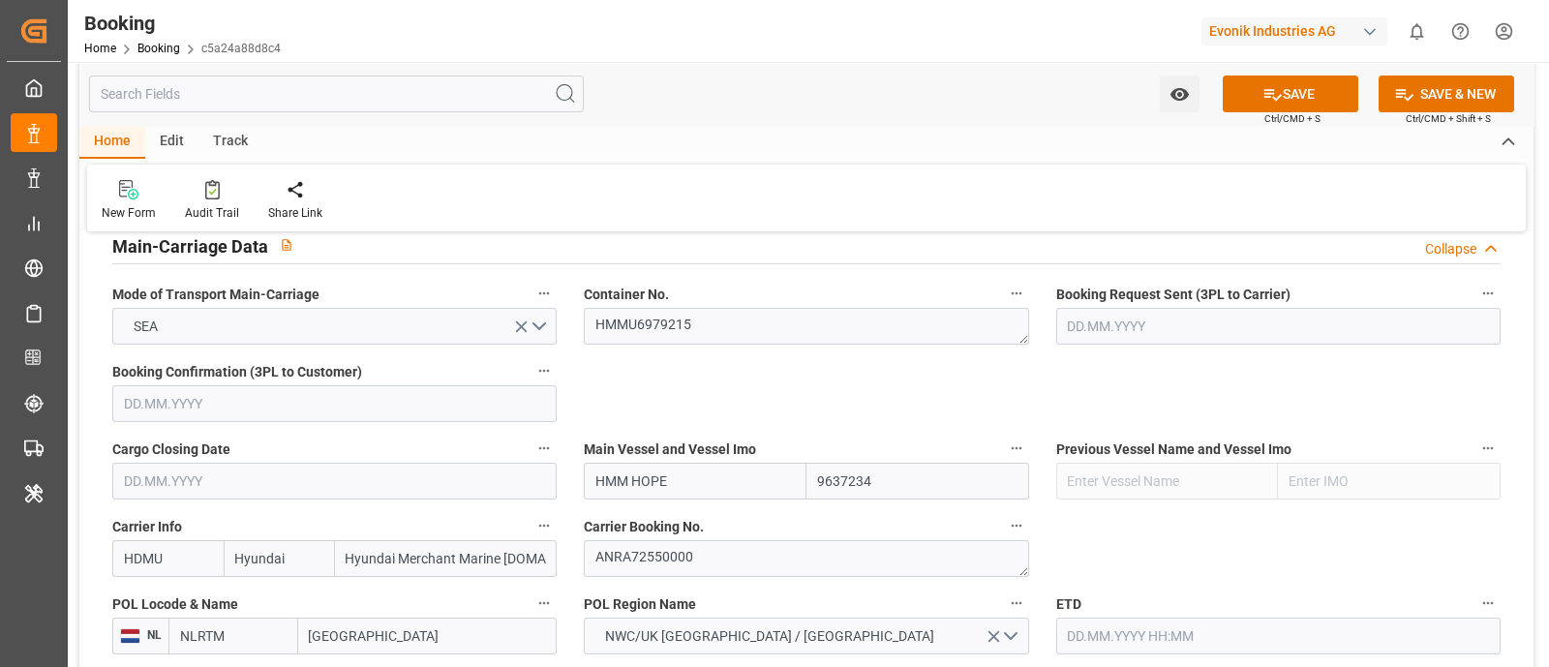
type input "HMM HOPE"
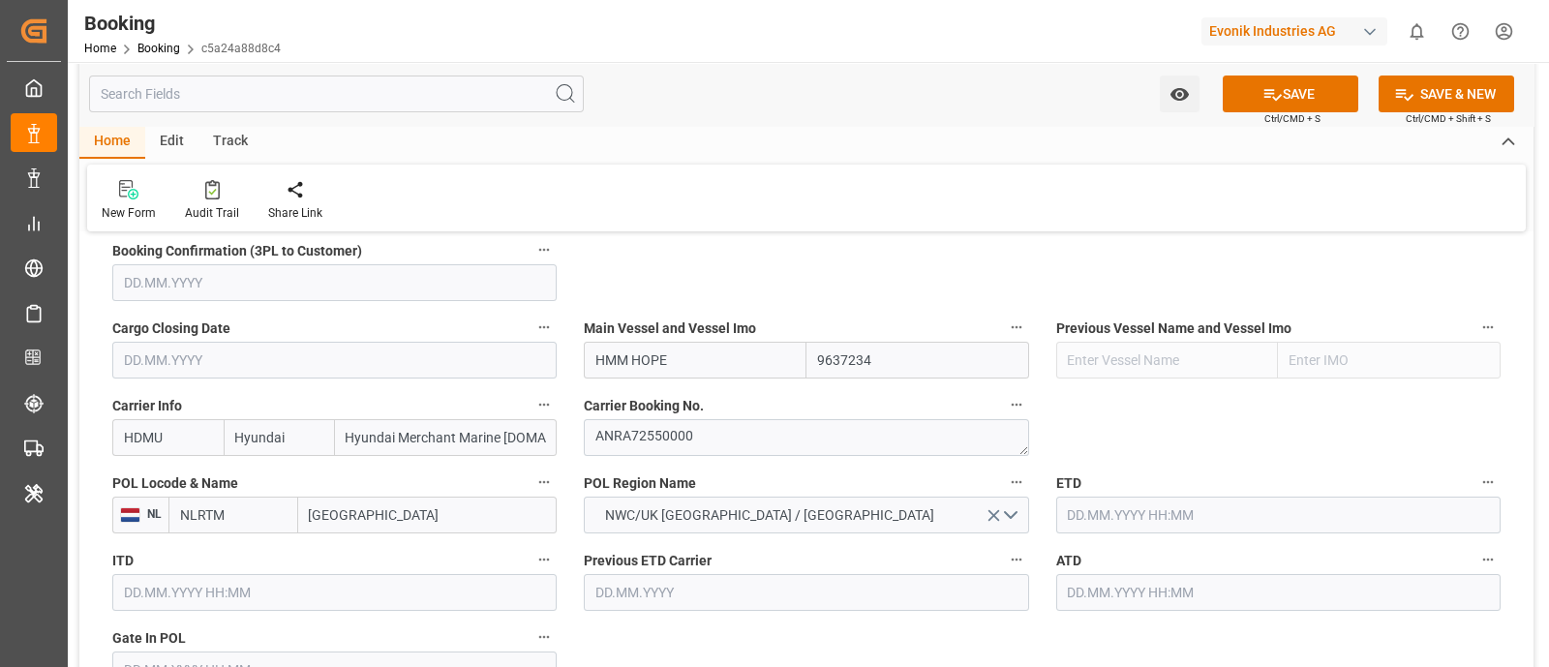
click at [347, 510] on input "[GEOGRAPHIC_DATA]" at bounding box center [427, 515] width 259 height 37
click at [345, 510] on input "[GEOGRAPHIC_DATA]" at bounding box center [427, 515] width 259 height 37
paste input "[GEOGRAPHIC_DATA]"
type input "[GEOGRAPHIC_DATA]"
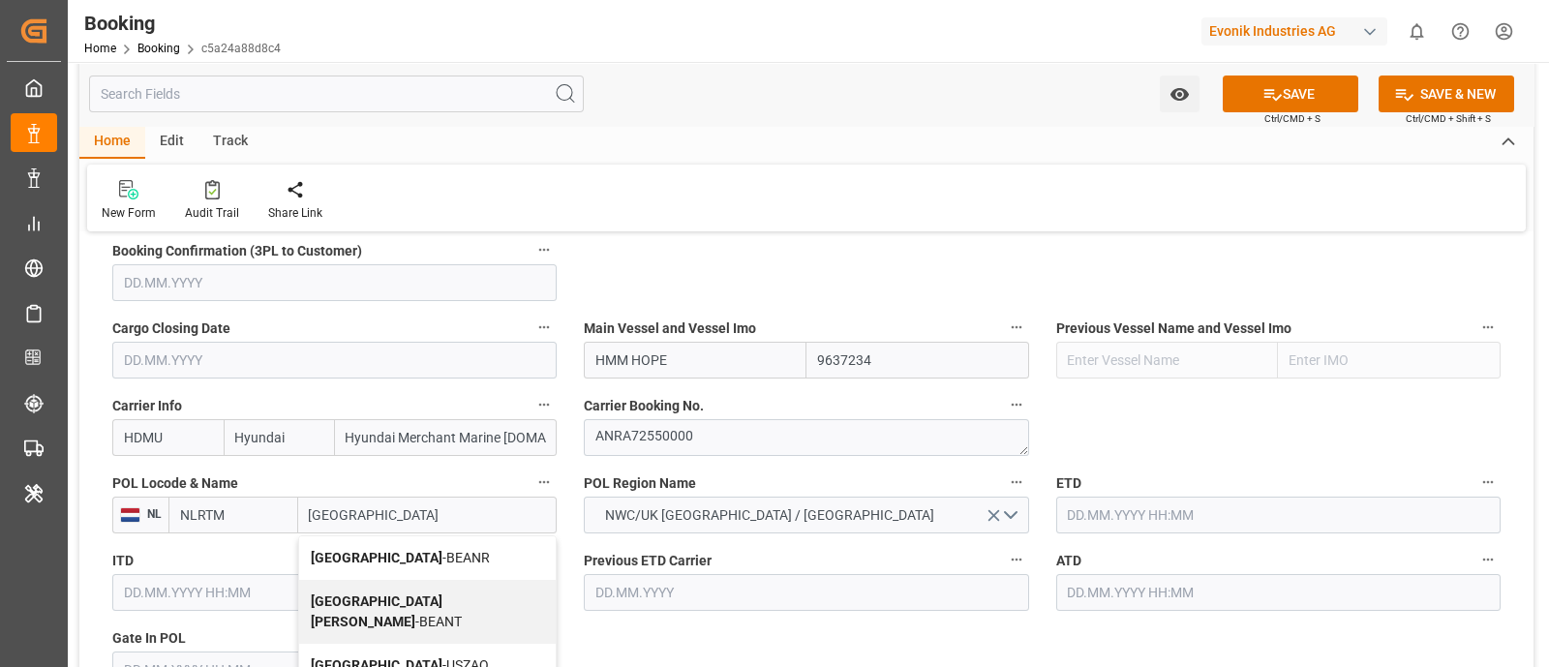
click at [405, 545] on div "Antwerp - BEANR" at bounding box center [427, 558] width 257 height 44
type input "BEANR"
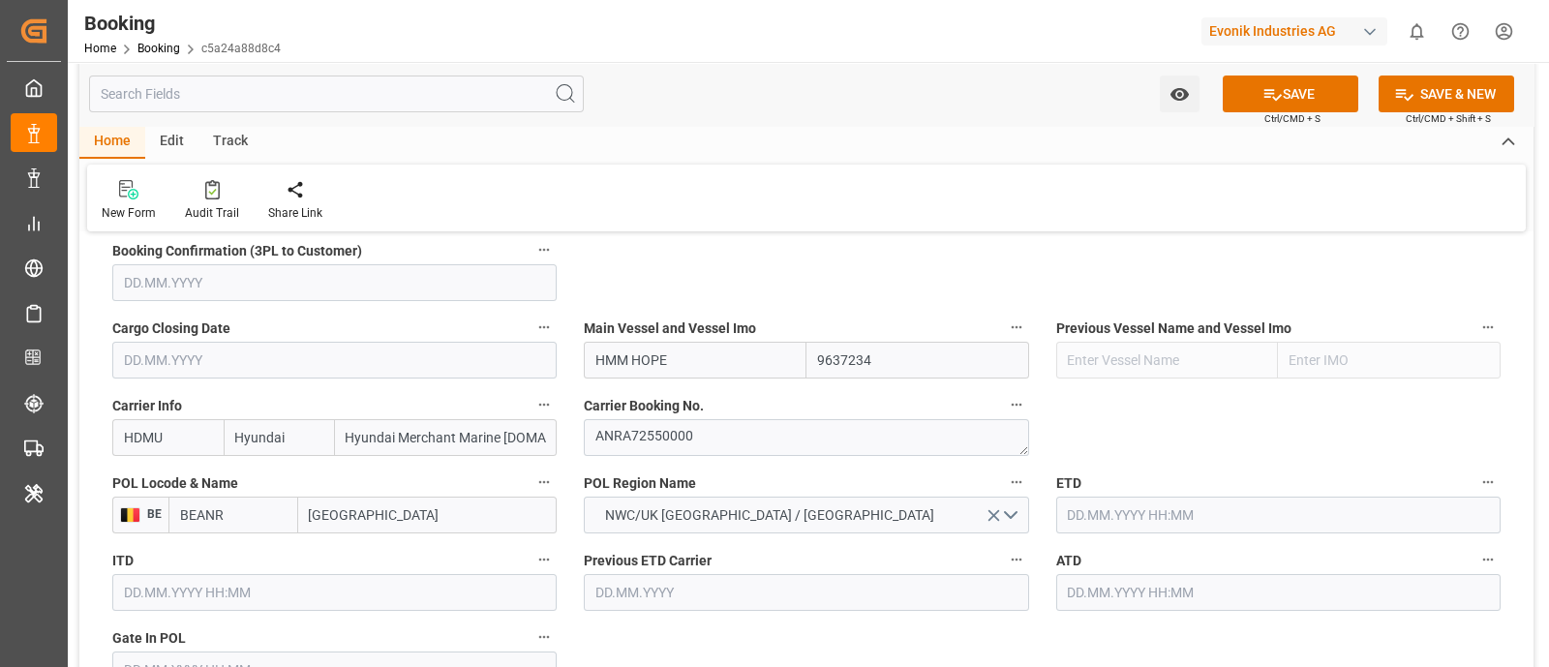
type input "[GEOGRAPHIC_DATA]"
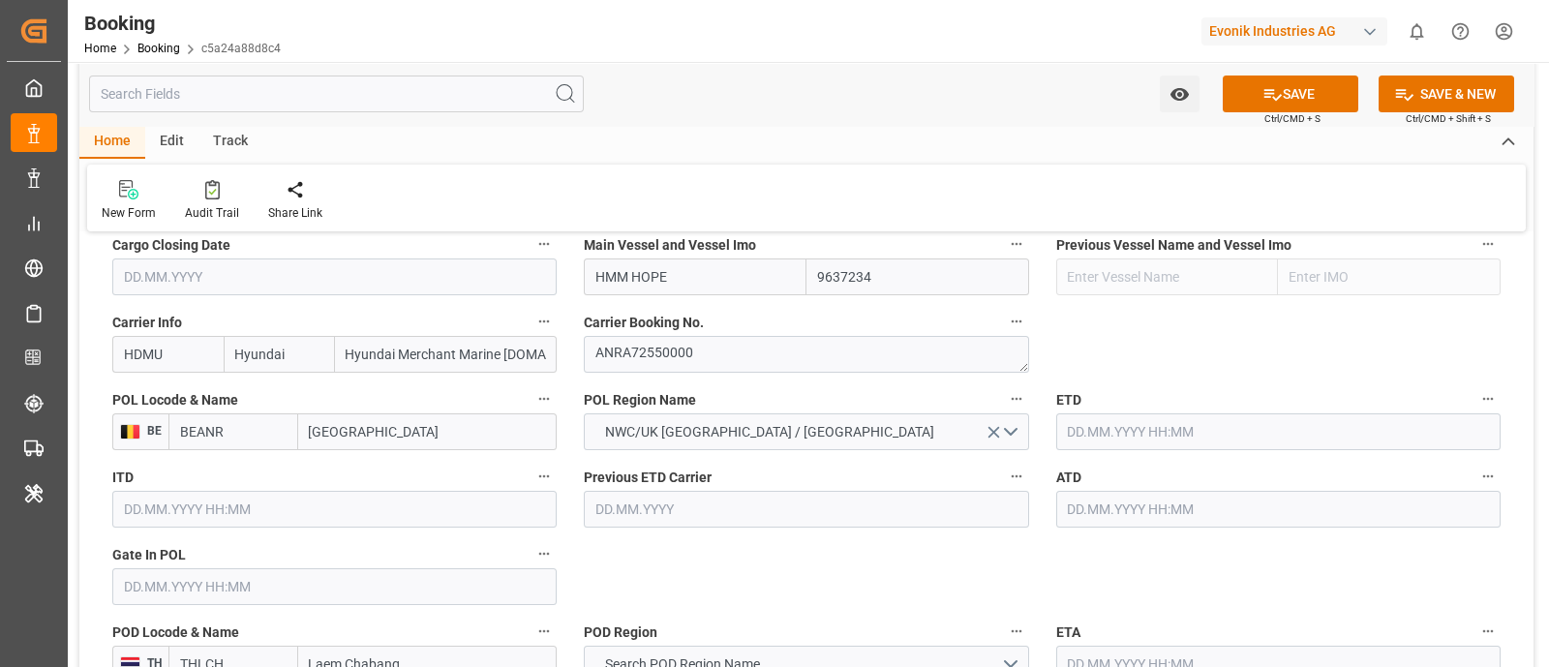
scroll to position [1452, 0]
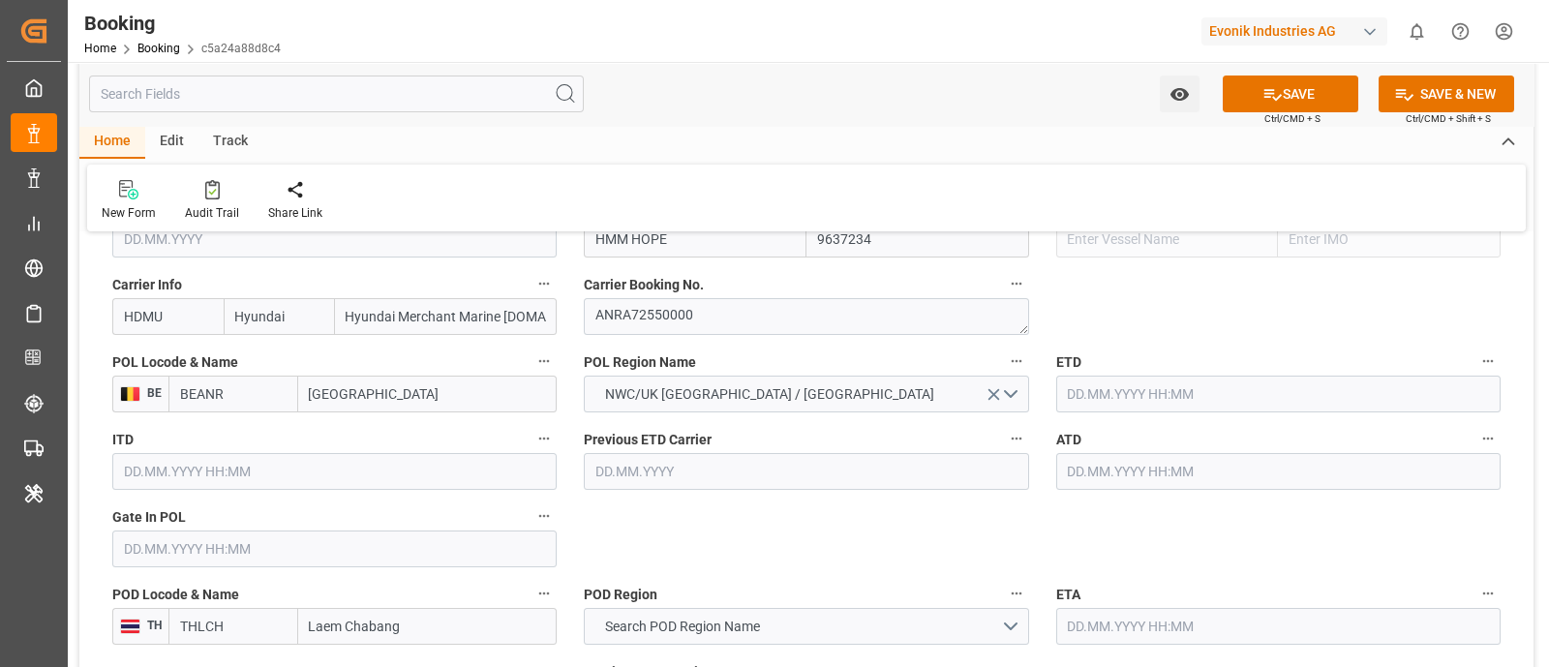
click at [230, 554] on input "text" at bounding box center [334, 548] width 444 height 37
paste input "2025-06-24"
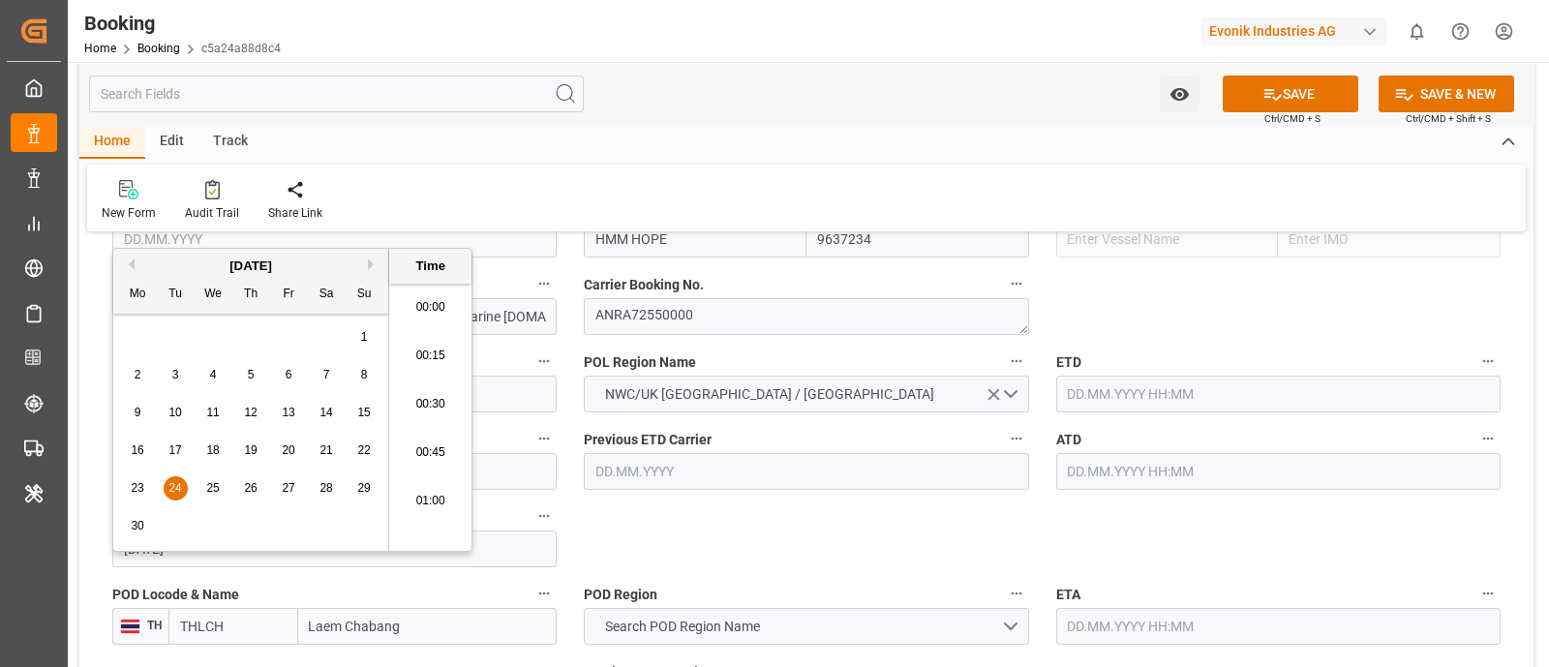
scroll to position [2329, 0]
click at [179, 484] on span "24" at bounding box center [174, 488] width 13 height 14
type input "24.06.2025 05:30"
click at [179, 484] on span "24" at bounding box center [174, 488] width 13 height 14
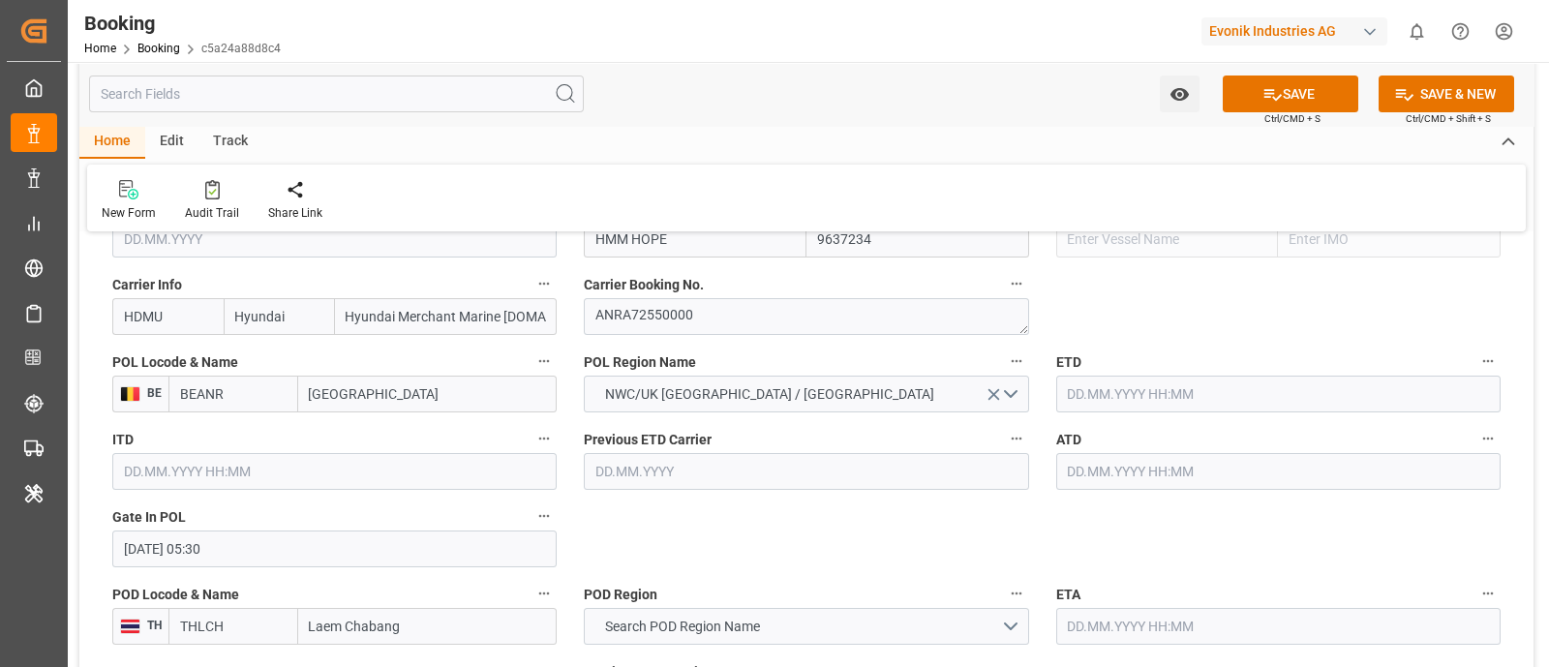
click at [1090, 391] on input "text" at bounding box center [1278, 394] width 444 height 37
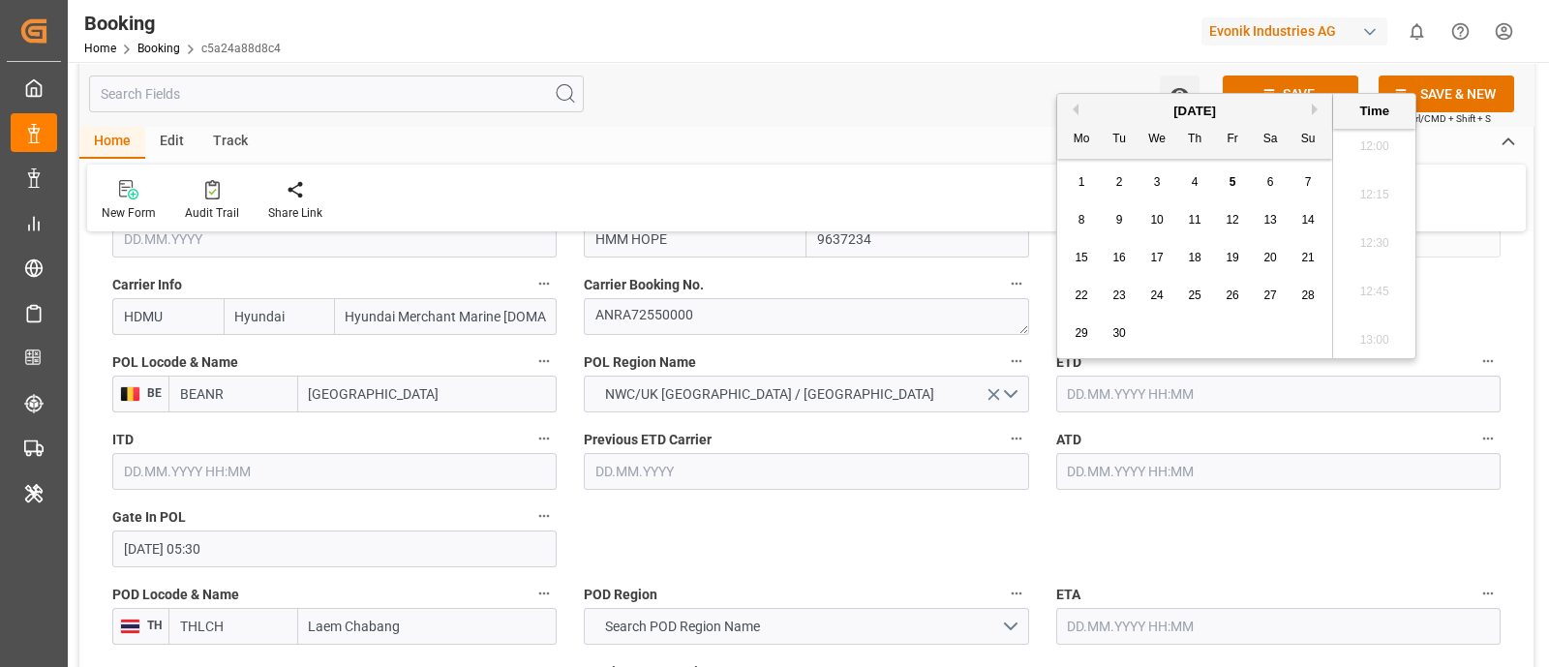
paste input "2025-06-30"
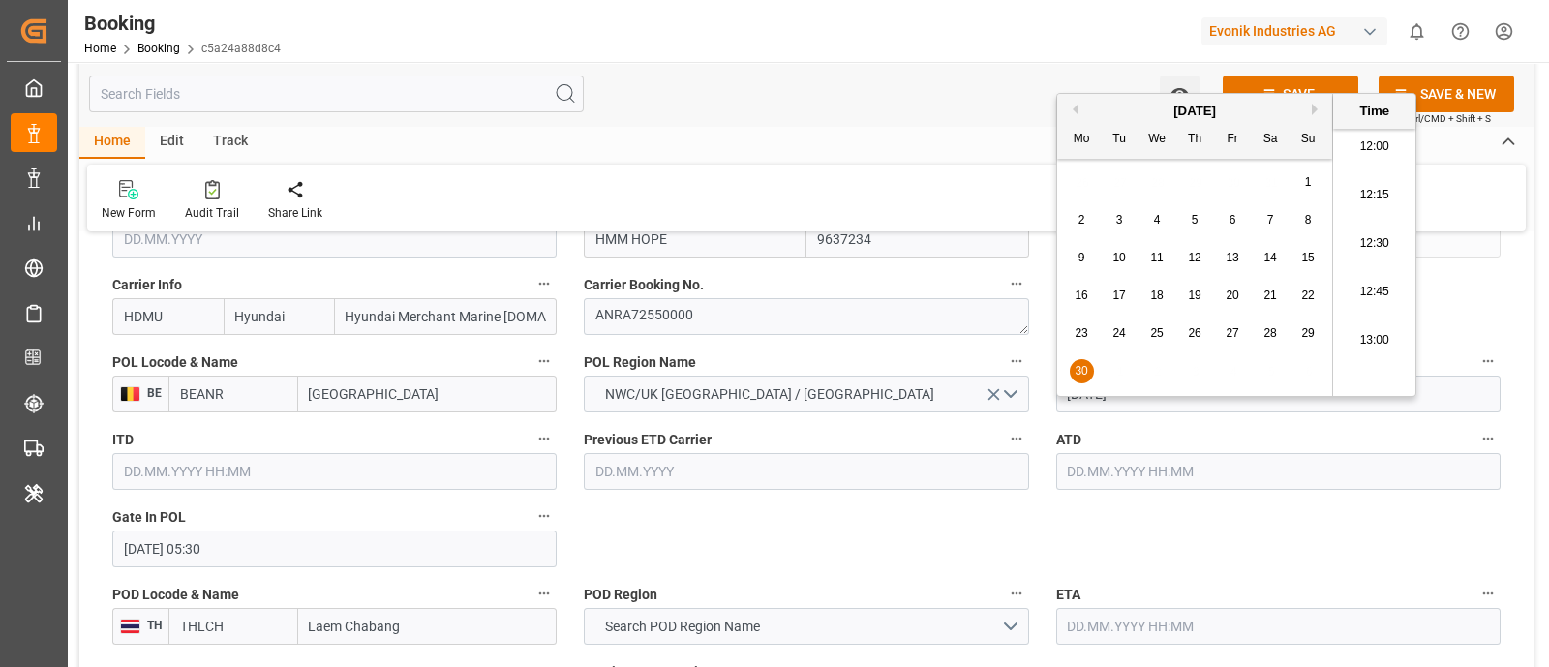
click at [1072, 370] on div "30" at bounding box center [1082, 371] width 24 height 23
type input "30.06.2025 05:30"
click at [1099, 469] on input "text" at bounding box center [1278, 471] width 444 height 37
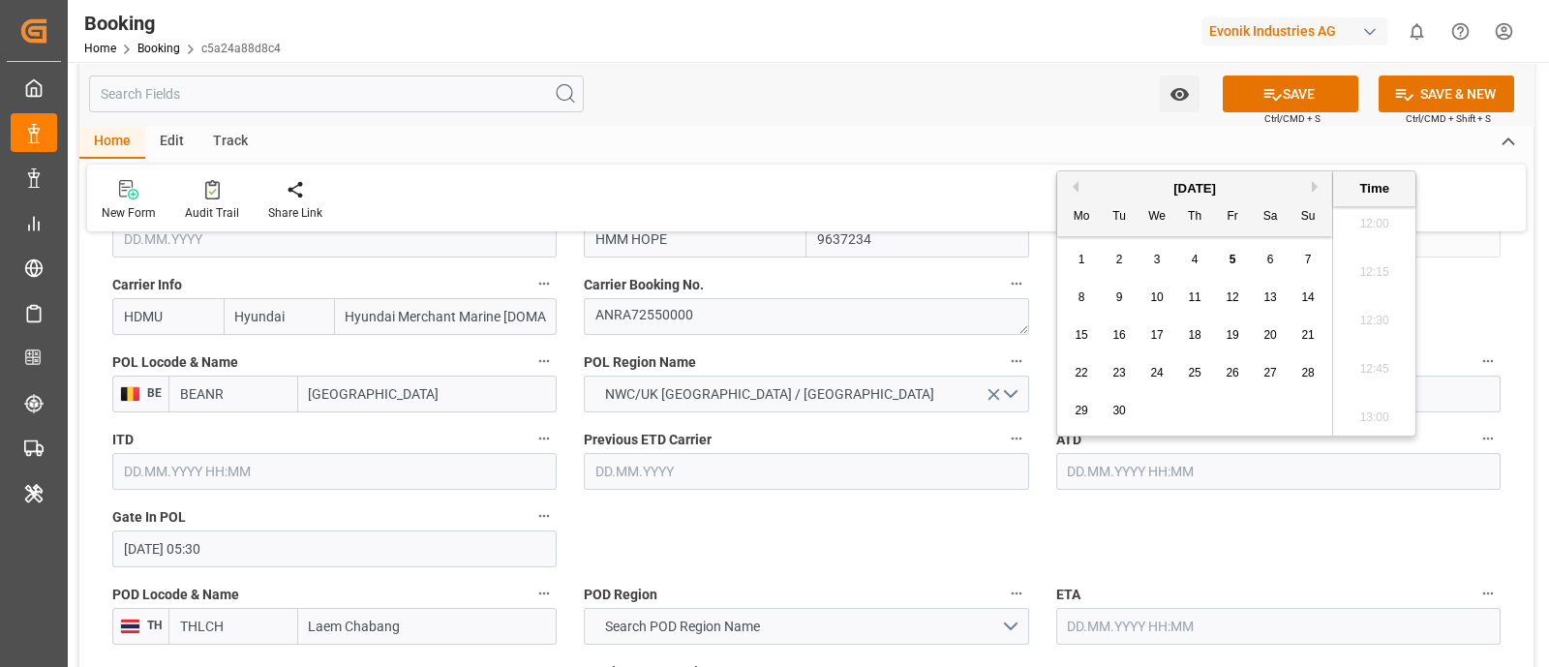
paste input "2025-06-30"
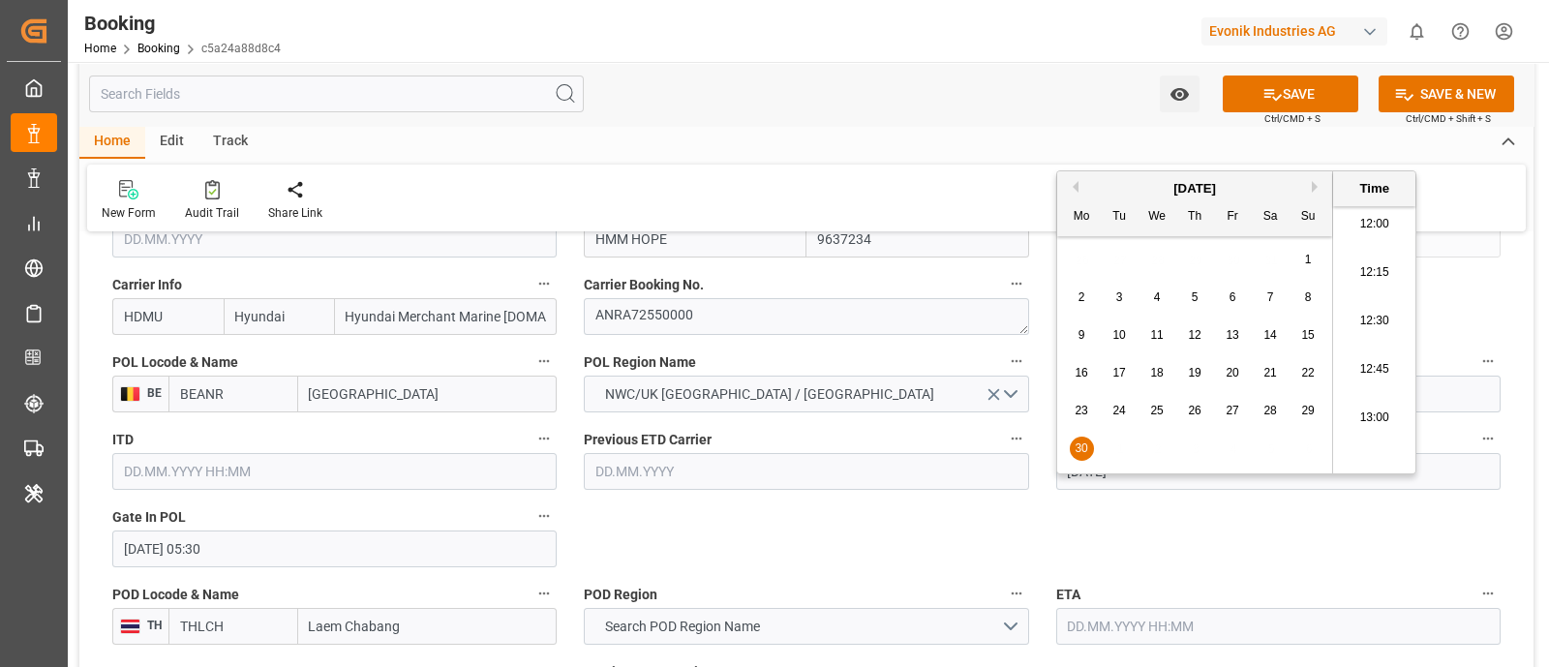
click at [1077, 442] on span "30" at bounding box center [1081, 448] width 13 height 14
type input "30.06.2025 05:30"
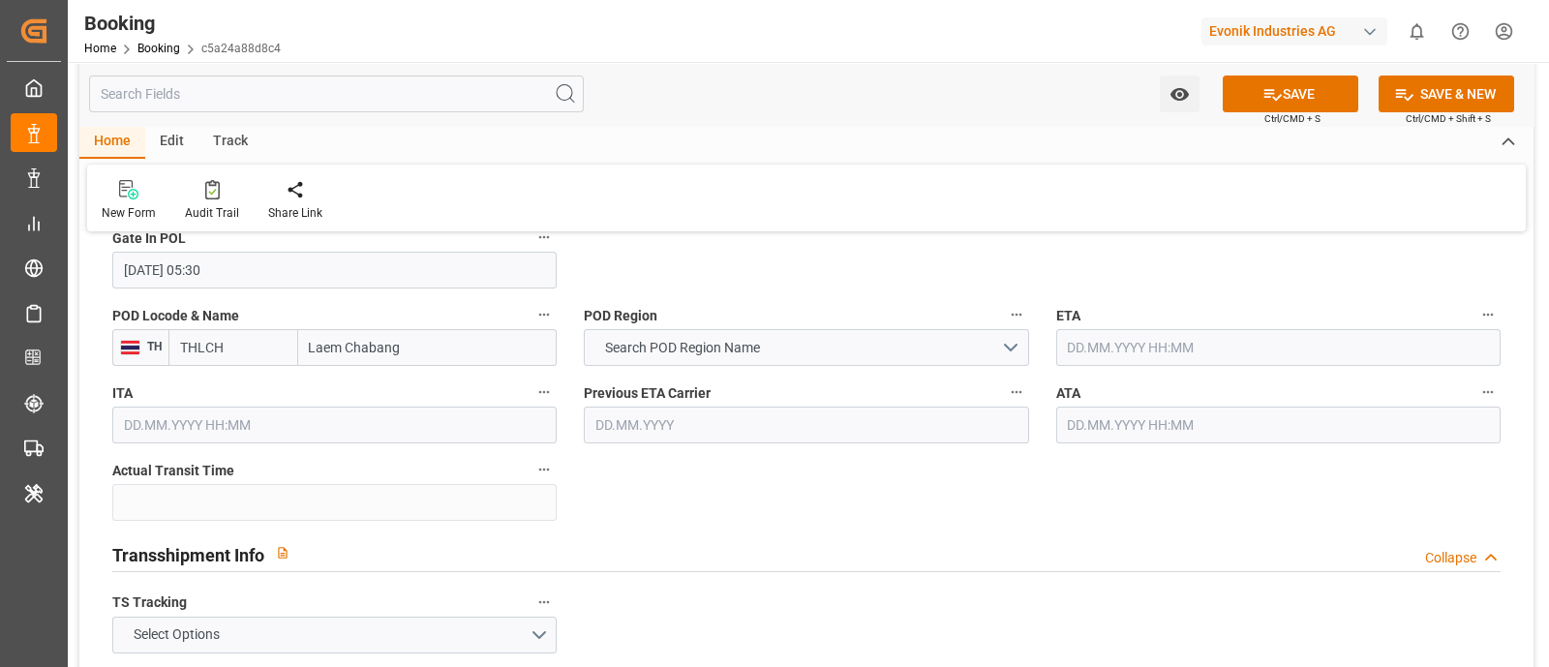
scroll to position [1693, 0]
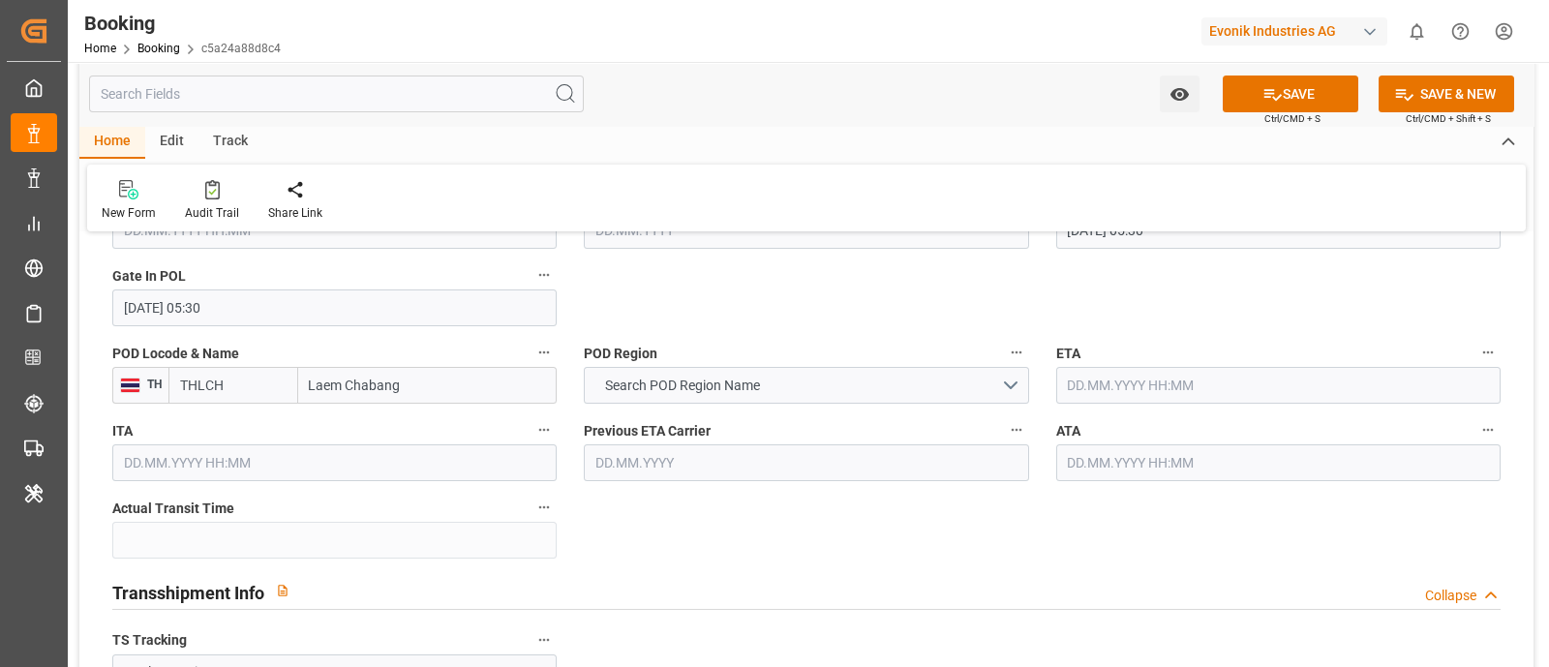
click at [339, 389] on input "Laem Chabang" at bounding box center [427, 385] width 259 height 37
paste input "AEM CHABANG"
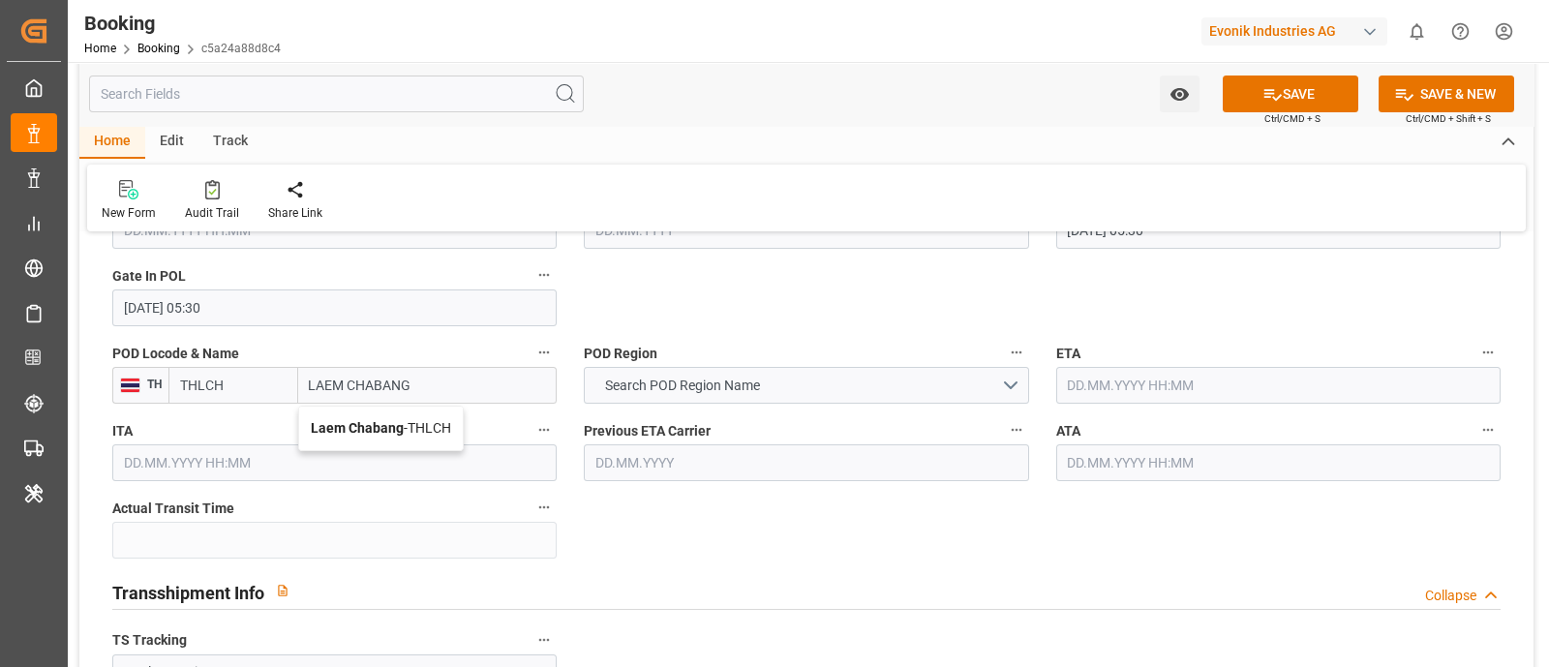
click at [457, 422] on div "Laem Chabang - THLCH" at bounding box center [381, 429] width 164 height 44
type input "Laem Chabang"
click at [227, 390] on input "THLCH" at bounding box center [233, 385] width 130 height 37
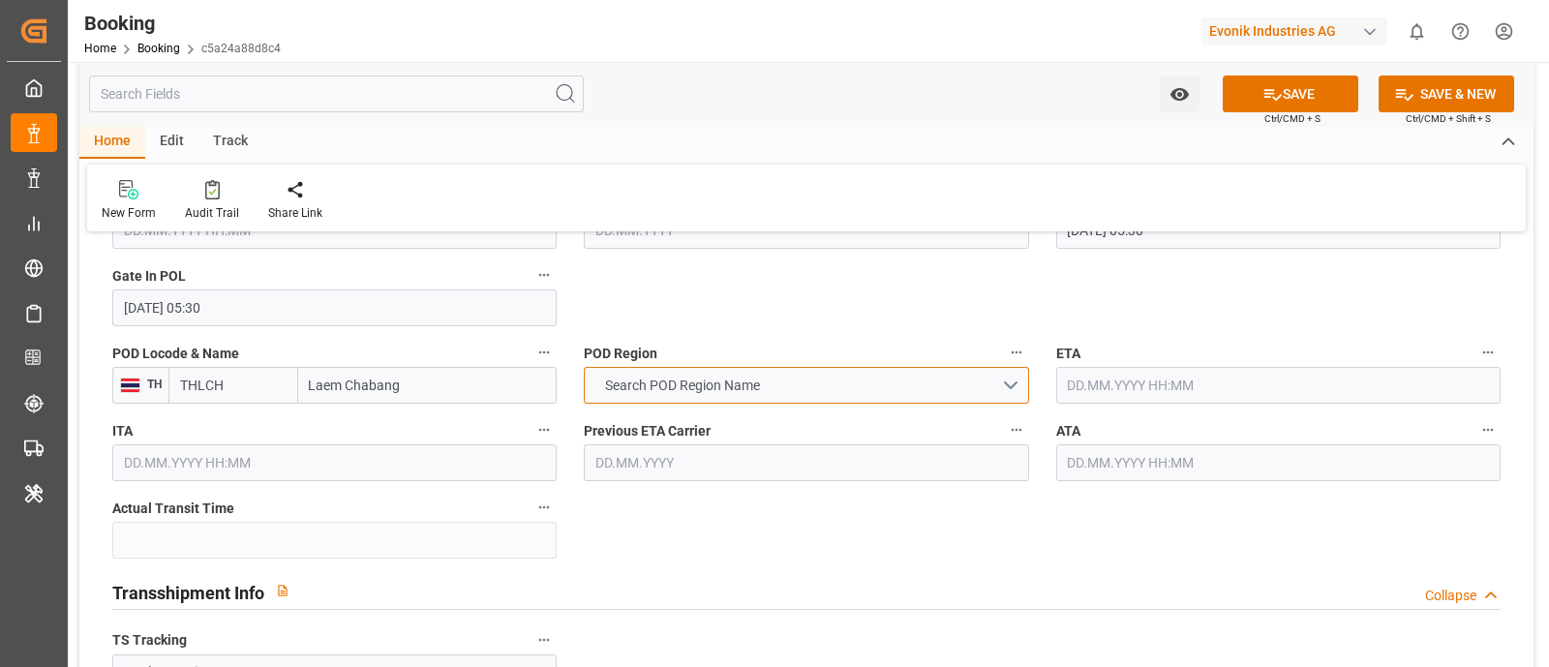
click at [782, 389] on button "Search POD Region Name" at bounding box center [806, 385] width 444 height 37
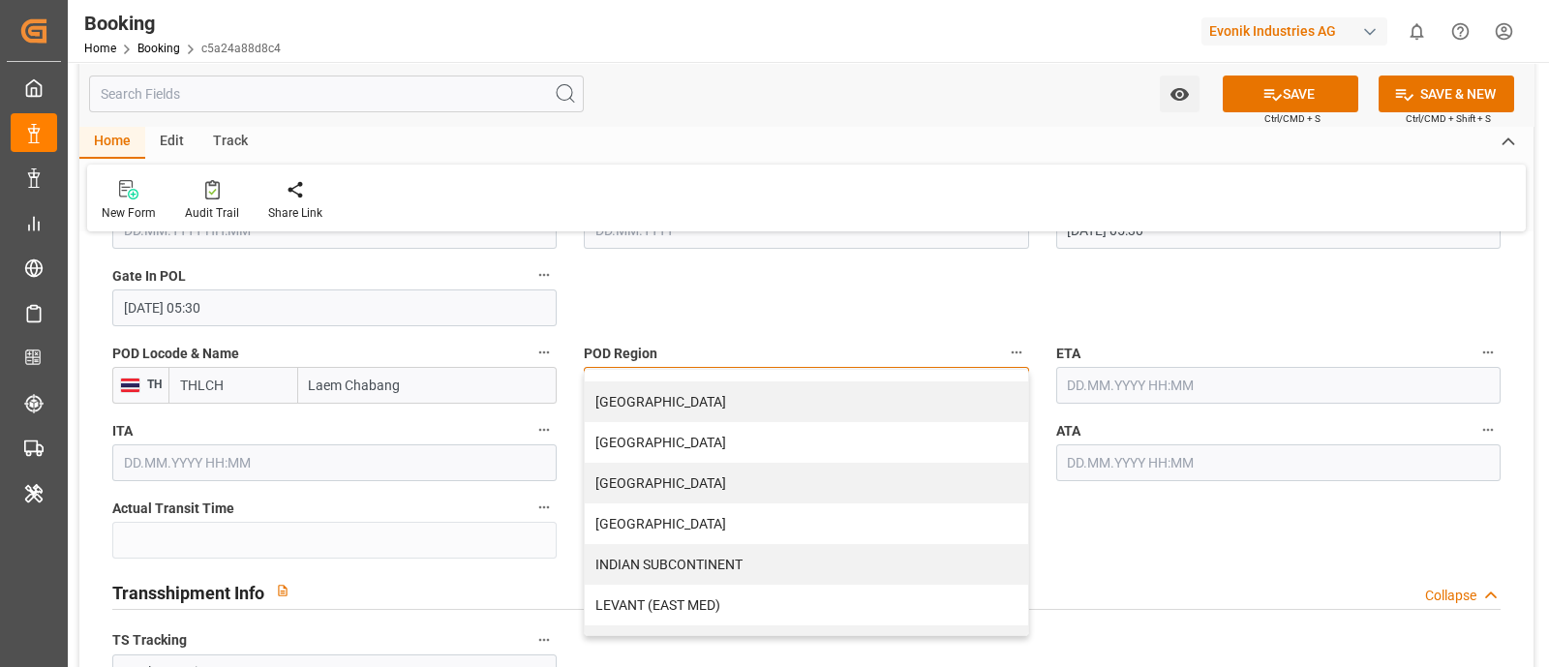
scroll to position [241, 0]
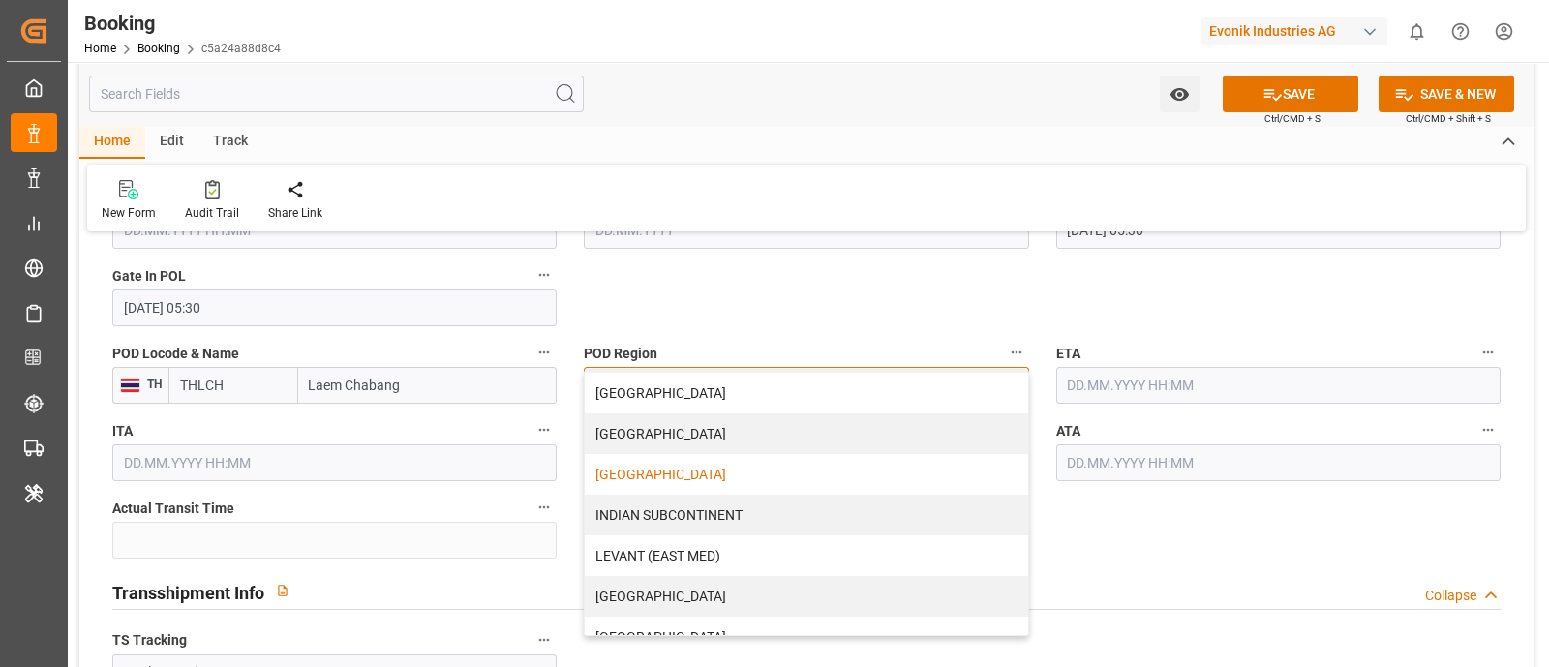
click at [750, 469] on div "[GEOGRAPHIC_DATA]" at bounding box center [806, 474] width 442 height 41
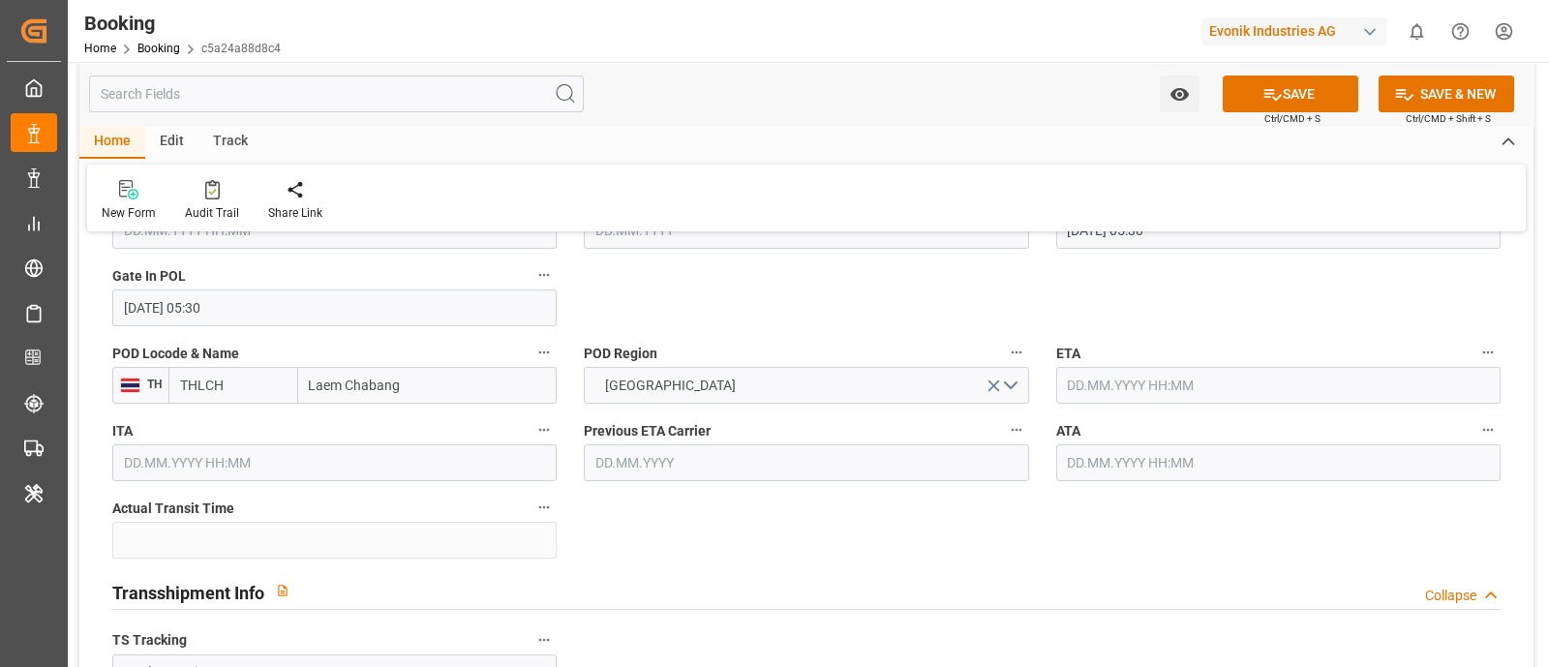
click at [735, 572] on div "Transshipment Info Collapse" at bounding box center [806, 590] width 1388 height 37
click at [1090, 378] on input "text" at bounding box center [1278, 385] width 444 height 37
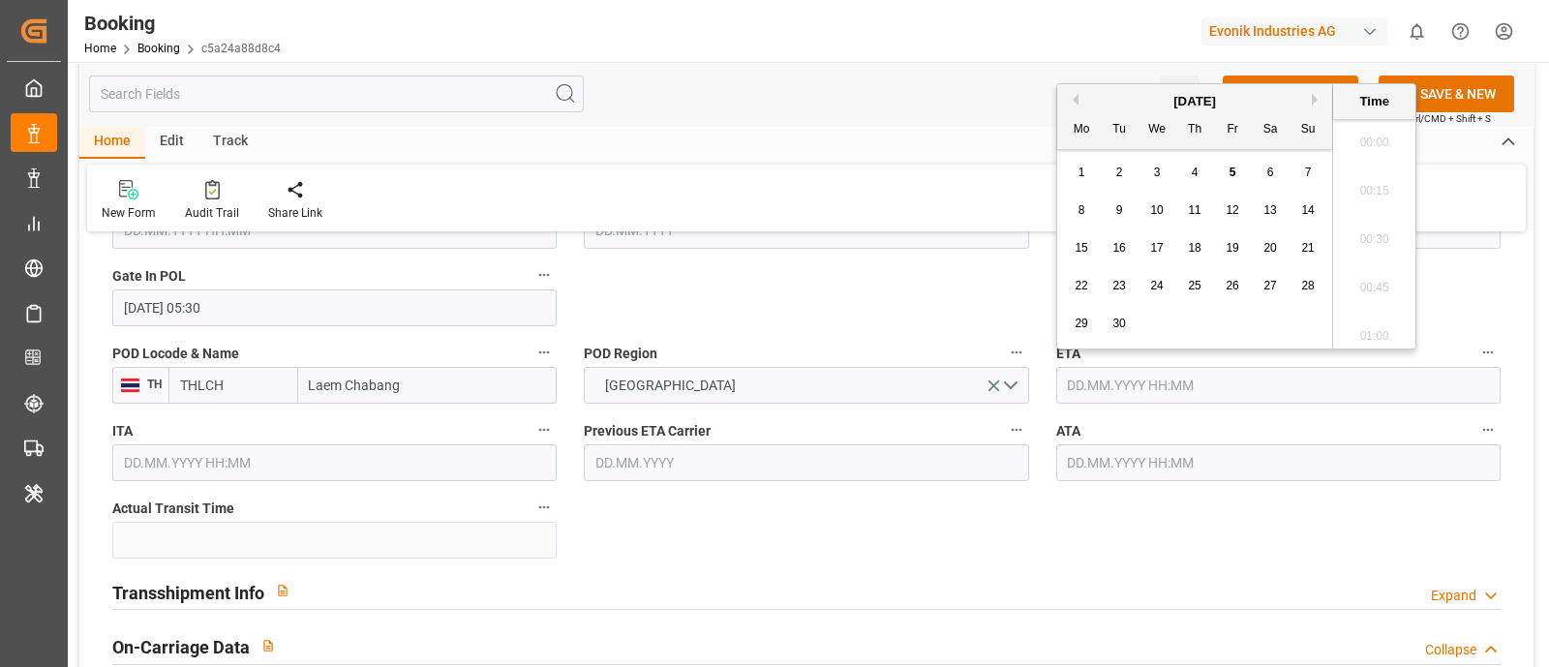
paste input "2025-08-06"
click at [1165, 212] on div "6" at bounding box center [1157, 210] width 24 height 23
type input "06.08.2025 05:30"
click at [1140, 452] on input "text" at bounding box center [1278, 462] width 444 height 37
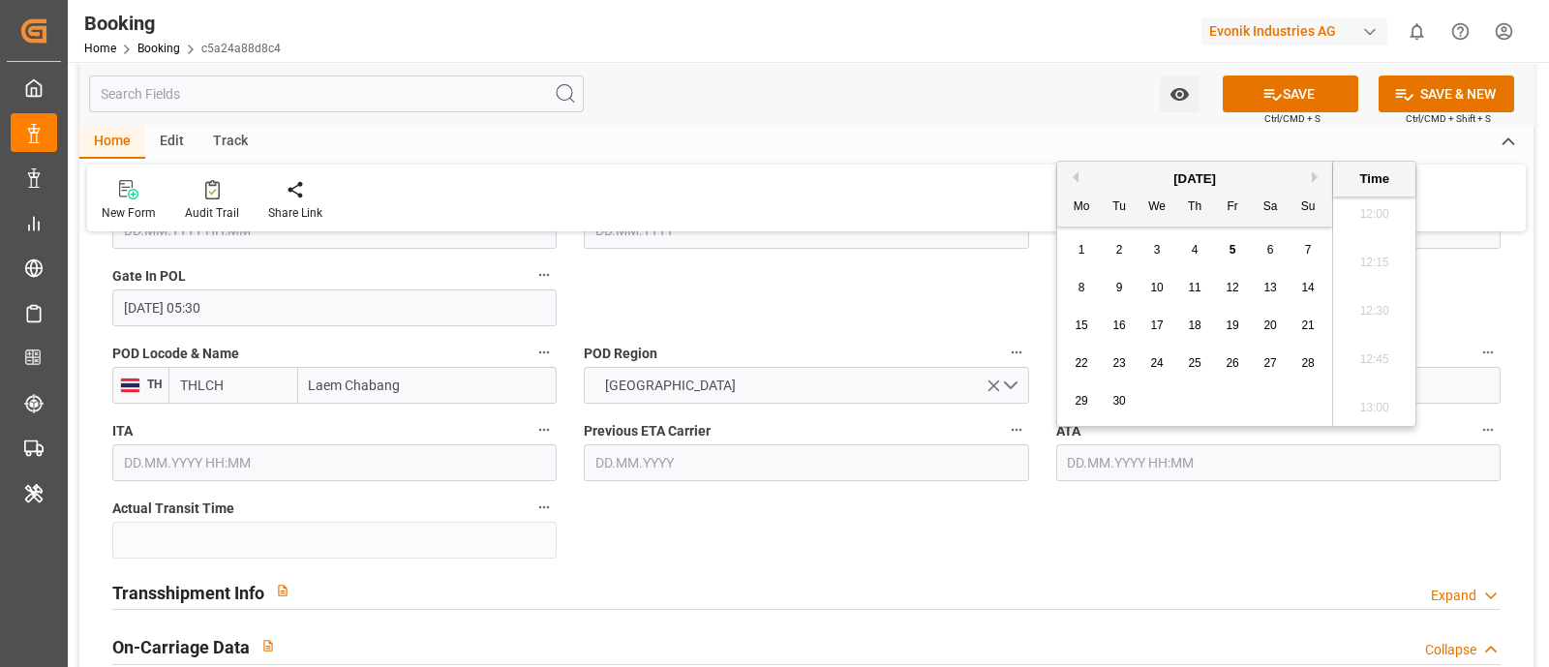
paste input "2025-08-06"
click at [1166, 288] on div "6" at bounding box center [1157, 288] width 24 height 23
type input "06.08.2025 05:30"
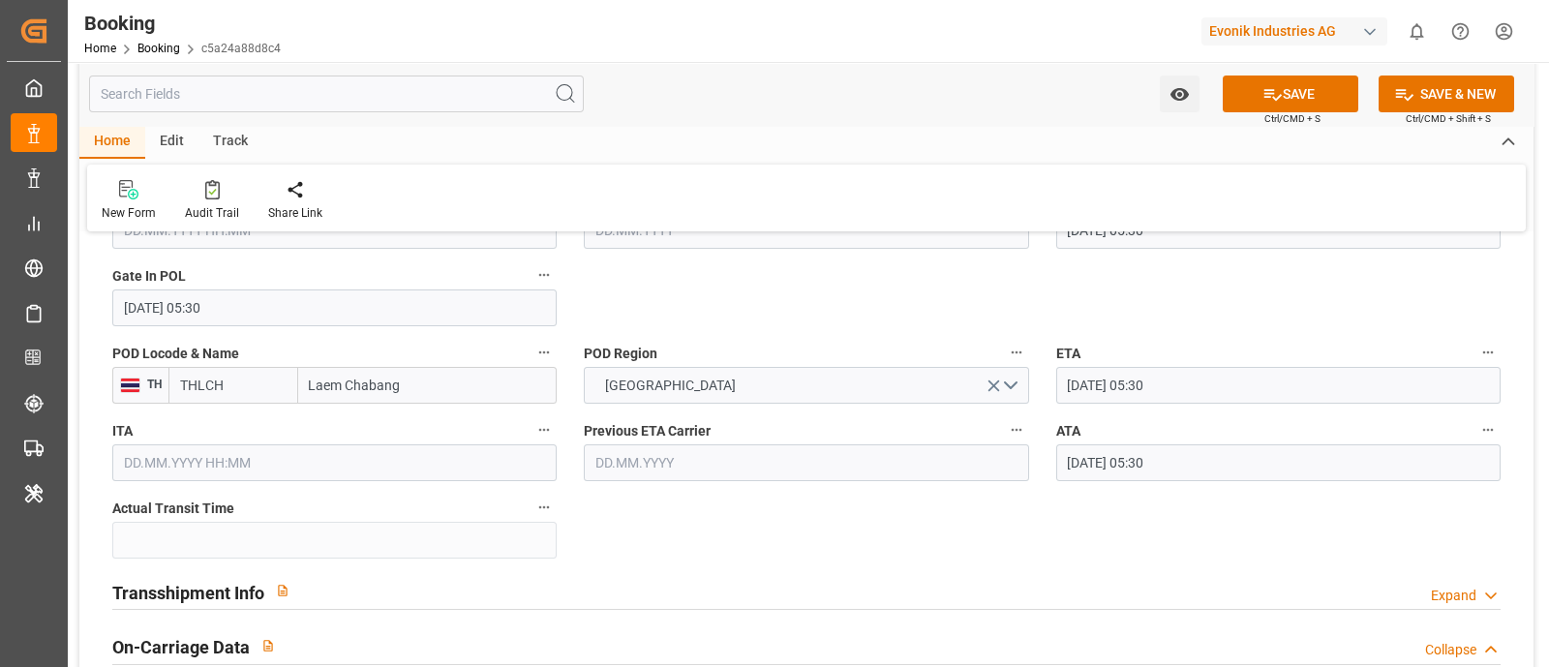
scroll to position [1814, 0]
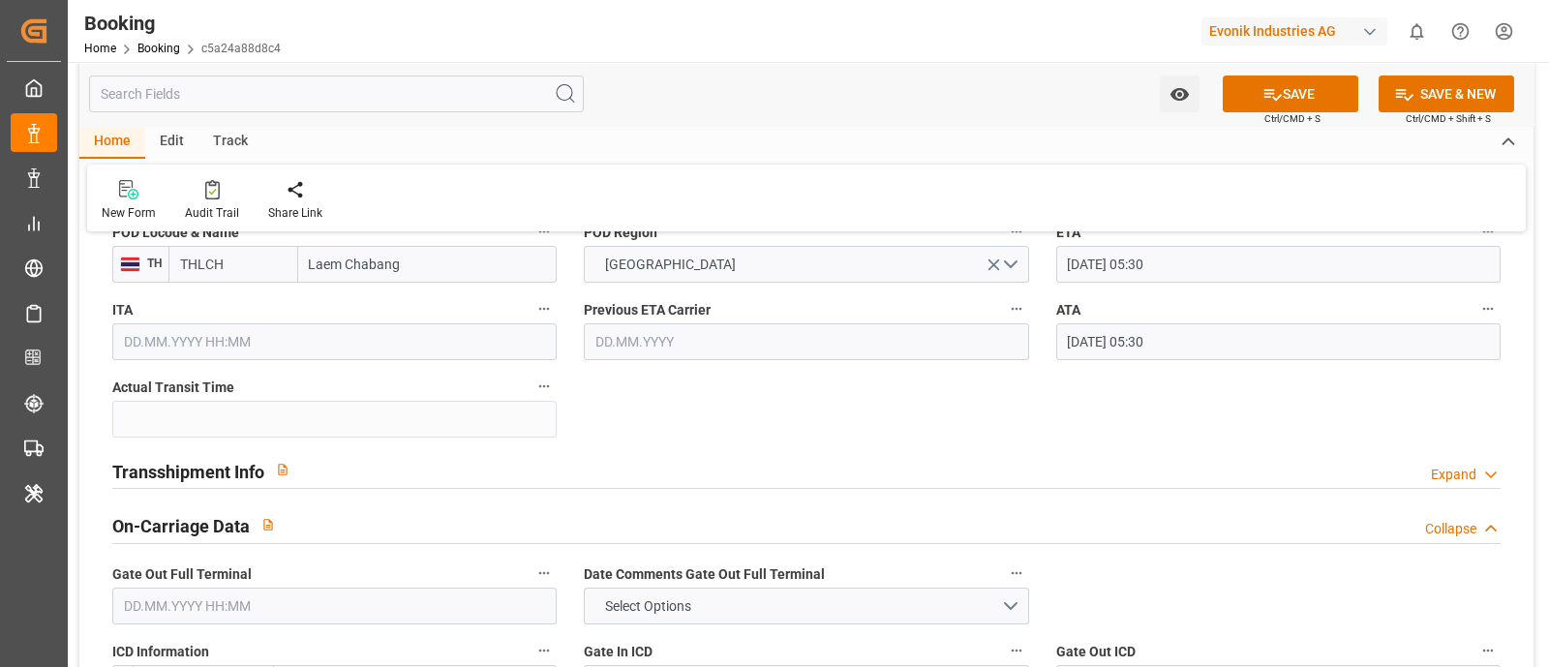
click at [353, 477] on div "Transshipment Info Expand" at bounding box center [806, 469] width 1388 height 37
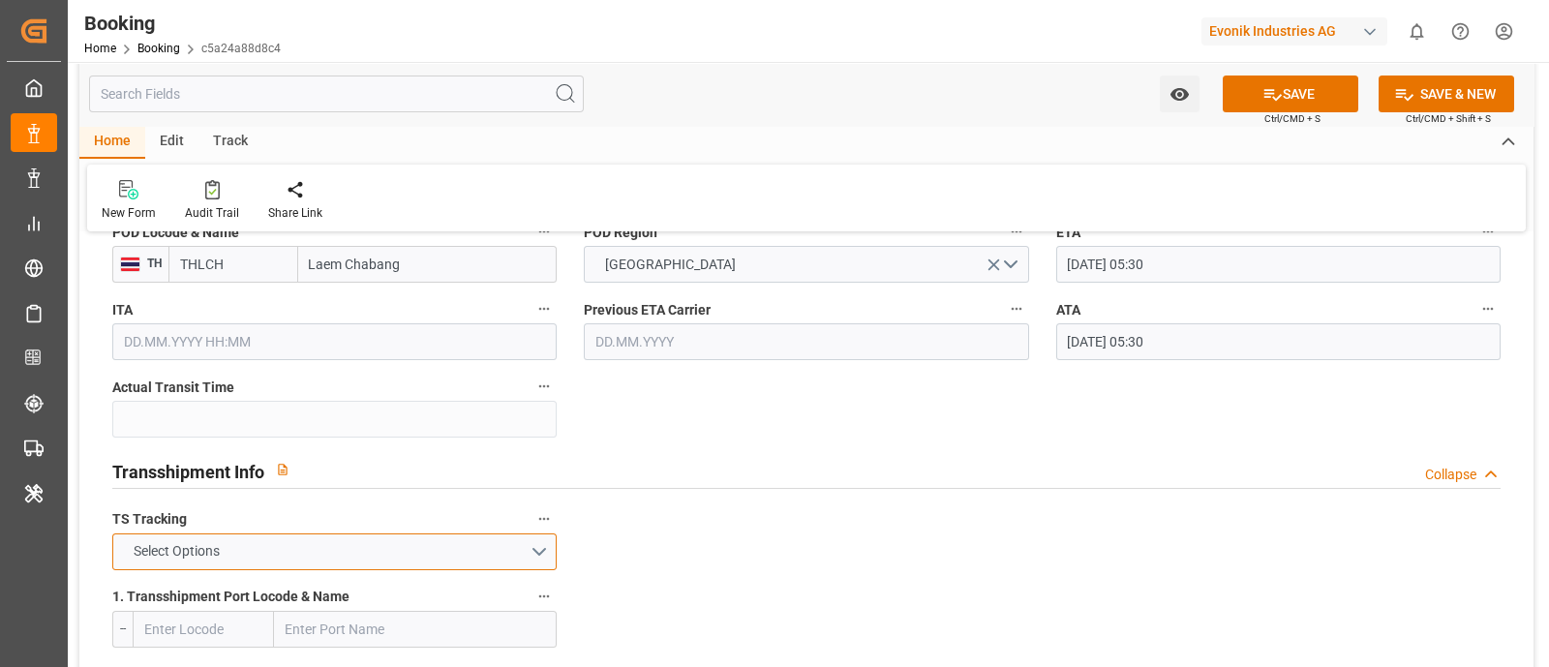
click at [264, 542] on button "Select Options" at bounding box center [334, 551] width 444 height 37
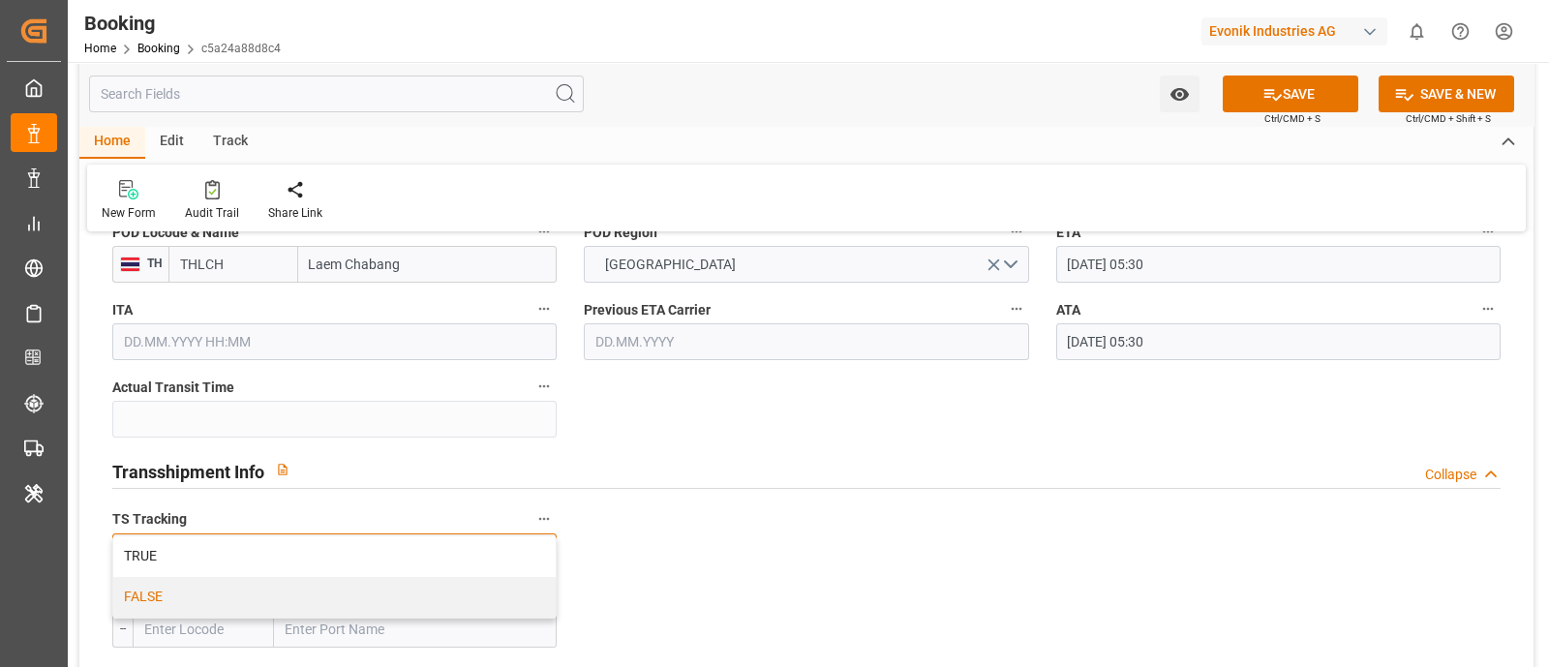
click at [203, 590] on div "FALSE" at bounding box center [334, 597] width 442 height 41
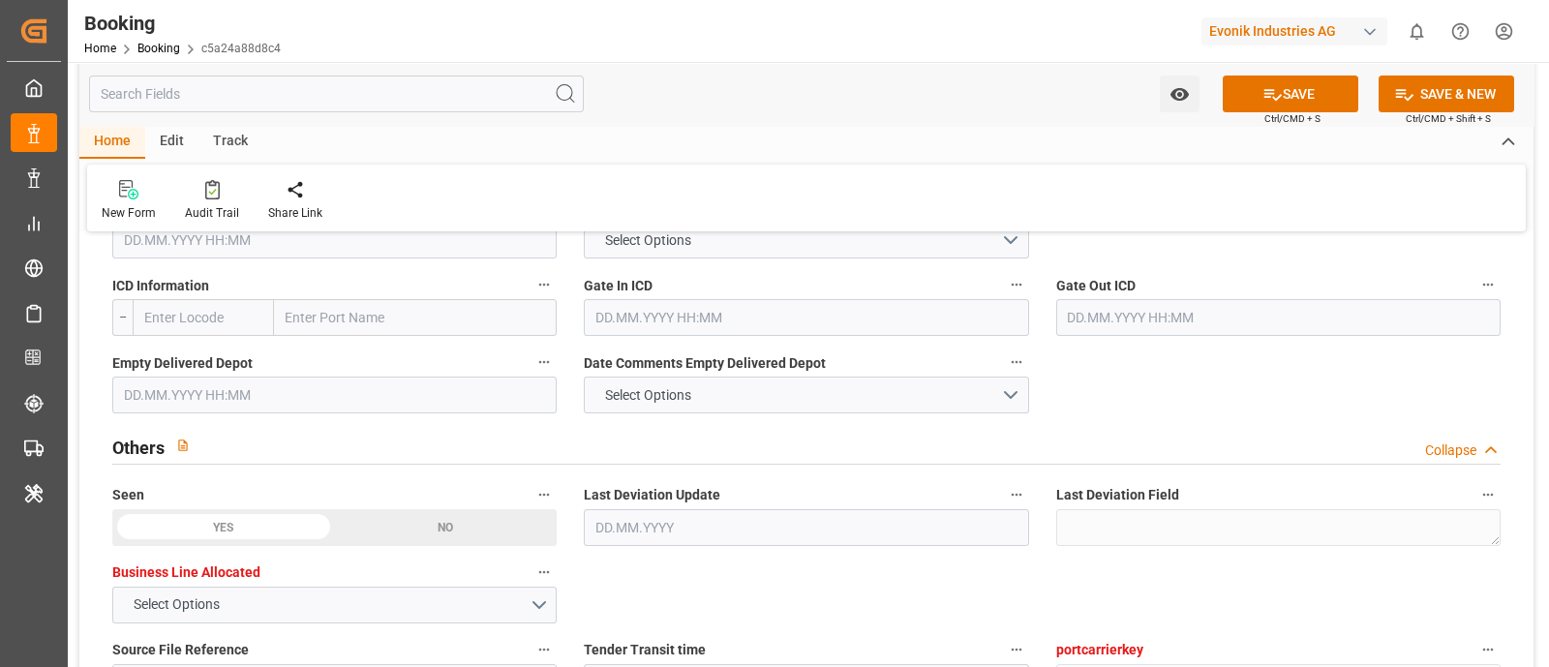
scroll to position [2904, 0]
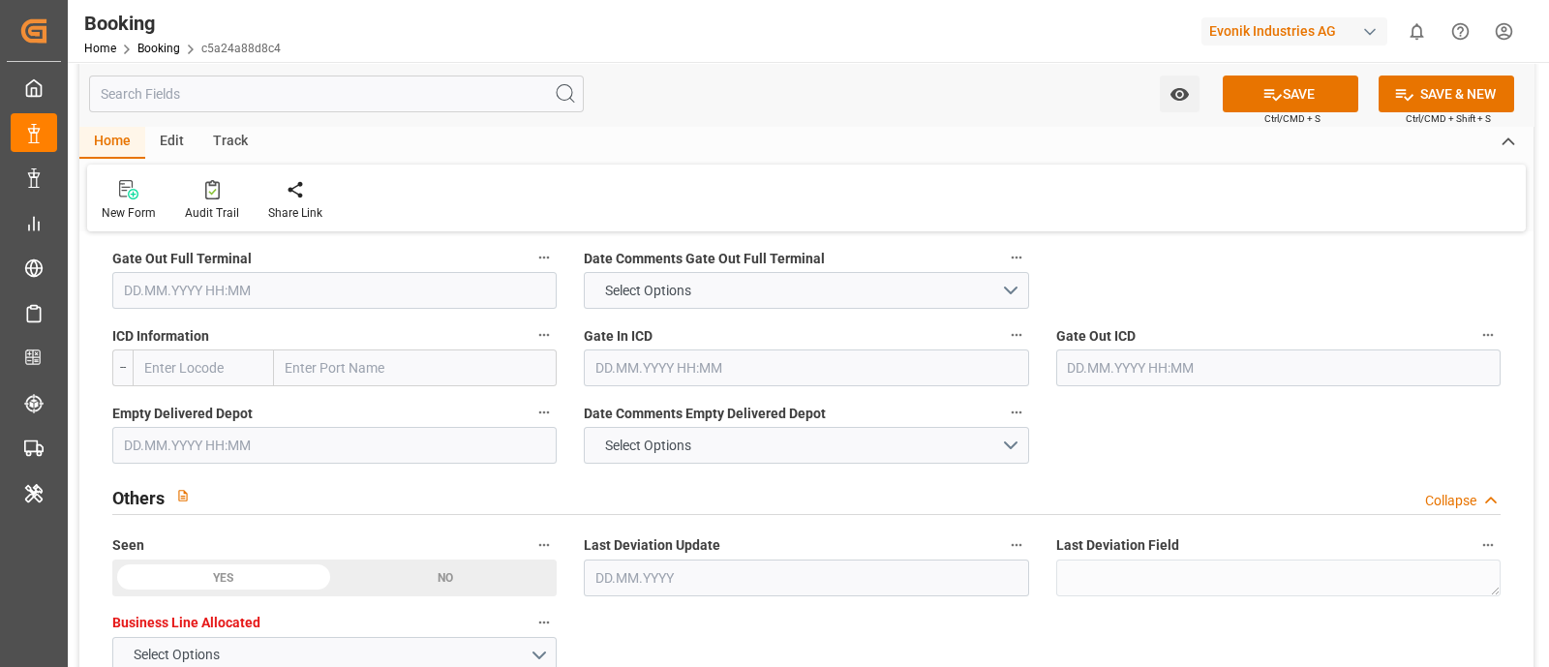
click at [214, 277] on input "text" at bounding box center [334, 290] width 444 height 37
paste input "2025-08-12"
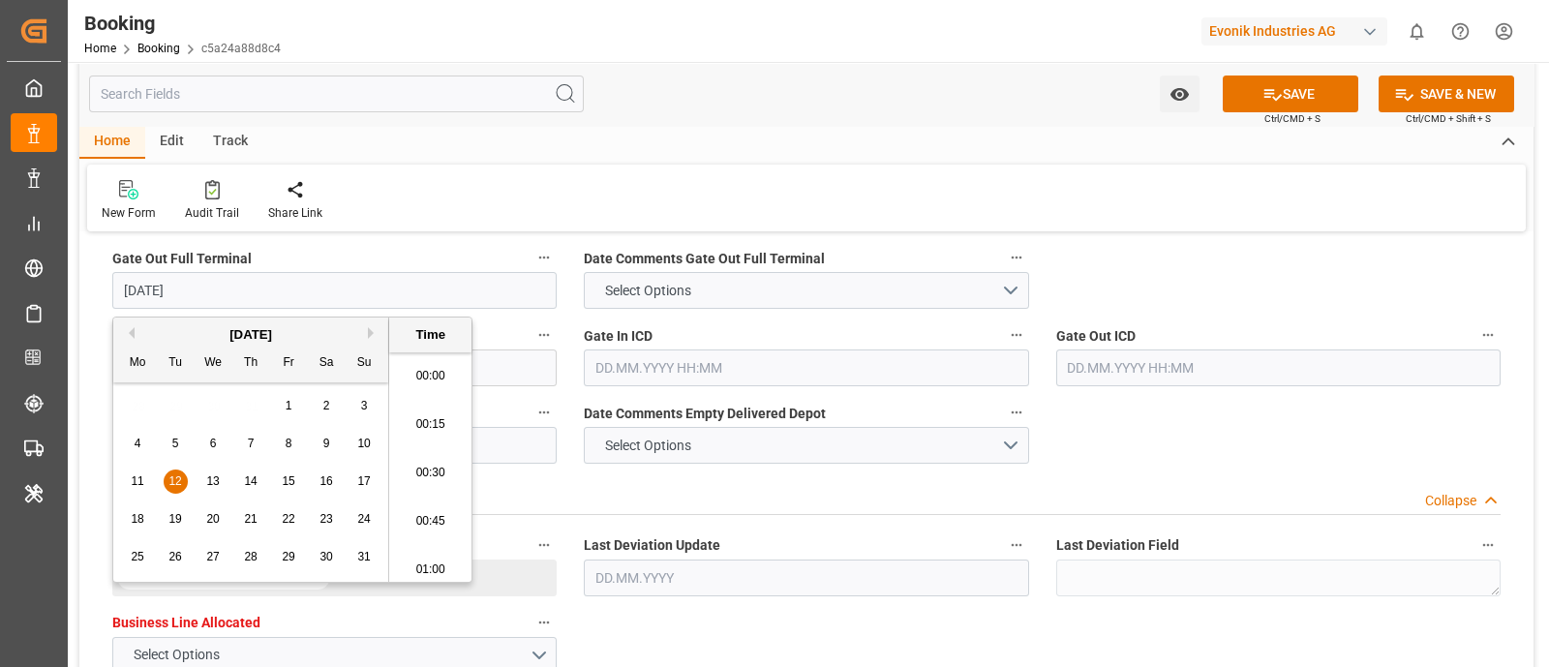
scroll to position [2329, 0]
click at [176, 471] on div "12" at bounding box center [176, 481] width 24 height 23
type input "12.08.2025 05:30"
click at [716, 494] on div "Others Collapse" at bounding box center [806, 495] width 1388 height 37
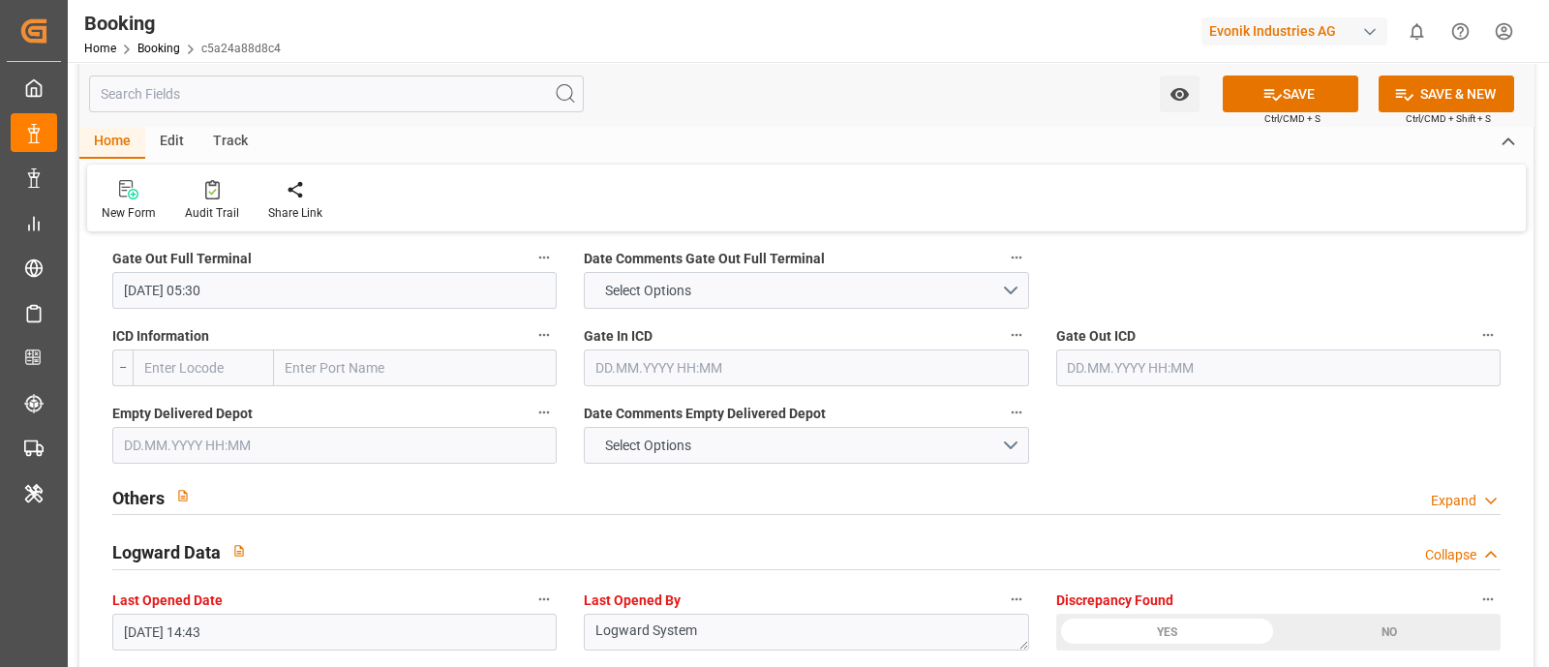
click at [277, 446] on input "text" at bounding box center [334, 445] width 444 height 37
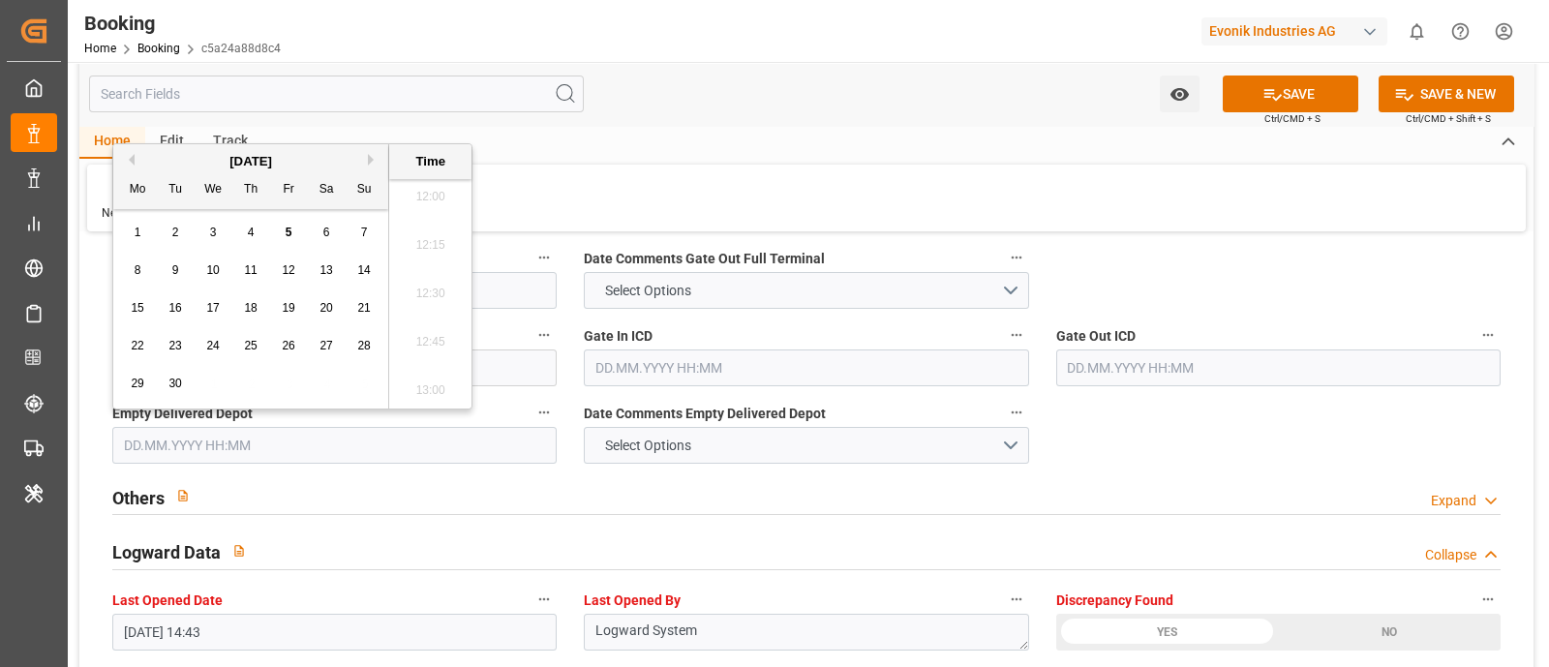
paste input "2025-08-13"
click at [213, 302] on span "13" at bounding box center [212, 308] width 13 height 14
type input "13.08.2025 05:30"
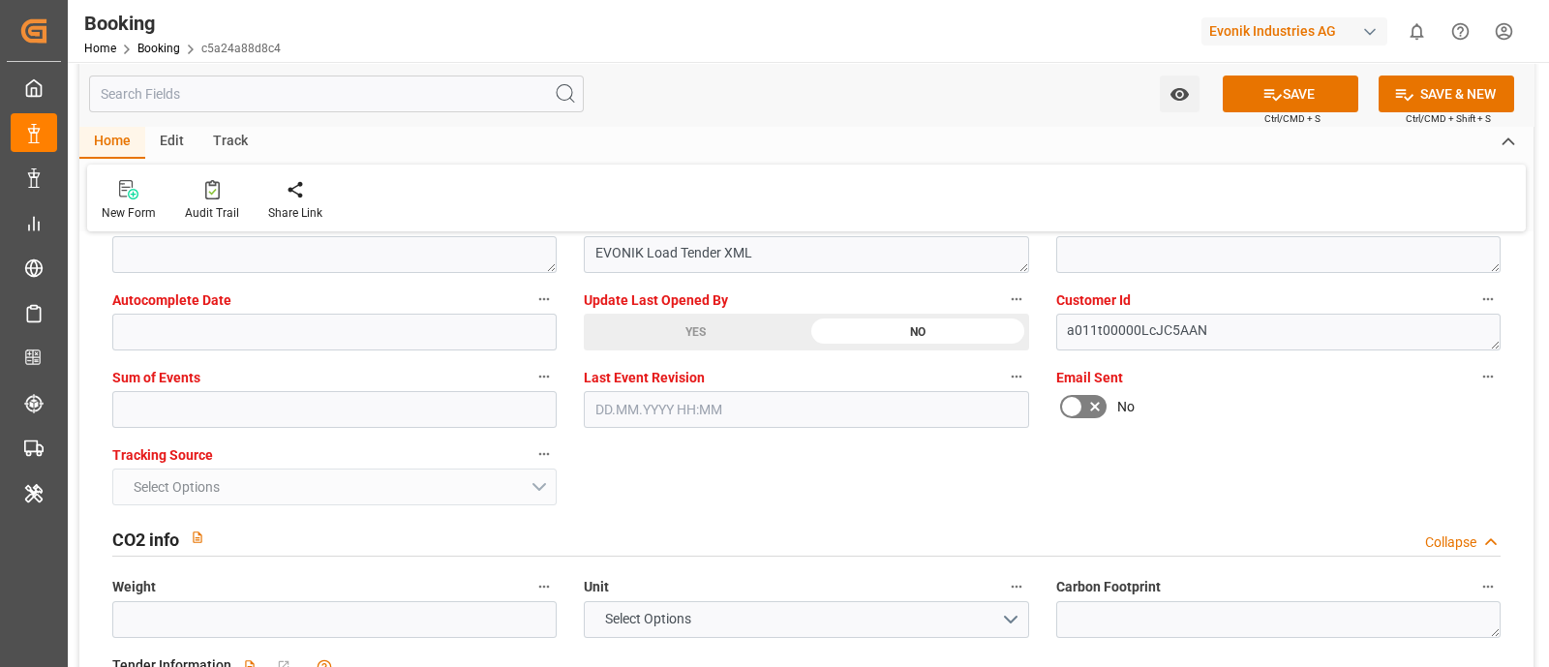
scroll to position [3629, 0]
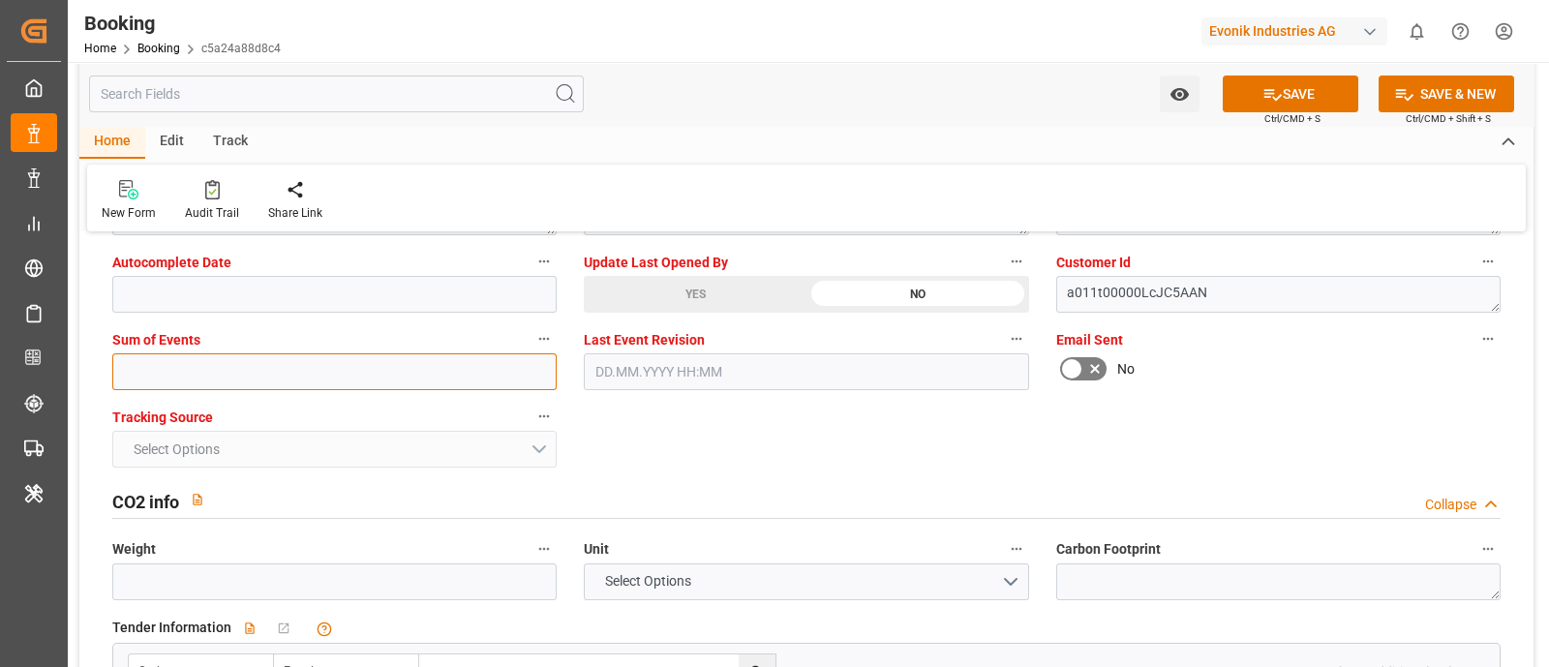
click at [221, 361] on input "text" at bounding box center [334, 371] width 444 height 37
type input "0"
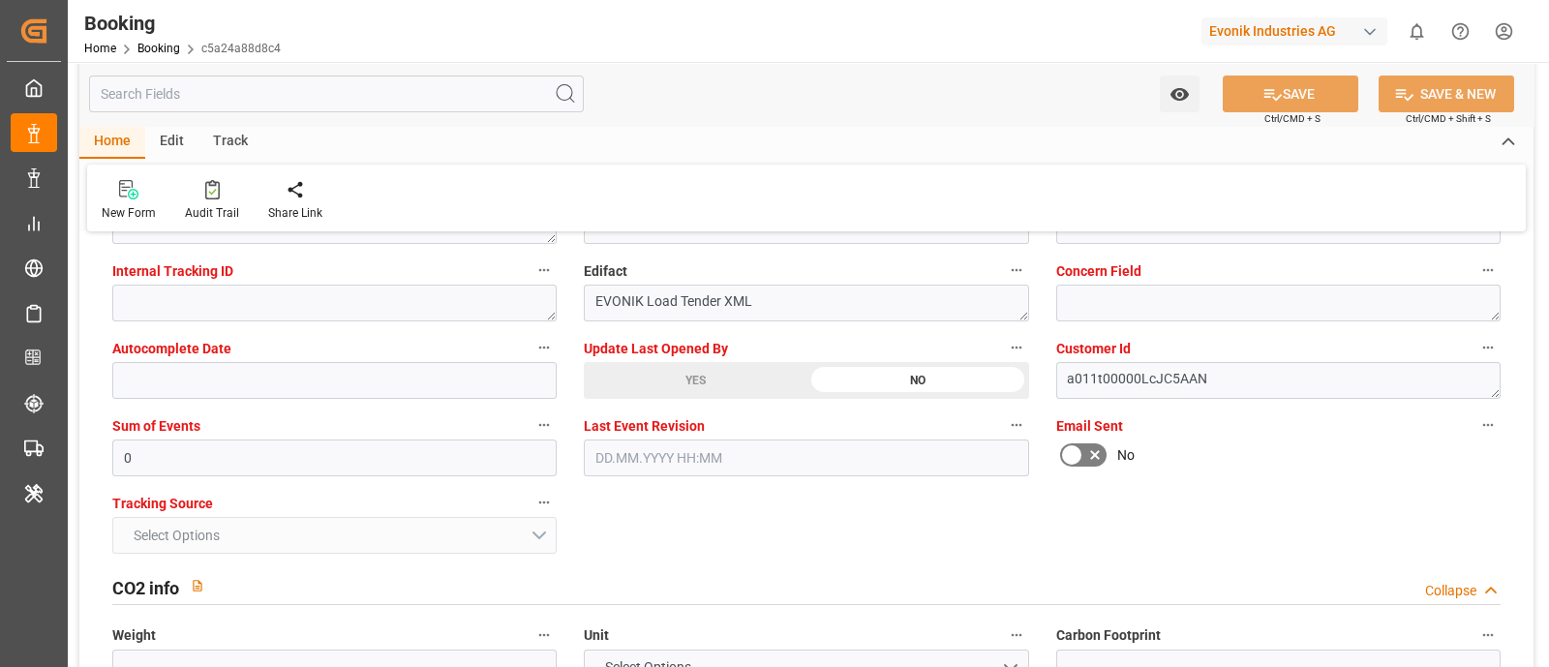
scroll to position [3508, 0]
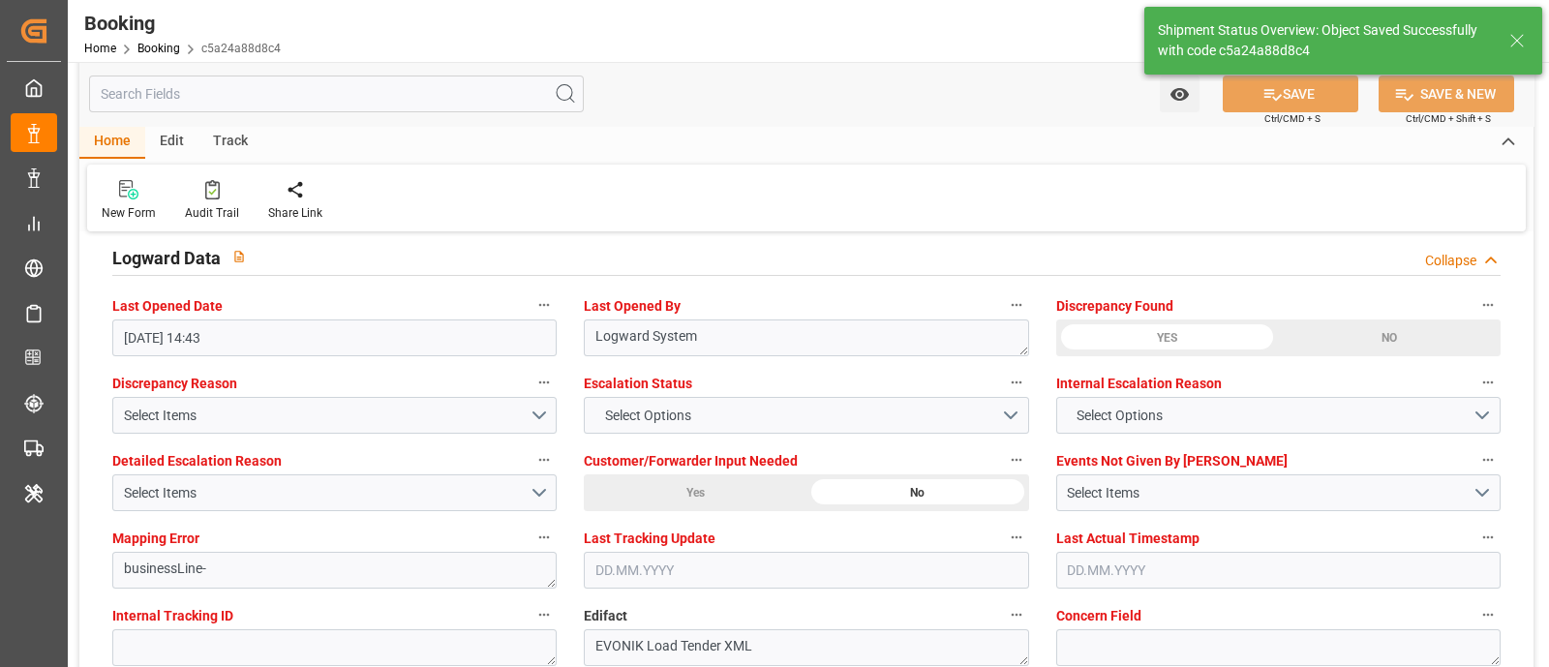
type textarea "NWC/UK North West Continent / UK_THLCH_HDMU_AT-SE"
type textarea "[PERSON_NAME]"
type input "37"
type input "30.06.2025 05:30"
type input "06.08.2025 05:30"
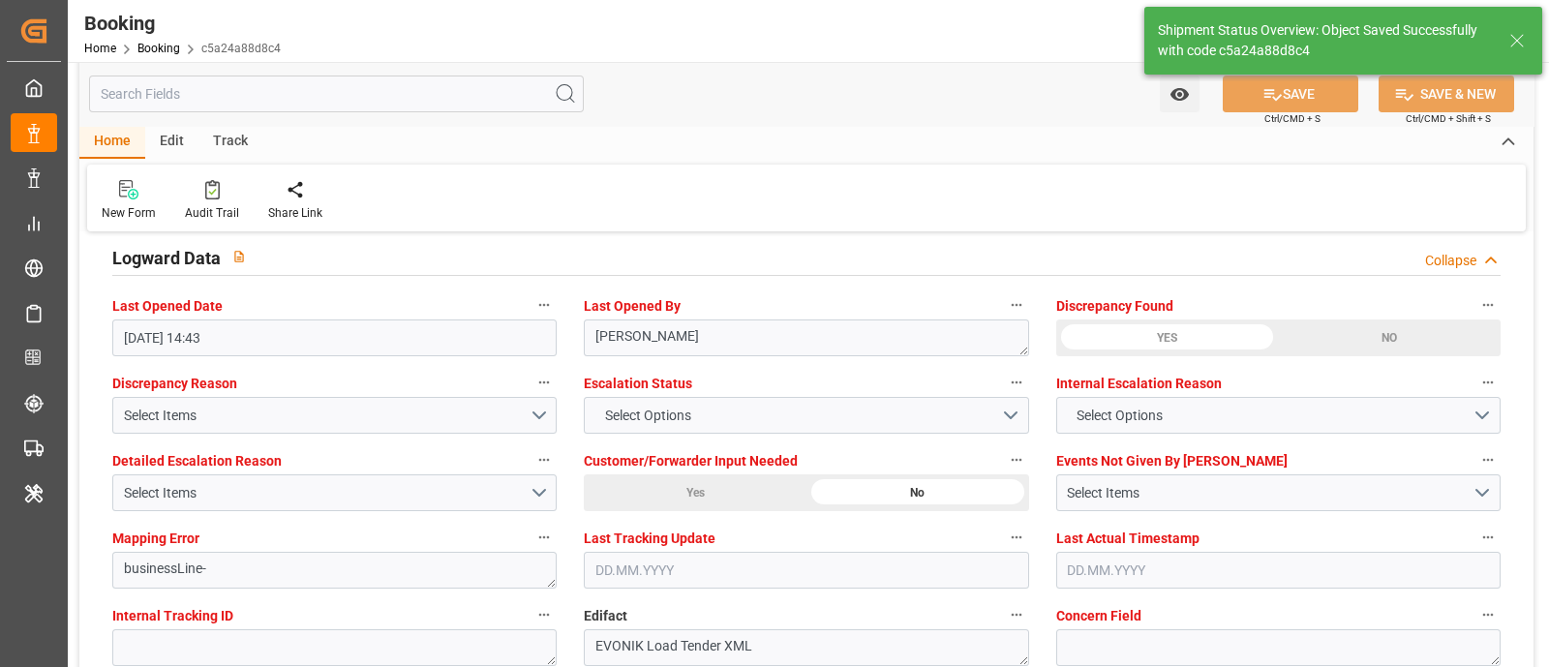
type input "05.09.2025 07:13"
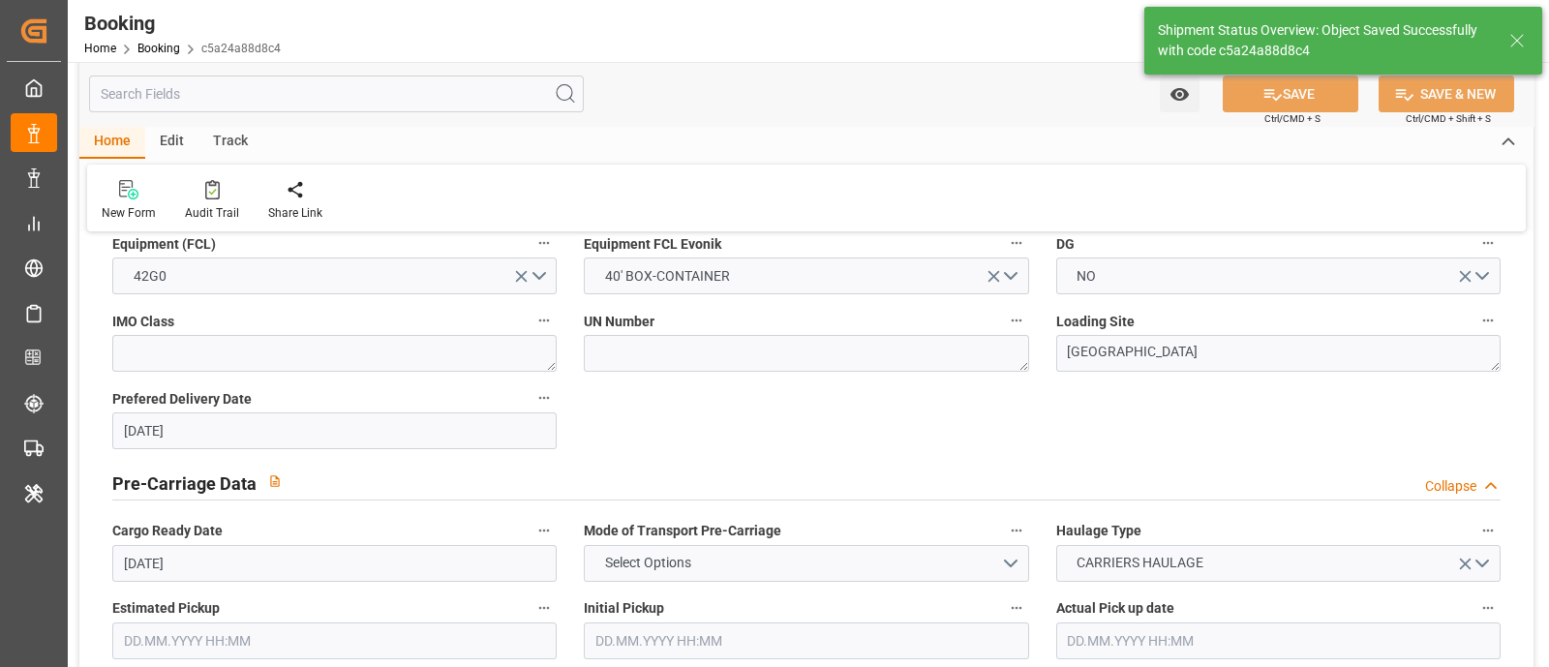
scroll to position [0, 0]
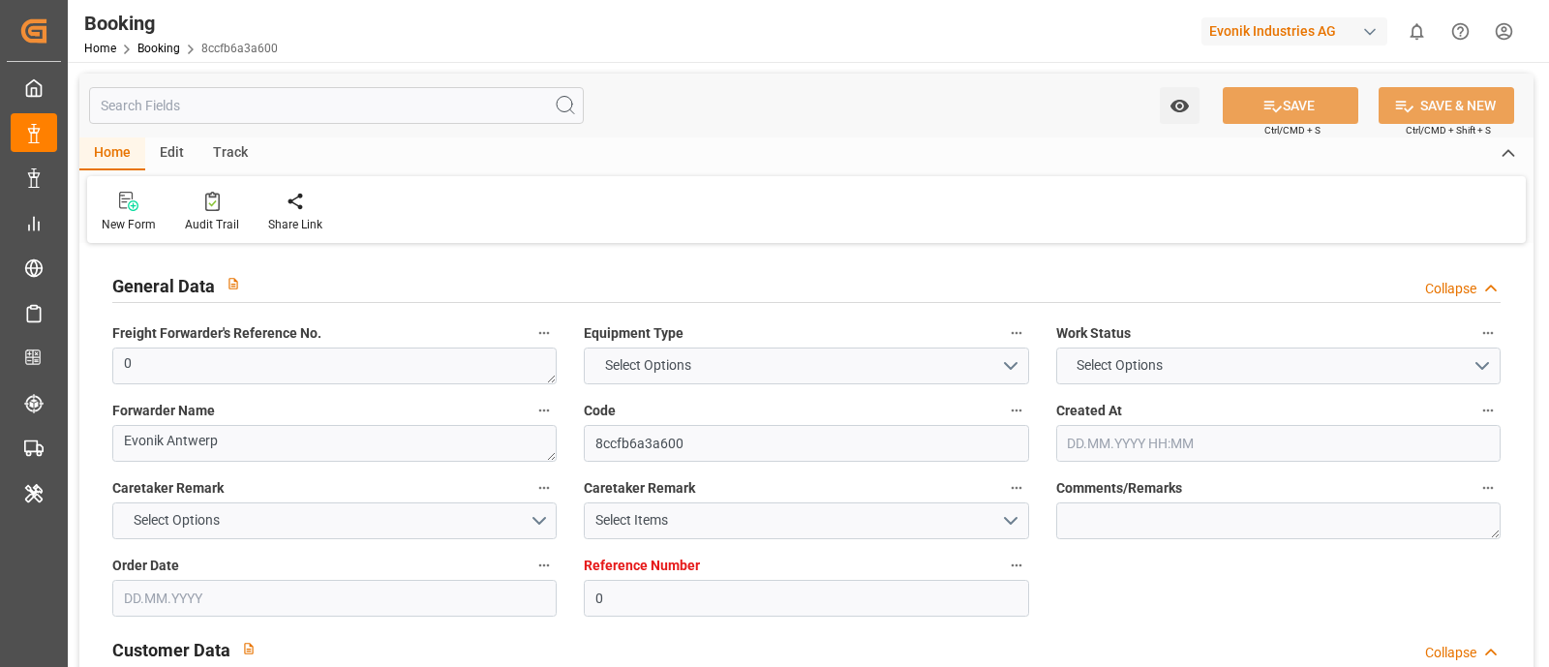
type input "0"
type input "Hapag [PERSON_NAME]"
type input "Hapag Lloyd Aktiengesellschaft"
type input "NLRTM"
type input "INNSA"
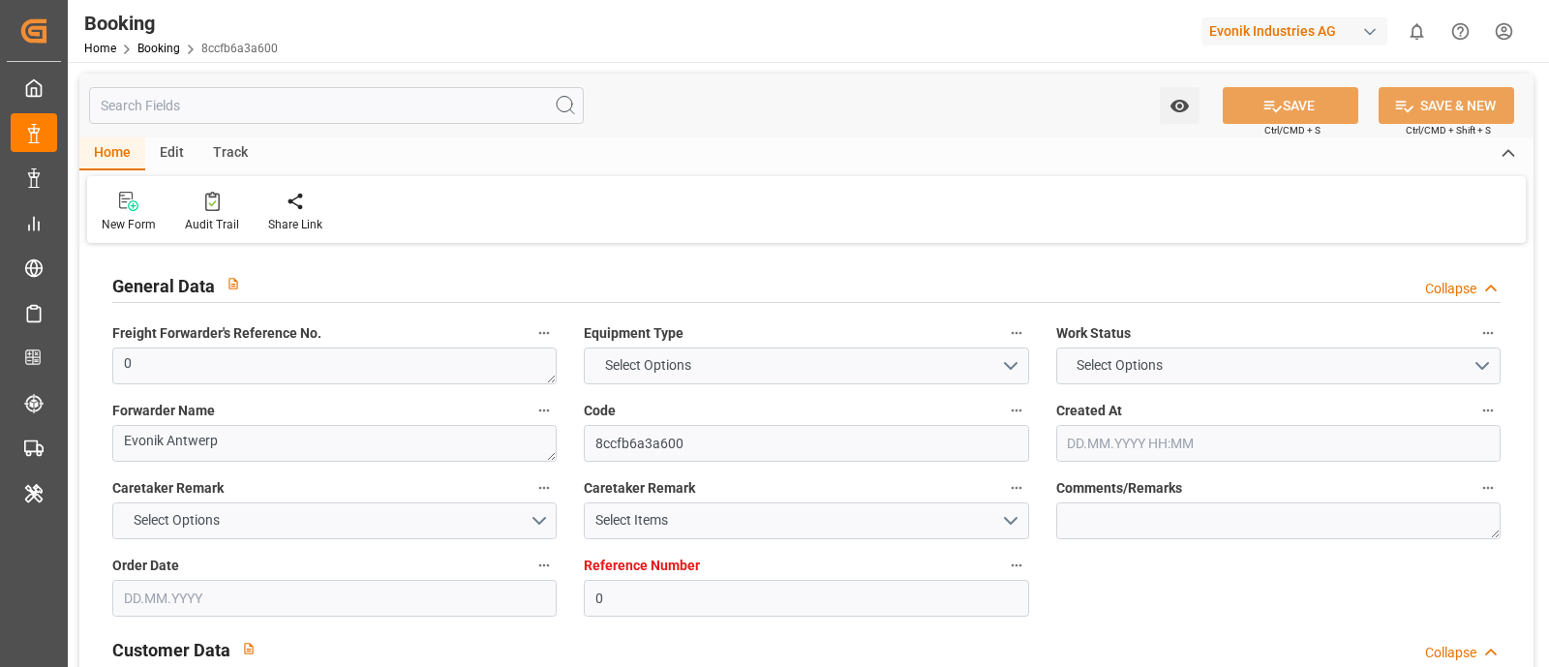
type input "[DATE] 16:06"
type input "[DATE]"
type input "[DATE] 15:35"
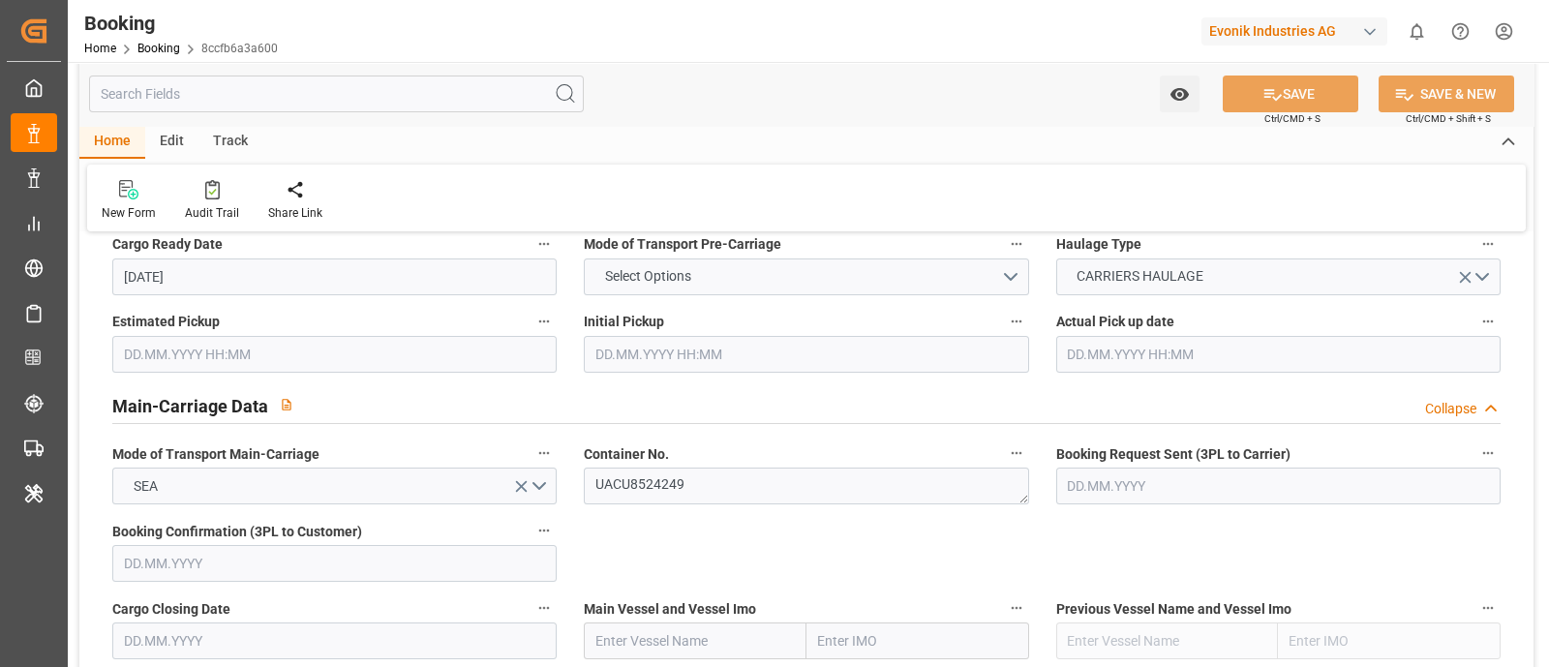
scroll to position [1210, 0]
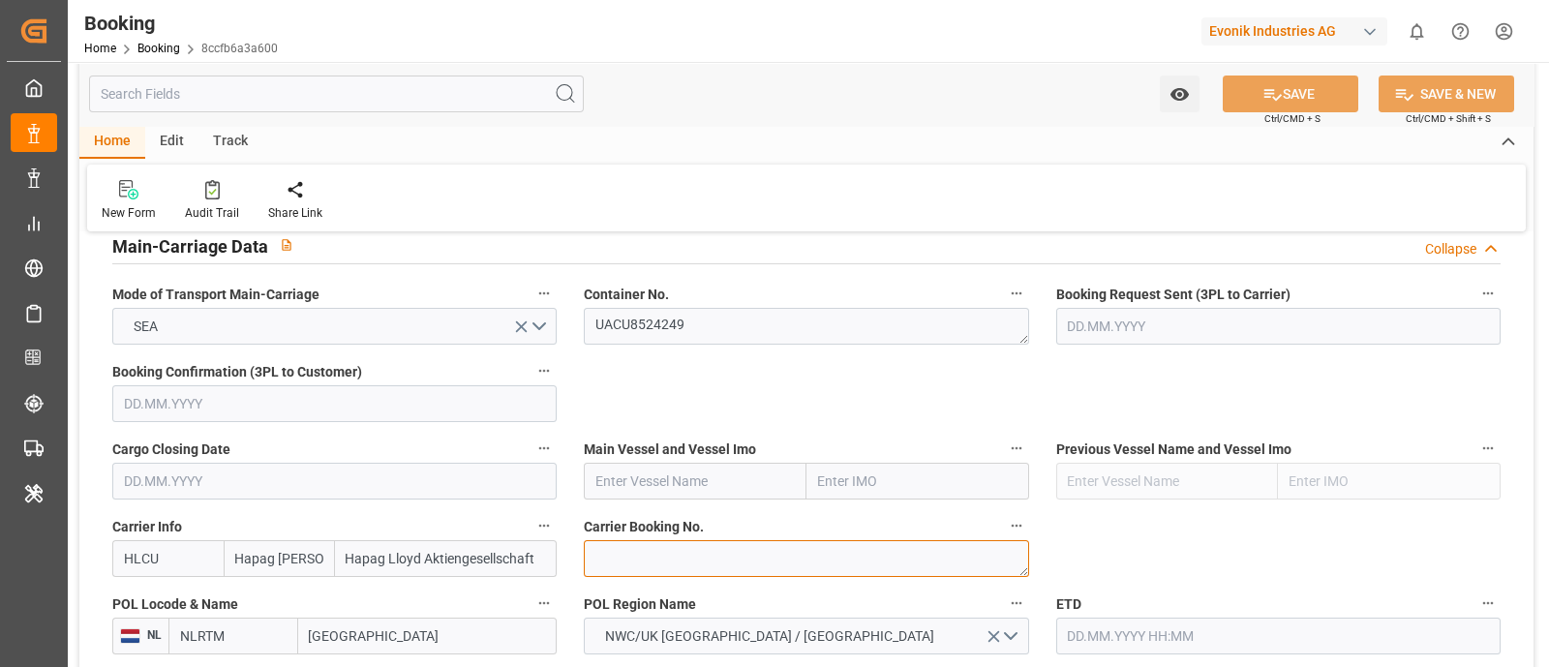
click at [633, 557] on textarea at bounding box center [806, 558] width 444 height 37
paste textarea "16397180"
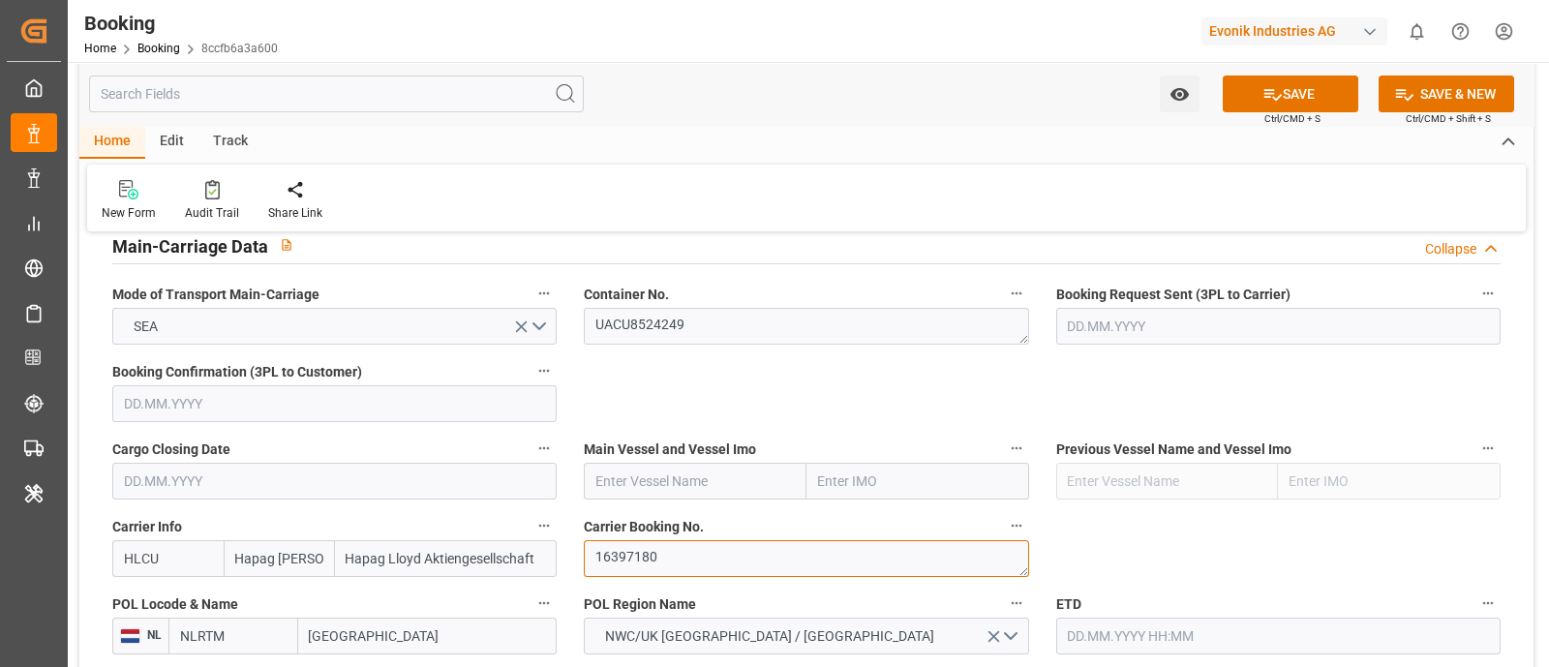
click at [595, 559] on textarea "16397180" at bounding box center [806, 558] width 444 height 37
type textarea "16397180"
click at [175, 561] on input "HLCU" at bounding box center [167, 558] width 111 height 37
click at [150, 605] on b "HLCU" at bounding box center [142, 600] width 35 height 15
type input "HLCU"
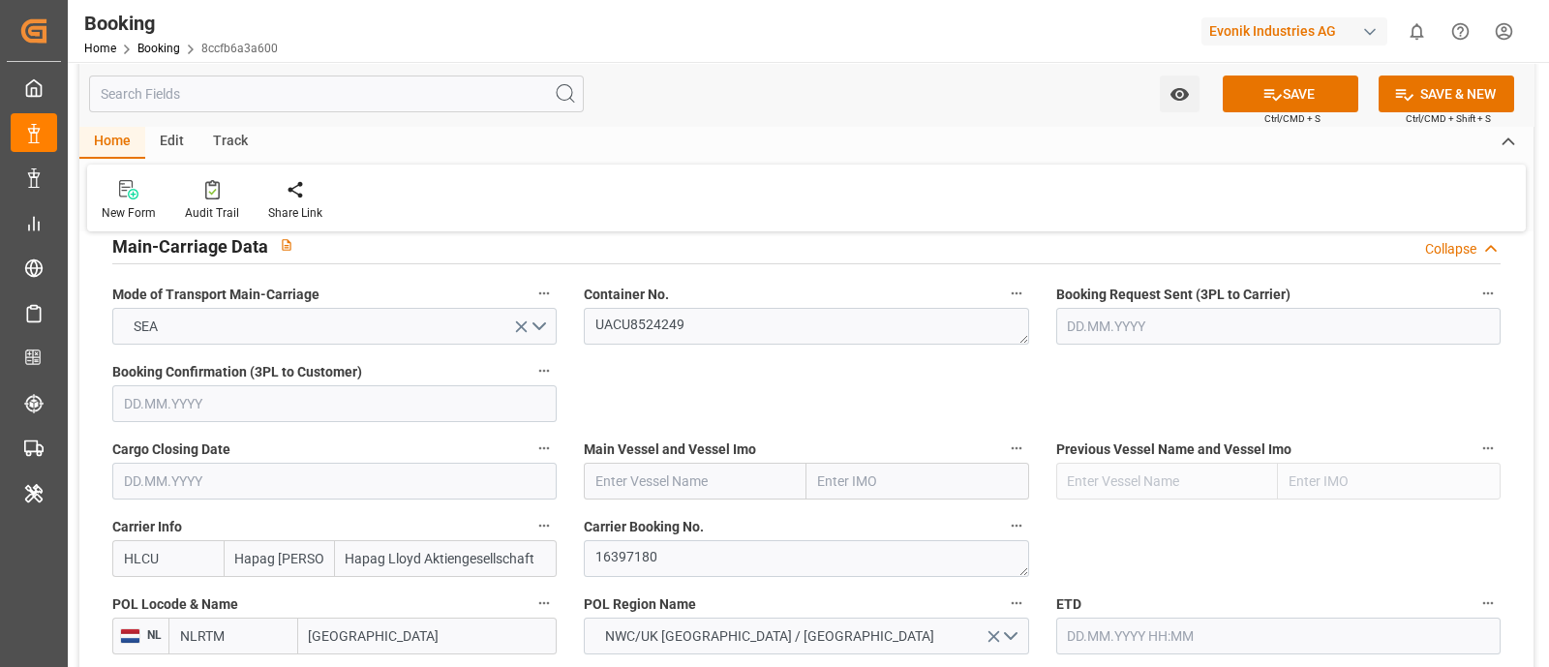
click at [637, 484] on input "text" at bounding box center [695, 481] width 223 height 37
paste input "PAGE"
type input "PAGE"
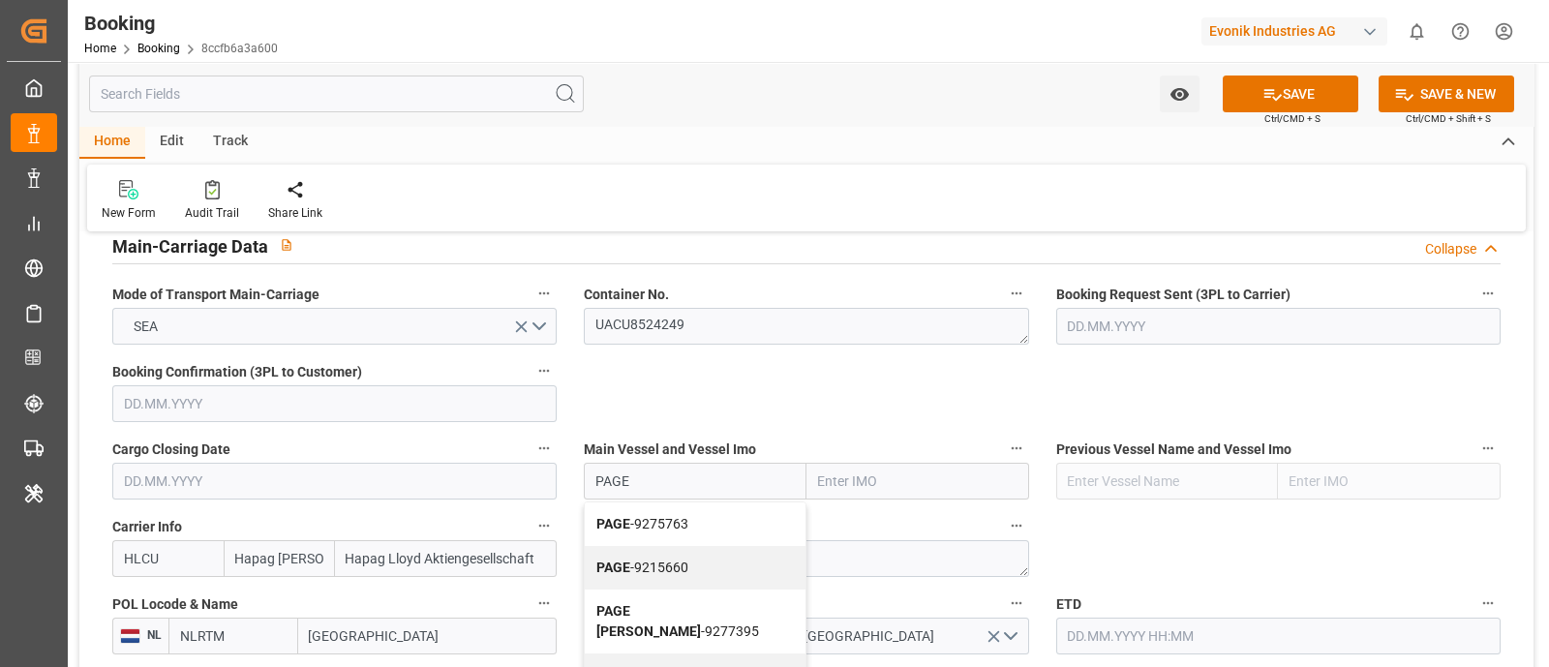
click at [649, 518] on span "PAGE - 9275763" at bounding box center [642, 523] width 92 height 15
type input "9275763"
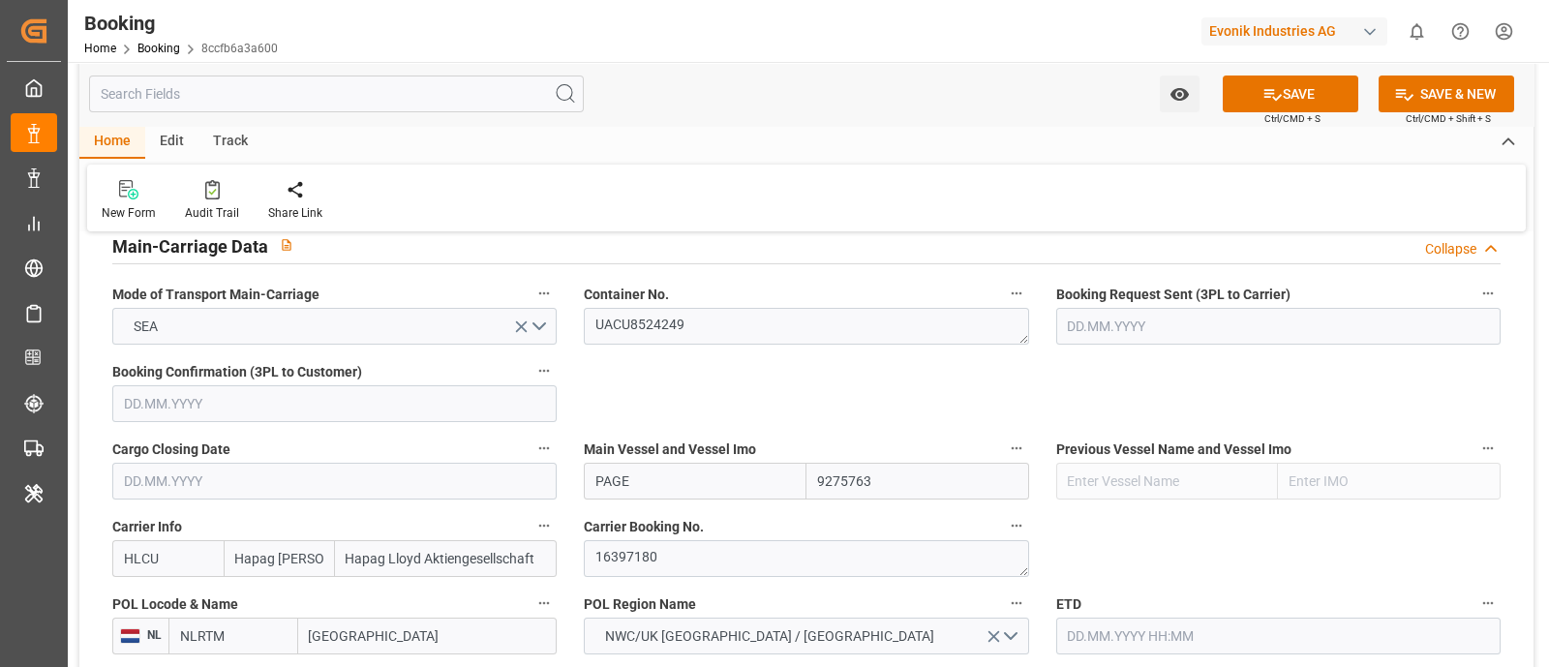
type input "PAGE"
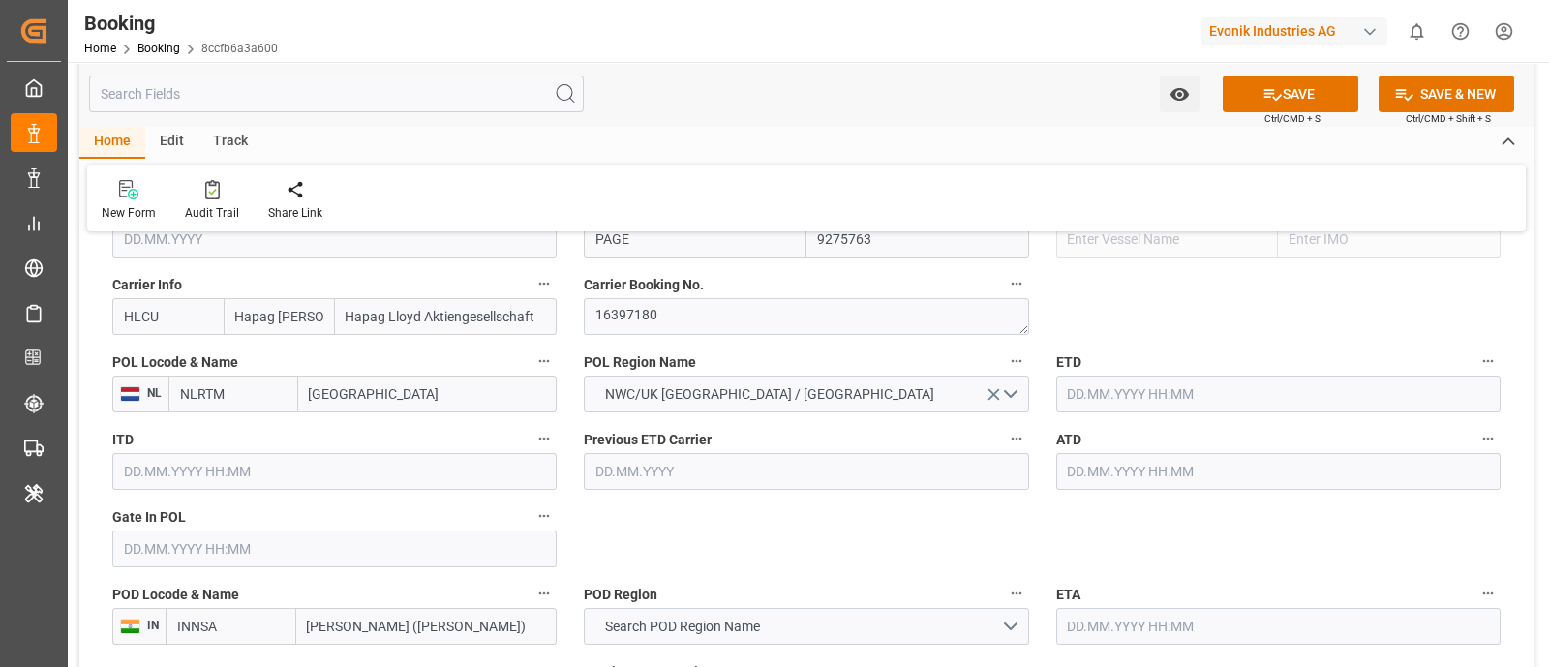
click at [341, 384] on input "[GEOGRAPHIC_DATA]" at bounding box center [427, 394] width 259 height 37
paste input "[GEOGRAPHIC_DATA]"
type input "[GEOGRAPHIC_DATA]"
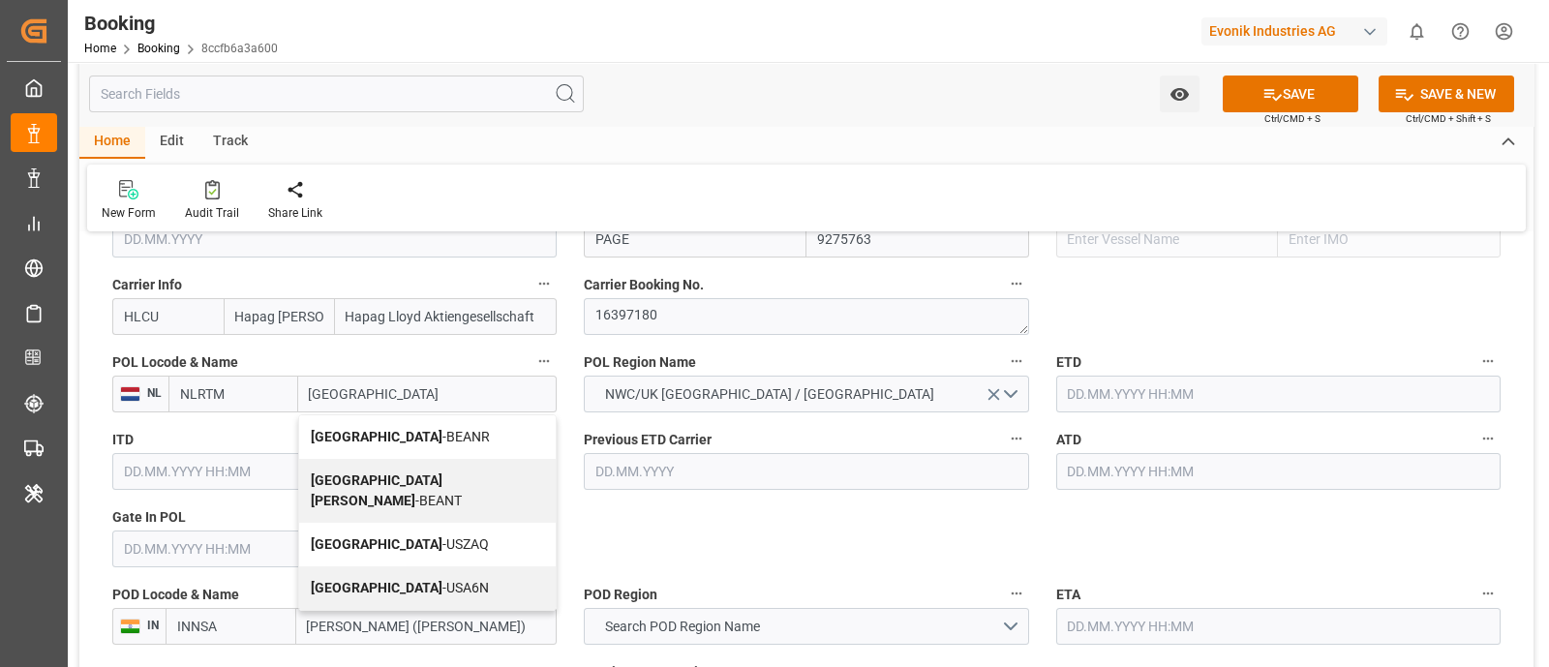
click at [350, 433] on b "[GEOGRAPHIC_DATA]" at bounding box center [377, 436] width 132 height 15
type input "BEANR"
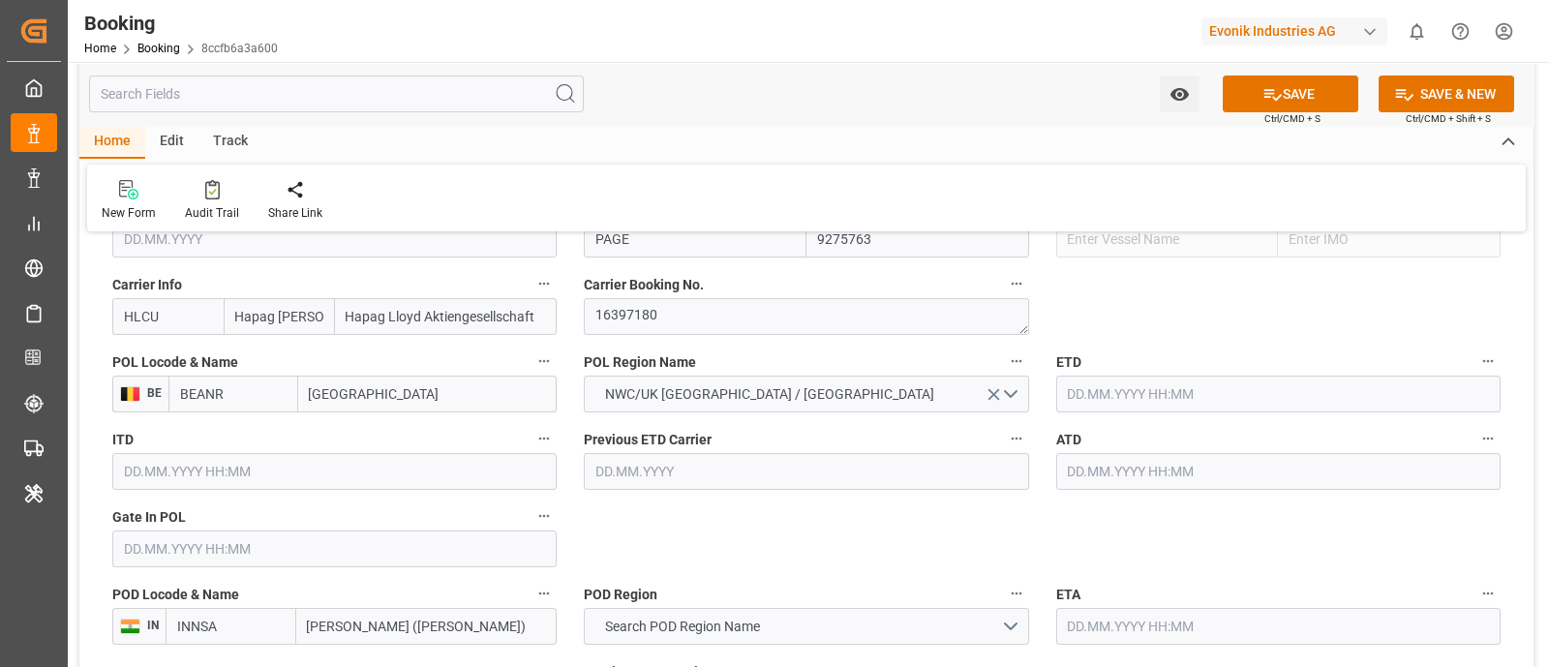
type input "[GEOGRAPHIC_DATA]"
click at [184, 536] on input "text" at bounding box center [334, 548] width 444 height 37
paste input "[DATE]"
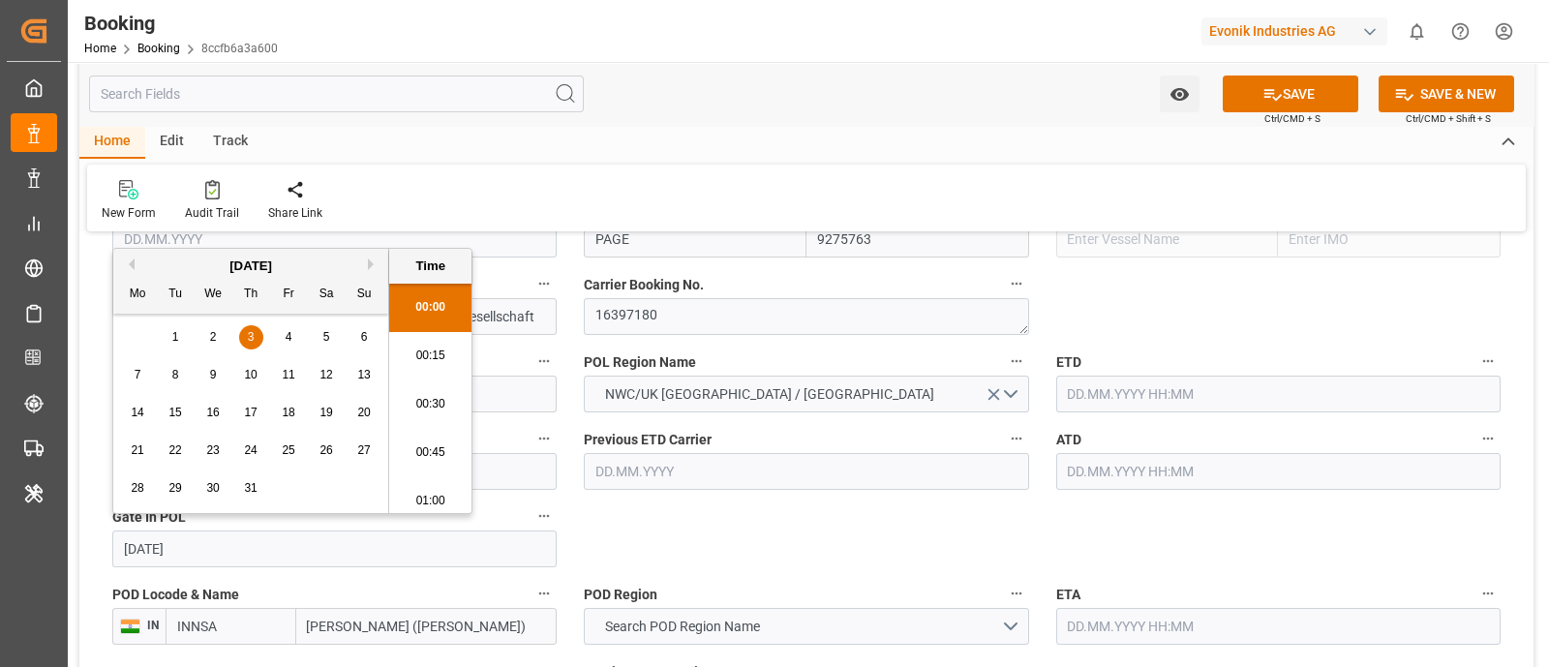
scroll to position [2377, 0]
click at [248, 336] on span "3" at bounding box center [251, 337] width 7 height 14
type input "[DATE] 00:00"
click at [1084, 393] on input "text" at bounding box center [1278, 394] width 444 height 37
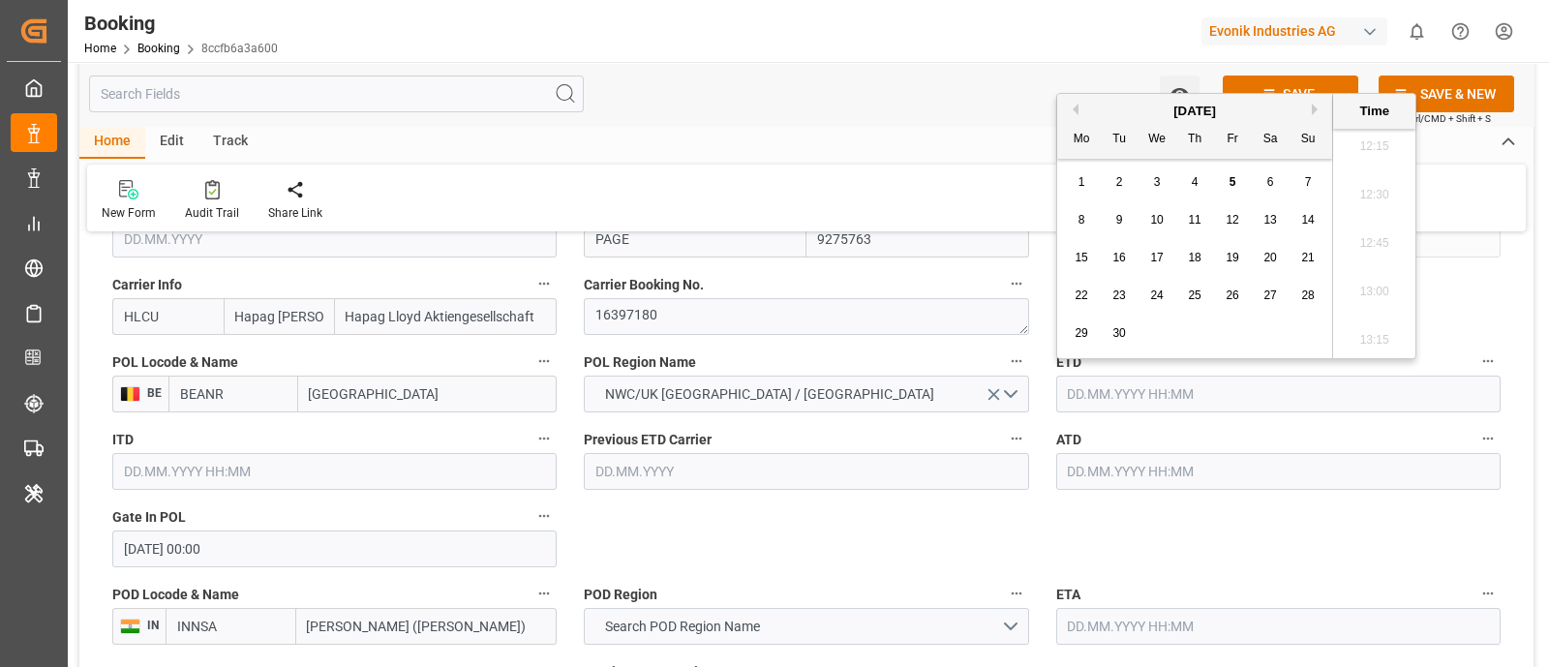
paste input "[DATE]"
click at [1114, 468] on input "text" at bounding box center [1278, 471] width 444 height 37
type input "[DATE] 00:00"
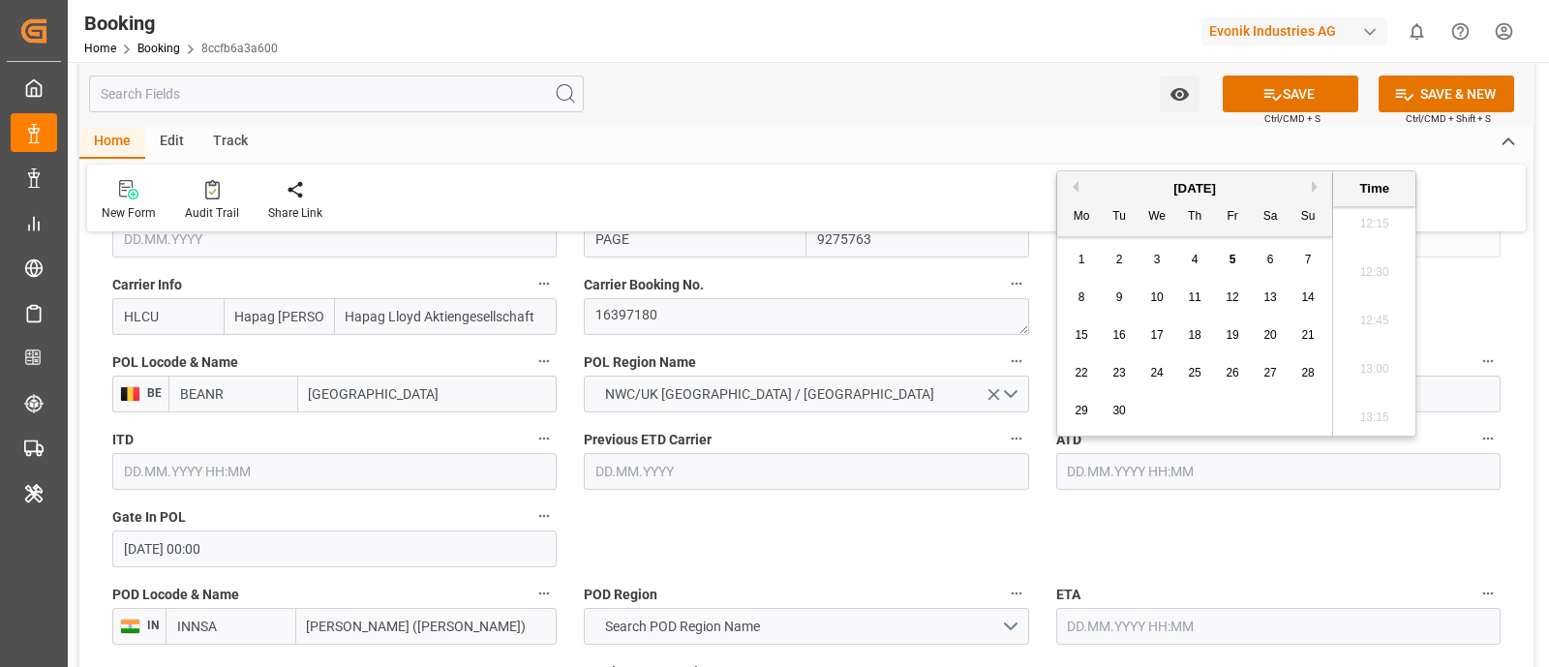
paste input "[DATE]"
type input "[DATE] 00:00"
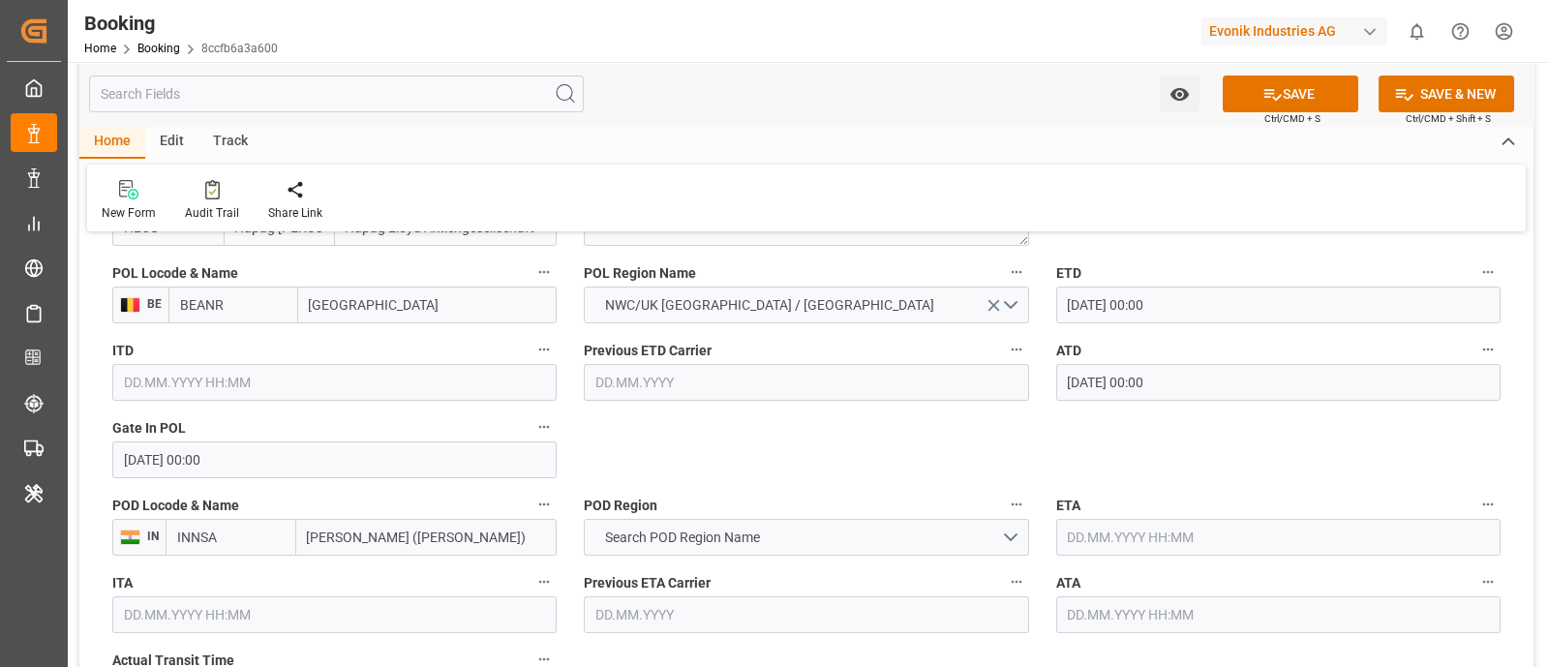
scroll to position [1572, 0]
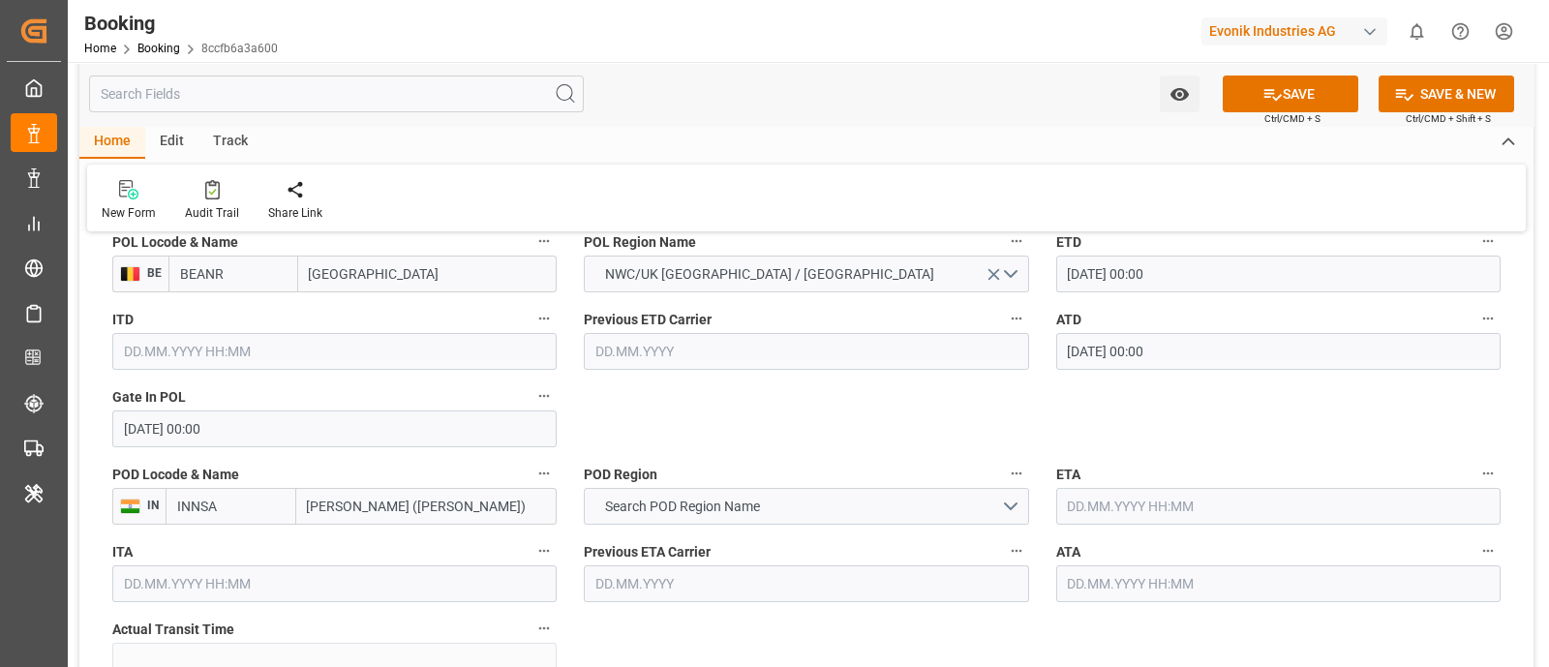
click at [1097, 499] on input "text" at bounding box center [1278, 506] width 444 height 37
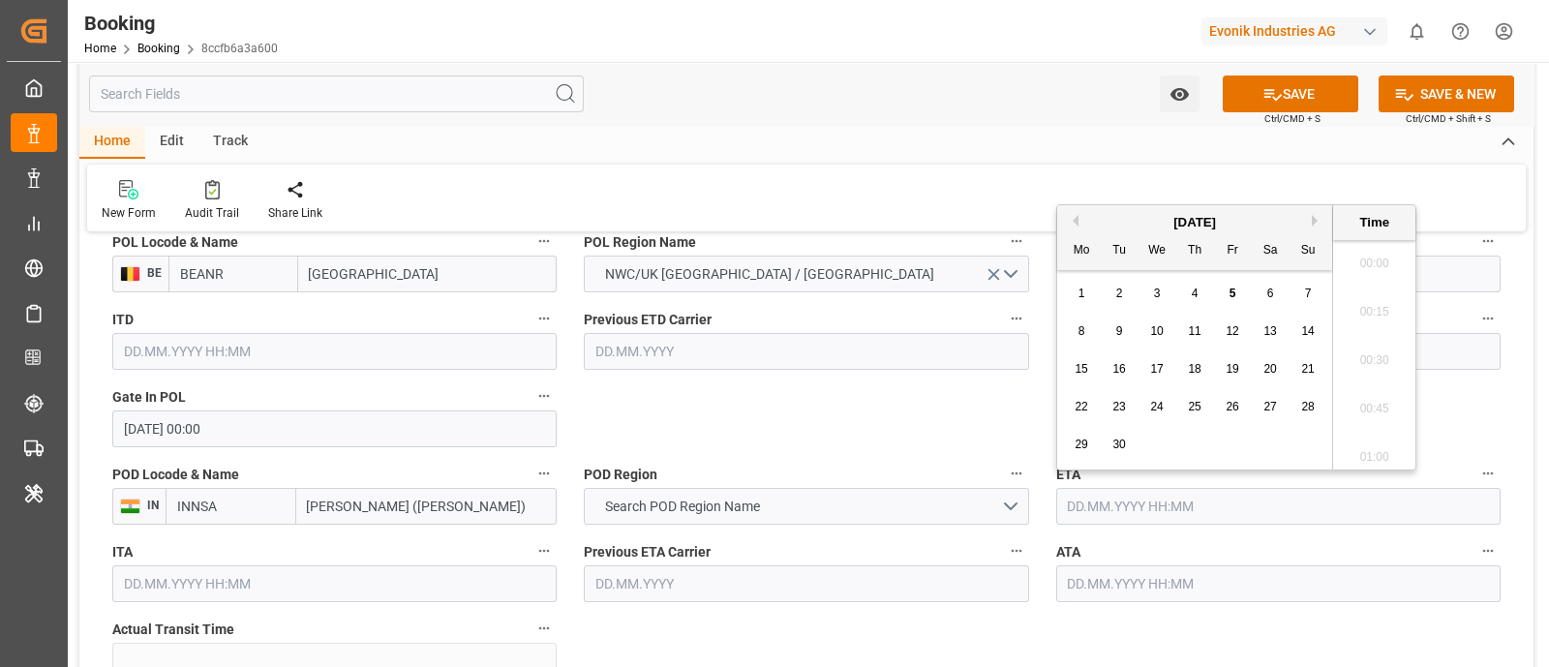
paste input "[DATE]"
type input "[DATE]"
click at [1103, 583] on input "text" at bounding box center [1278, 583] width 444 height 37
paste input "[DATE]"
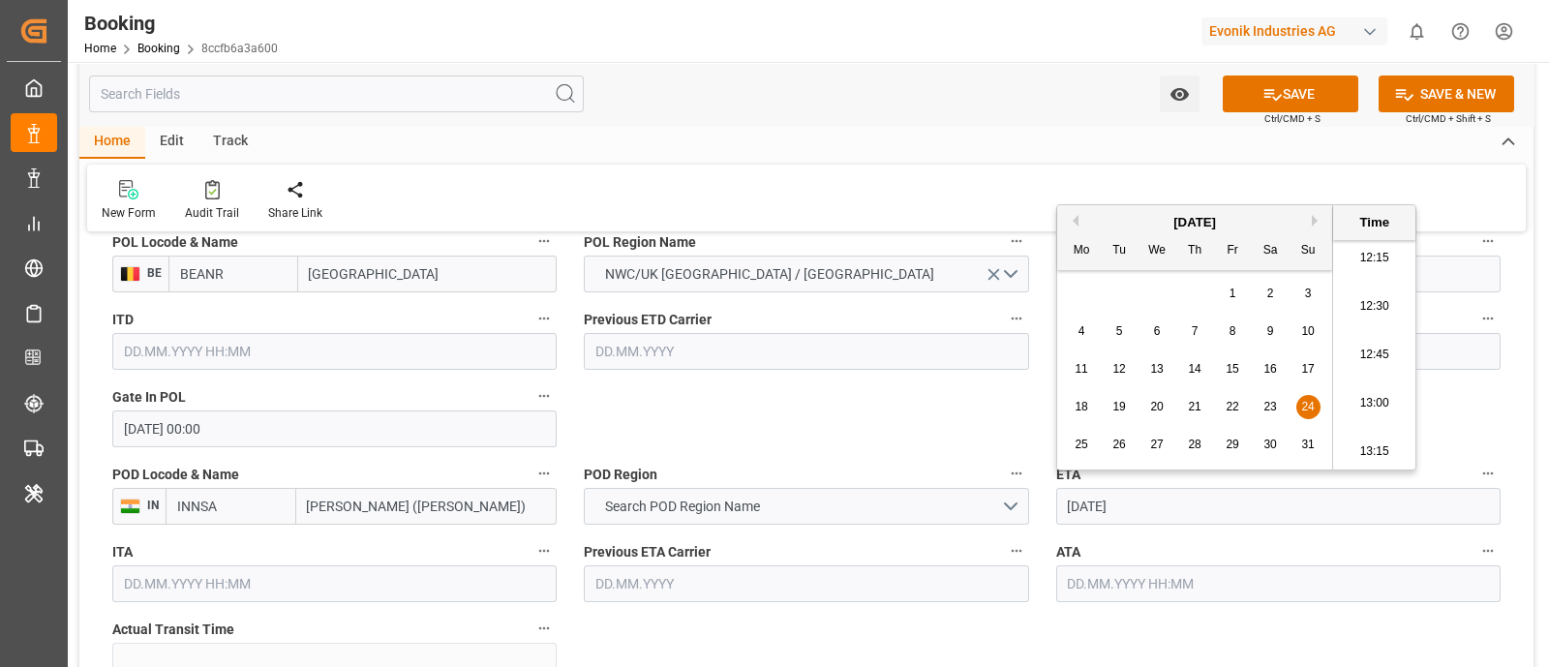
type input "[DATE]"
type input "[DATE] 00:00"
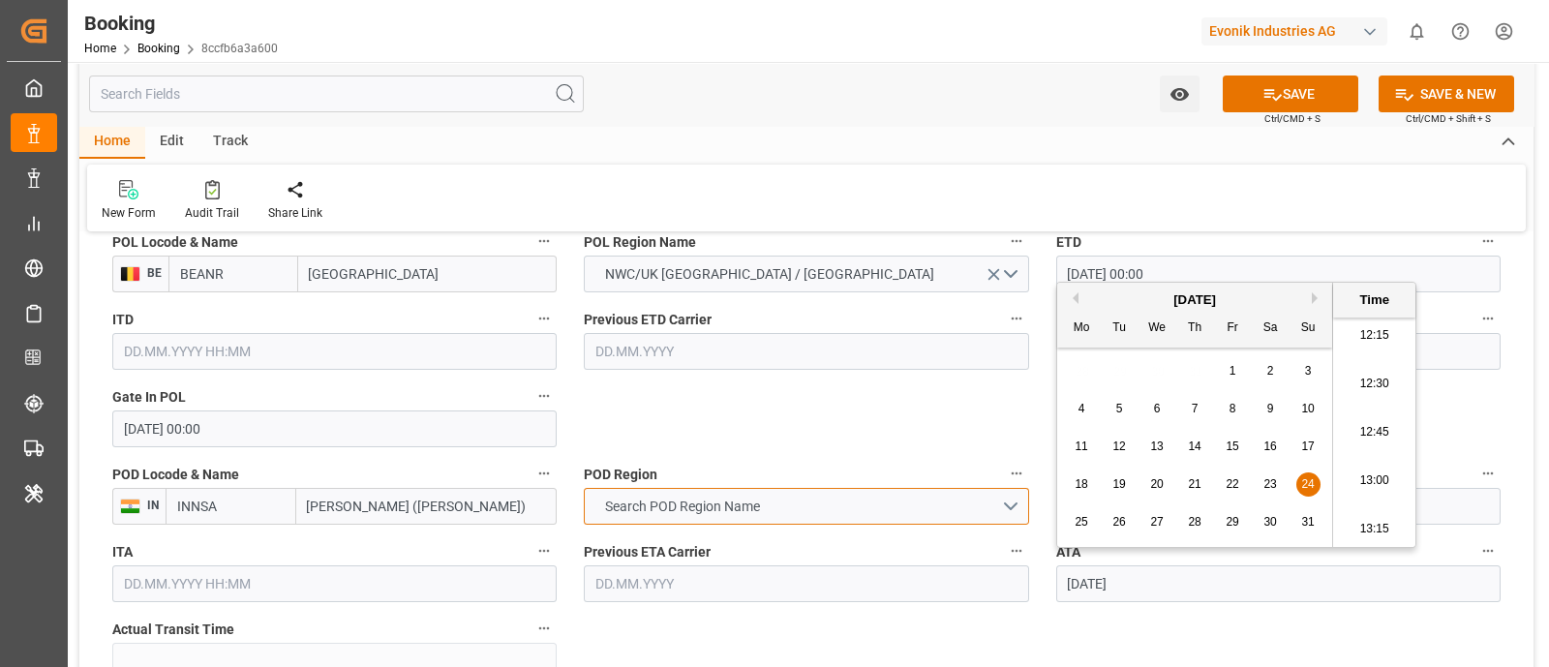
click at [742, 492] on button "Search POD Region Name" at bounding box center [806, 506] width 444 height 37
type input "[DATE] 00:00"
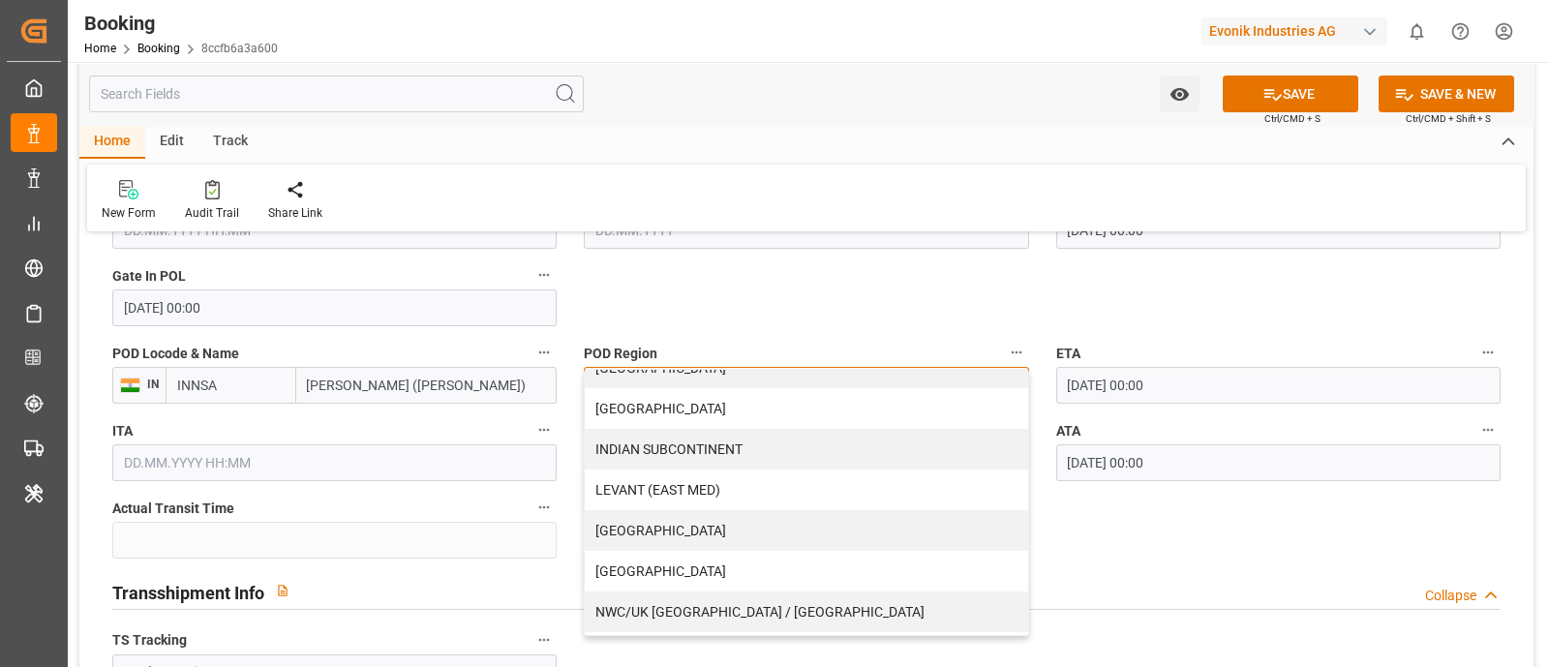
scroll to position [363, 0]
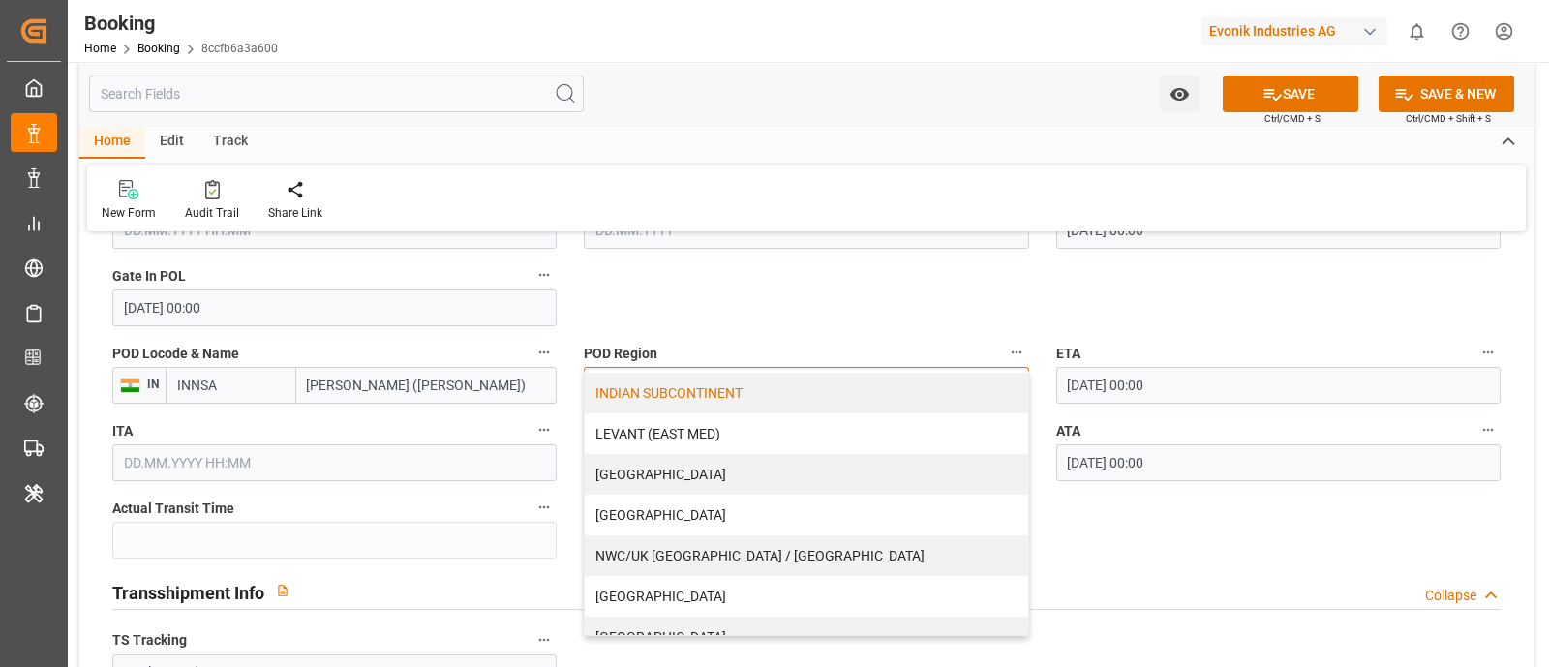
click at [715, 393] on div "INDIAN SUBCONTINENT" at bounding box center [806, 393] width 442 height 41
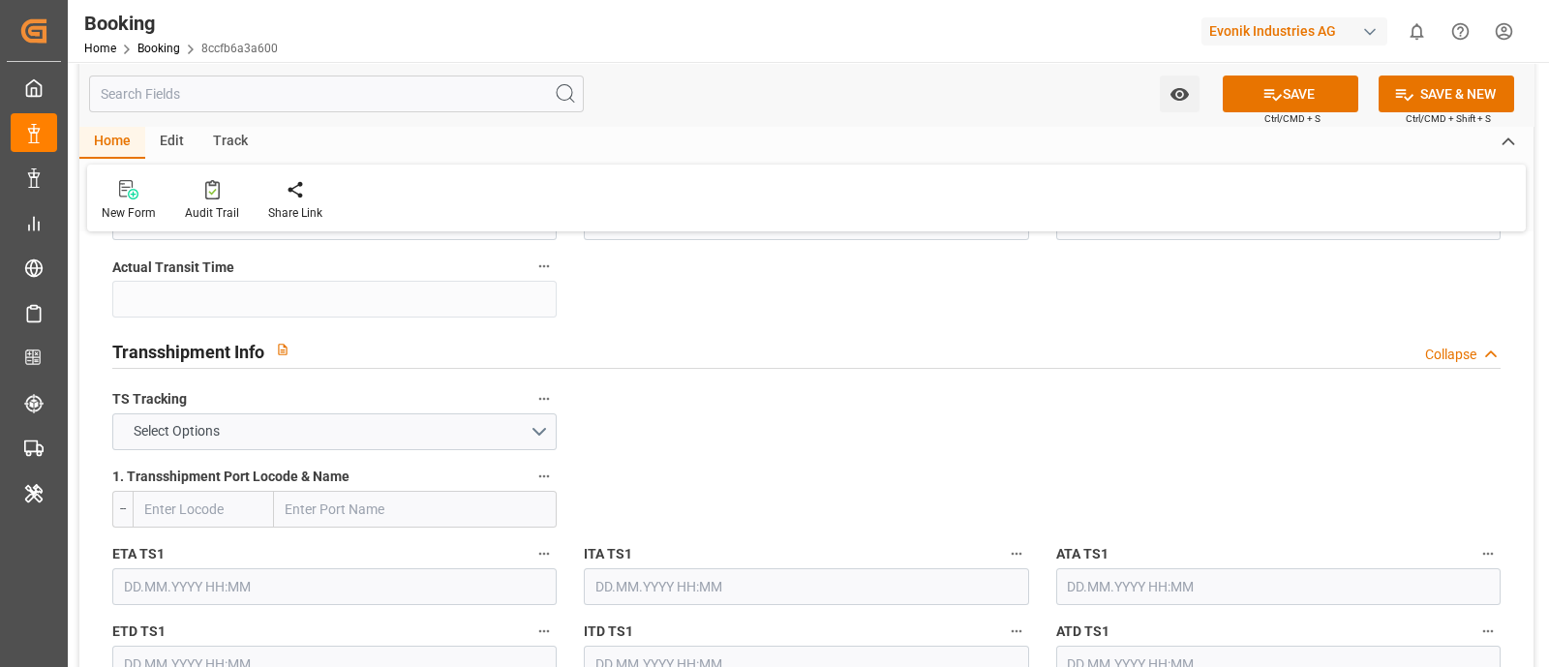
scroll to position [1935, 0]
click at [226, 416] on button "Select Options" at bounding box center [334, 430] width 444 height 37
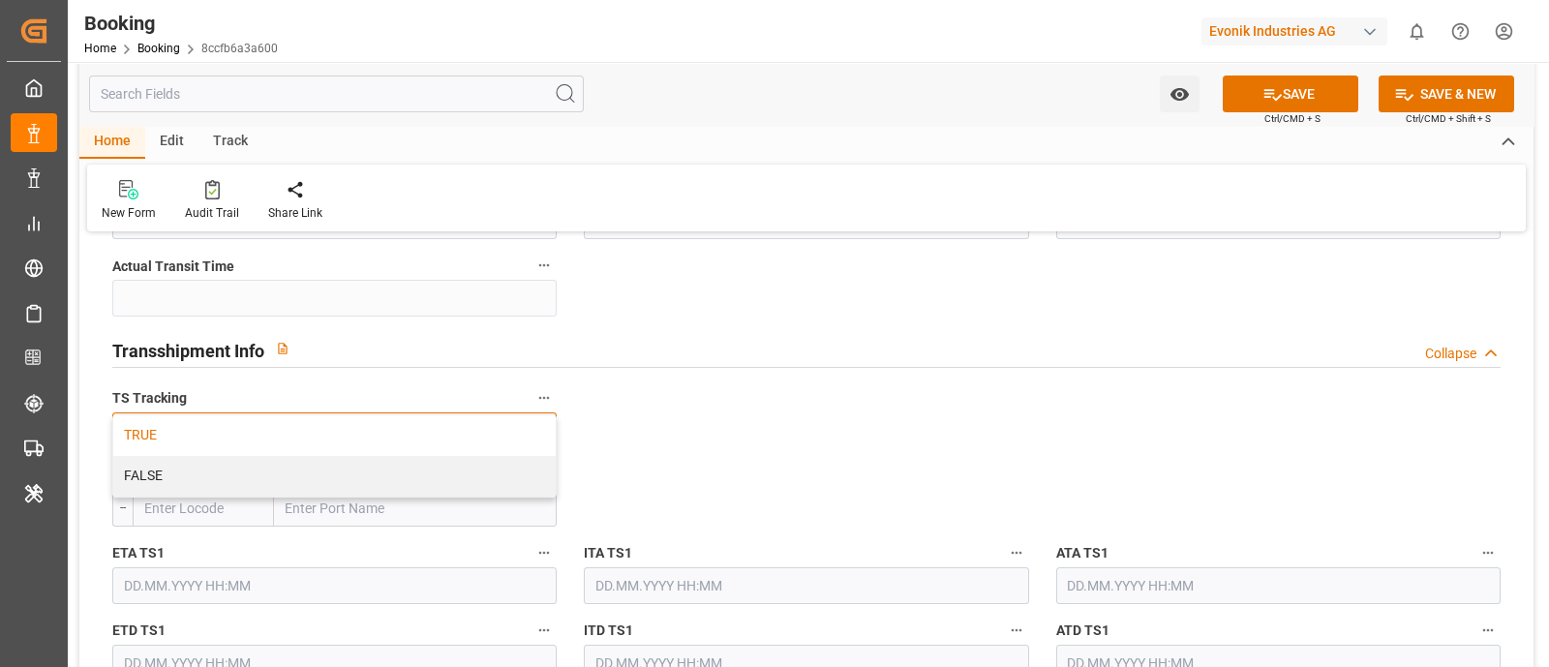
click at [218, 433] on div "TRUE" at bounding box center [334, 435] width 442 height 41
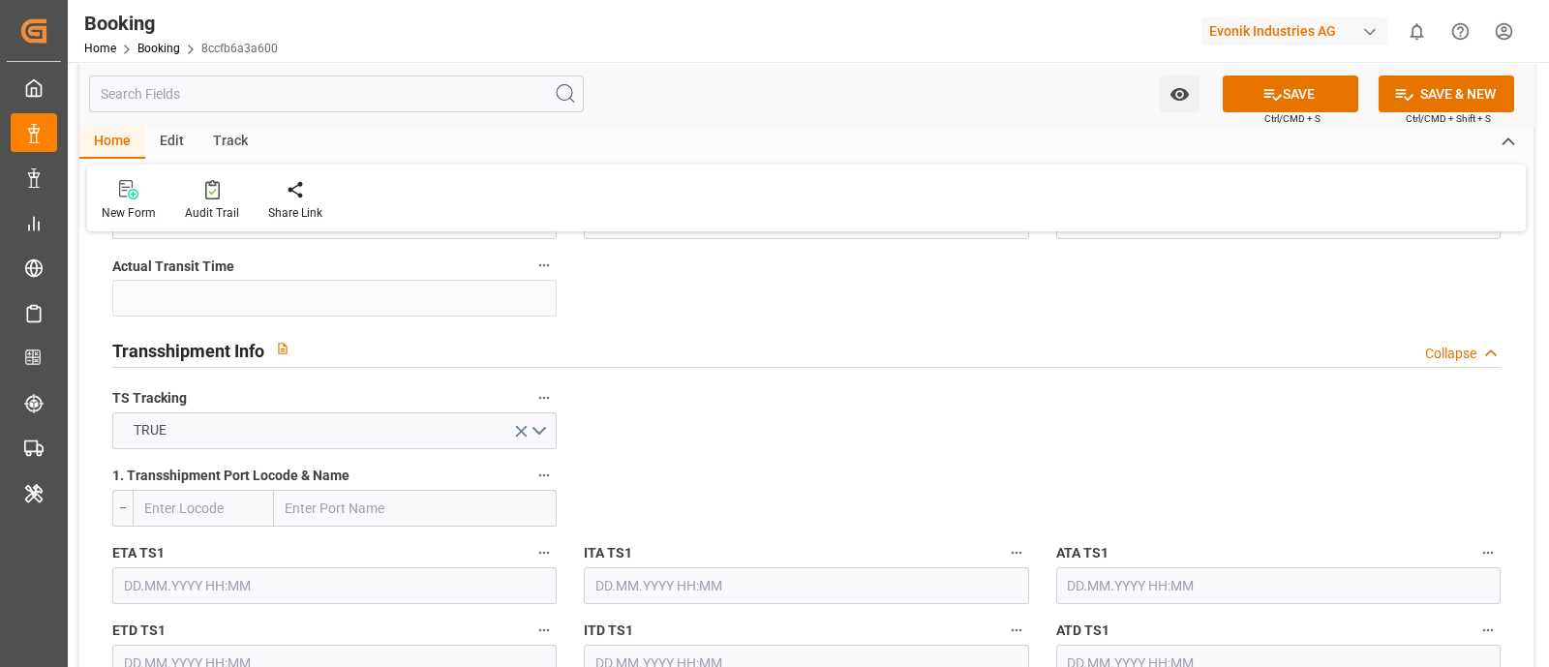
click at [290, 502] on input "text" at bounding box center [415, 508] width 283 height 37
paste input "TANGER MED"
click at [397, 538] on div "Tanger Med - MAPTM" at bounding box center [349, 552] width 149 height 44
type input "Tanger Med"
type input "MAPTM"
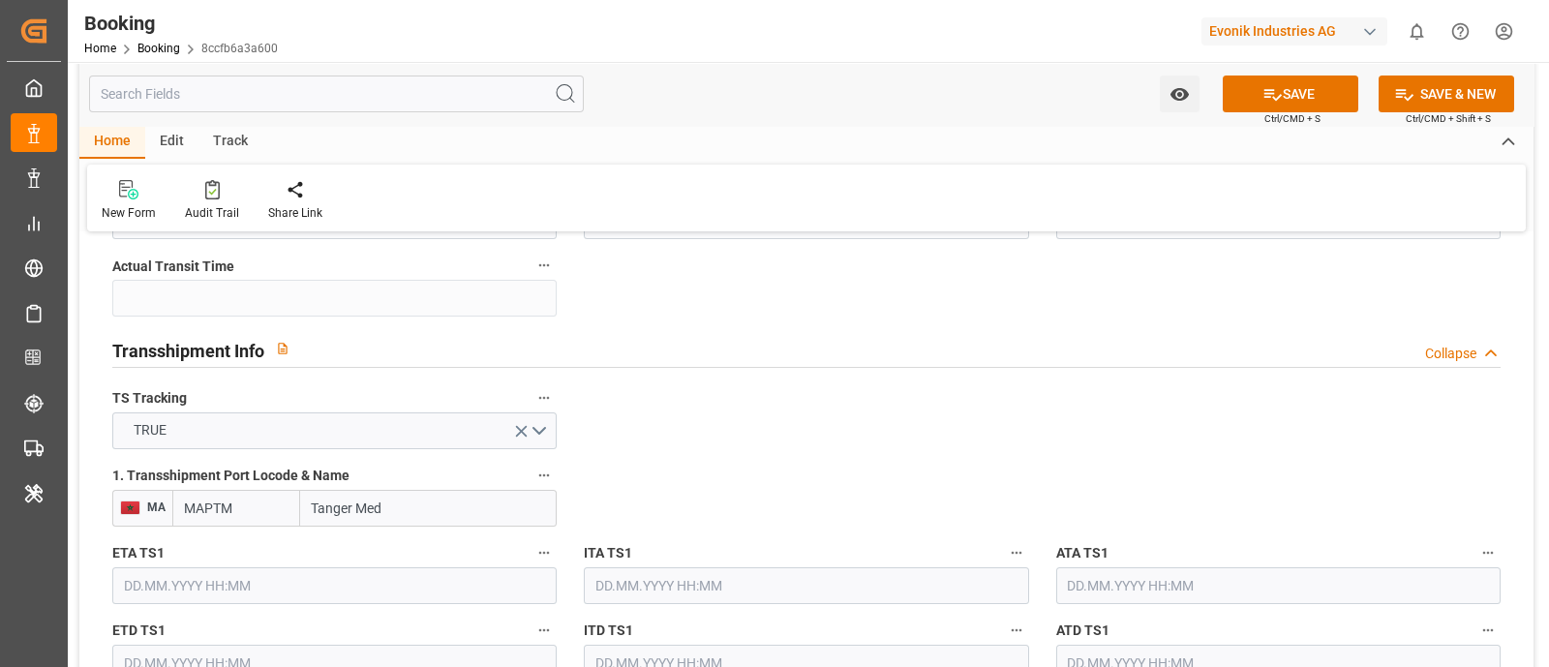
click at [211, 583] on input "text" at bounding box center [334, 585] width 444 height 37
paste input "[DATE]"
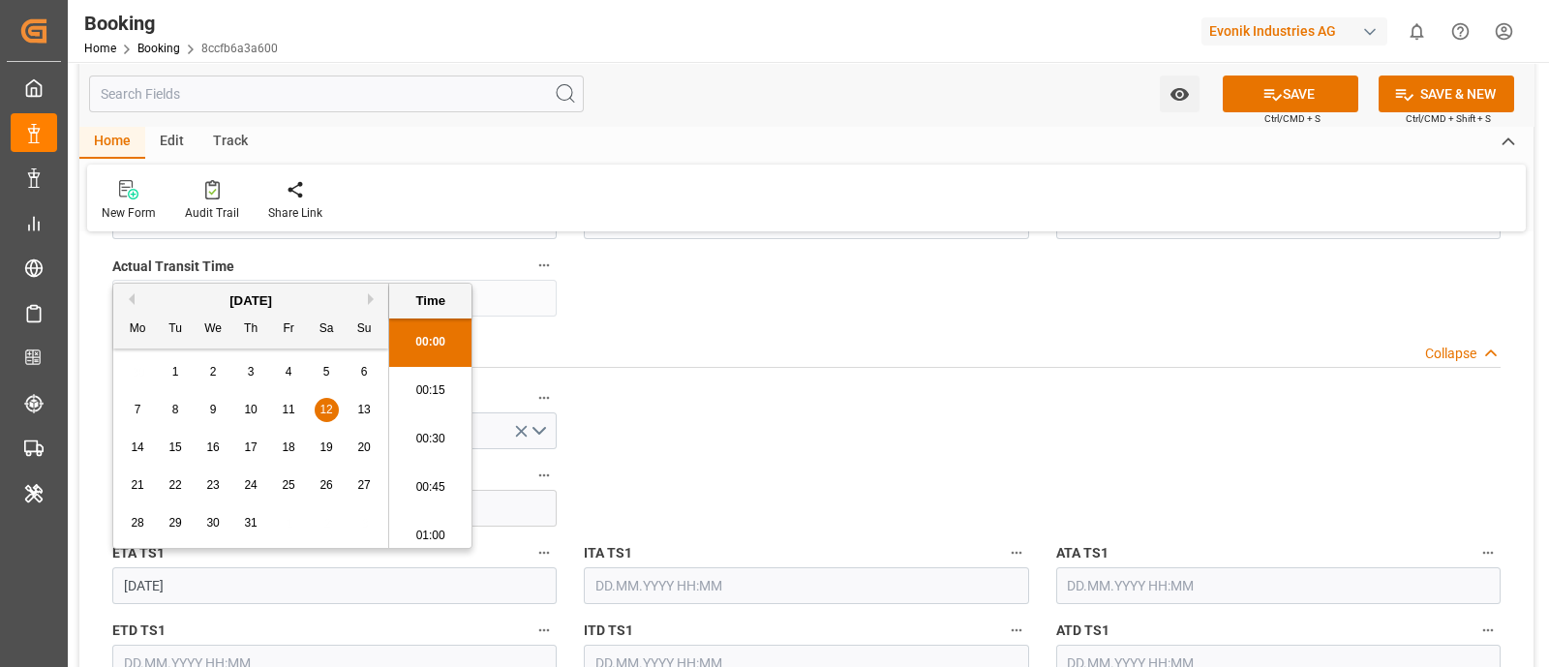
scroll to position [2377, 0]
click at [1117, 582] on input "text" at bounding box center [1278, 585] width 444 height 37
paste input "[DATE]"
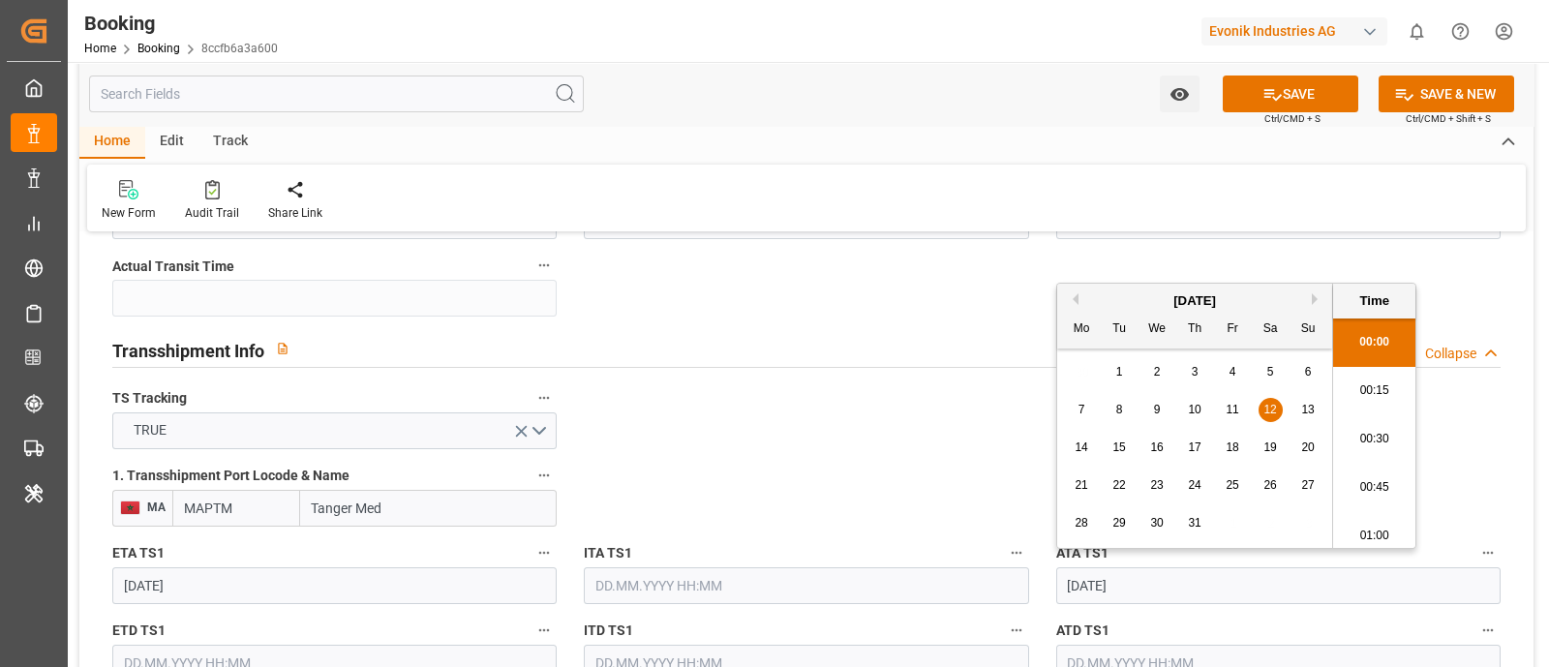
type input "[DATE] 00:00"
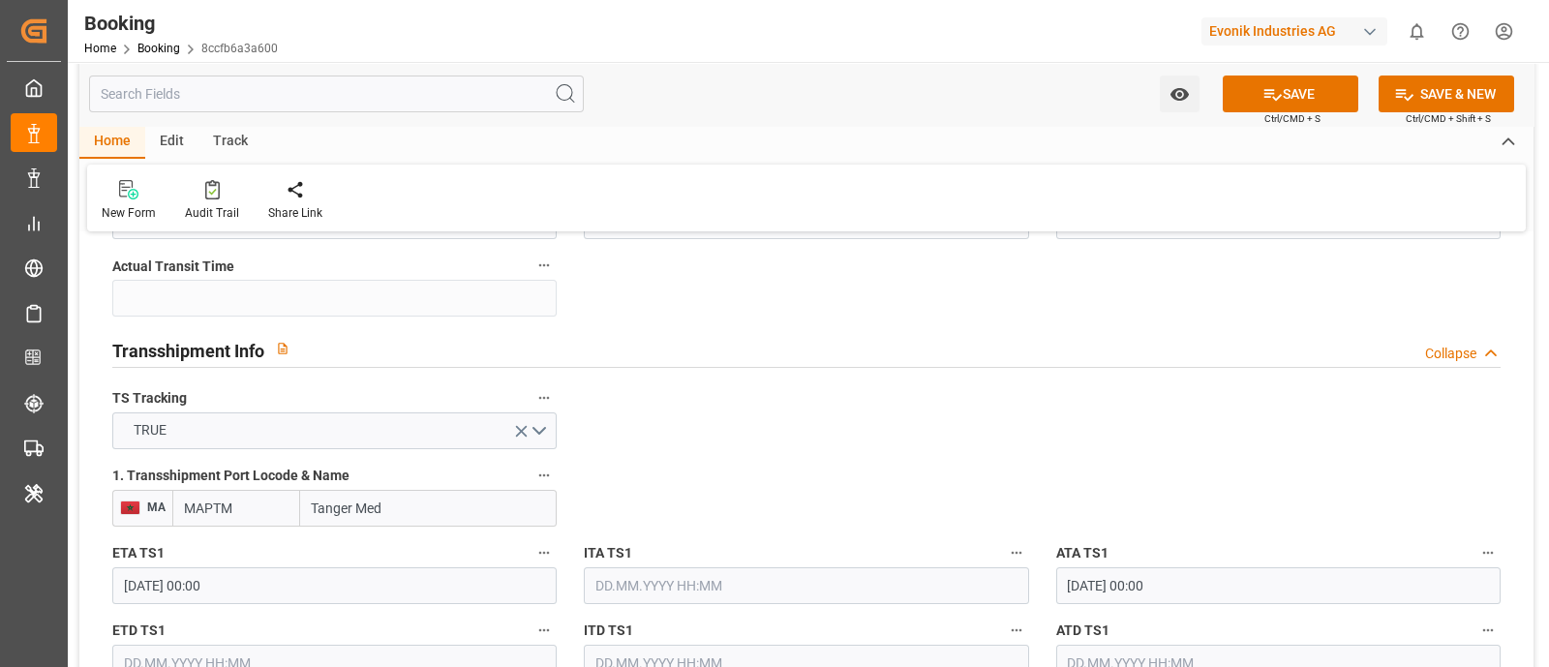
scroll to position [2057, 0]
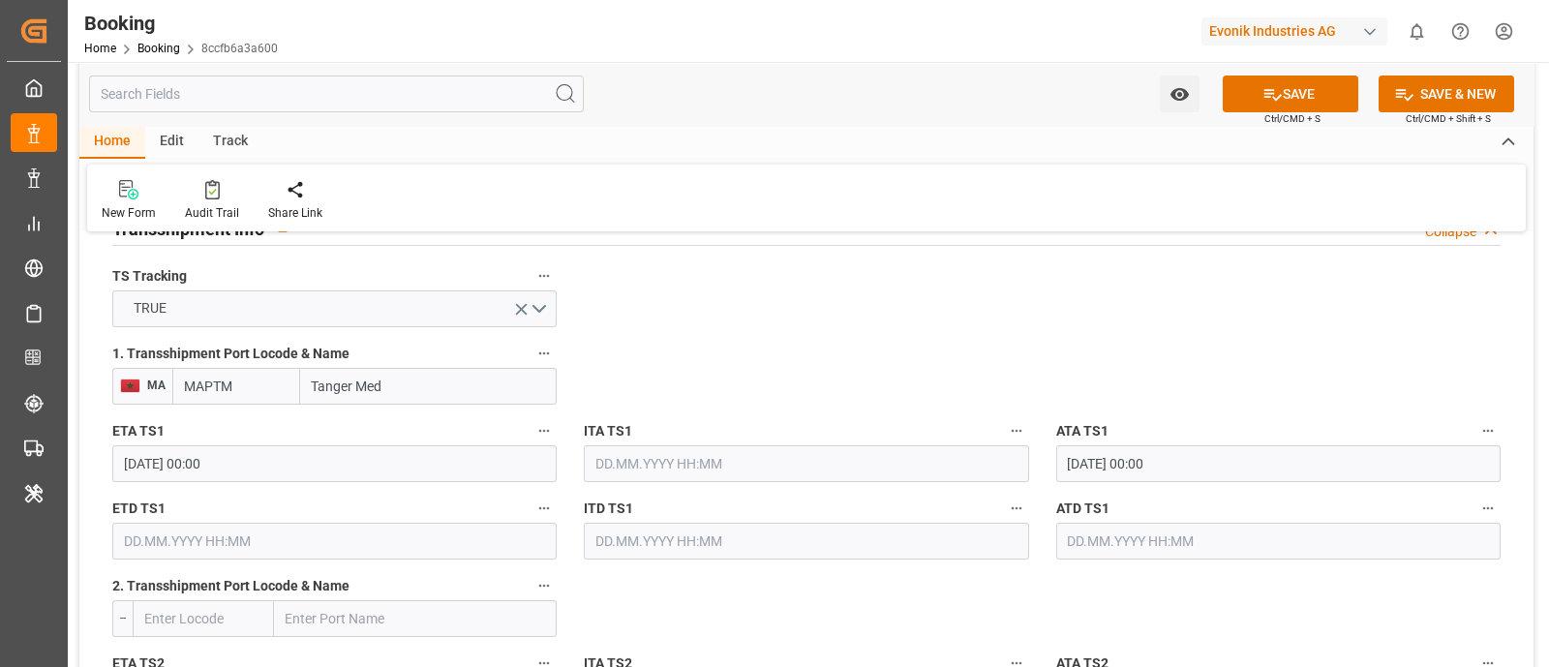
click at [274, 539] on input "text" at bounding box center [334, 541] width 444 height 37
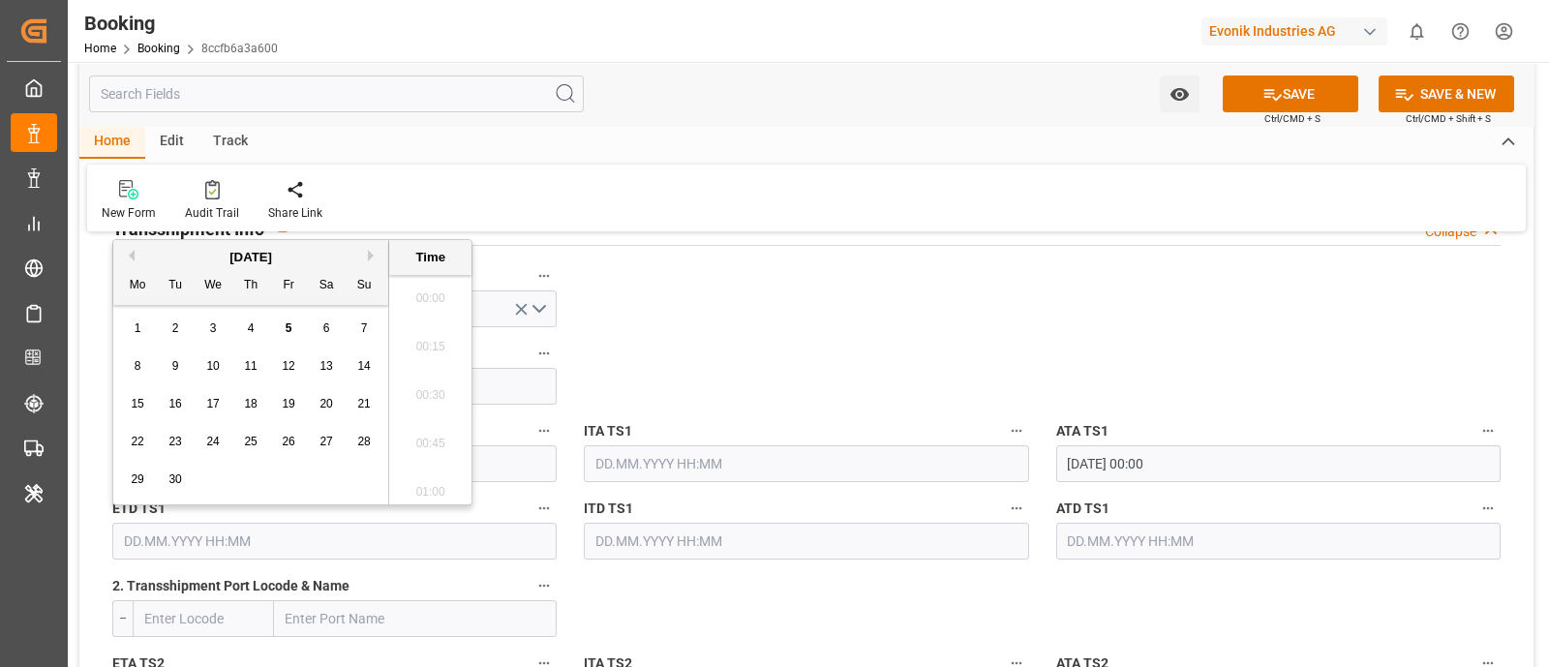
paste input "[DATE]"
click at [1140, 542] on input "text" at bounding box center [1278, 541] width 444 height 37
type input "[DATE] 00:00"
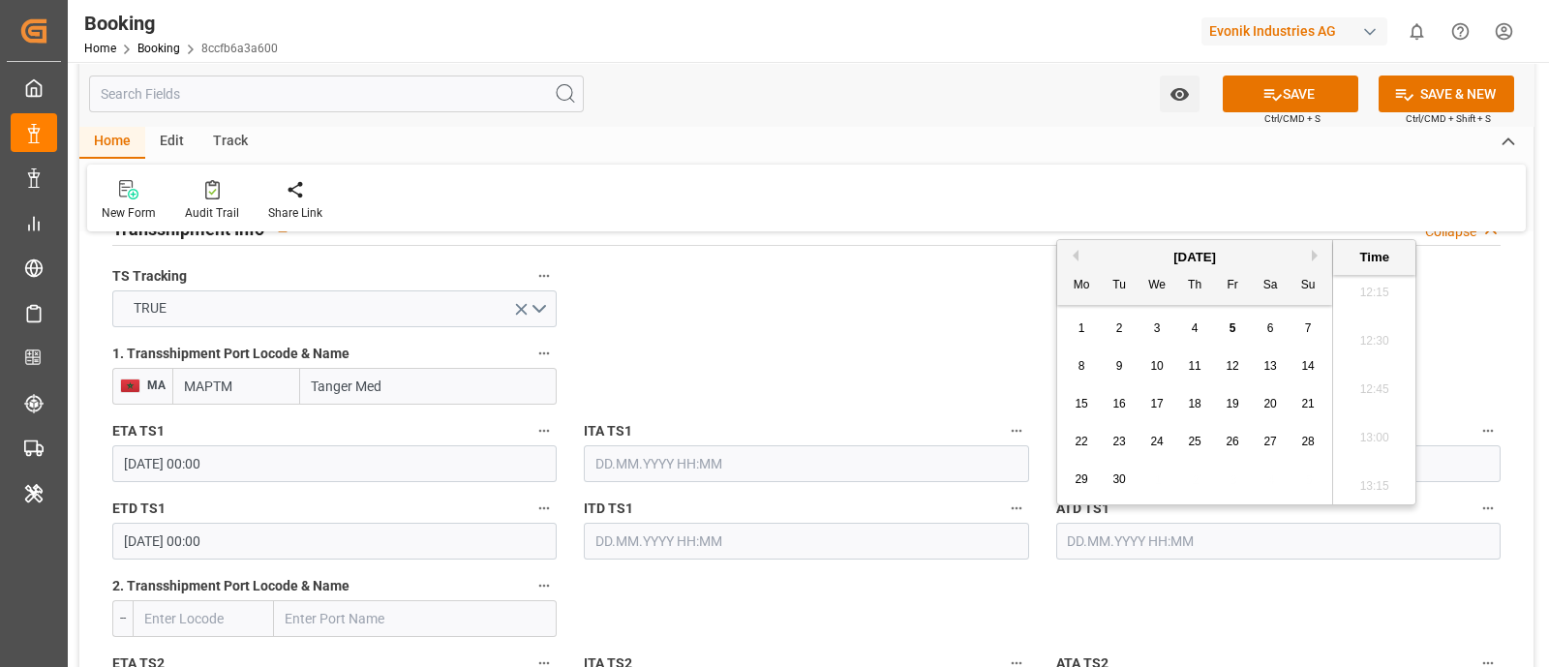
paste input "[DATE]"
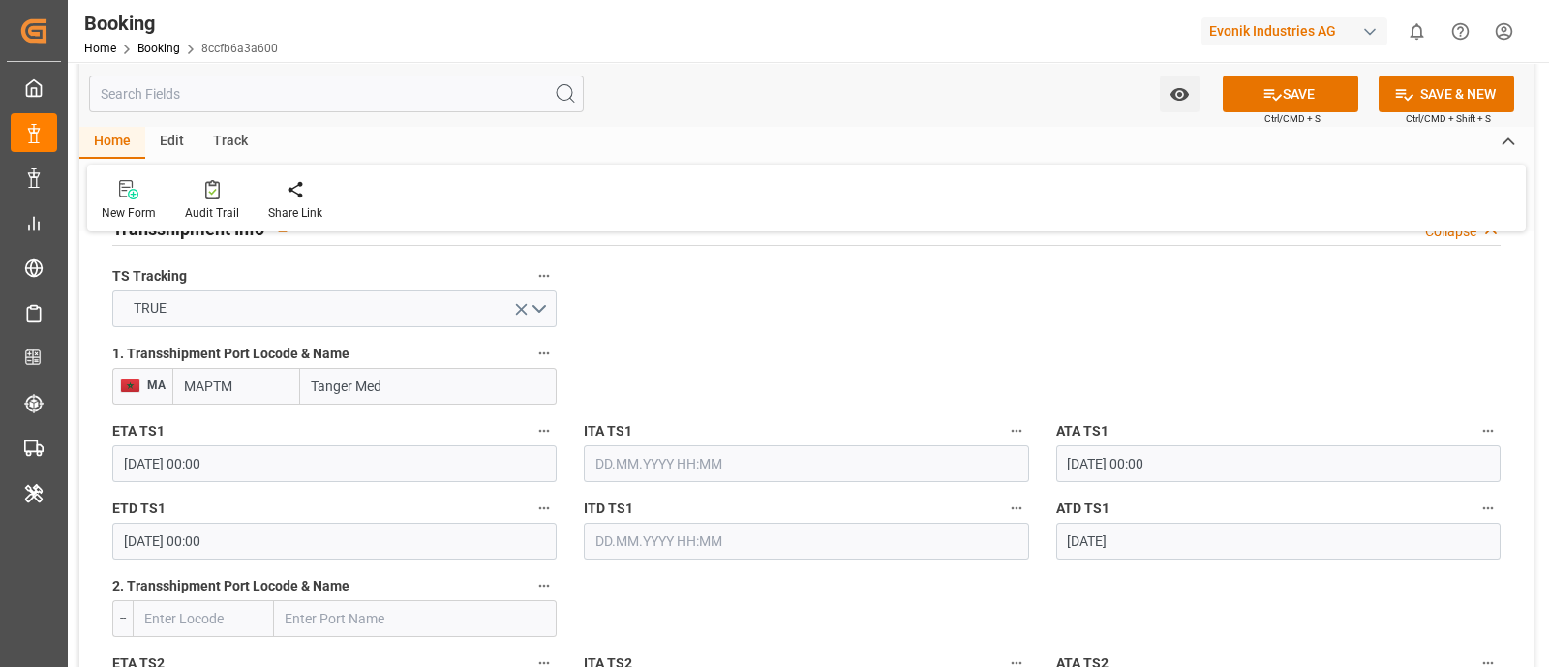
type input "[DATE] 00:00"
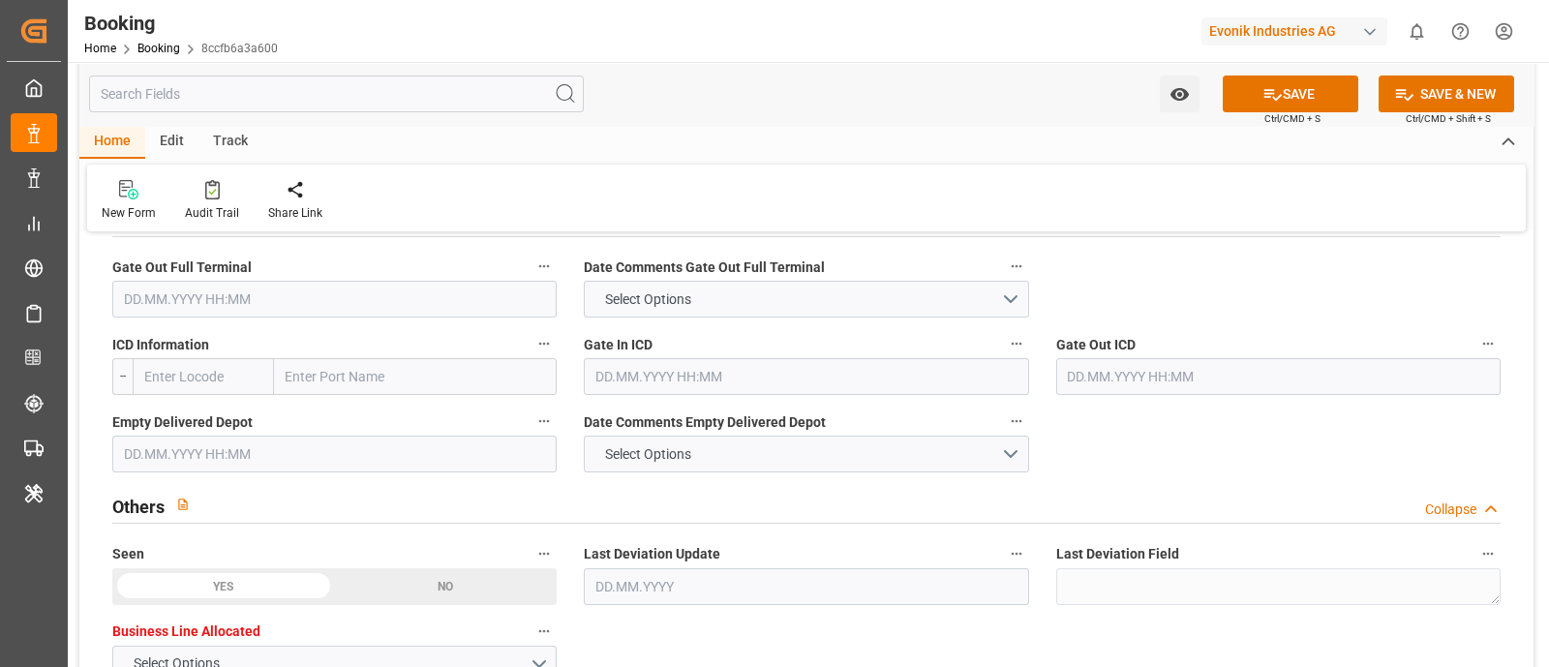
scroll to position [2904, 0]
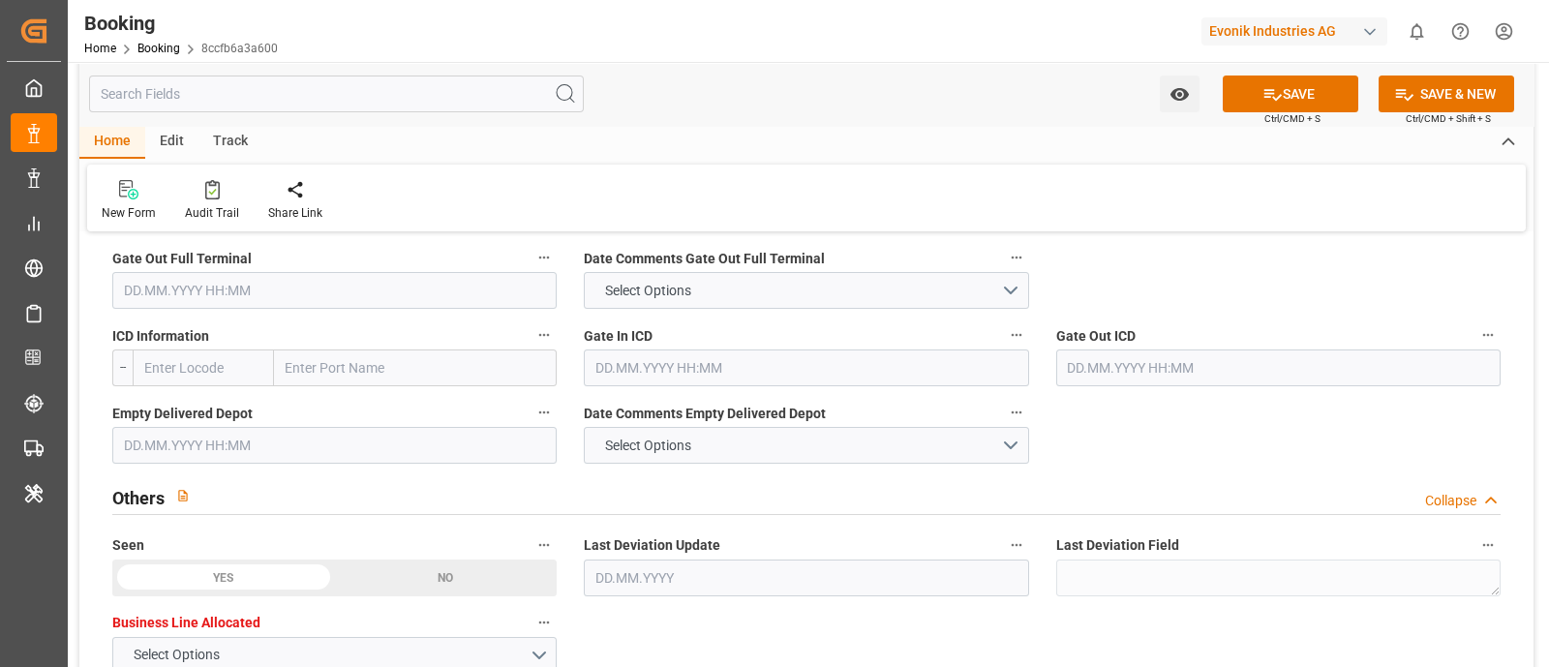
click at [169, 364] on input "text" at bounding box center [203, 367] width 141 height 37
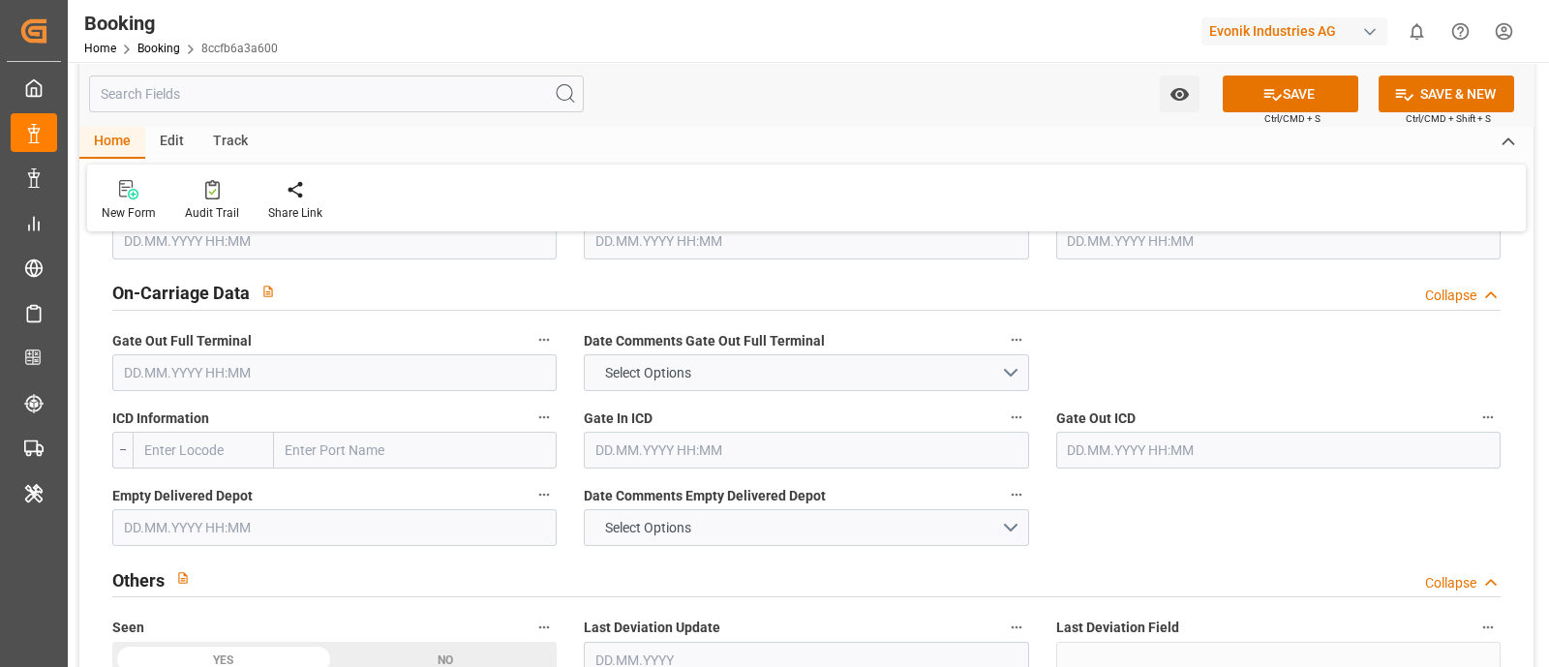
scroll to position [2783, 0]
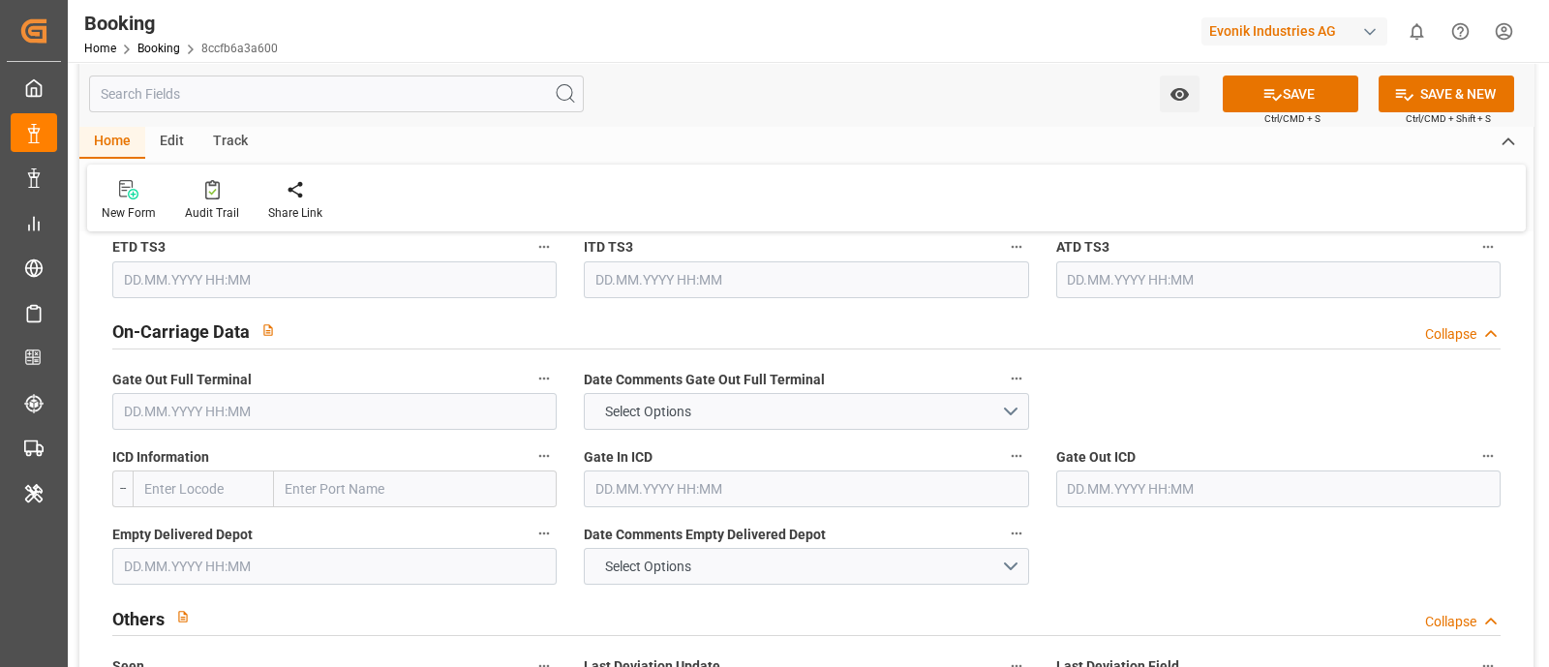
click at [242, 418] on input "text" at bounding box center [334, 411] width 444 height 37
paste input "2025-08-25"
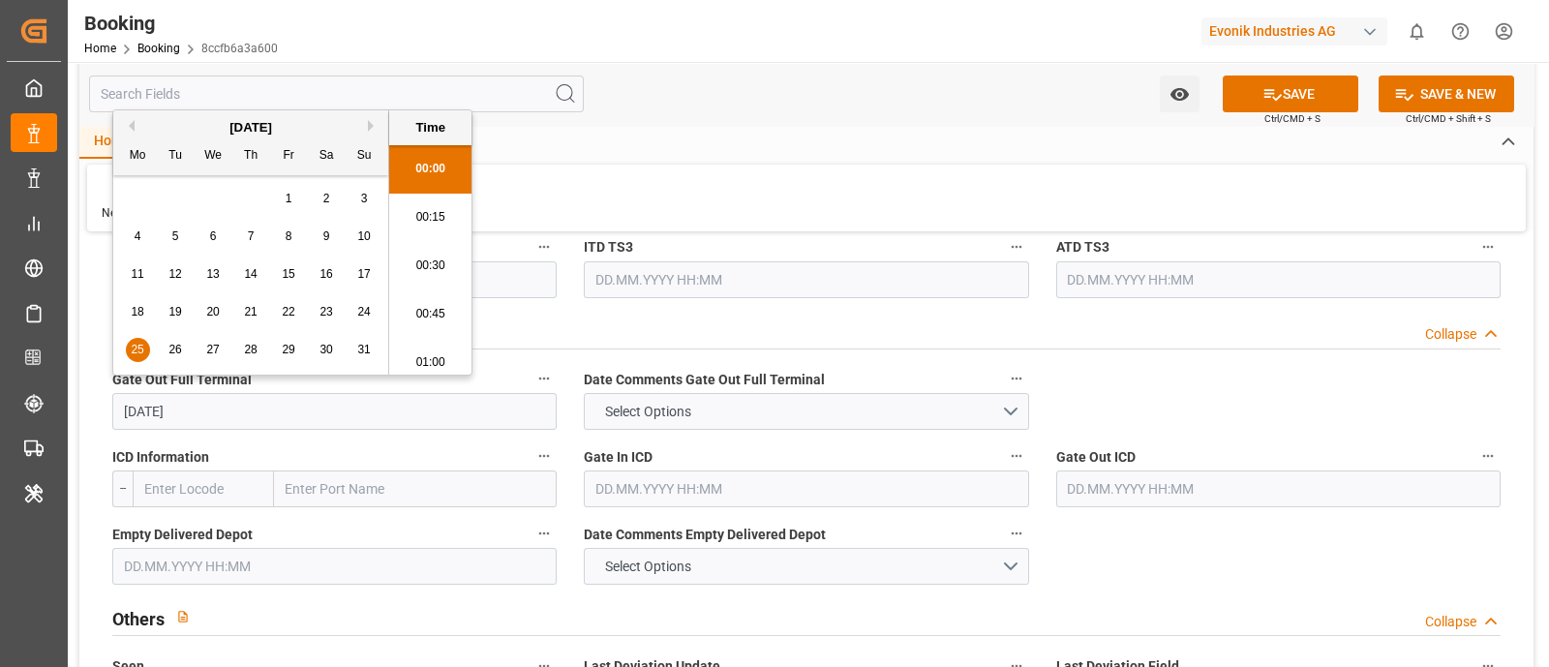
scroll to position [2377, 0]
type input "25.08.2025 00:00"
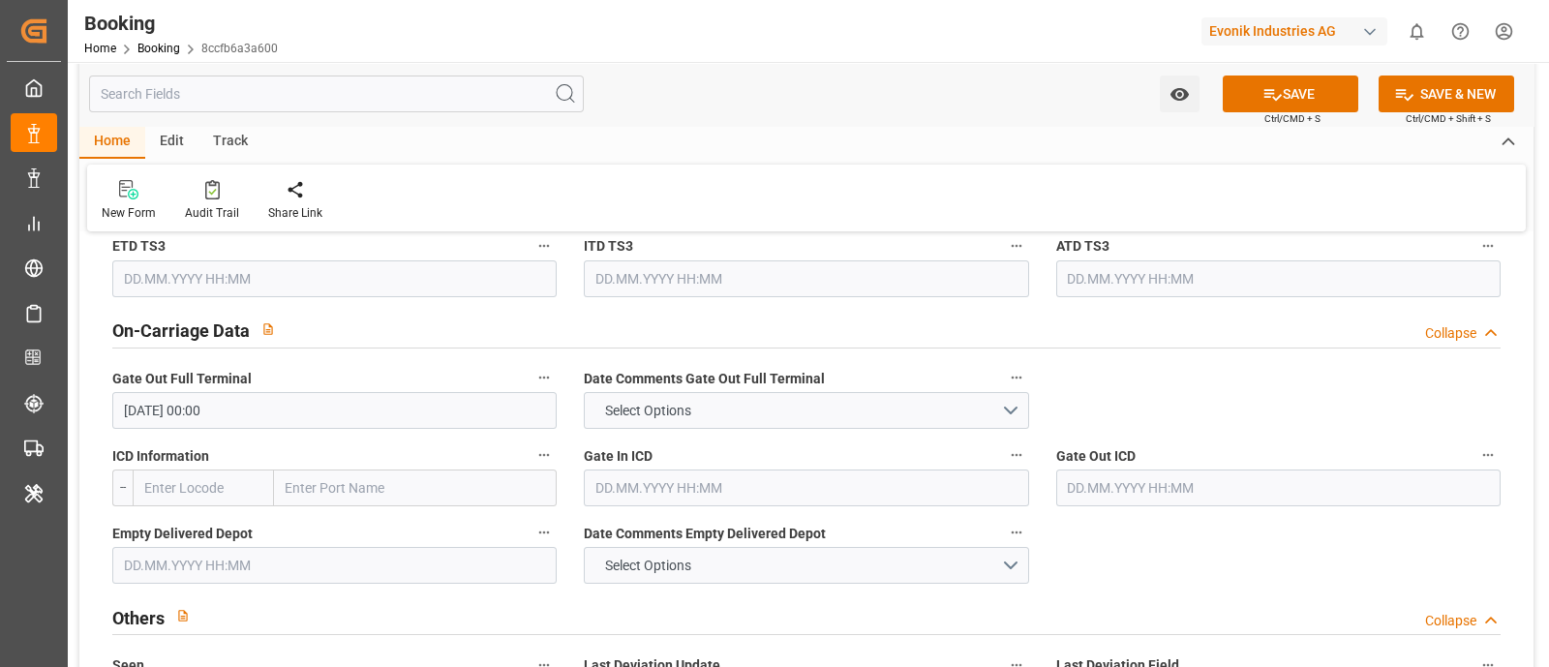
scroll to position [2783, 0]
click at [382, 500] on input "text" at bounding box center [415, 488] width 283 height 37
paste input "PANVEL"
type input "PANVEL"
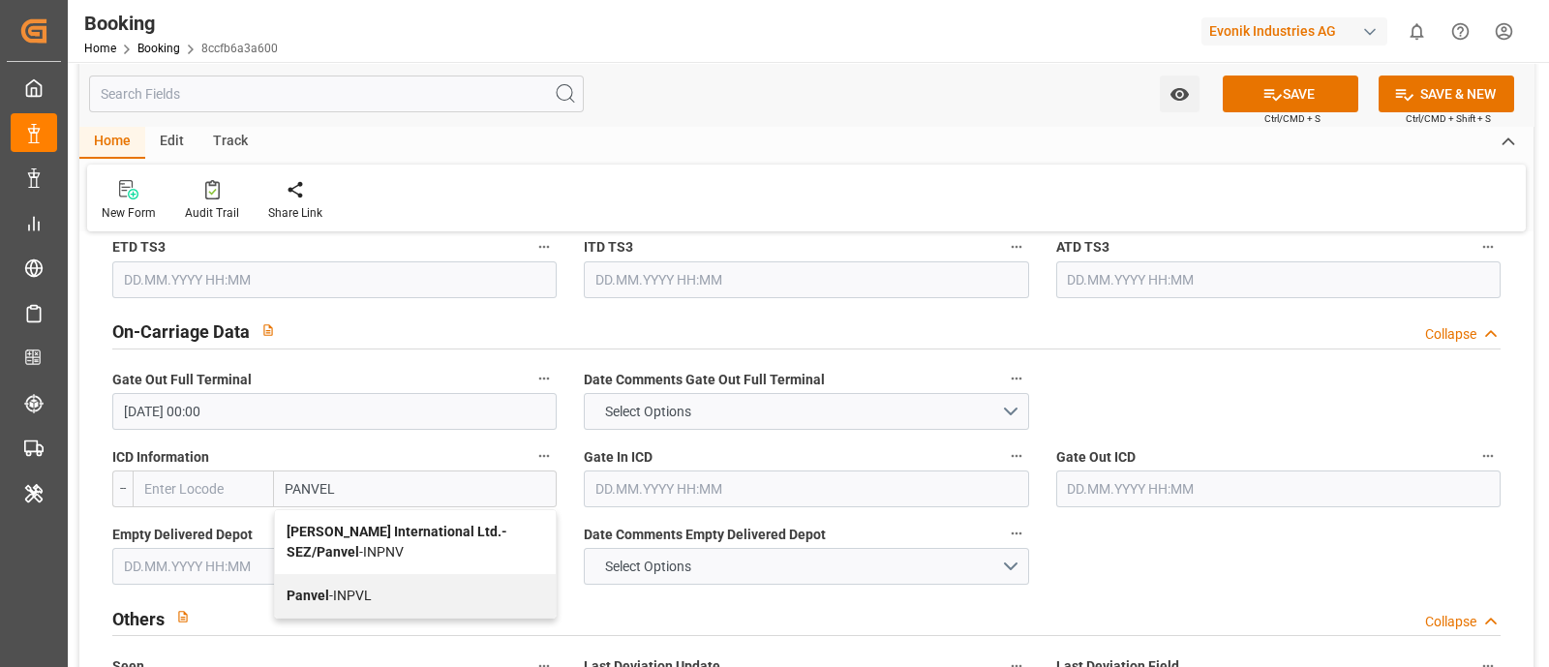
click at [372, 596] on span "Panvel - INPVL" at bounding box center [329, 595] width 85 height 15
type input "INPVL"
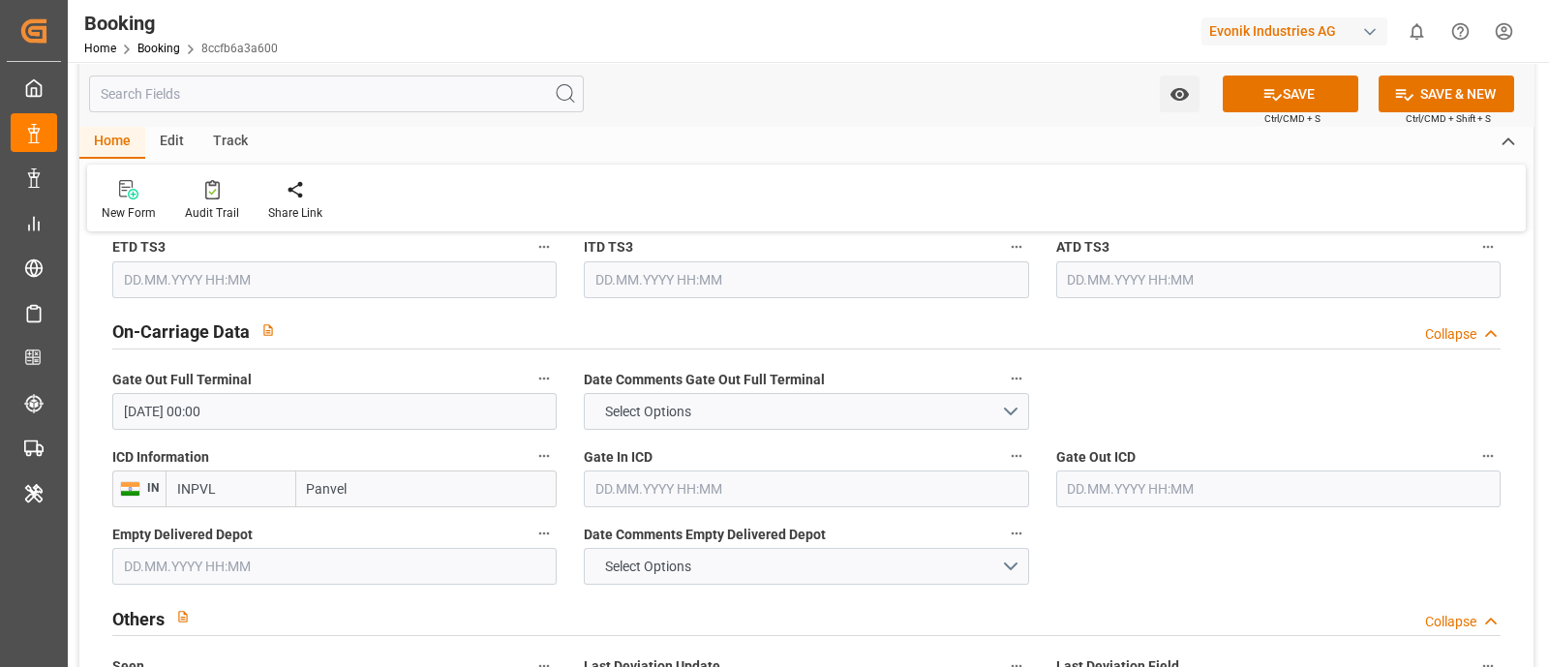
type input "Panvel"
click at [678, 491] on input "text" at bounding box center [806, 488] width 444 height 37
paste input "2025-08-25"
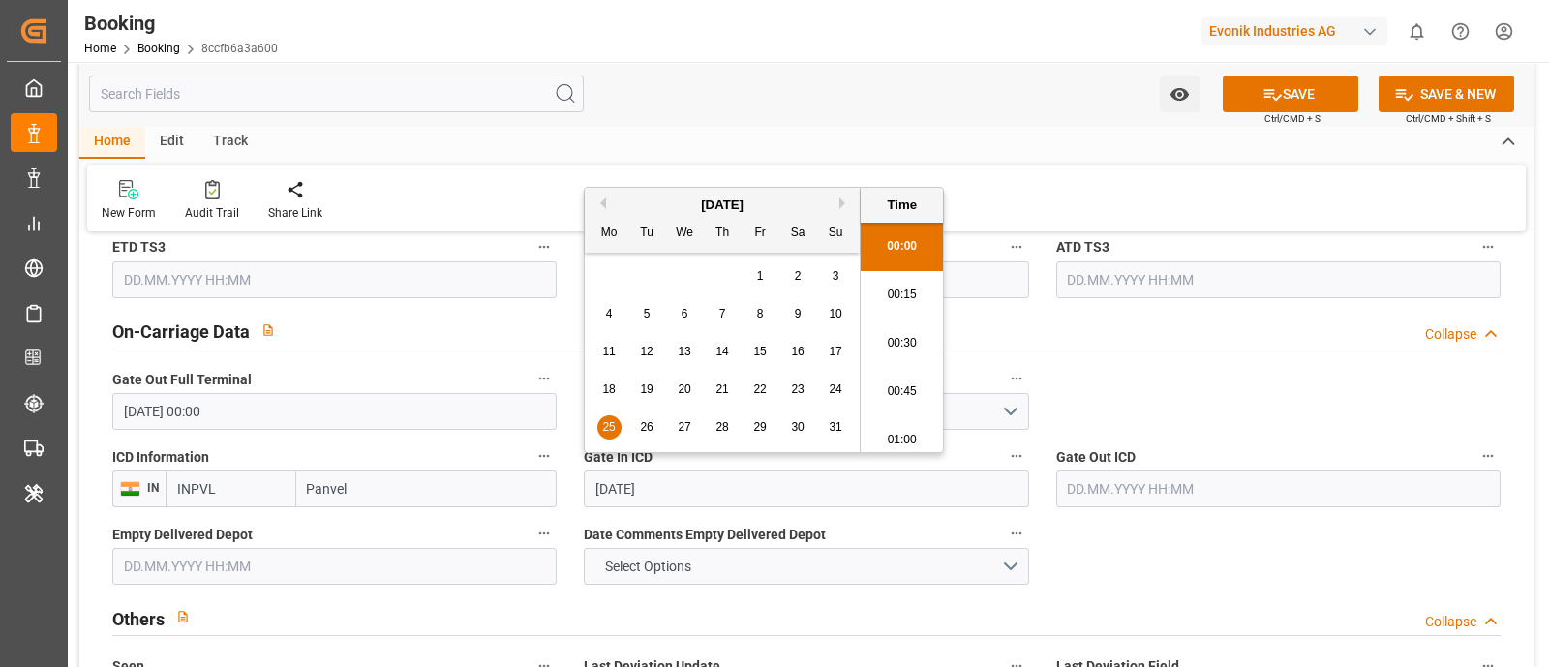
scroll to position [2377, 0]
click at [1103, 481] on input "text" at bounding box center [1278, 488] width 444 height 37
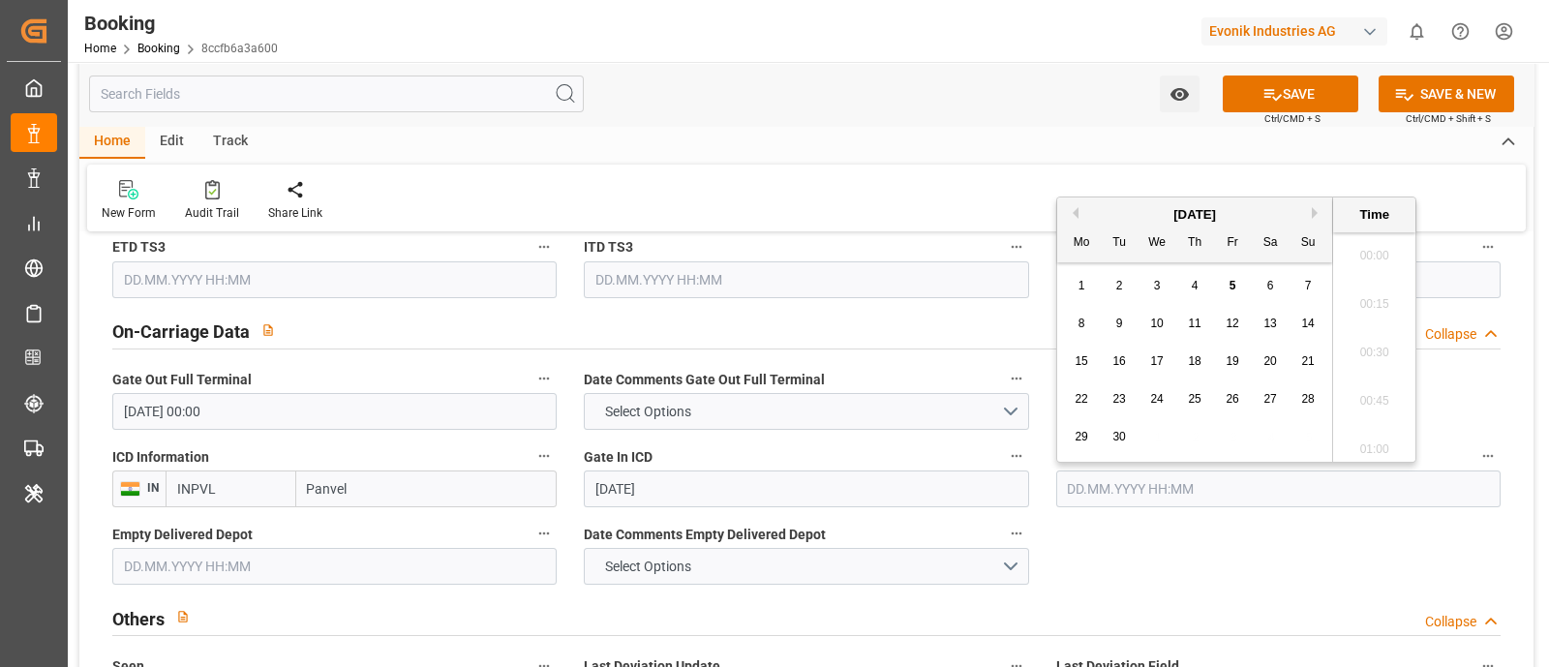
type input "25.08.2025 00:00"
paste input "[DATE]"
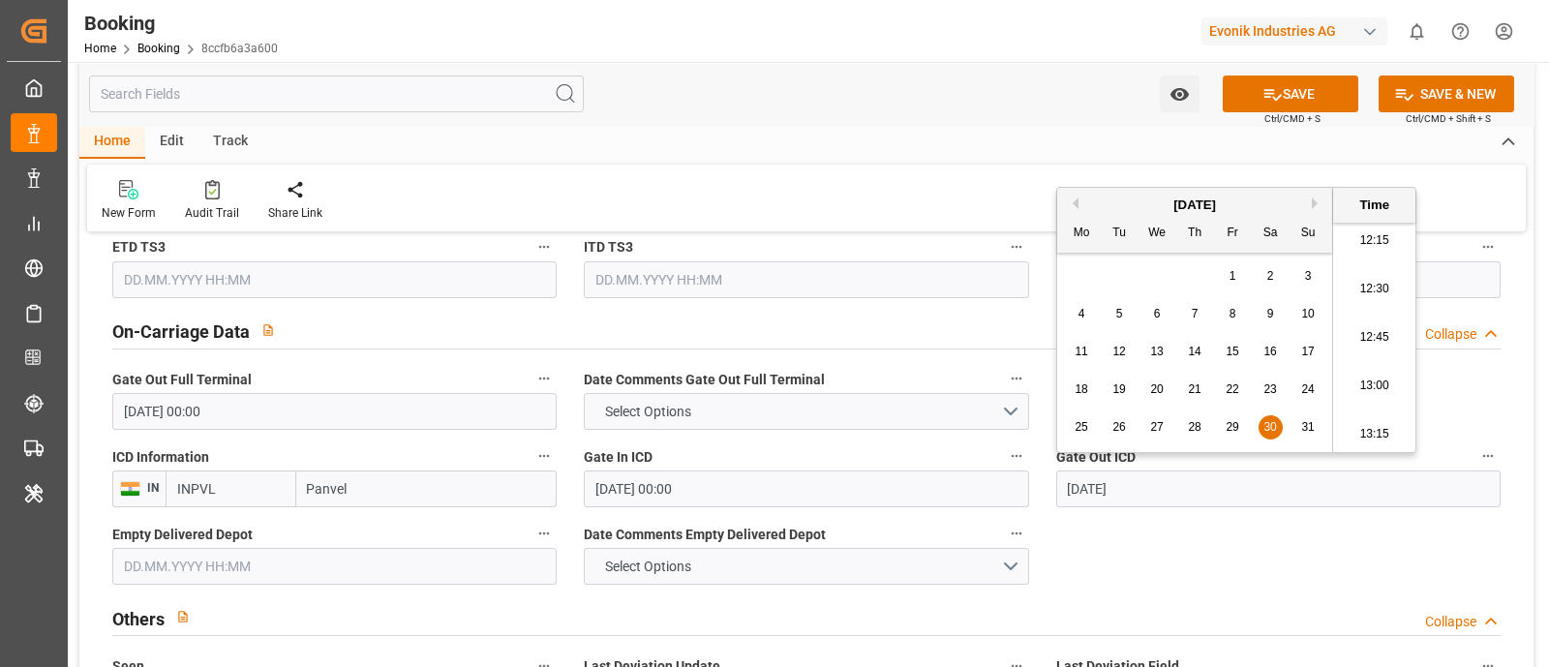
type input "[DATE] 00:00"
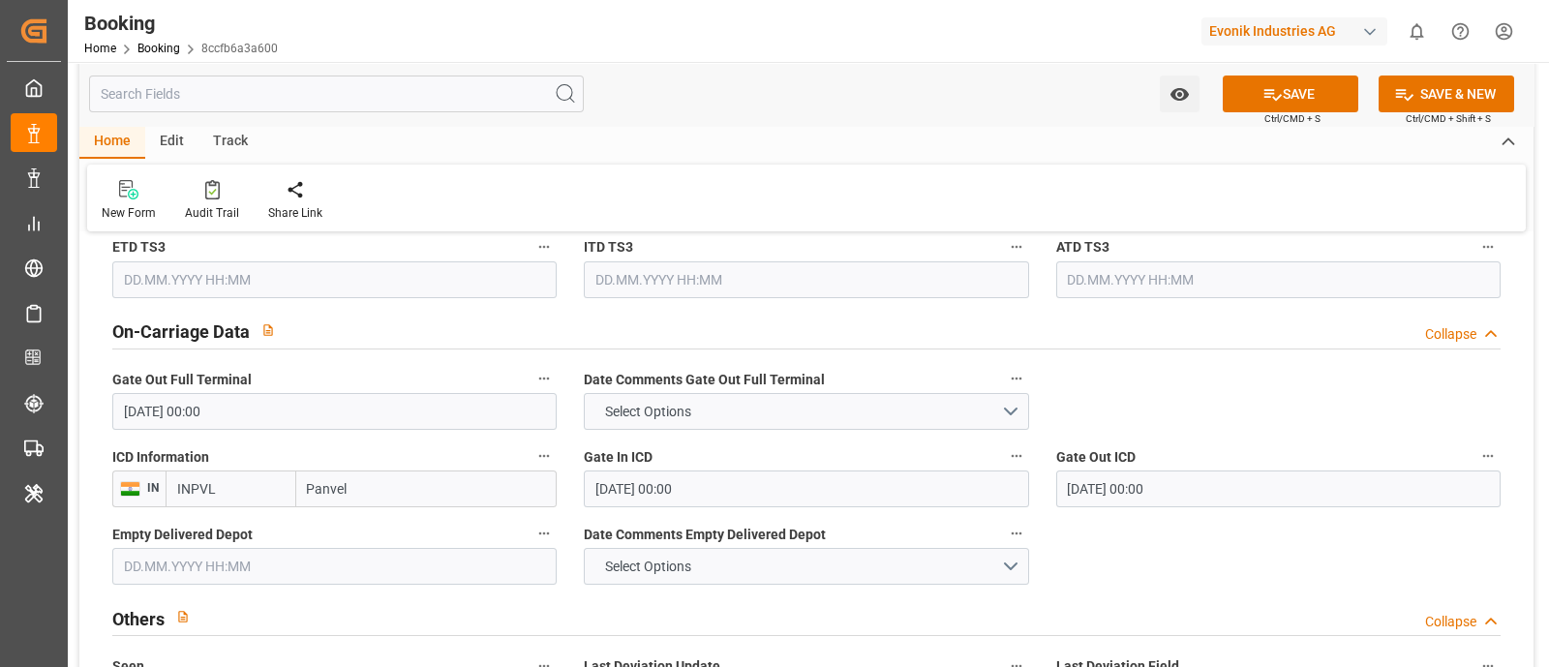
click at [198, 563] on input "text" at bounding box center [334, 566] width 444 height 37
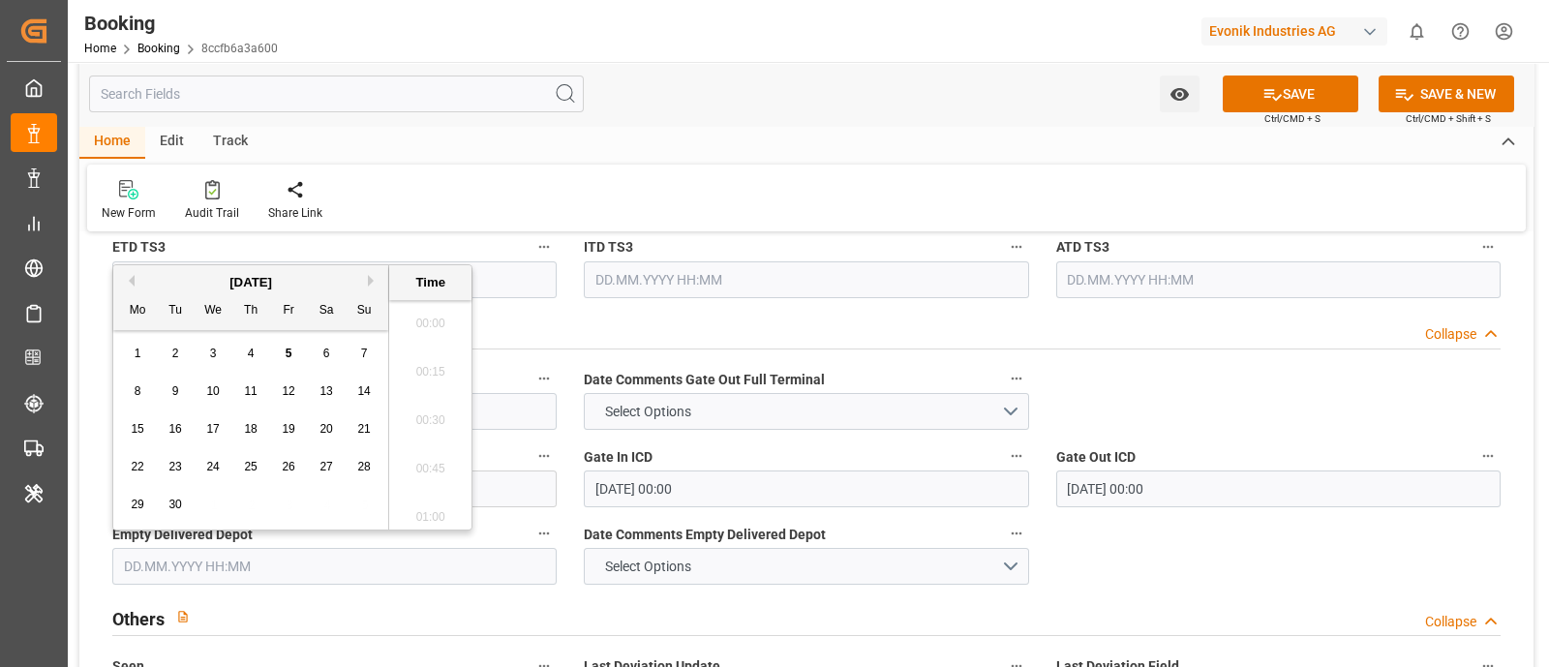
paste input "[DATE]"
type input "[DATE] 00:00"
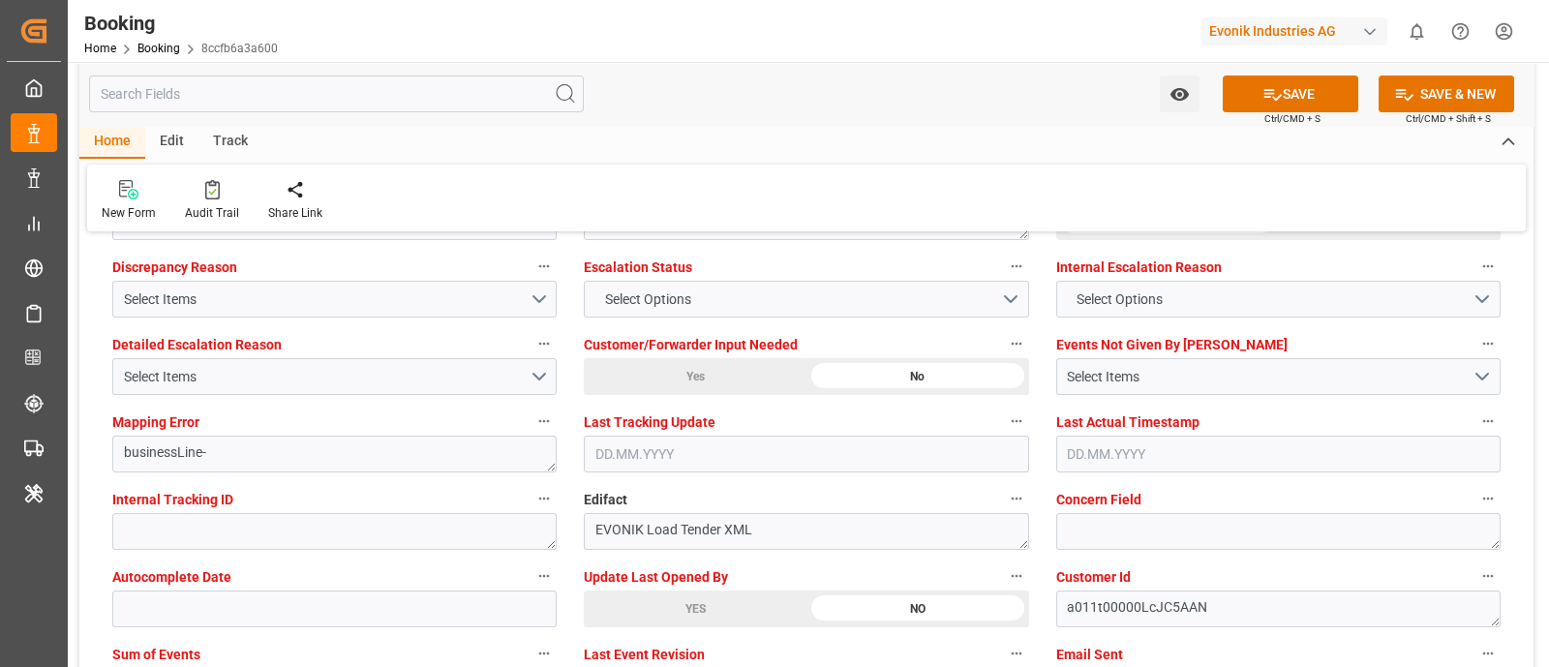
scroll to position [3750, 0]
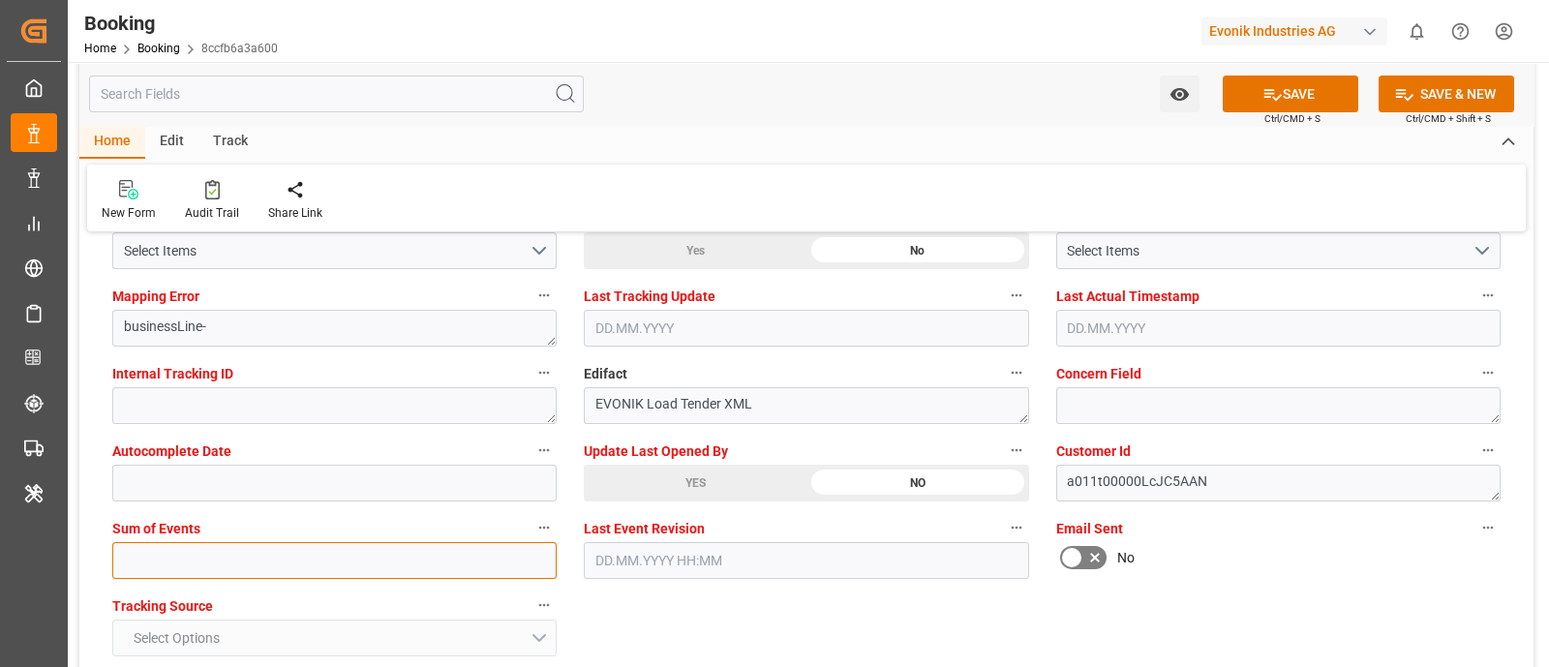
click at [261, 557] on input "text" at bounding box center [334, 560] width 444 height 37
type input "0"
click at [1304, 61] on div "Booking Home Booking 8ccfb6a3a600 Evonik Industries AG 0 Notifications Only sho…" at bounding box center [801, 31] width 1495 height 62
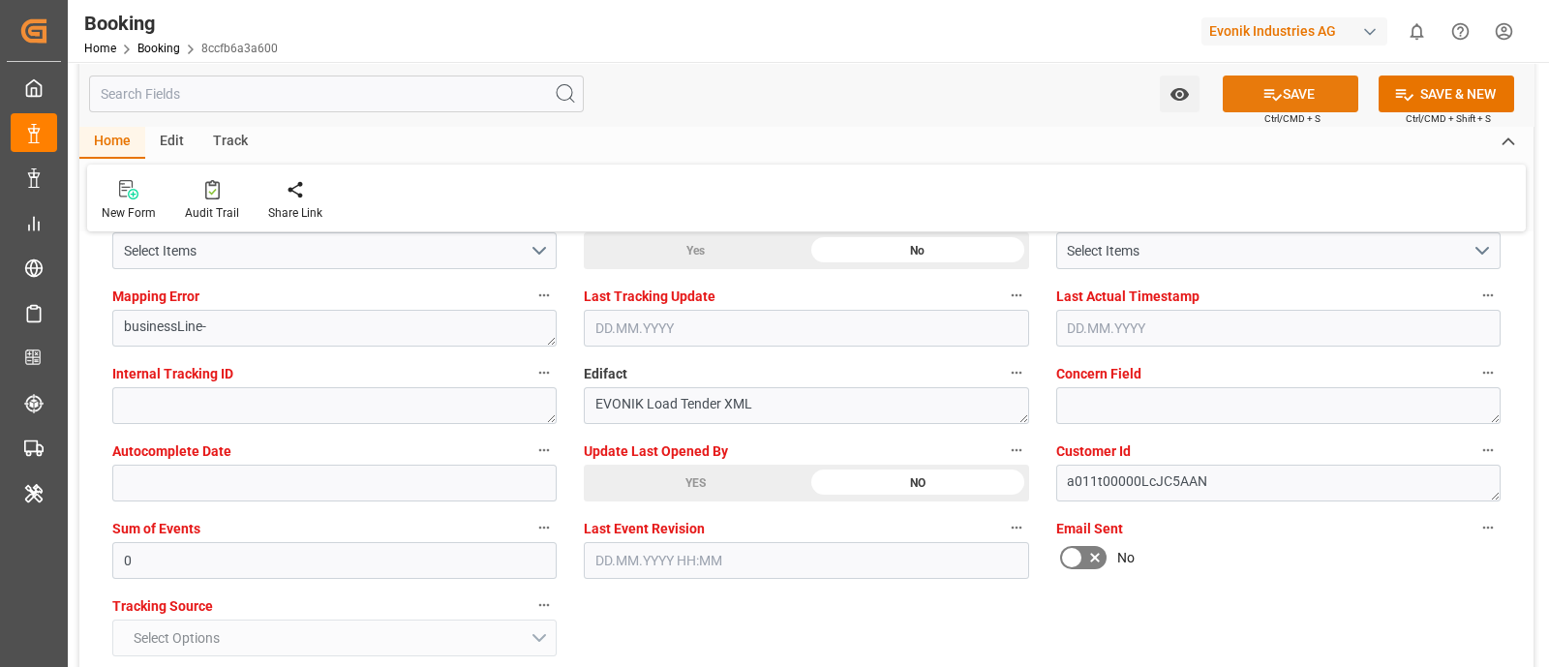
click at [1307, 83] on button "SAVE" at bounding box center [1291, 94] width 136 height 37
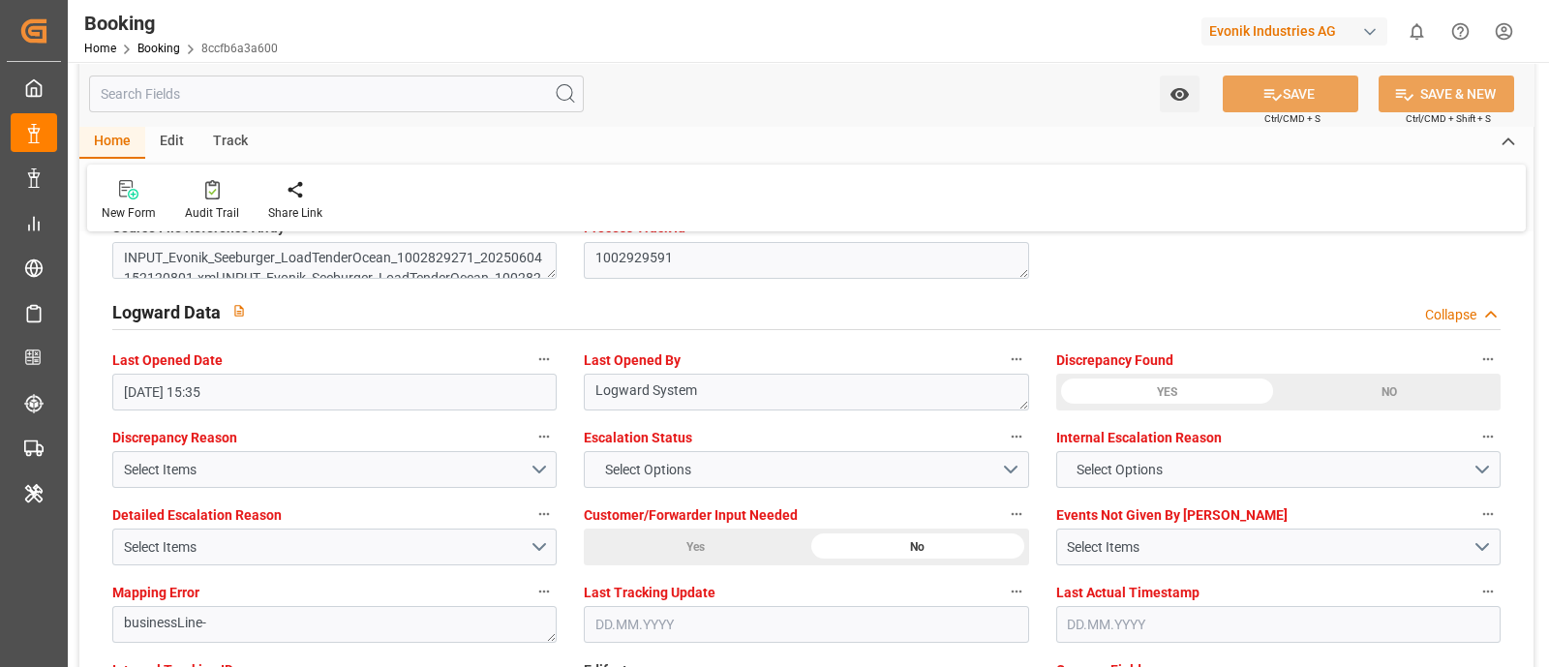
scroll to position [2541, 0]
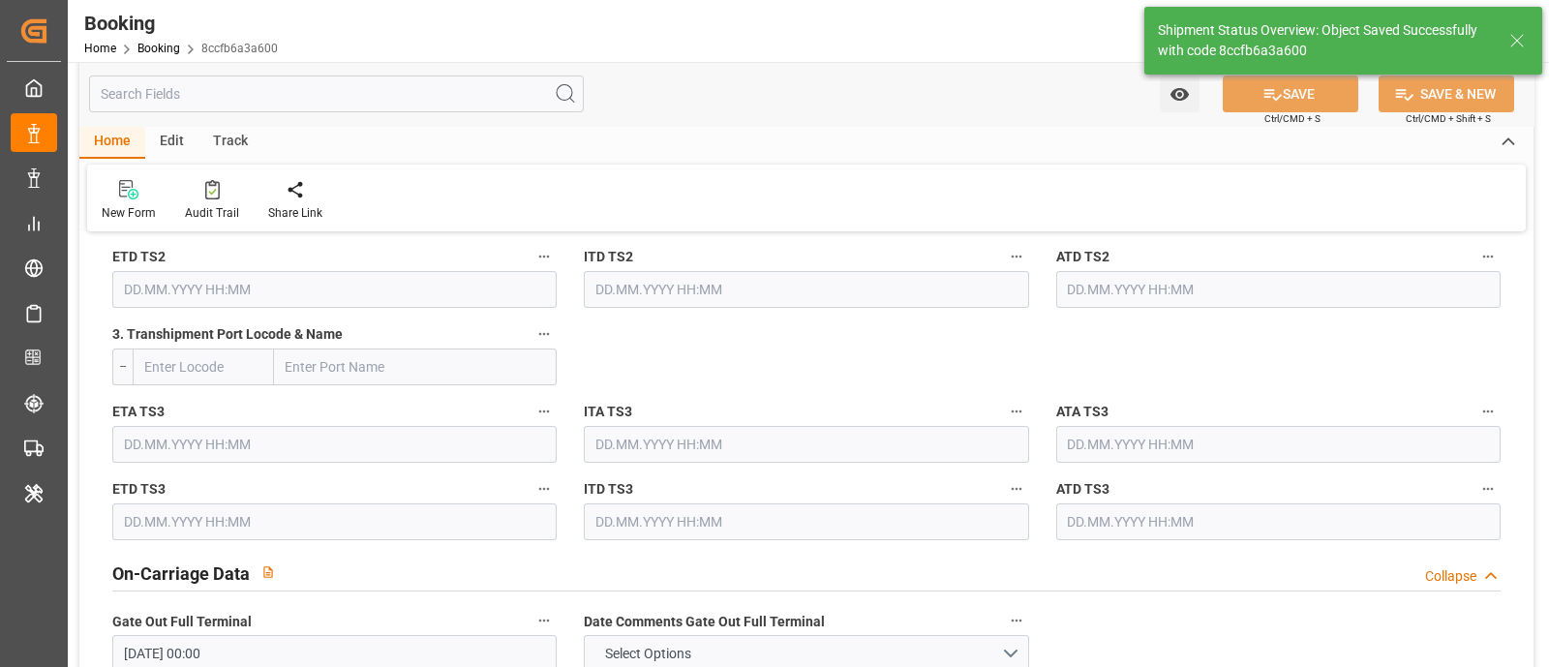
type input "48"
type input "[DATE] 00:00"
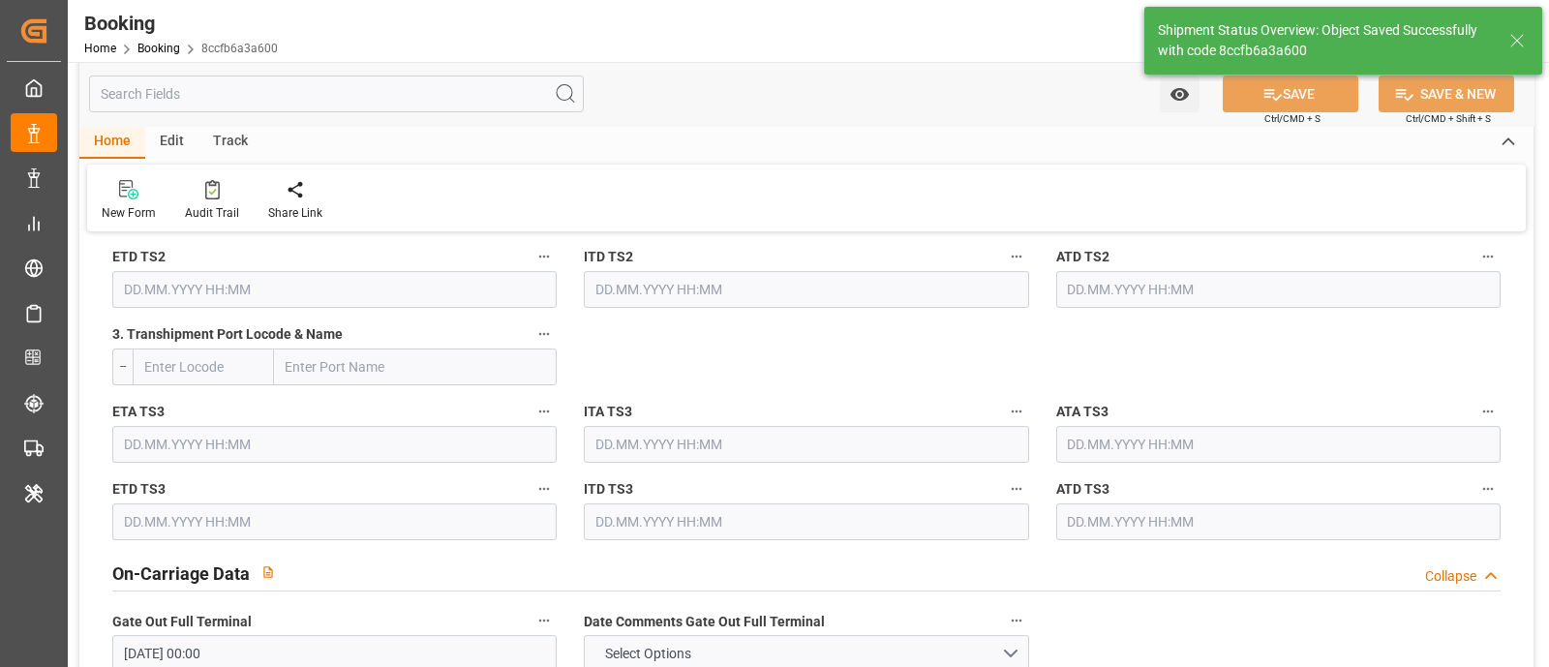
type input "05.09.2025 07:19"
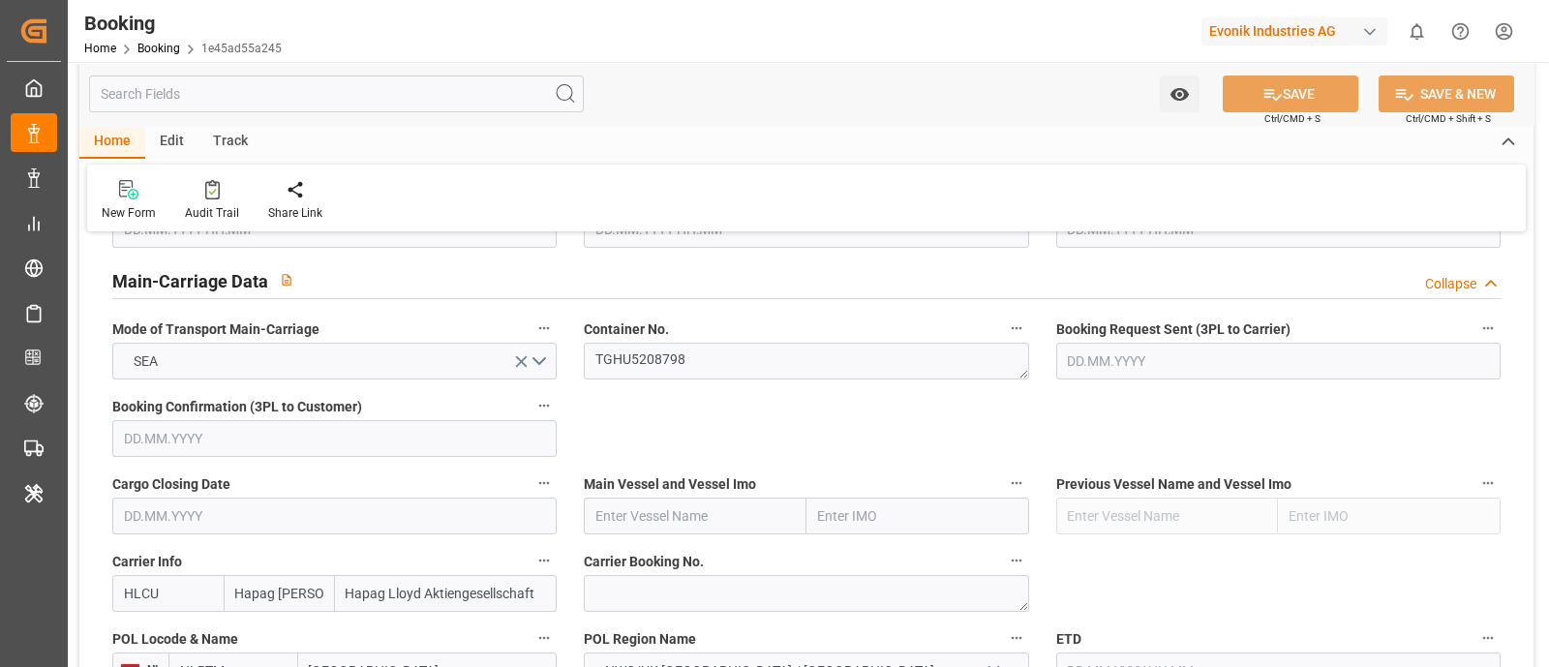
scroll to position [1210, 0]
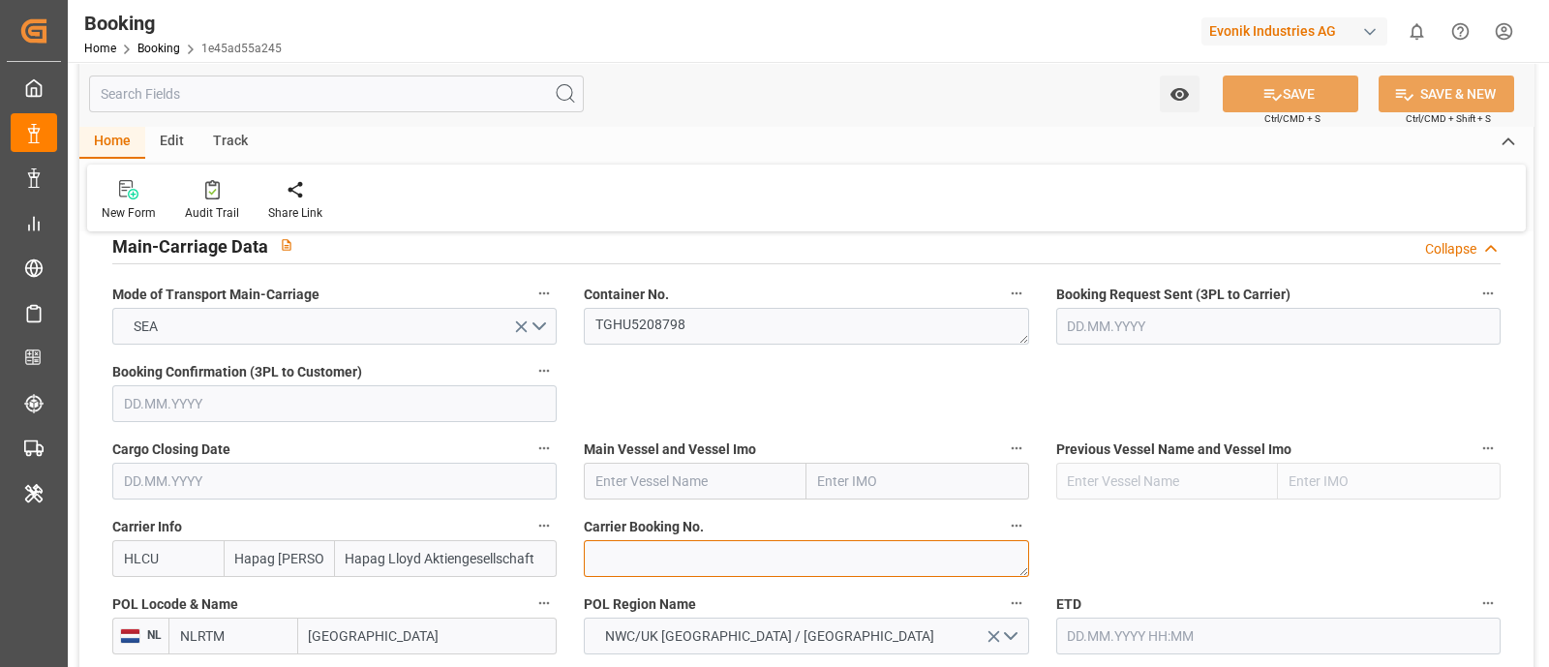
click at [621, 563] on textarea at bounding box center [806, 558] width 444 height 37
paste textarea "16397180"
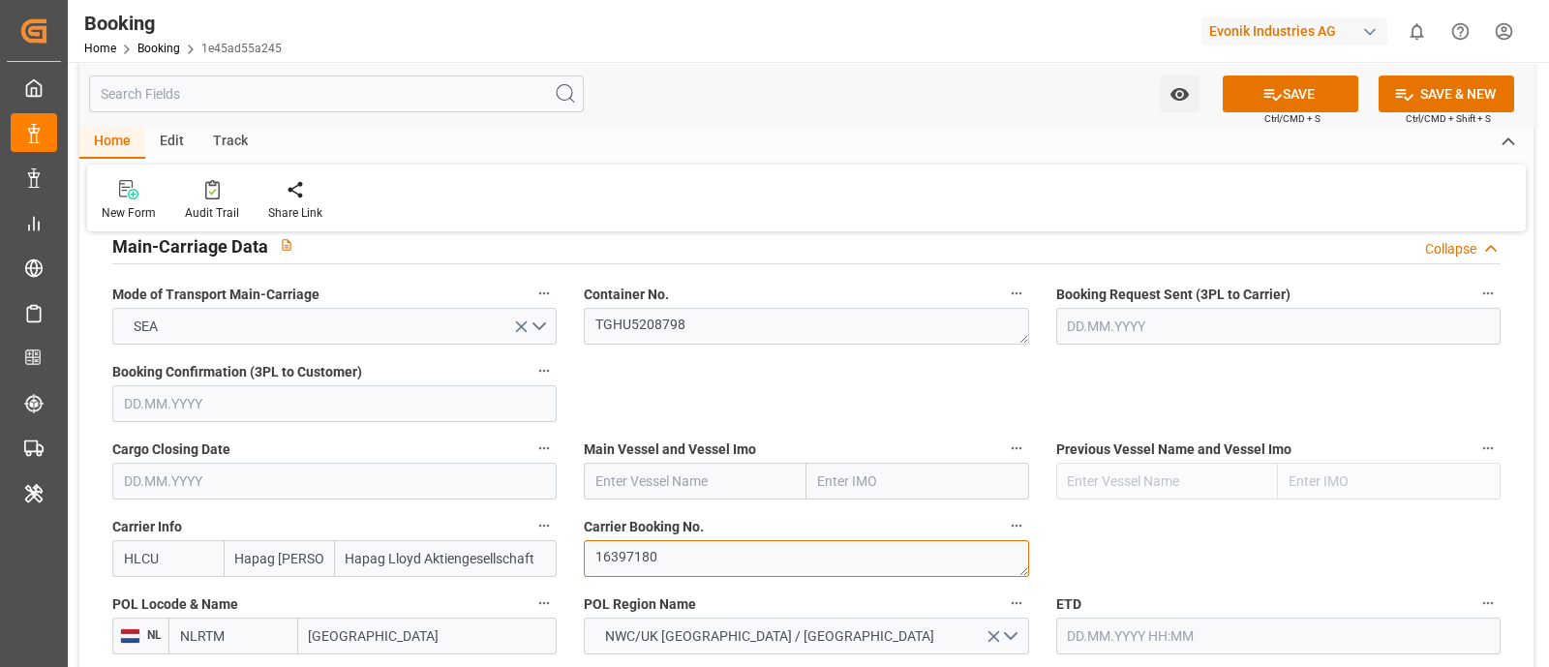
click at [596, 566] on textarea "16397180" at bounding box center [806, 558] width 444 height 37
type textarea "16397180"
click at [620, 494] on input "text" at bounding box center [695, 481] width 223 height 37
paste input "PAGE"
type input "PAGE"
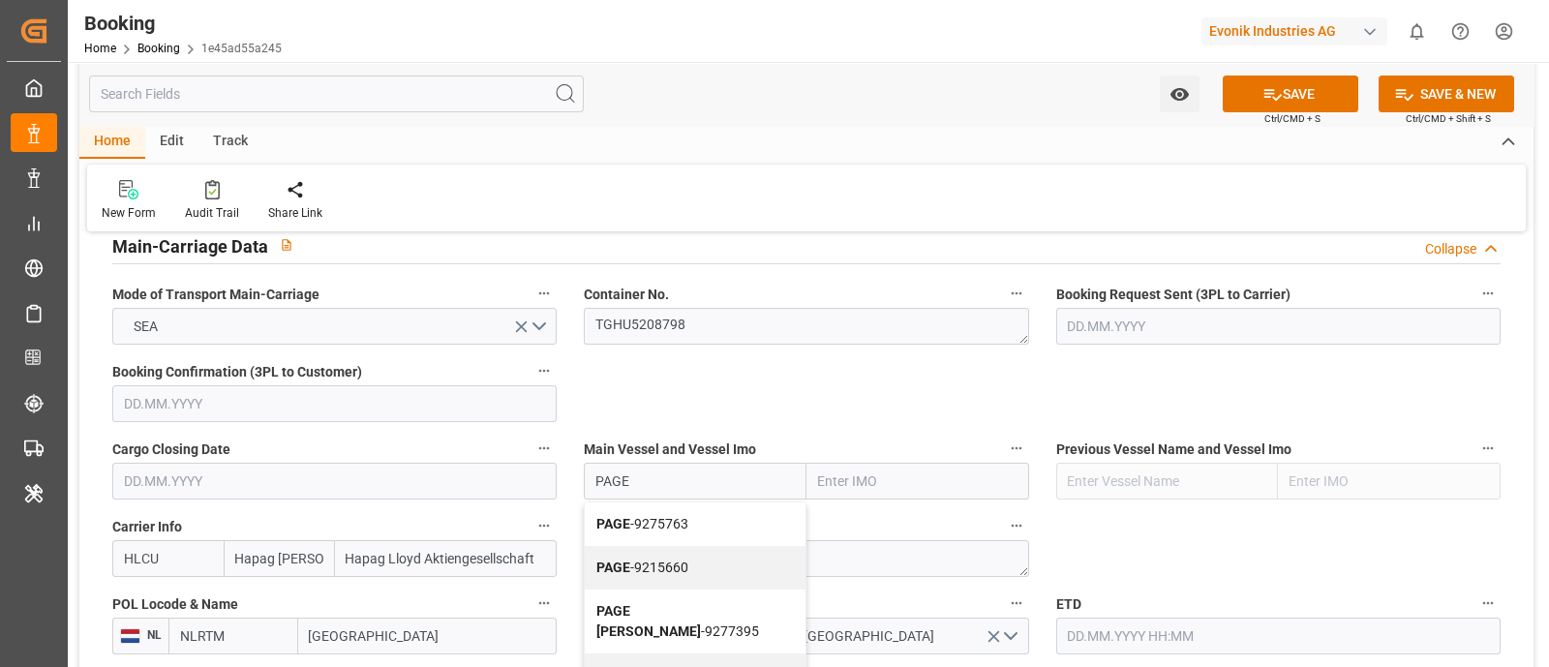
click at [639, 520] on span "PAGE - 9275763" at bounding box center [642, 523] width 92 height 15
type input "9275763"
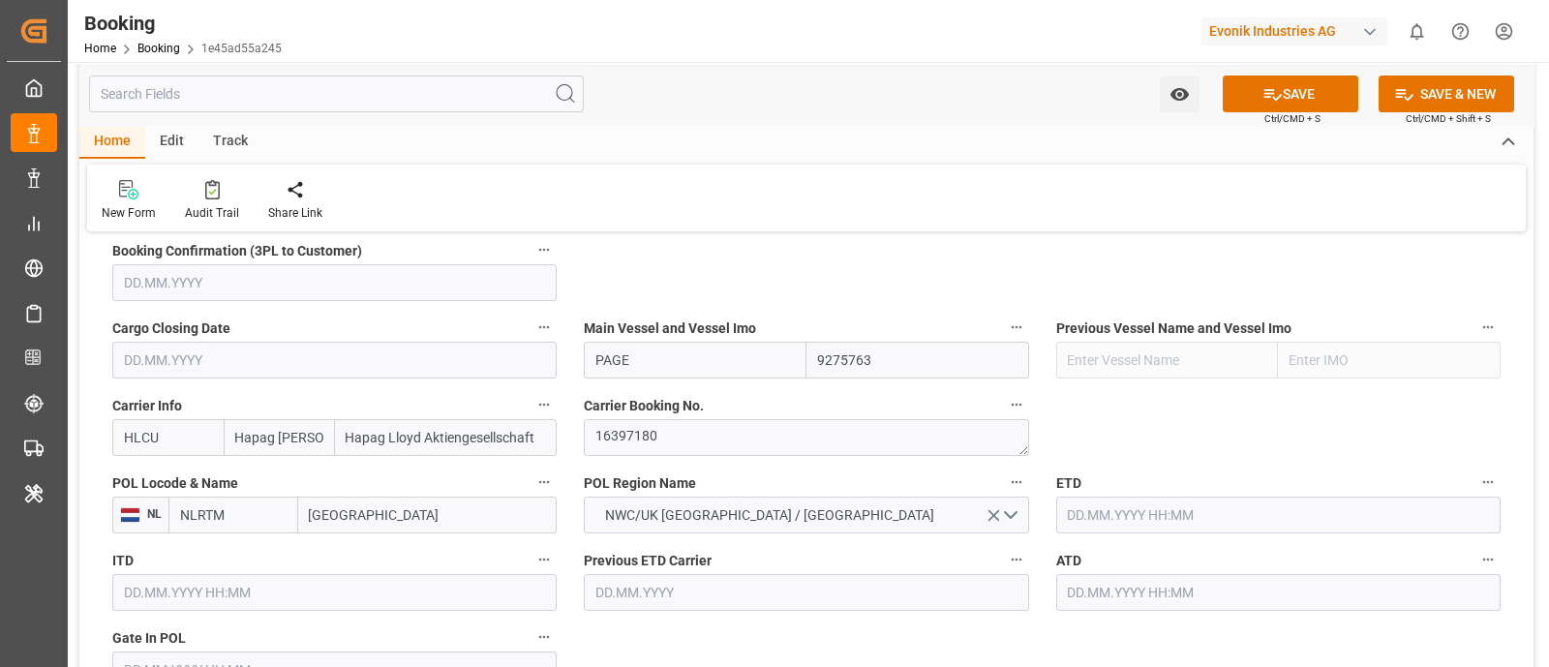
scroll to position [1452, 0]
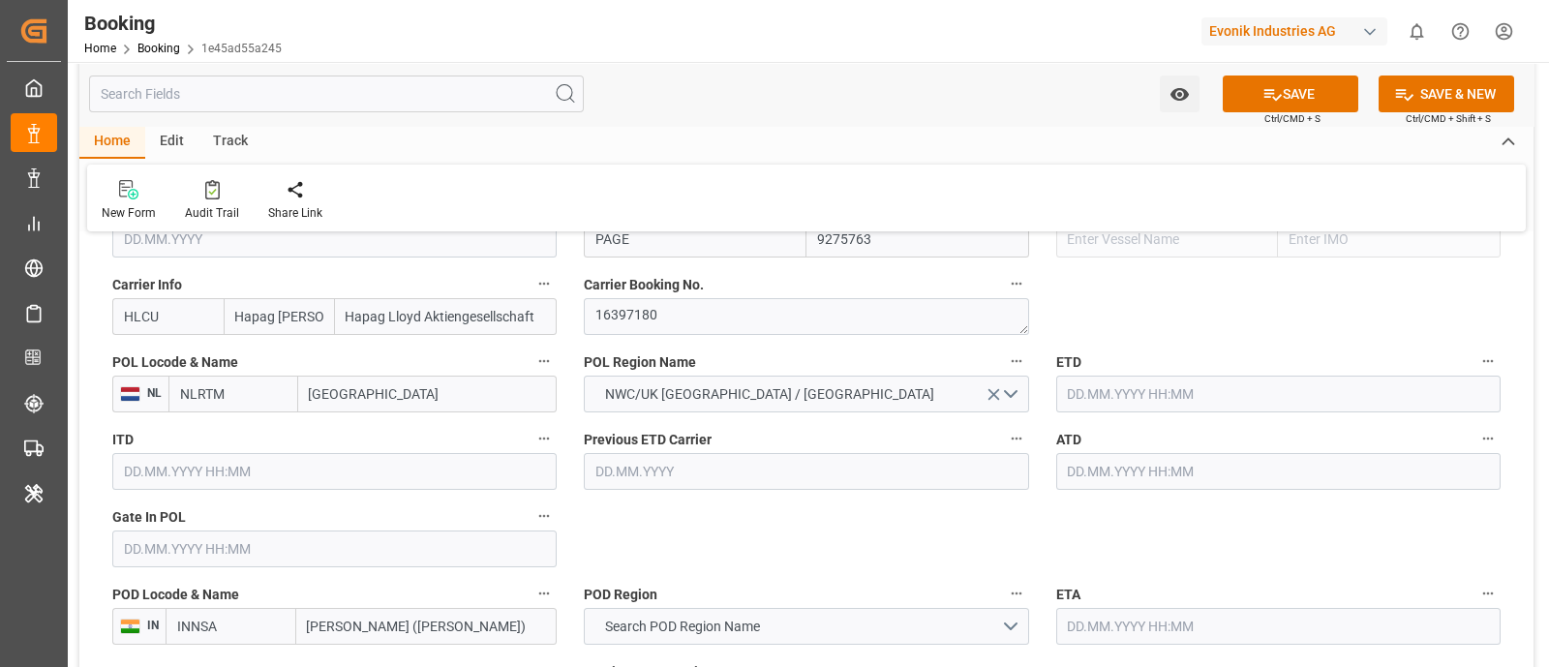
type input "PAGE"
click at [345, 392] on input "[GEOGRAPHIC_DATA]" at bounding box center [427, 394] width 259 height 37
paste input "[GEOGRAPHIC_DATA]"
type input "[GEOGRAPHIC_DATA]"
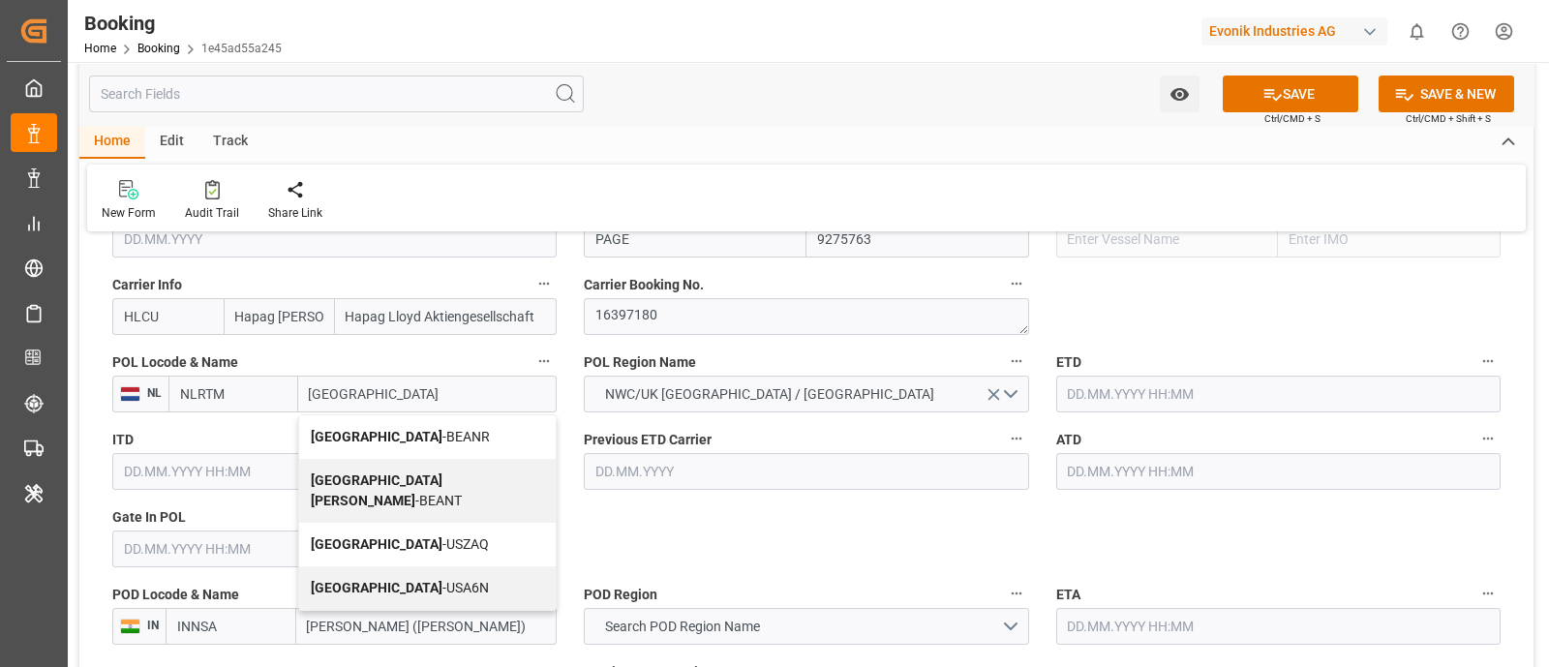
click at [368, 446] on div "Antwerp - BEANR" at bounding box center [427, 437] width 257 height 44
type input "BEANR"
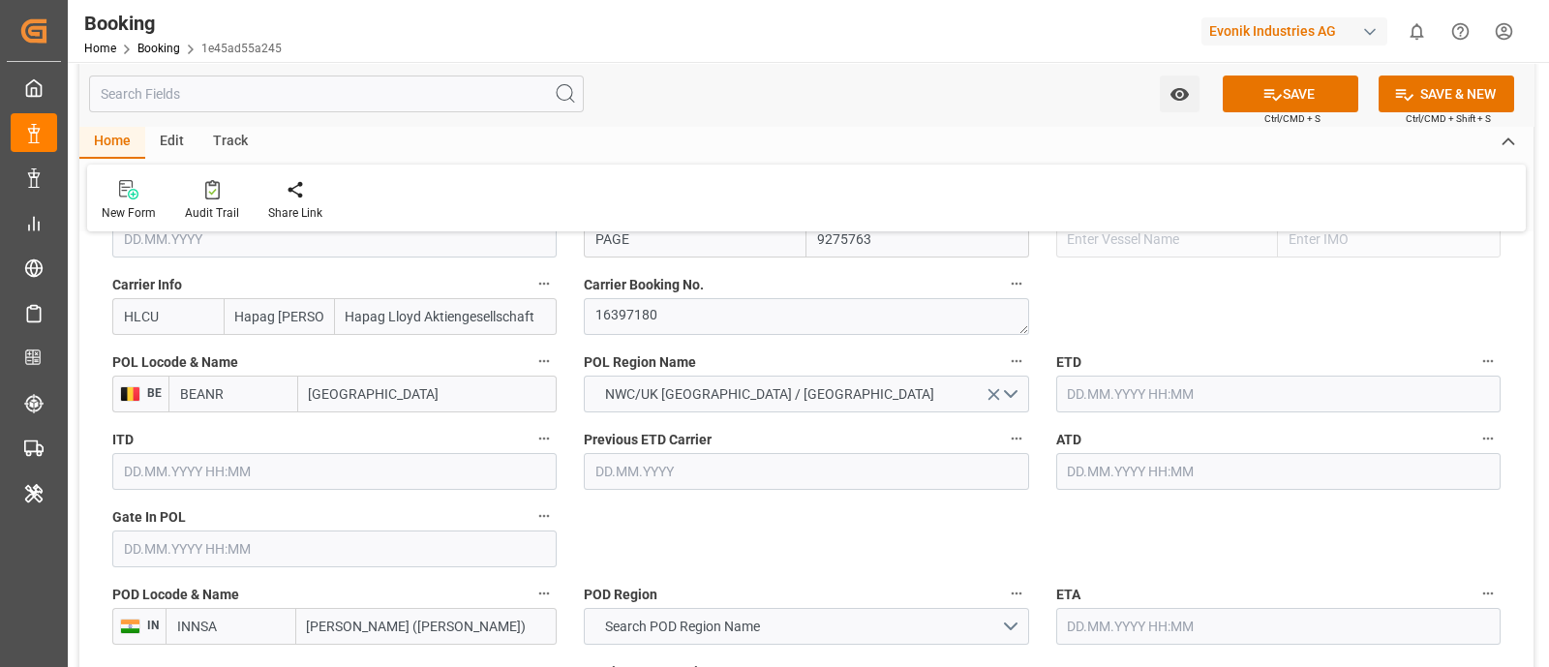
type input "[GEOGRAPHIC_DATA]"
click at [164, 546] on input "text" at bounding box center [334, 548] width 444 height 37
paste input "[DATE]"
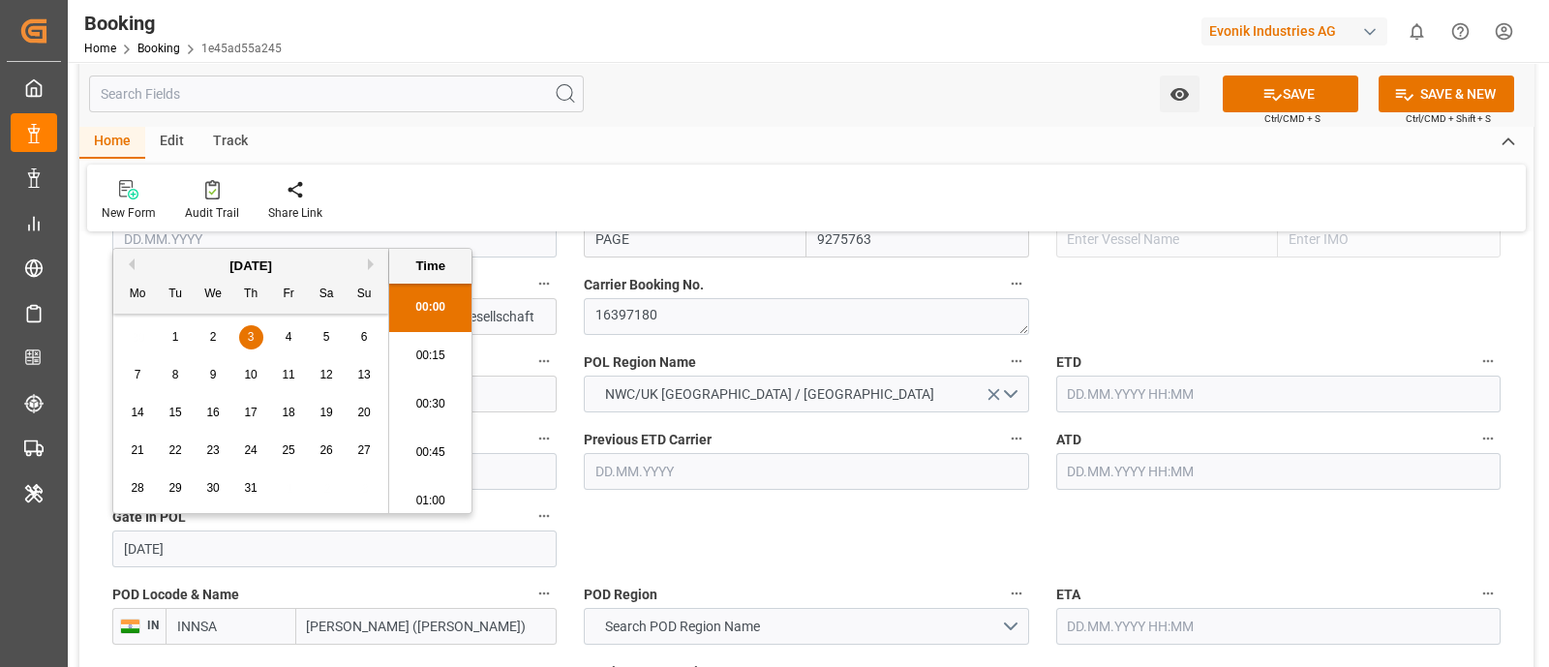
scroll to position [2377, 0]
click at [1112, 399] on input "text" at bounding box center [1278, 394] width 444 height 37
type input "[DATE] 00:00"
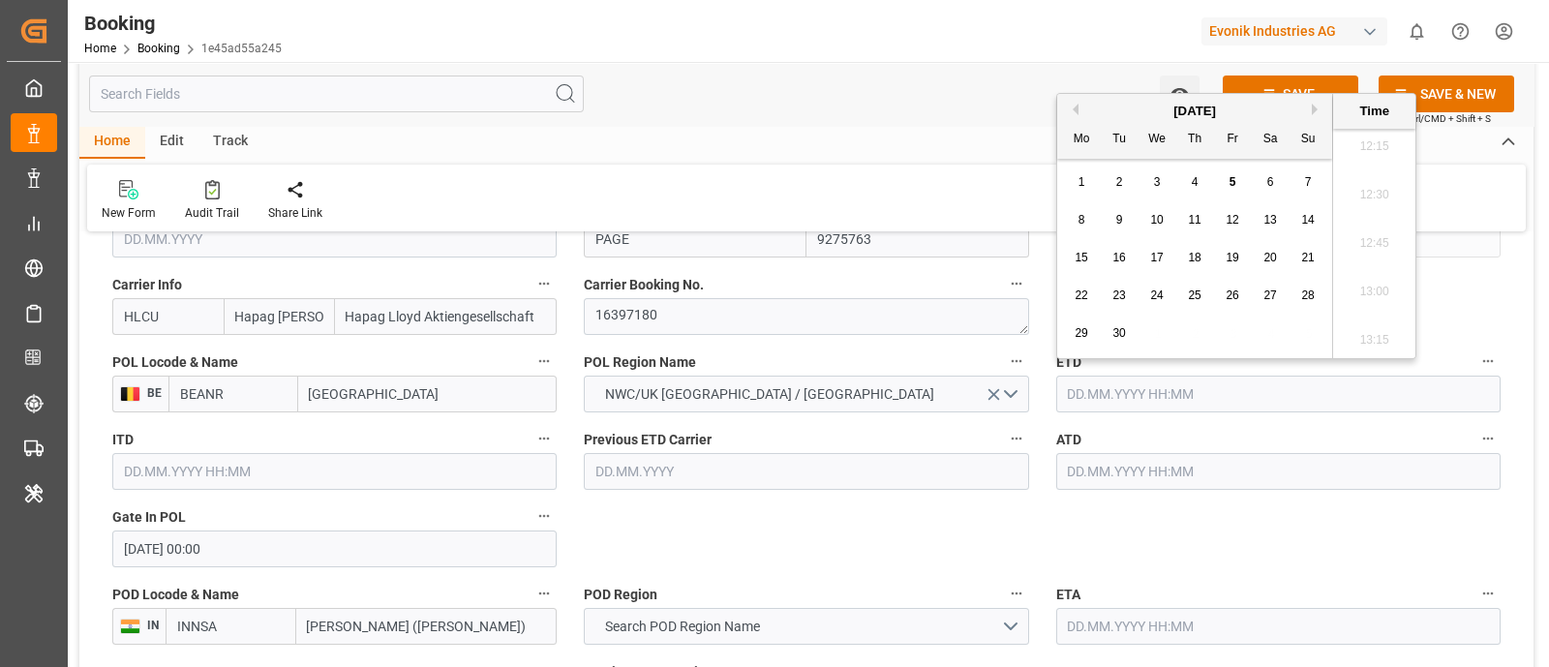
paste input "[DATE]"
click at [1120, 472] on input "text" at bounding box center [1278, 471] width 444 height 37
type input "[DATE] 00:00"
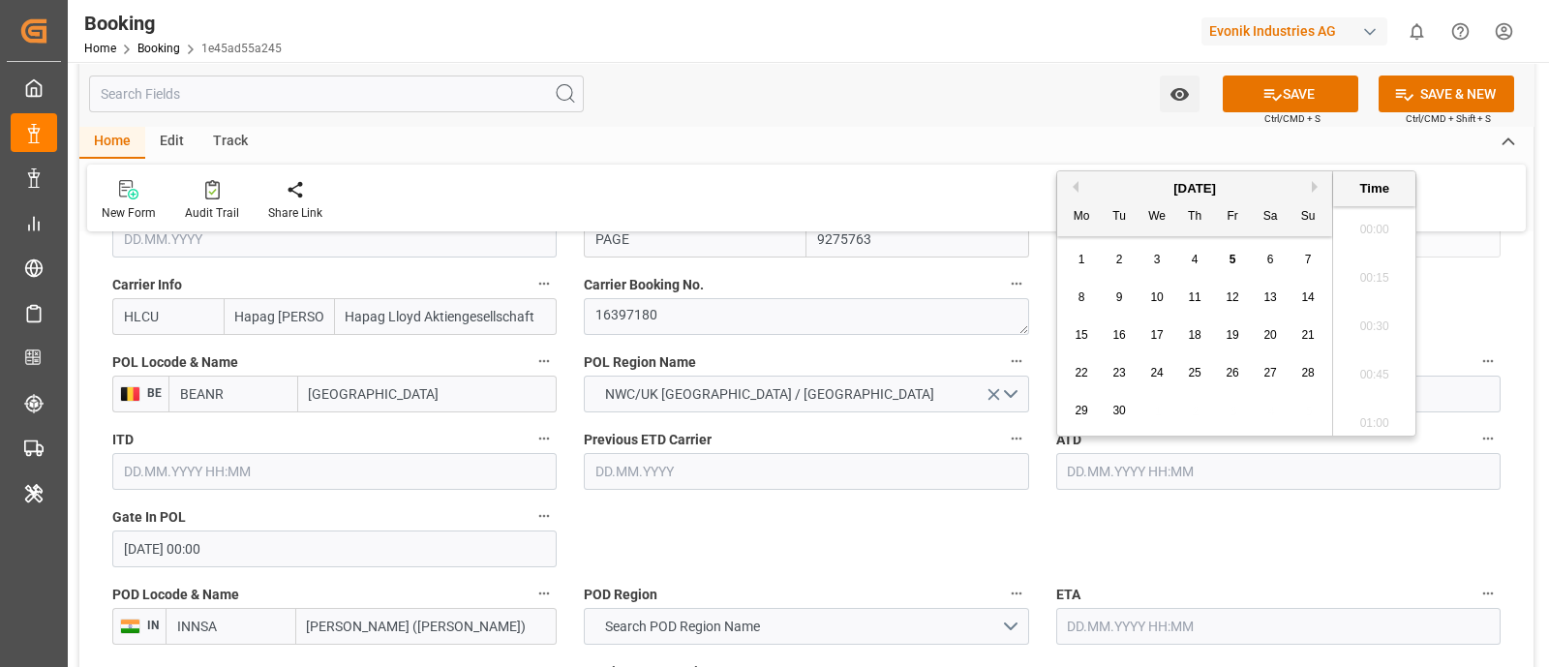
paste input "[DATE]"
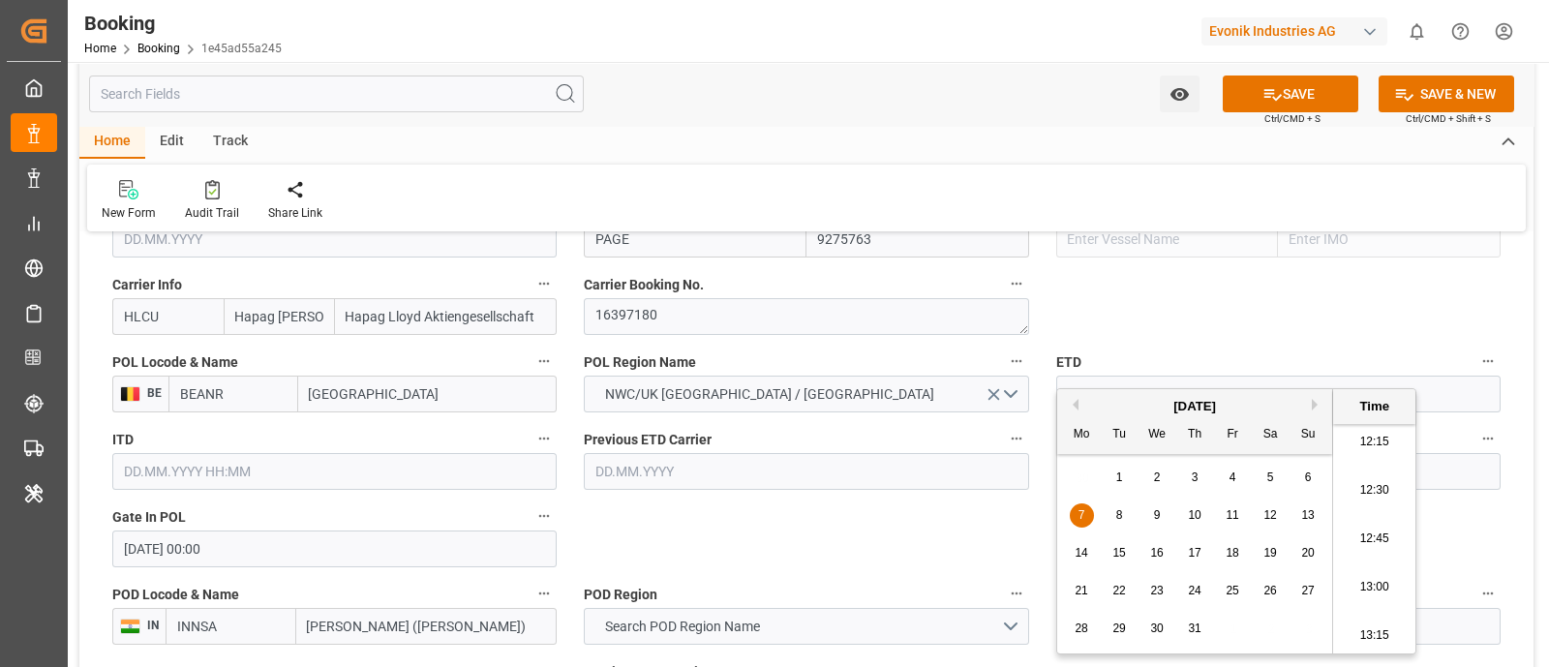
scroll to position [1572, 0]
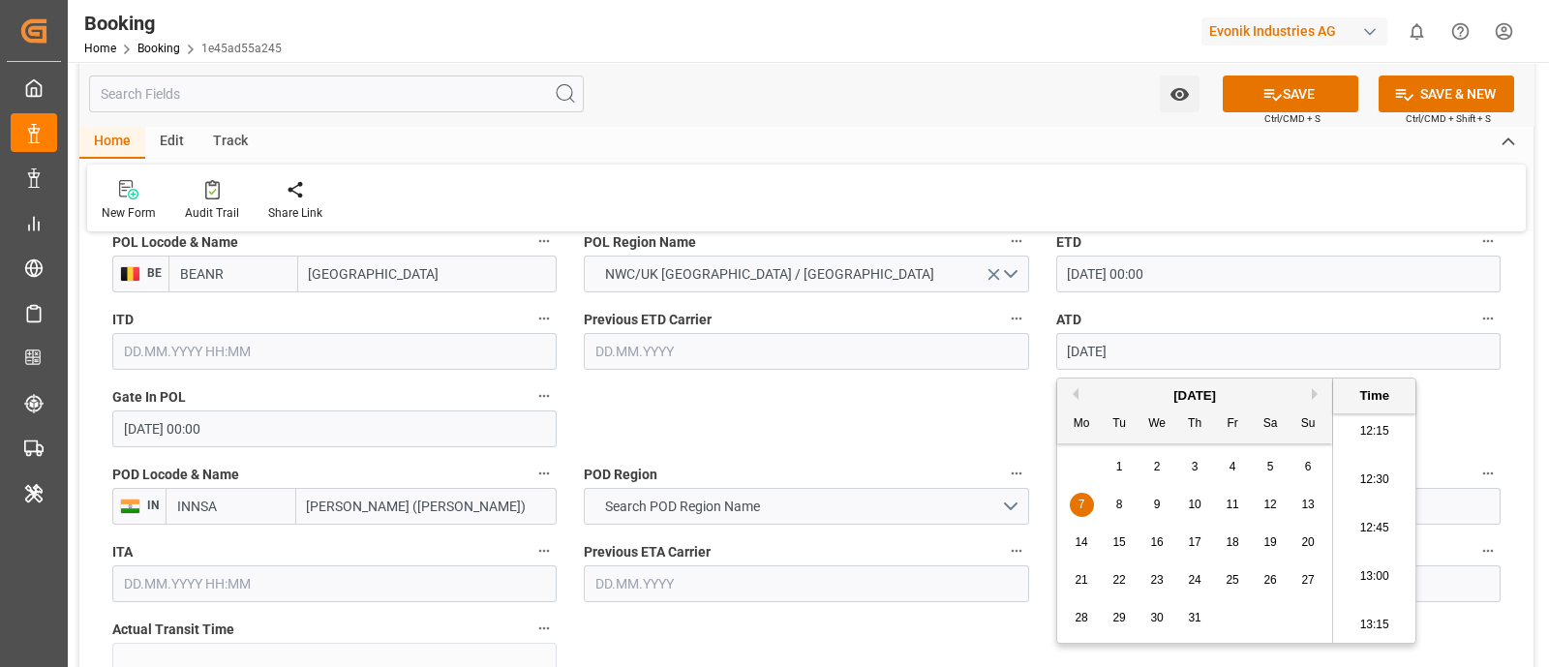
type input "[DATE] 00:00"
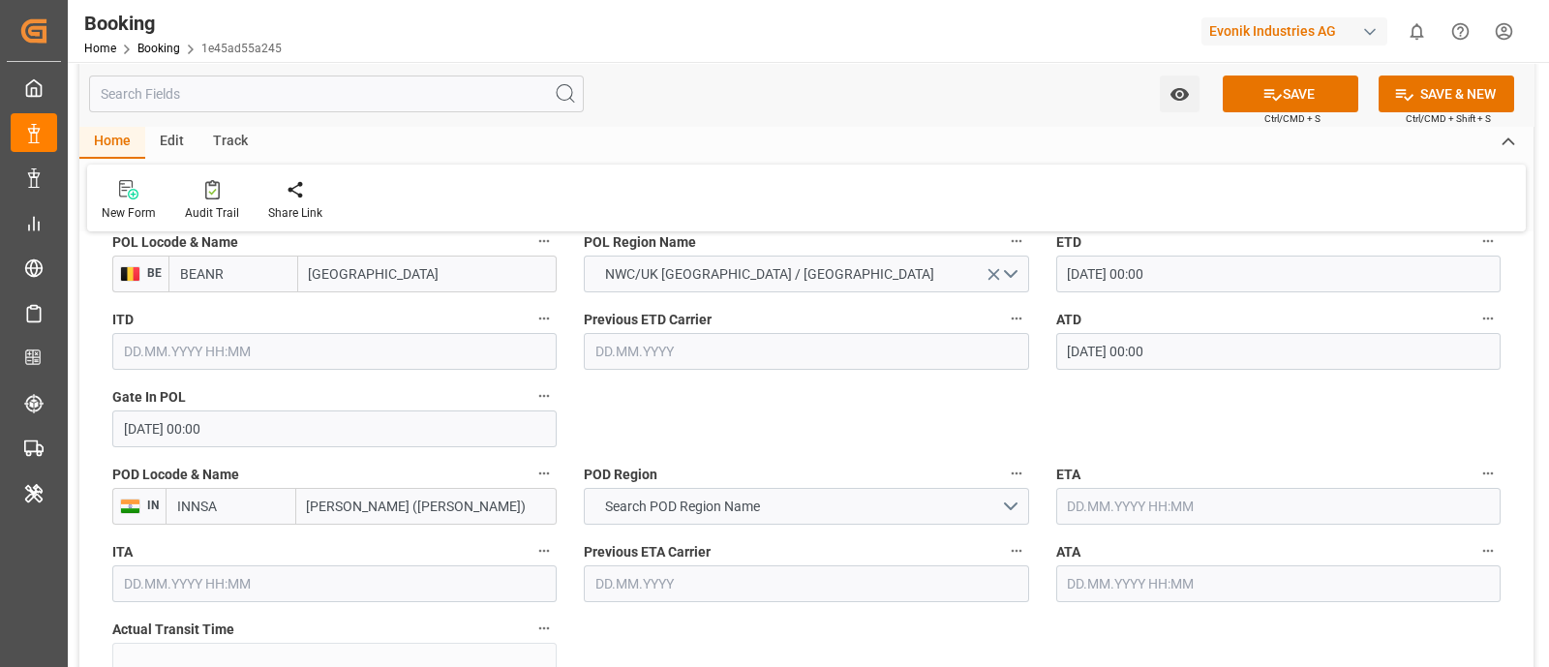
click at [1083, 503] on input "text" at bounding box center [1278, 506] width 444 height 37
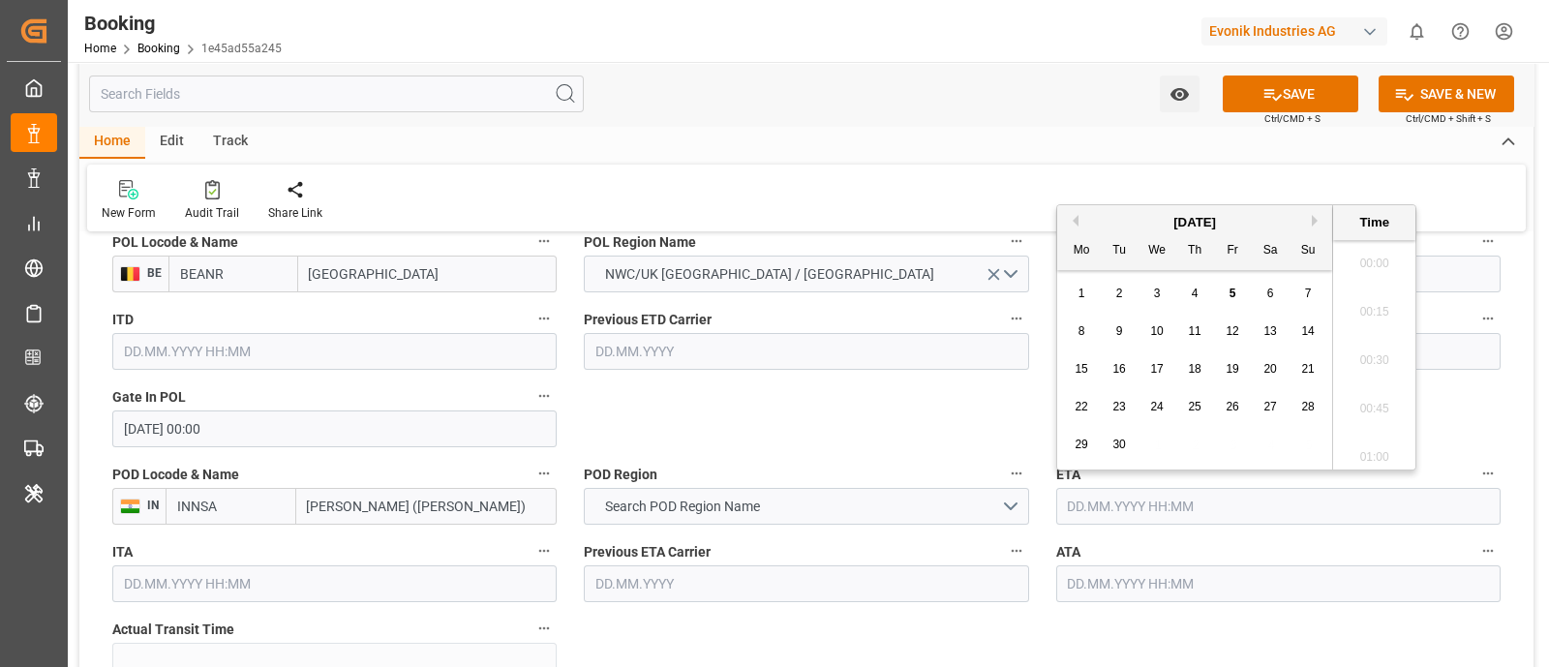
scroll to position [2377, 0]
paste input "[DATE]"
click at [1084, 574] on input "text" at bounding box center [1278, 583] width 444 height 37
type input "[DATE] 00:00"
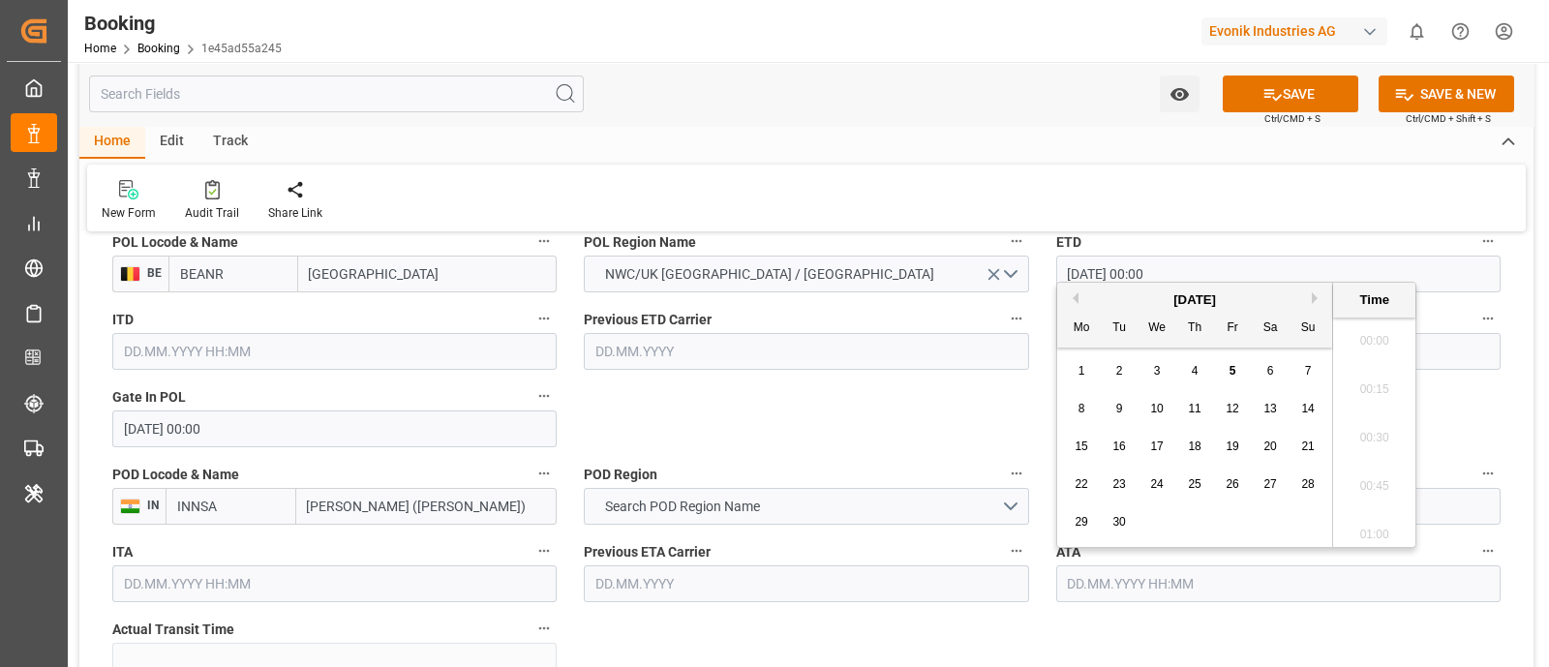
paste input "[DATE]"
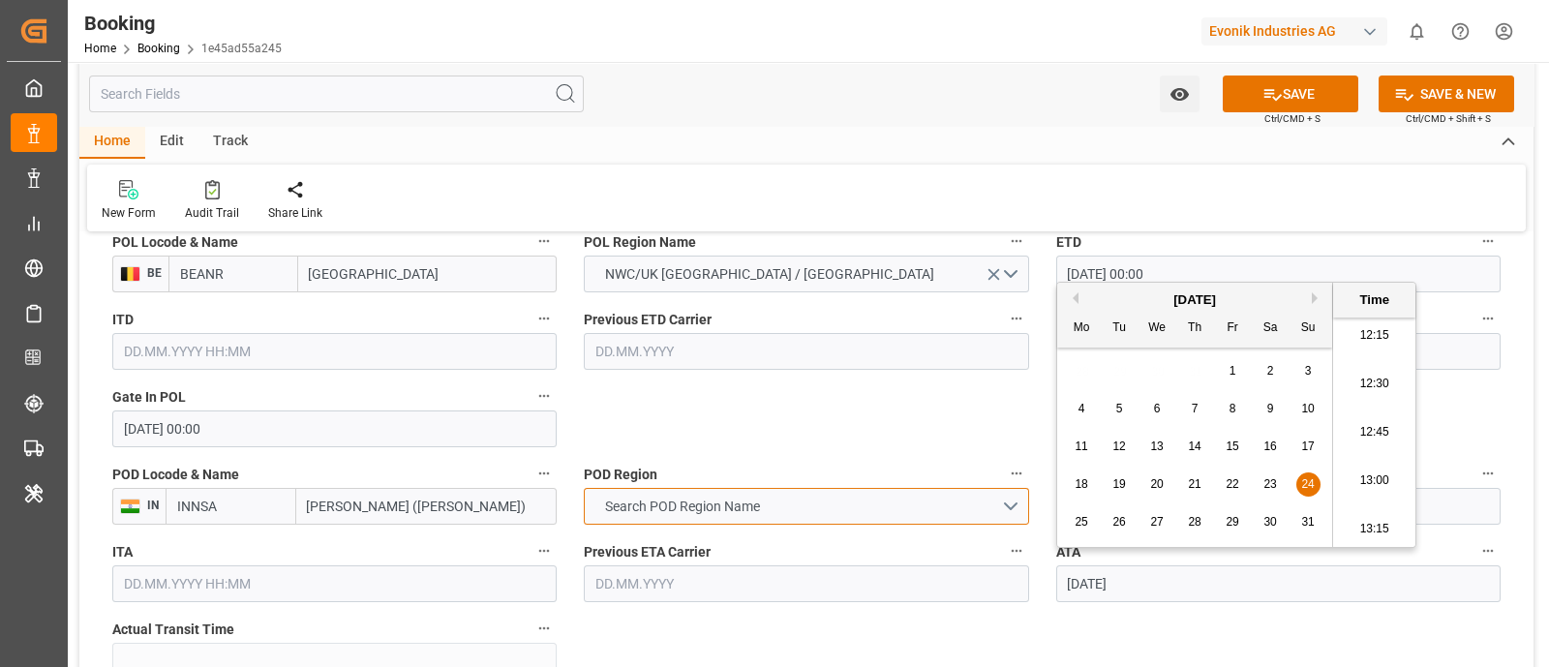
click at [781, 511] on button "Search POD Region Name" at bounding box center [806, 506] width 444 height 37
type input "[DATE] 00:00"
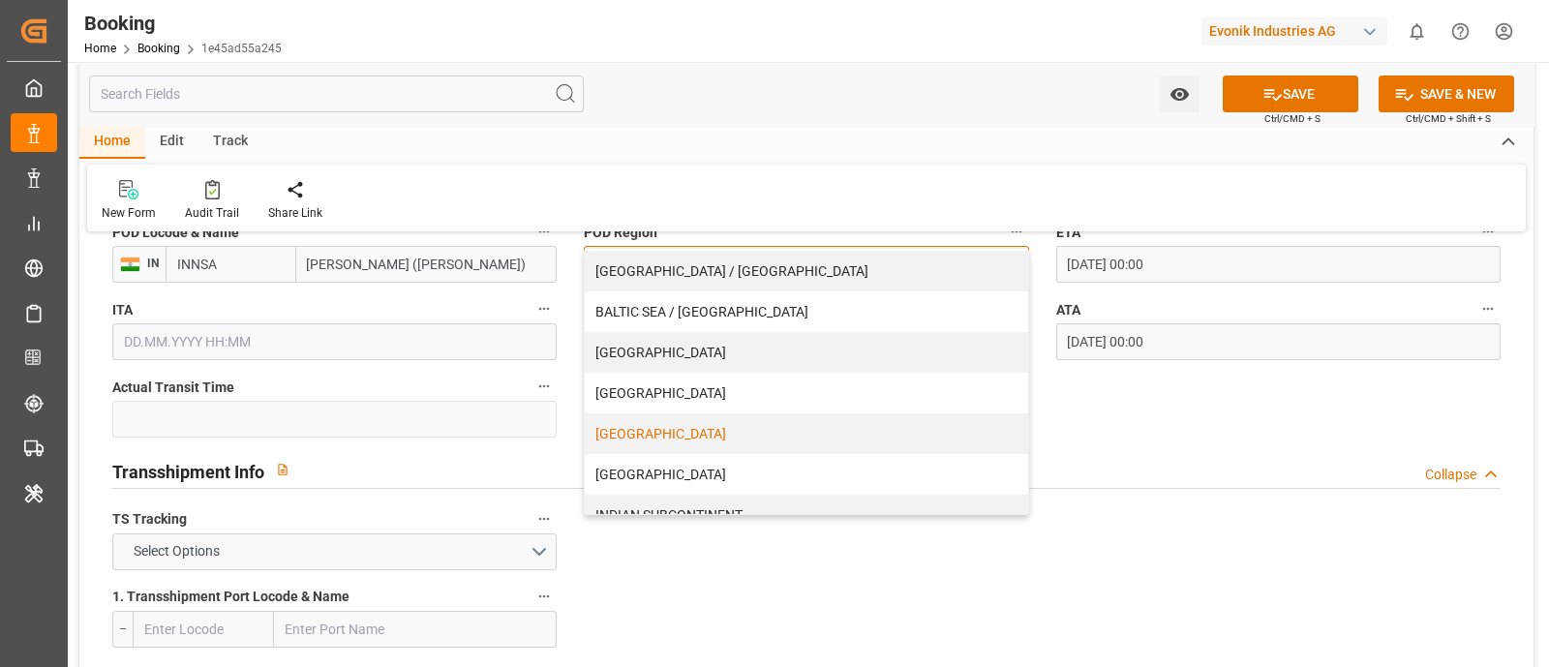
scroll to position [241, 0]
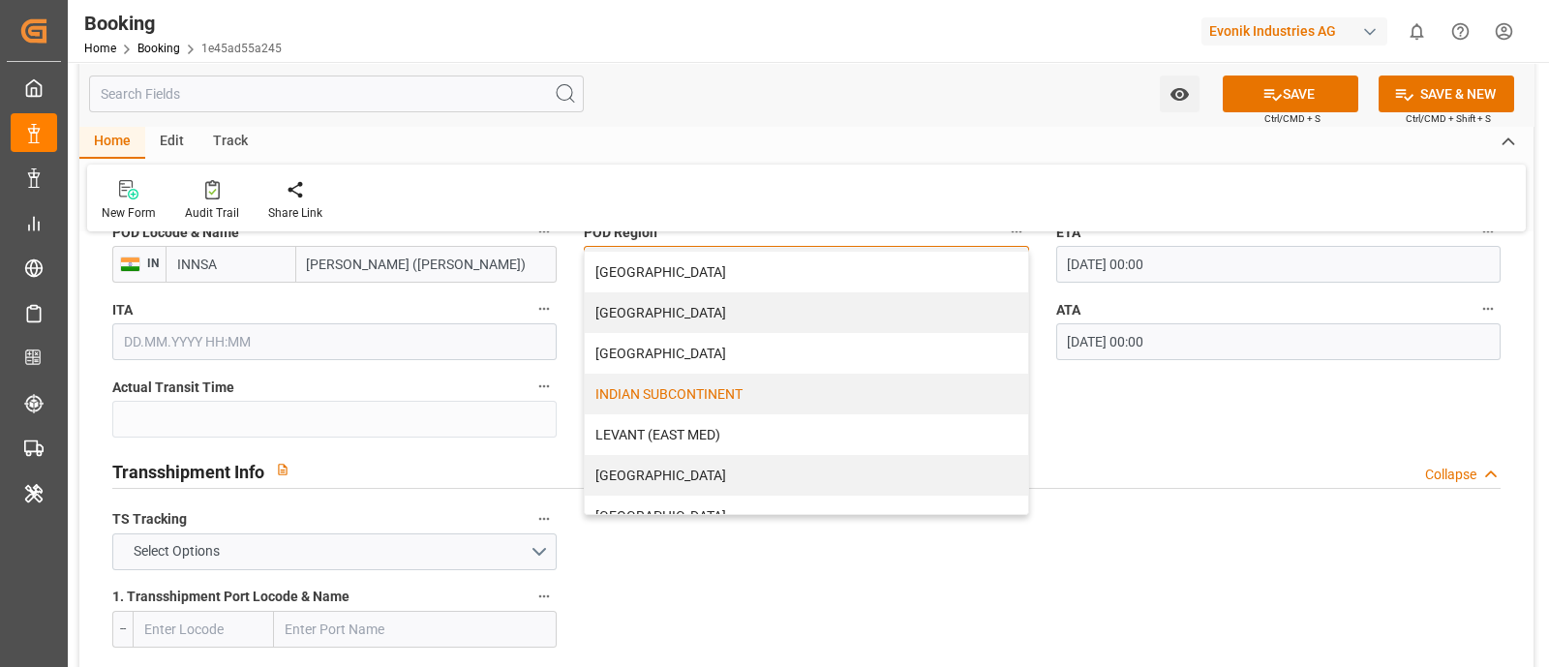
click at [755, 390] on div "INDIAN SUBCONTINENT" at bounding box center [806, 394] width 442 height 41
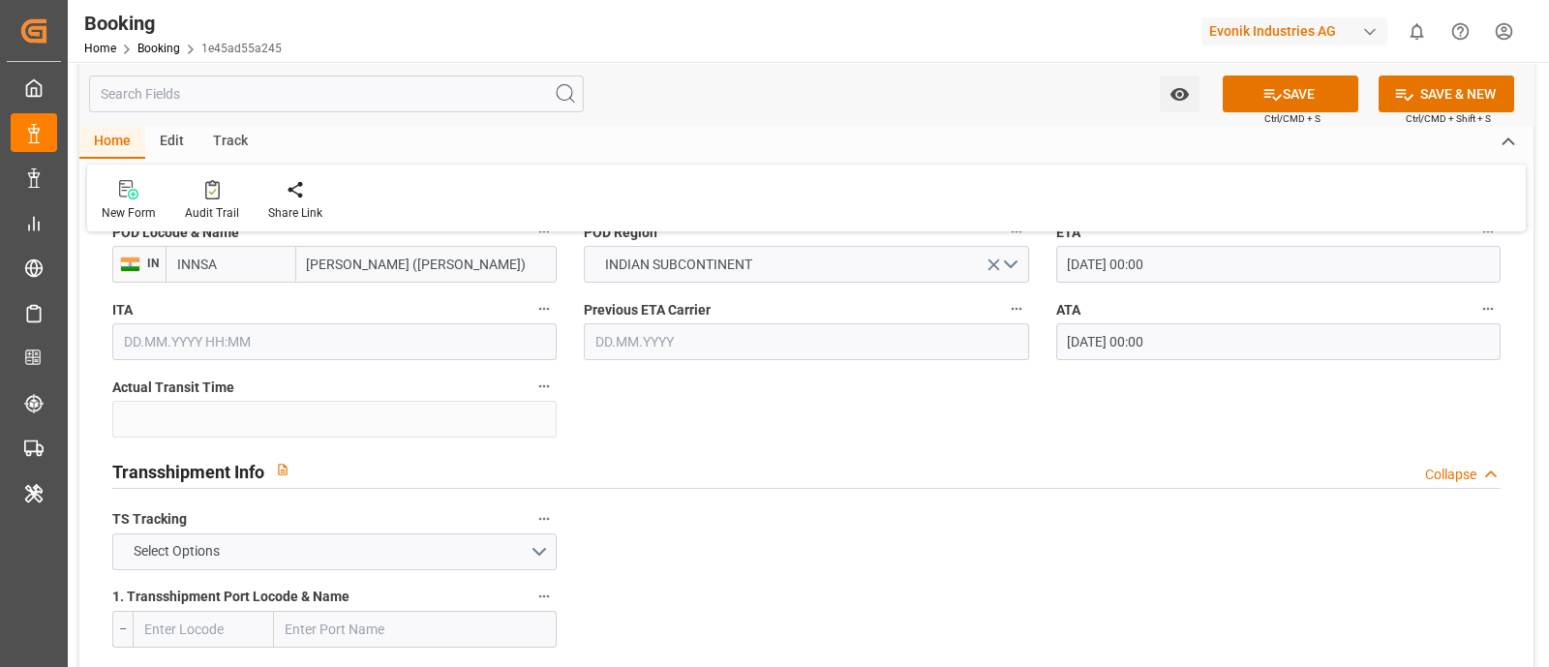
click at [745, 466] on div "Transshipment Info Collapse" at bounding box center [806, 469] width 1388 height 37
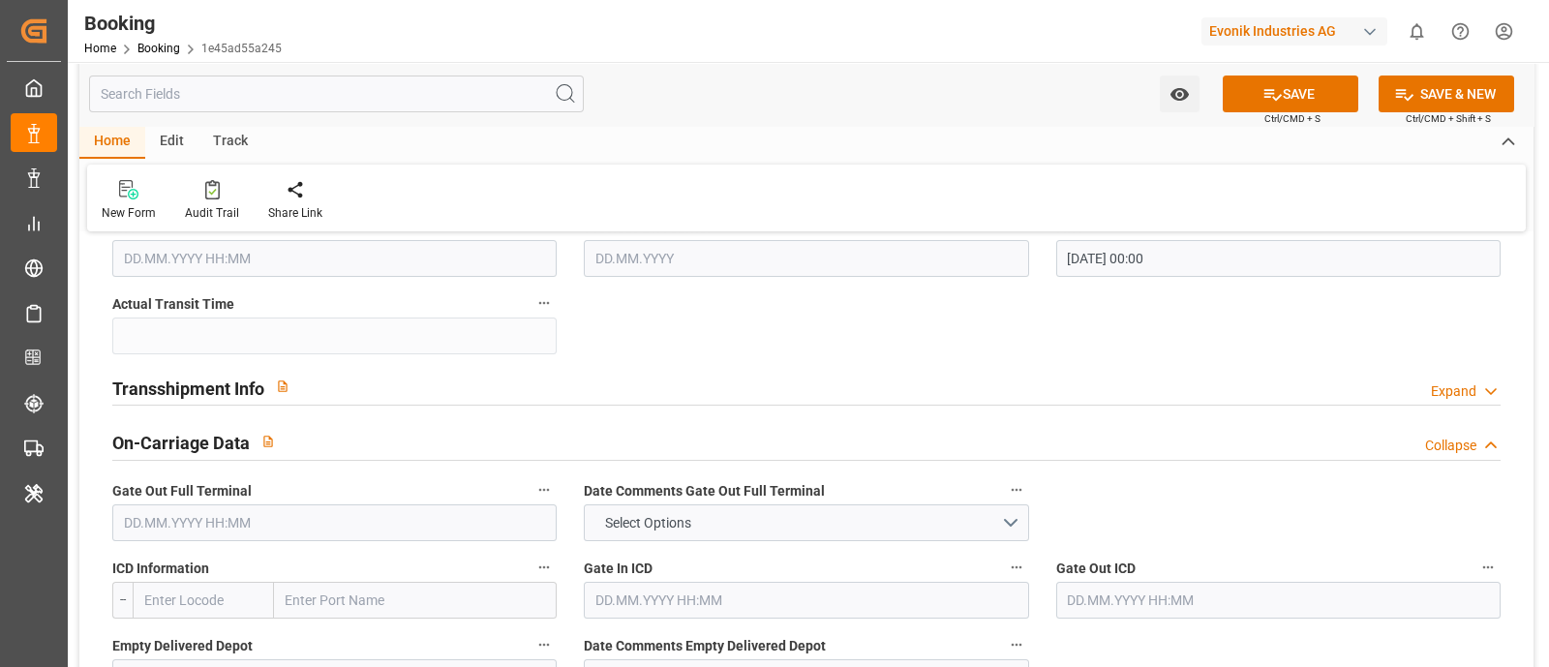
scroll to position [1935, 0]
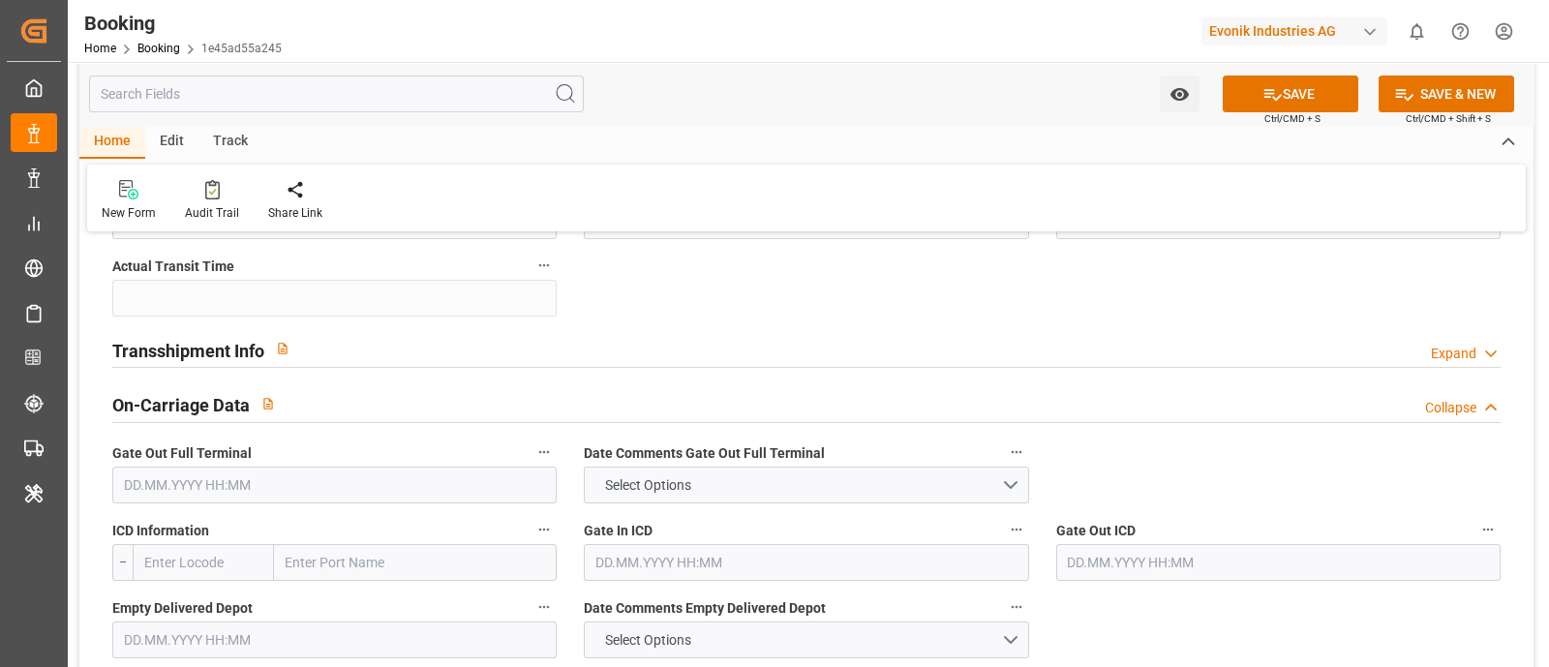
click at [339, 346] on div "Transshipment Info Expand" at bounding box center [806, 348] width 1388 height 37
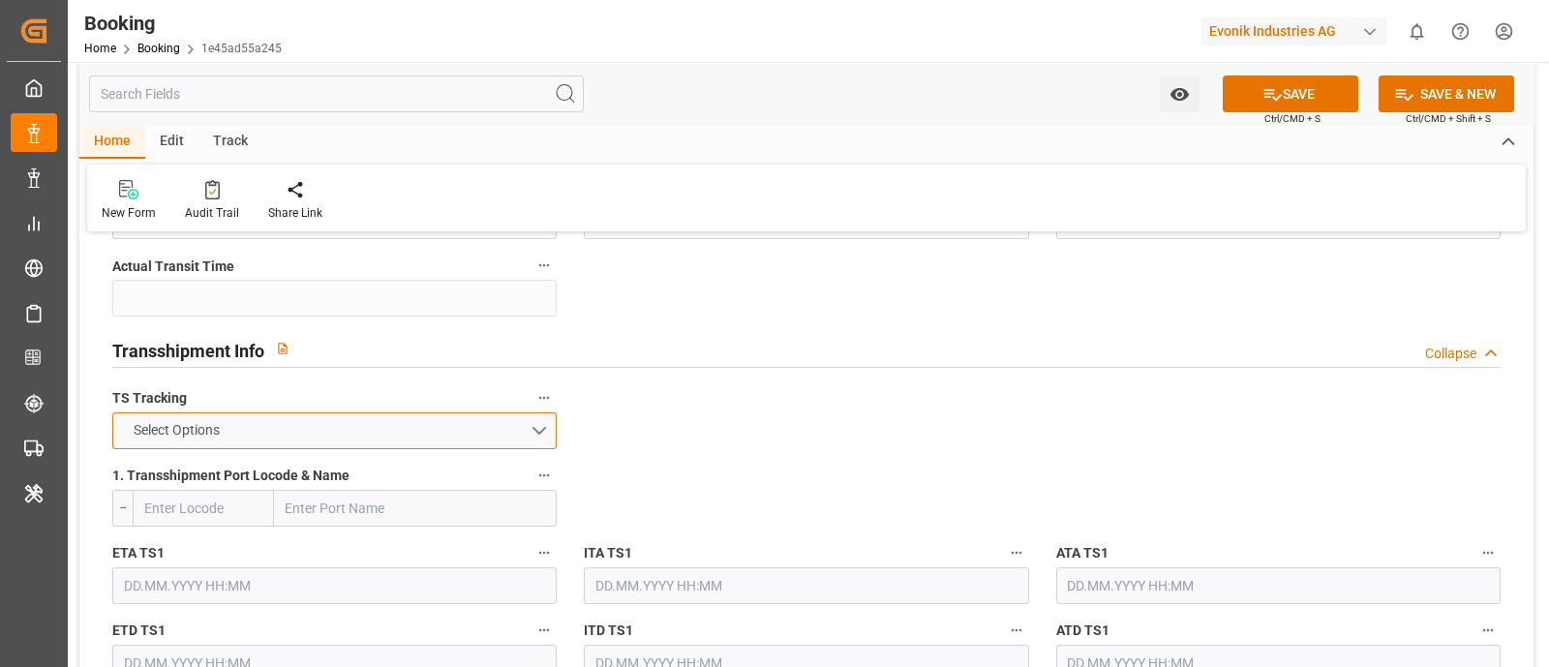
click at [275, 413] on button "Select Options" at bounding box center [334, 430] width 444 height 37
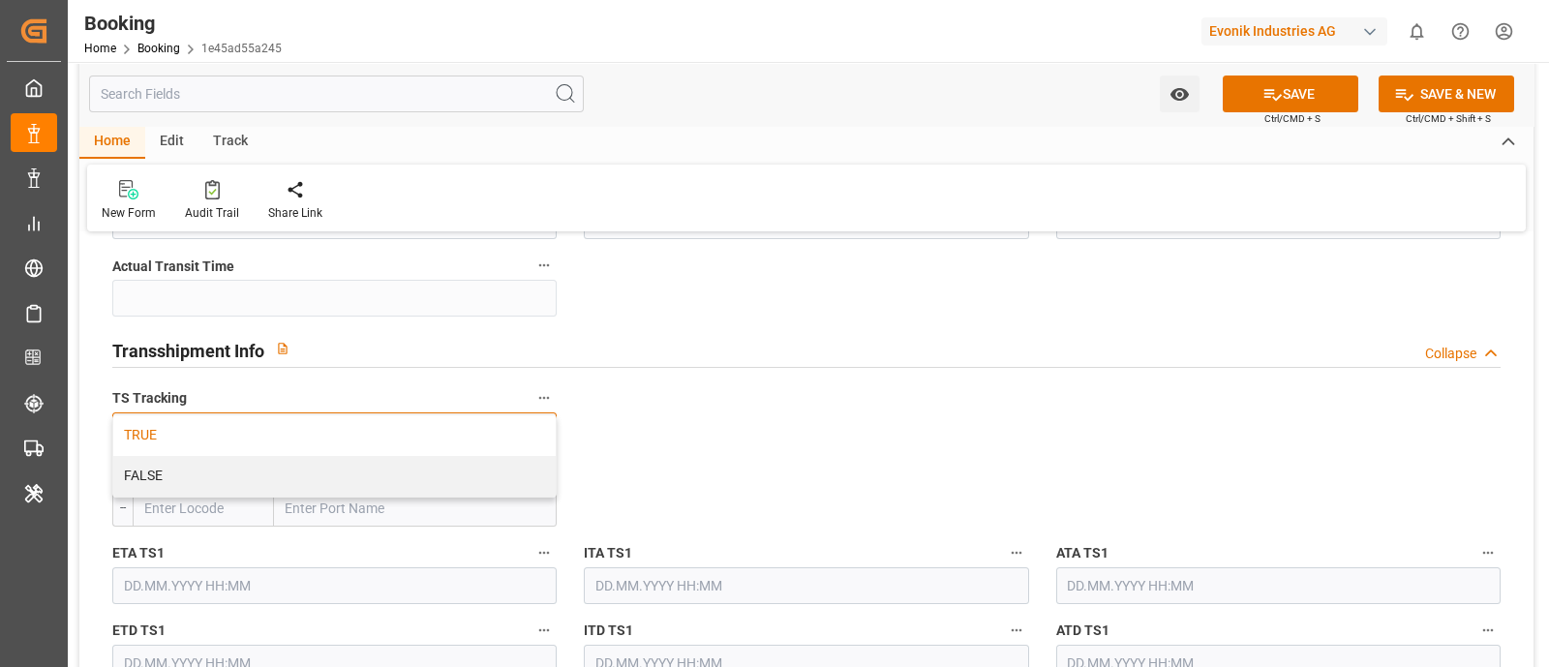
click at [232, 443] on div "TRUE" at bounding box center [334, 435] width 442 height 41
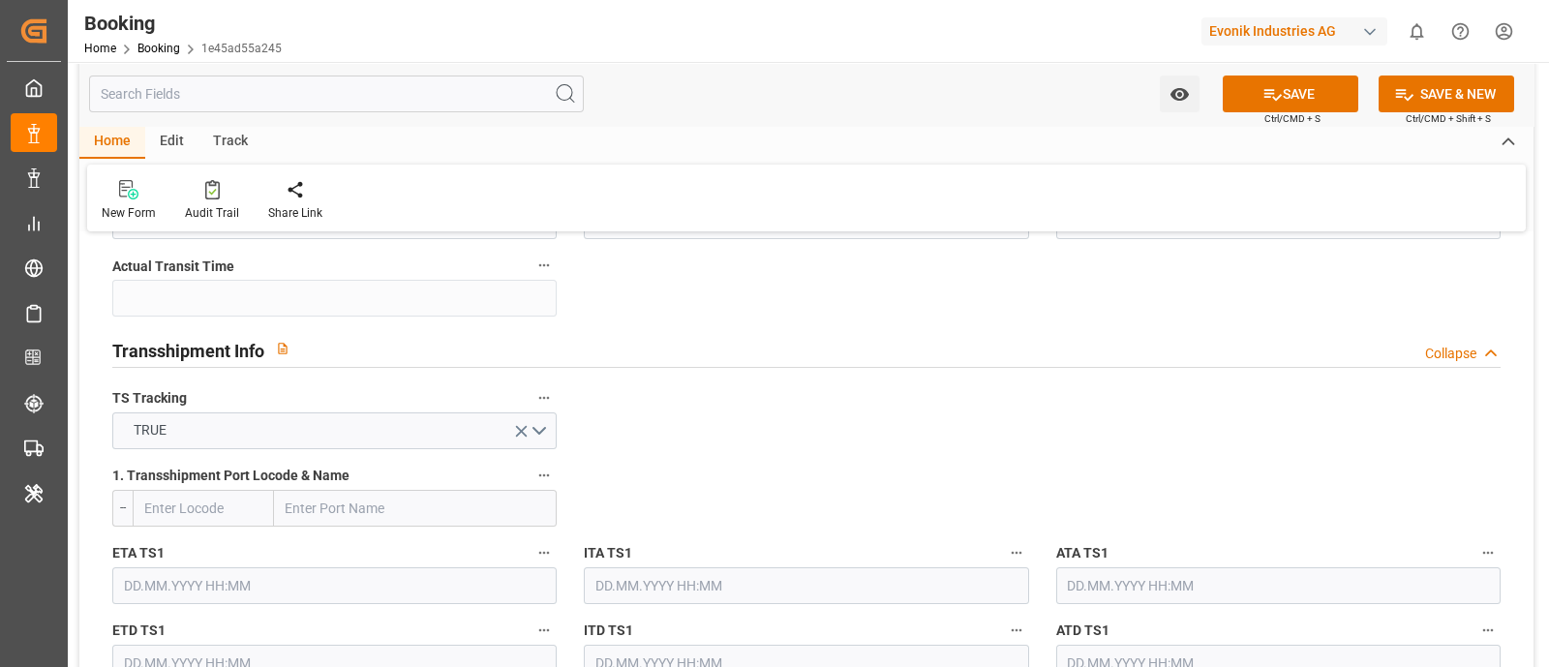
click at [353, 500] on input "text" at bounding box center [415, 508] width 283 height 37
paste input "TANGER MED"
type input "TANGER MED"
click at [412, 544] on span "Tanger Med - MAPTM" at bounding box center [350, 550] width 126 height 15
type input "MAPTM"
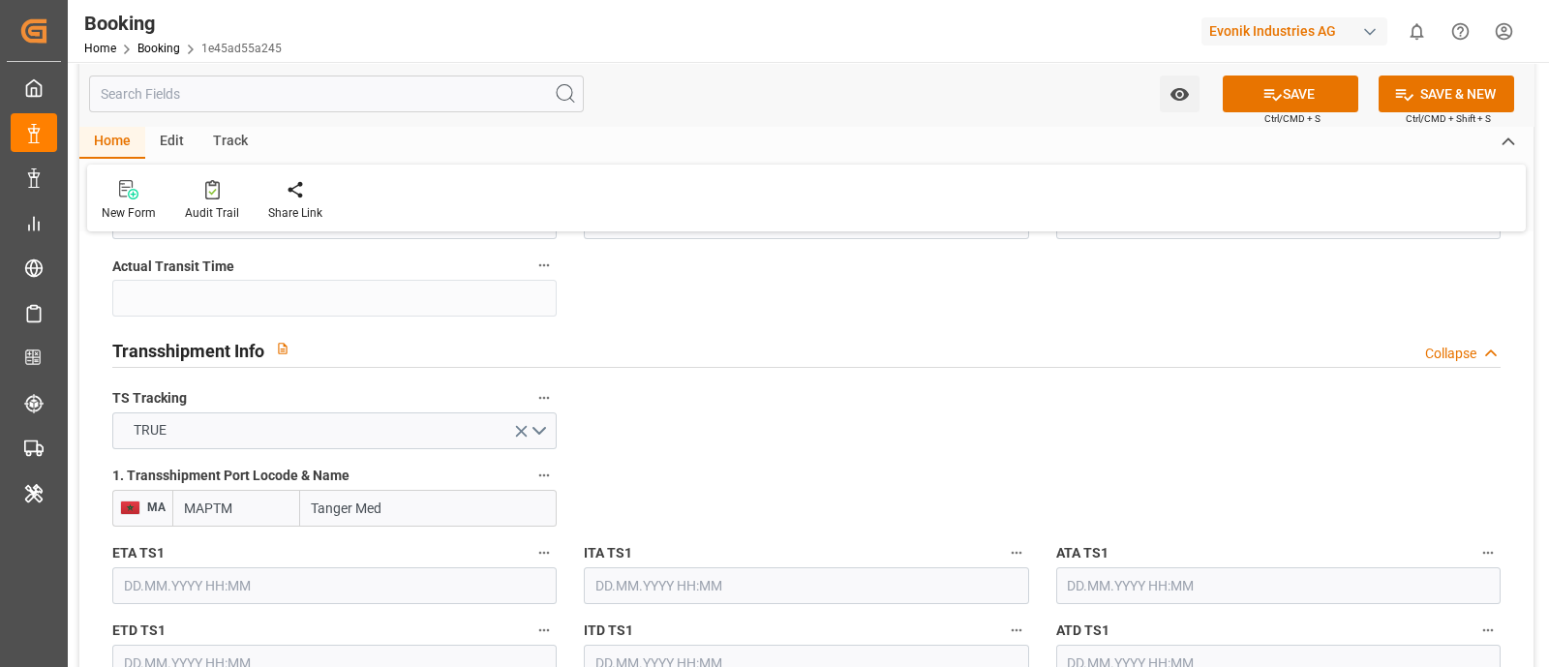
type input "Tanger Med"
click at [136, 583] on input "text" at bounding box center [334, 585] width 444 height 37
paste input "[DATE]"
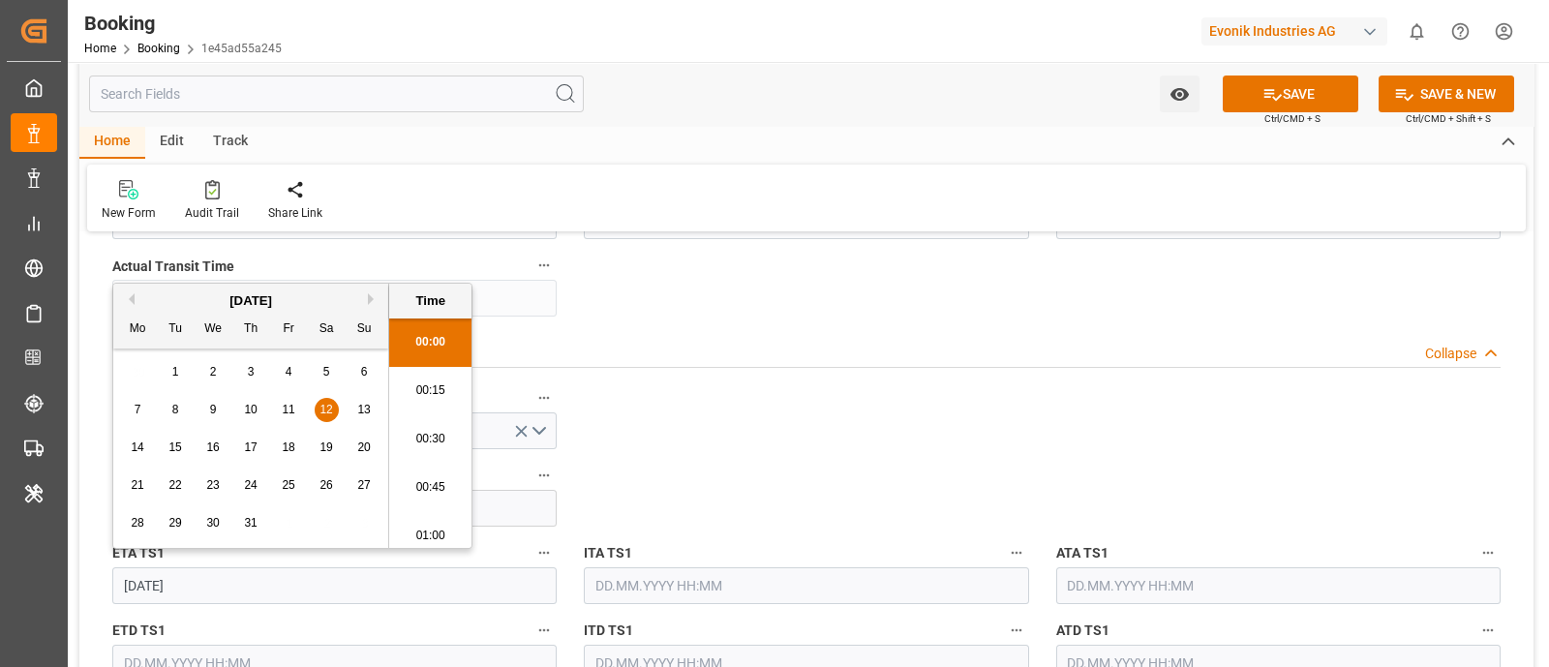
scroll to position [2377, 0]
click at [1118, 580] on input "text" at bounding box center [1278, 585] width 444 height 37
paste input "[DATE]"
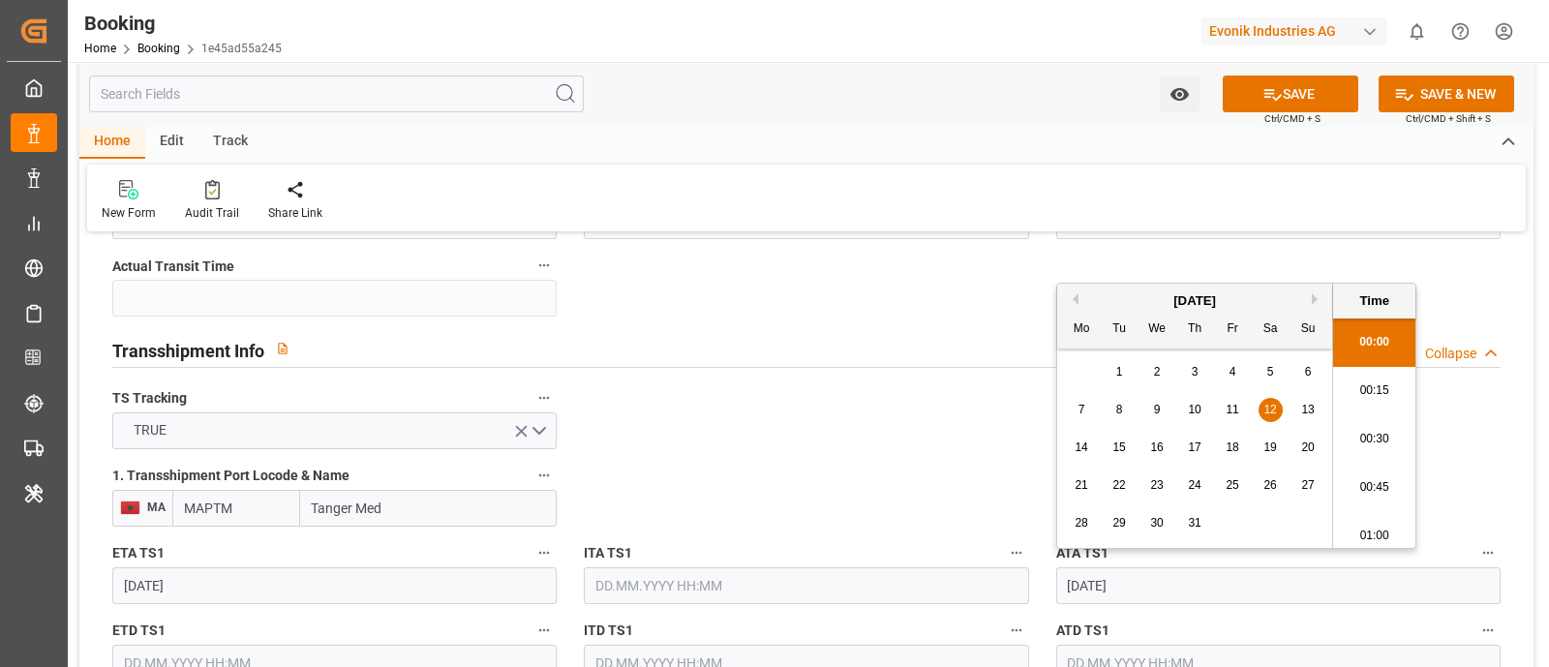
type input "[DATE] 00:00"
type input "[DATE]"
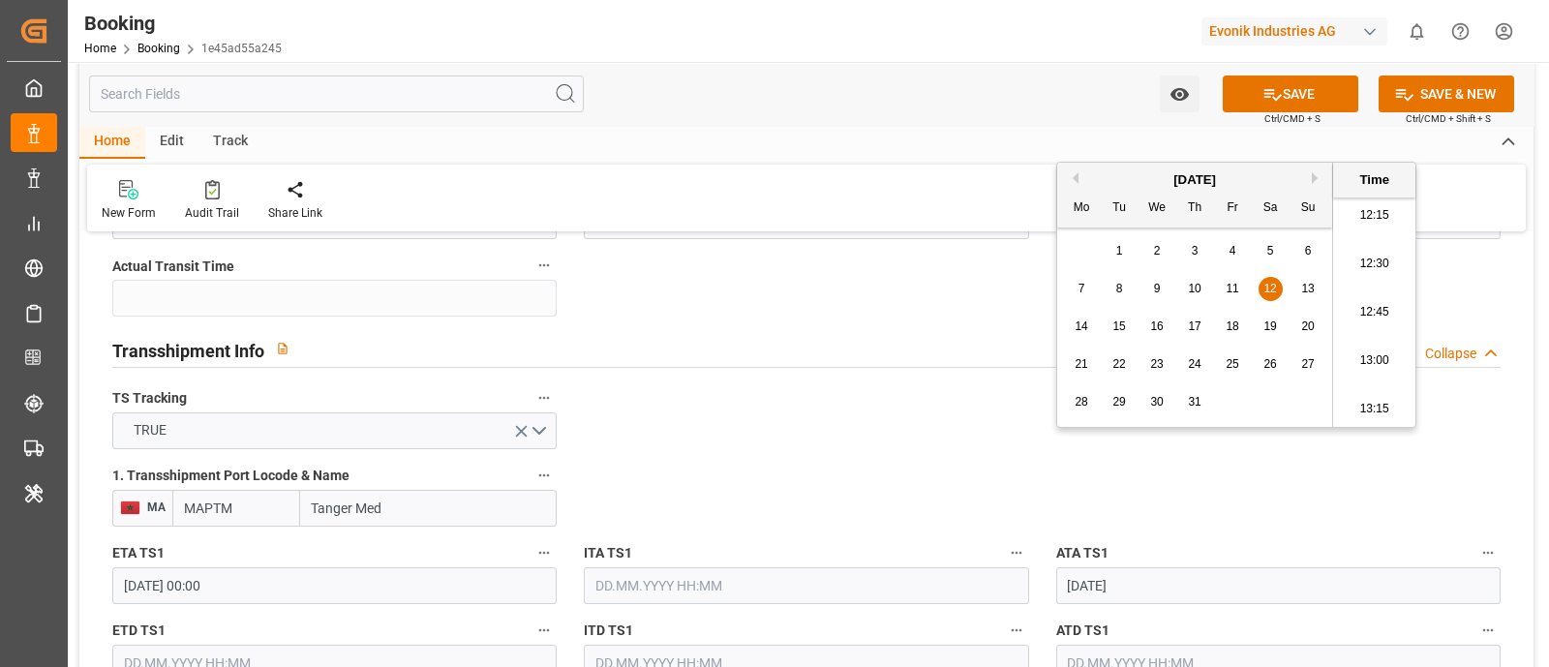
scroll to position [2057, 0]
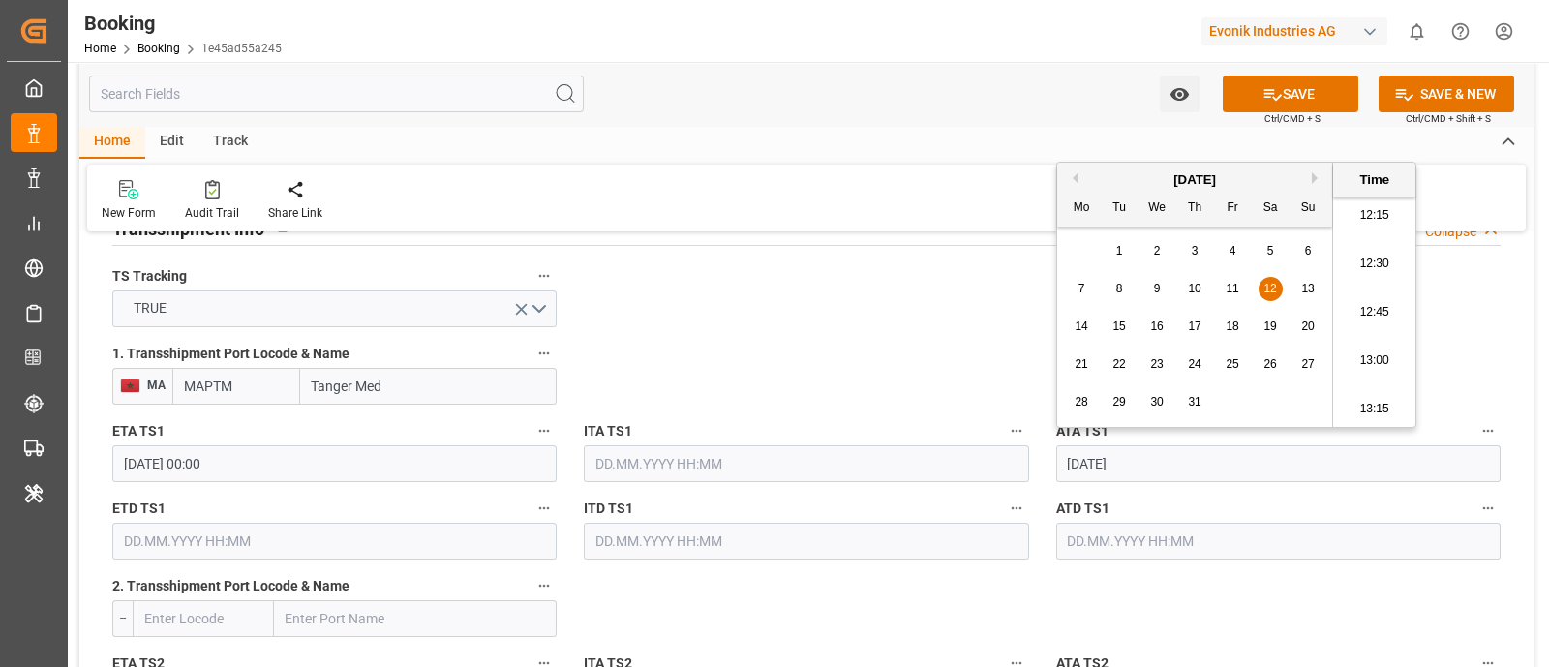
click at [261, 537] on input "text" at bounding box center [334, 541] width 444 height 37
paste input "[DATE]"
type input "[DATE]"
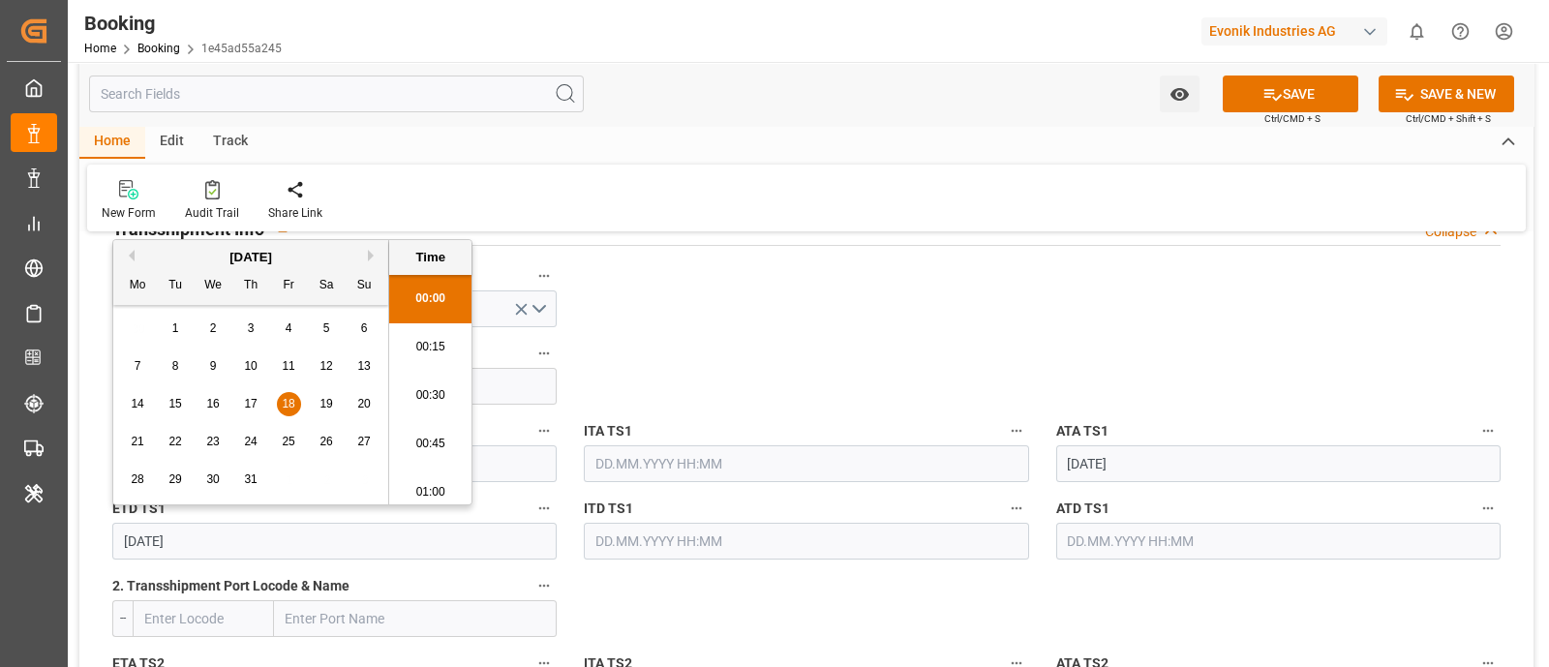
type input "[DATE] 00:00"
click at [290, 400] on span "18" at bounding box center [288, 404] width 13 height 14
type input "[DATE] 00:00"
click at [1088, 549] on input "text" at bounding box center [1278, 541] width 444 height 37
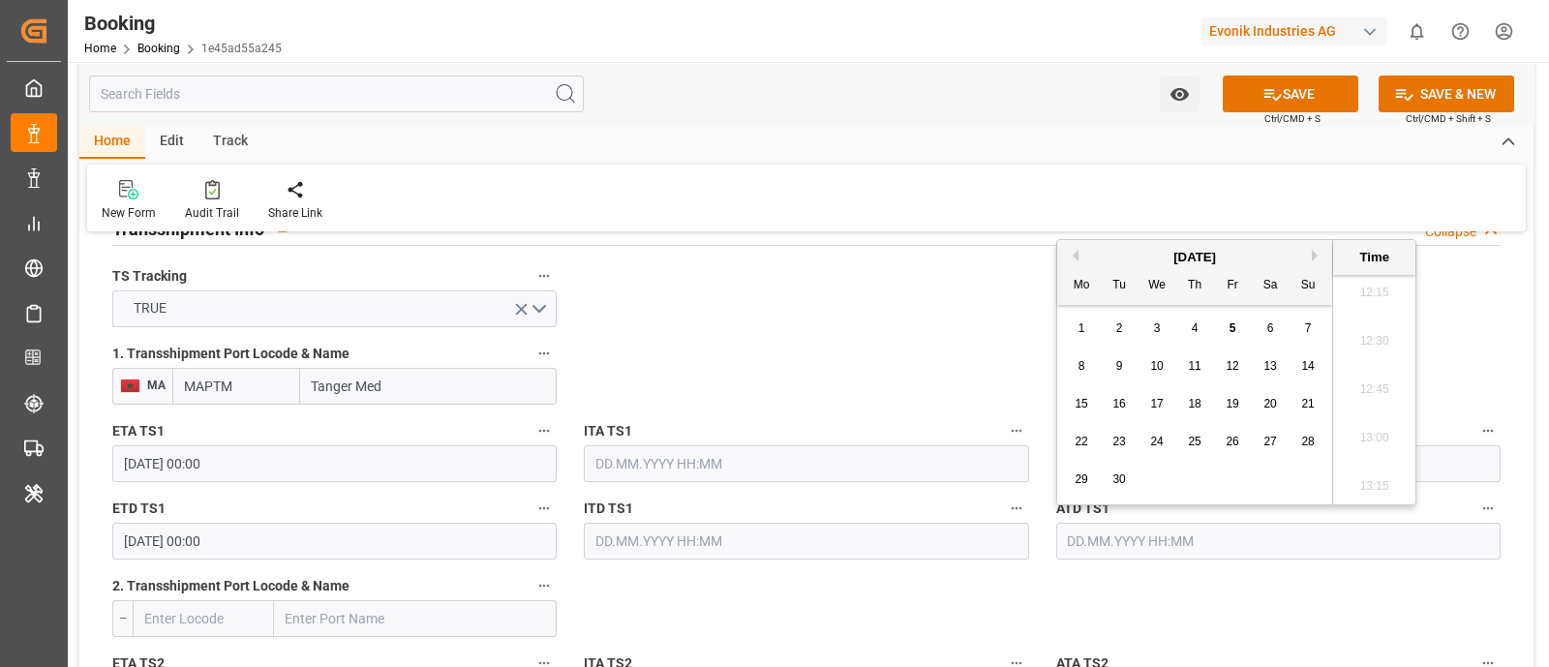
paste input "[DATE]"
type input "[DATE] 00:00"
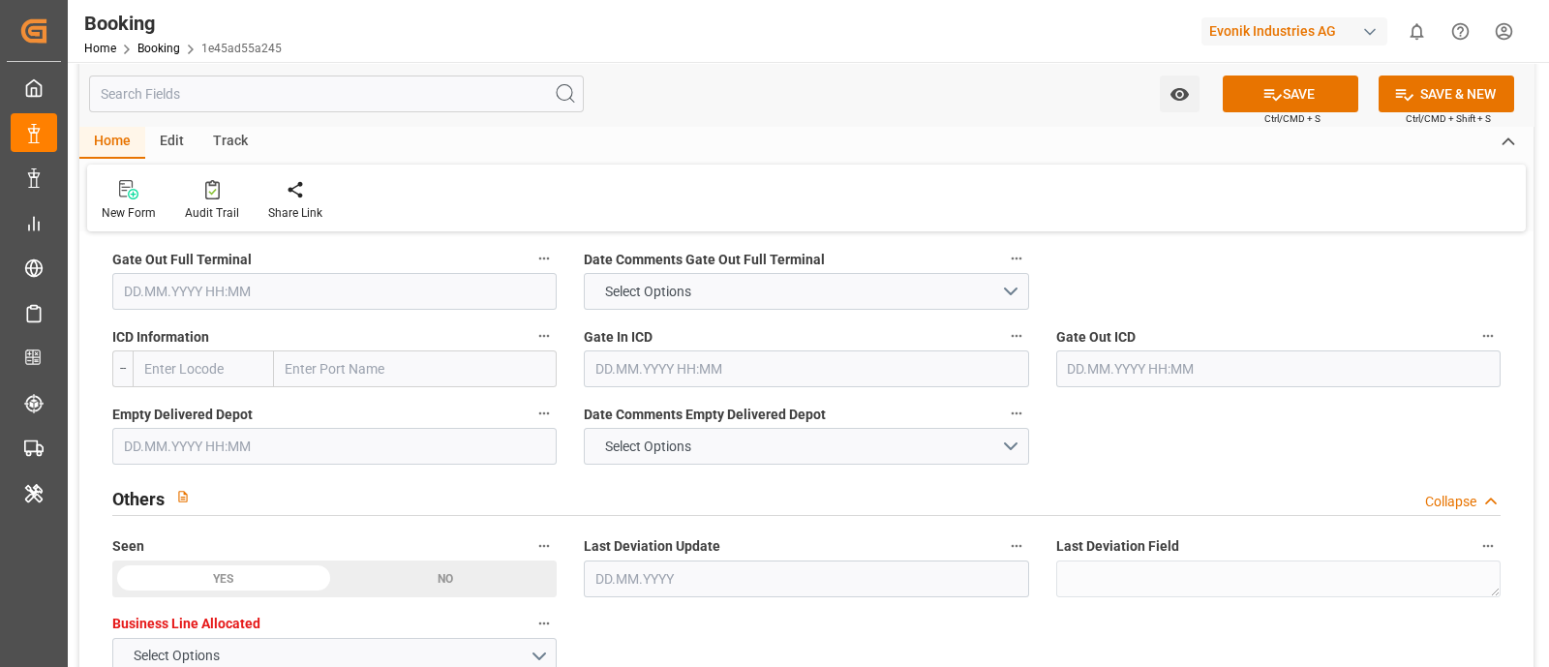
scroll to position [2904, 0]
click at [224, 295] on input "text" at bounding box center [334, 290] width 444 height 37
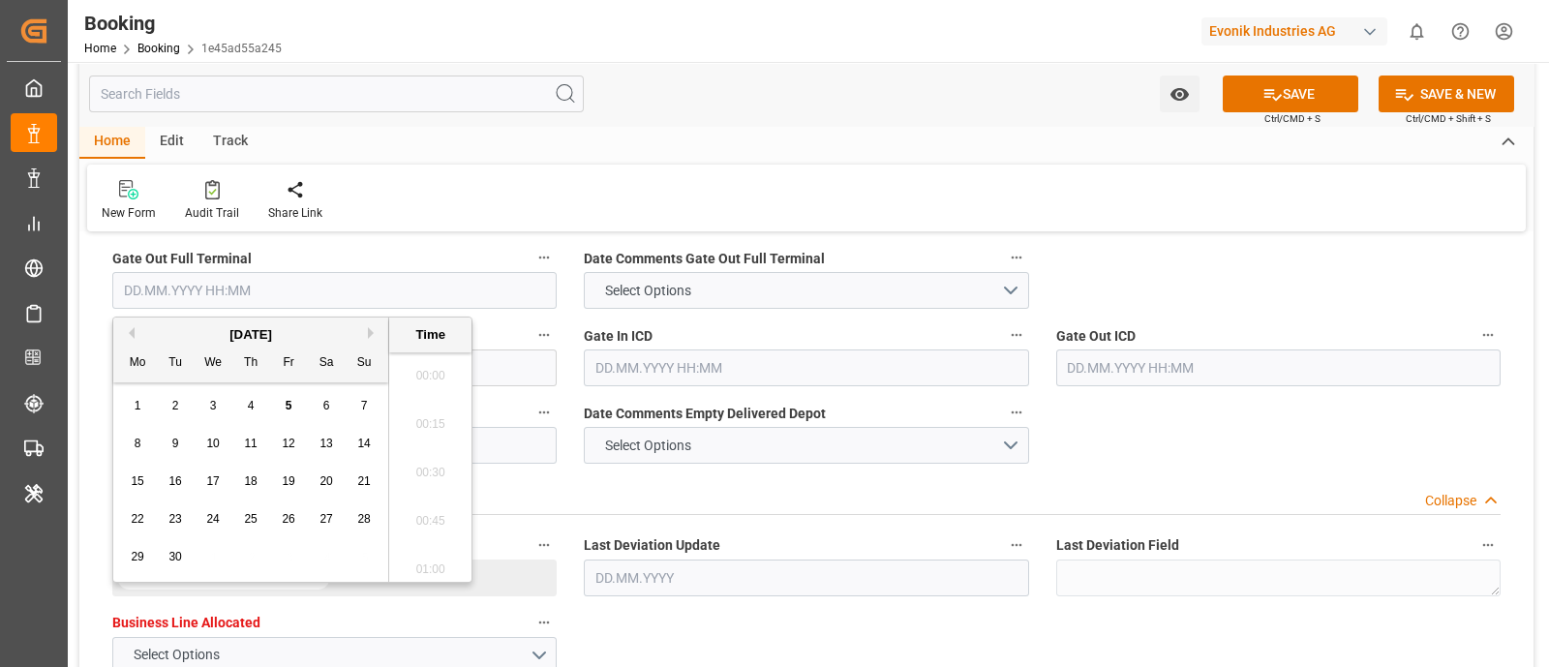
scroll to position [2377, 0]
paste input "[DATE]"
click at [181, 553] on span "26" at bounding box center [174, 557] width 13 height 14
type input "[DATE] 00:00"
click at [822, 486] on div "Others Collapse" at bounding box center [806, 495] width 1388 height 37
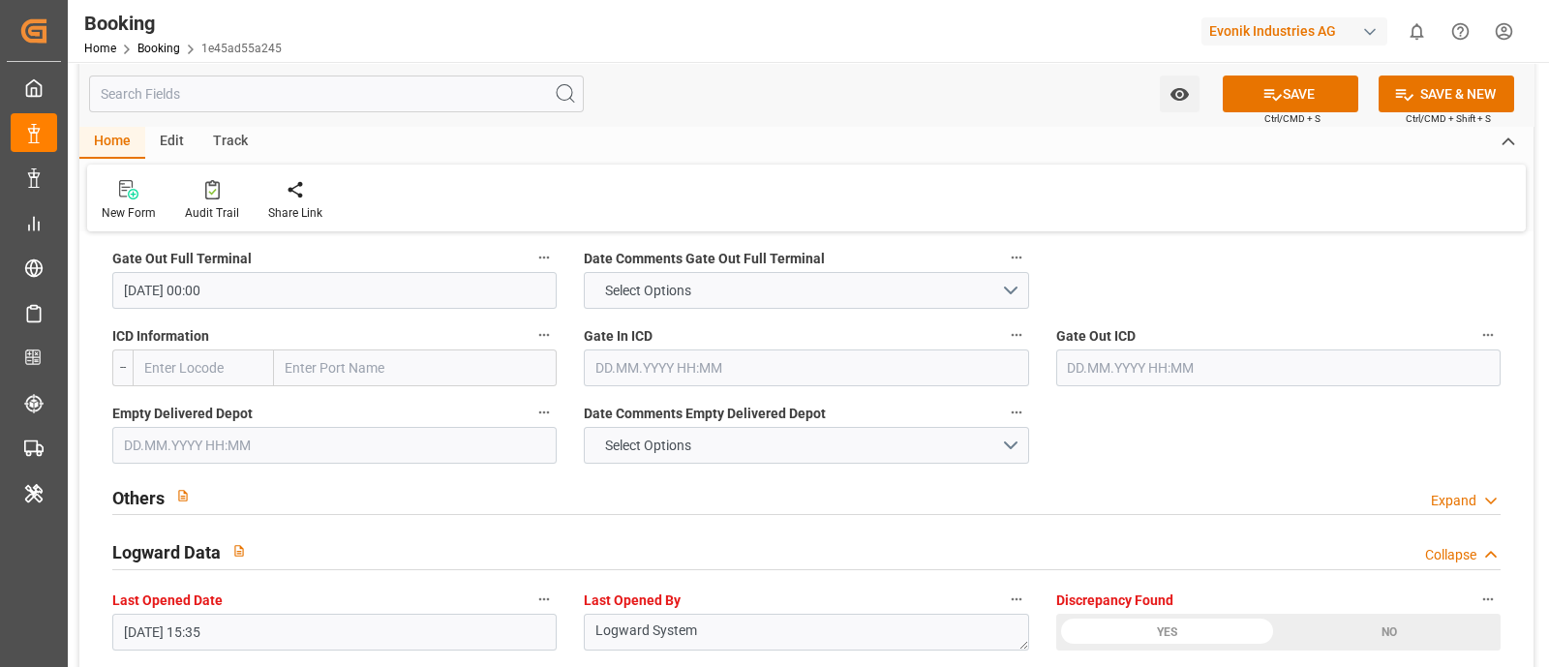
click at [340, 352] on input "text" at bounding box center [415, 367] width 283 height 37
paste input "PANVEL"
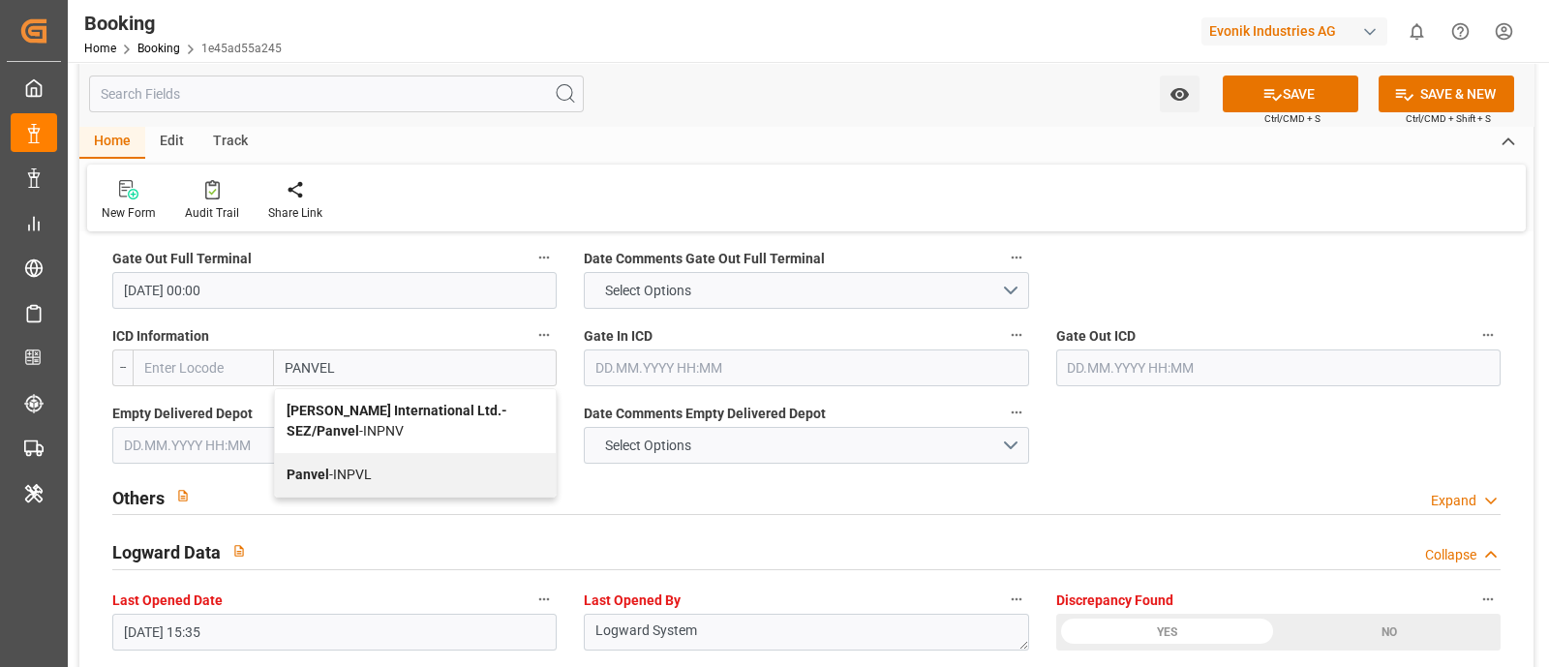
click at [363, 475] on span "Panvel - INPVL" at bounding box center [329, 474] width 85 height 15
type input "Panvel"
type input "INPVL"
type input "Panvel"
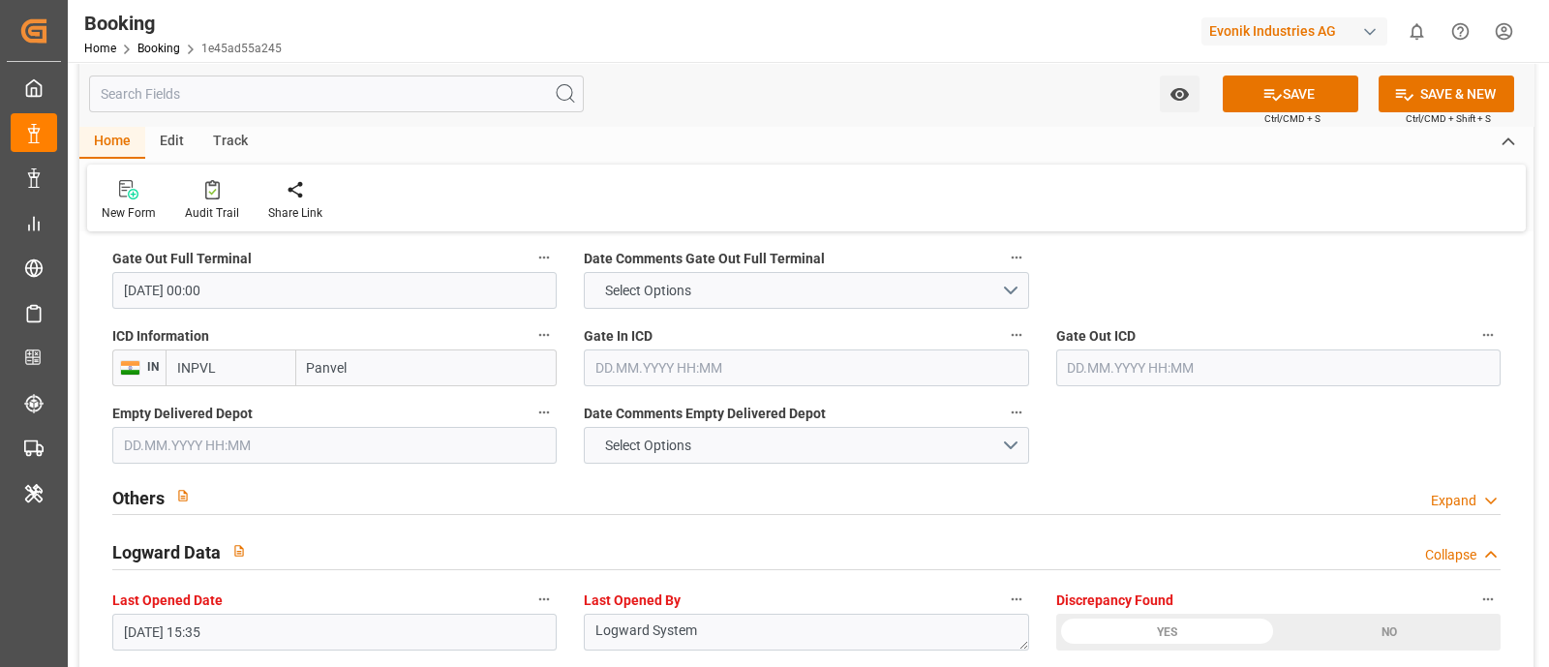
click at [624, 377] on input "text" at bounding box center [806, 367] width 444 height 37
paste input "[DATE]"
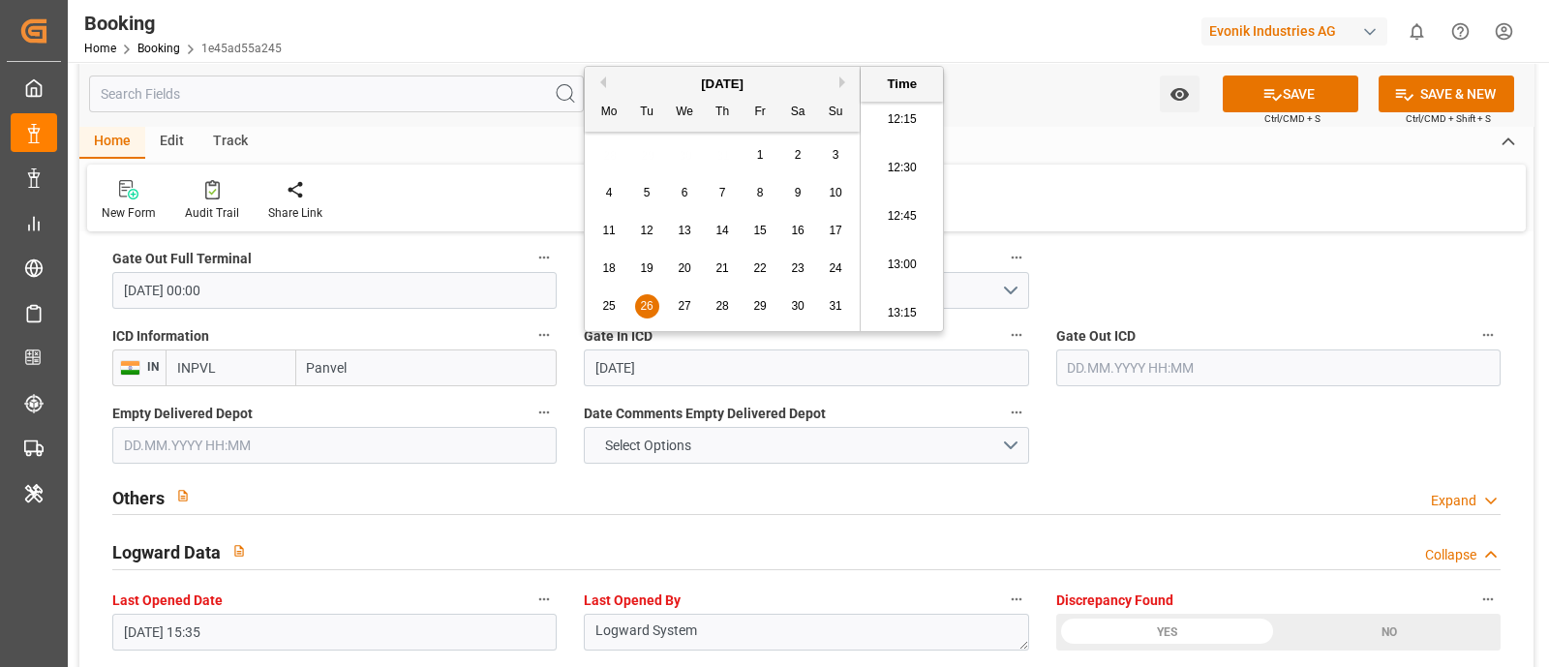
type input "[DATE]"
click at [1109, 373] on input "text" at bounding box center [1278, 367] width 444 height 37
paste input "[DATE]"
type input "[DATE]"
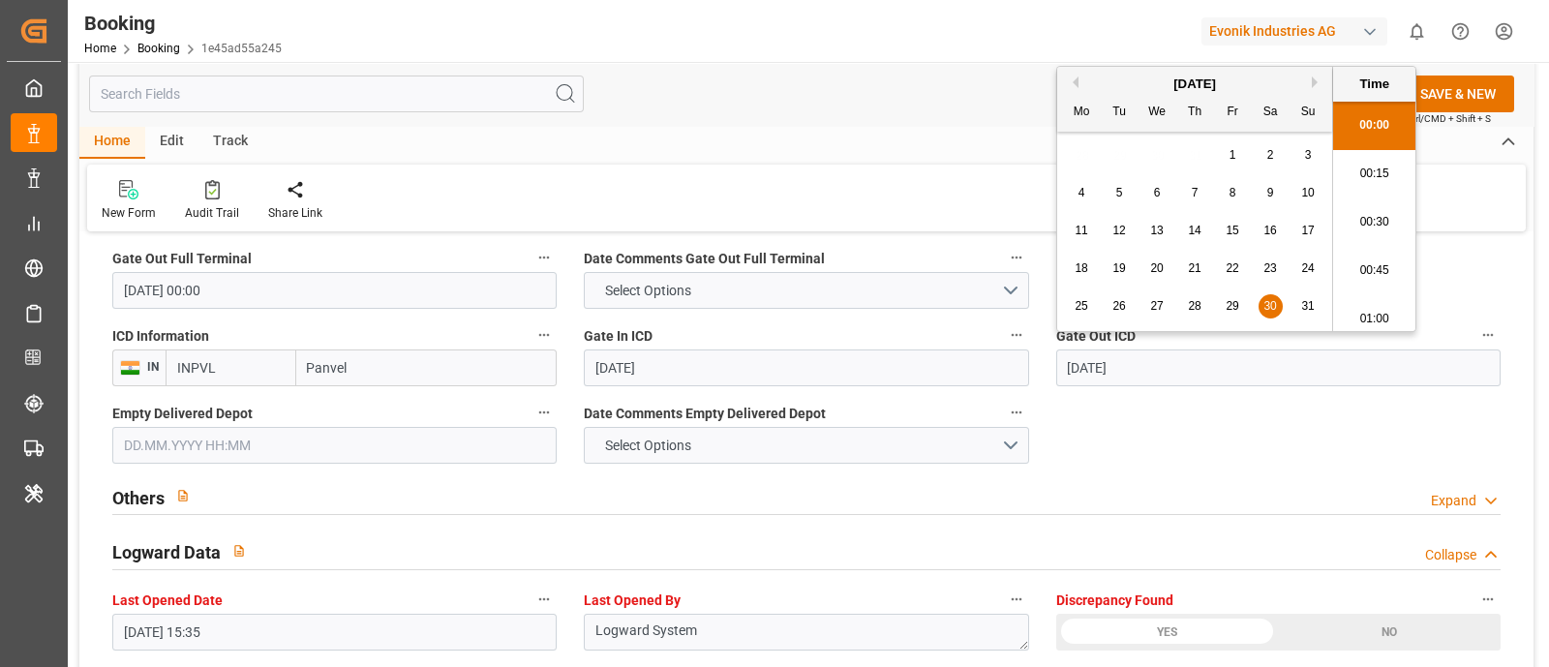
type input "[DATE] 00:00"
type input "[DATE]"
click at [279, 427] on input "text" at bounding box center [334, 445] width 444 height 37
paste input "[DATE]"
type input "[DATE]"
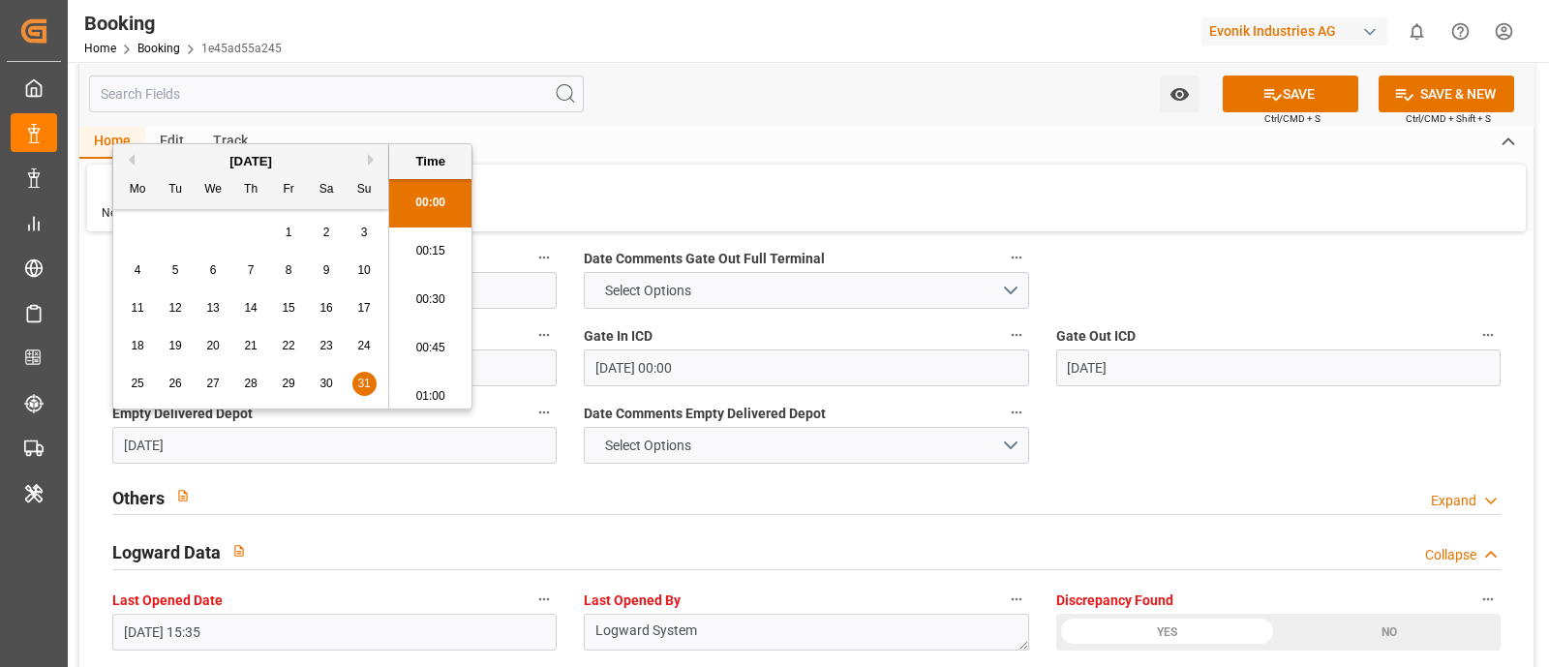
type input "[DATE] 00:00"
click at [368, 389] on span "31" at bounding box center [363, 384] width 13 height 14
type input "[DATE] 00:00"
click at [1157, 470] on div "Others Expand" at bounding box center [806, 497] width 1415 height 55
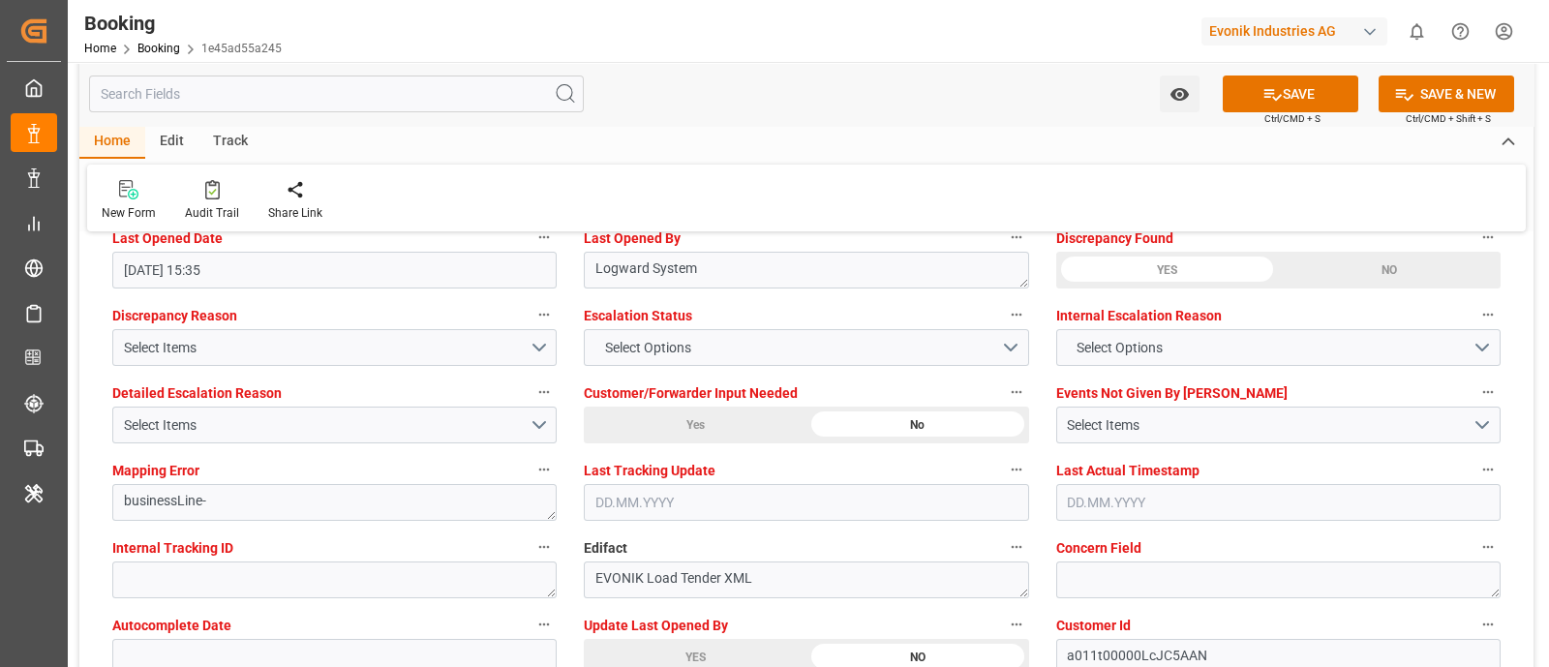
scroll to position [3508, 0]
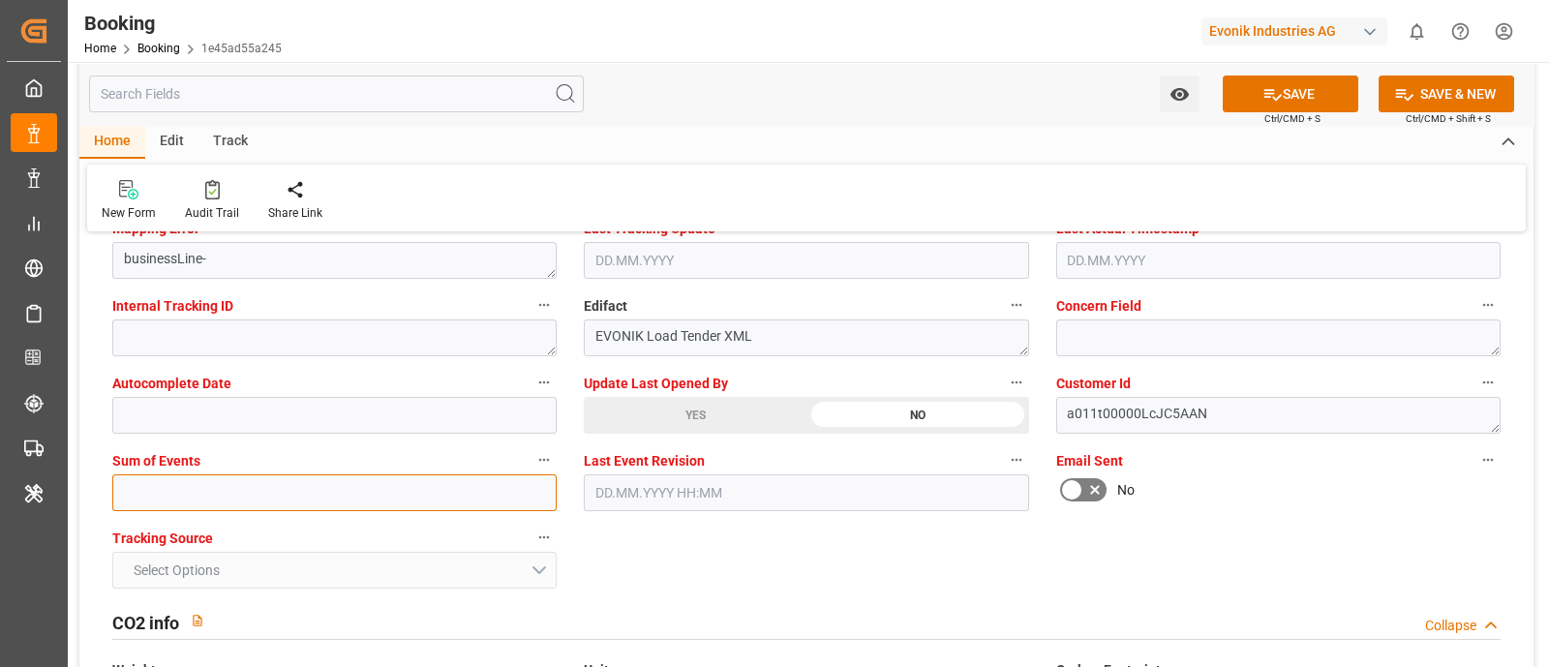
click at [258, 495] on input "text" at bounding box center [334, 492] width 444 height 37
type input "0"
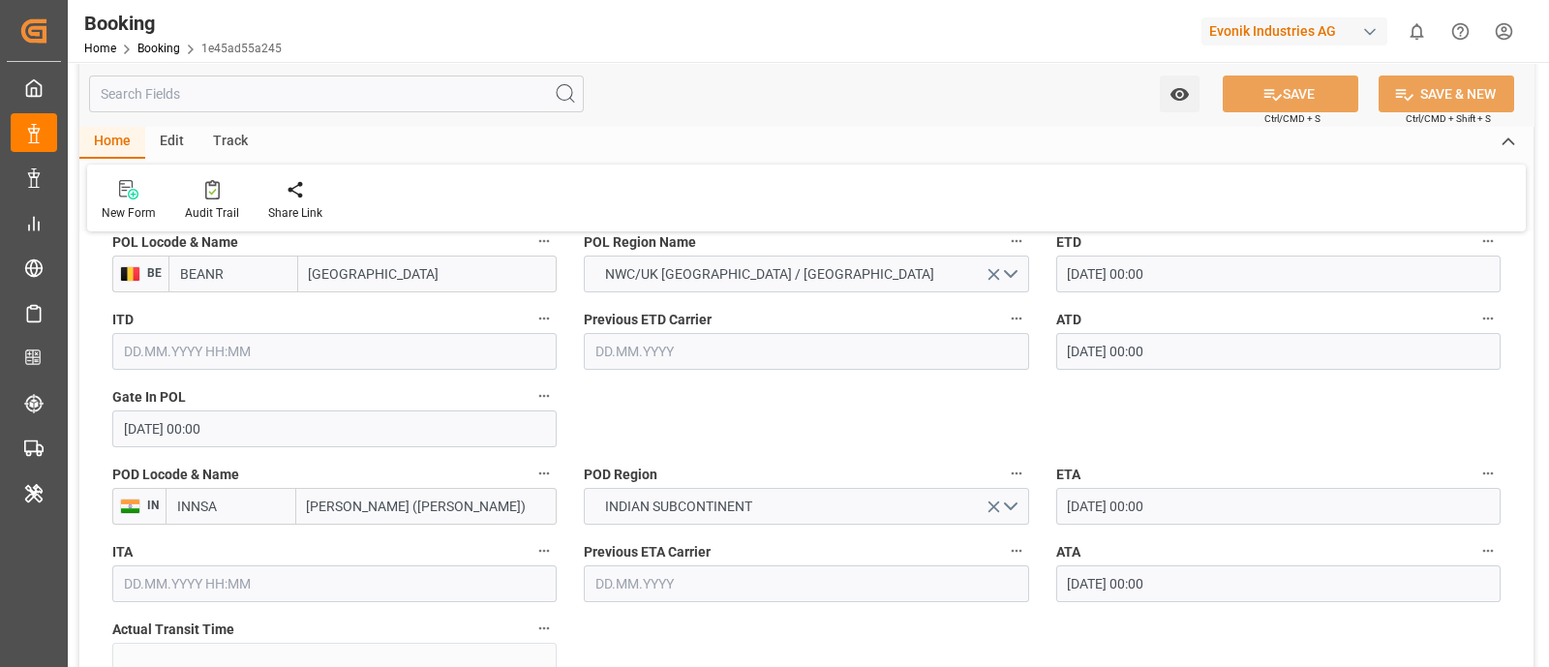
scroll to position [1392, 0]
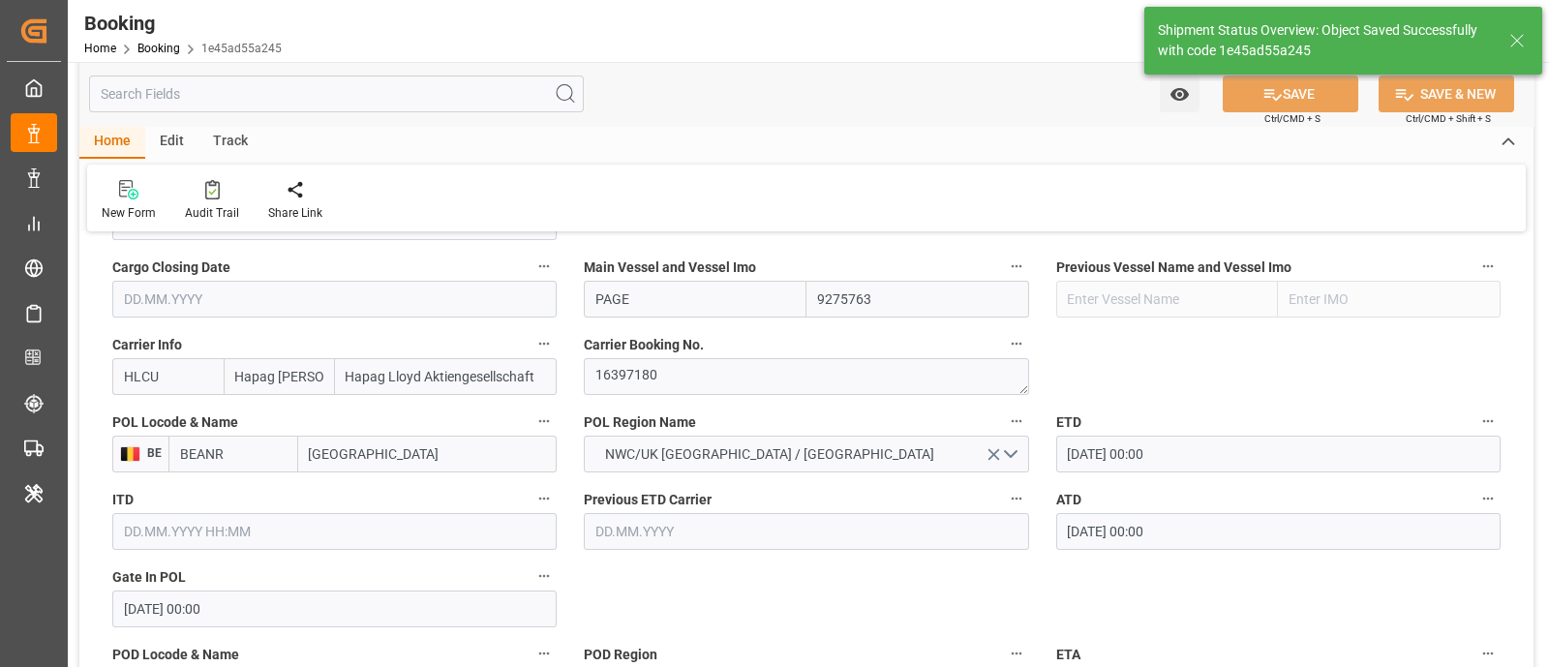
type textarea "[PERSON_NAME]"
type textarea "Yes"
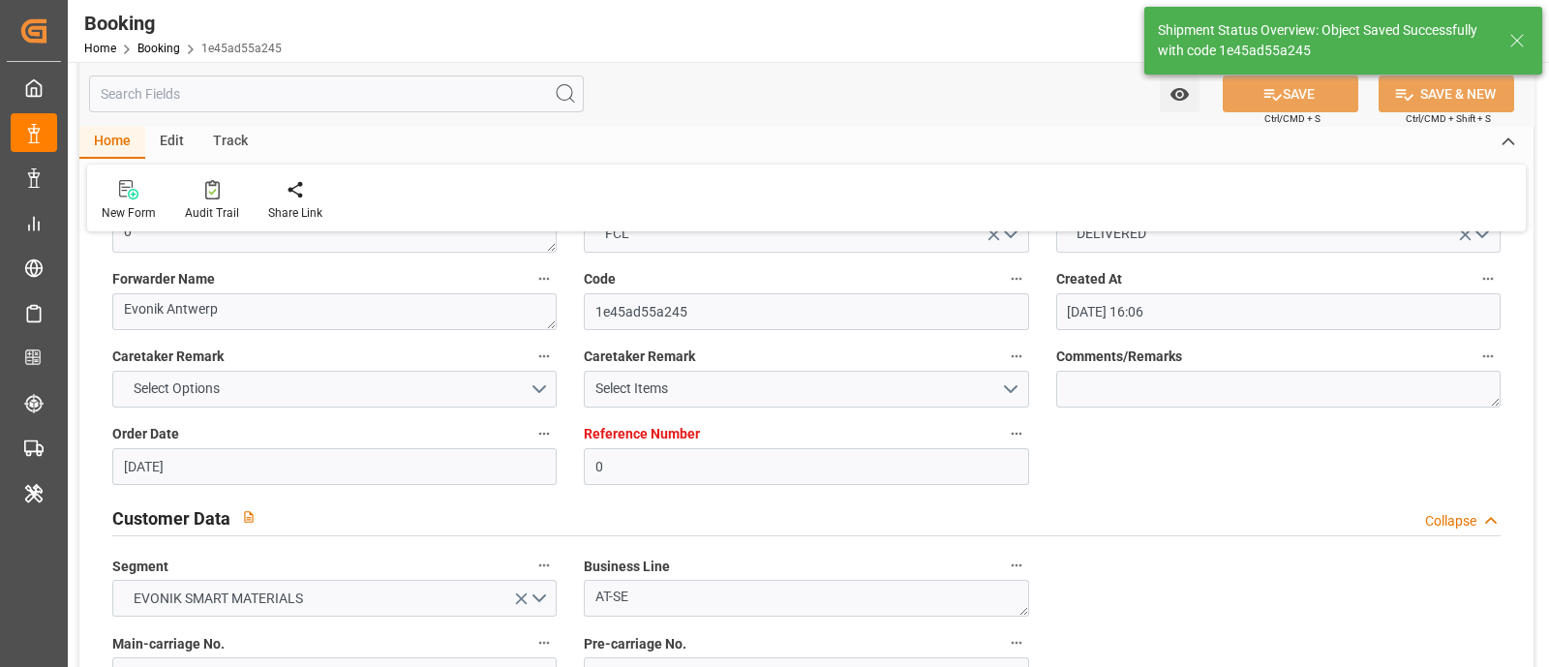
type input "48"
type input "[DATE] 00:00"
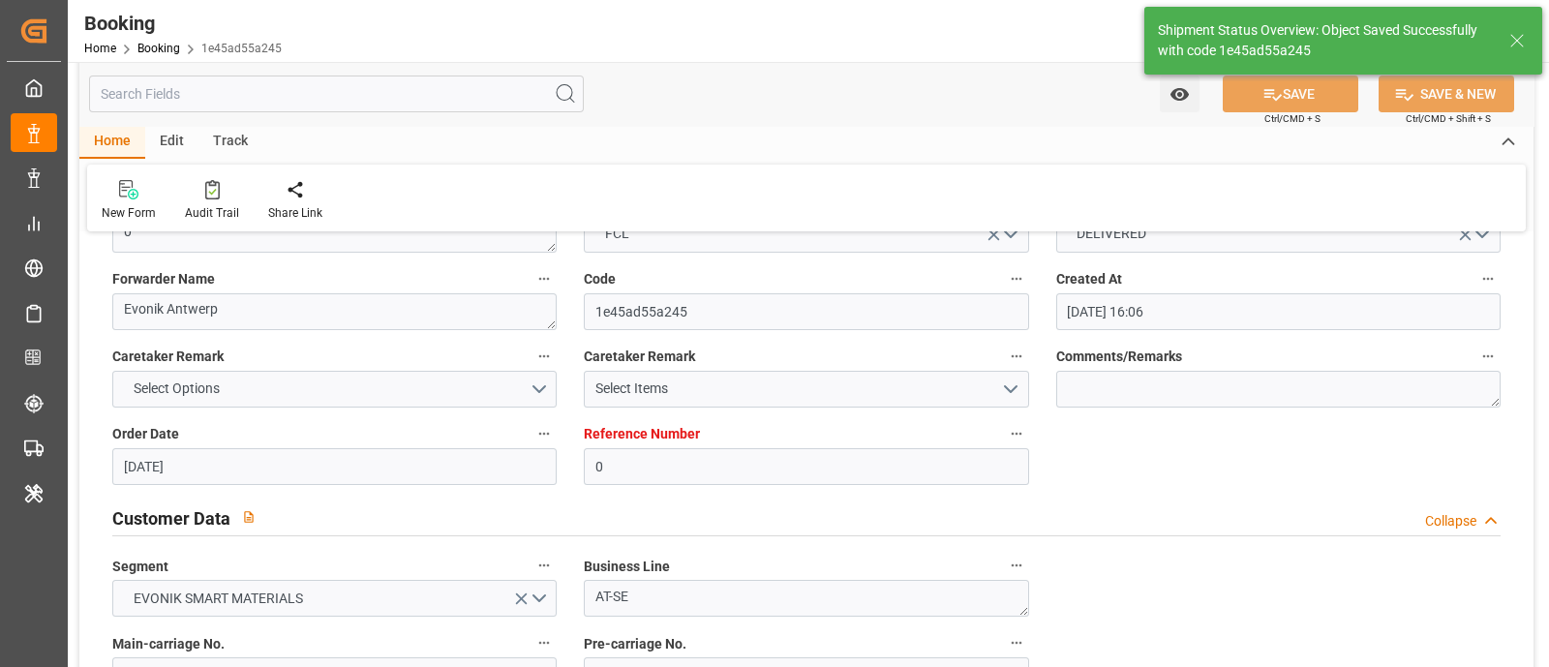
type input "[DATE] 07:22"
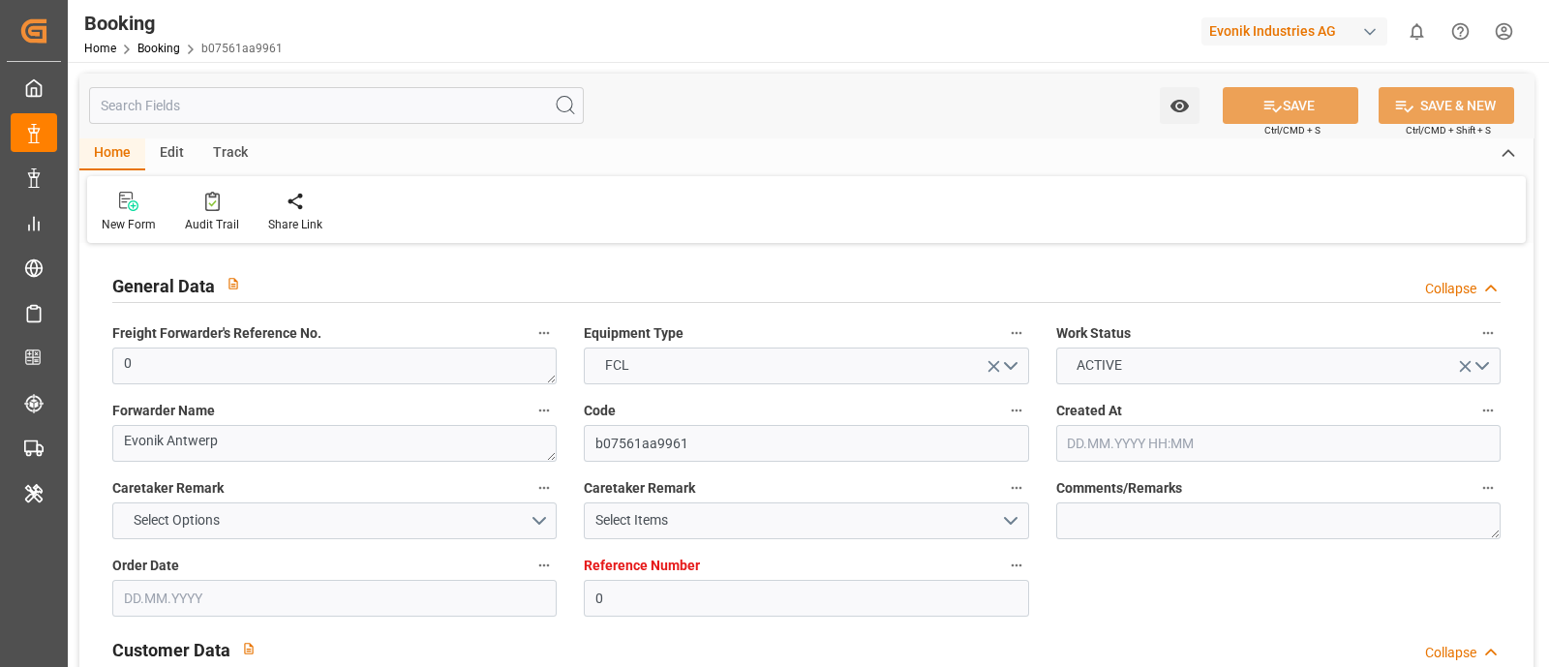
type input "0"
type input "Hapag [PERSON_NAME]"
type input "Hapag Lloyd Aktiengesellschaft"
type input "NLRTM"
type input "INNSA"
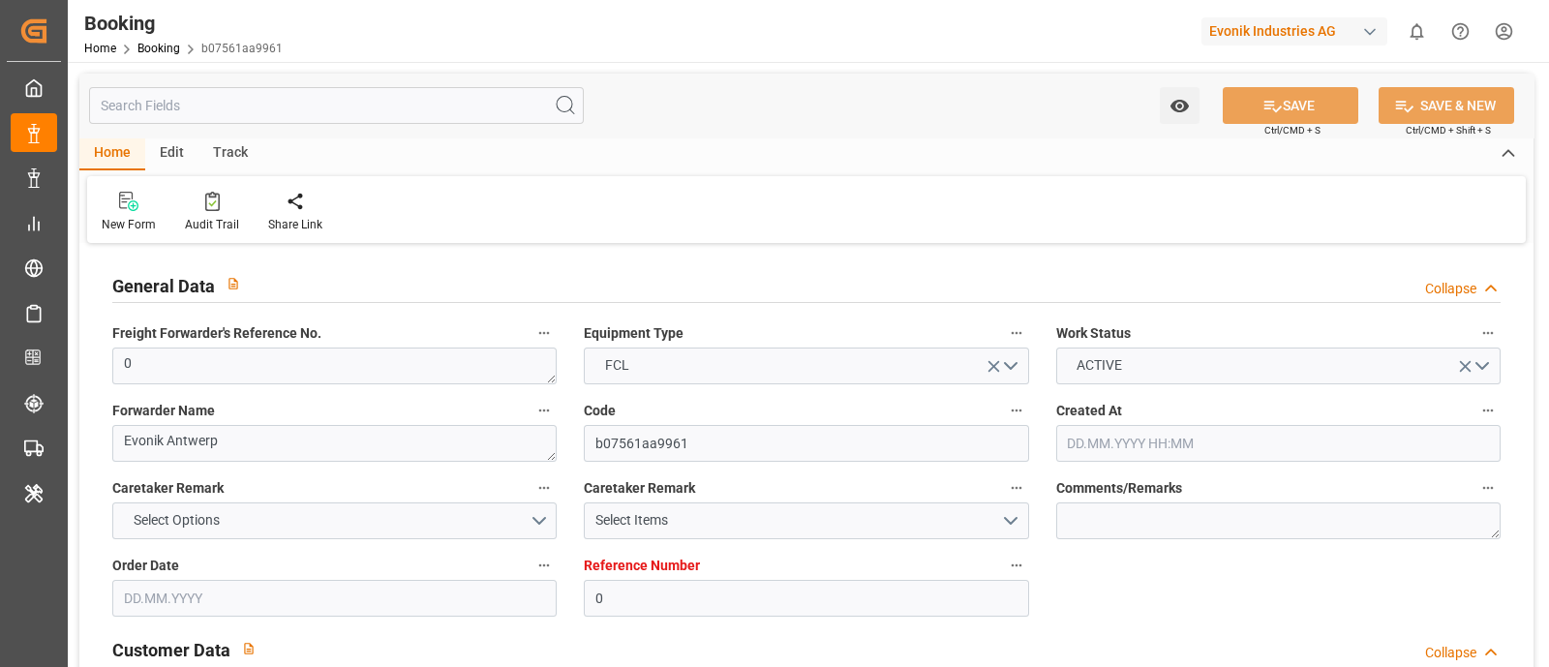
type input "[DATE] 16:23"
type input "[DATE]"
type input "11.08.2025"
type input "18.06.2025"
type input "[DATE] 15:35"
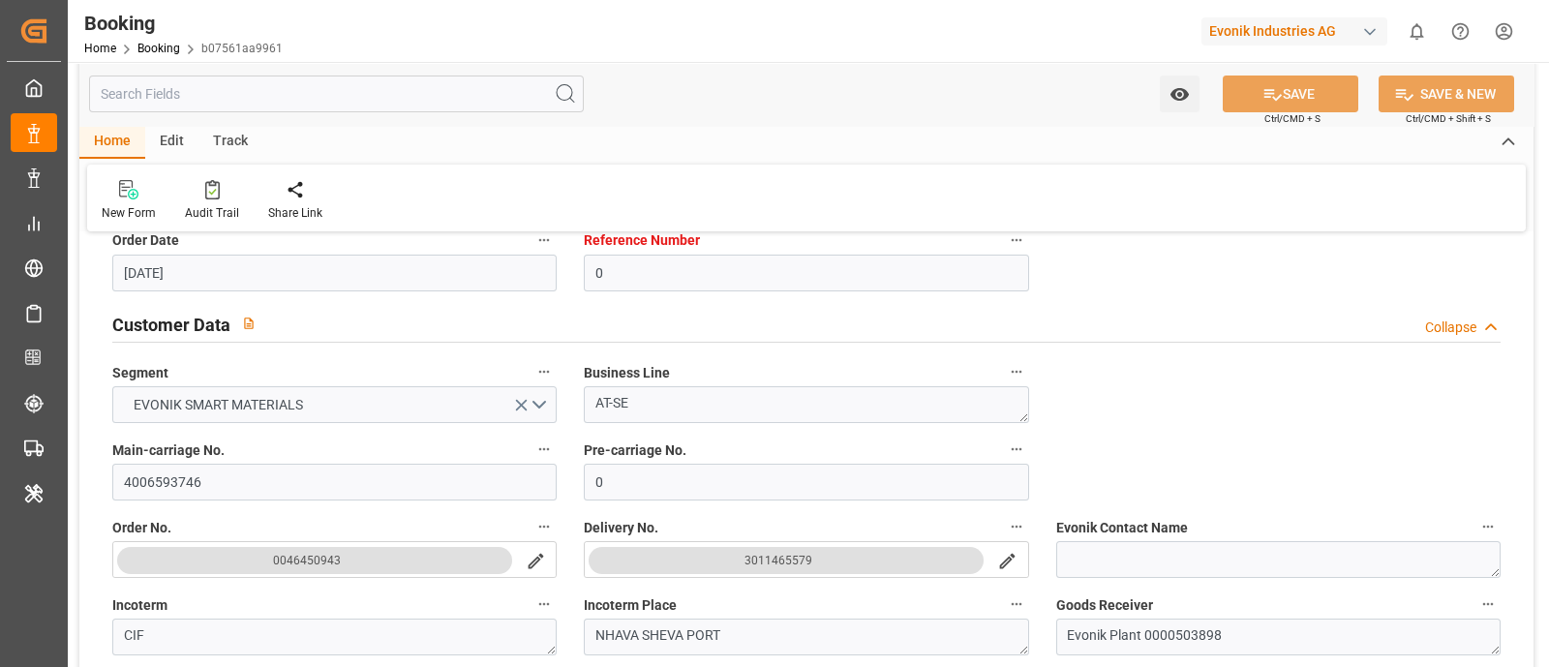
scroll to position [363, 0]
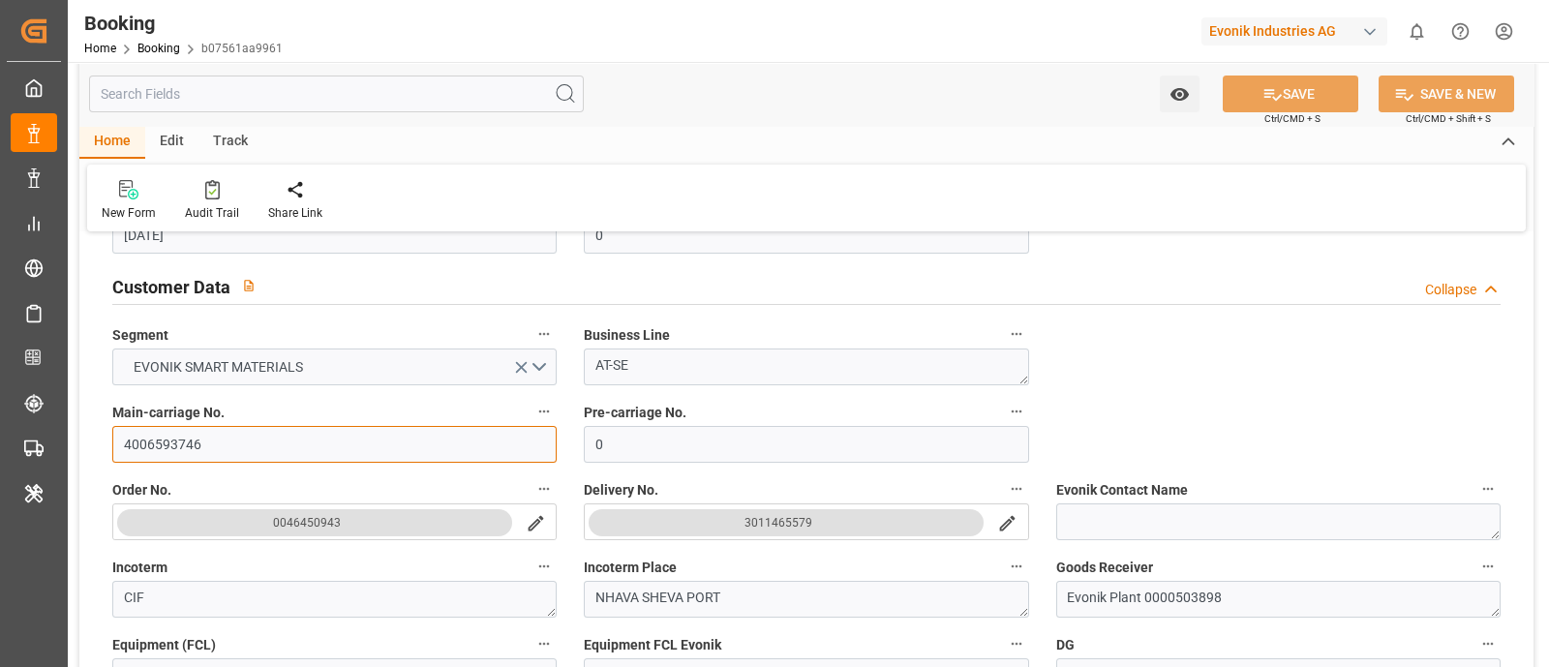
click at [227, 432] on input "4006593746" at bounding box center [334, 444] width 444 height 37
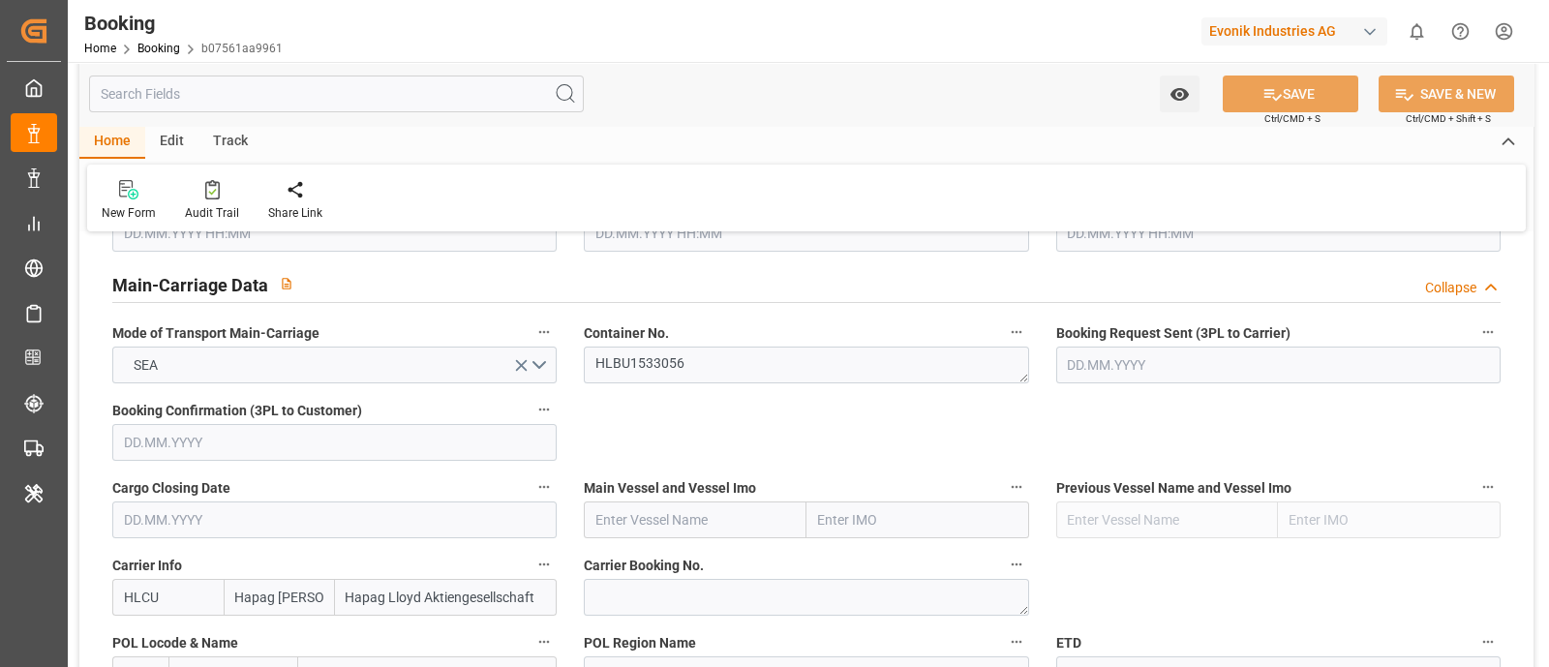
scroll to position [1210, 0]
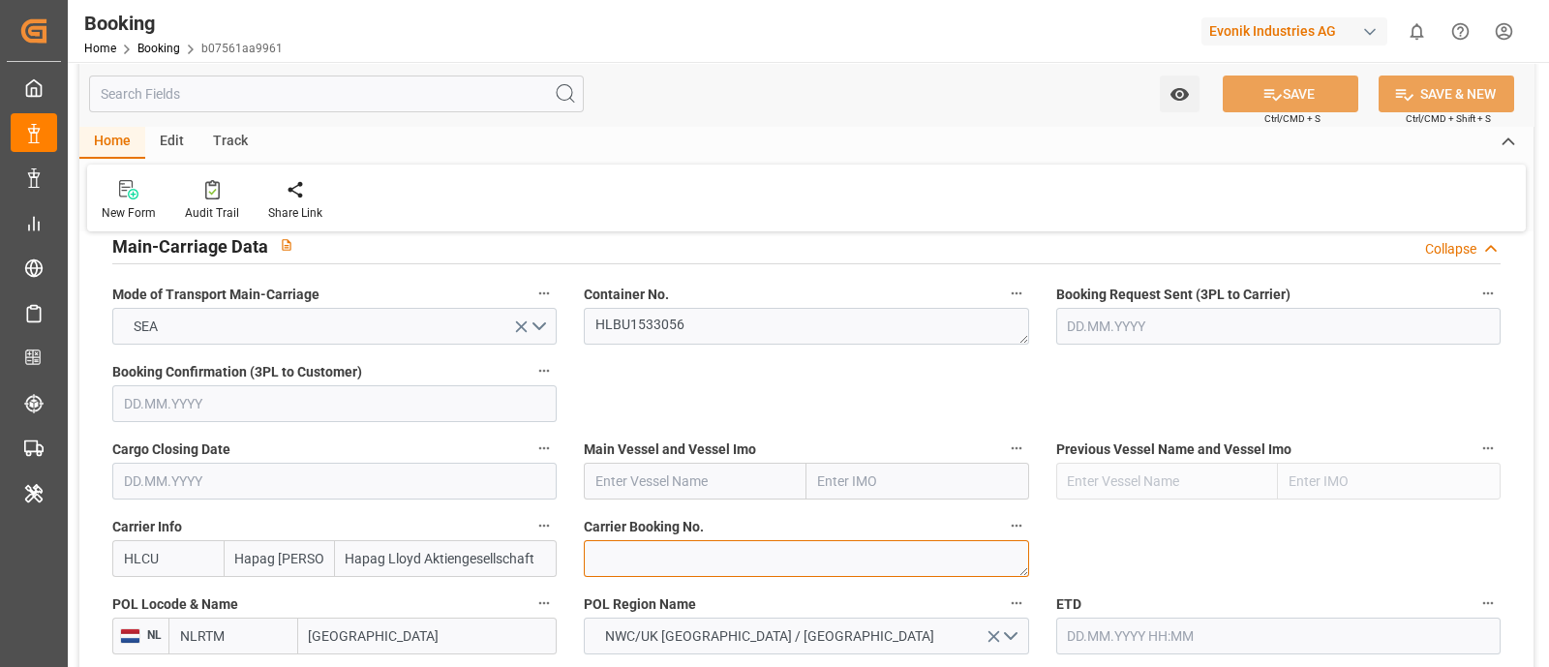
click at [610, 555] on textarea at bounding box center [806, 558] width 444 height 37
paste textarea "21760882"
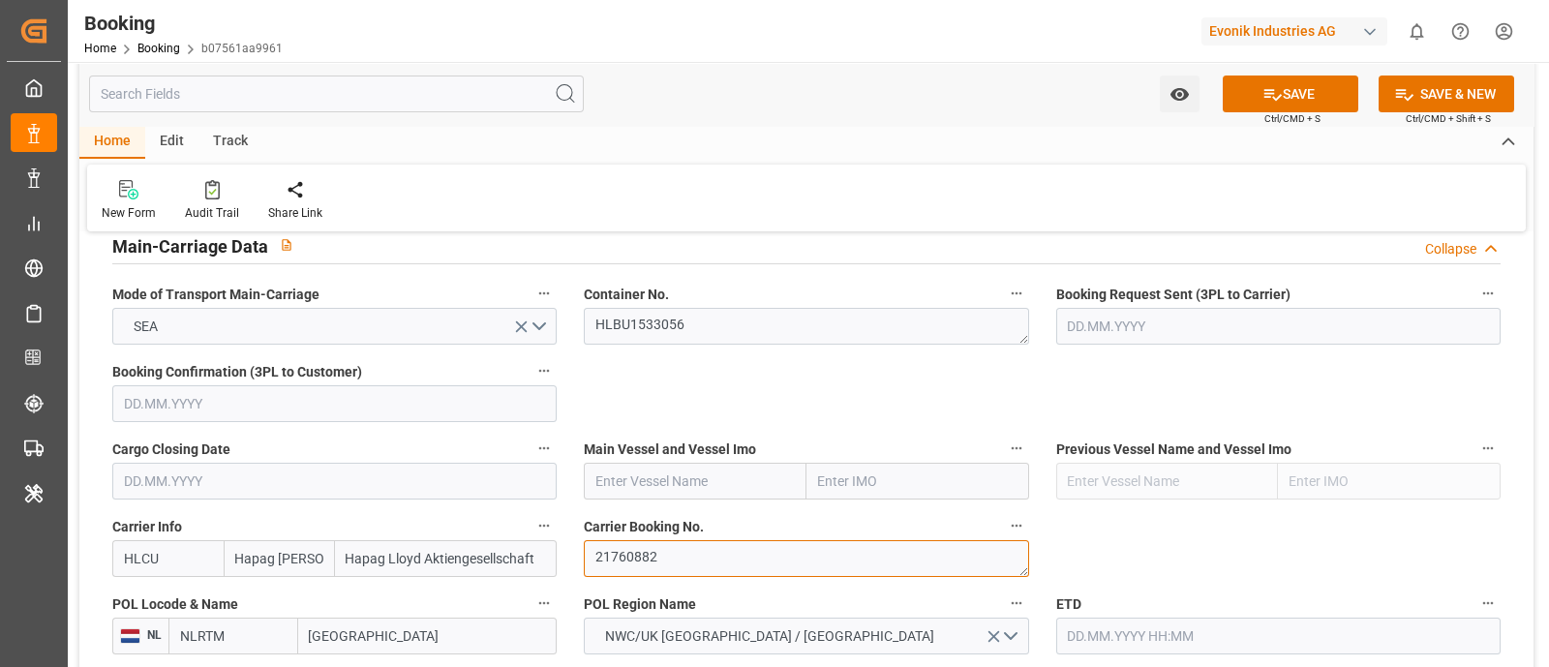
click at [593, 559] on textarea "21760882" at bounding box center [806, 558] width 444 height 37
type textarea "21760882"
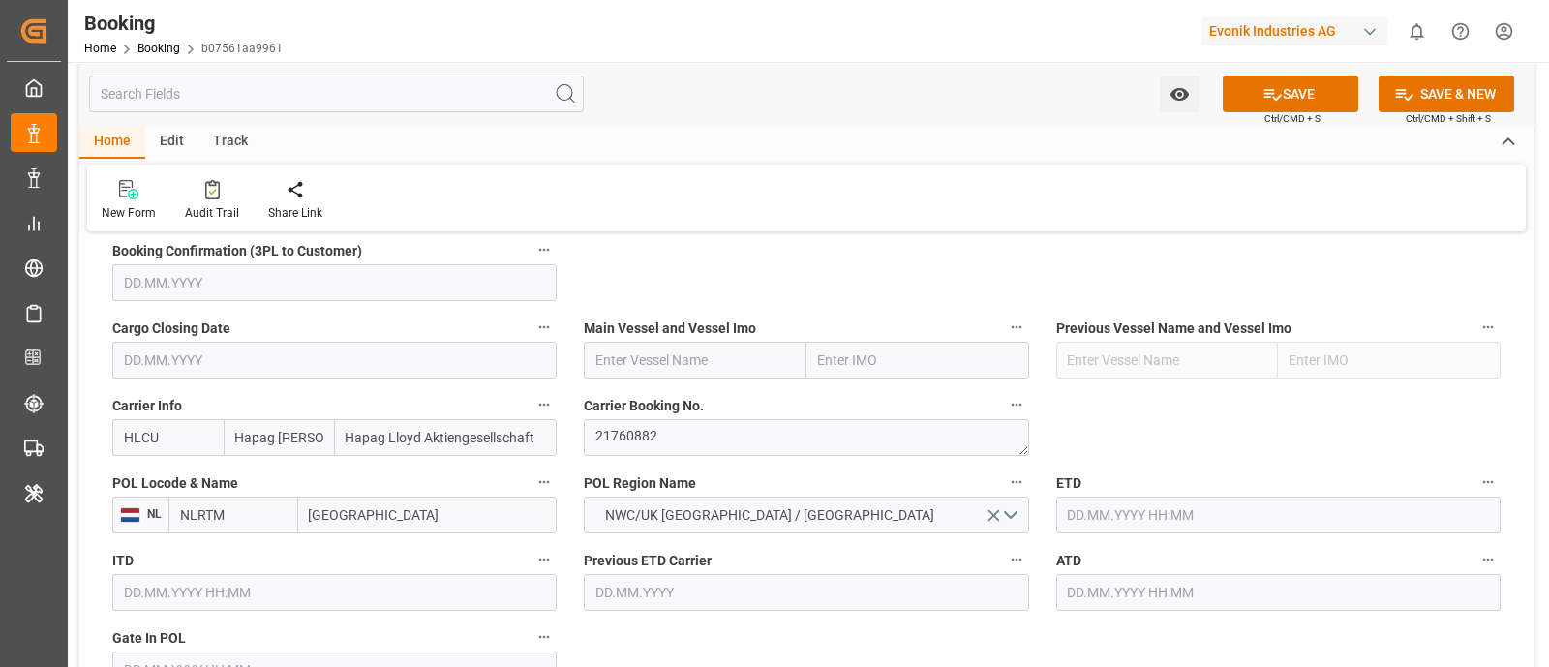
click at [302, 521] on input "[GEOGRAPHIC_DATA]" at bounding box center [427, 515] width 259 height 37
paste input "[GEOGRAPHIC_DATA]"
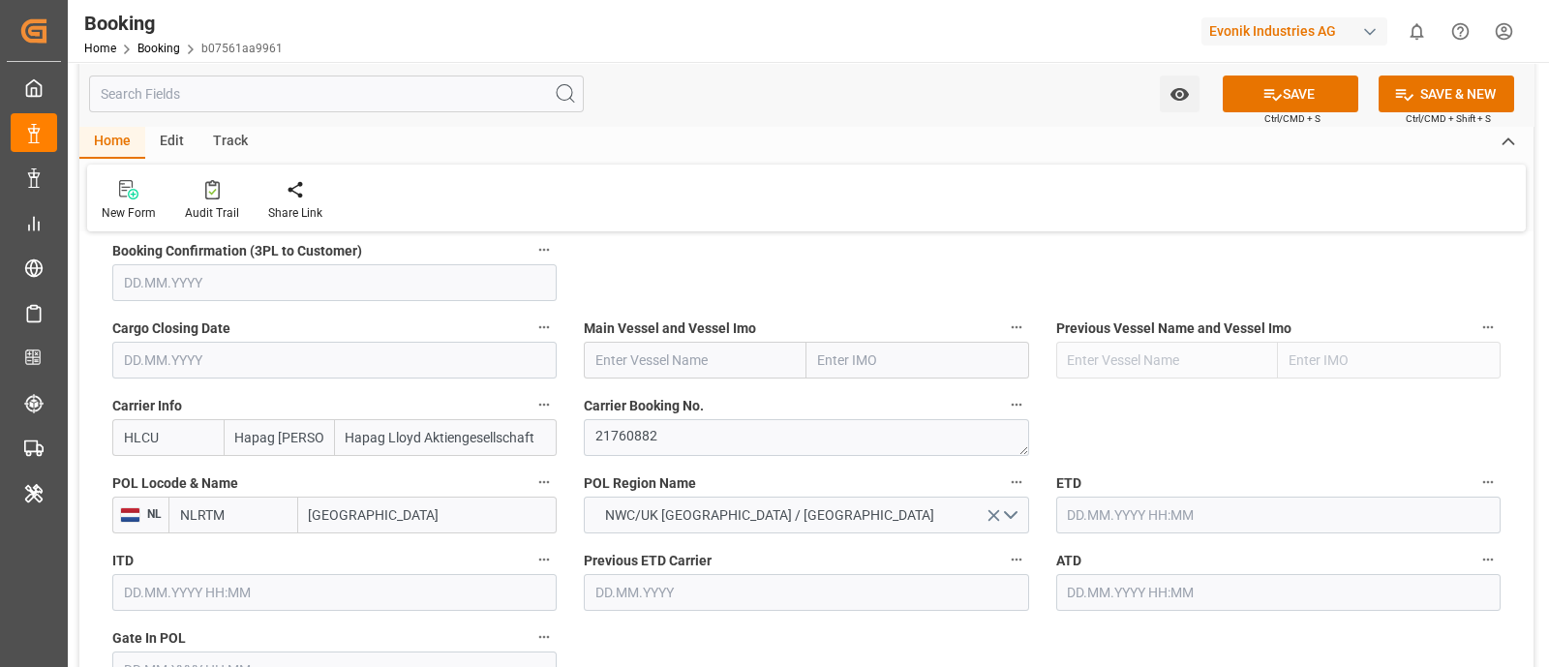
type input "[GEOGRAPHIC_DATA]"
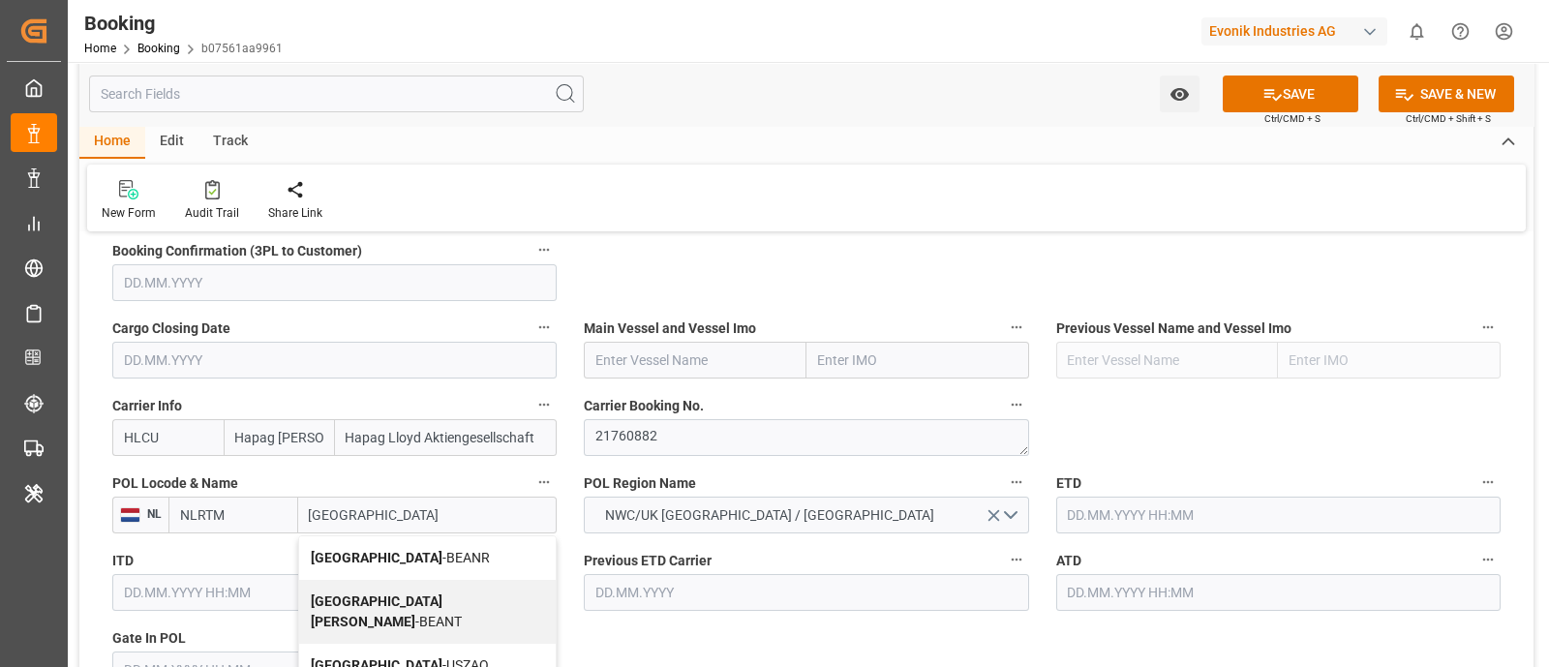
click at [372, 550] on span "Antwerp - BEANR" at bounding box center [400, 557] width 179 height 15
type input "BEANR"
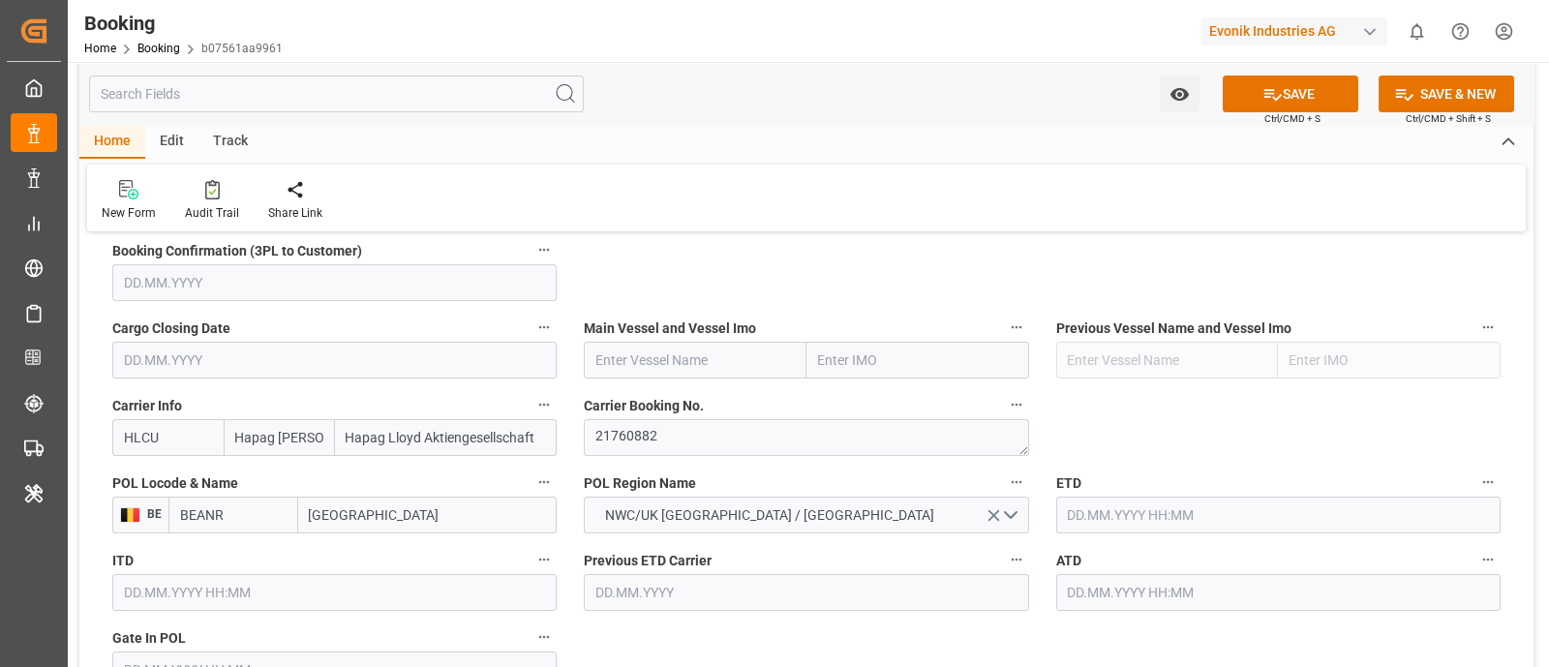
type input "[GEOGRAPHIC_DATA]"
click at [680, 370] on input "text" at bounding box center [695, 360] width 223 height 37
paste input "PAGE"
type input "PAGE"
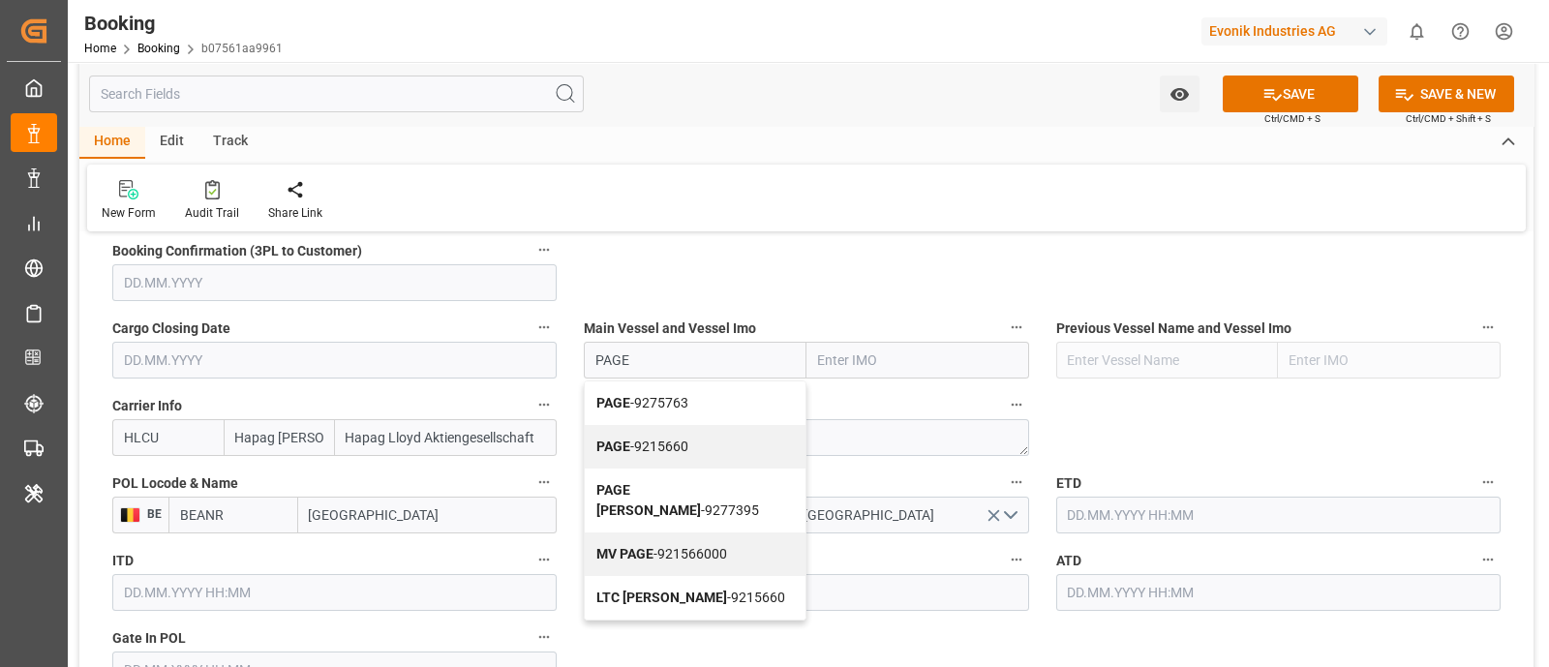
click at [656, 392] on div "PAGE - 9275763" at bounding box center [695, 403] width 221 height 44
type input "9275763"
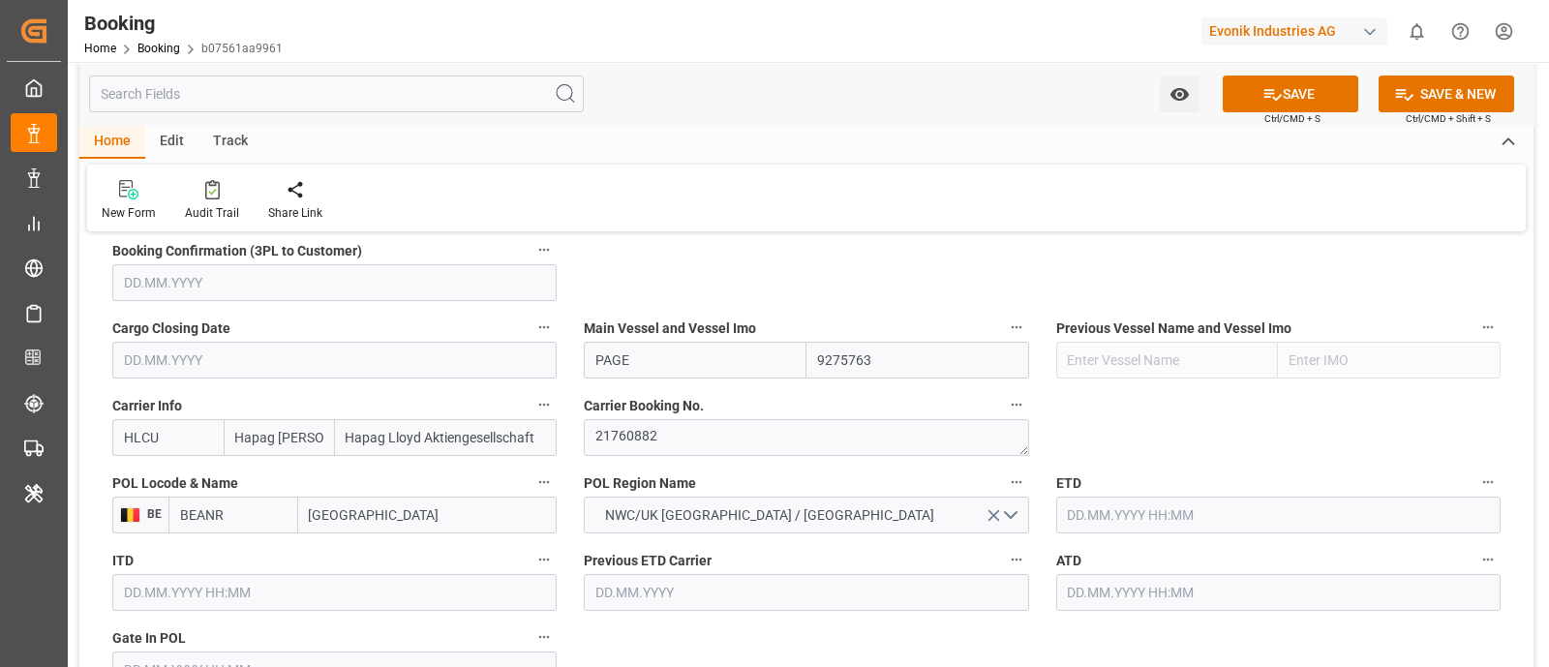
type input "PAGE"
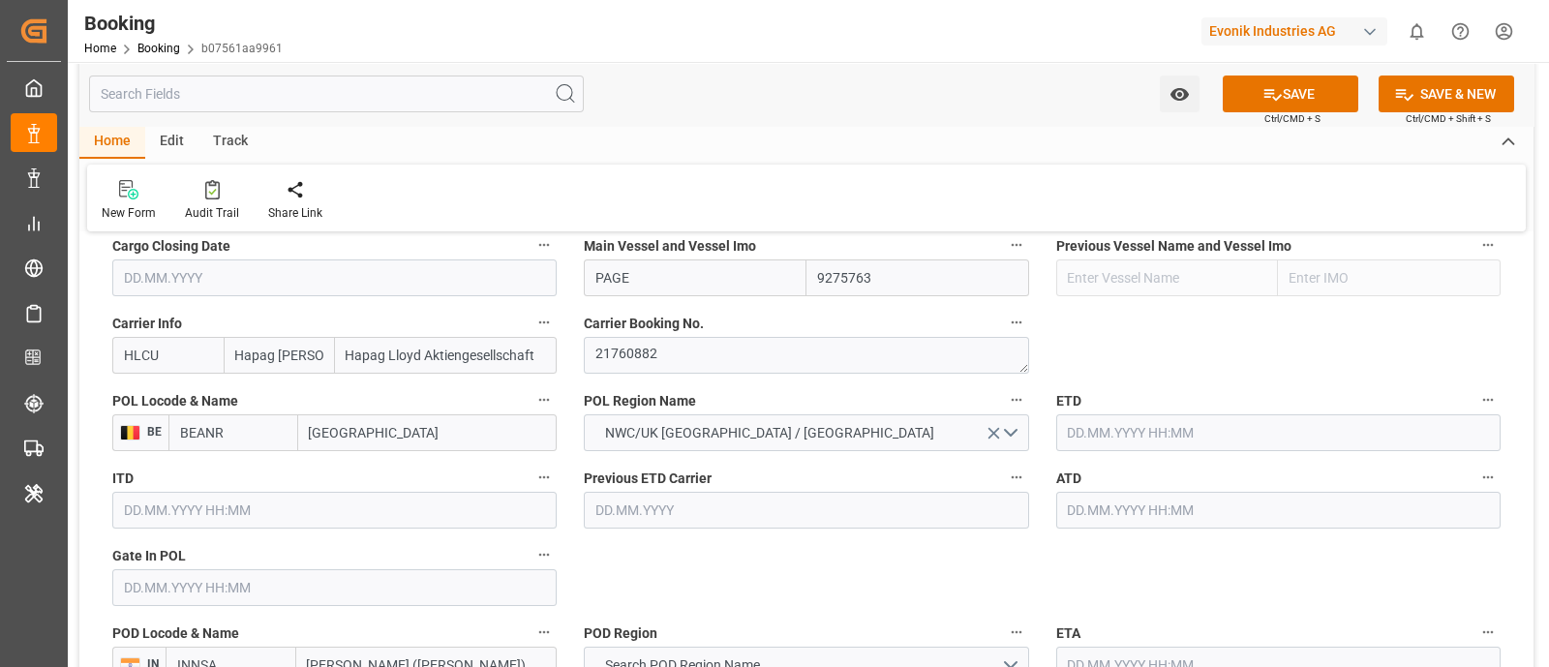
scroll to position [1452, 0]
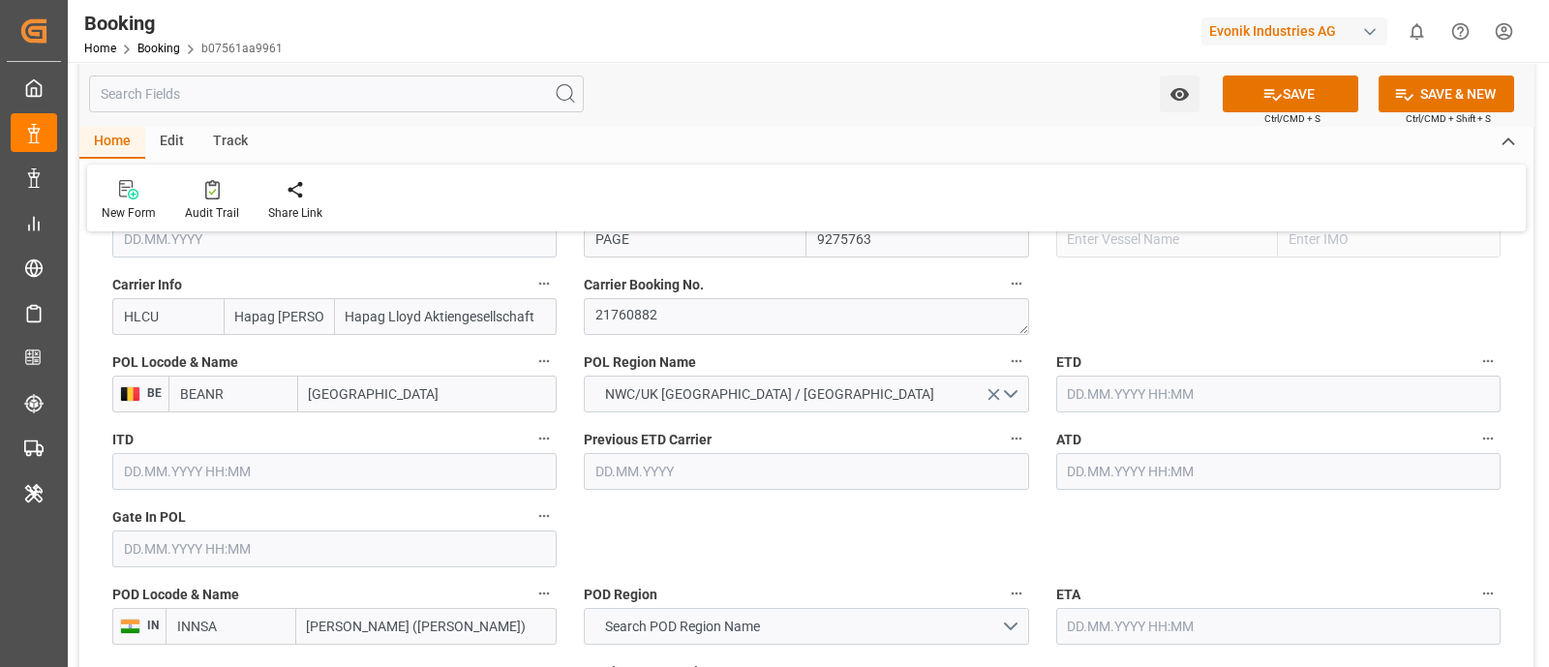
click at [180, 557] on input "text" at bounding box center [334, 548] width 444 height 37
paste input "[DATE]"
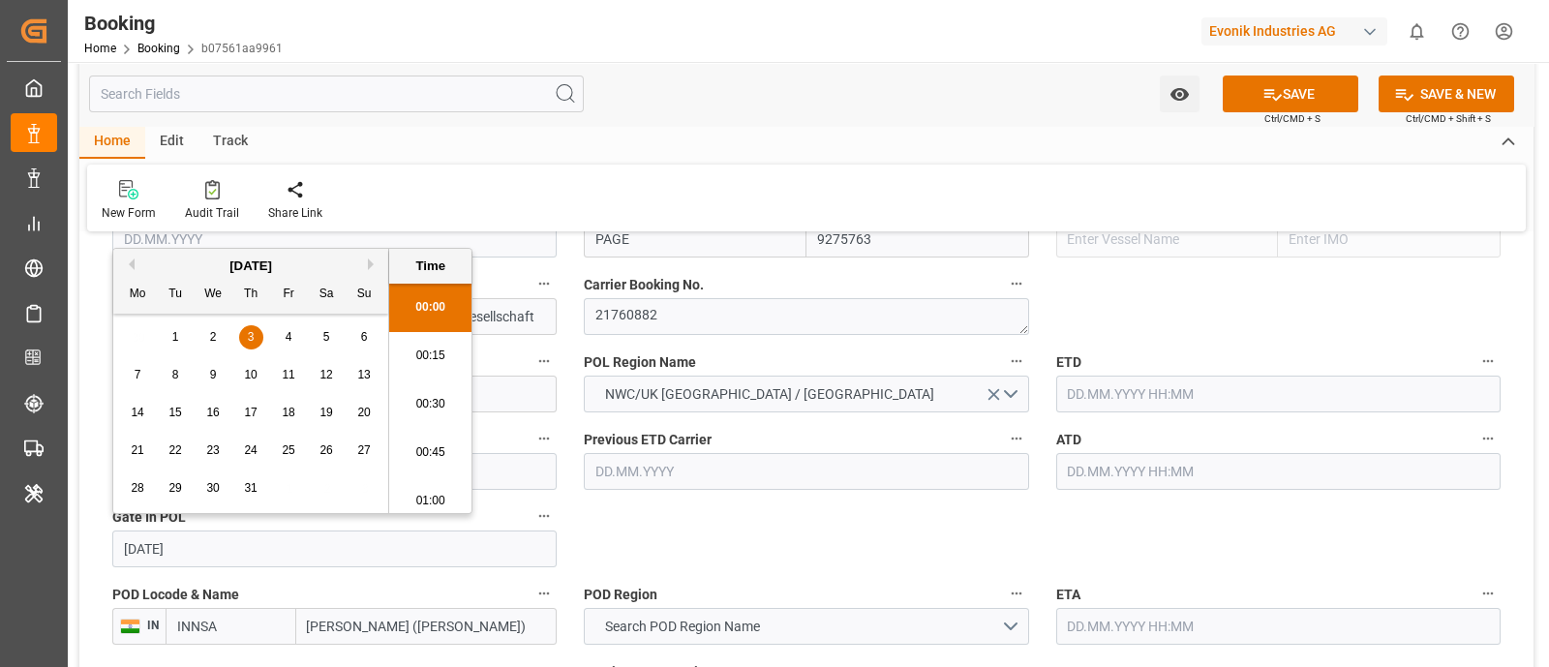
scroll to position [2377, 0]
type input "[DATE]"
click at [1089, 382] on input "text" at bounding box center [1278, 394] width 444 height 37
paste input "[DATE]"
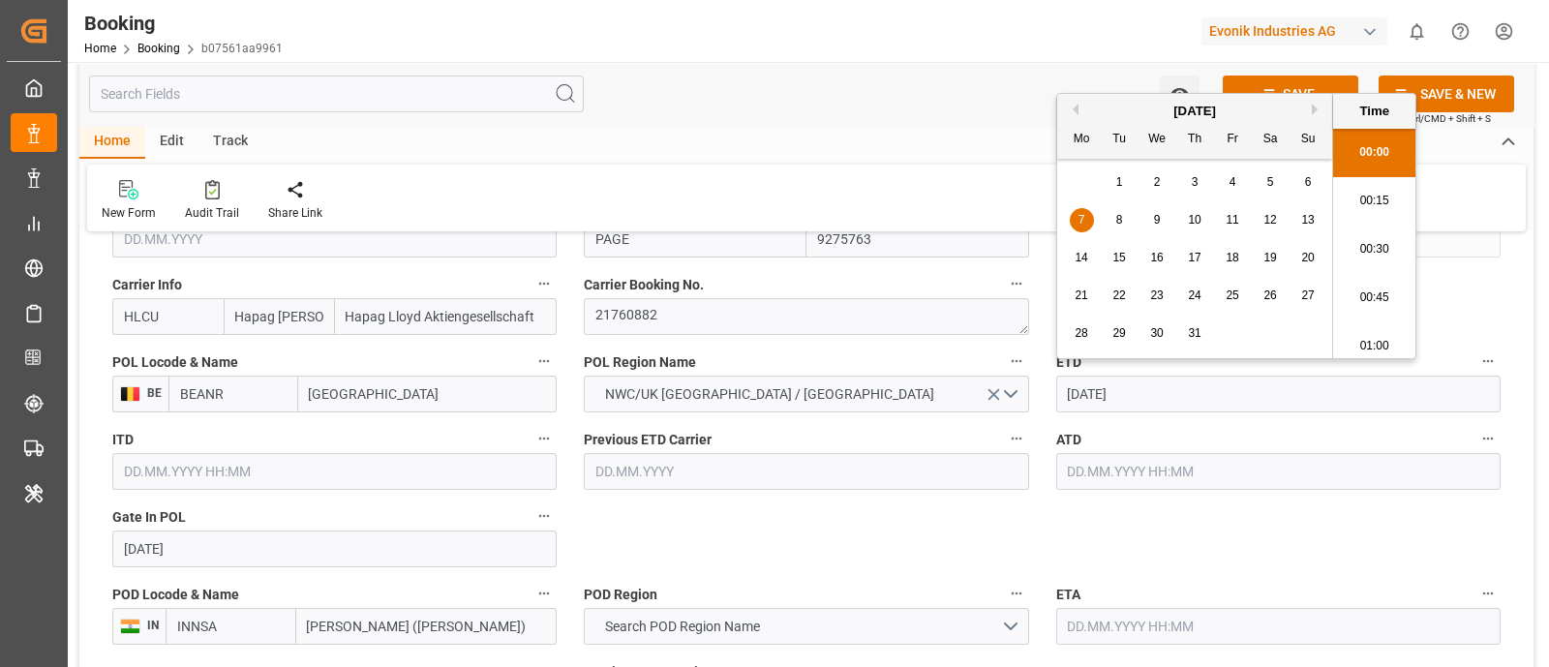
type input "[DATE]"
type input "[DATE] 00:00"
click at [1080, 471] on input "text" at bounding box center [1278, 471] width 444 height 37
paste input "[DATE]"
type input "[DATE] 00:00"
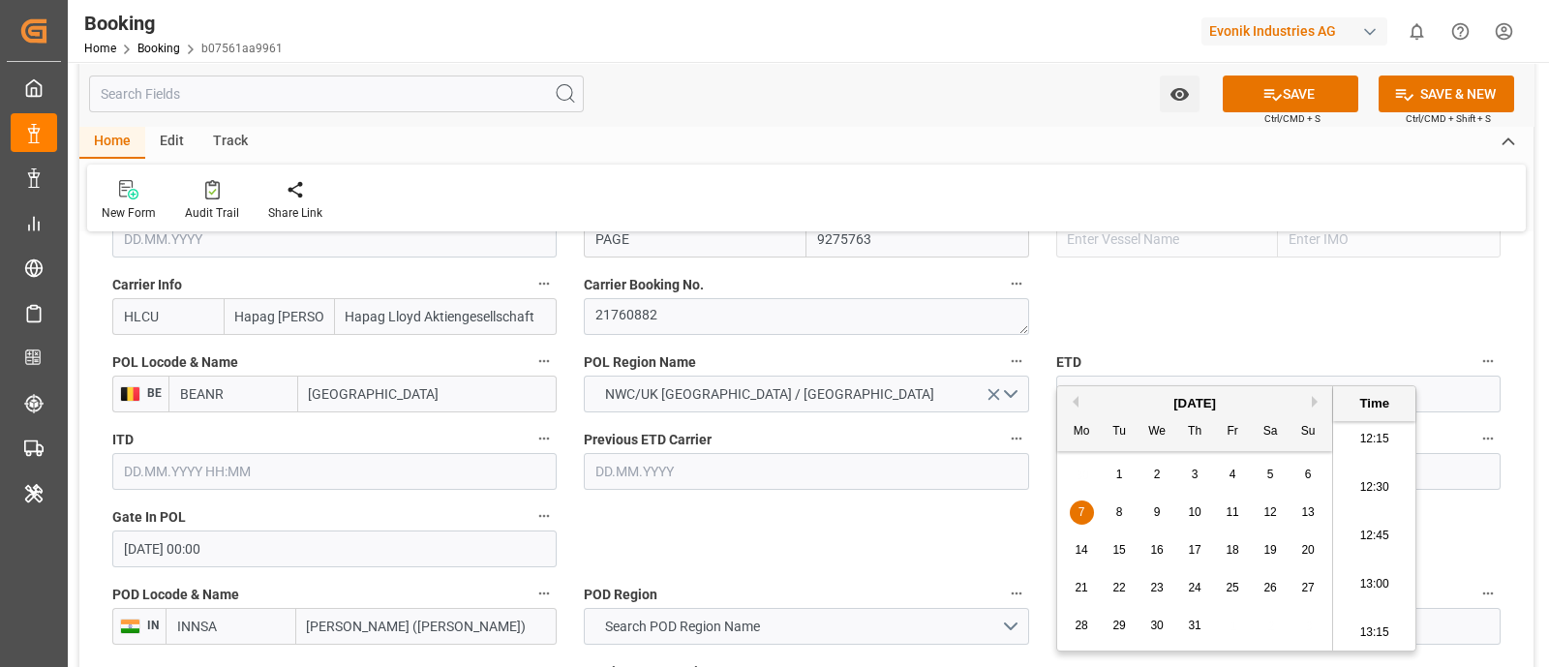
scroll to position [1572, 0]
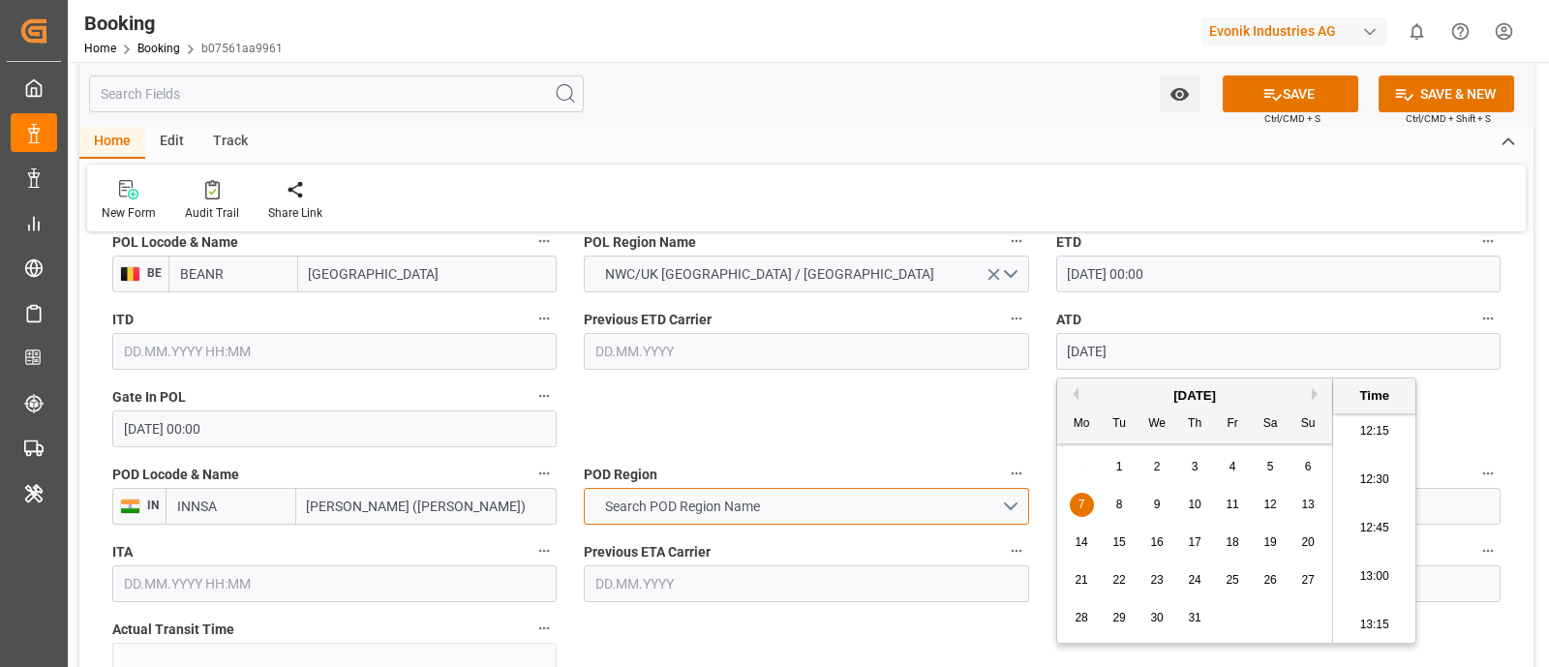
click at [650, 503] on span "Search POD Region Name" at bounding box center [682, 507] width 174 height 20
type input "[DATE] 00:00"
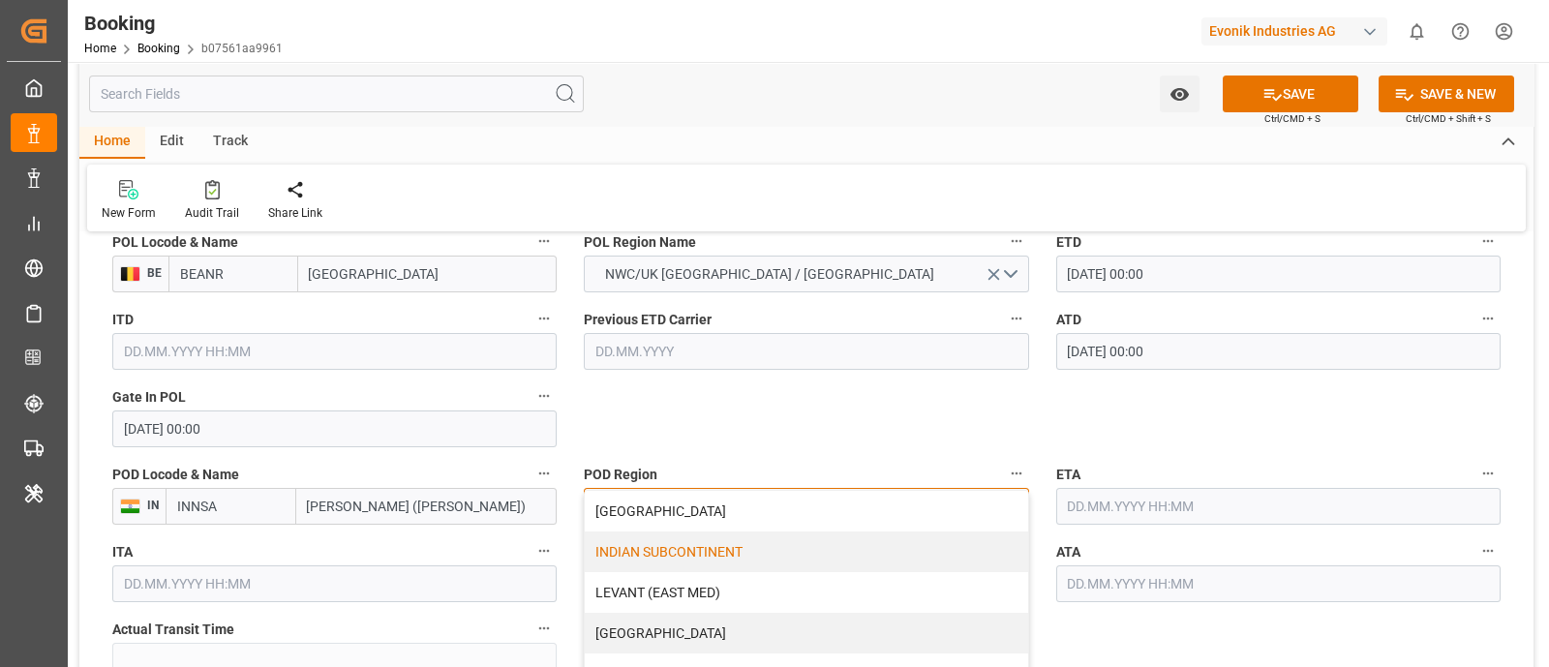
scroll to position [363, 0]
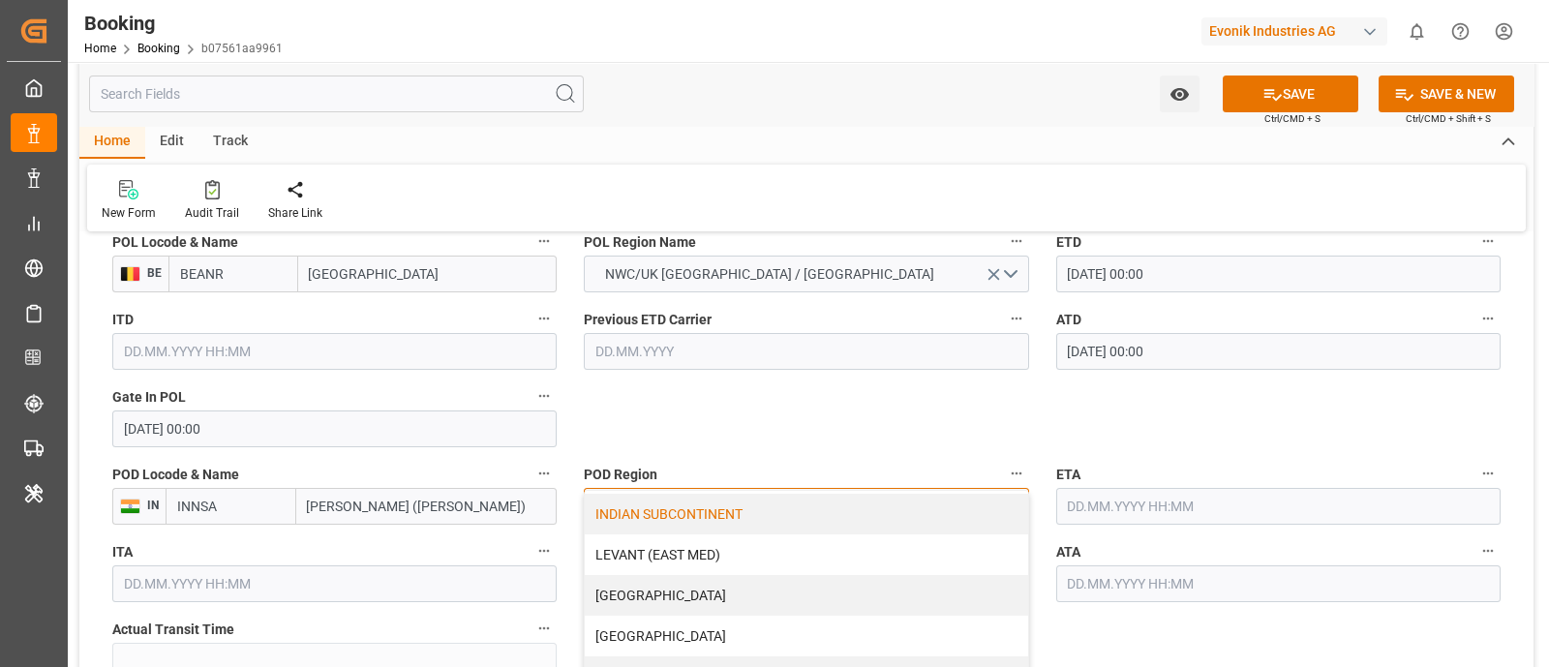
click at [772, 509] on div "INDIAN SUBCONTINENT" at bounding box center [806, 514] width 442 height 41
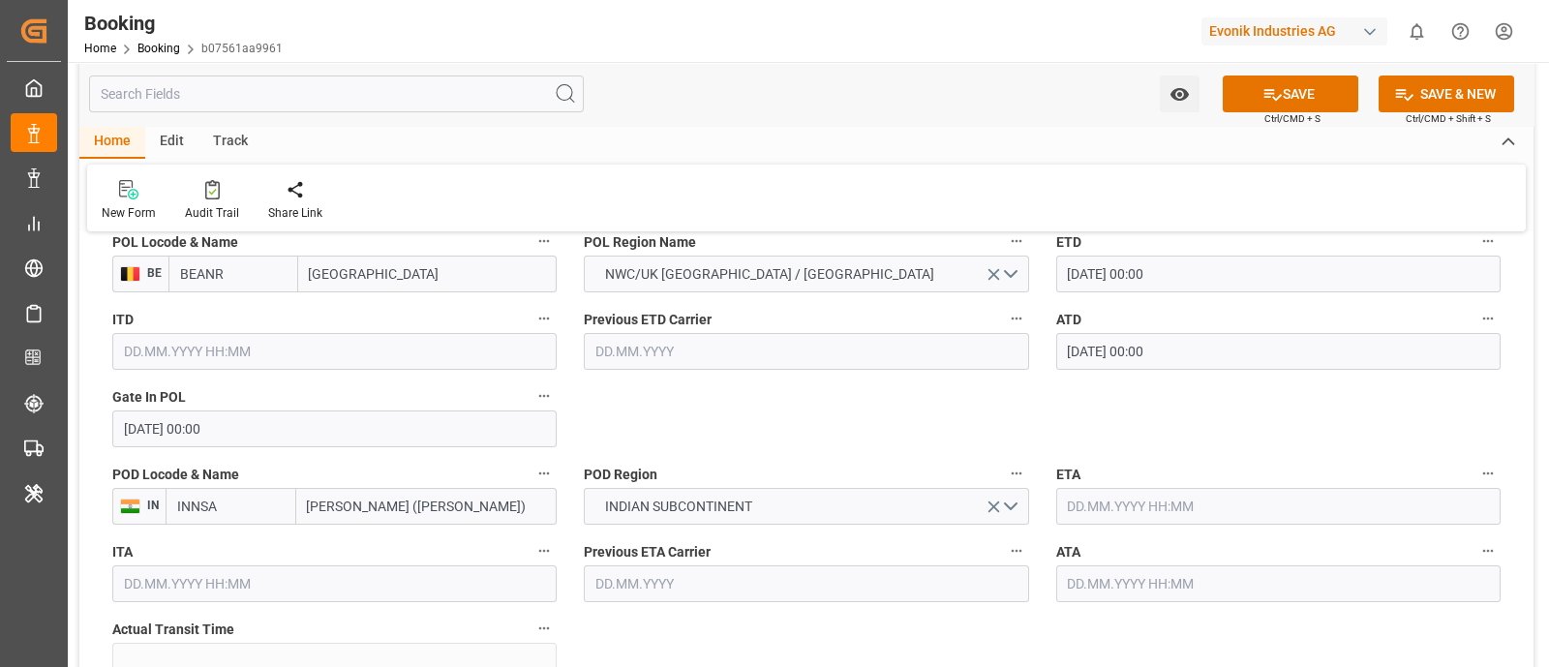
click at [1081, 495] on input "text" at bounding box center [1278, 506] width 444 height 37
paste input "[DATE]"
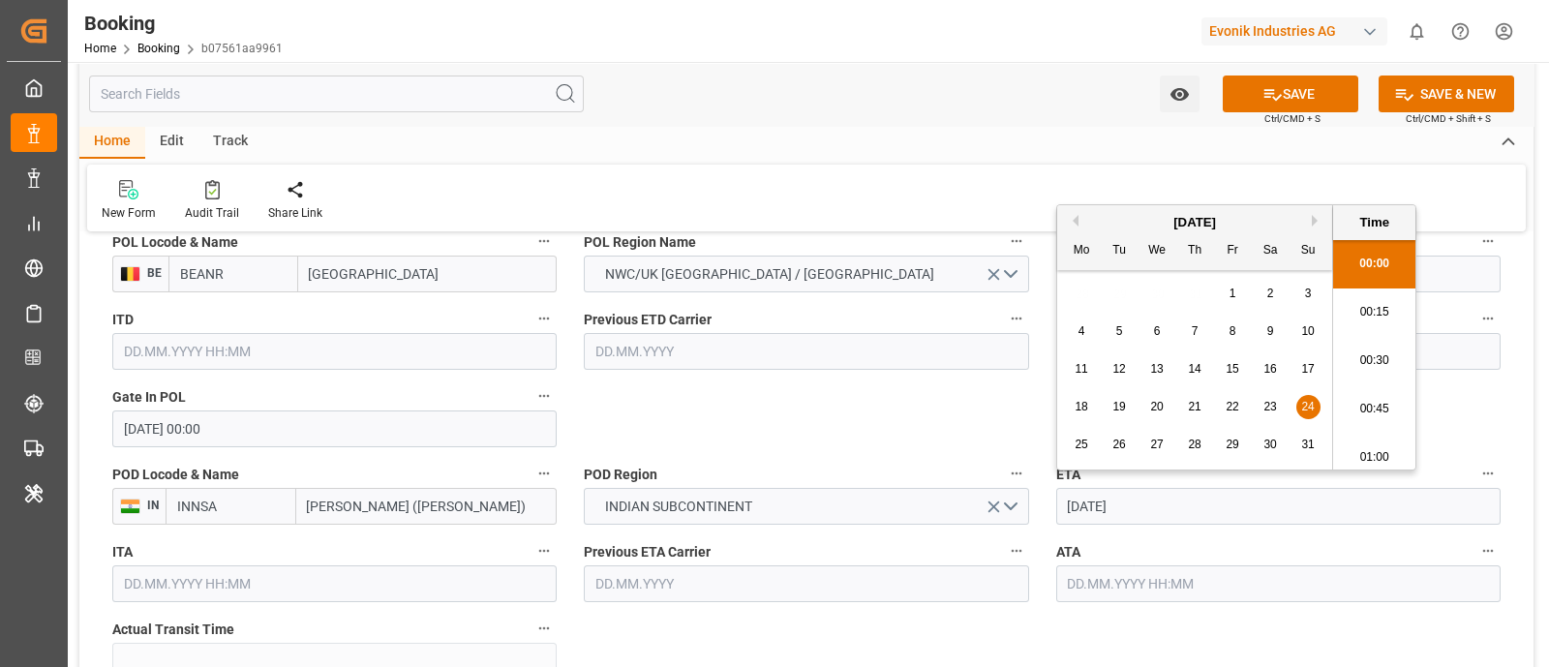
scroll to position [2377, 0]
click at [1084, 590] on input "text" at bounding box center [1278, 583] width 444 height 37
paste input "[DATE]"
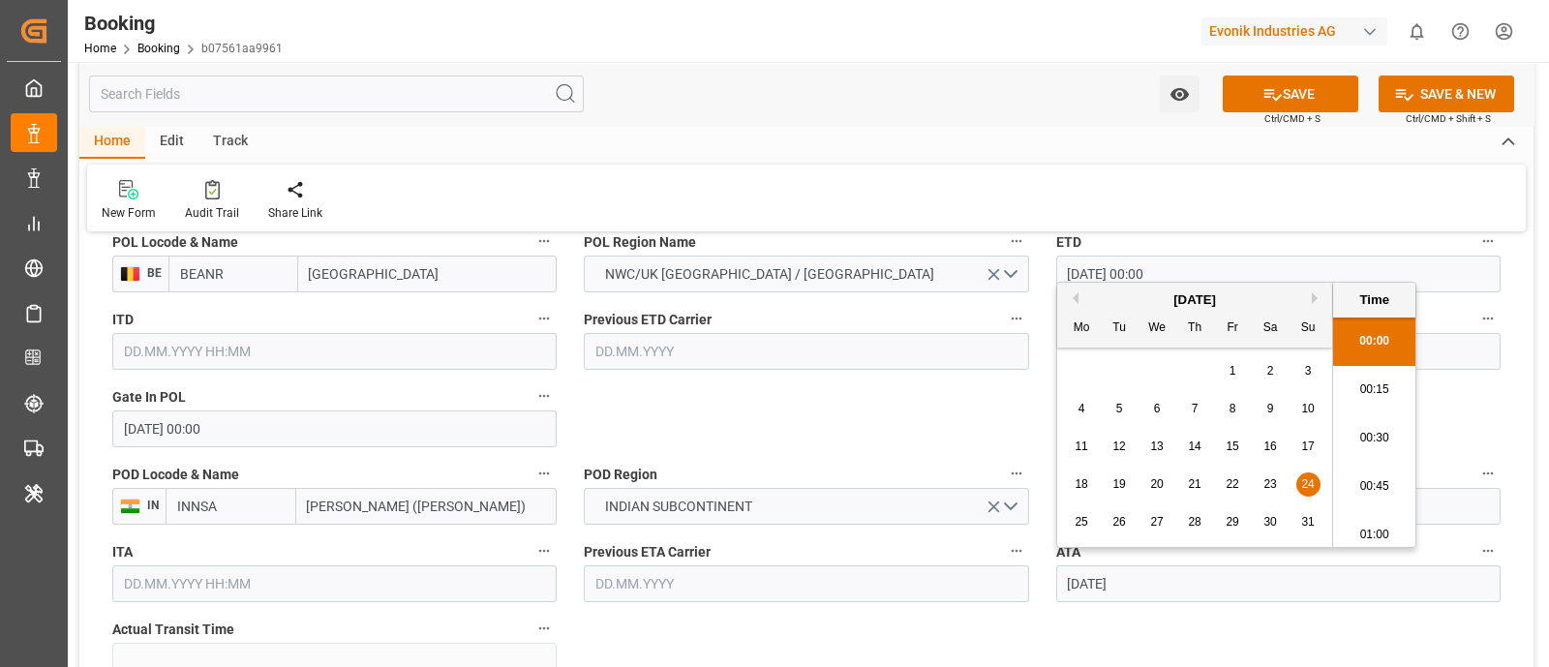
type input "[DATE] 00:00"
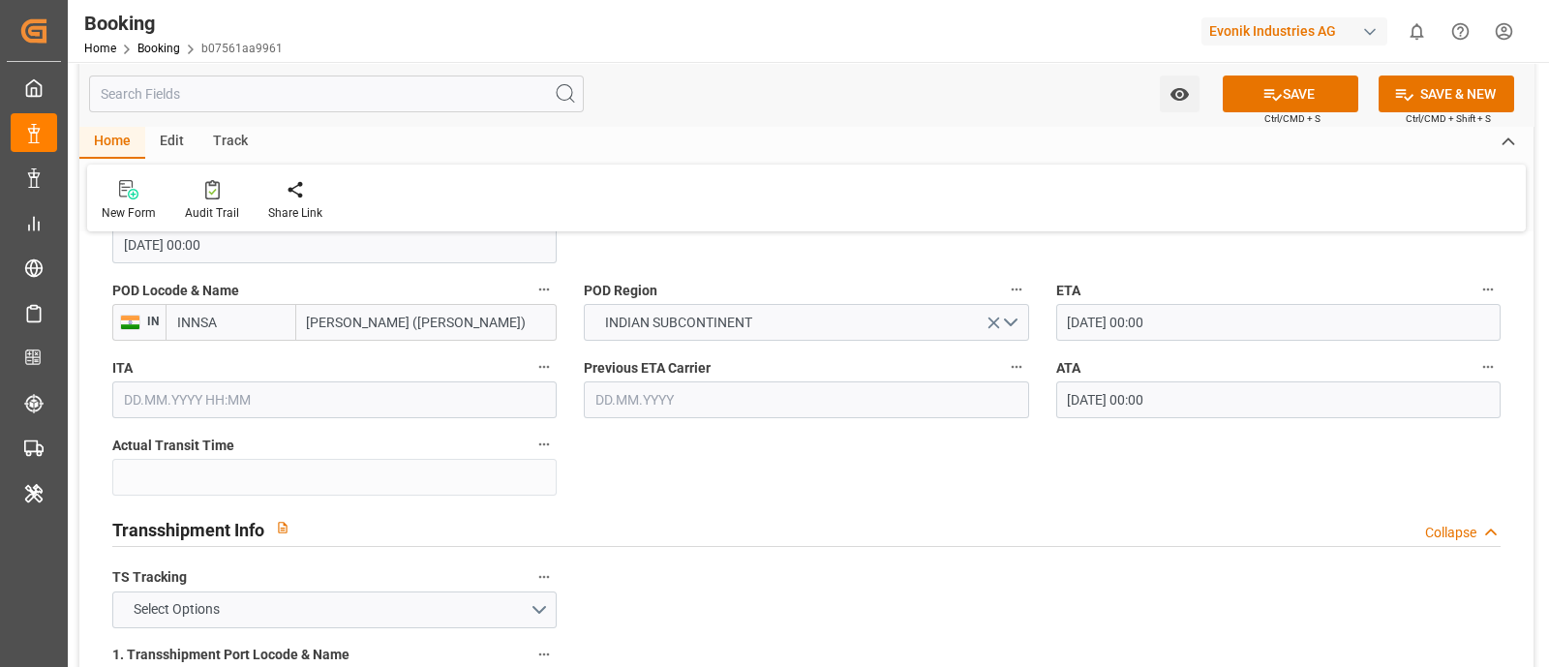
scroll to position [1814, 0]
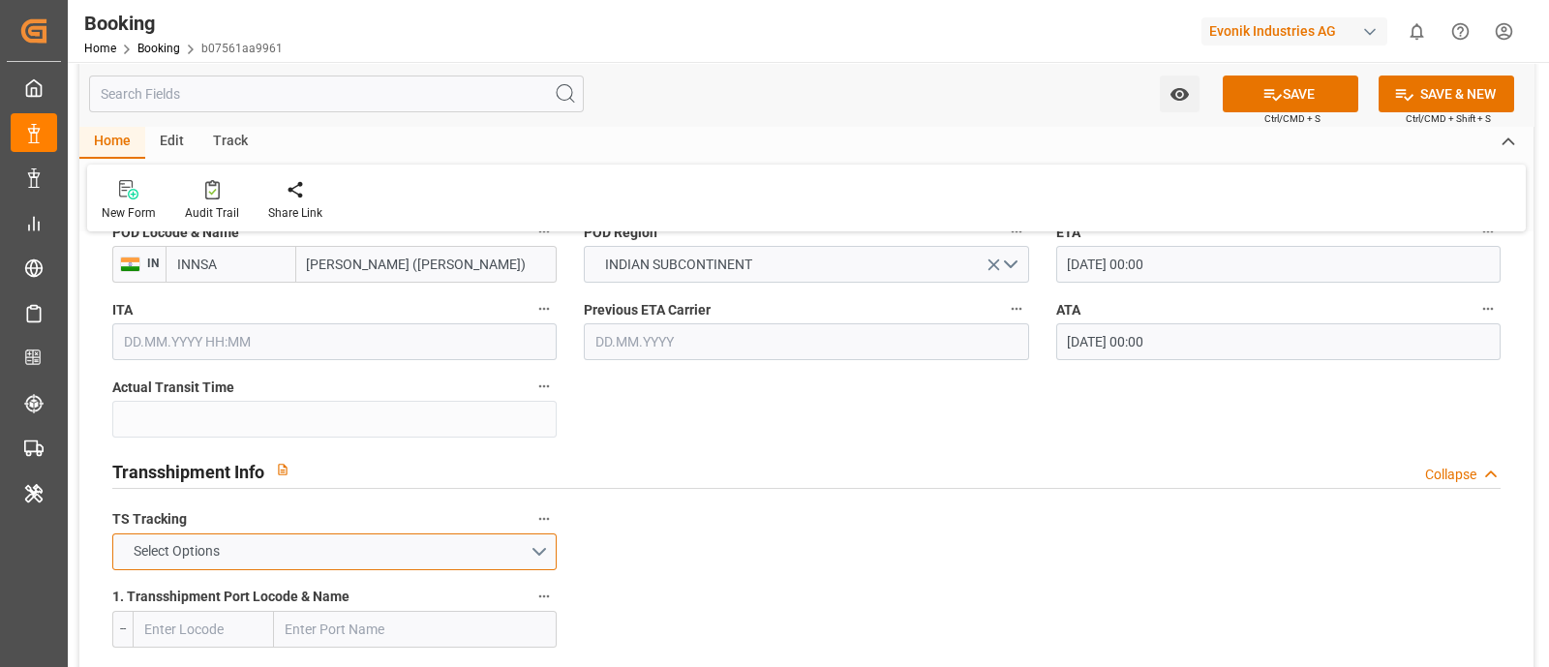
click at [266, 543] on button "Select Options" at bounding box center [334, 551] width 444 height 37
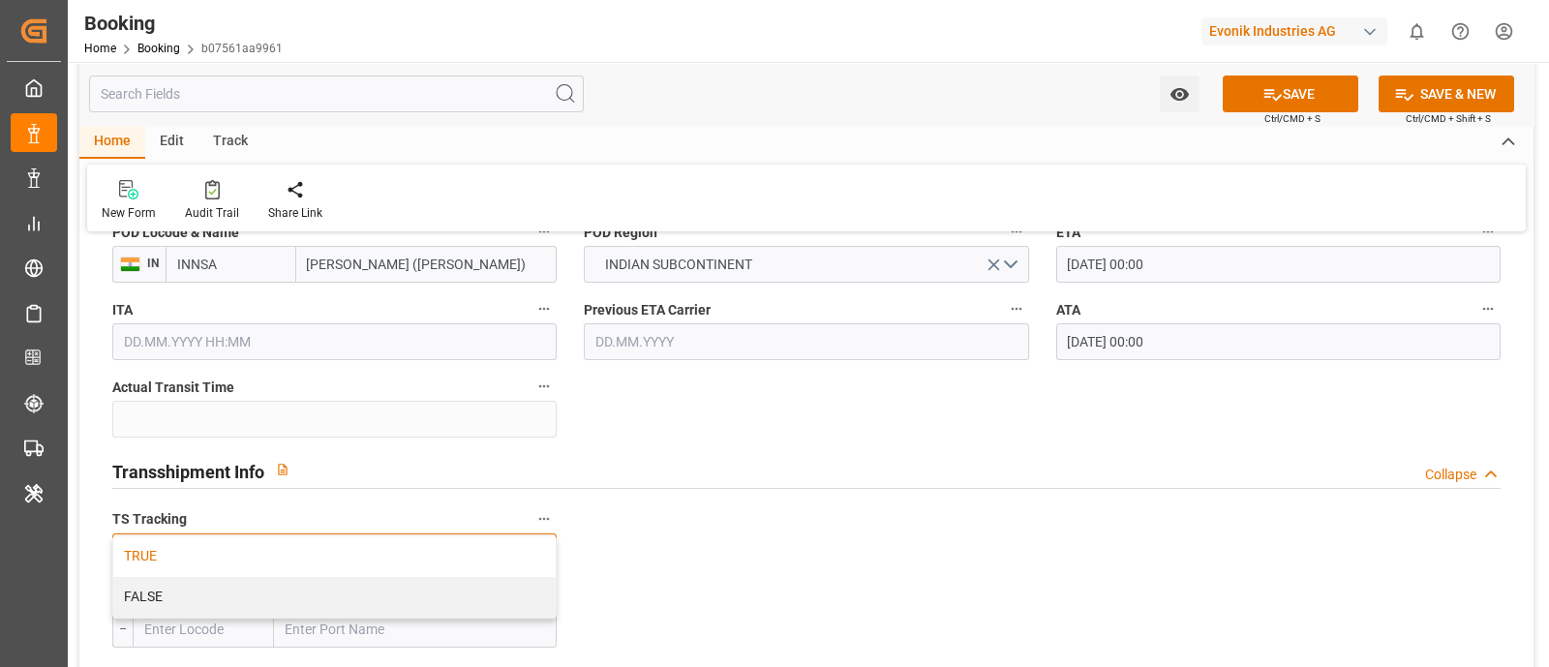
click at [247, 551] on div "TRUE" at bounding box center [334, 556] width 442 height 41
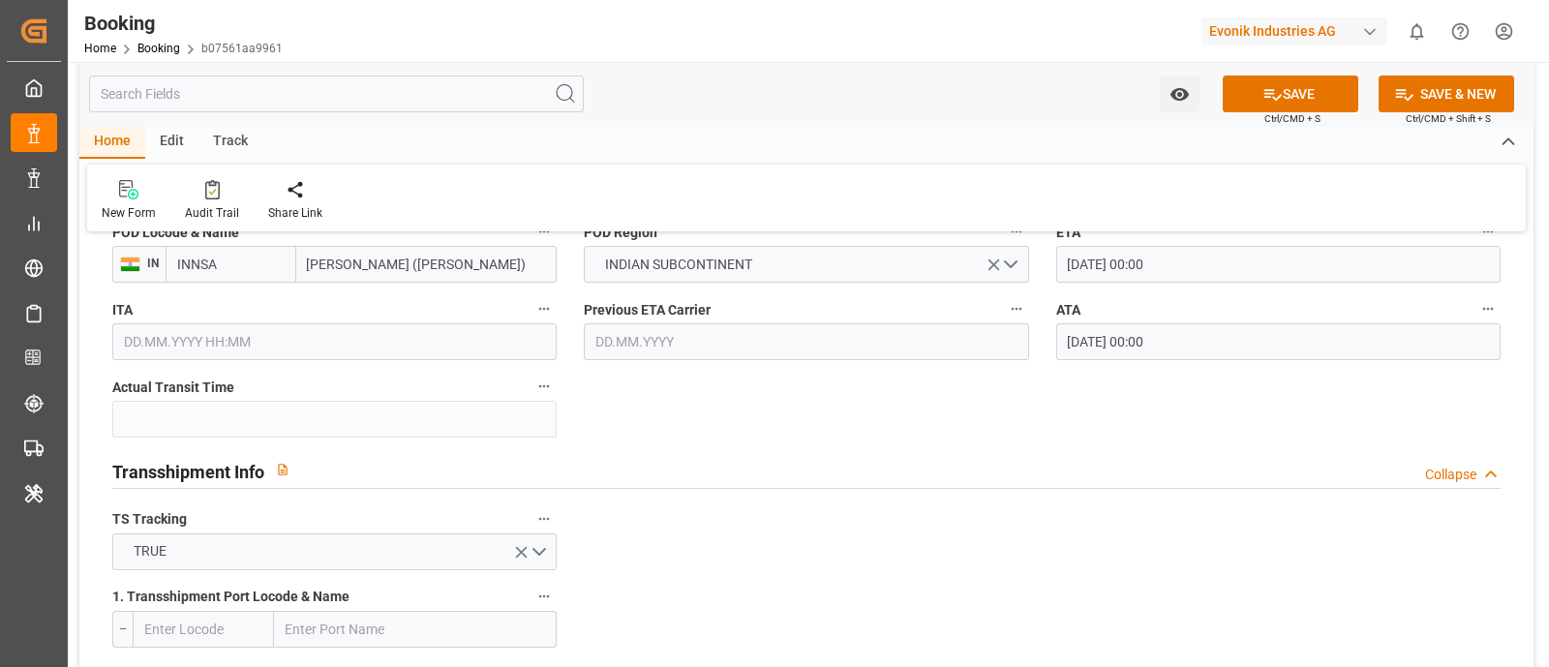
click at [362, 616] on input "text" at bounding box center [415, 629] width 283 height 37
paste input "TANGER MED"
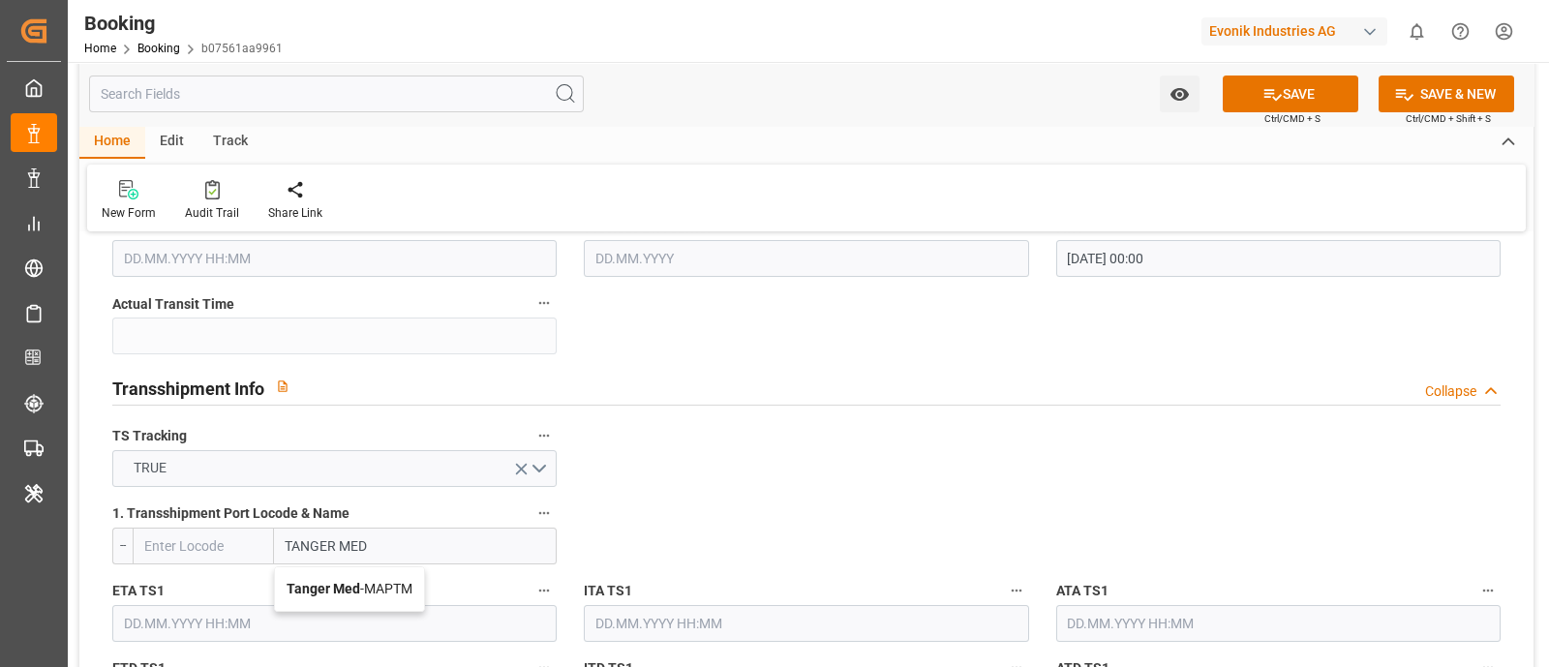
scroll to position [1935, 0]
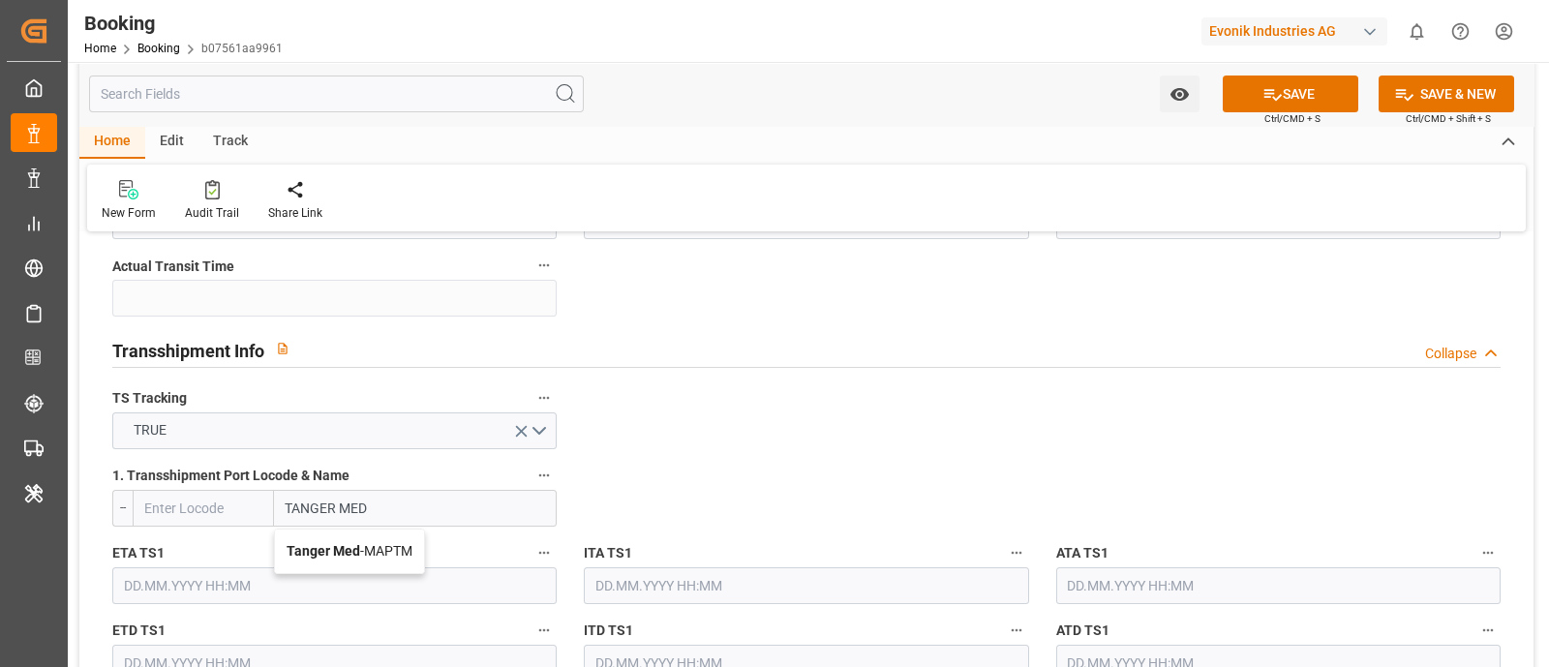
click at [378, 543] on span "Tanger Med - MAPTM" at bounding box center [350, 550] width 126 height 15
type input "Tanger Med"
type input "MAPTM"
type input "Tanger Med"
click at [208, 578] on input "text" at bounding box center [334, 585] width 444 height 37
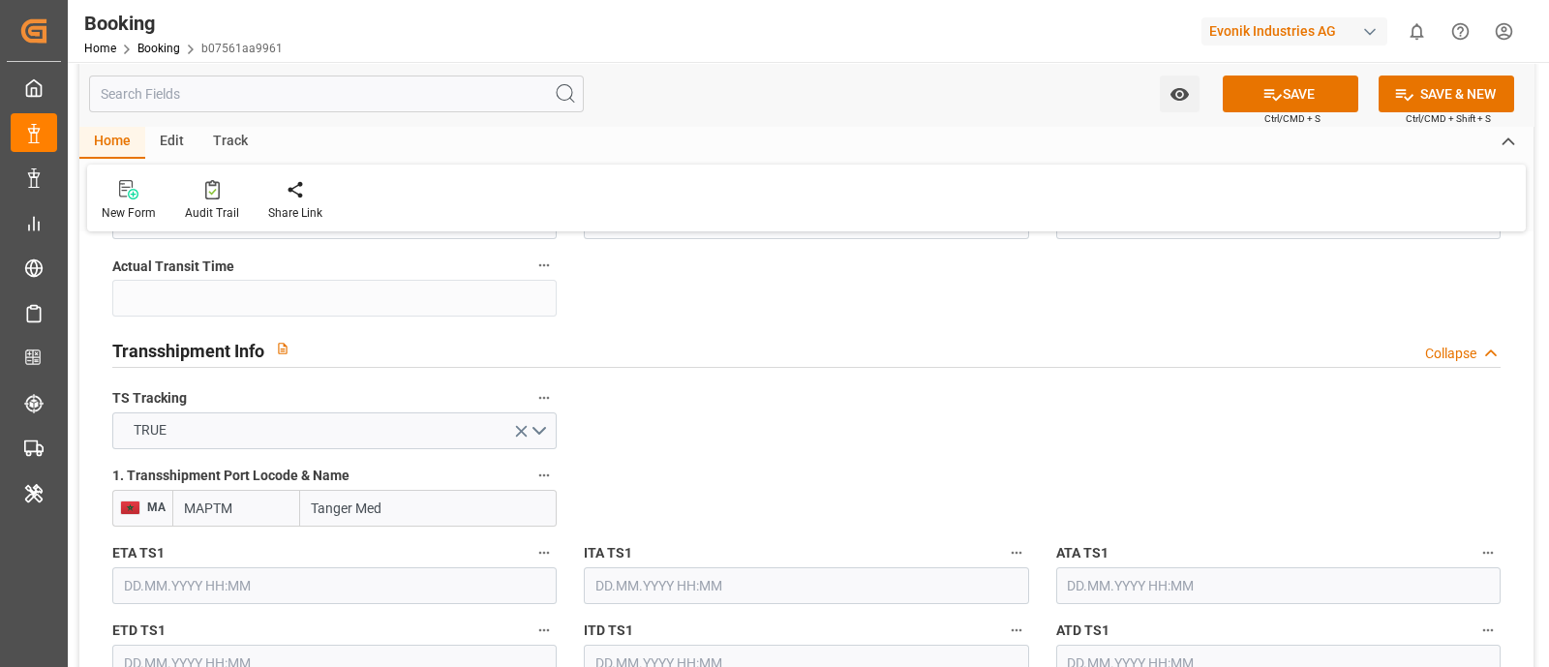
paste input "[DATE]"
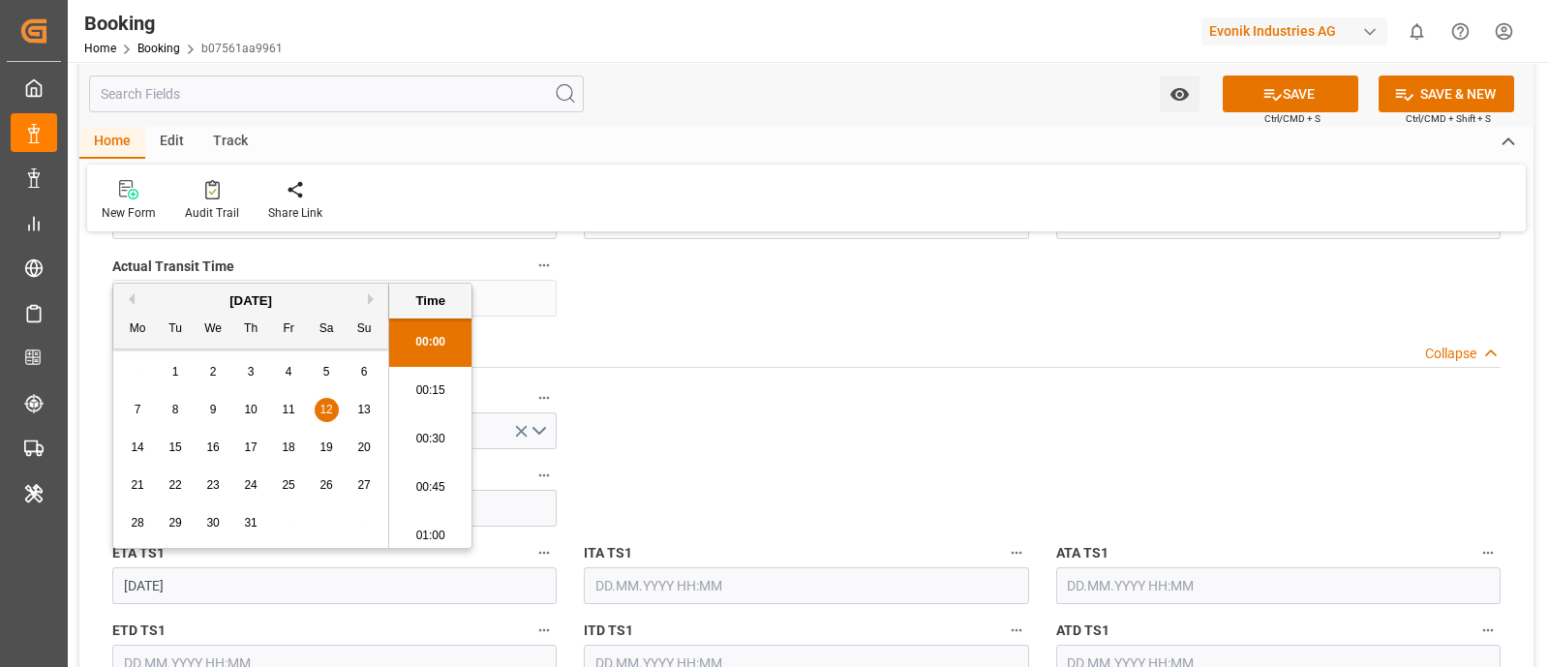
scroll to position [2377, 0]
click at [1147, 578] on input "text" at bounding box center [1278, 585] width 444 height 37
paste input "[DATE]"
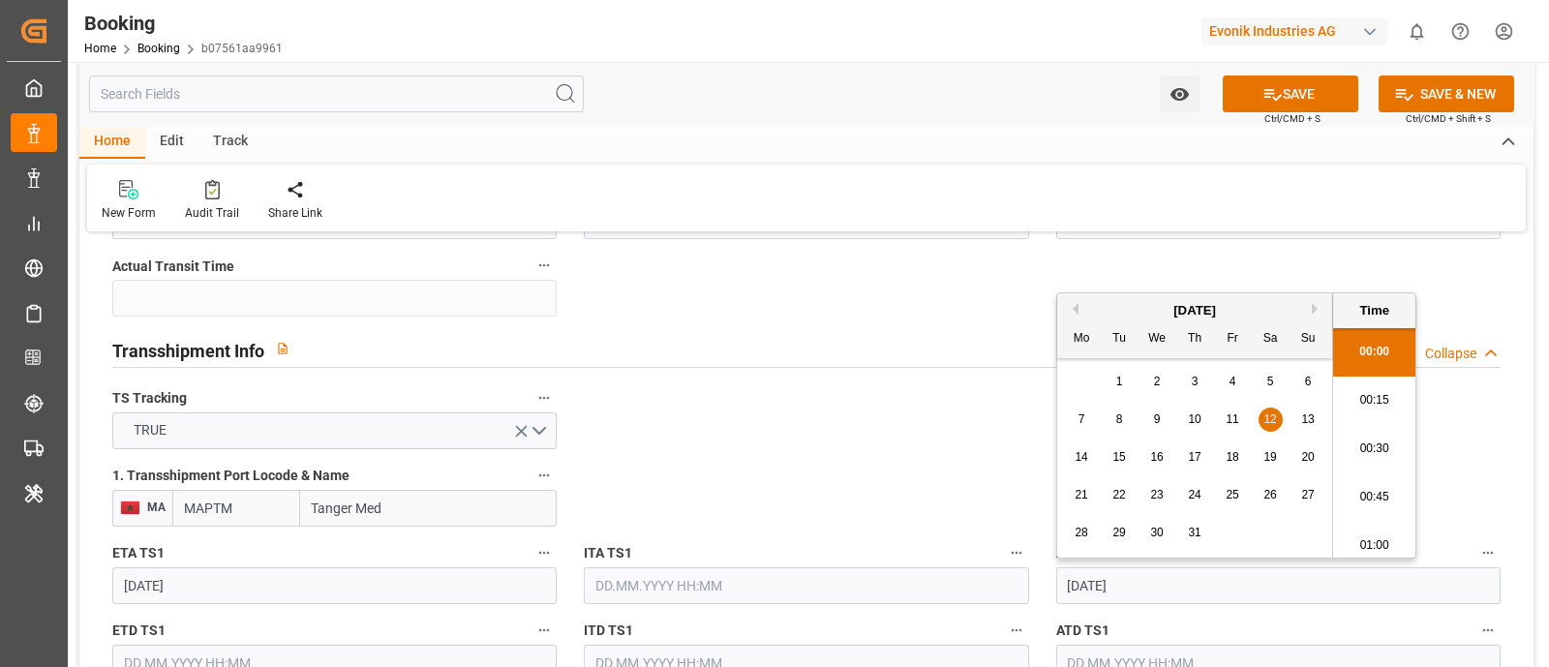
type input "[DATE] 00:00"
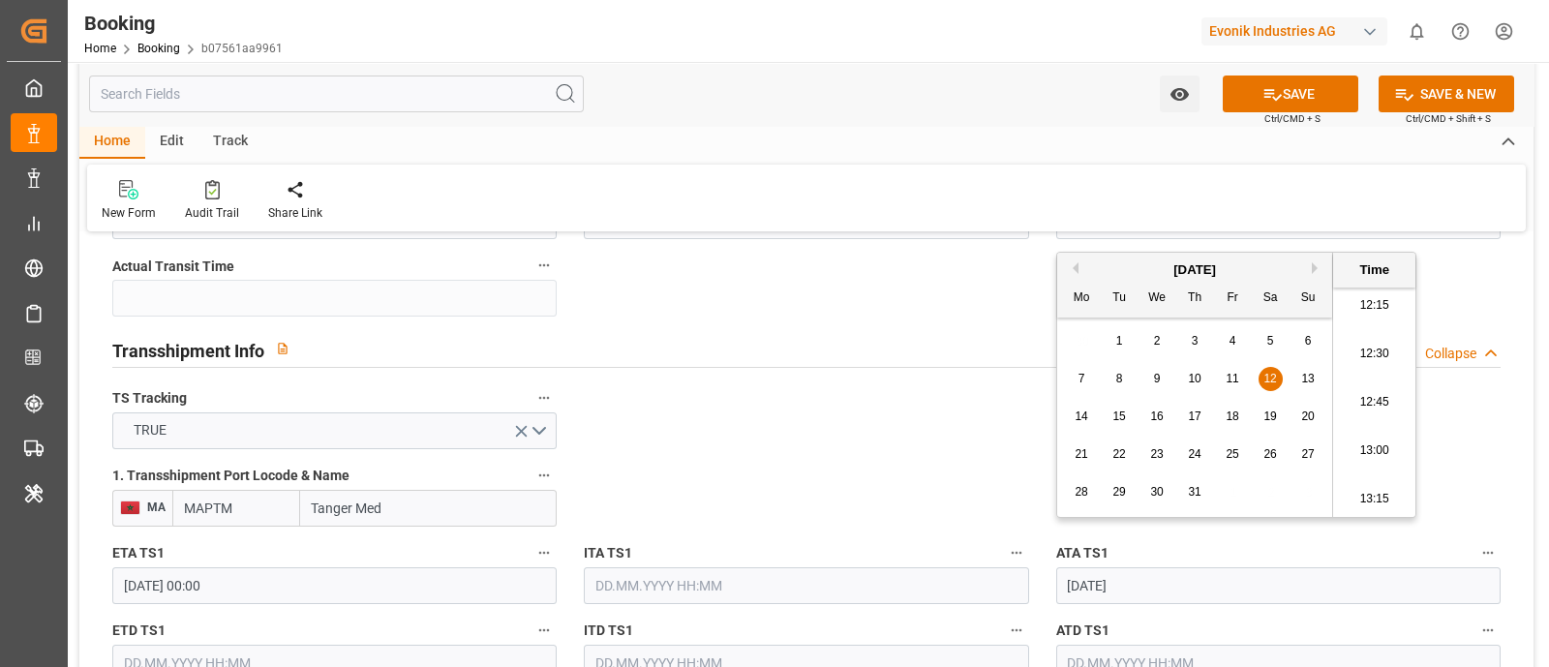
scroll to position [2057, 0]
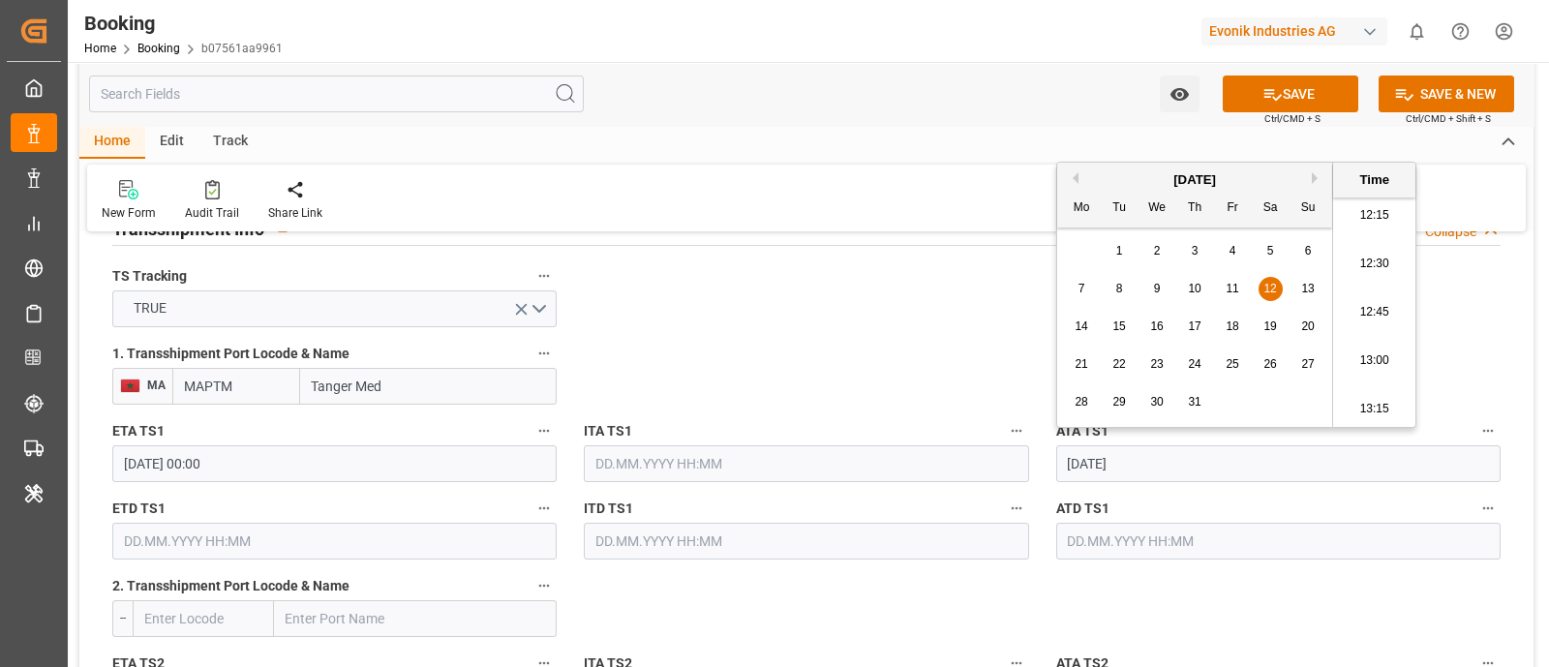
click at [332, 538] on input "text" at bounding box center [334, 541] width 444 height 37
paste input "[DATE]"
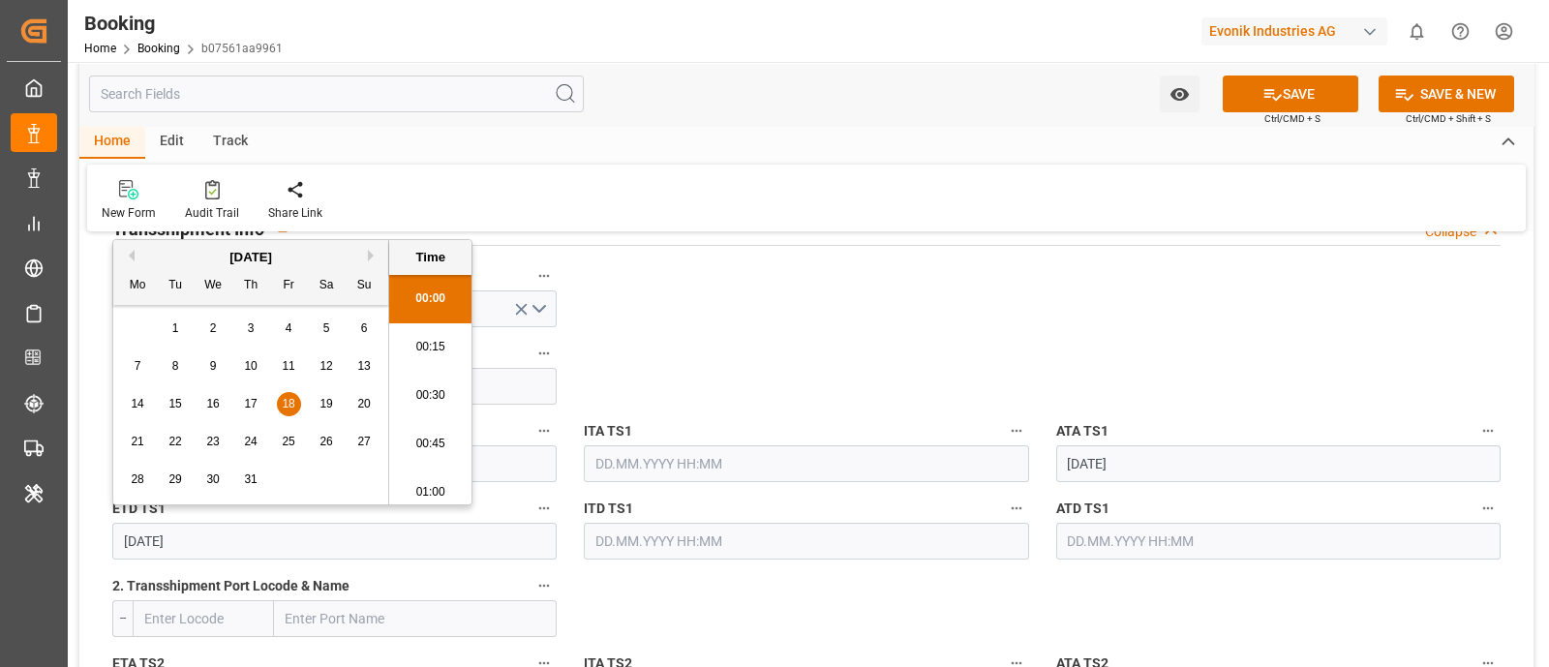
type input "[DATE] 00:00"
click at [1097, 541] on input "text" at bounding box center [1278, 541] width 444 height 37
paste input "[DATE]"
type input "[DATE] 00:00"
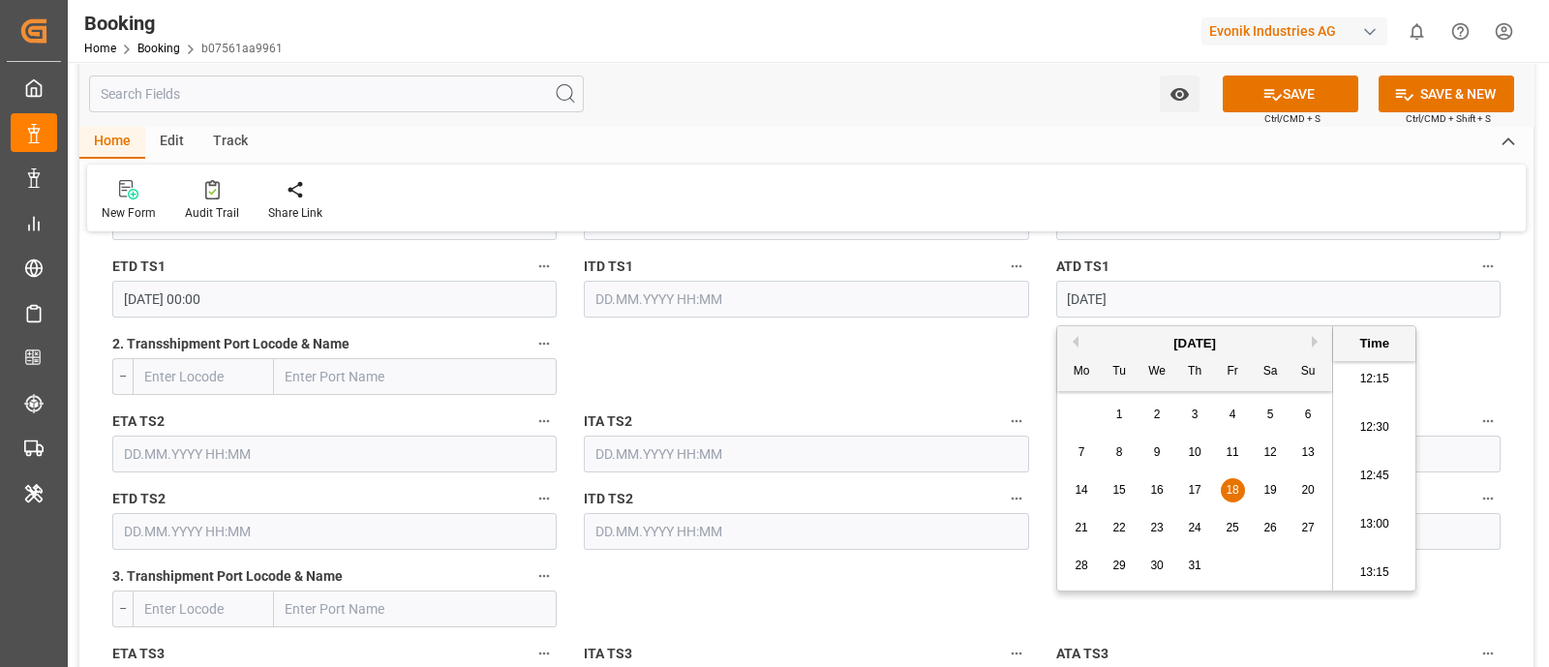
scroll to position [2662, 0]
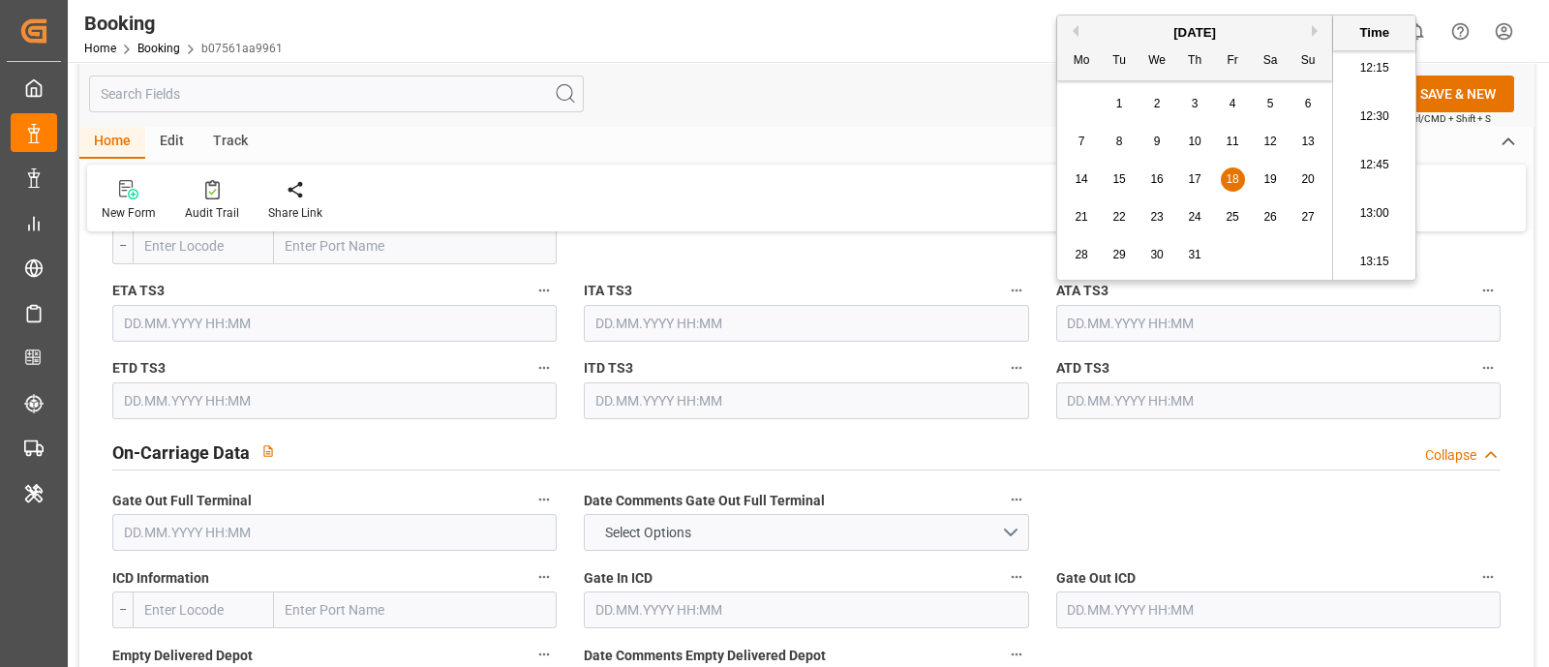
click at [217, 536] on input "text" at bounding box center [334, 532] width 444 height 37
paste input "2025-08-25"
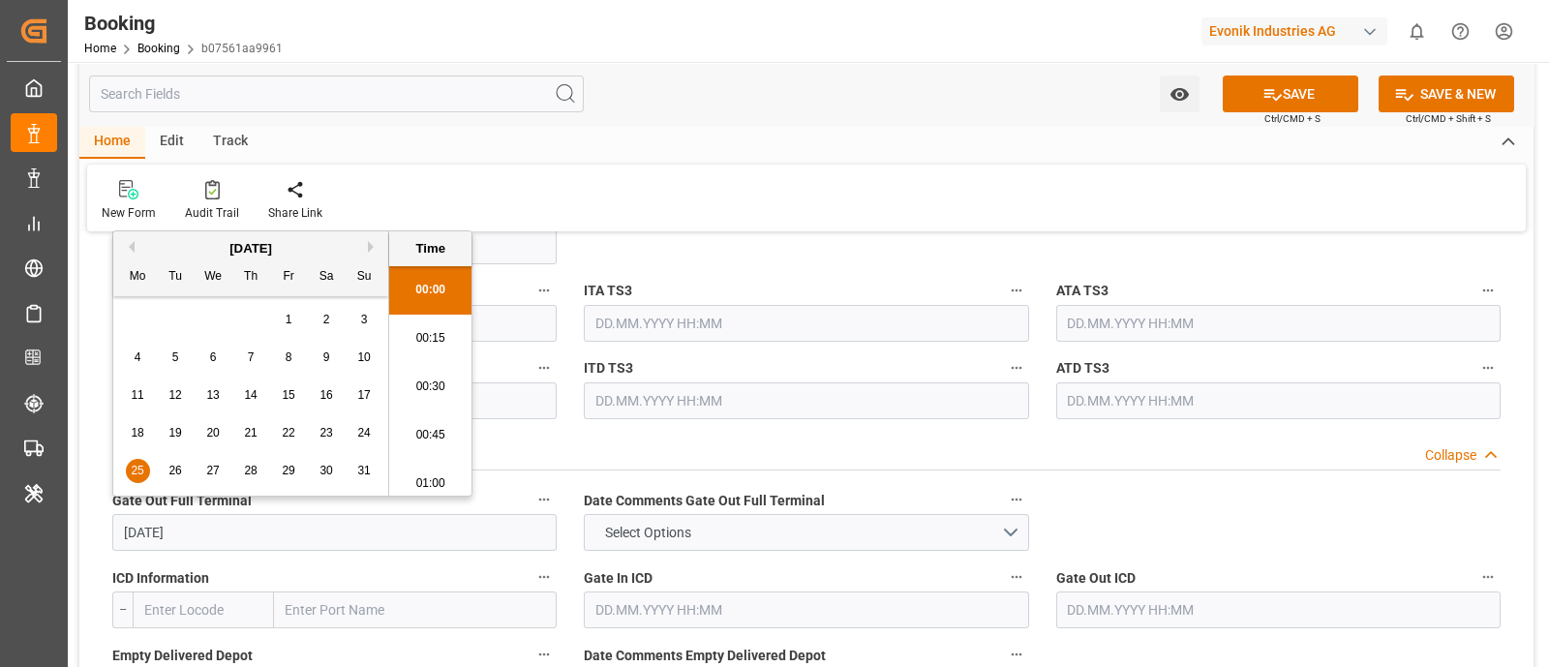
type input "[DATE] 00:00"
click at [1212, 476] on div "On-Carriage Data Collapse" at bounding box center [806, 453] width 1415 height 55
type input "25.08.2025 00:00"
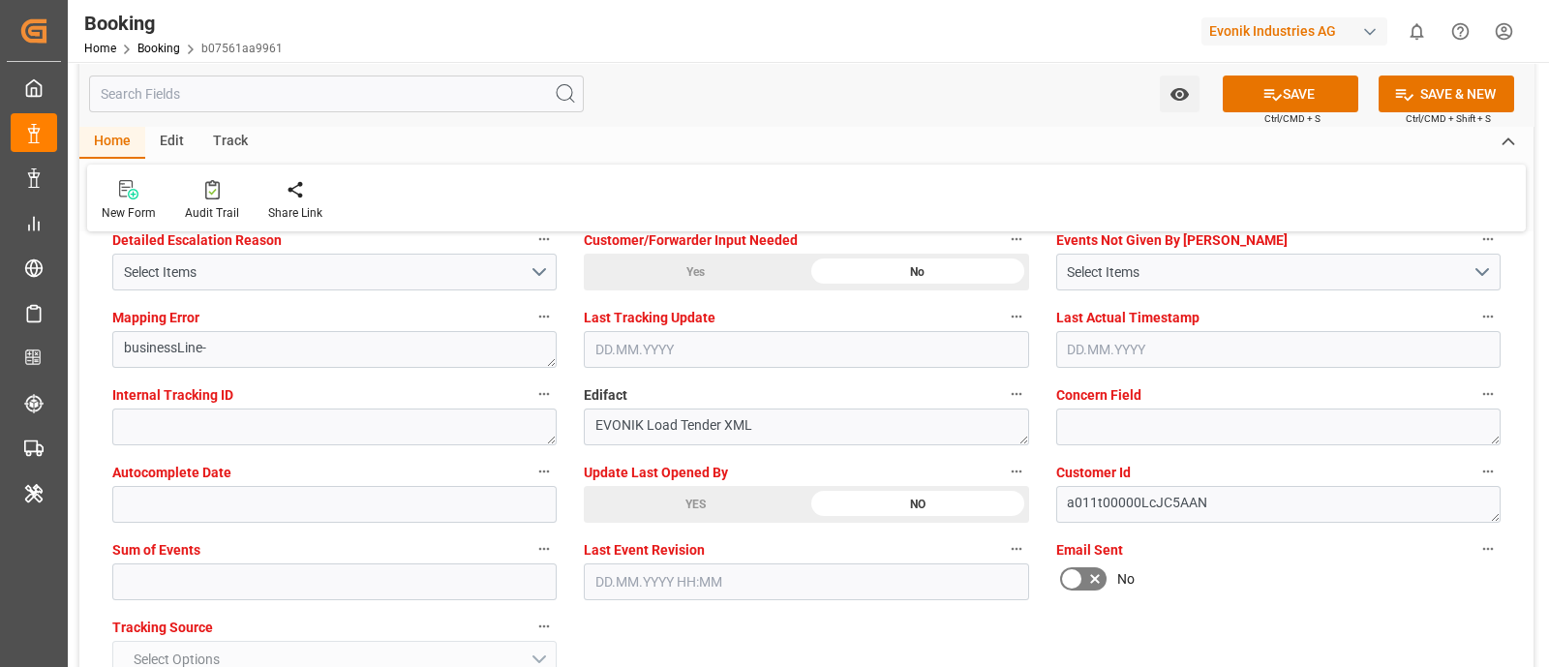
scroll to position [3750, 0]
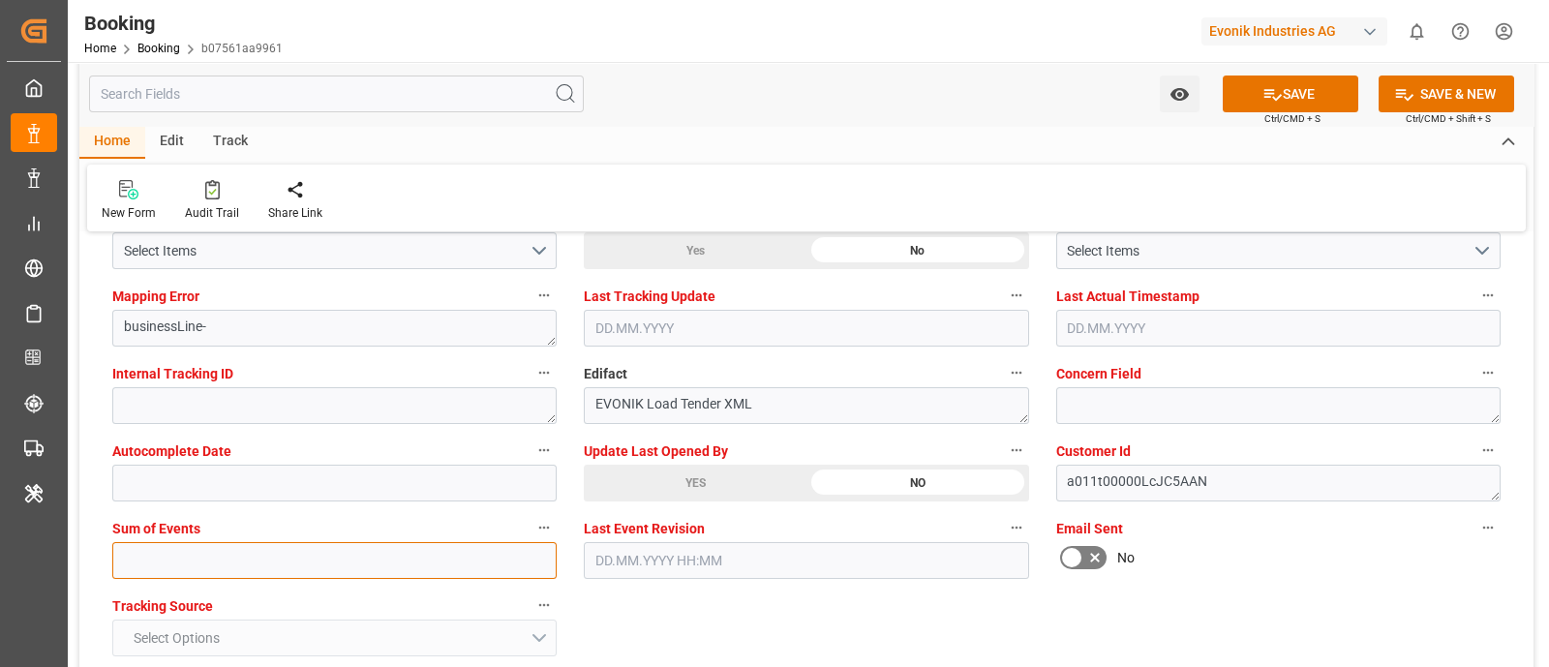
click at [249, 559] on input "text" at bounding box center [334, 560] width 444 height 37
type input "0"
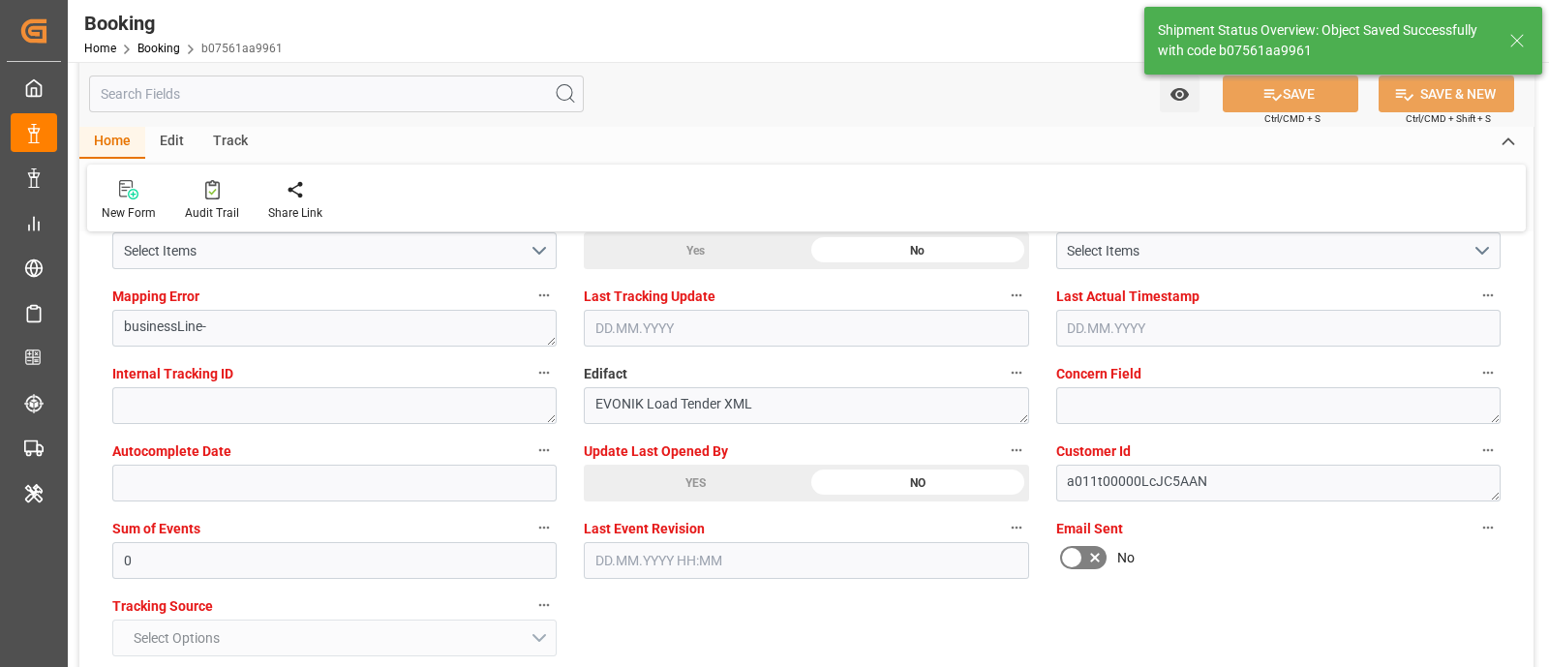
type textarea "[PERSON_NAME]"
type textarea "Yes"
type input "48"
type input "[DATE] 00:00"
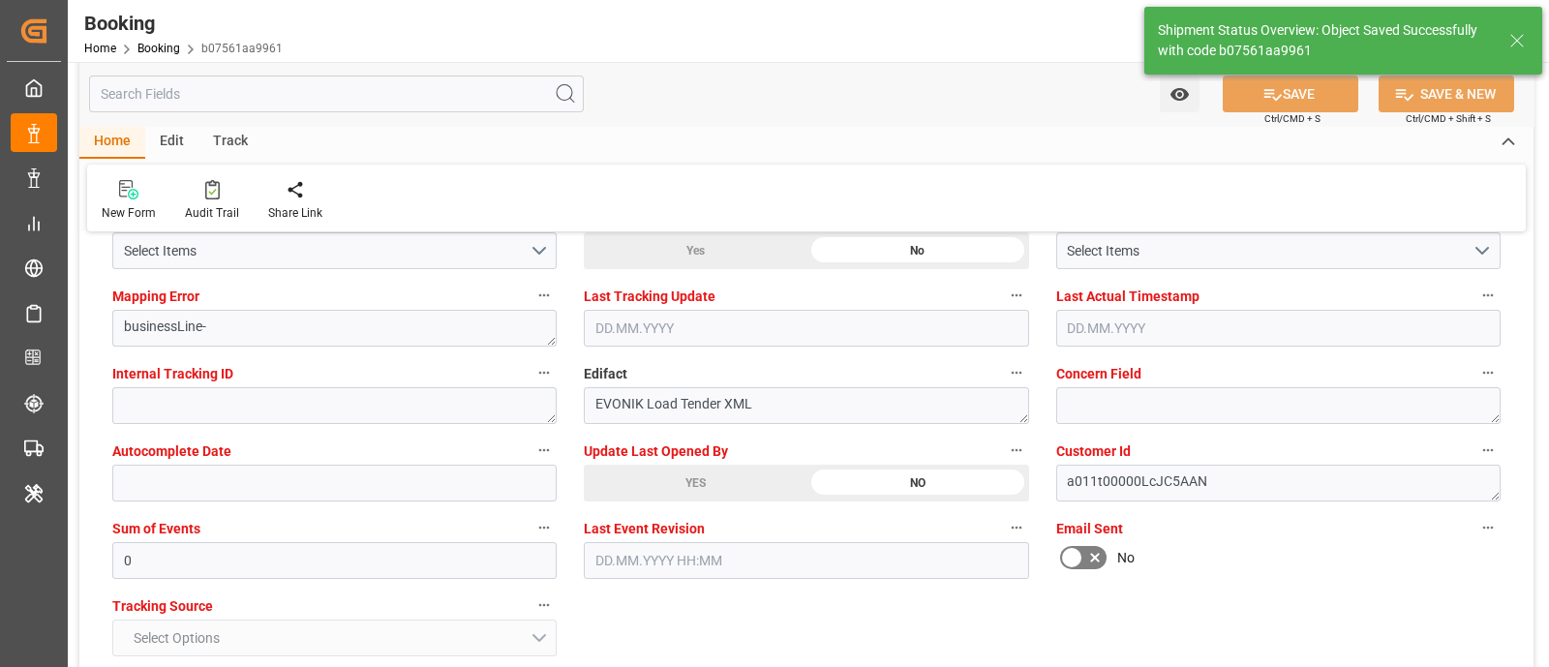
type input "[DATE] 00:00"
type input "05.09.2025 07:28"
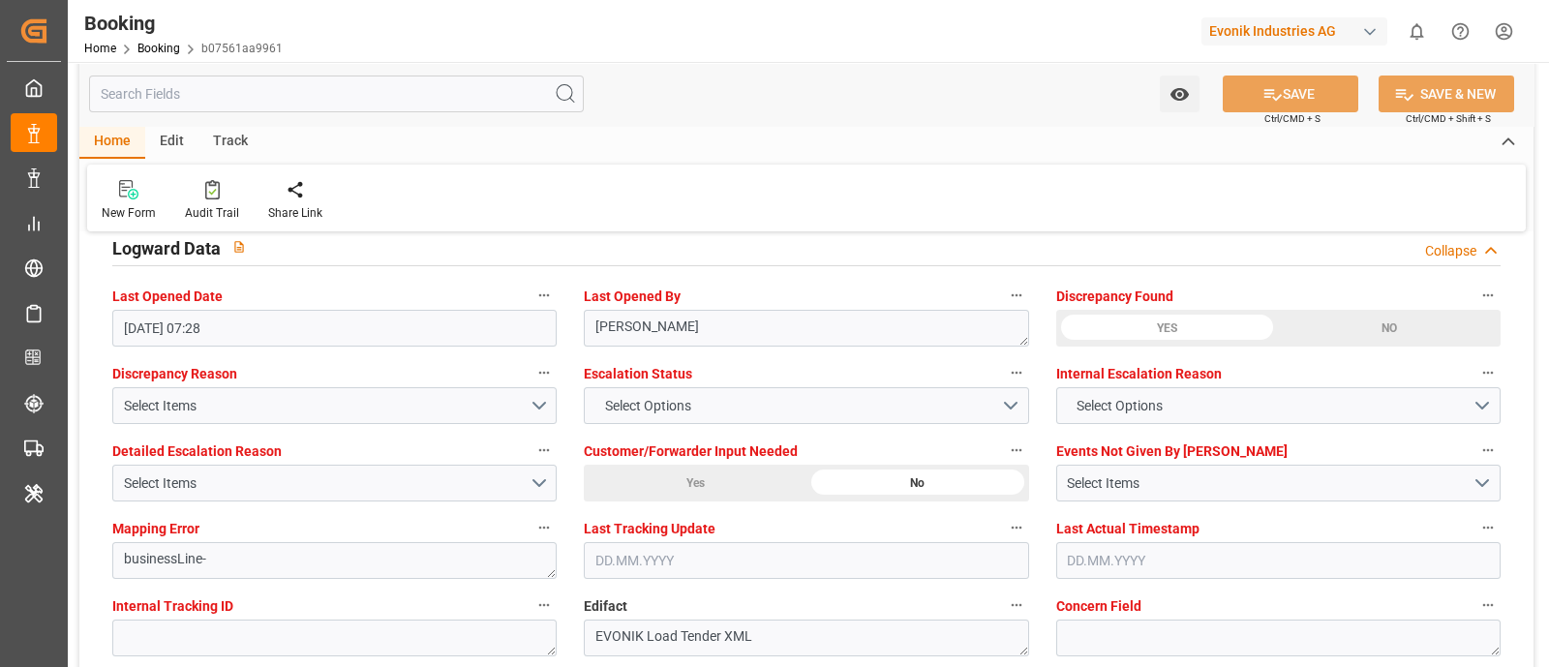
scroll to position [3387, 0]
